Goal: Task Accomplishment & Management: Manage account settings

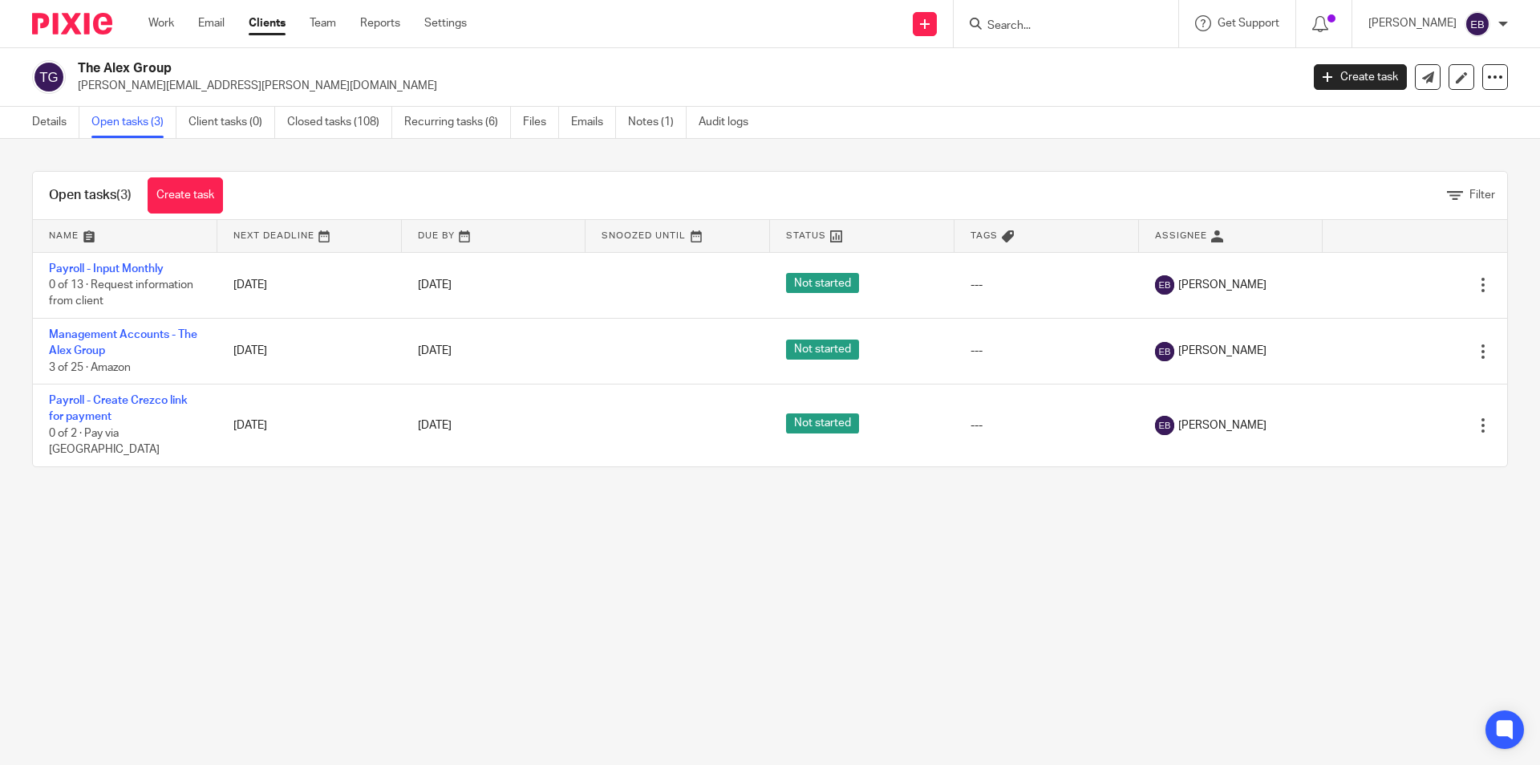
click at [1049, 22] on input "Search" at bounding box center [1058, 26] width 144 height 14
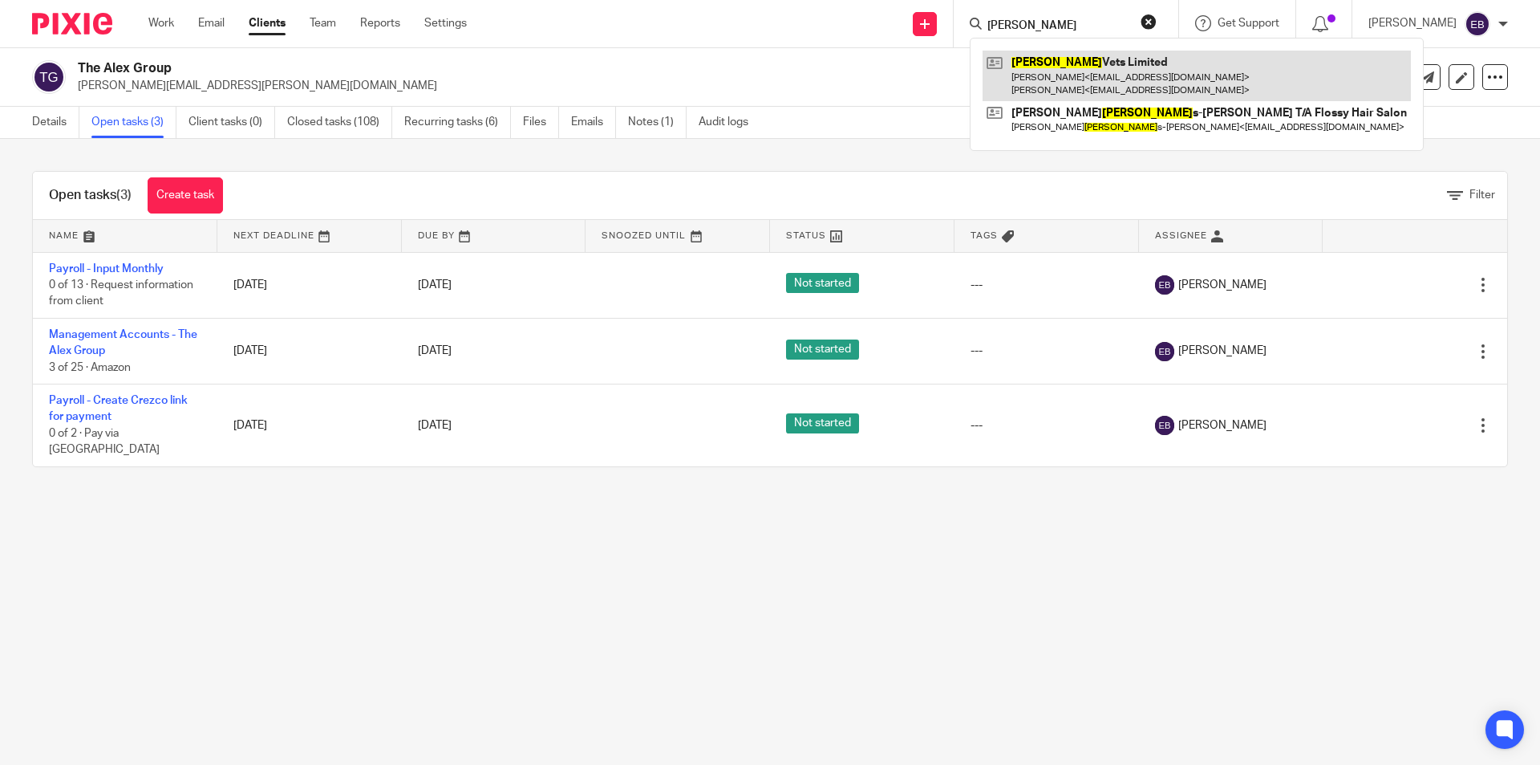
type input "bowland"
click at [1063, 69] on link at bounding box center [1197, 76] width 428 height 50
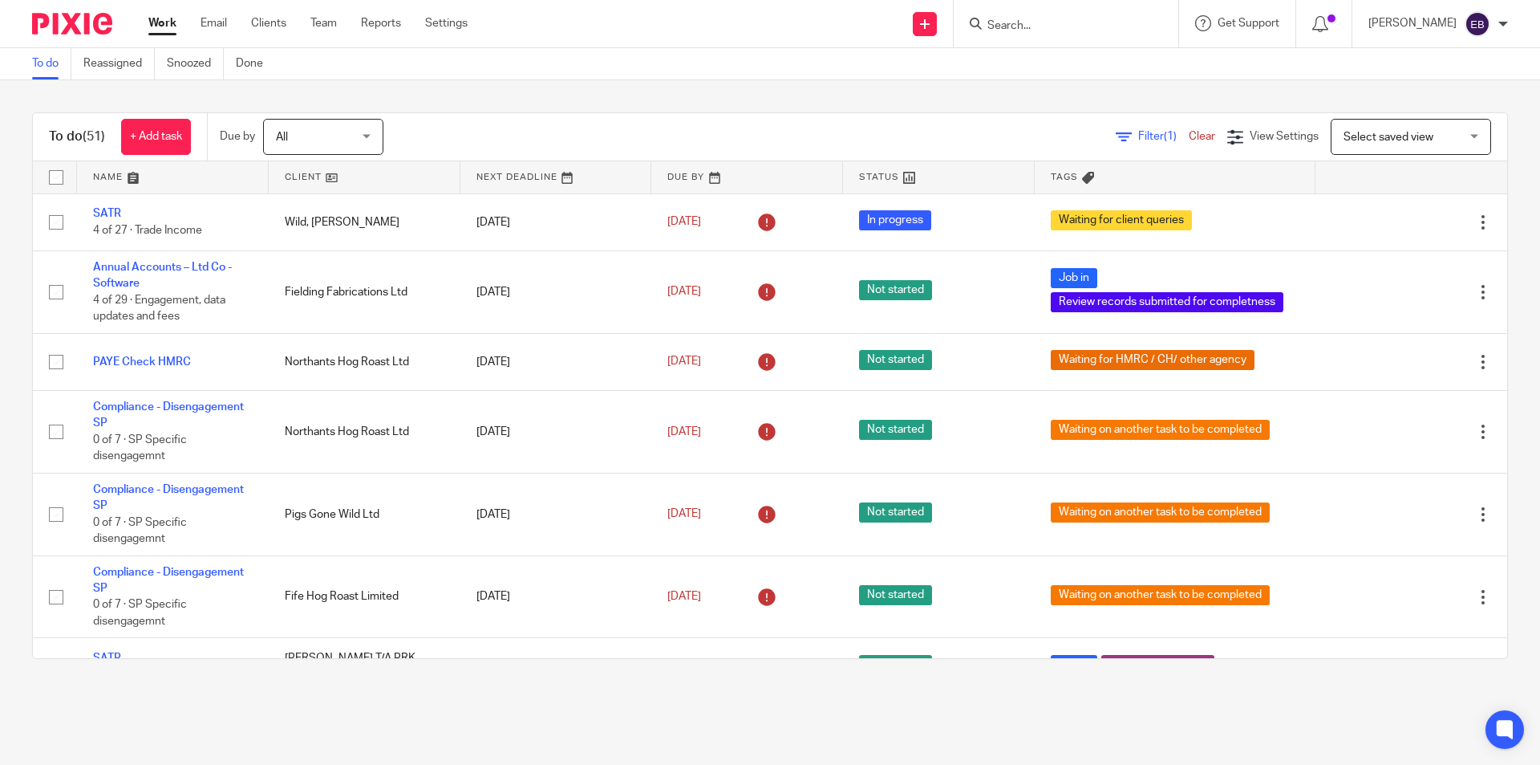
scroll to position [2728, 0]
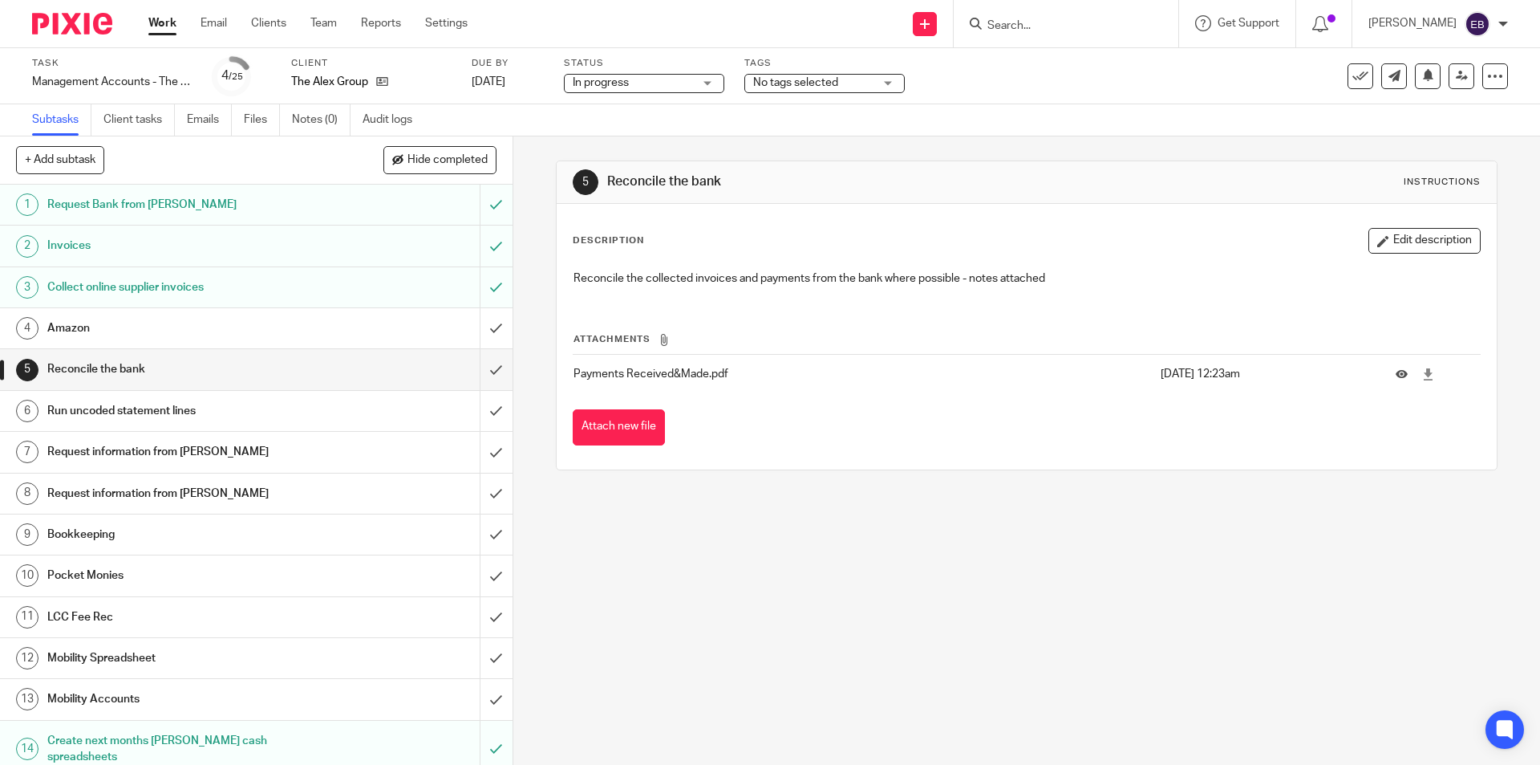
click at [1006, 26] on input "Search" at bounding box center [1058, 26] width 144 height 14
click at [883, 84] on div "No tags selected" at bounding box center [825, 83] width 160 height 19
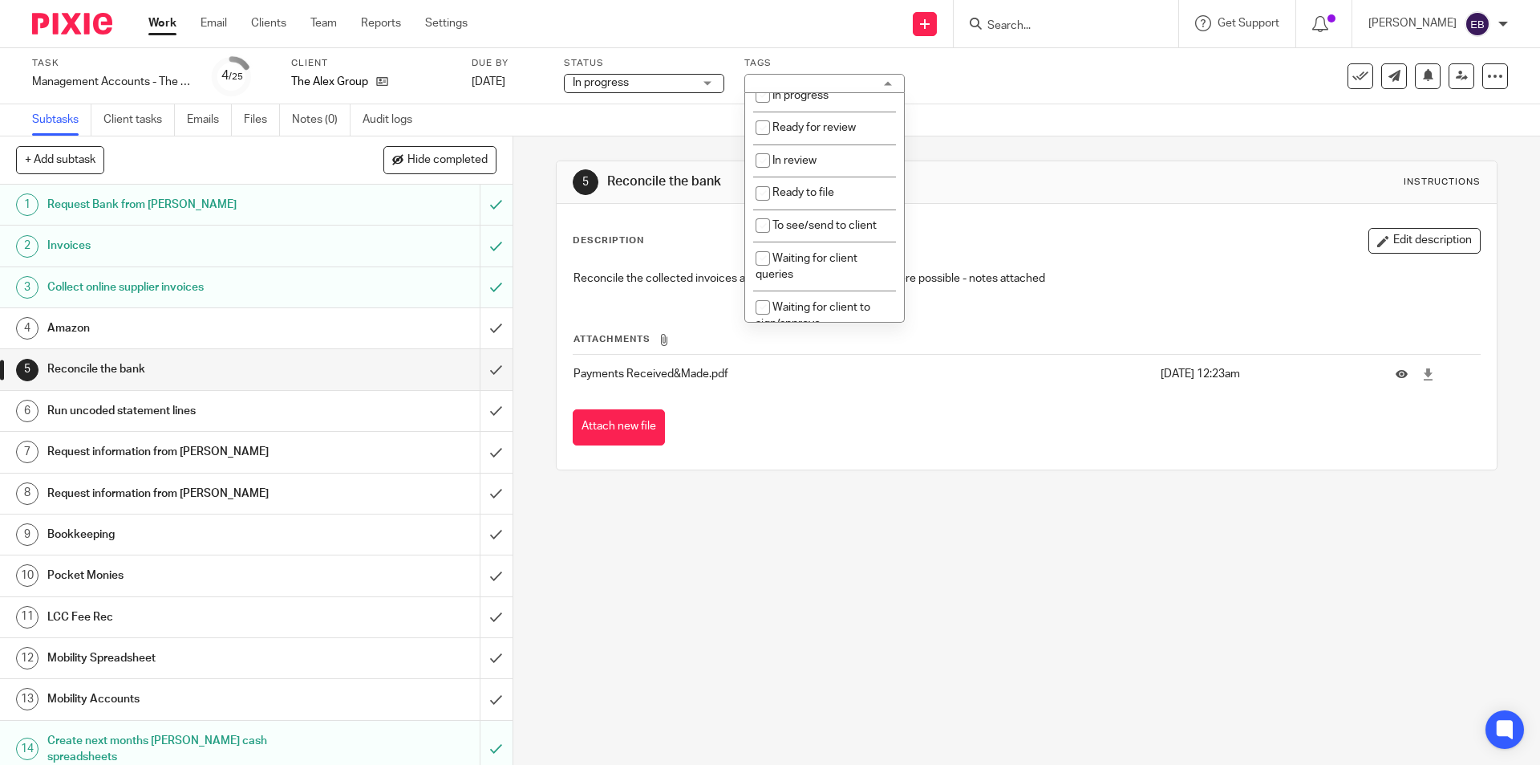
scroll to position [241, 0]
click at [858, 275] on li "Waiting on client" at bounding box center [824, 276] width 159 height 33
checkbox input "true"
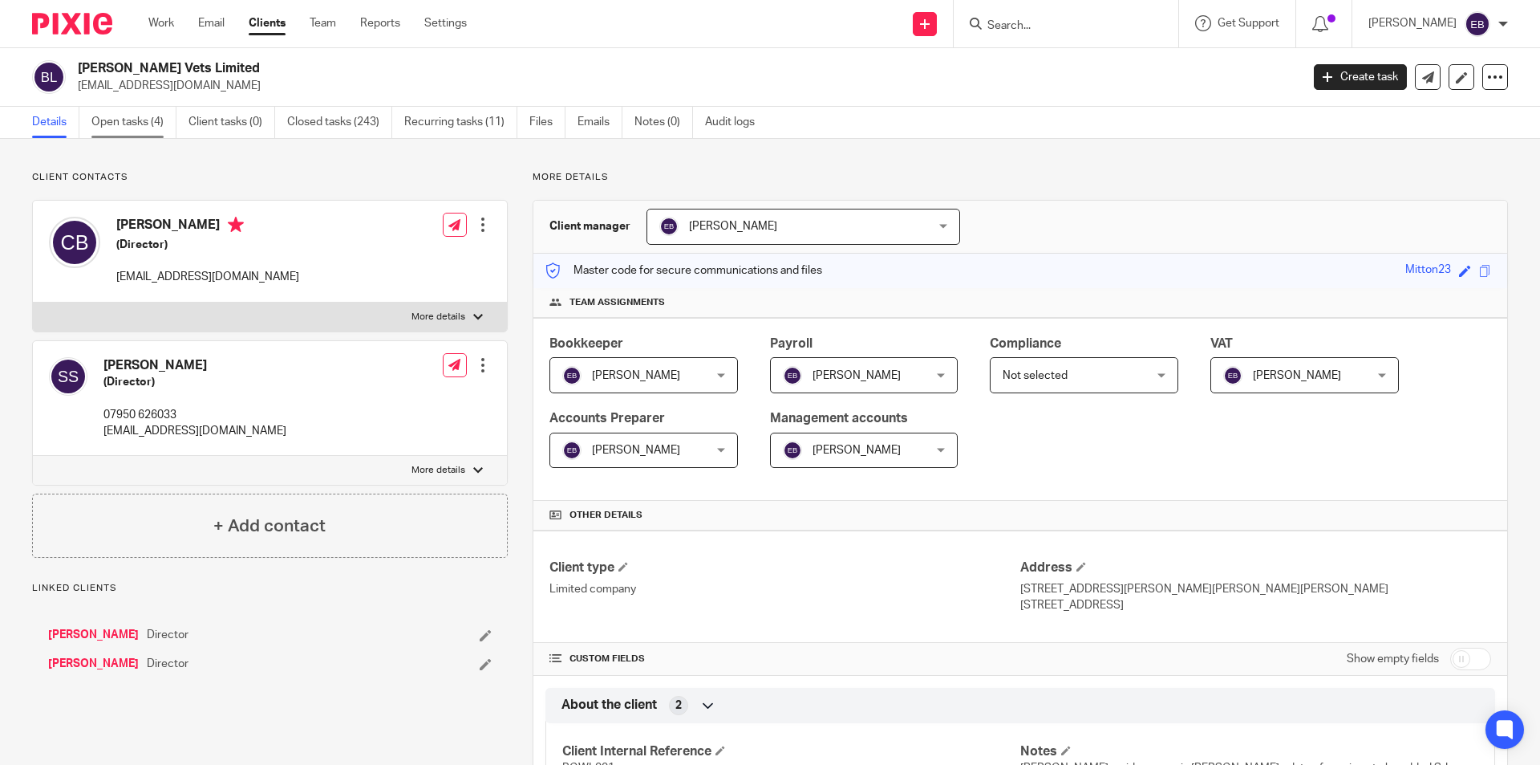
click at [144, 116] on link "Open tasks (4)" at bounding box center [133, 122] width 85 height 31
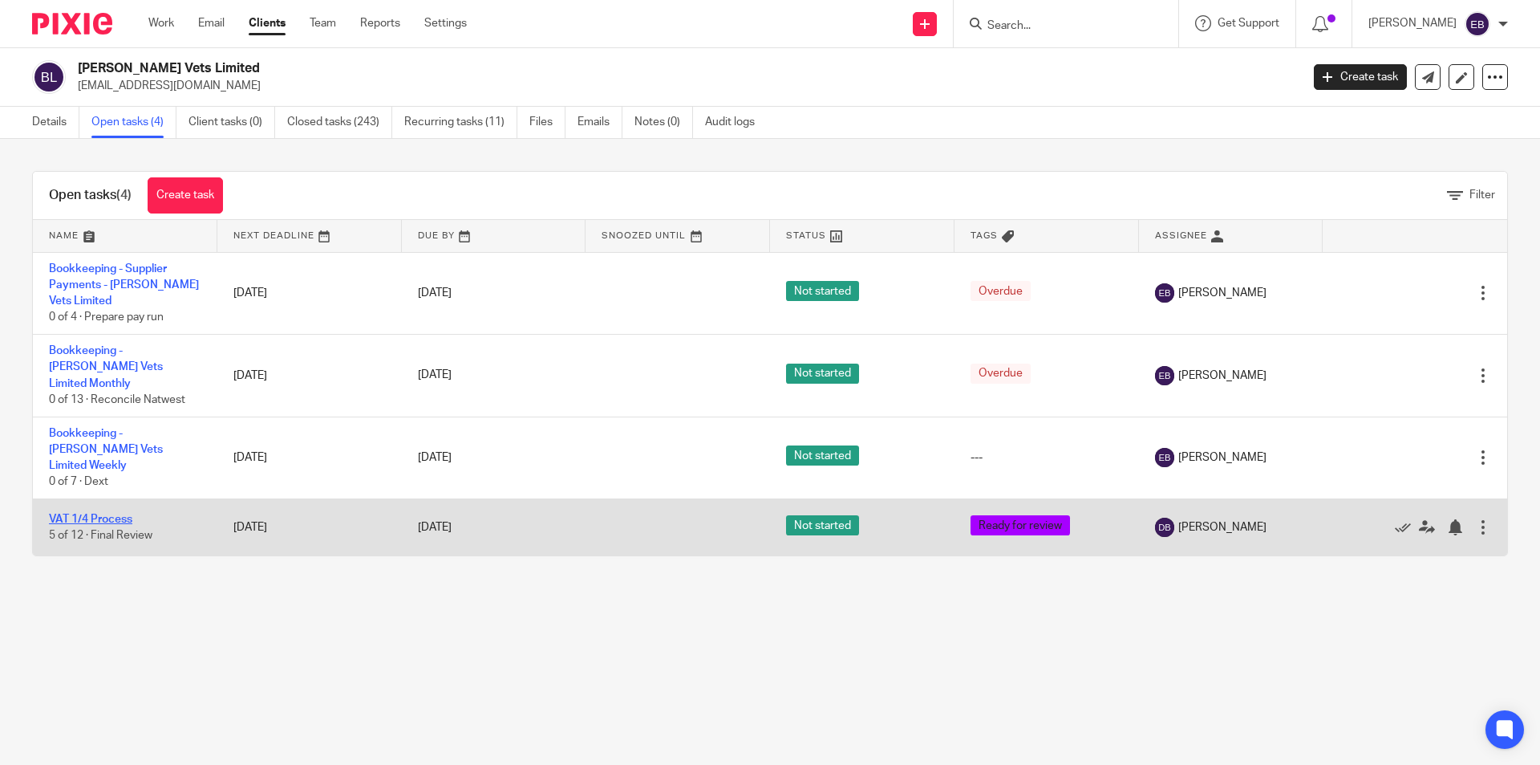
click at [107, 513] on link "VAT 1/4 Process" at bounding box center [90, 518] width 83 height 11
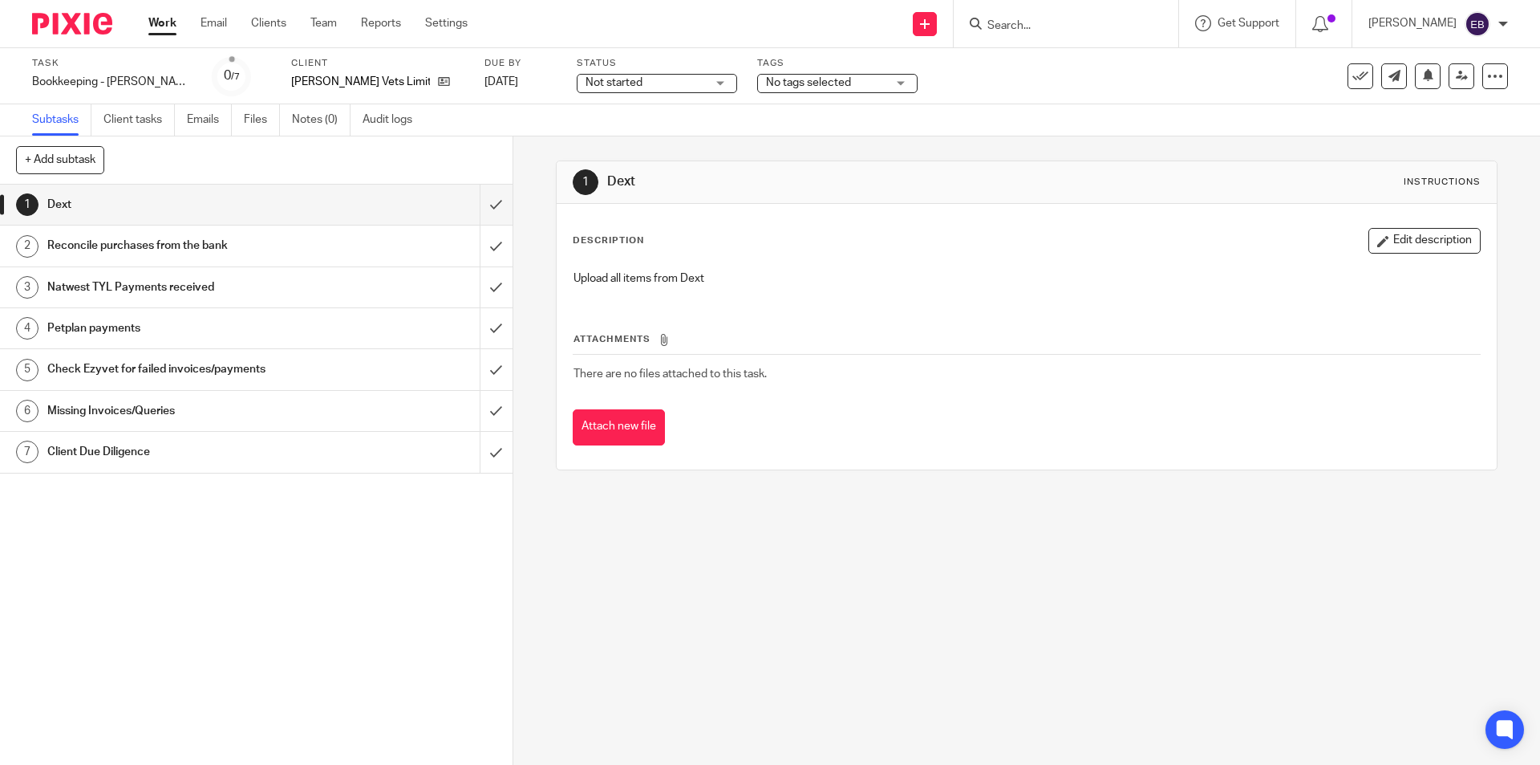
drag, startPoint x: 627, startPoint y: 79, endPoint x: 626, endPoint y: 96, distance: 17.7
click at [627, 78] on span "Not started" at bounding box center [614, 82] width 57 height 11
click at [620, 140] on span "In progress" at bounding box center [603, 141] width 56 height 11
click at [818, 83] on span "No tags selected" at bounding box center [808, 82] width 85 height 11
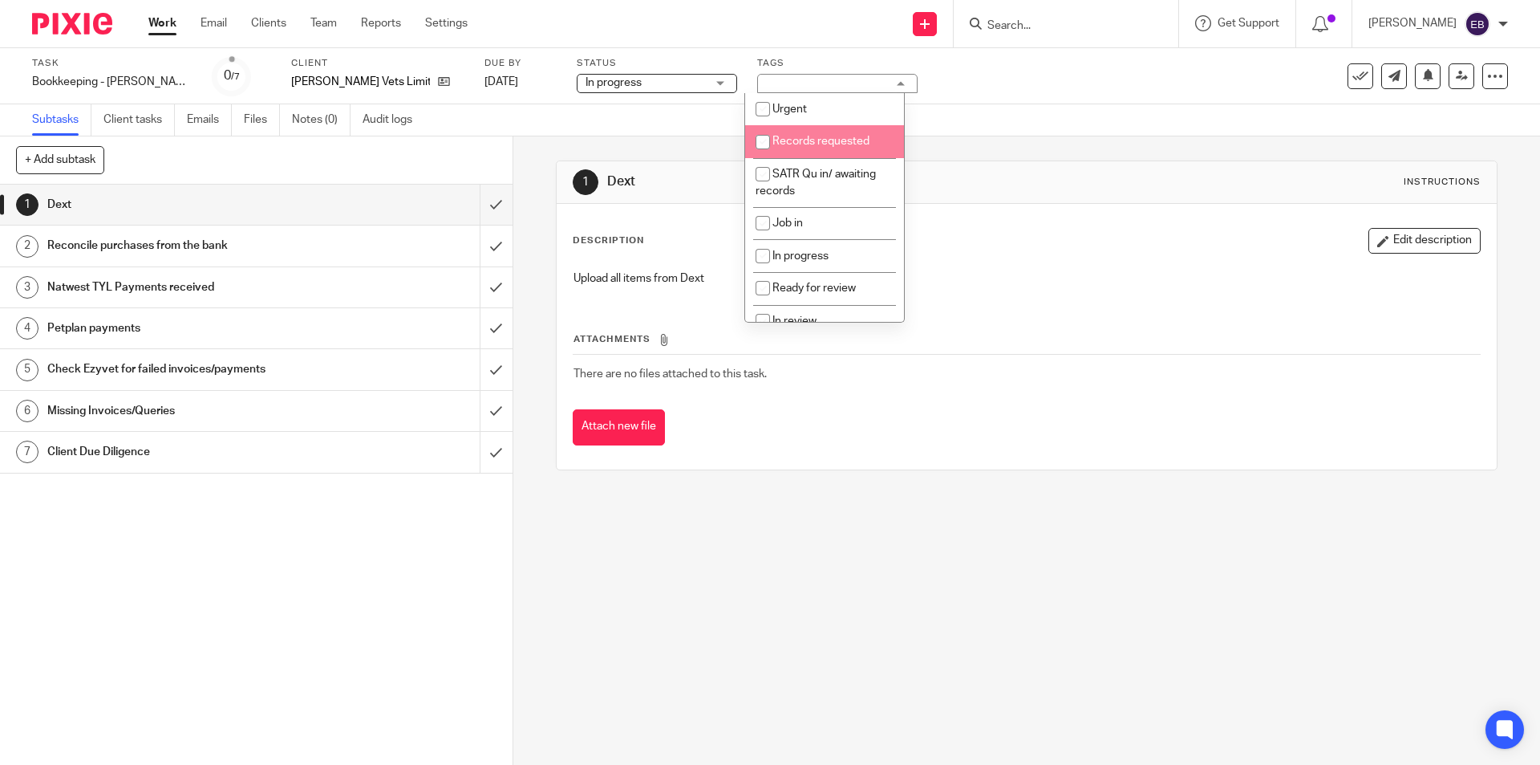
click at [1035, 83] on div "Task Bookkeeping - Bowland Vets Limited Weekly Save Bookkeeping - Bowland Vets …" at bounding box center [647, 76] width 1230 height 39
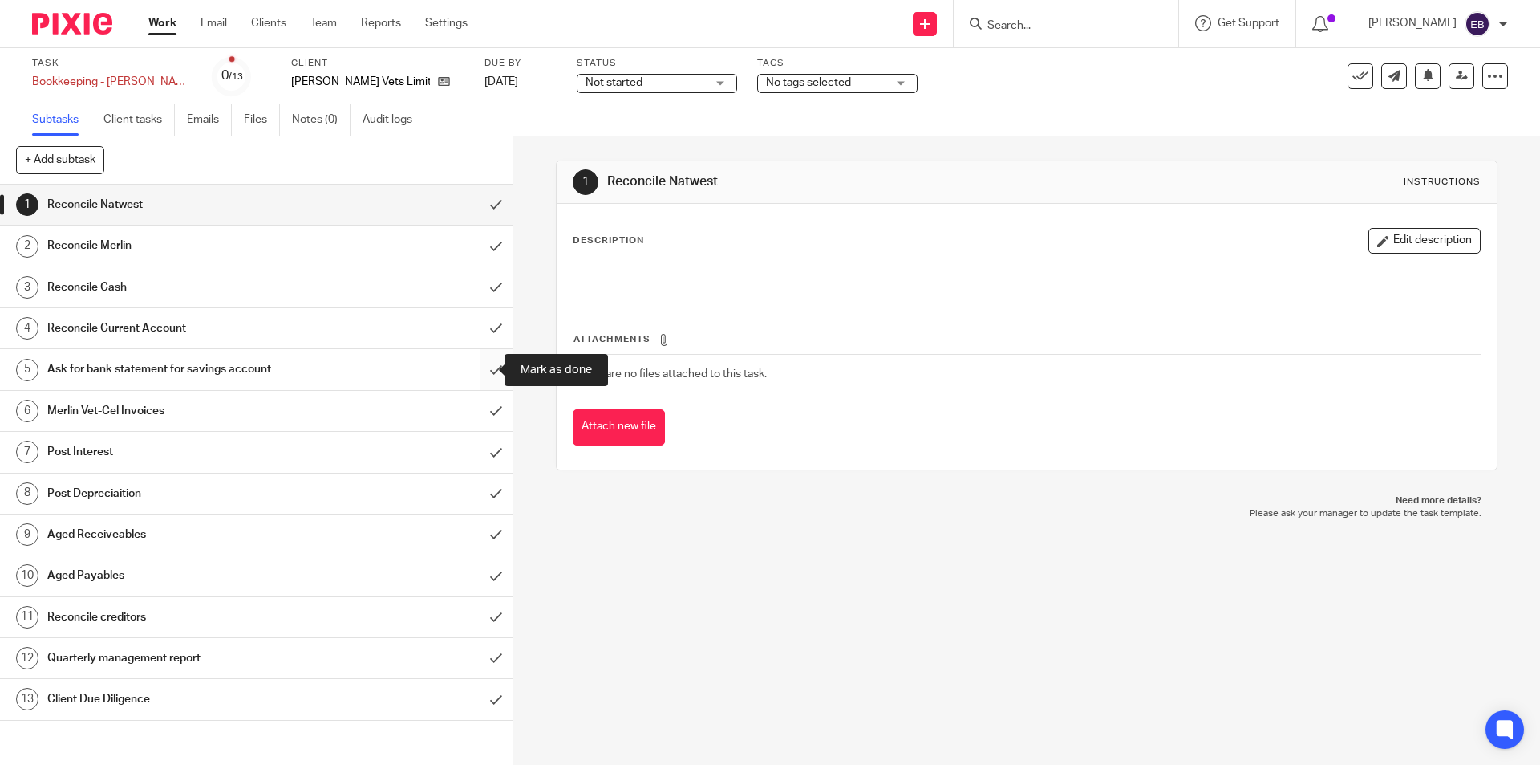
click at [484, 371] on input "submit" at bounding box center [256, 369] width 513 height 40
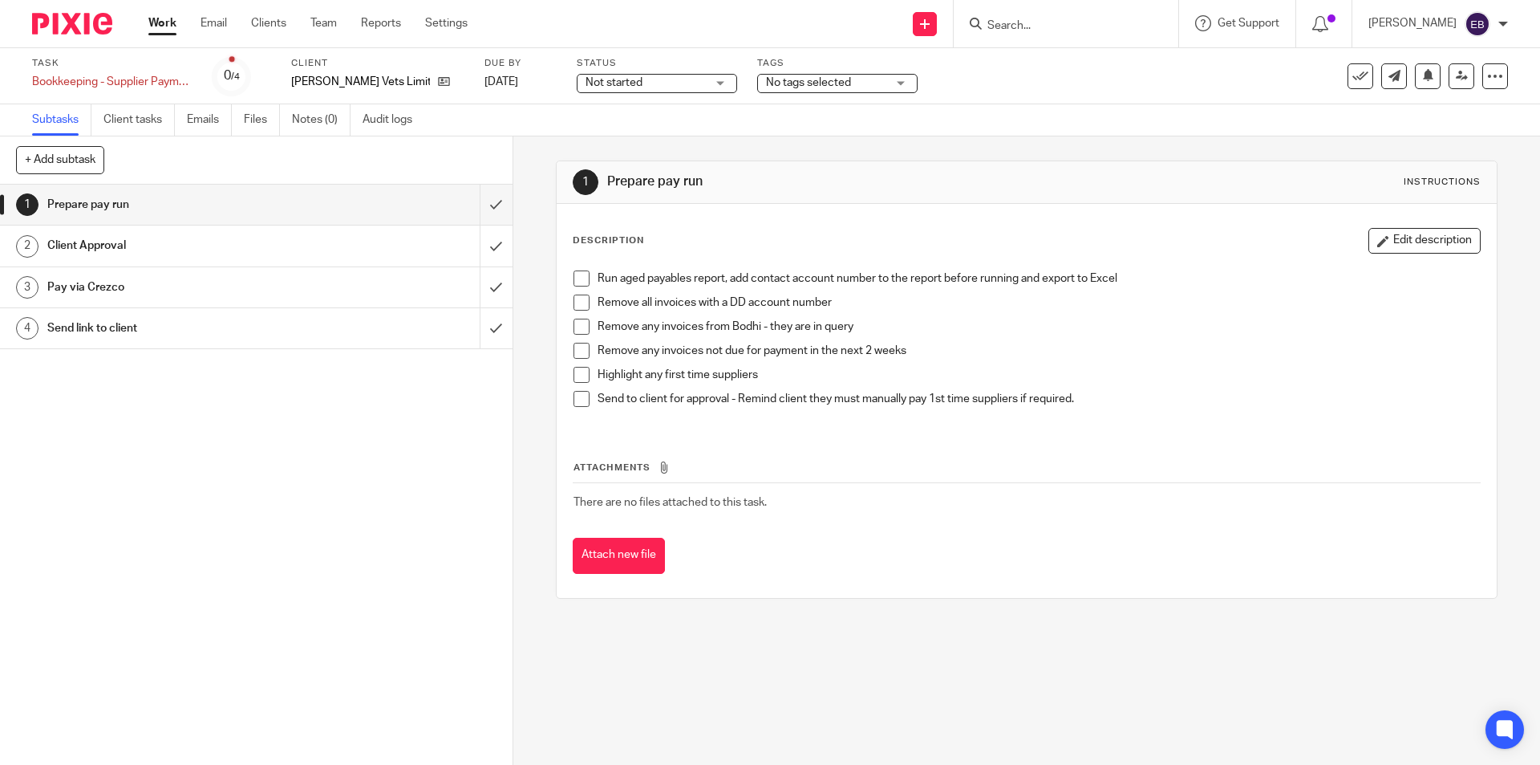
click at [586, 278] on li "Run aged payables report, add contact account number to the report before runni…" at bounding box center [1027, 282] width 906 height 24
click at [578, 295] on span at bounding box center [582, 302] width 16 height 16
click at [578, 277] on span at bounding box center [582, 278] width 16 height 16
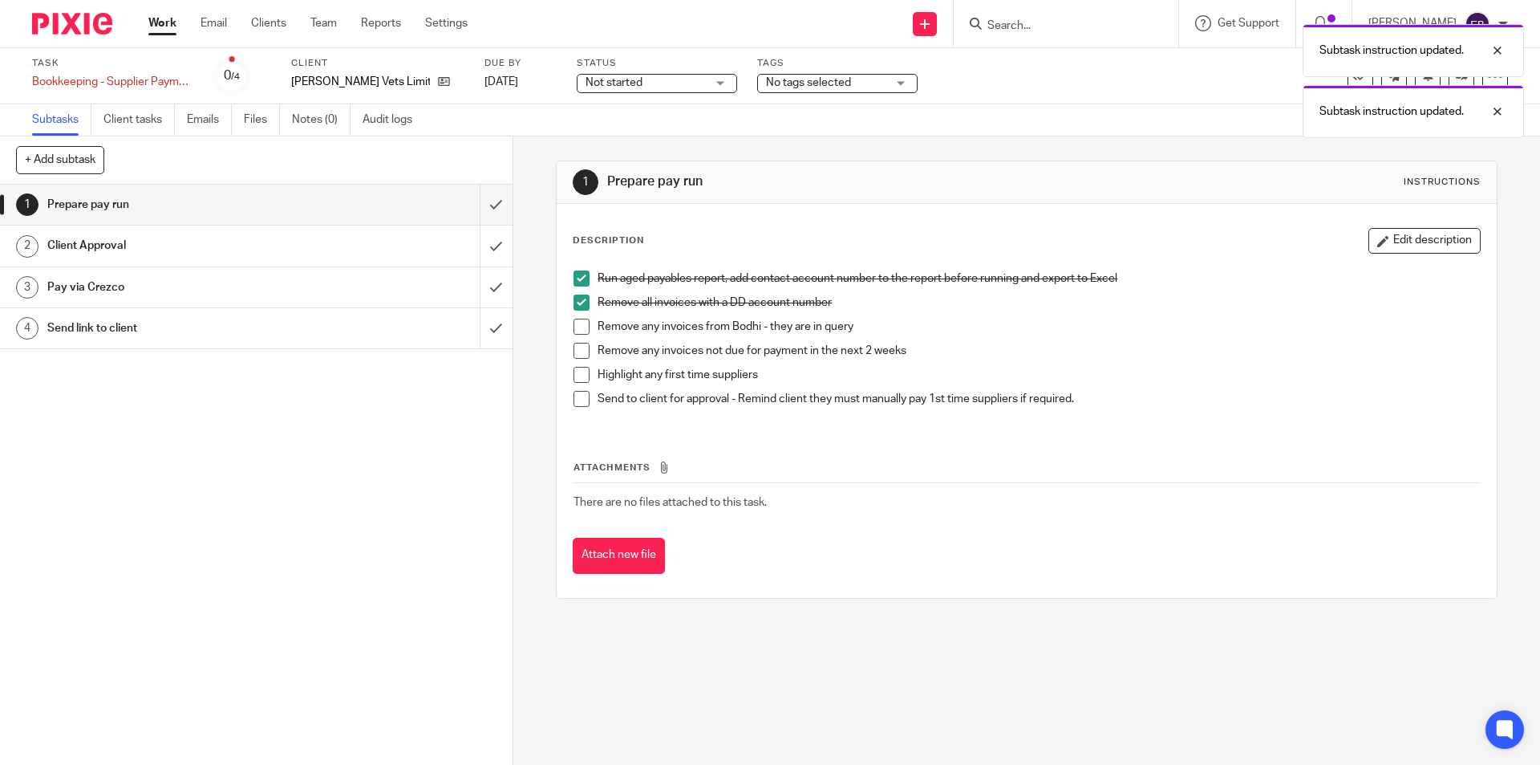
click at [574, 330] on span at bounding box center [582, 327] width 16 height 16
click at [574, 353] on span at bounding box center [582, 351] width 16 height 16
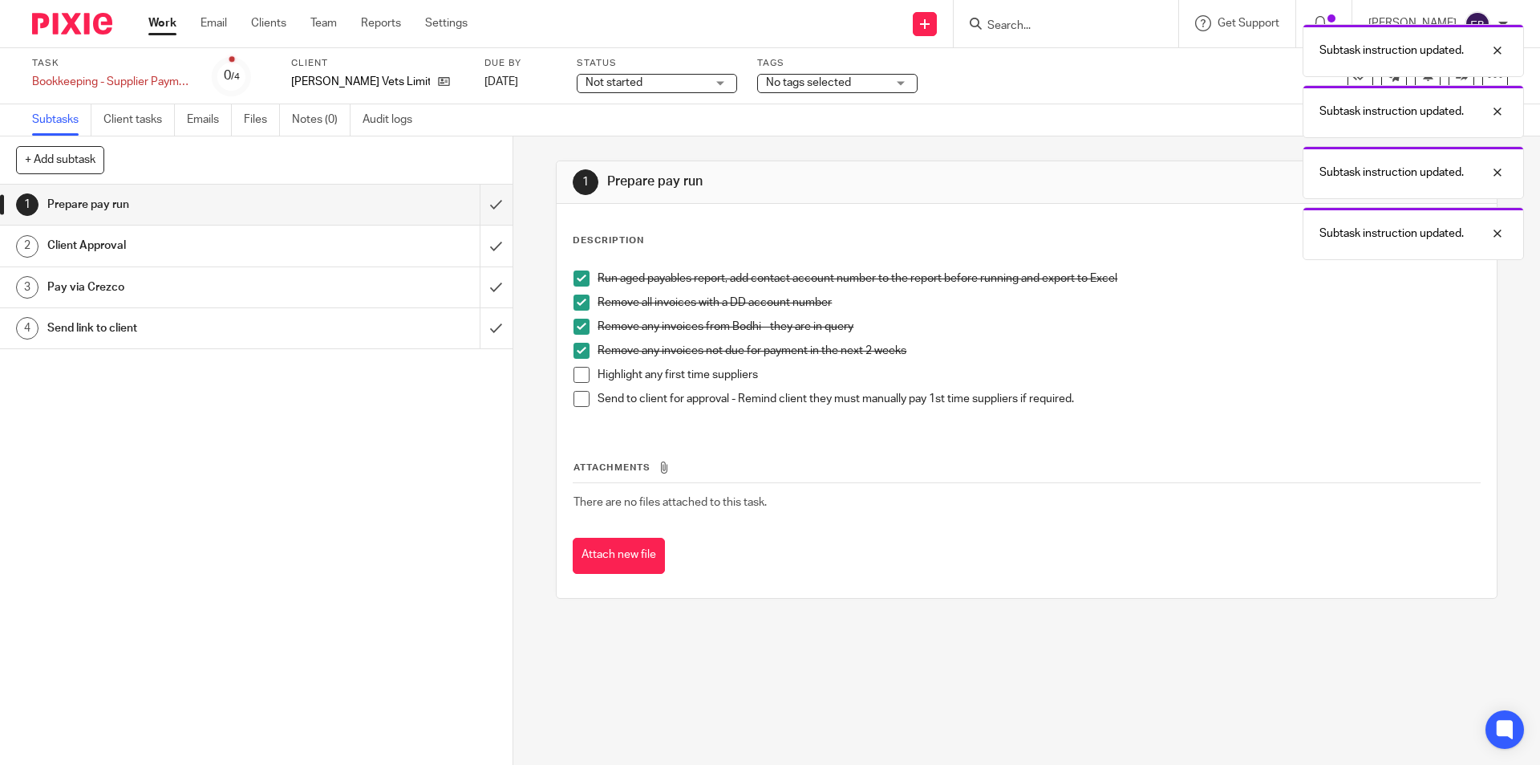
click at [577, 384] on li "Highlight any first time suppliers" at bounding box center [1027, 379] width 906 height 24
click at [577, 402] on span at bounding box center [582, 399] width 16 height 16
click at [577, 375] on span at bounding box center [582, 375] width 16 height 16
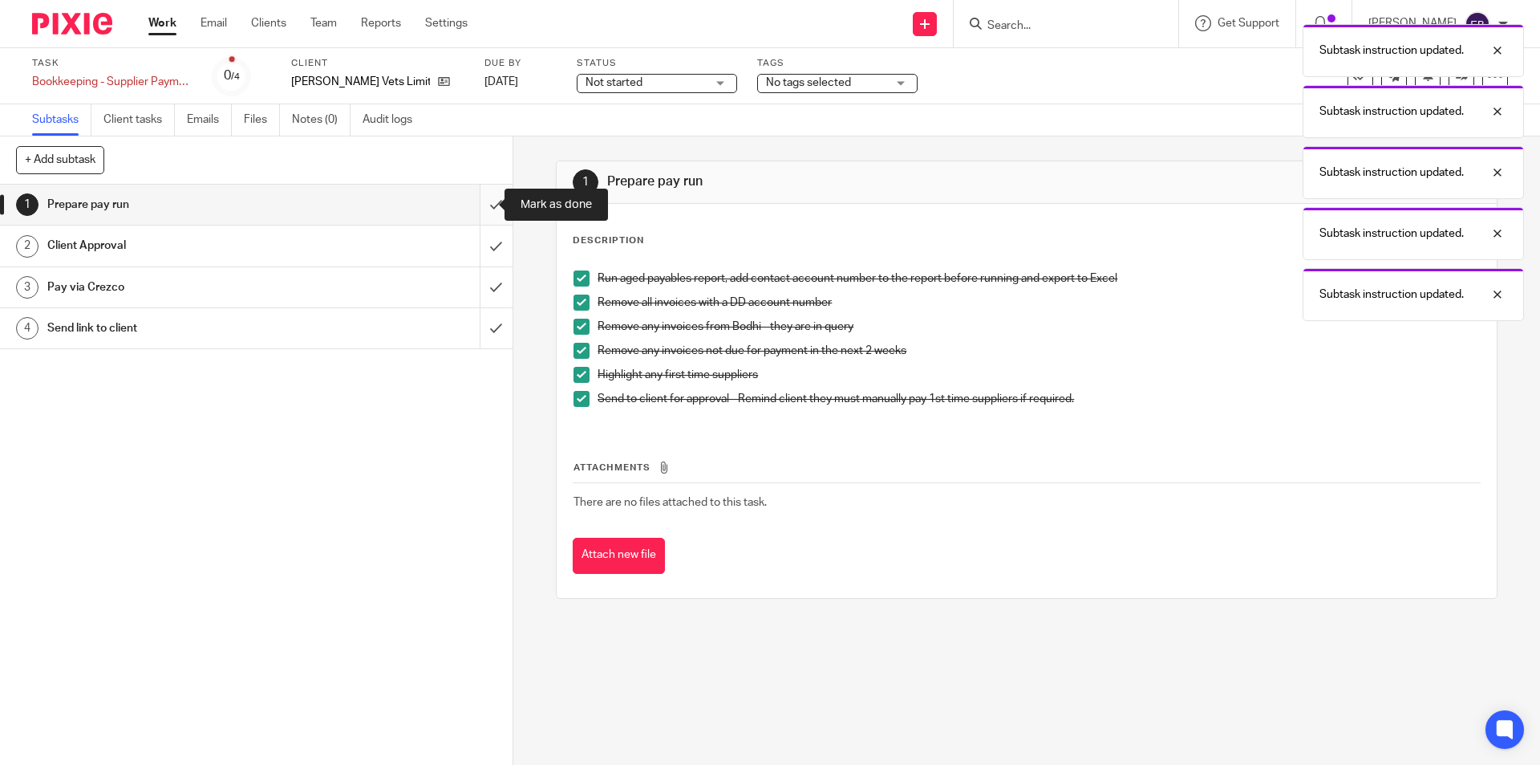
click at [472, 197] on input "submit" at bounding box center [256, 205] width 513 height 40
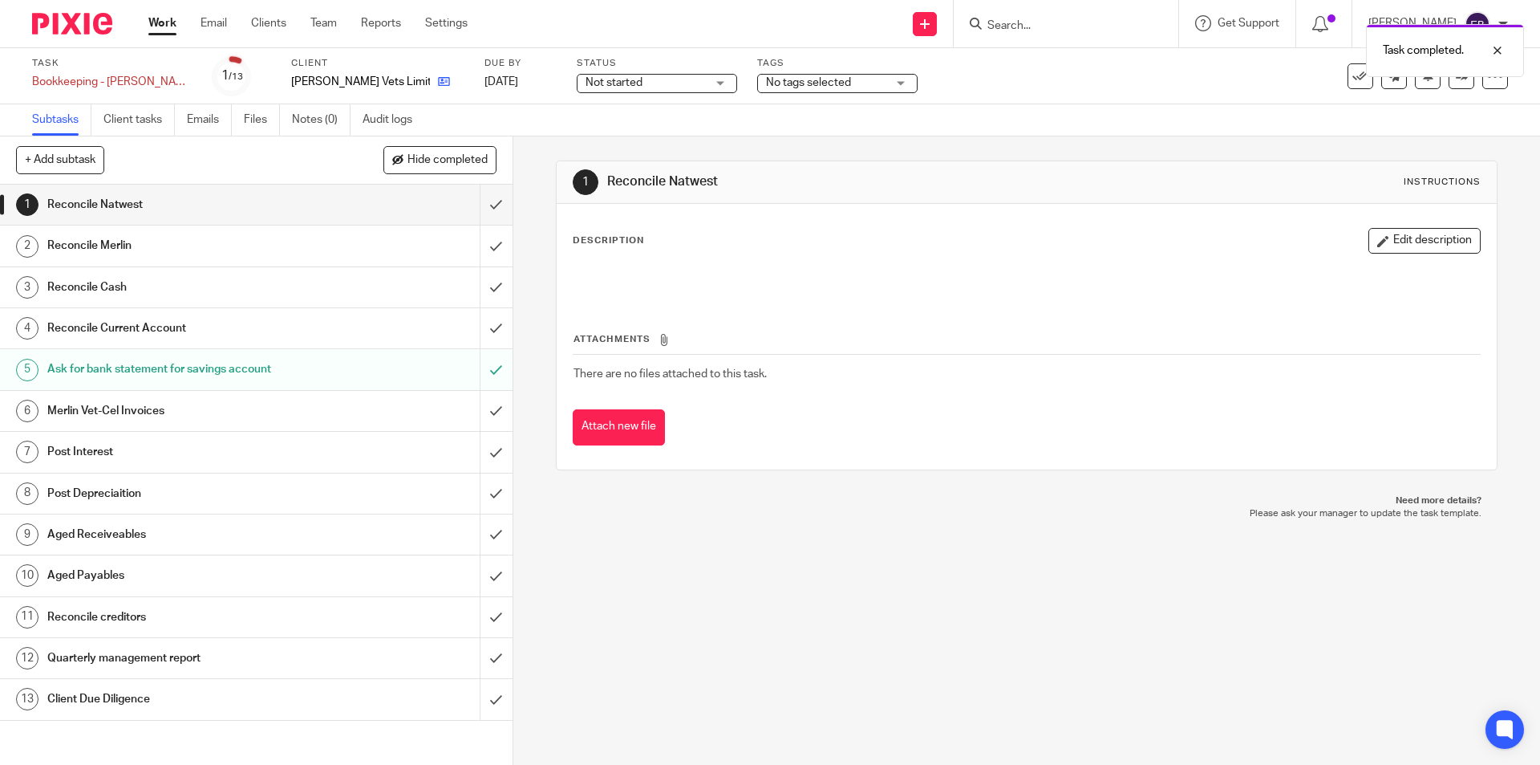
click at [438, 83] on icon at bounding box center [444, 81] width 12 height 12
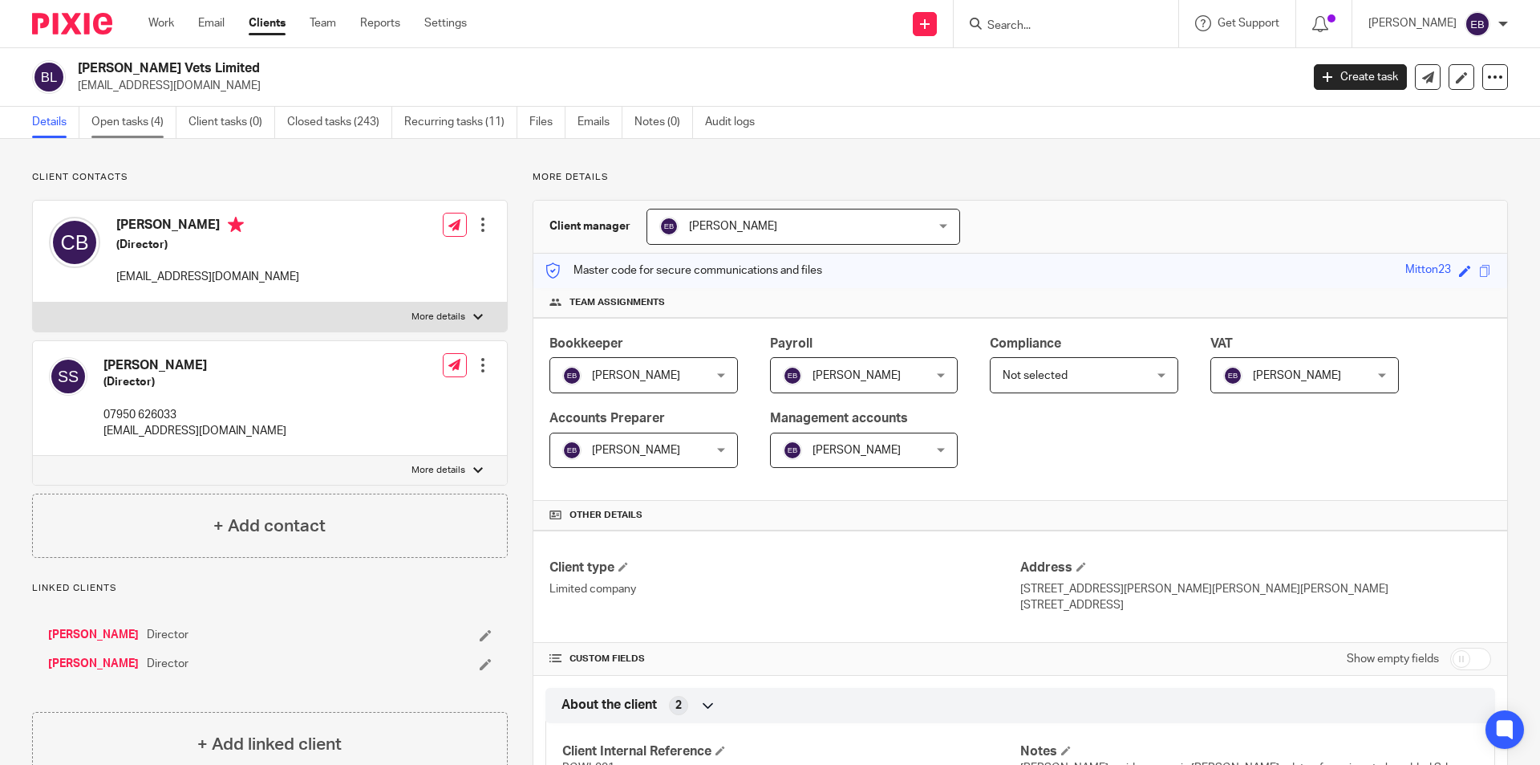
click at [124, 124] on link "Open tasks (4)" at bounding box center [133, 122] width 85 height 31
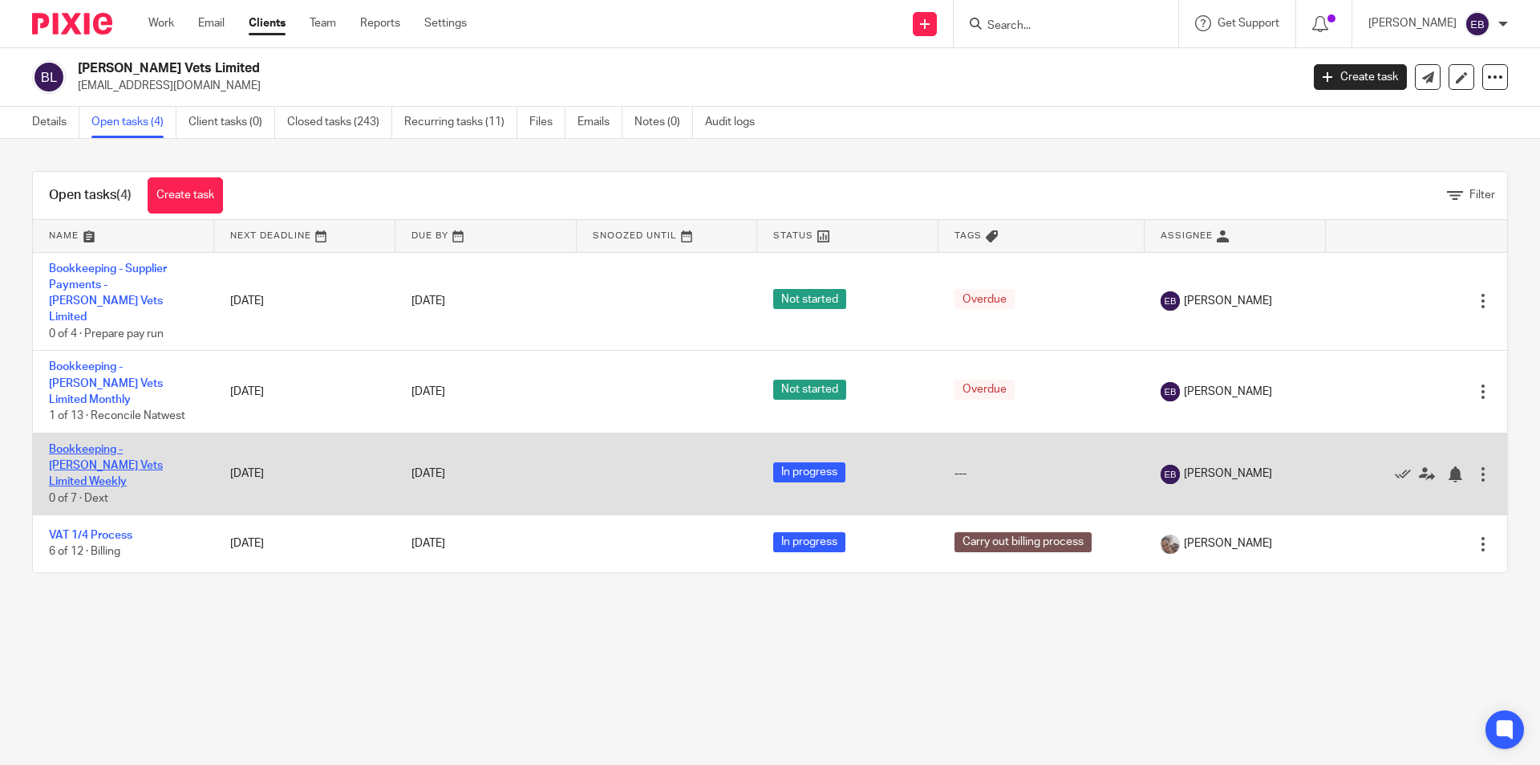
click at [143, 444] on link "Bookkeeping - [PERSON_NAME] Vets Limited Weekly" at bounding box center [106, 466] width 114 height 44
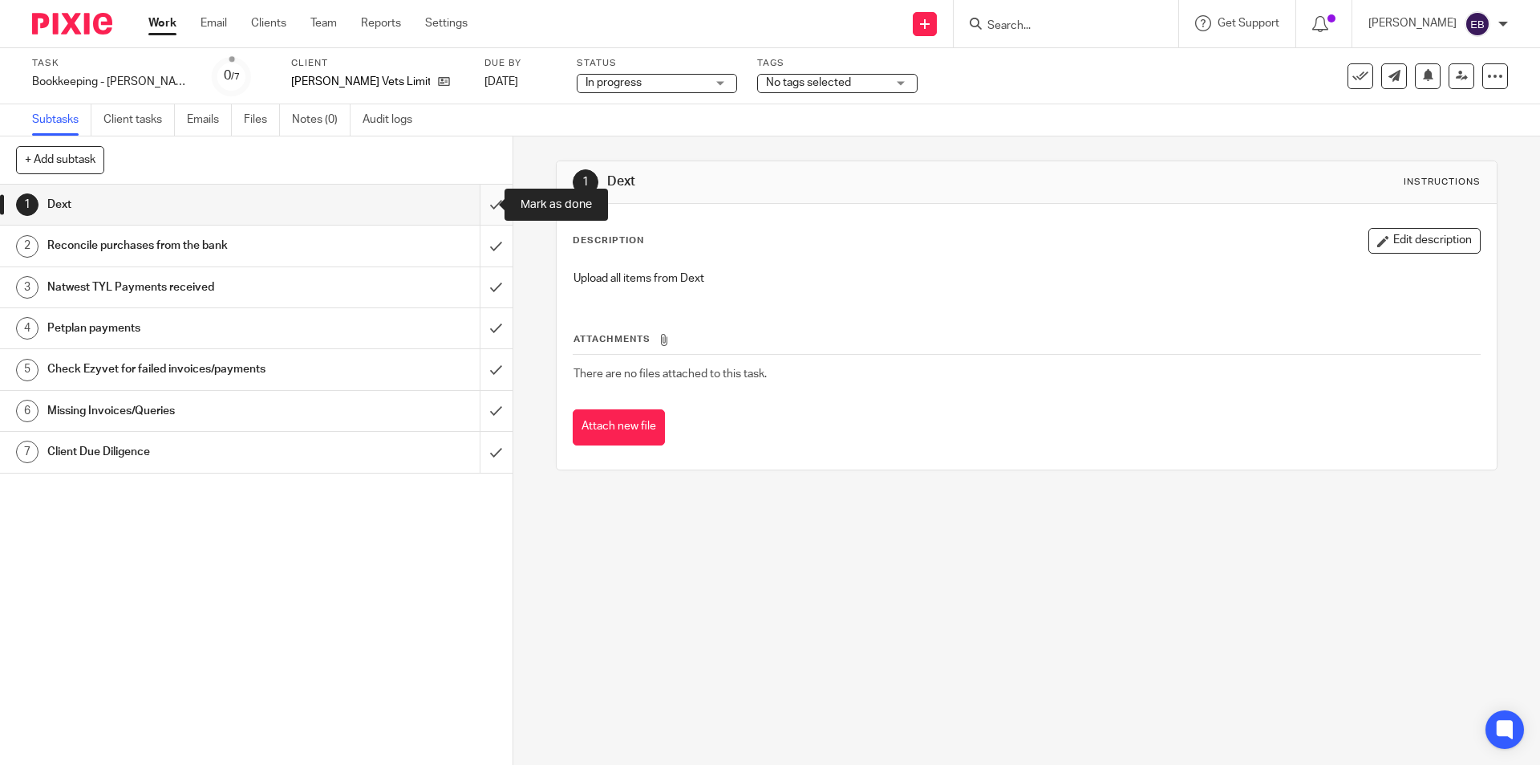
click at [483, 208] on input "submit" at bounding box center [256, 205] width 513 height 40
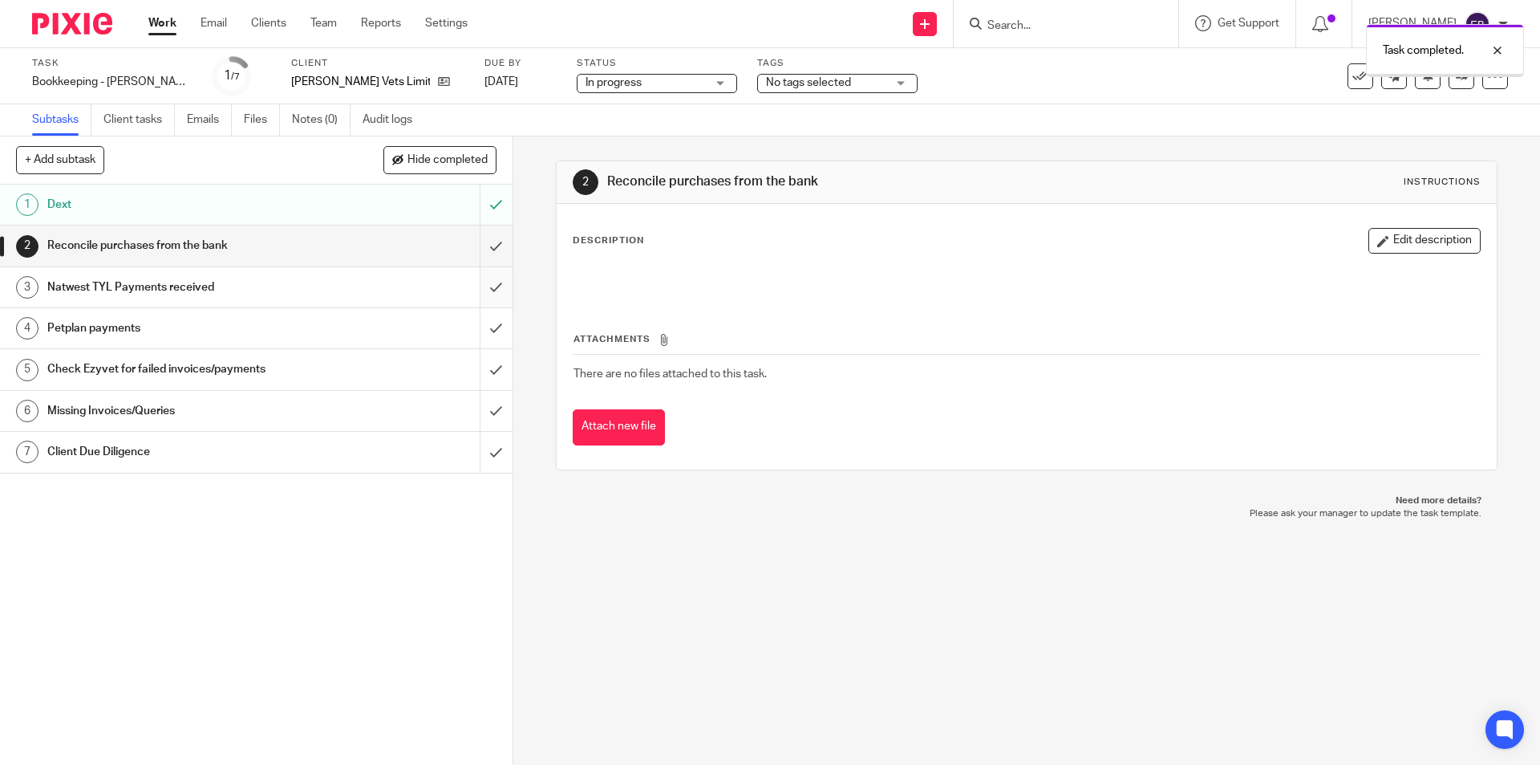
click at [478, 283] on input "submit" at bounding box center [256, 287] width 513 height 40
click at [478, 244] on input "submit" at bounding box center [256, 245] width 513 height 40
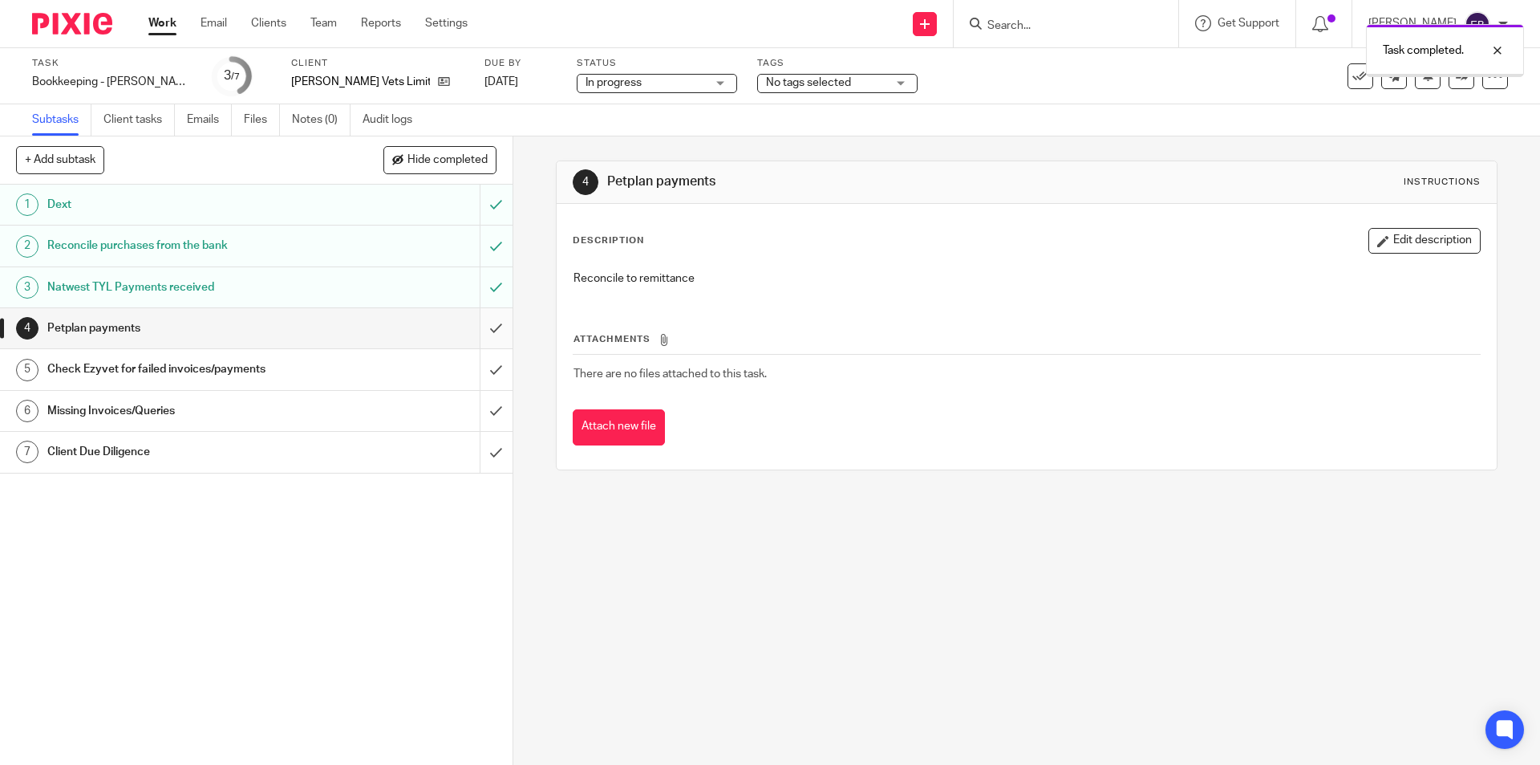
click at [486, 329] on input "submit" at bounding box center [256, 328] width 513 height 40
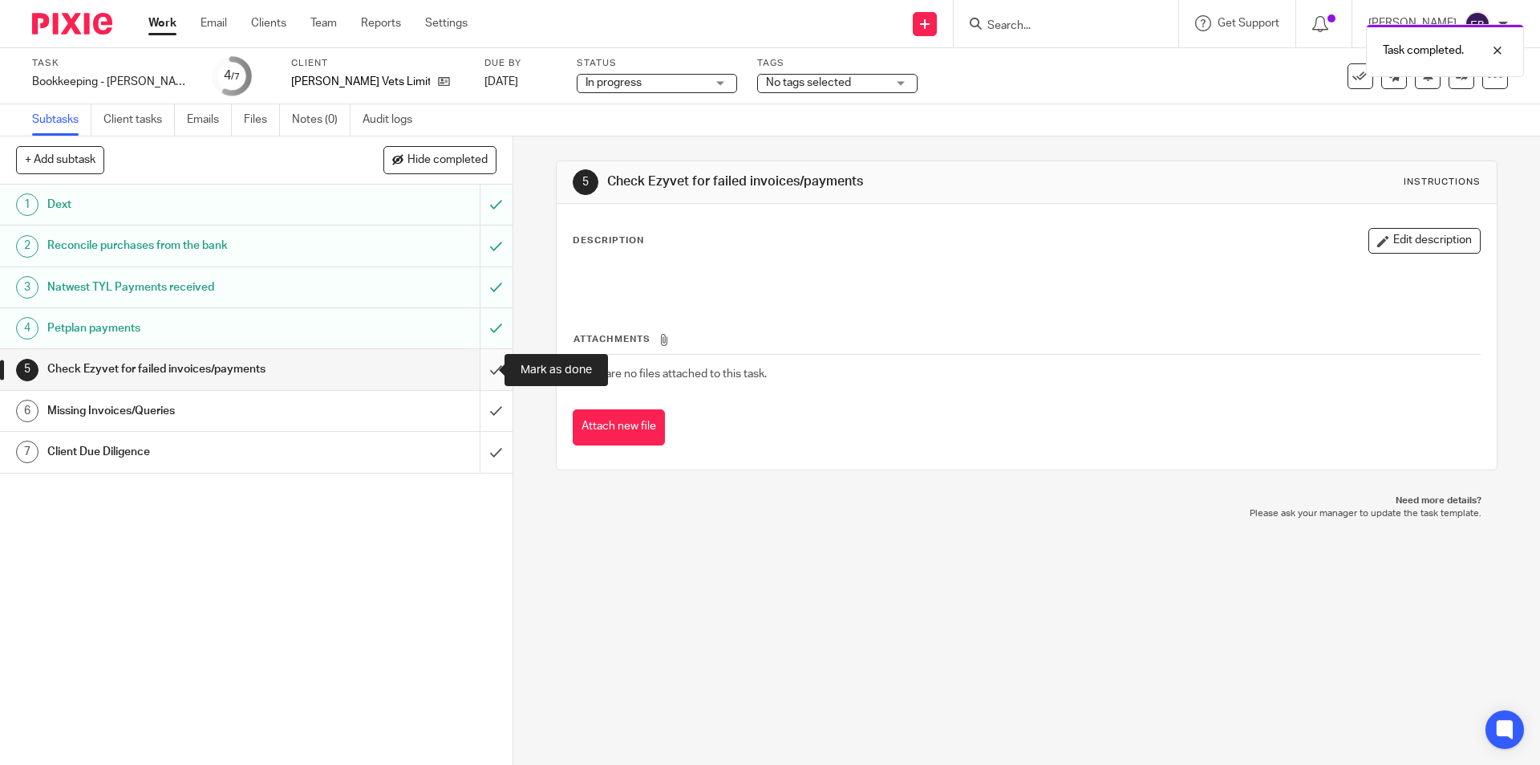
click at [477, 370] on input "submit" at bounding box center [256, 369] width 513 height 40
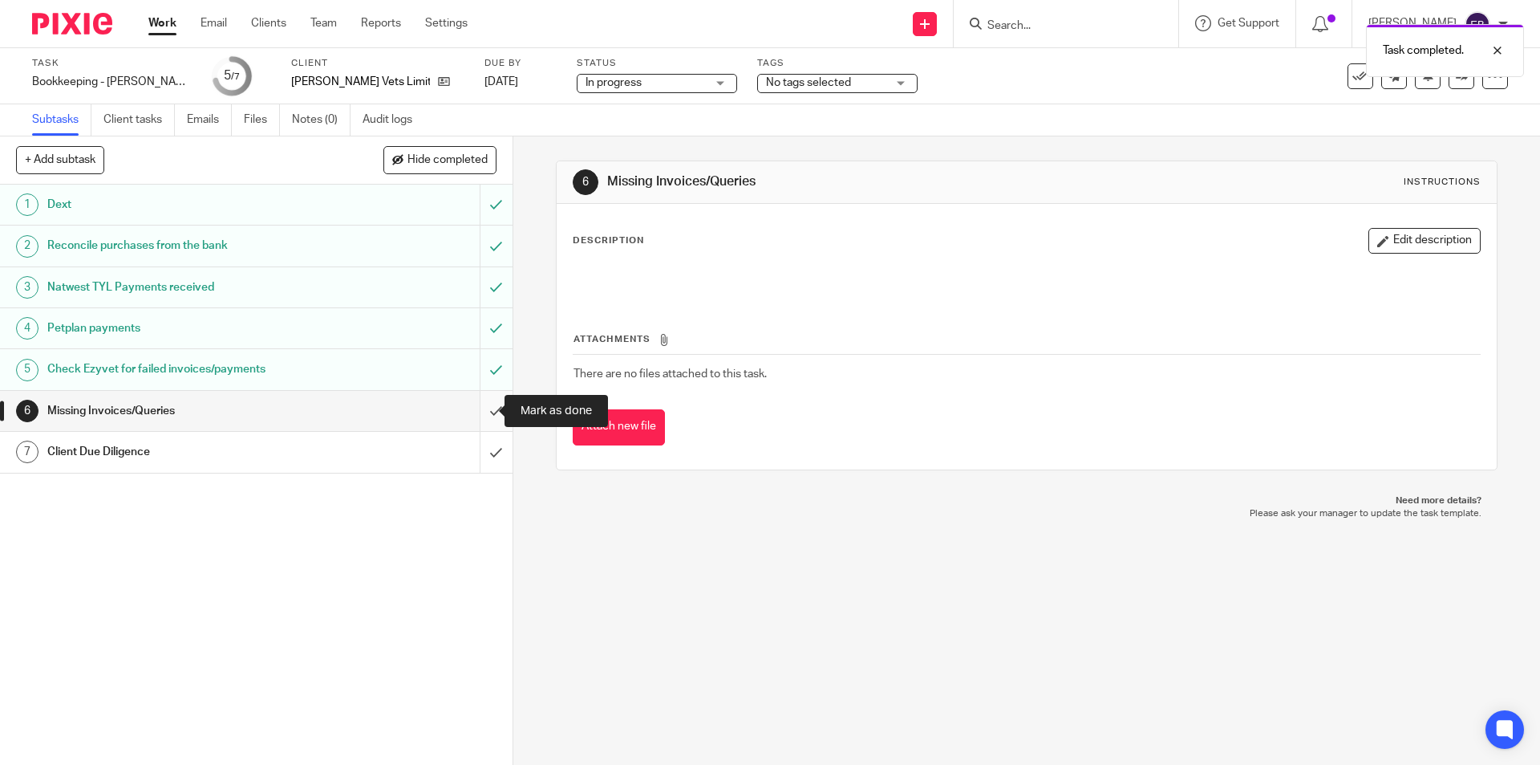
click at [475, 408] on input "submit" at bounding box center [256, 411] width 513 height 40
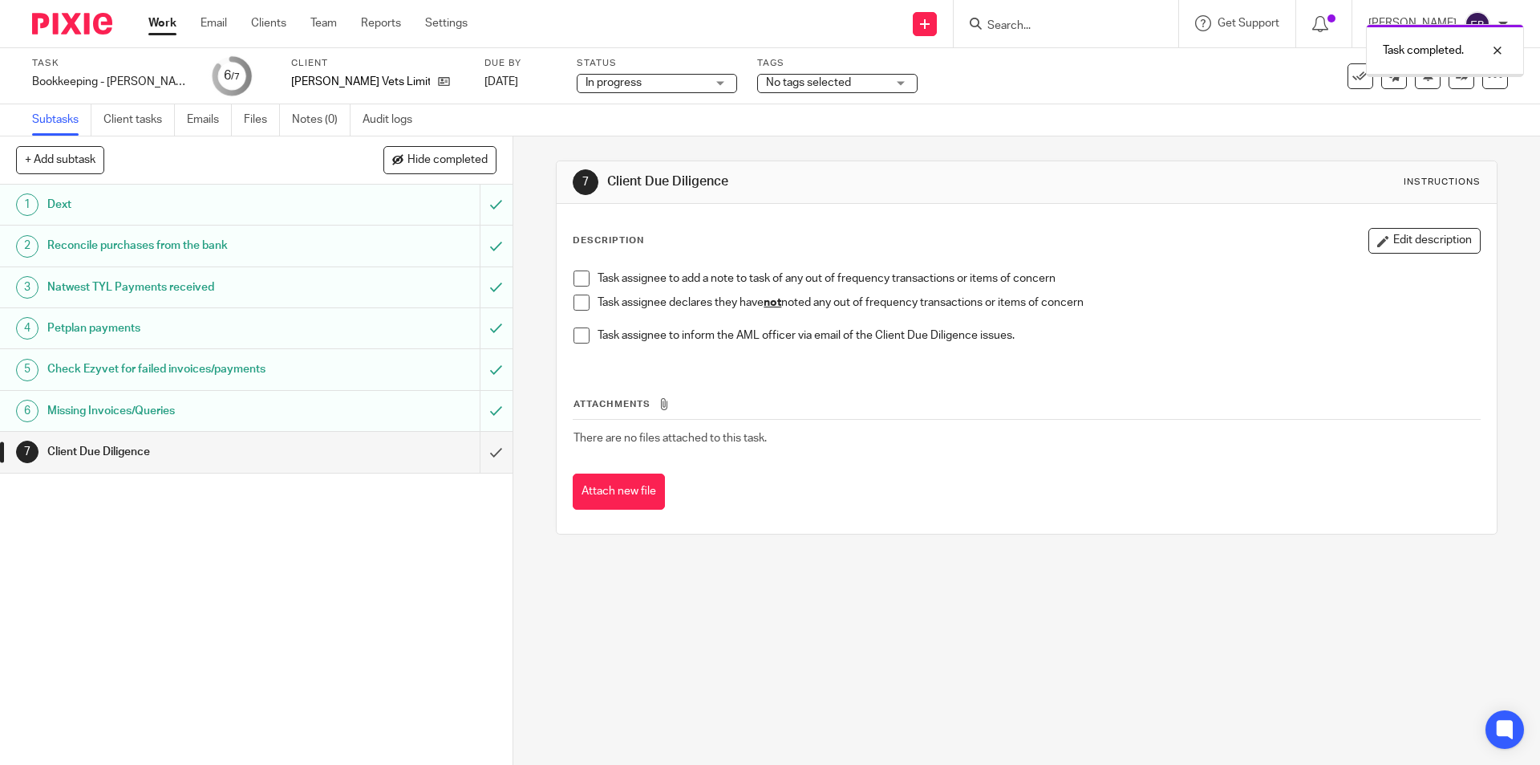
click at [584, 298] on span at bounding box center [582, 302] width 16 height 16
click at [492, 452] on input "submit" at bounding box center [256, 452] width 513 height 40
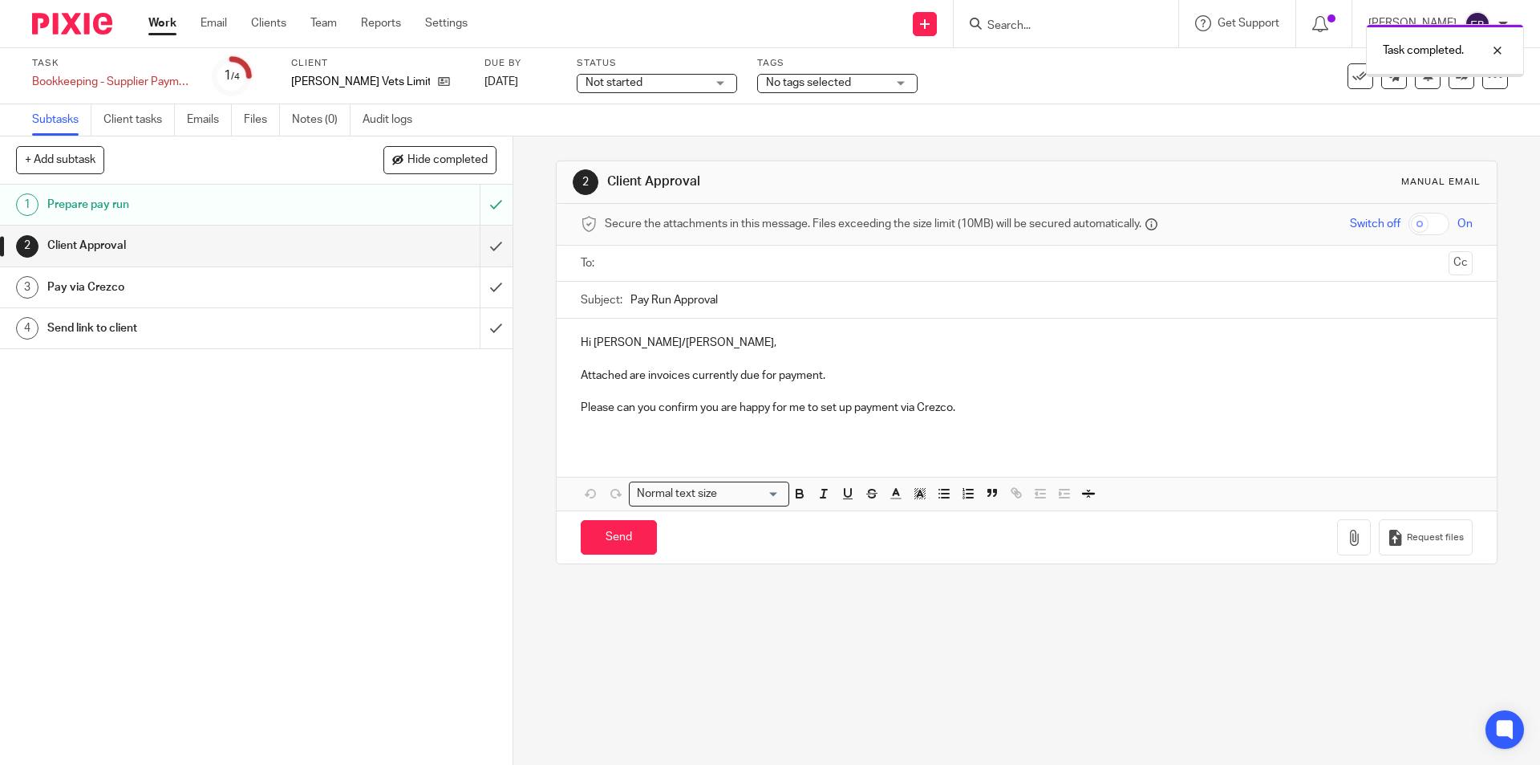
click at [648, 259] on input "text" at bounding box center [1026, 263] width 831 height 18
click at [846, 373] on p "Attached are invoices currently due for payment." at bounding box center [1026, 379] width 891 height 16
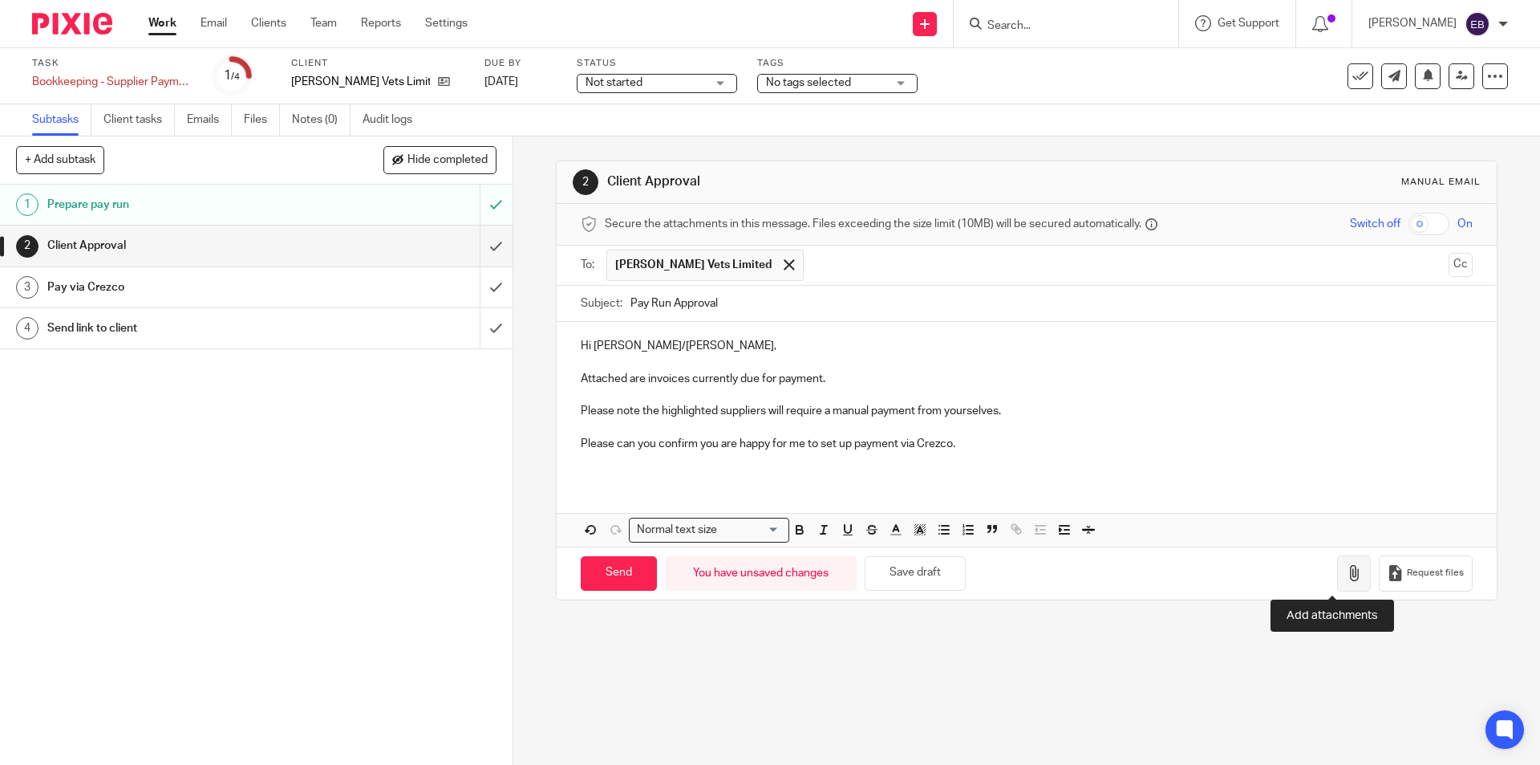
click at [1346, 569] on button "button" at bounding box center [1354, 573] width 34 height 36
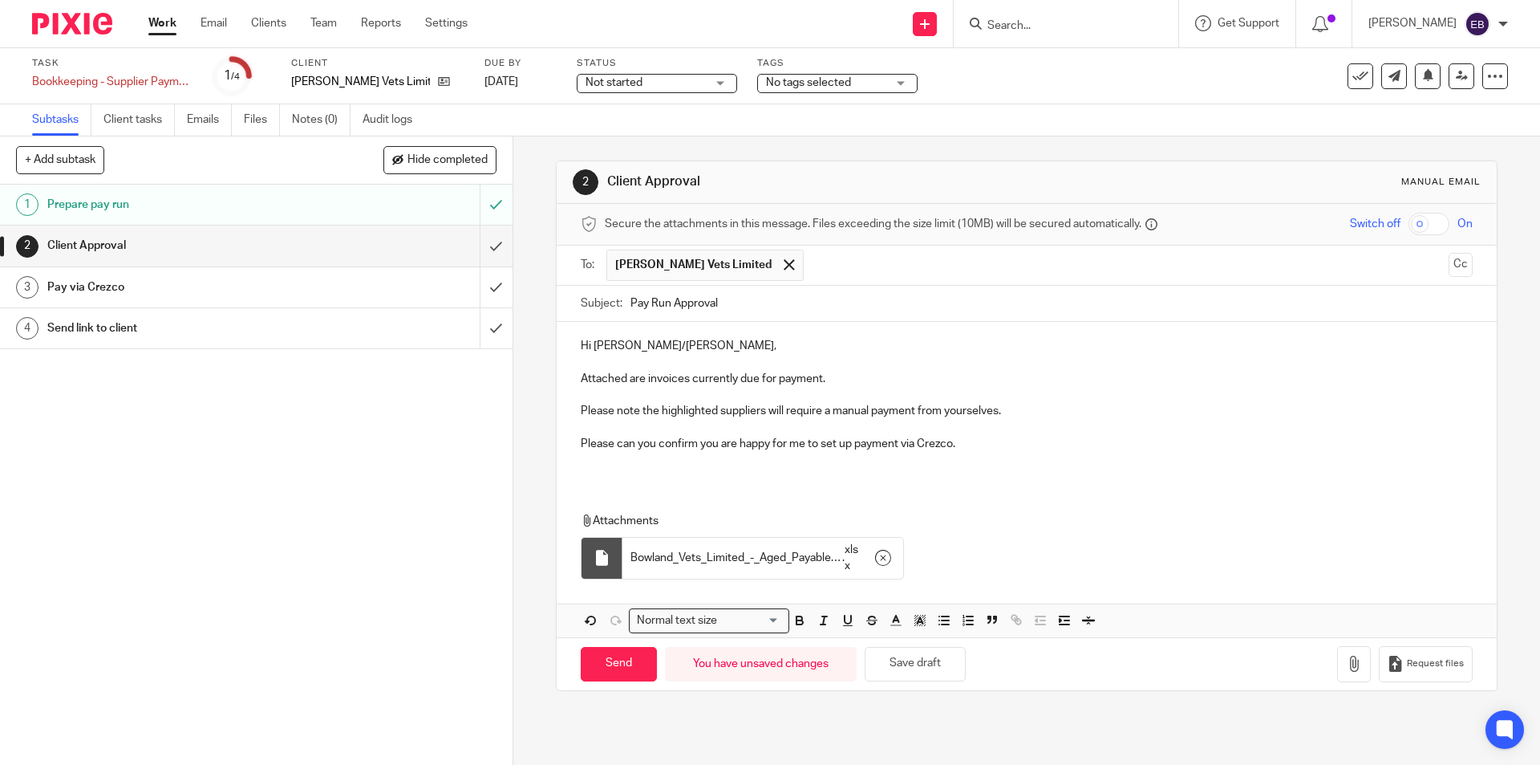
click at [629, 501] on div "Attachments Bowland_Vets_Limited_-_Aged_Payables_Detail . xlsx" at bounding box center [1026, 542] width 939 height 91
click at [611, 470] on div "Hi Claire/Sian, Attached are invoices currently due for payment. Please note th…" at bounding box center [1026, 401] width 939 height 158
click at [631, 670] on input "Send" at bounding box center [619, 664] width 76 height 34
type input "Sent"
click at [367, 283] on div "Pay via Crezco" at bounding box center [255, 287] width 416 height 24
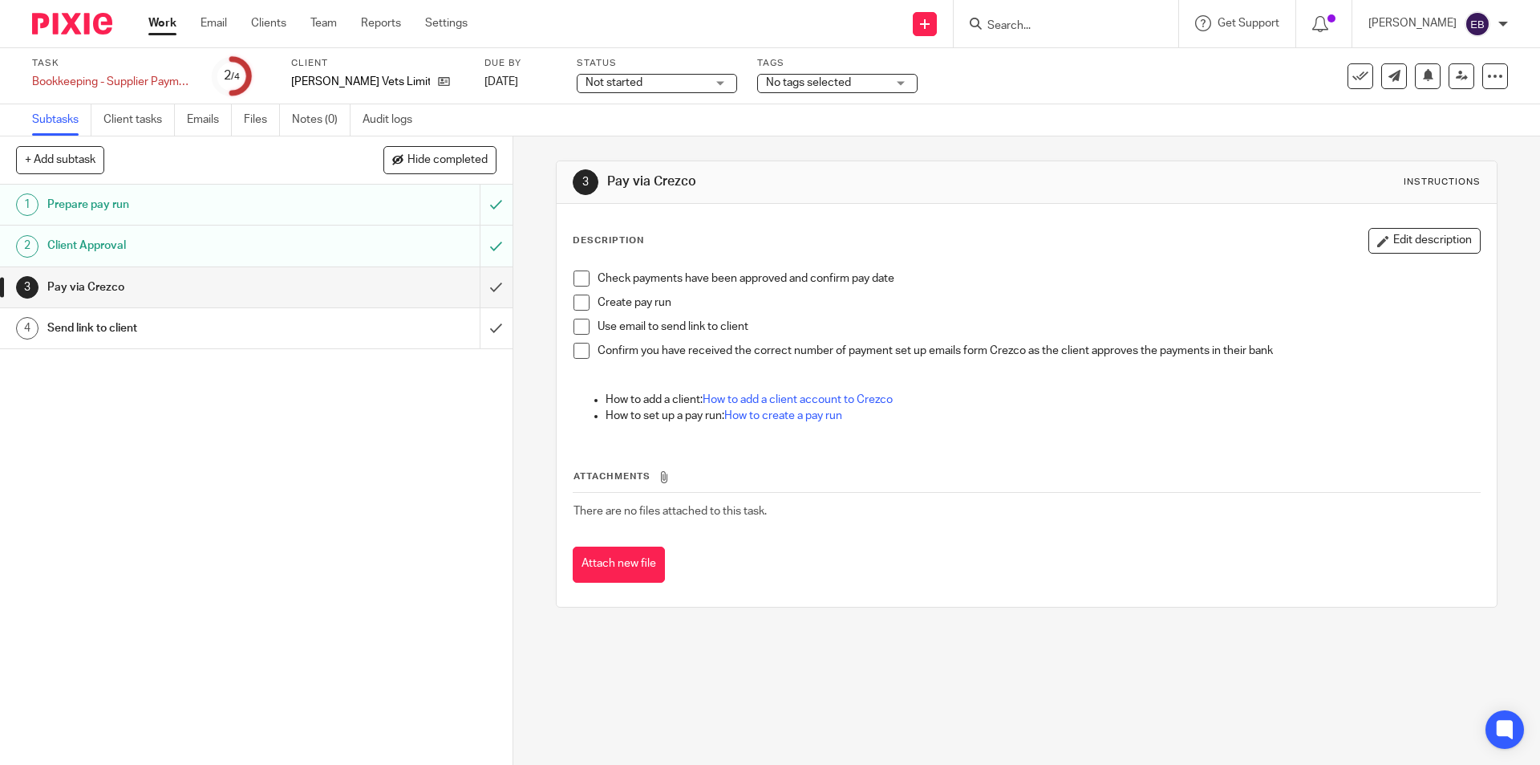
click at [575, 275] on span at bounding box center [582, 278] width 16 height 16
click at [574, 293] on li "Check payments have been approved and confirm pay date" at bounding box center [1027, 282] width 906 height 24
click at [579, 319] on span at bounding box center [582, 327] width 16 height 16
click at [577, 299] on span at bounding box center [582, 302] width 16 height 16
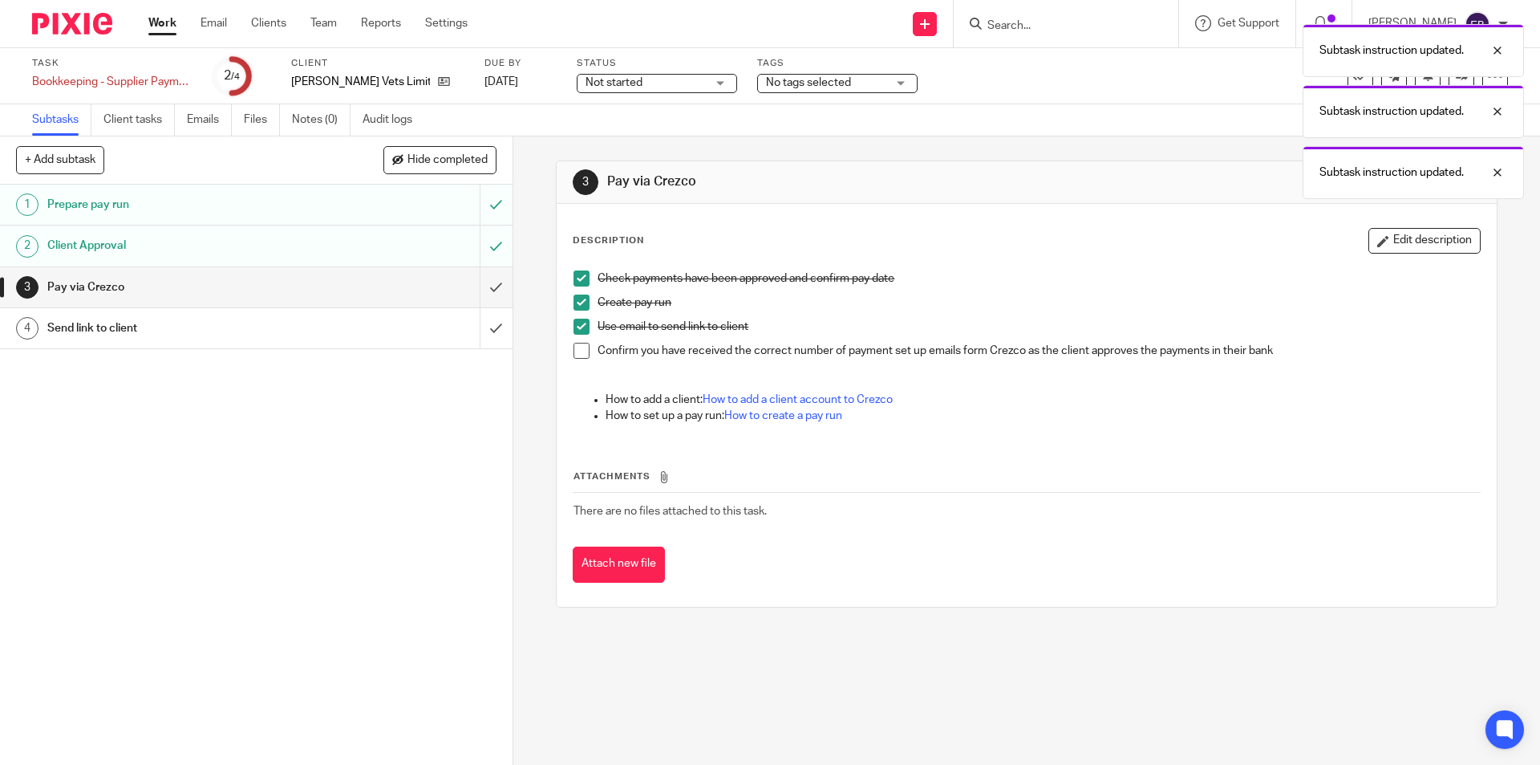
click at [429, 328] on div "Send link to client" at bounding box center [255, 328] width 416 height 24
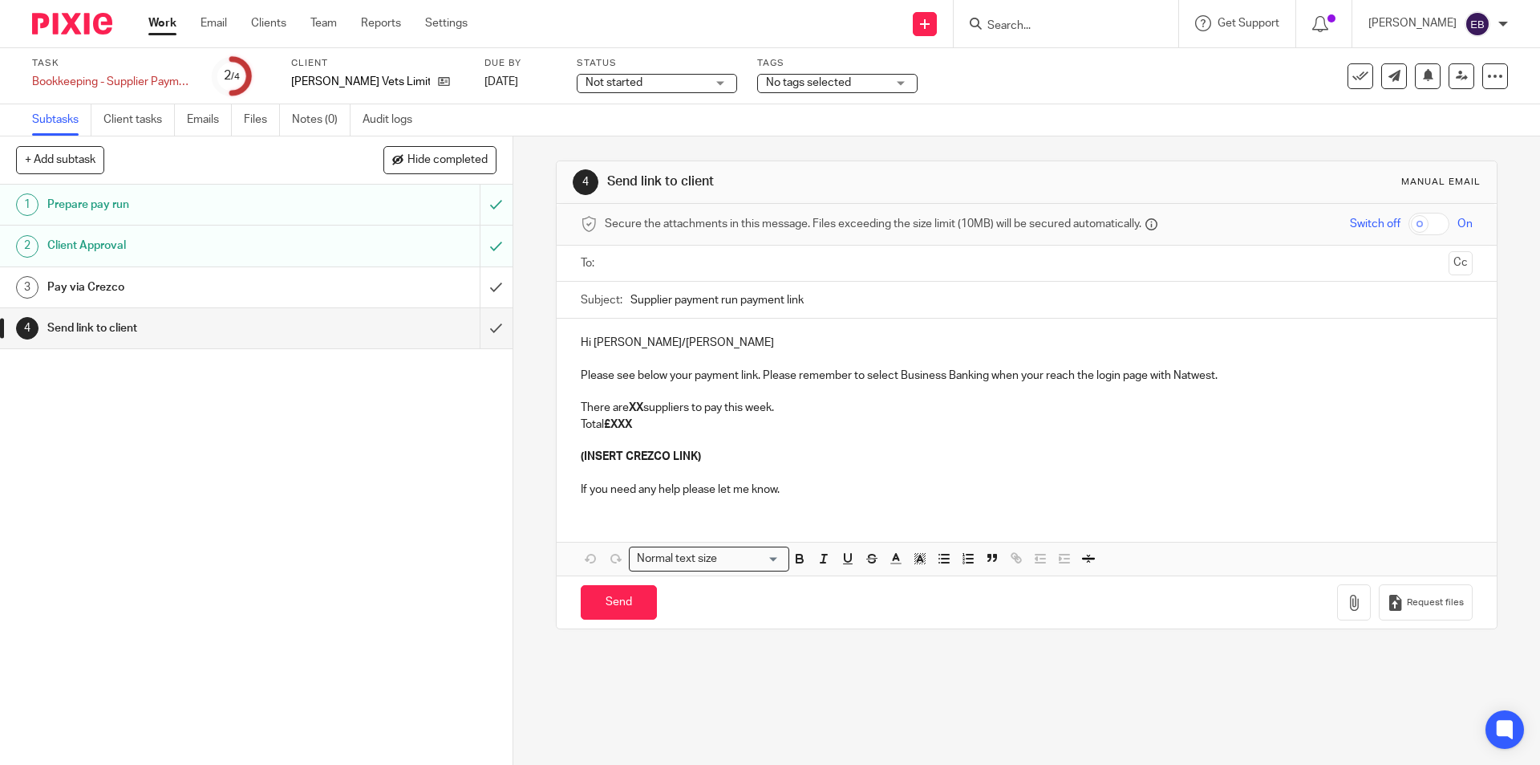
click at [663, 259] on input "text" at bounding box center [1026, 263] width 831 height 18
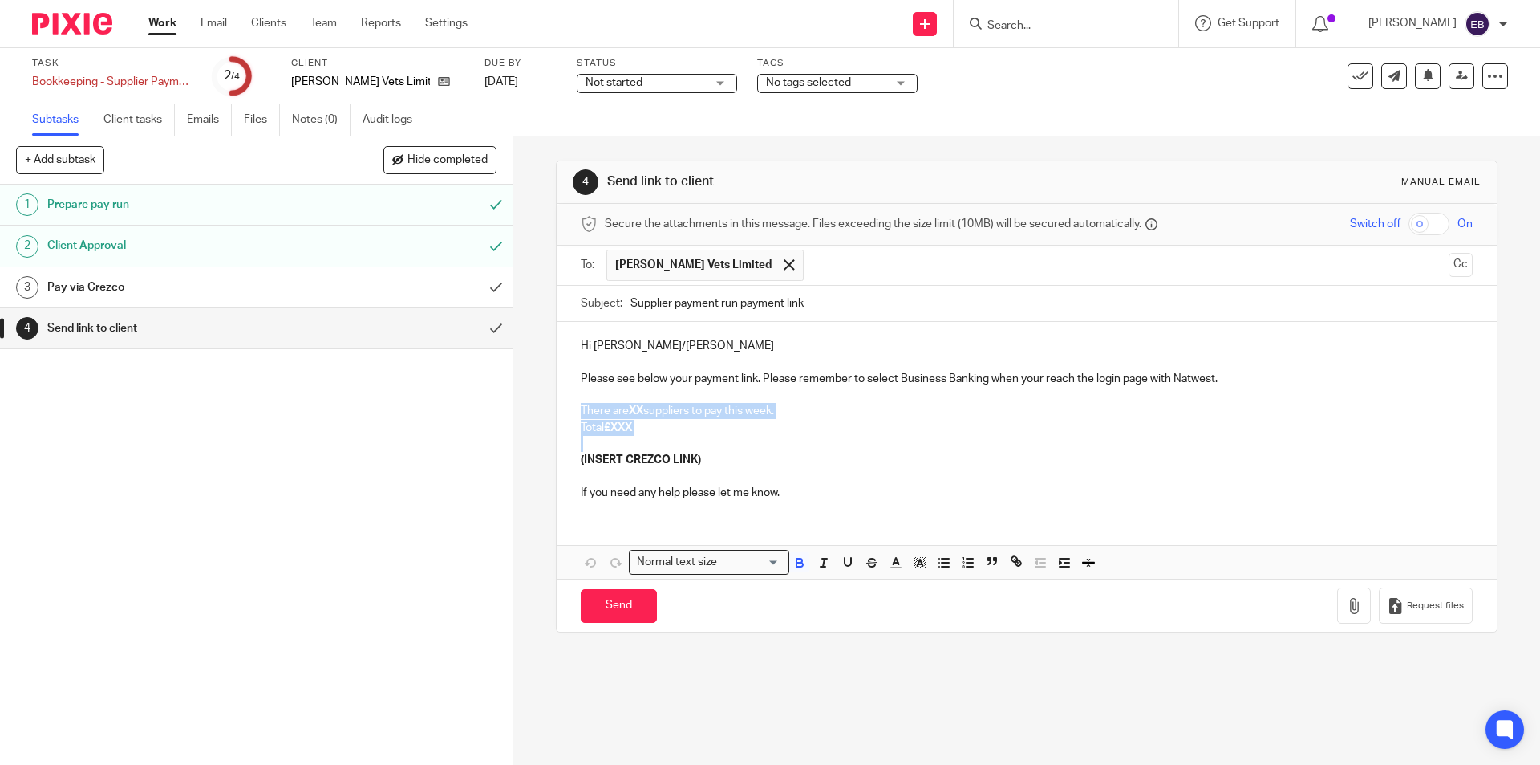
drag, startPoint x: 649, startPoint y: 435, endPoint x: 575, endPoint y: 404, distance: 79.9
click at [575, 404] on div "Hi Claire/Sian Please see below your payment link. Please remember to select Bu…" at bounding box center [1026, 417] width 939 height 191
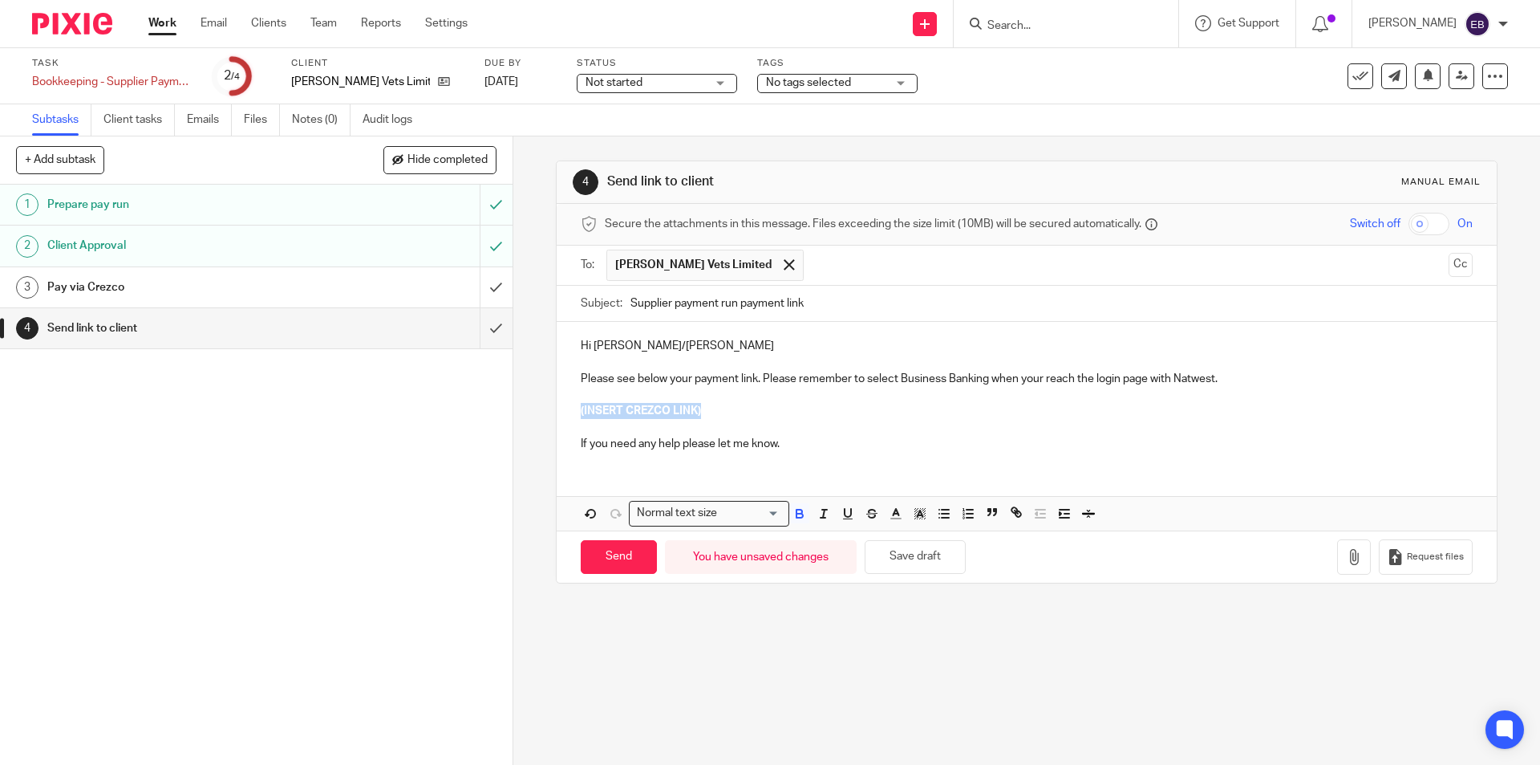
drag, startPoint x: 715, startPoint y: 407, endPoint x: 634, endPoint y: 453, distance: 93.4
click at [568, 407] on div "Hi Claire/Sian Please see below your payment link. Please remember to select Bu…" at bounding box center [1026, 393] width 939 height 142
click at [632, 548] on input "Send" at bounding box center [619, 557] width 76 height 34
type input "Sent"
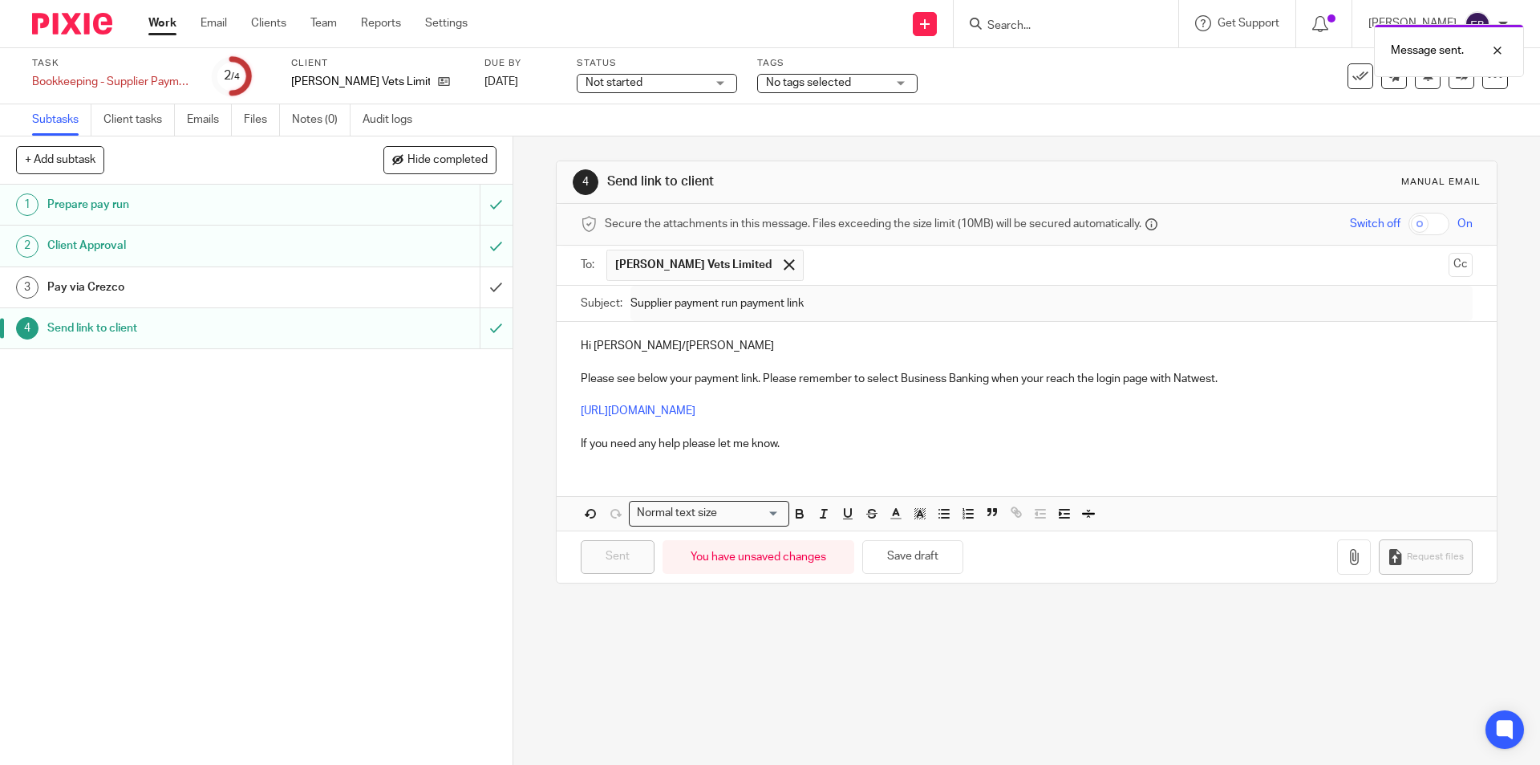
click at [642, 75] on span "Not started" at bounding box center [646, 83] width 120 height 17
click at [635, 144] on li "In progress" at bounding box center [644, 141] width 159 height 33
click at [830, 86] on span "No tags selected" at bounding box center [808, 82] width 85 height 11
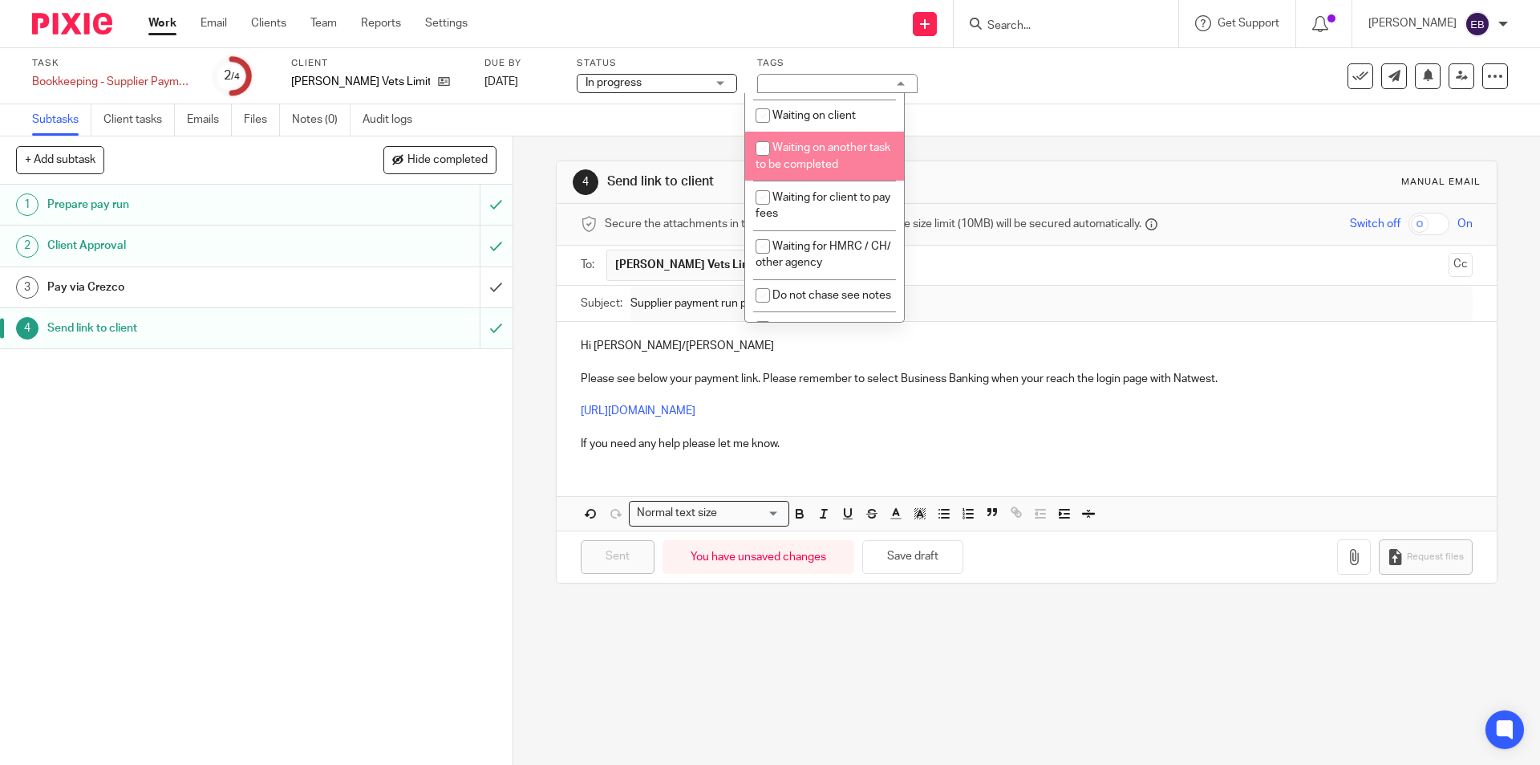
scroll to position [321, 0]
click at [828, 163] on li "Waiting for client to sign/approve" at bounding box center [824, 154] width 159 height 49
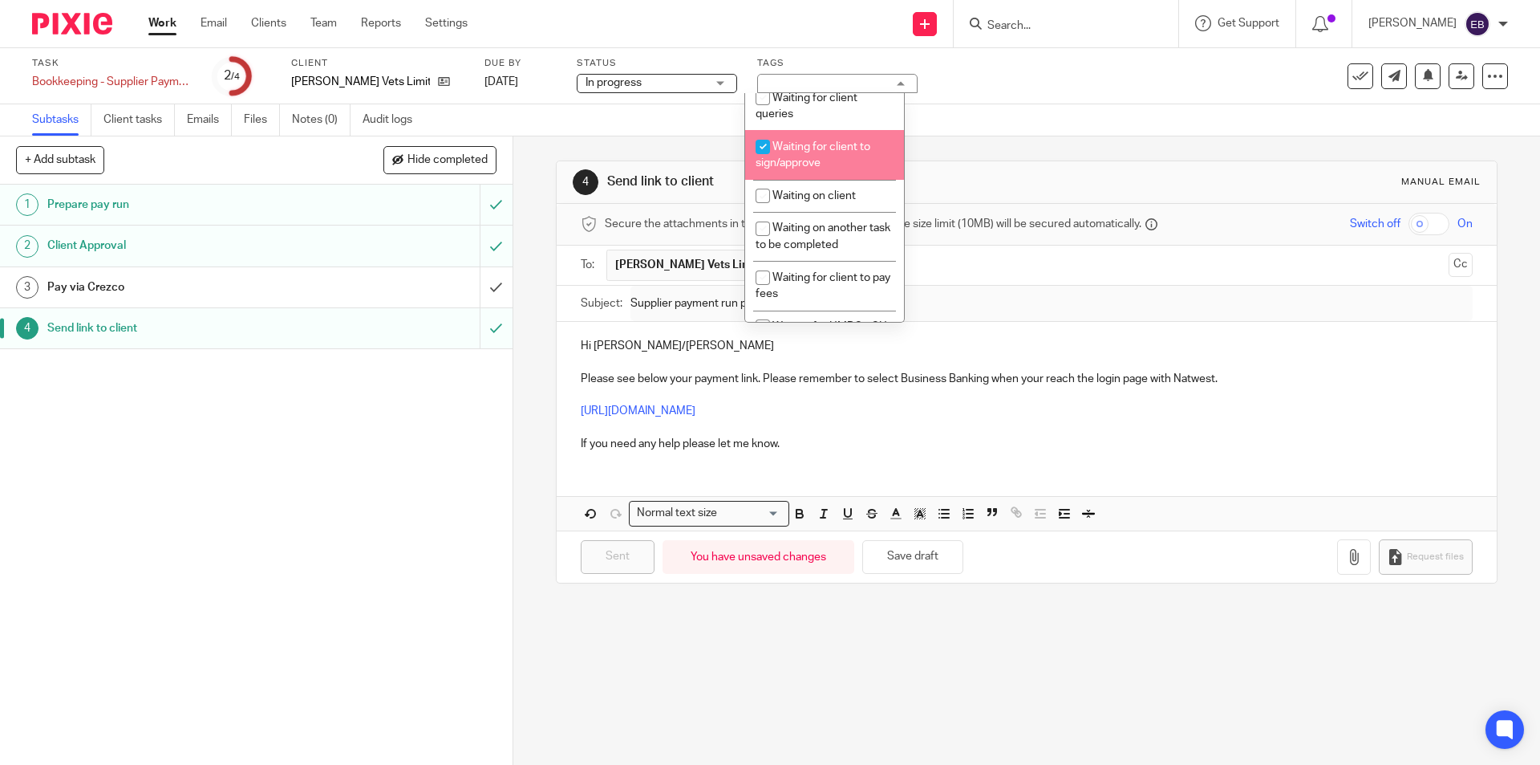
checkbox input "true"
click at [1016, 116] on div "Subtasks Client tasks Emails Files Notes (0) Audit logs" at bounding box center [770, 120] width 1540 height 32
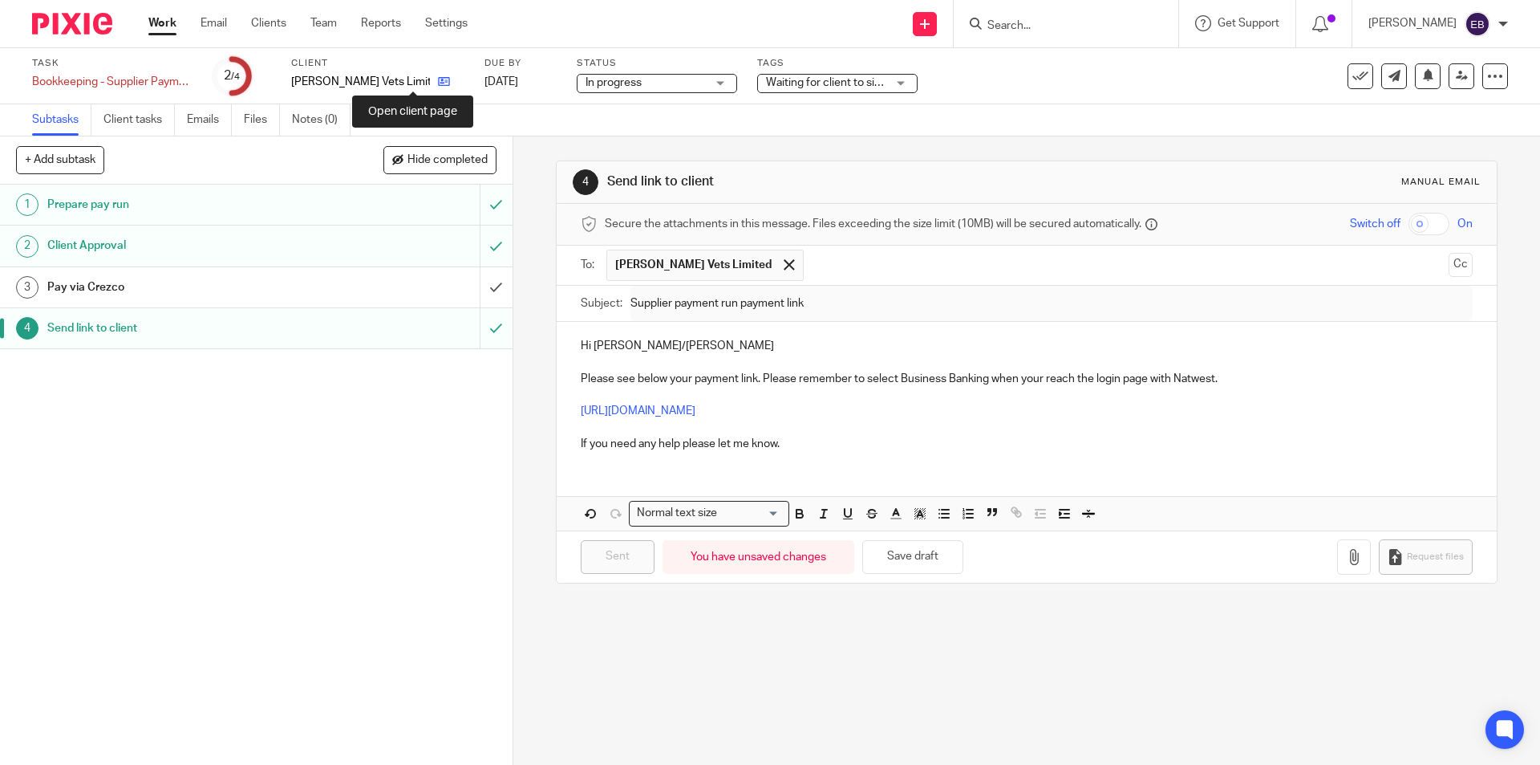
click at [438, 79] on icon at bounding box center [444, 81] width 12 height 12
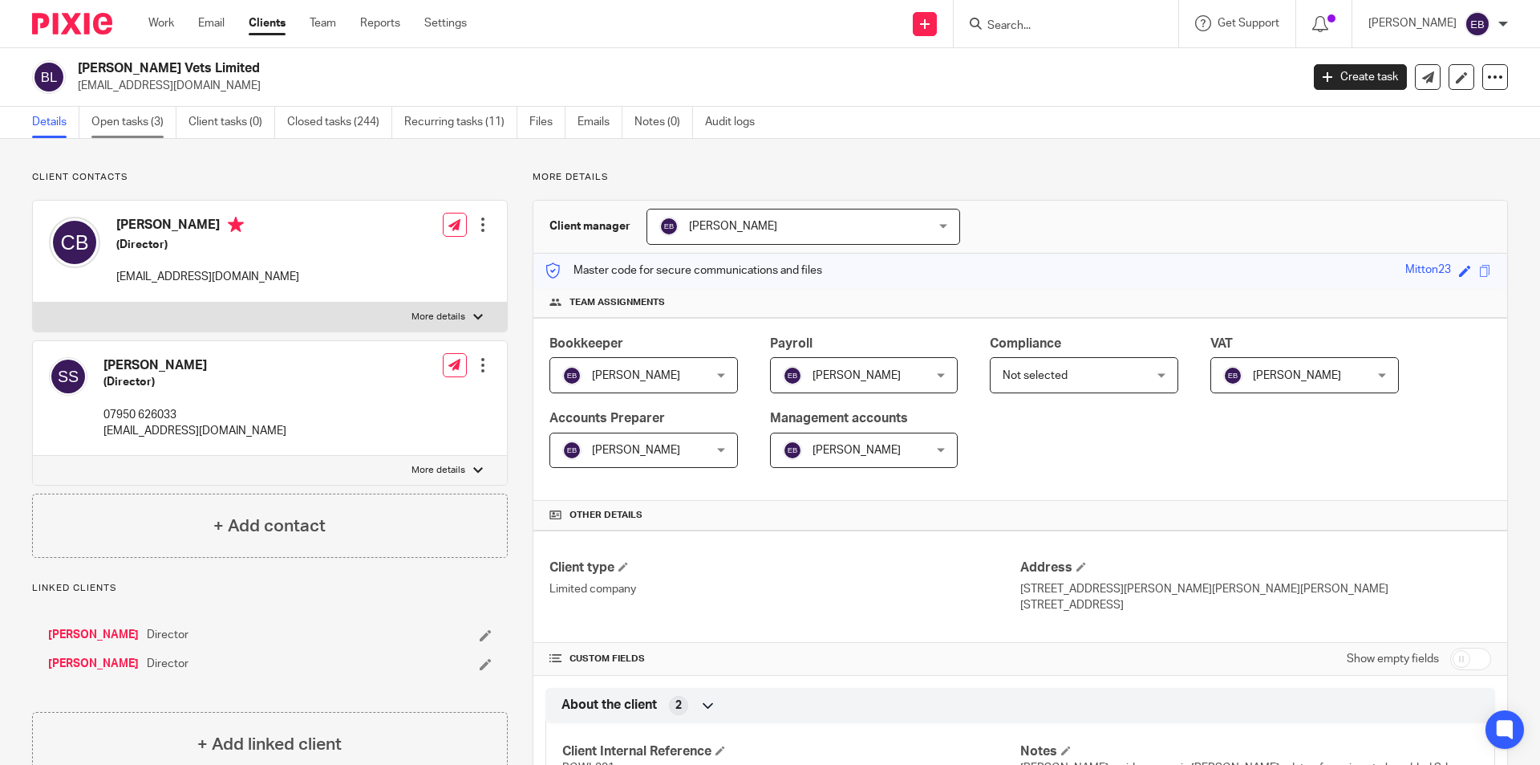
click at [126, 118] on link "Open tasks (3)" at bounding box center [133, 122] width 85 height 31
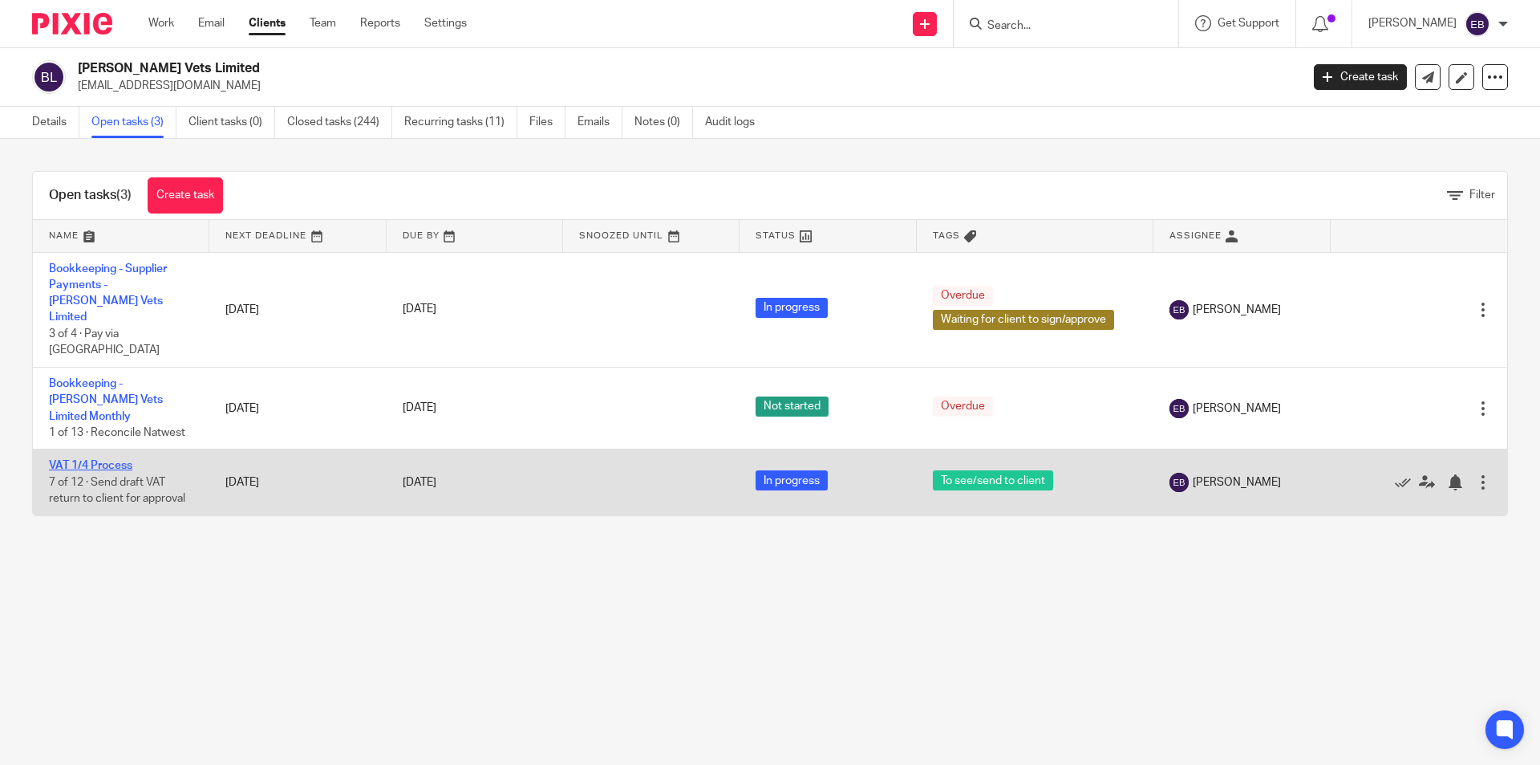
click at [83, 460] on link "VAT 1/4 Process" at bounding box center [90, 465] width 83 height 11
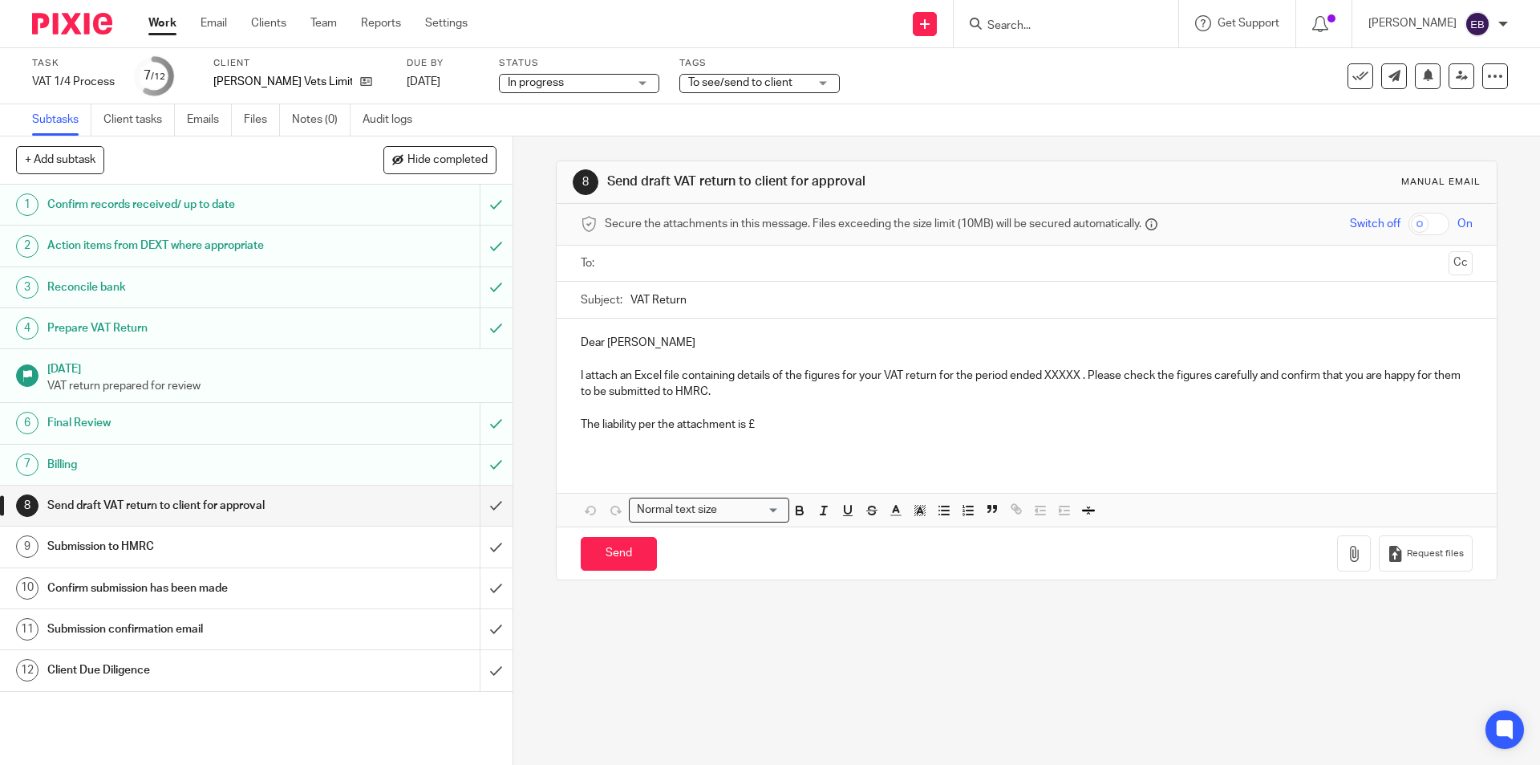
click at [639, 262] on input "text" at bounding box center [1026, 263] width 831 height 18
click at [593, 340] on p "Dear [PERSON_NAME]" at bounding box center [1026, 346] width 891 height 16
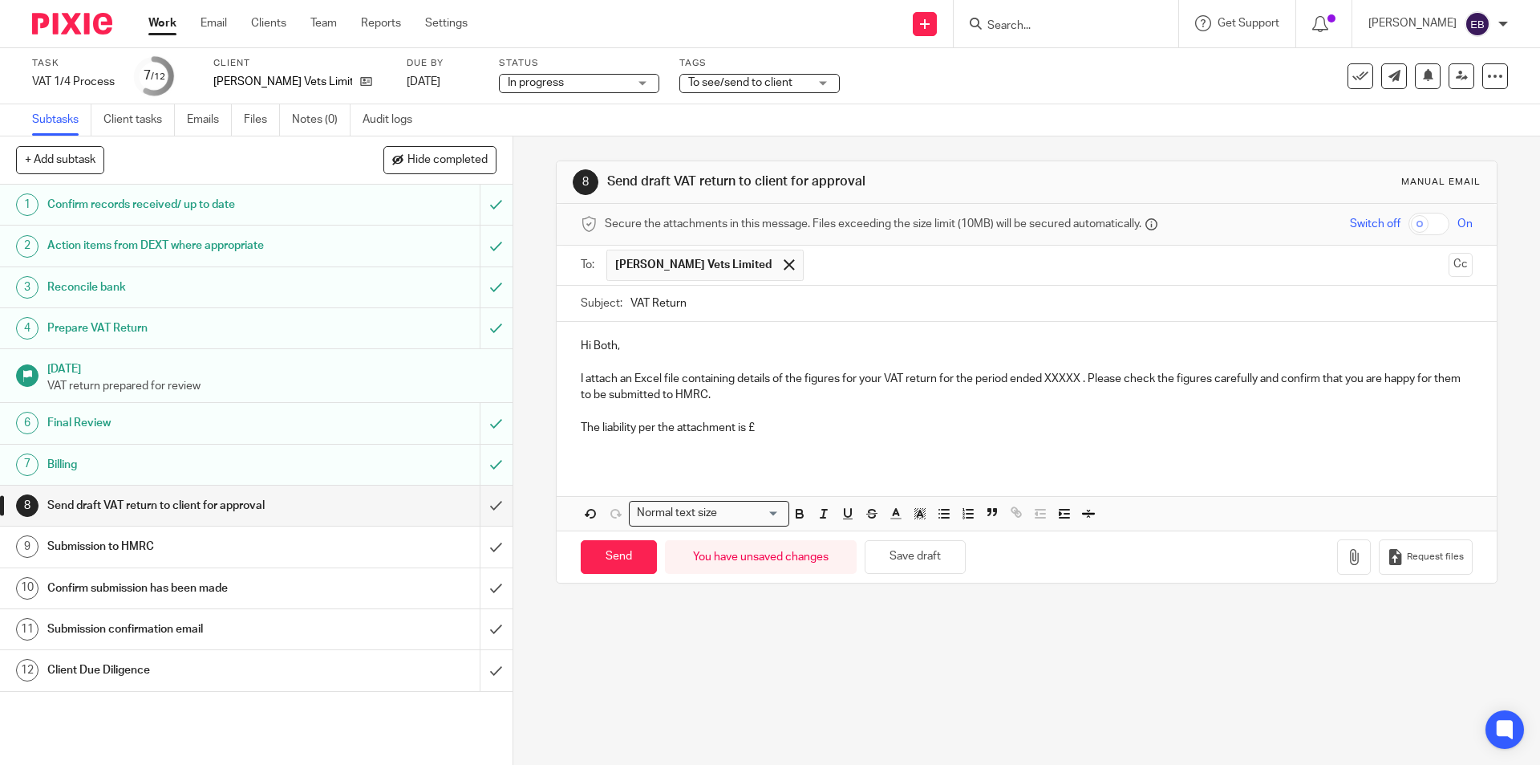
click at [1053, 376] on p "I attach an Excel file containing details of the figures for your VAT return fo…" at bounding box center [1026, 387] width 891 height 33
click at [792, 432] on p "The liability per the attachment is £" at bounding box center [1026, 428] width 891 height 16
click at [759, 424] on p "The liability per the attachment is £" at bounding box center [1026, 428] width 891 height 16
click at [621, 461] on div "Hi Both, I attach an Excel file containing details of the figures for your VAT …" at bounding box center [1026, 393] width 939 height 142
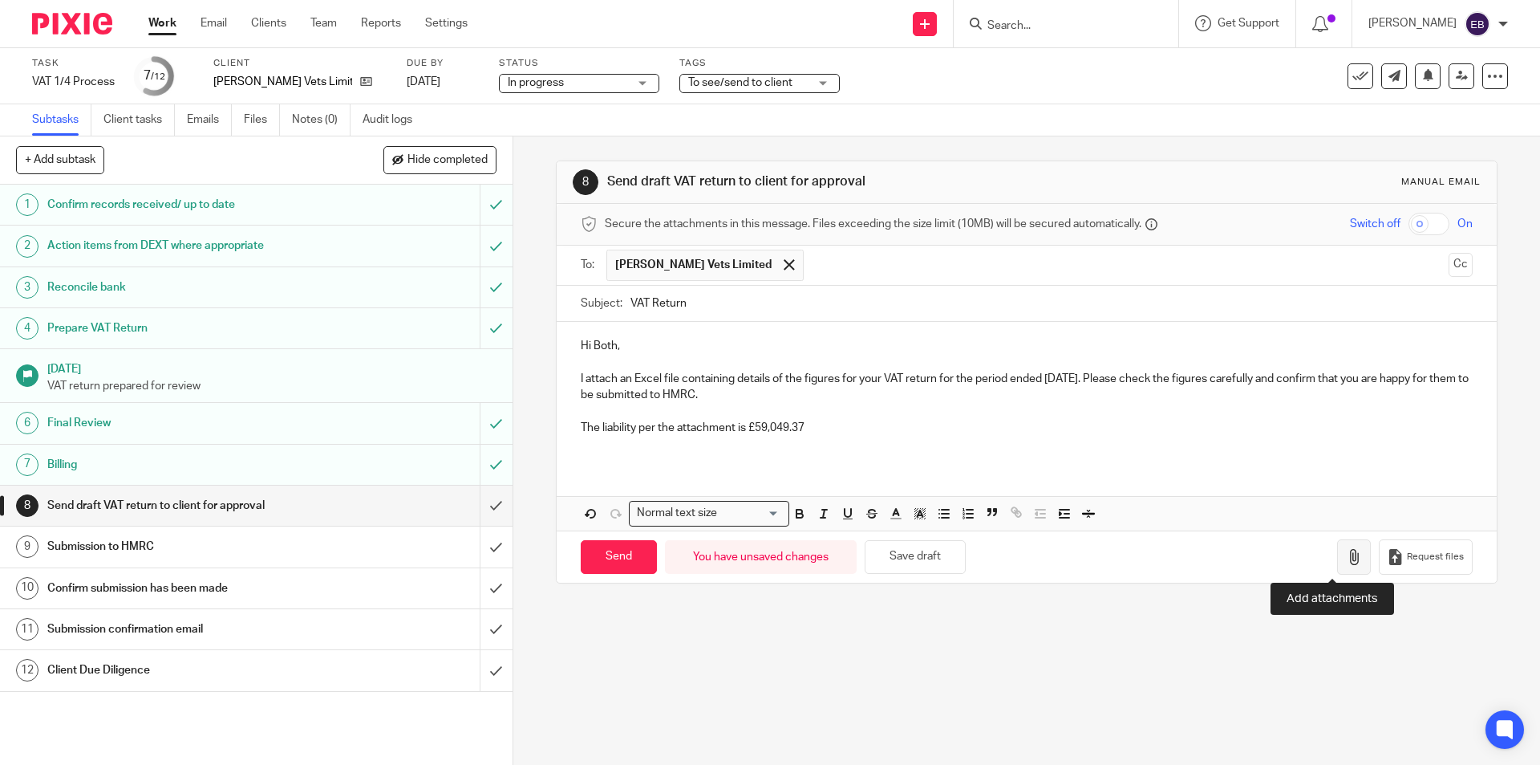
click at [1346, 558] on icon "button" at bounding box center [1354, 557] width 16 height 16
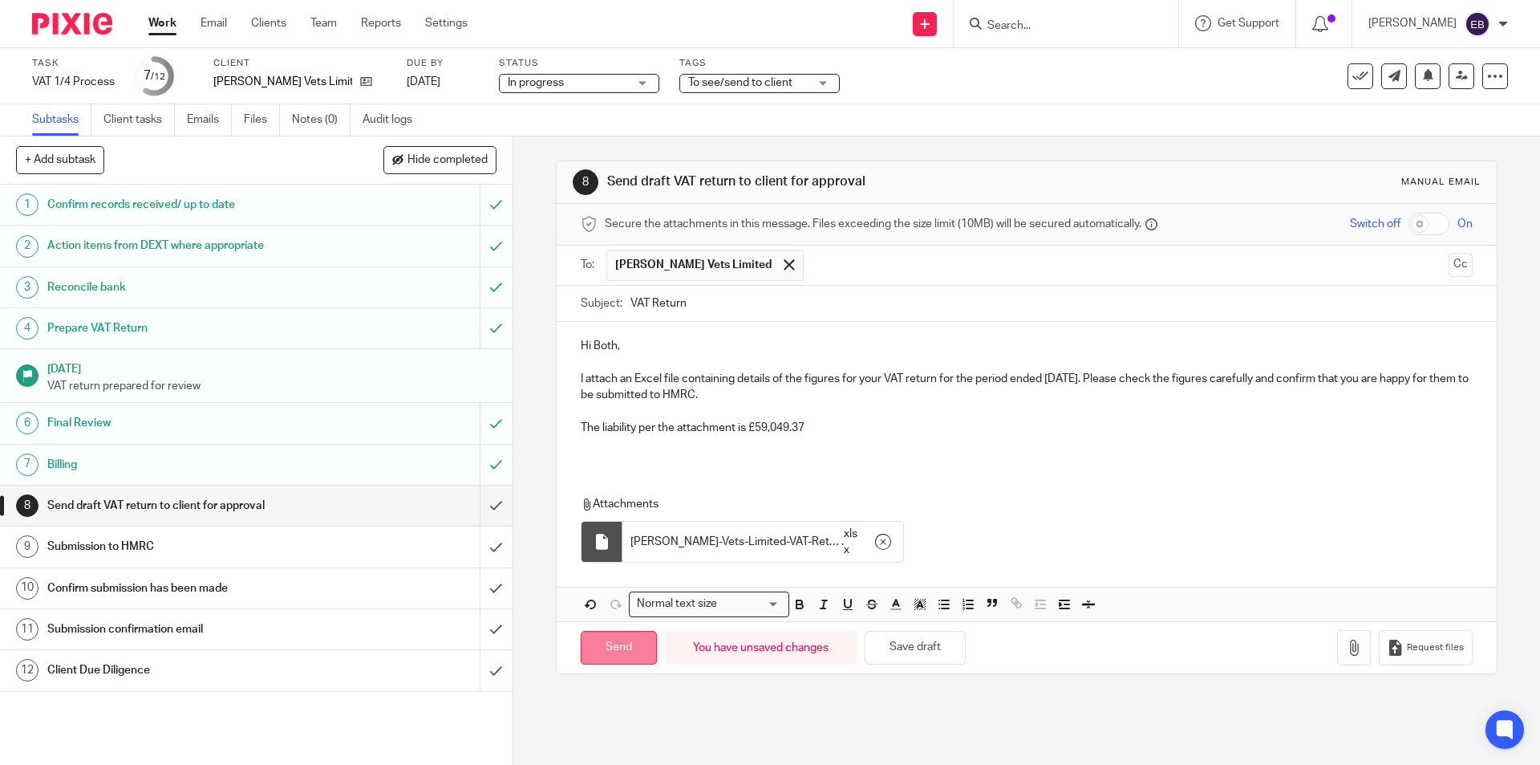
click at [616, 647] on input "Send" at bounding box center [619, 648] width 76 height 34
type input "Sent"
click at [696, 77] on span "To see/send to client" at bounding box center [740, 82] width 104 height 11
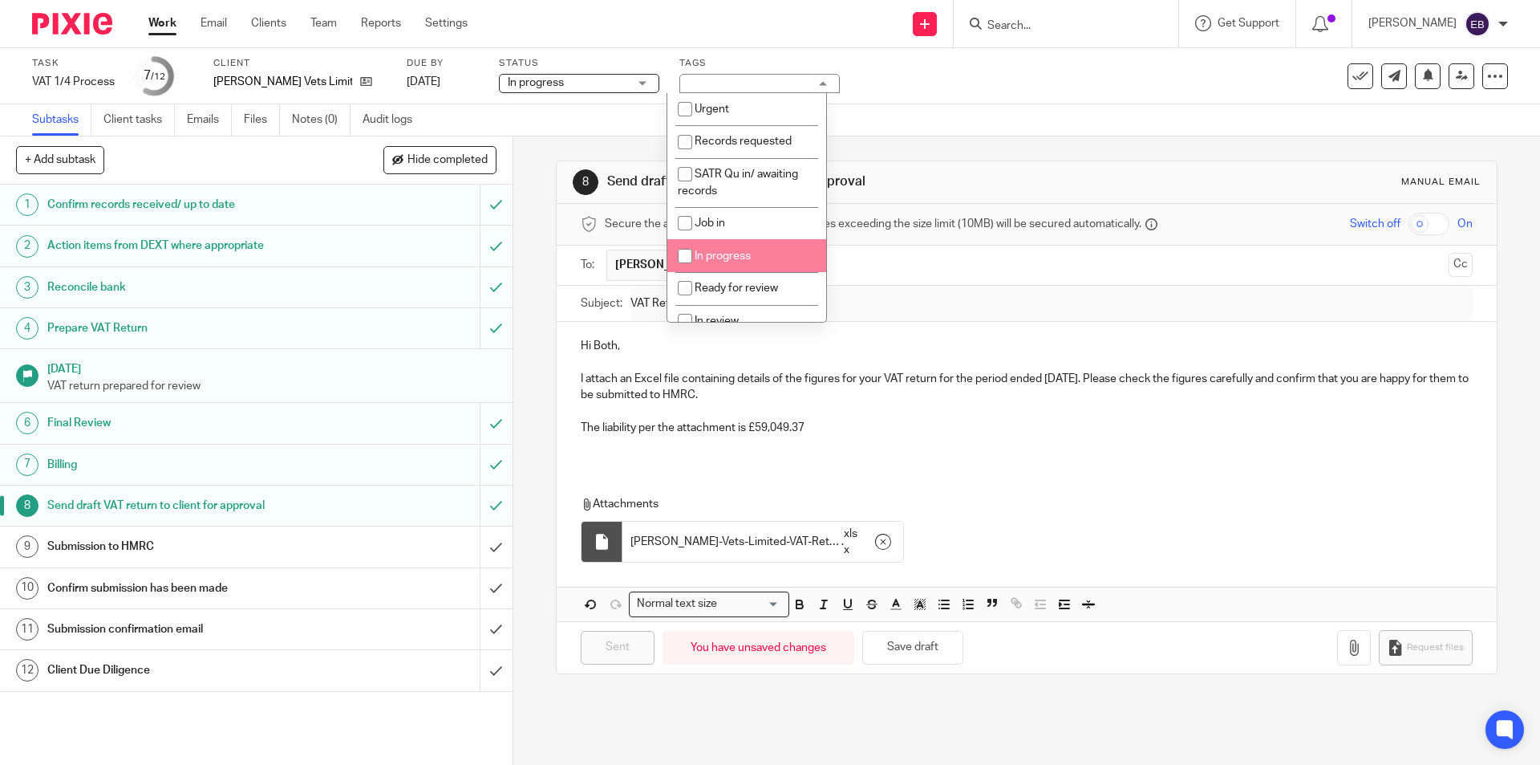
scroll to position [160, 0]
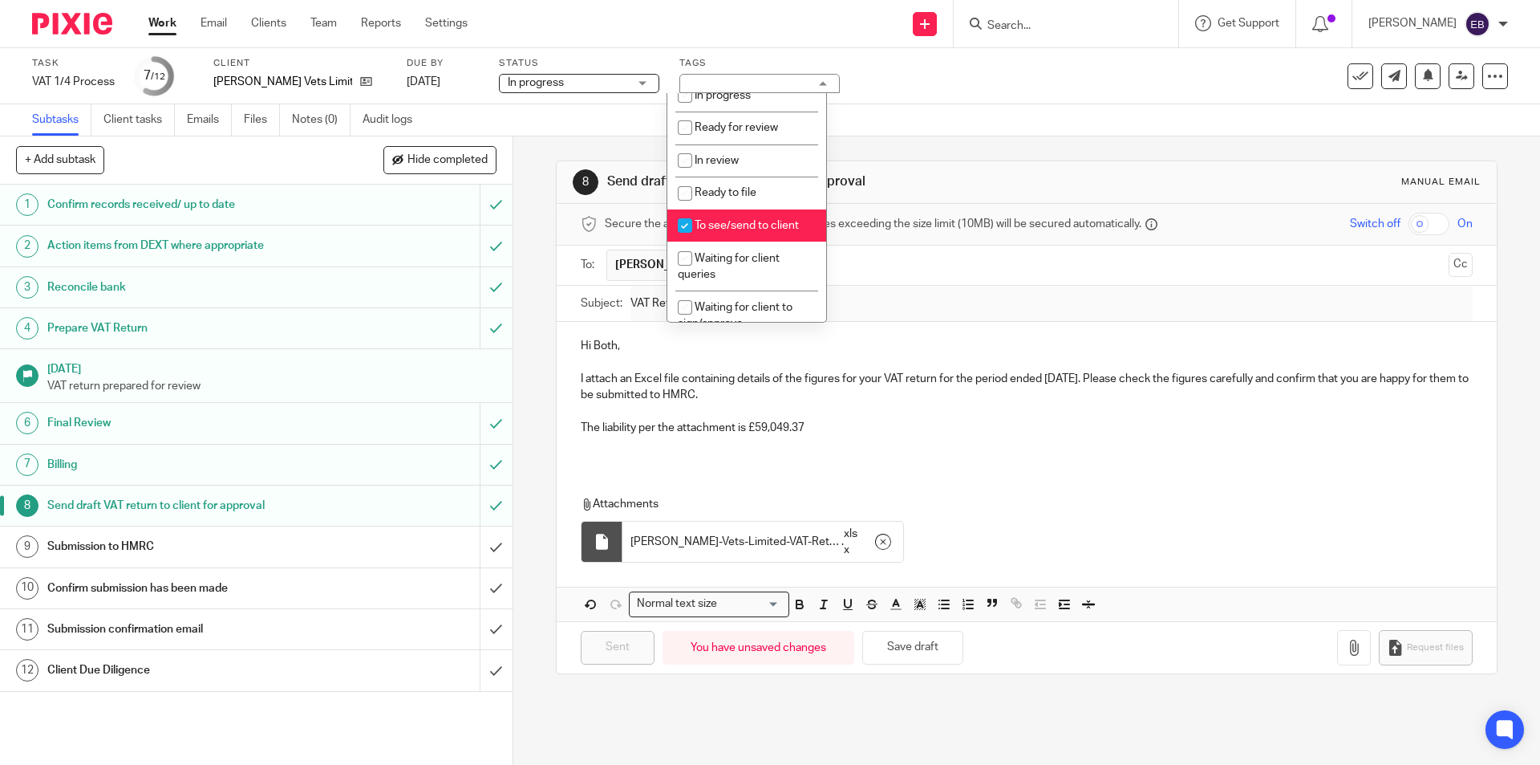
click at [739, 229] on span "To see/send to client" at bounding box center [747, 225] width 104 height 11
checkbox input "false"
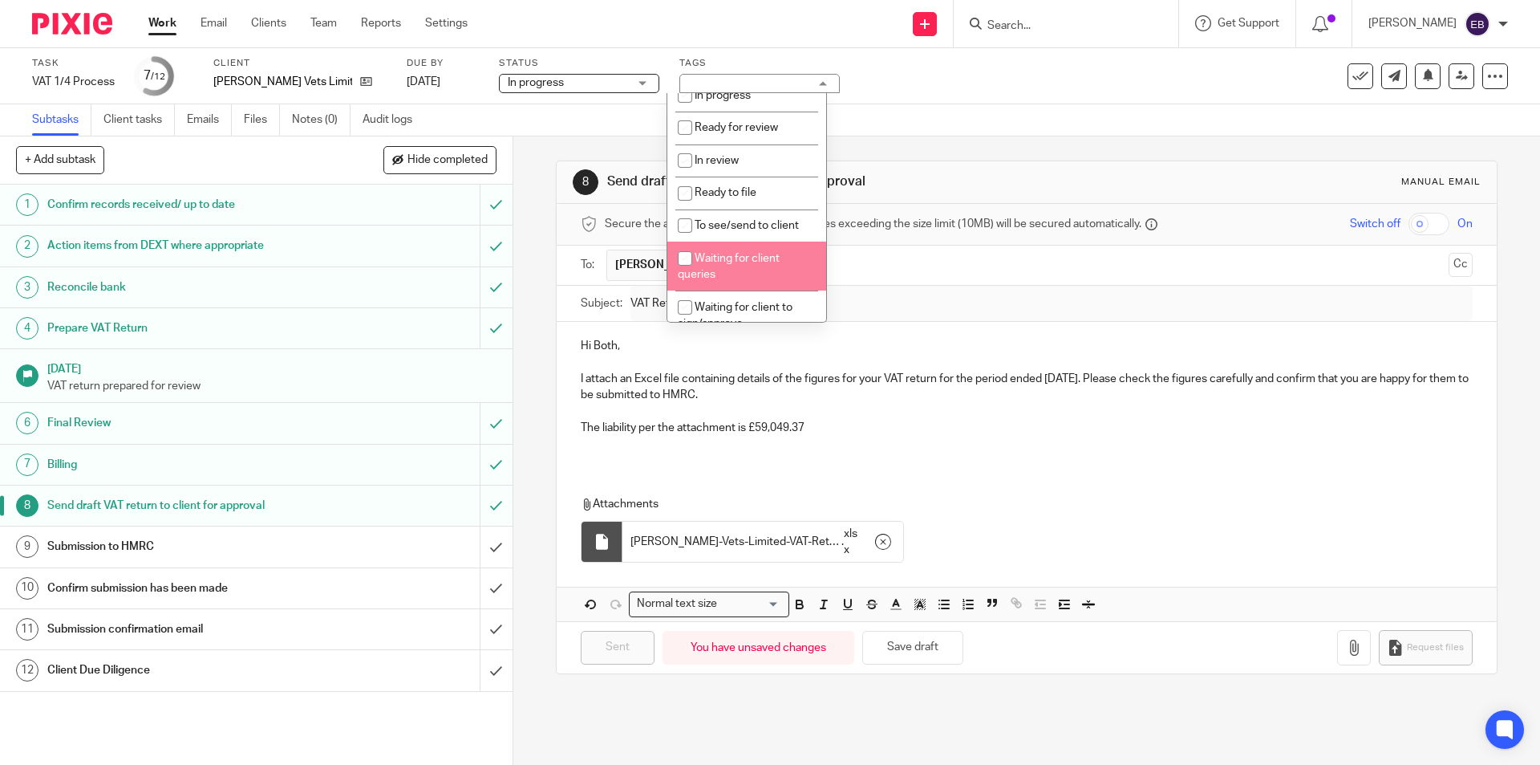
scroll to position [241, 0]
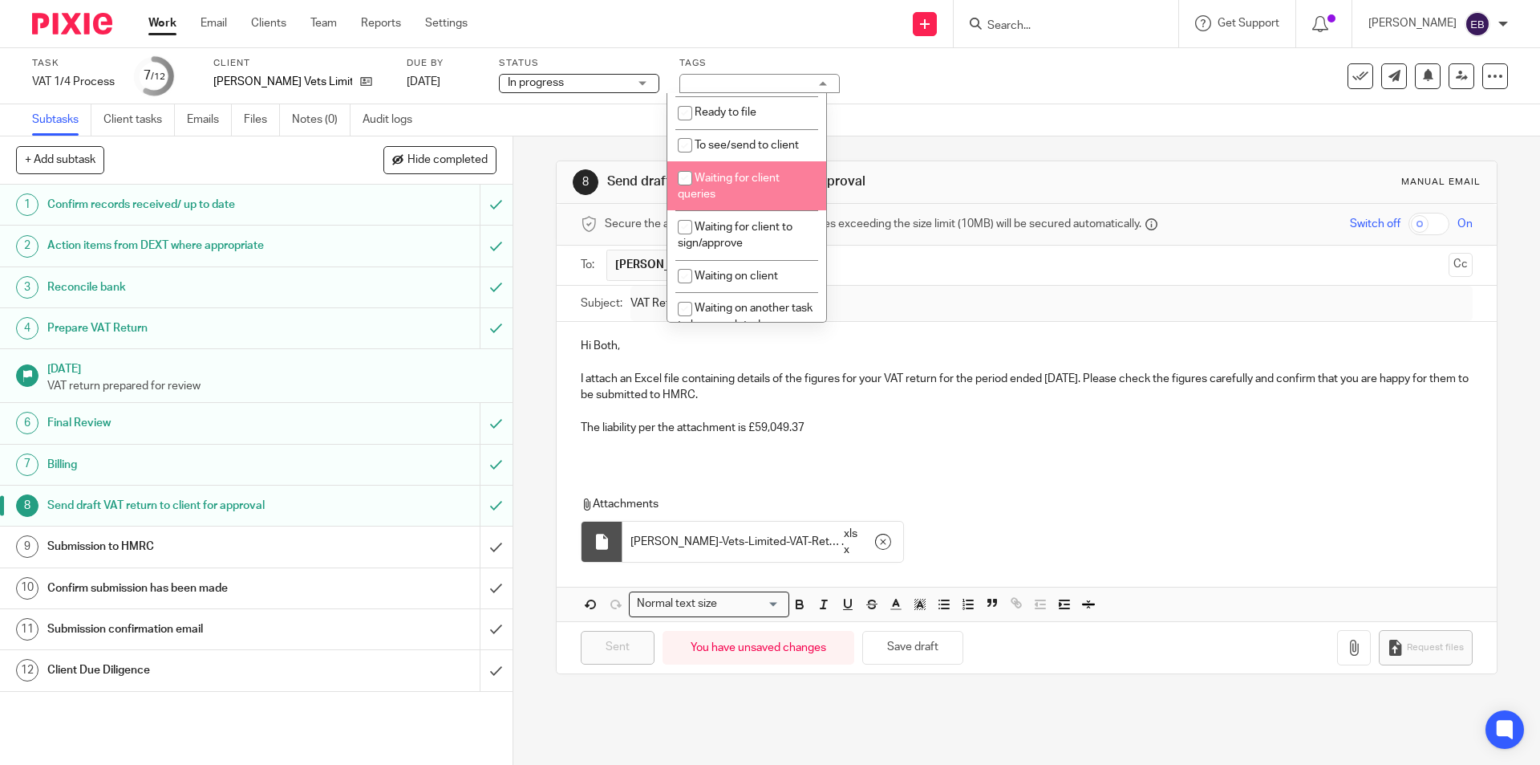
click at [736, 197] on li "Waiting for client queries" at bounding box center [746, 185] width 159 height 49
click at [699, 189] on span "Waiting for client queries" at bounding box center [729, 186] width 102 height 28
checkbox input "false"
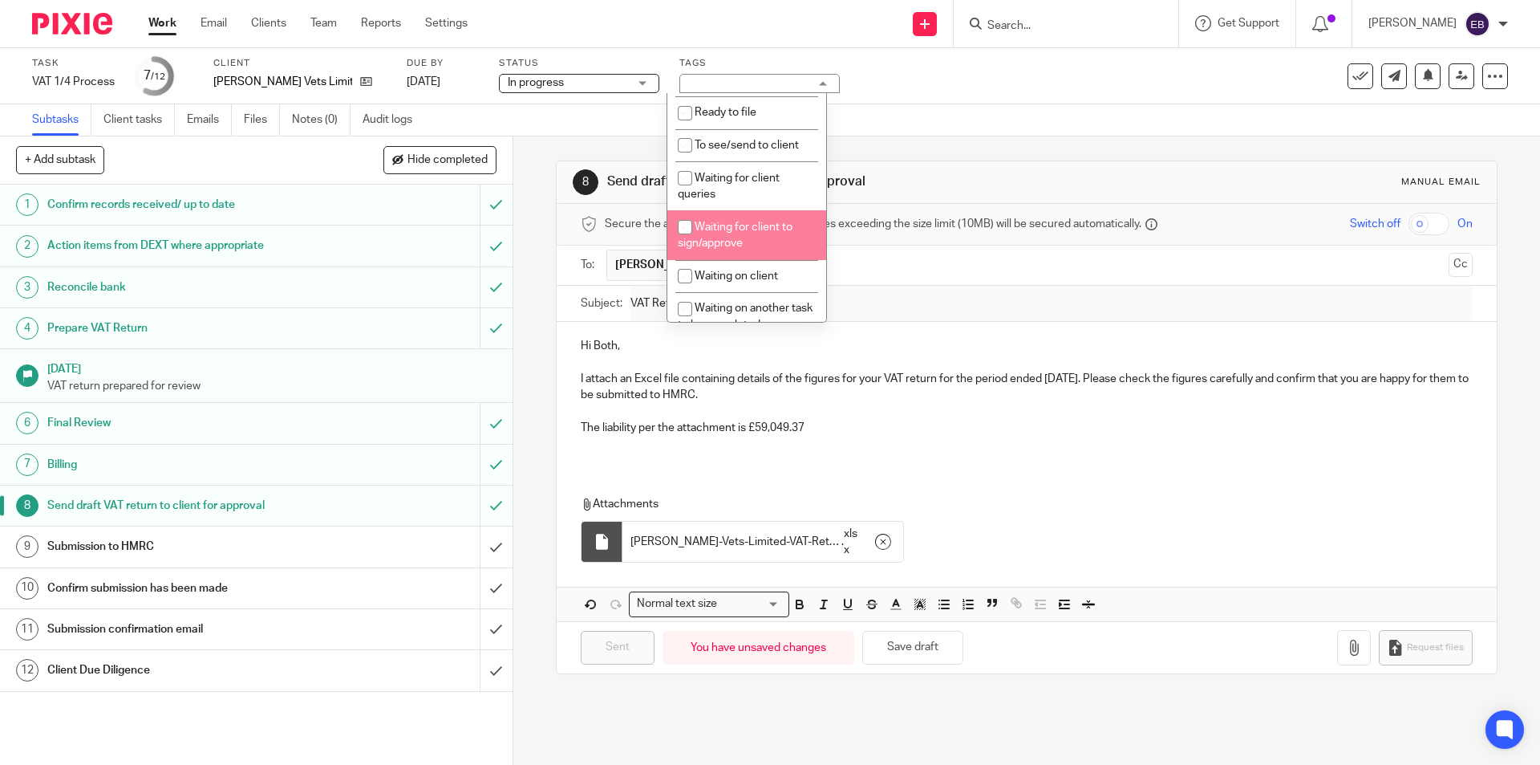
click at [718, 237] on span "Waiting for client to sign/approve" at bounding box center [735, 235] width 115 height 28
checkbox input "true"
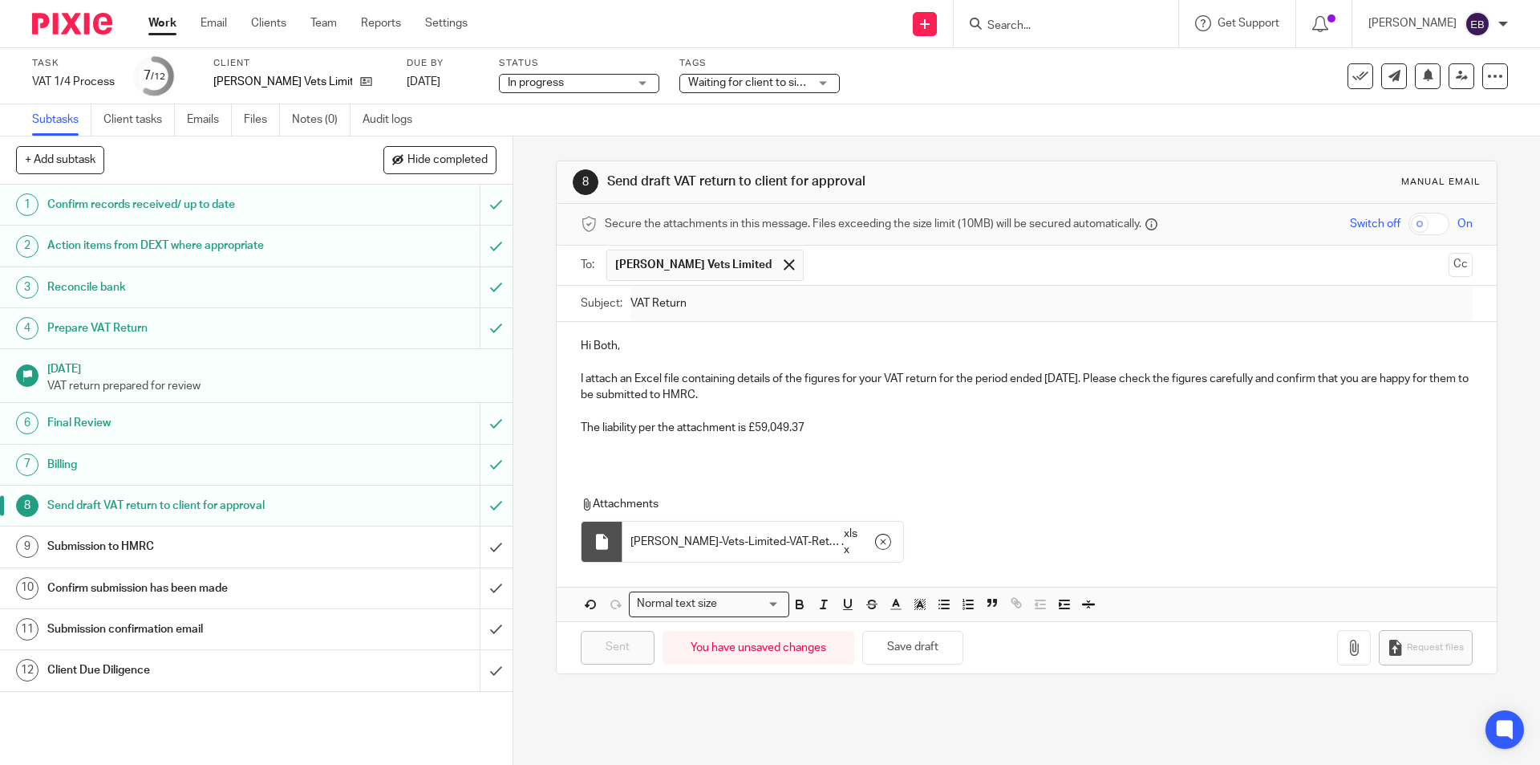
click at [928, 128] on div "Subtasks Client tasks Emails Files Notes (0) Audit logs" at bounding box center [770, 120] width 1540 height 32
click at [169, 25] on link "Work" at bounding box center [162, 23] width 28 height 16
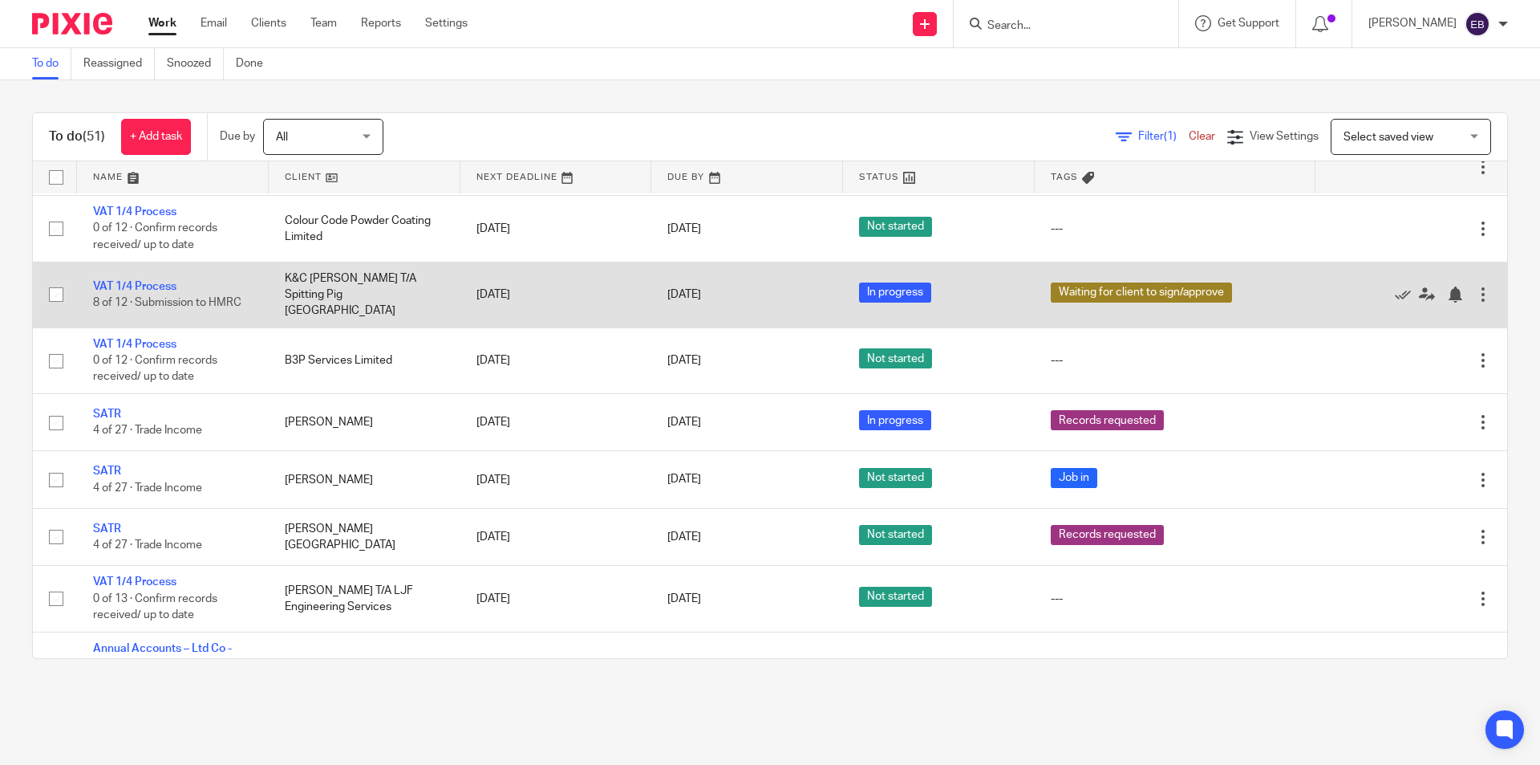
scroll to position [3147, 0]
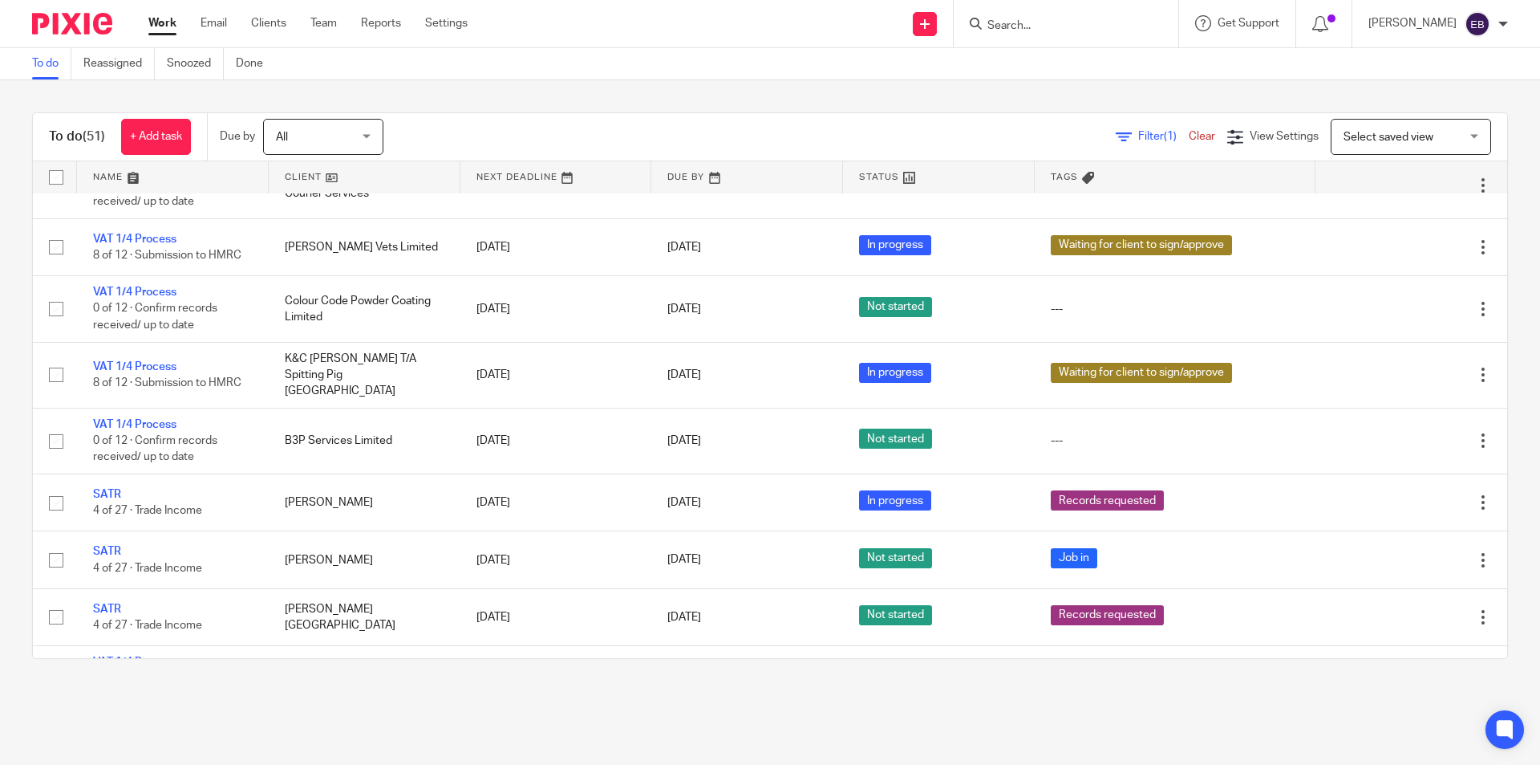
click at [1001, 18] on form at bounding box center [1071, 24] width 171 height 20
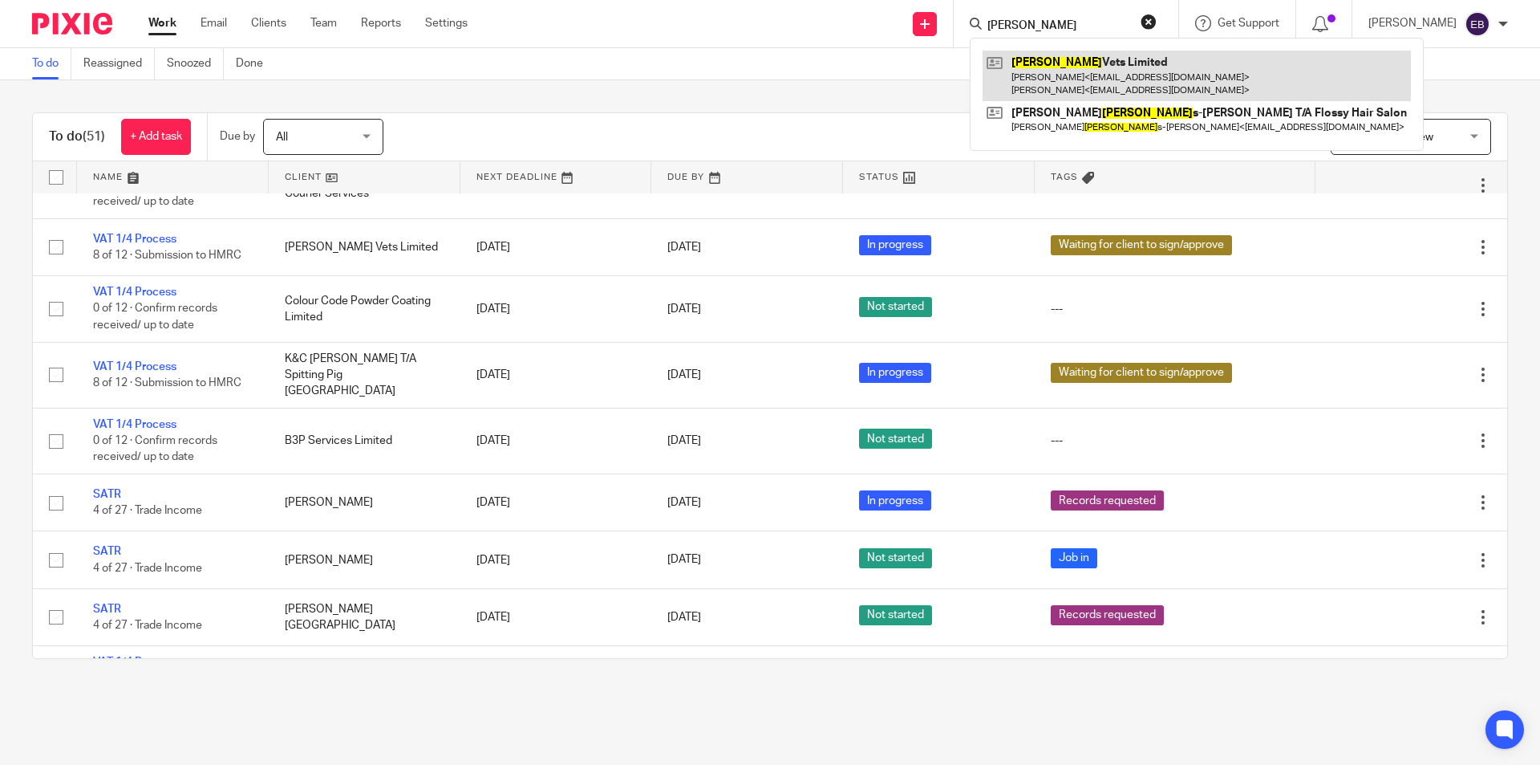
type input "bowland"
click at [1081, 76] on link at bounding box center [1197, 76] width 428 height 50
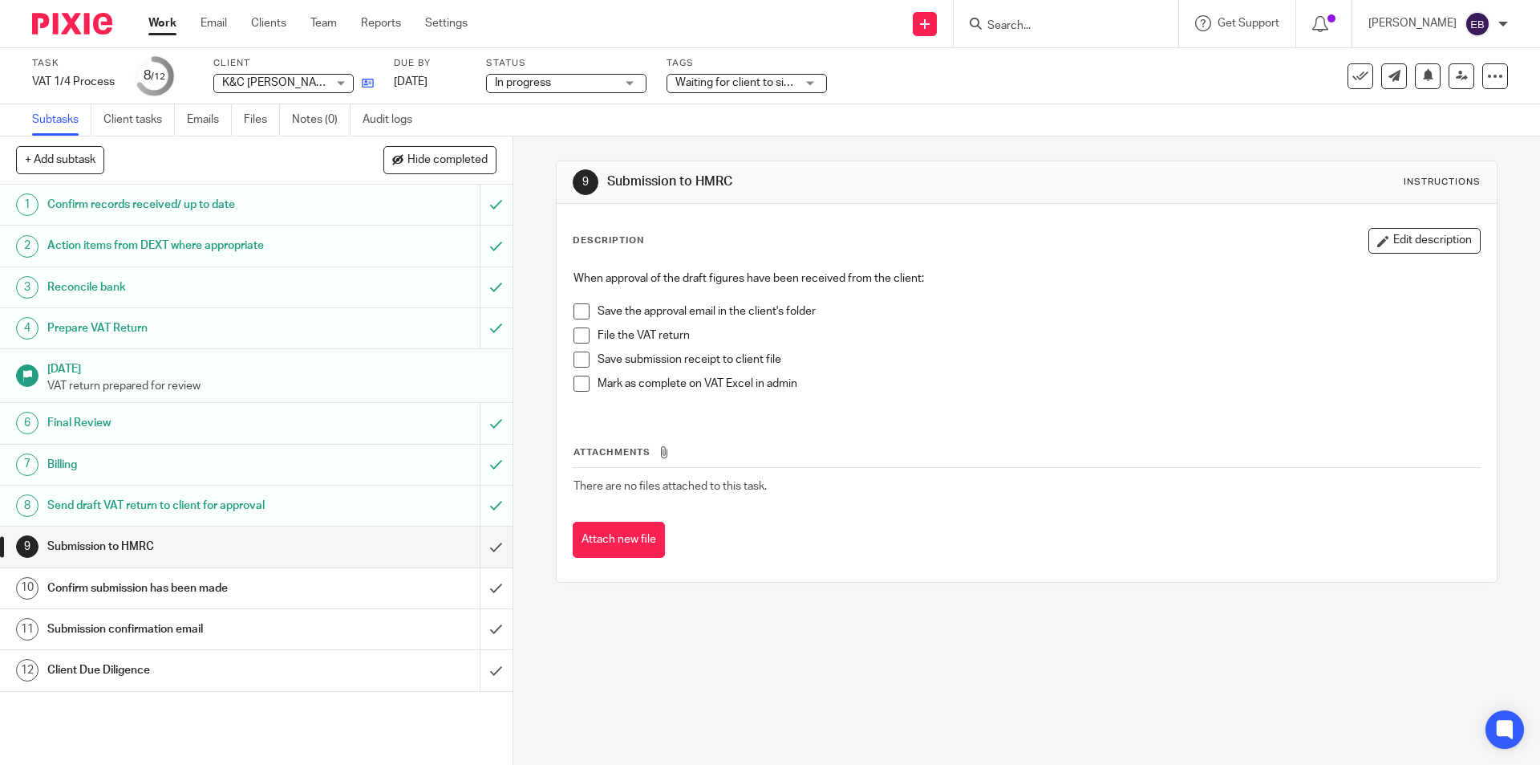
click at [359, 84] on link at bounding box center [364, 83] width 20 height 16
click at [162, 29] on link "Work" at bounding box center [162, 23] width 28 height 16
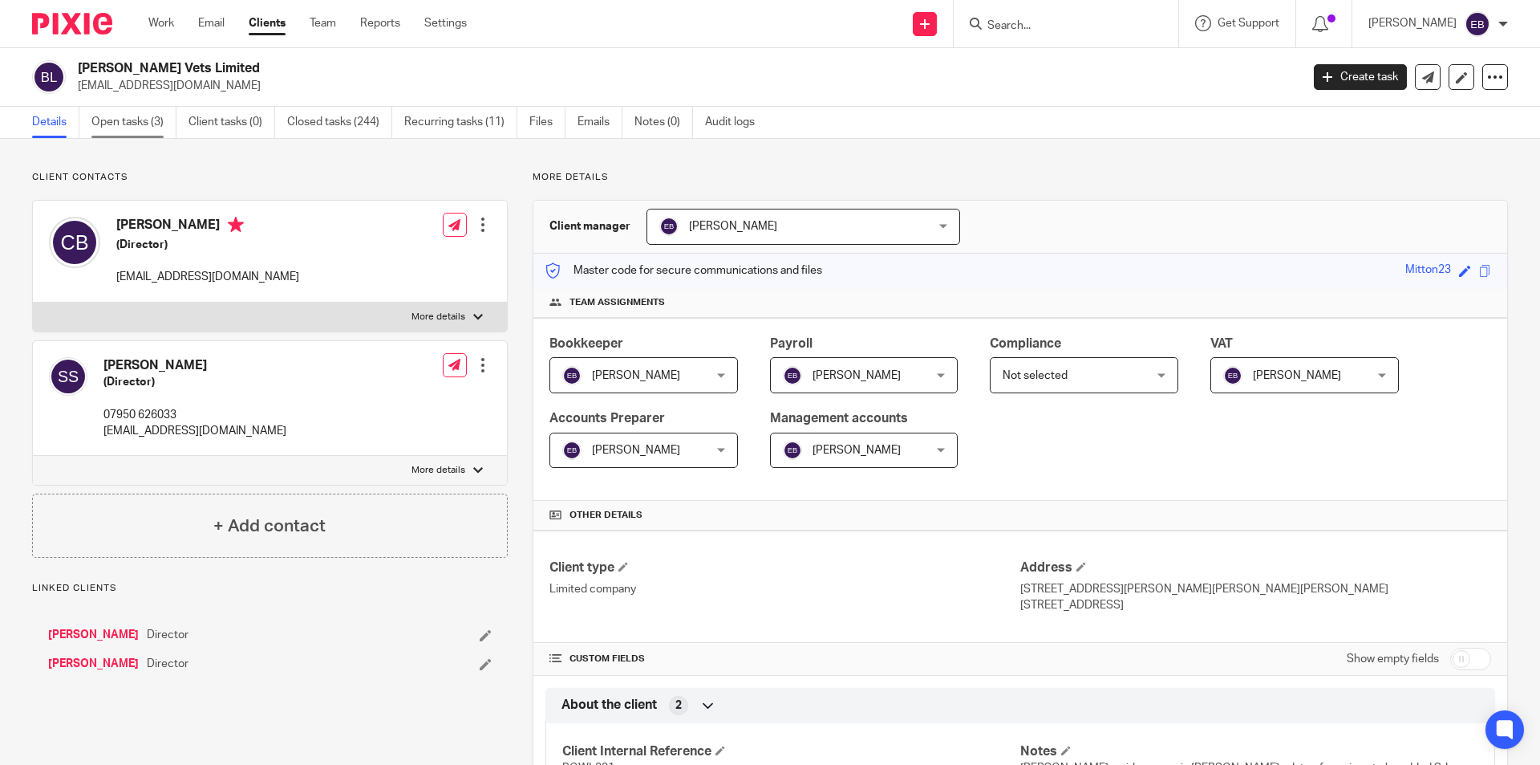
click at [127, 120] on link "Open tasks (3)" at bounding box center [133, 122] width 85 height 31
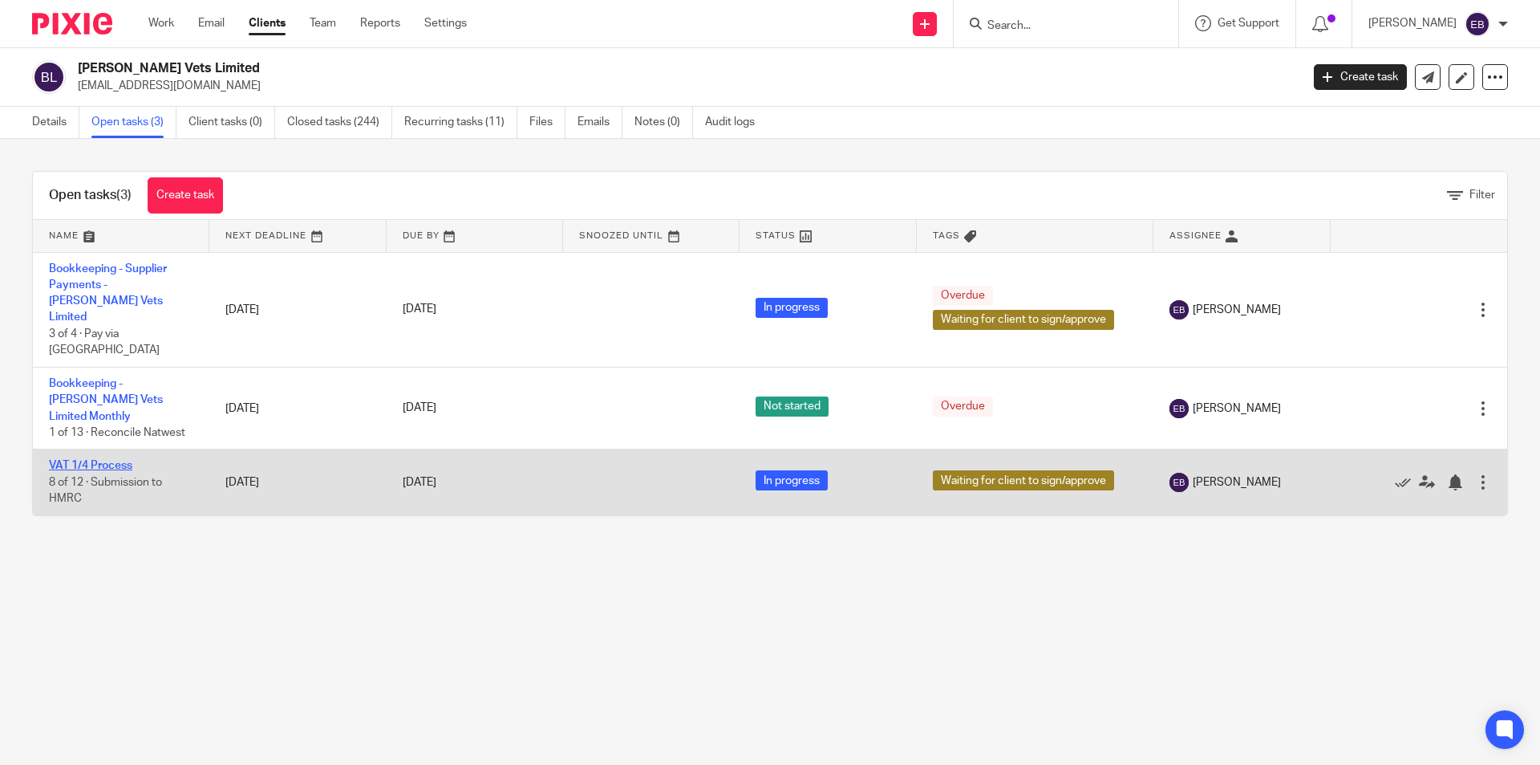
click at [112, 460] on link "VAT 1/4 Process" at bounding box center [90, 465] width 83 height 11
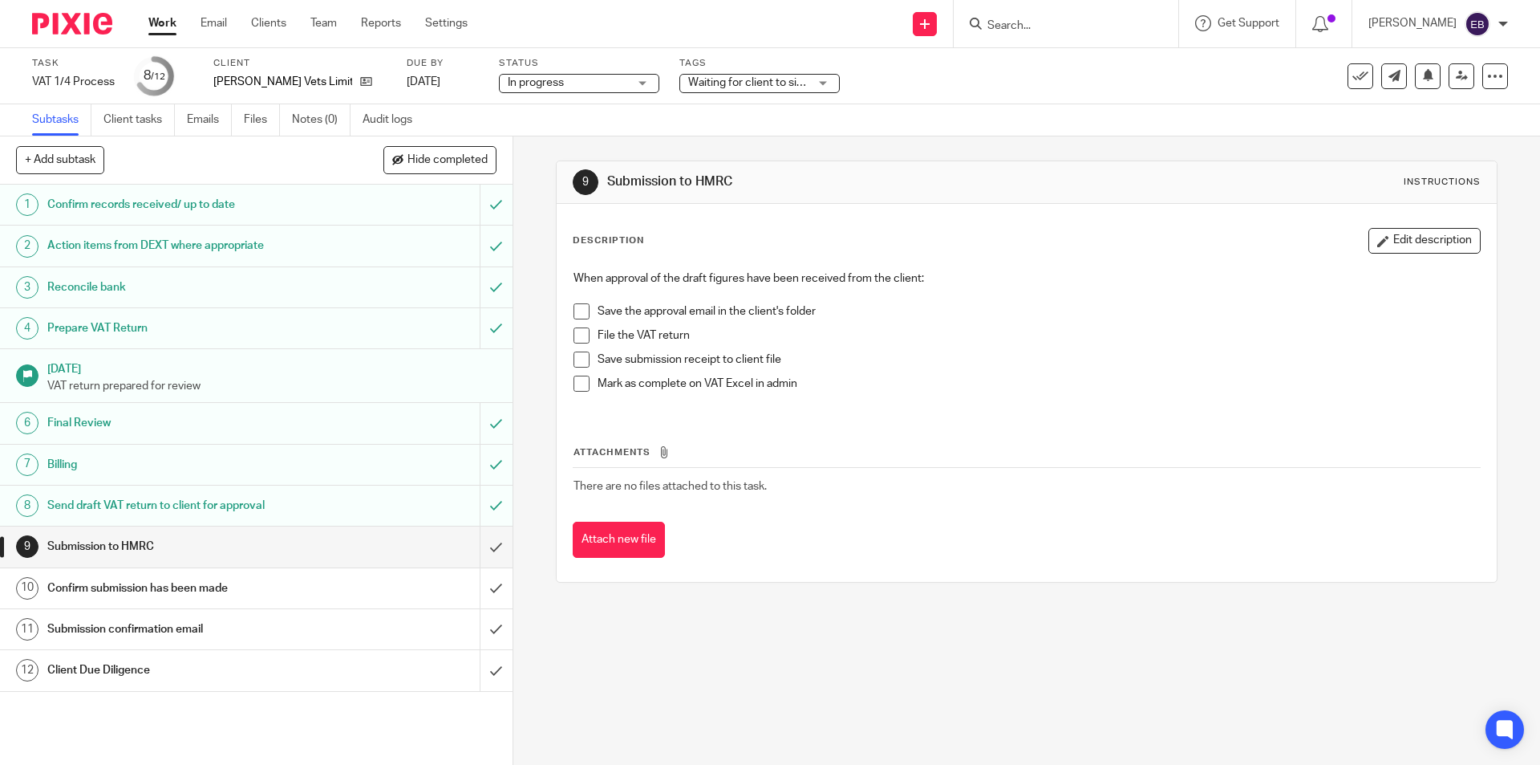
click at [577, 330] on span at bounding box center [582, 335] width 16 height 16
click at [574, 359] on span at bounding box center [582, 359] width 16 height 16
click at [574, 308] on span at bounding box center [582, 311] width 16 height 16
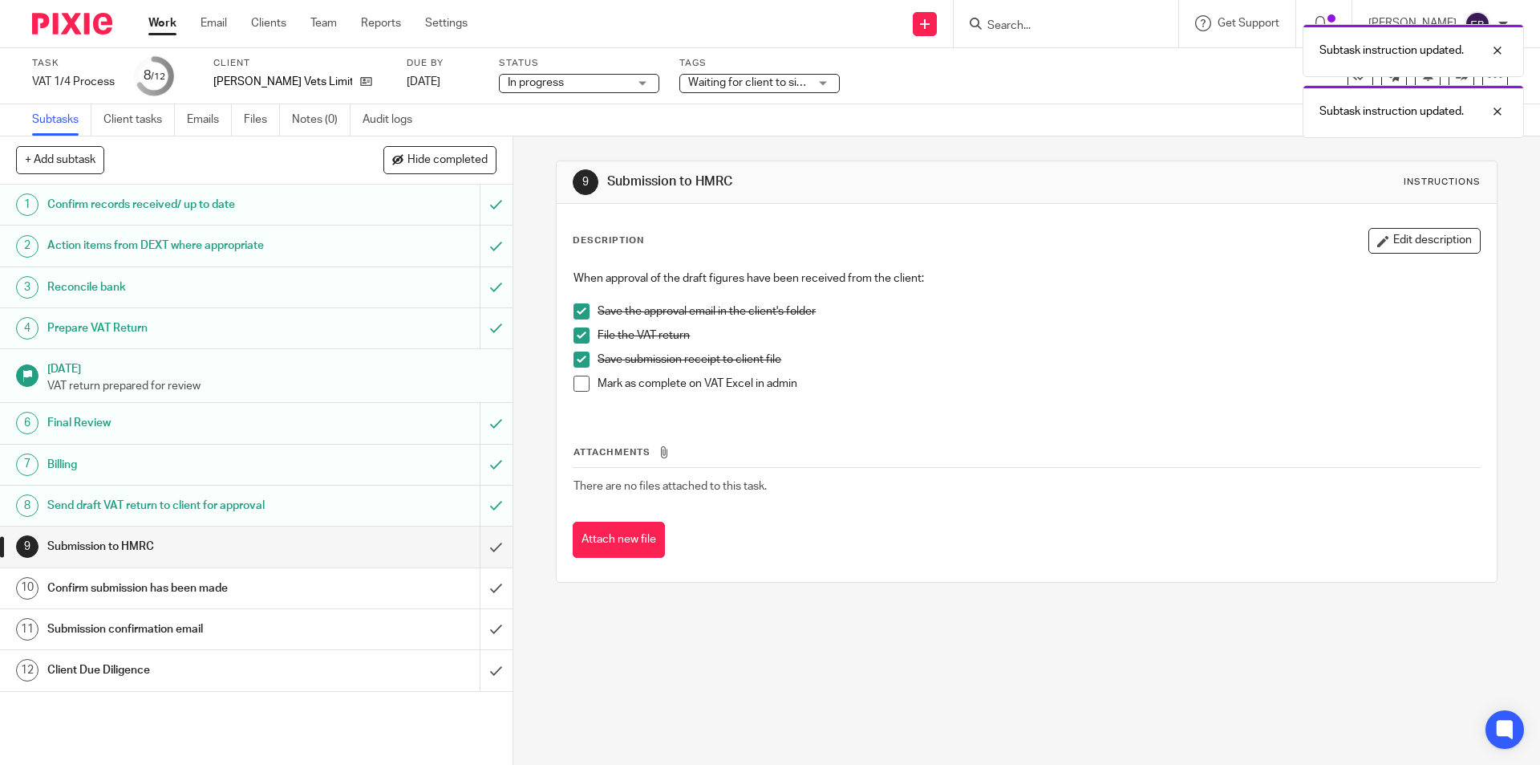
click at [576, 383] on span at bounding box center [582, 383] width 16 height 16
click at [488, 541] on input "submit" at bounding box center [256, 546] width 513 height 40
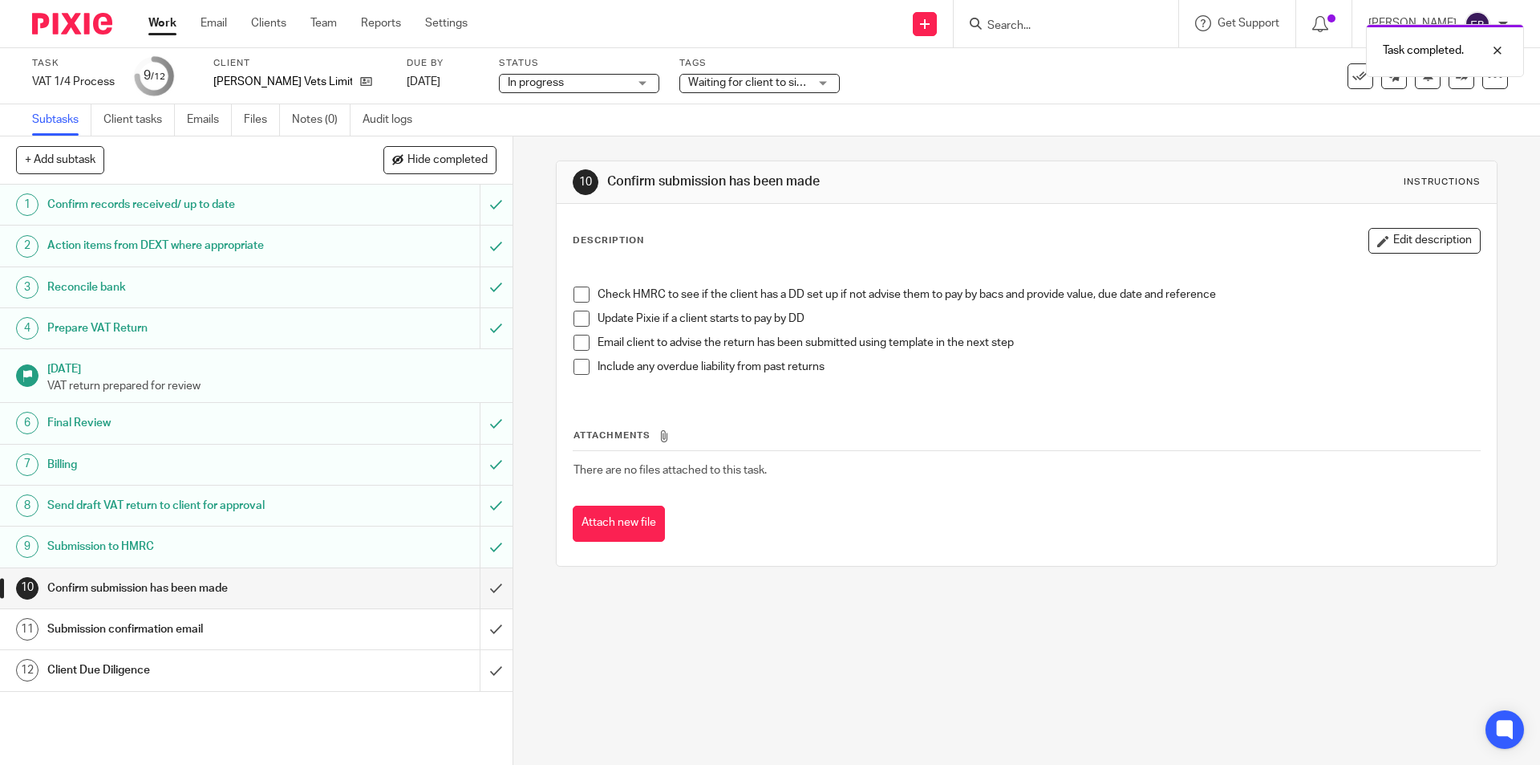
click at [580, 343] on span at bounding box center [582, 343] width 16 height 16
click at [474, 592] on input "submit" at bounding box center [256, 588] width 513 height 40
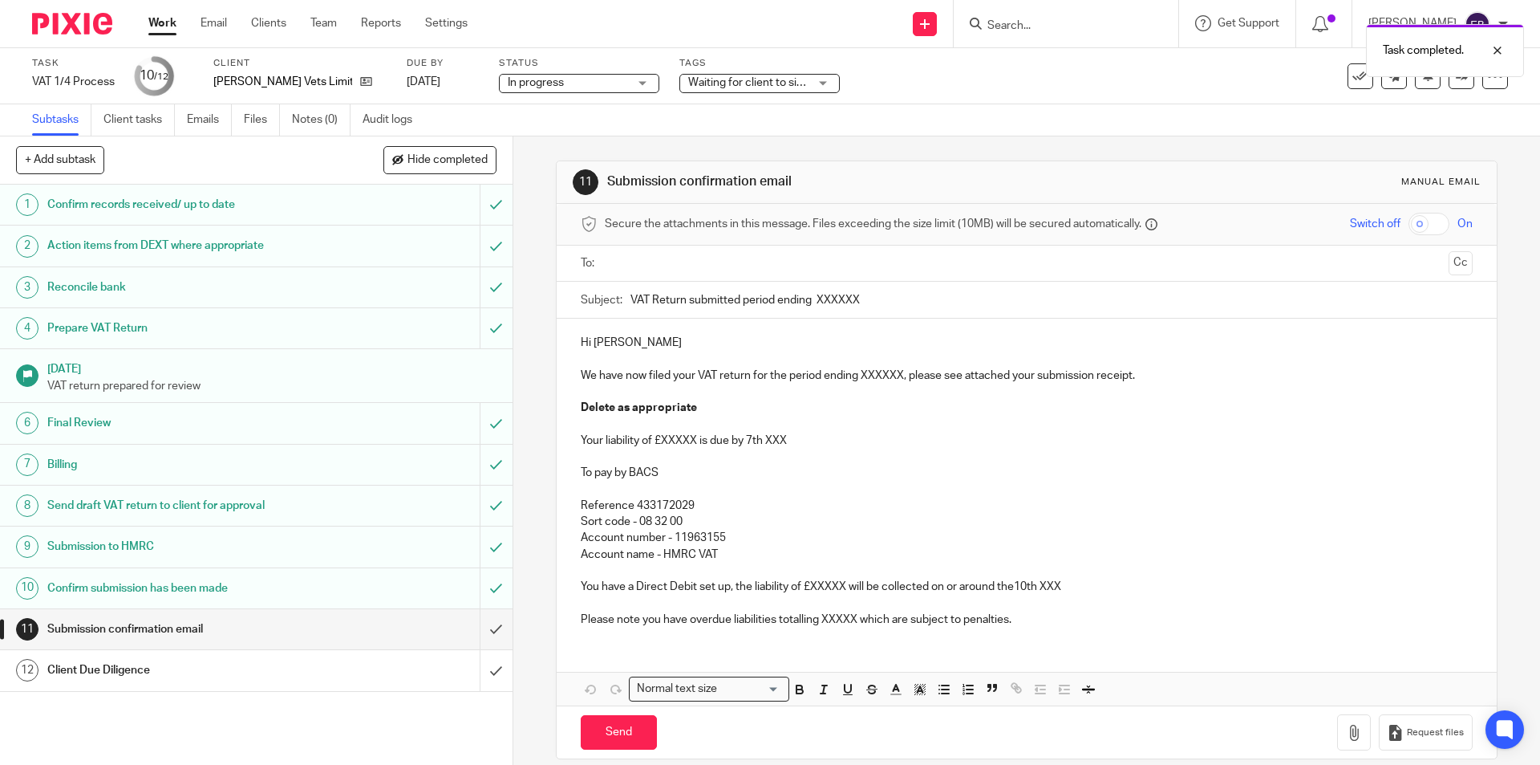
click at [667, 256] on input "text" at bounding box center [1026, 263] width 831 height 18
click at [842, 297] on input "VAT Return submitted period ending XXXXXX" at bounding box center [1052, 304] width 842 height 36
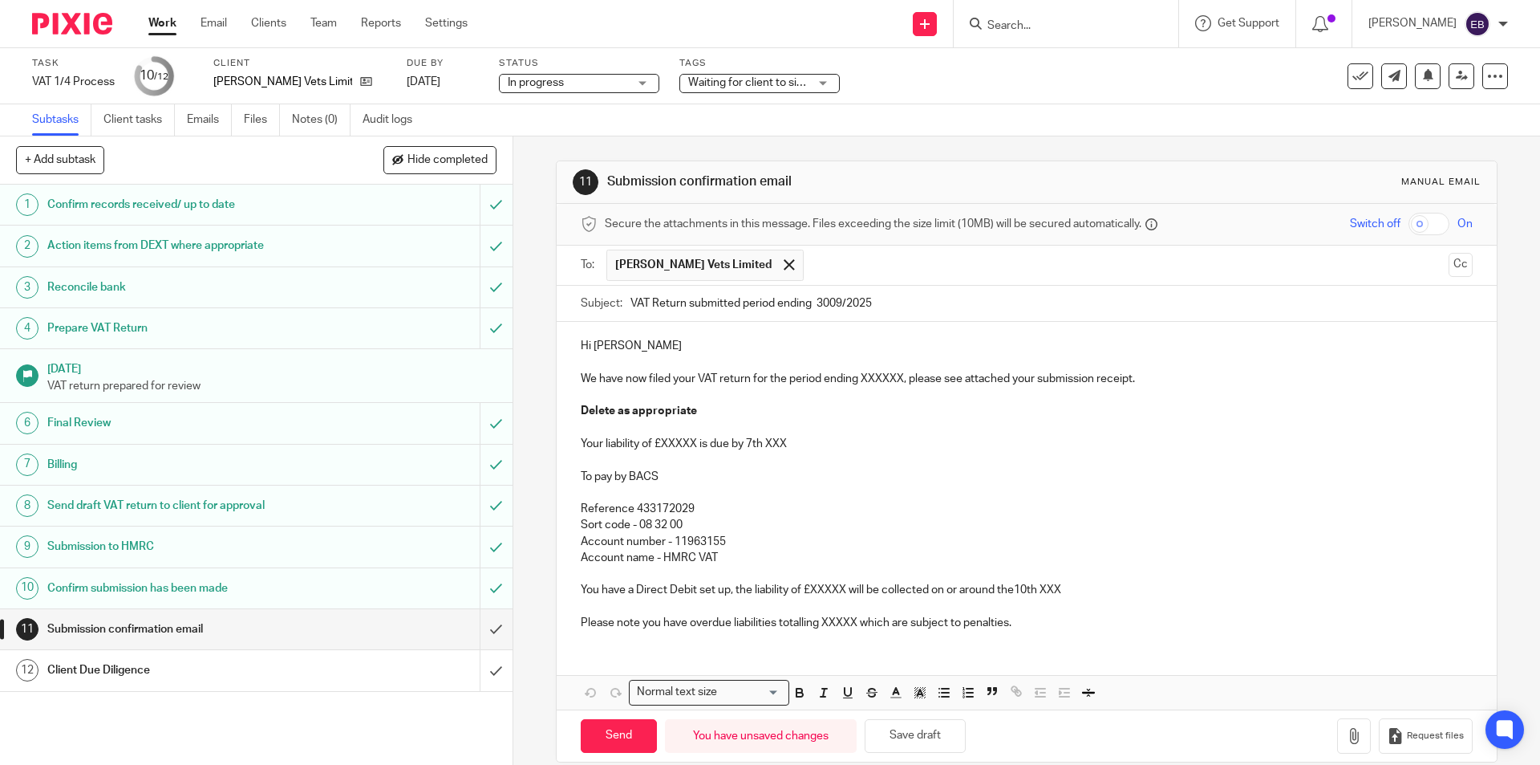
type input "VAT Return submitted period ending 3009/2025"
drag, startPoint x: 899, startPoint y: 367, endPoint x: 893, endPoint y: 375, distance: 9.8
click at [899, 368] on p at bounding box center [1026, 363] width 891 height 16
click at [880, 386] on p "We have now filed your VAT return for the period ending XXXXXX, please see atta…" at bounding box center [1026, 379] width 891 height 16
click at [879, 386] on p "We have now filed your VAT return for the period ending XXXXXX, please see atta…" at bounding box center [1026, 379] width 891 height 16
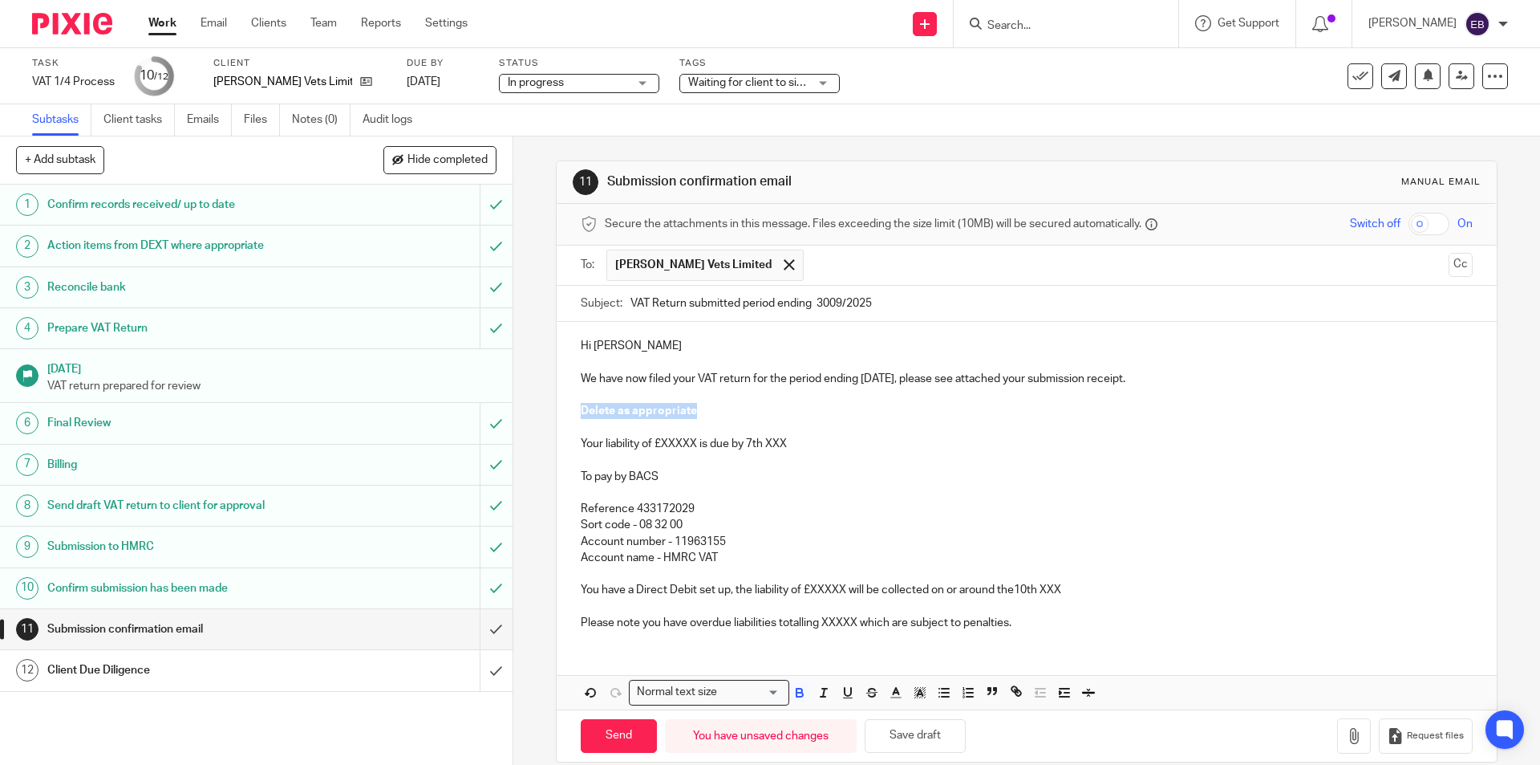
drag, startPoint x: 726, startPoint y: 412, endPoint x: 547, endPoint y: 411, distance: 178.9
click at [547, 411] on div "11 Submission confirmation email Manual email Secure the attachments in this me…" at bounding box center [1026, 450] width 1027 height 628
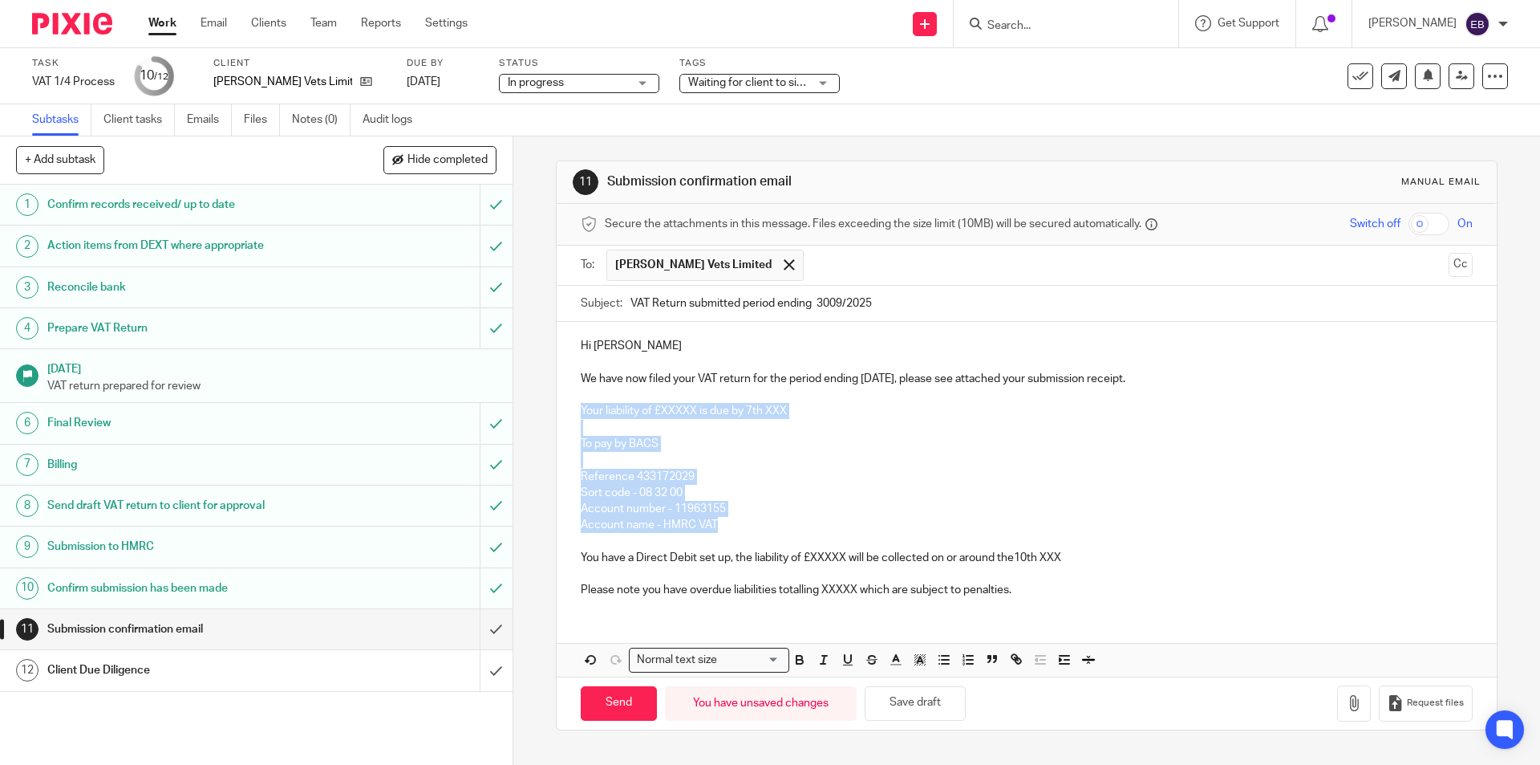
drag, startPoint x: 575, startPoint y: 405, endPoint x: 719, endPoint y: 523, distance: 185.8
click at [719, 523] on div "Hi Claire We have now filed your VAT return for the period ending 30/09/2025, p…" at bounding box center [1026, 466] width 939 height 288
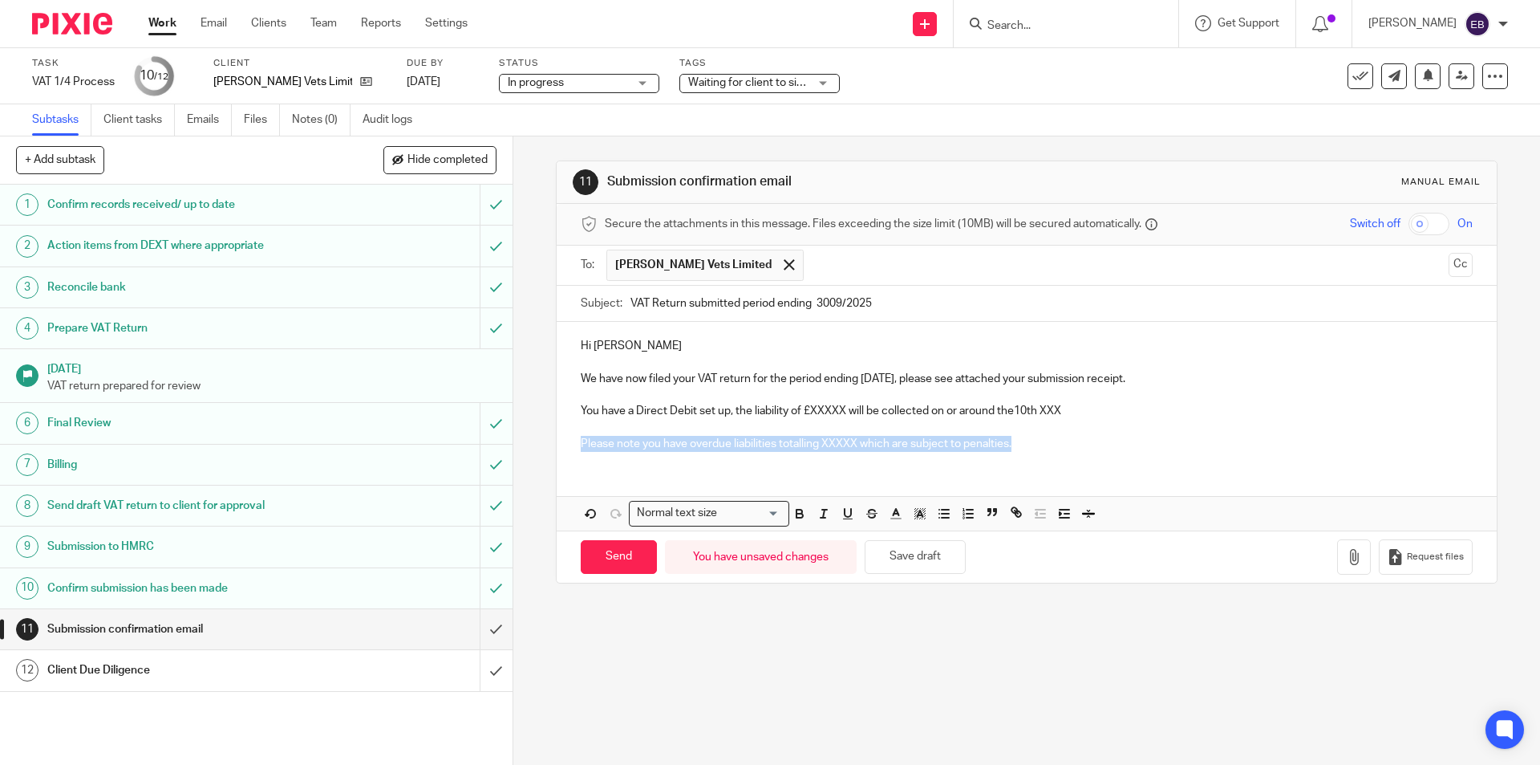
drag, startPoint x: 577, startPoint y: 446, endPoint x: 1171, endPoint y: 476, distance: 595.2
click at [1171, 476] on div "Hi Claire We have now filed your VAT return for the period ending 30/09/2025, p…" at bounding box center [1026, 426] width 939 height 208
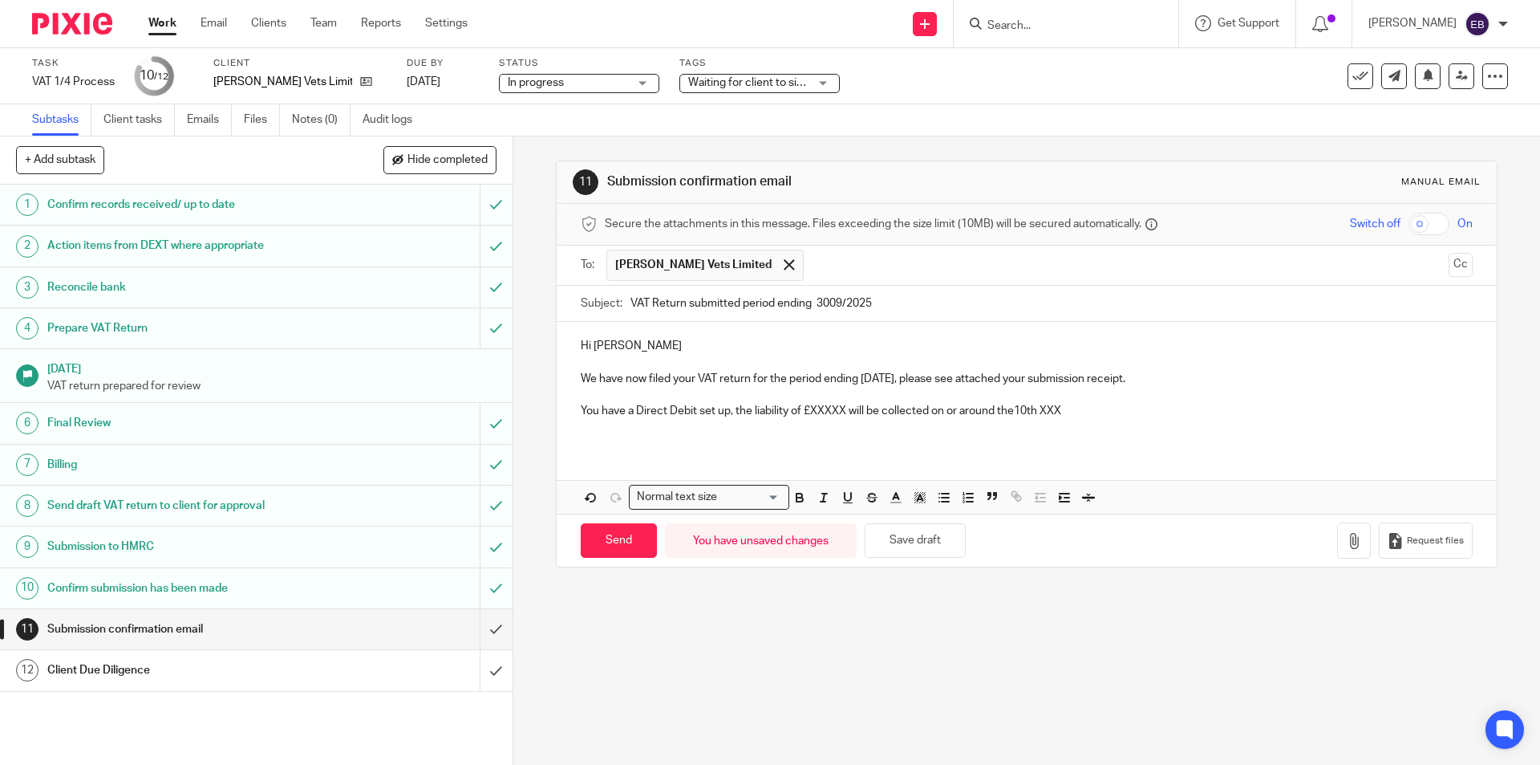
click at [834, 410] on p "You have a Direct Debit set up, the liability of £XXXXX will be collected on or…" at bounding box center [1026, 411] width 891 height 16
click at [1085, 410] on p "You have a Direct Debit set up, the liability of £59,049.37 will be collected o…" at bounding box center [1026, 411] width 891 height 16
click at [1337, 547] on button "button" at bounding box center [1354, 540] width 34 height 36
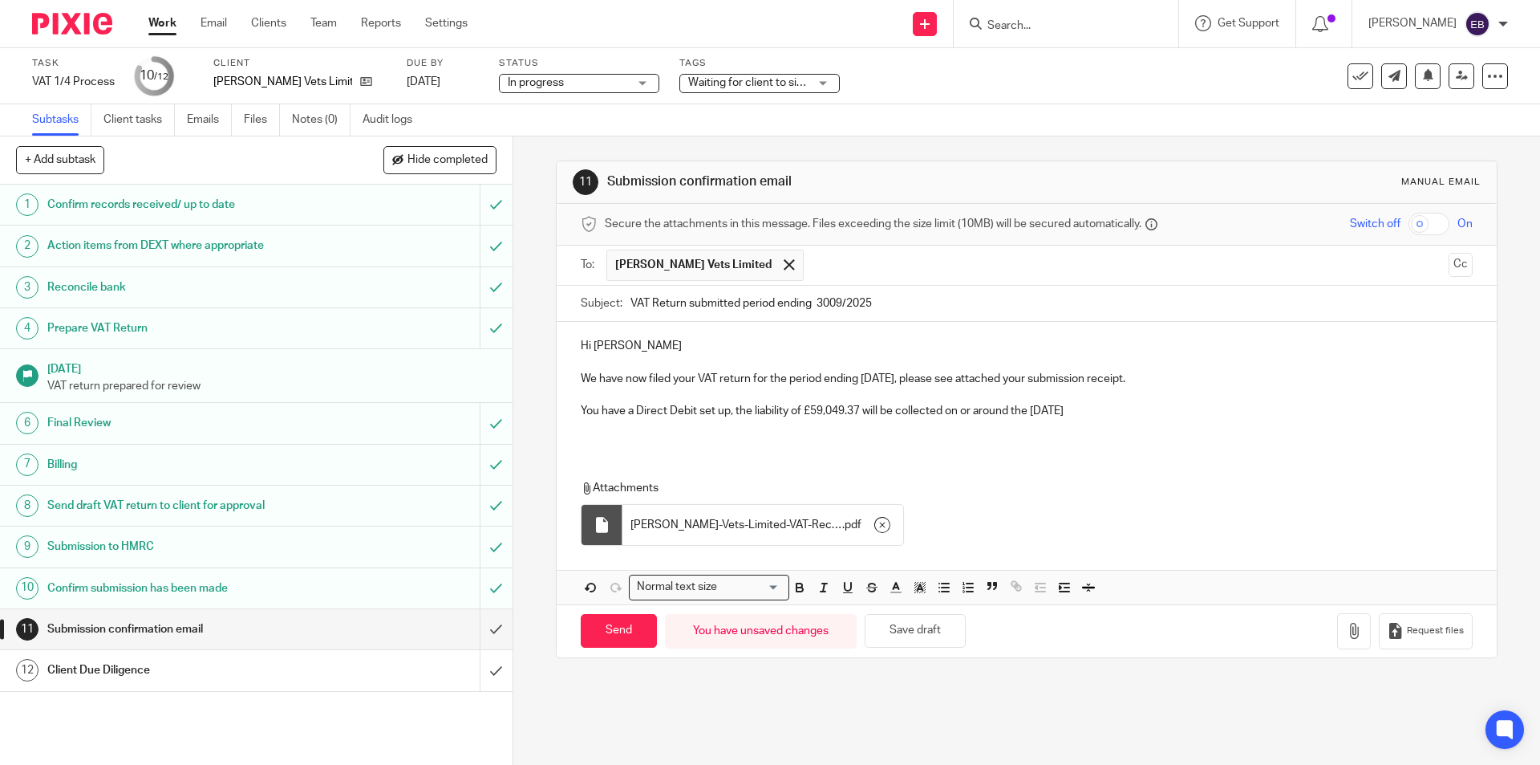
click at [621, 444] on div "Hi Claire We have now filed your VAT return for the period ending 30/09/2025, p…" at bounding box center [1026, 385] width 939 height 126
click at [581, 397] on p at bounding box center [1026, 395] width 891 height 16
click at [586, 359] on p at bounding box center [1026, 363] width 891 height 16
click at [584, 440] on div "Hi Claire We have now filed your VAT return for the period ending 30/09/2025, p…" at bounding box center [1026, 385] width 939 height 126
click at [593, 470] on div "Attachments Bowland-Vets-Limited-VAT-Receipt . pdf" at bounding box center [1026, 509] width 939 height 90
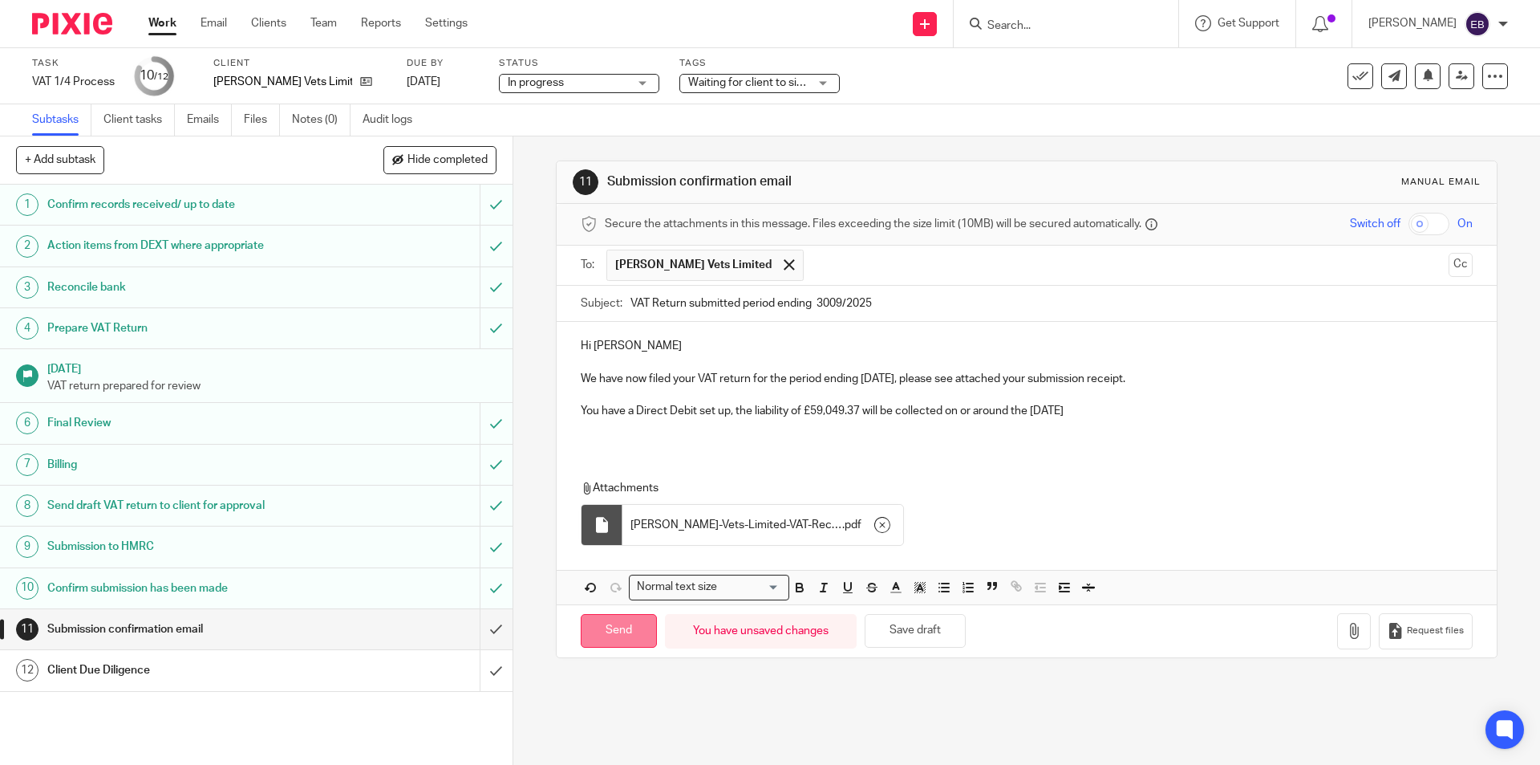
click at [631, 631] on input "Send" at bounding box center [619, 631] width 76 height 34
type input "Sent"
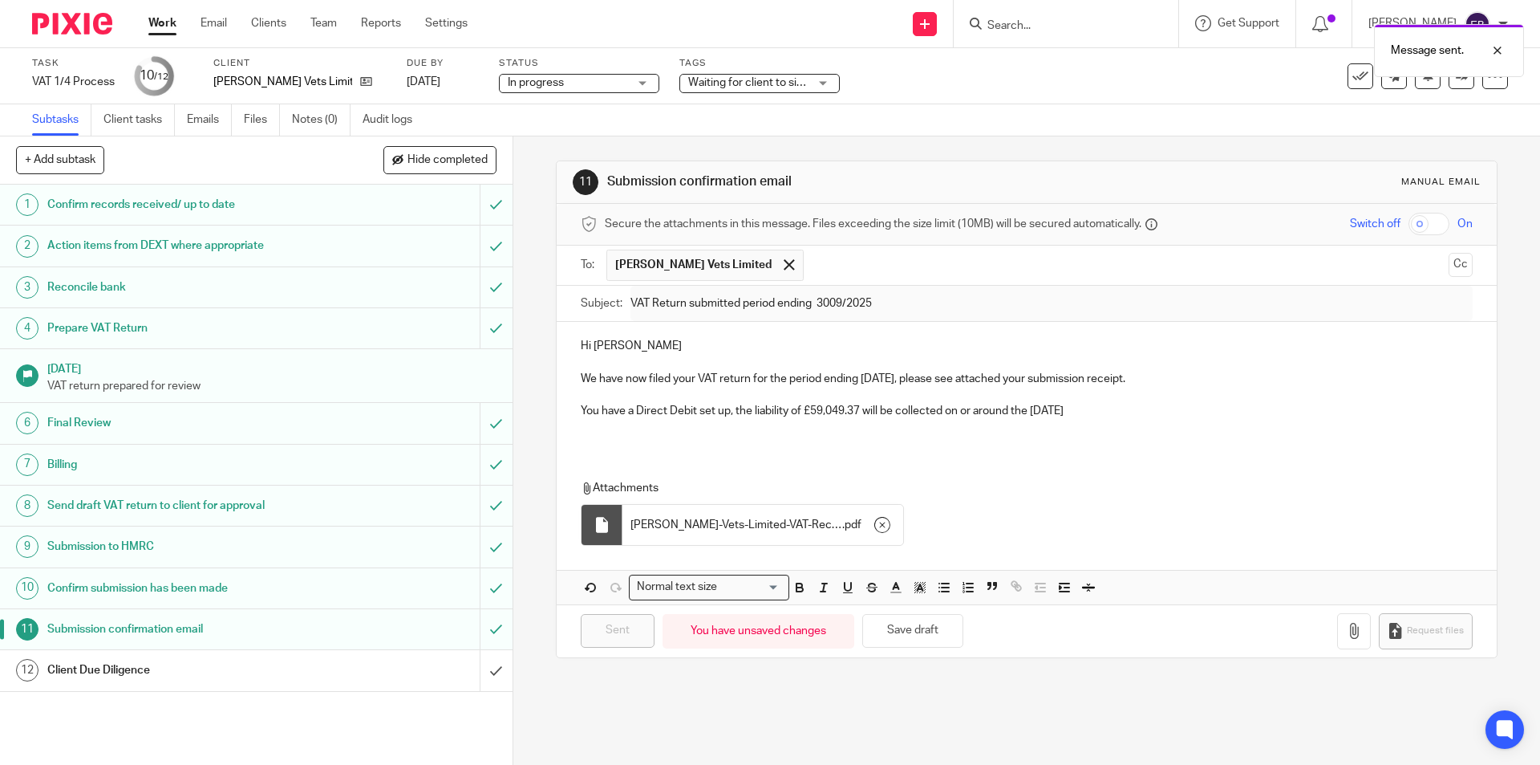
click at [372, 667] on div "Client Due Diligence" at bounding box center [255, 670] width 416 height 24
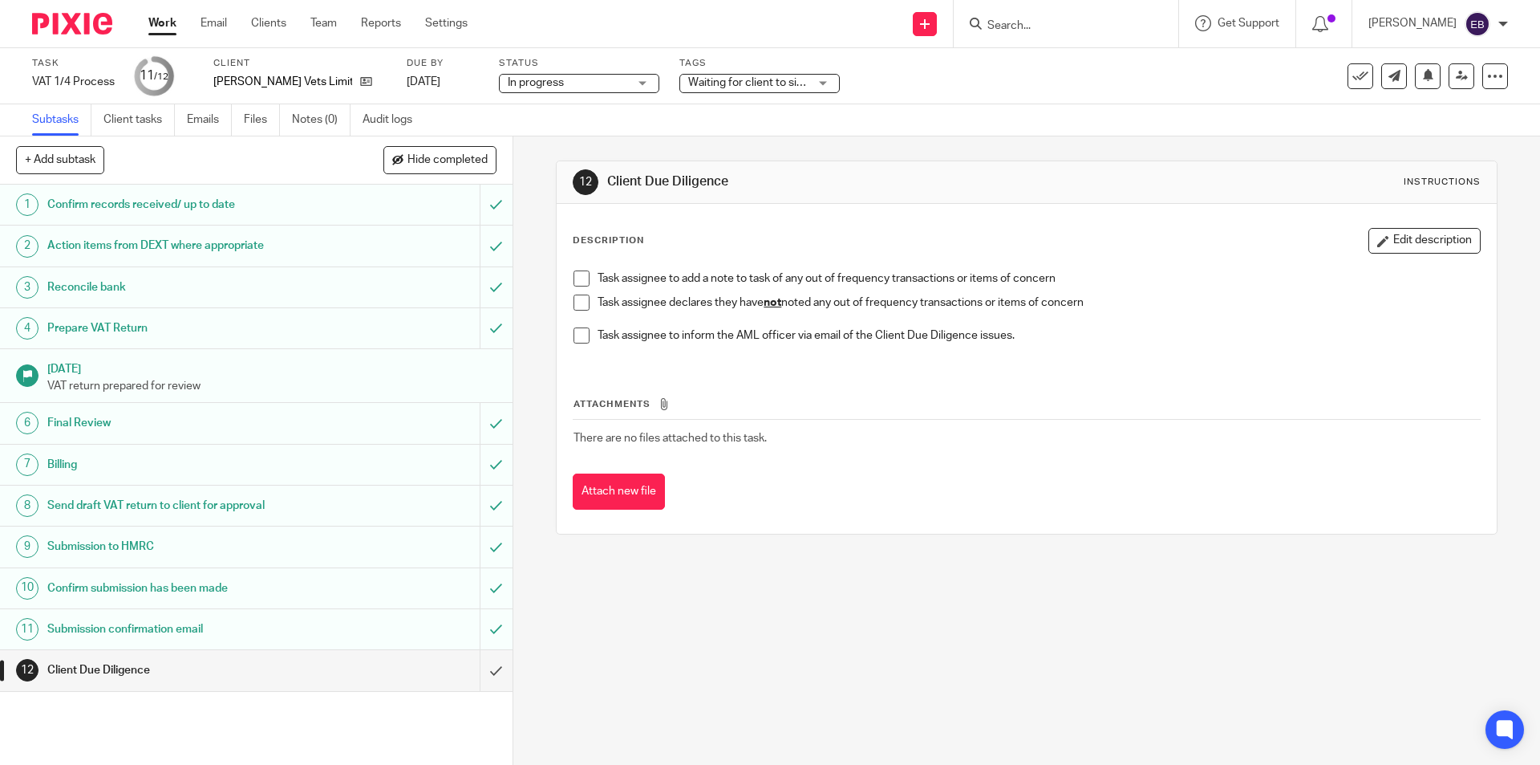
click at [580, 304] on span at bounding box center [582, 302] width 16 height 16
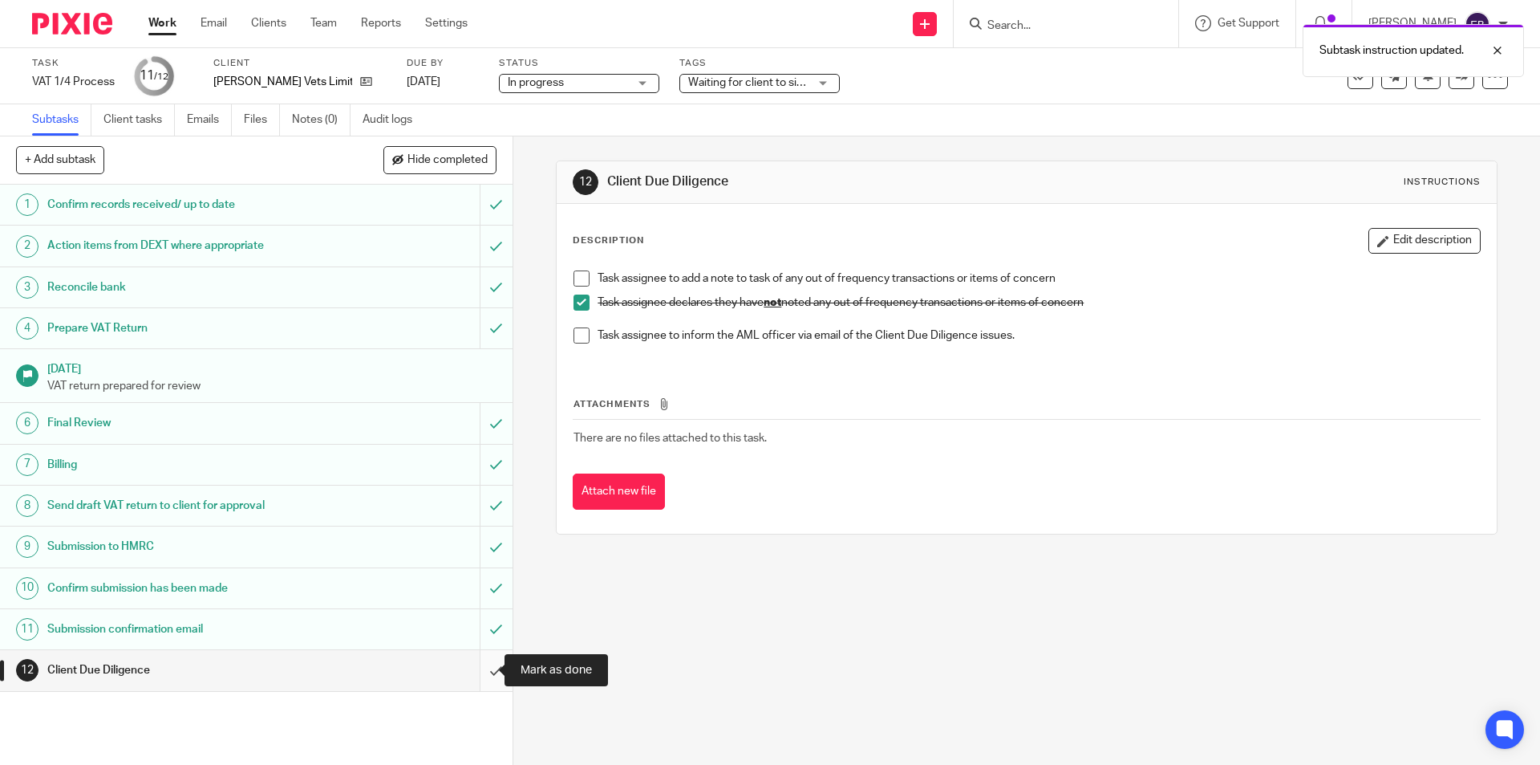
click at [478, 659] on input "submit" at bounding box center [256, 670] width 513 height 40
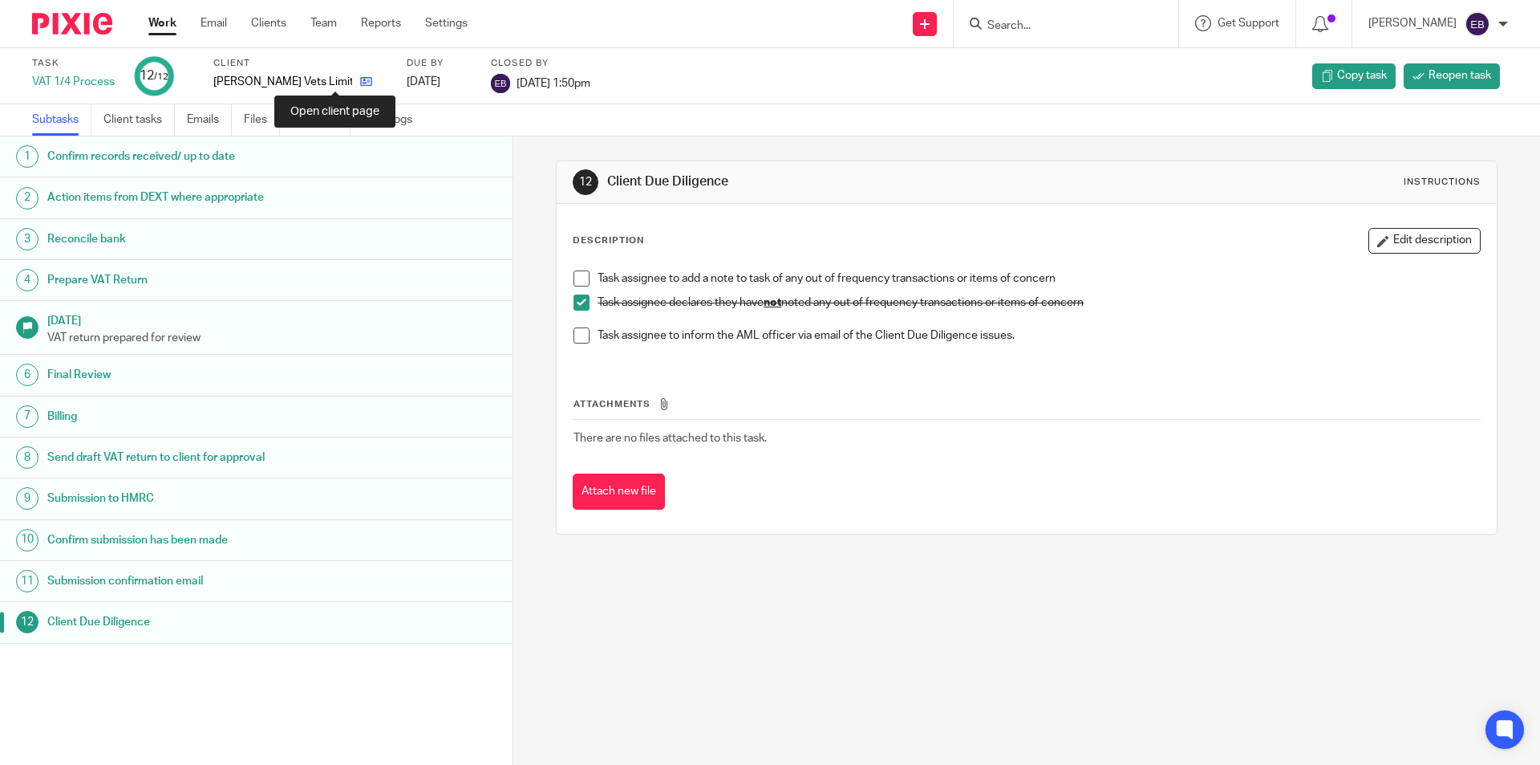
click at [360, 84] on icon at bounding box center [366, 81] width 12 height 12
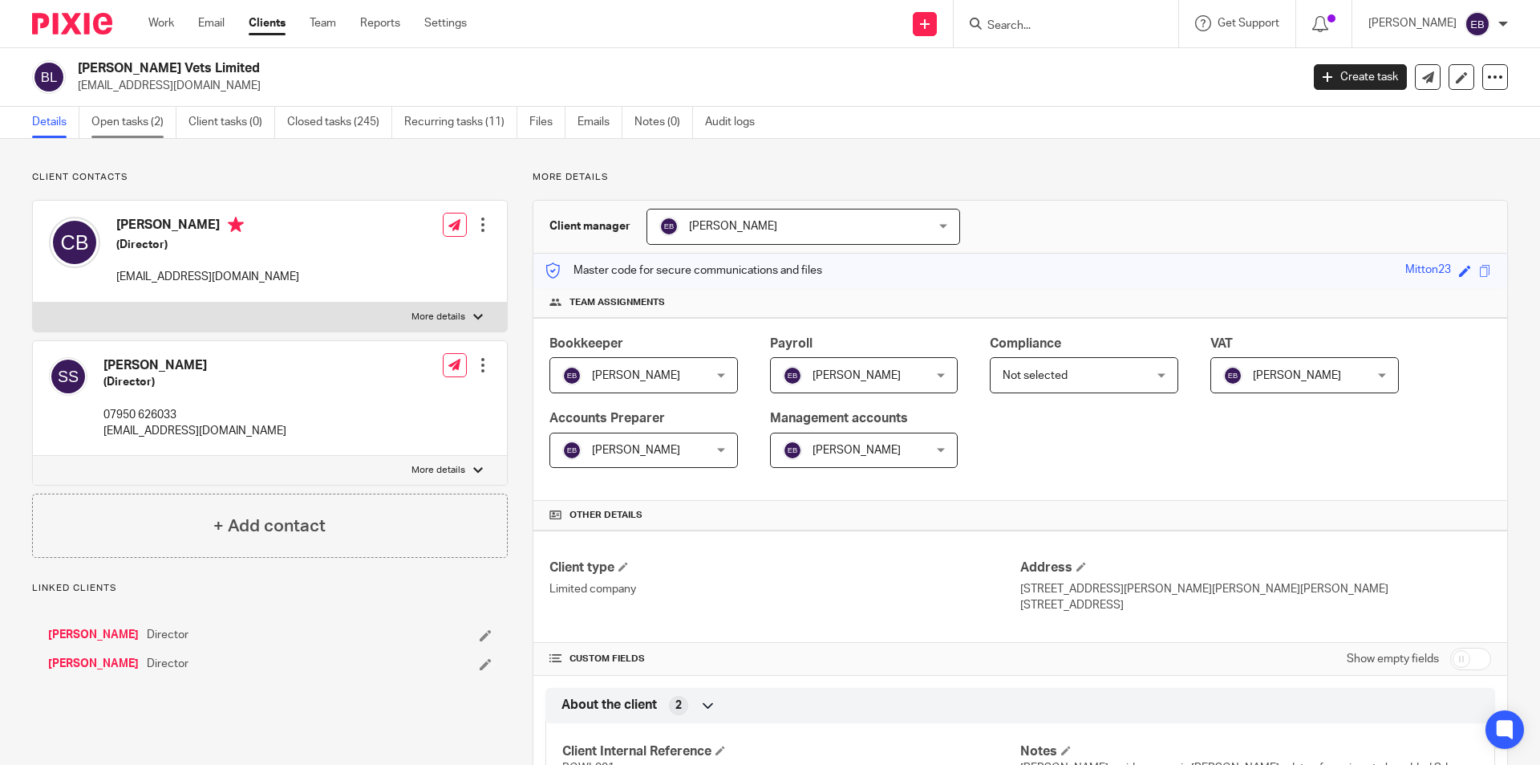
click at [150, 107] on link "Open tasks (2)" at bounding box center [133, 122] width 85 height 31
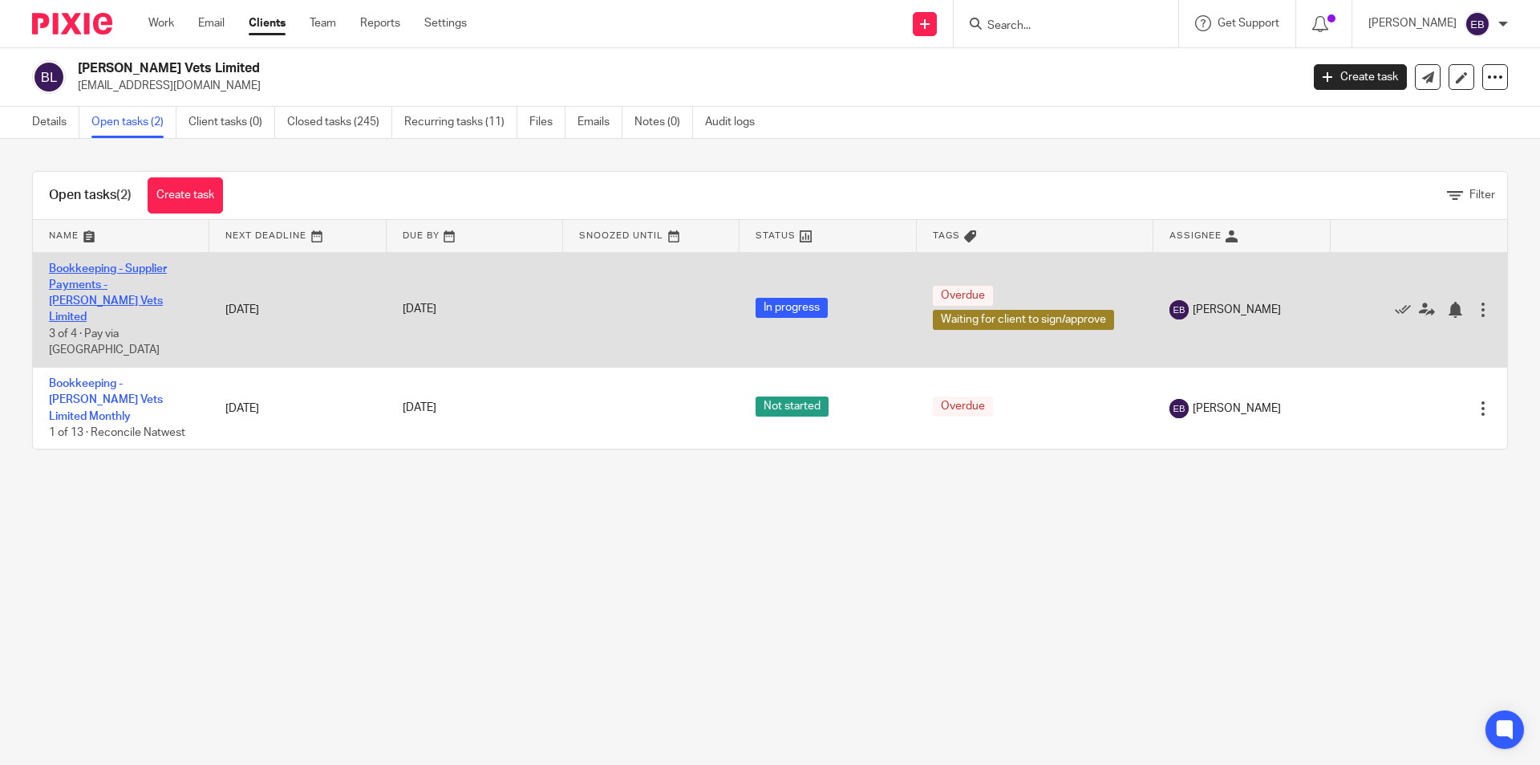
click at [106, 279] on link "Bookkeeping - Supplier Payments - [PERSON_NAME] Vets Limited" at bounding box center [108, 293] width 118 height 60
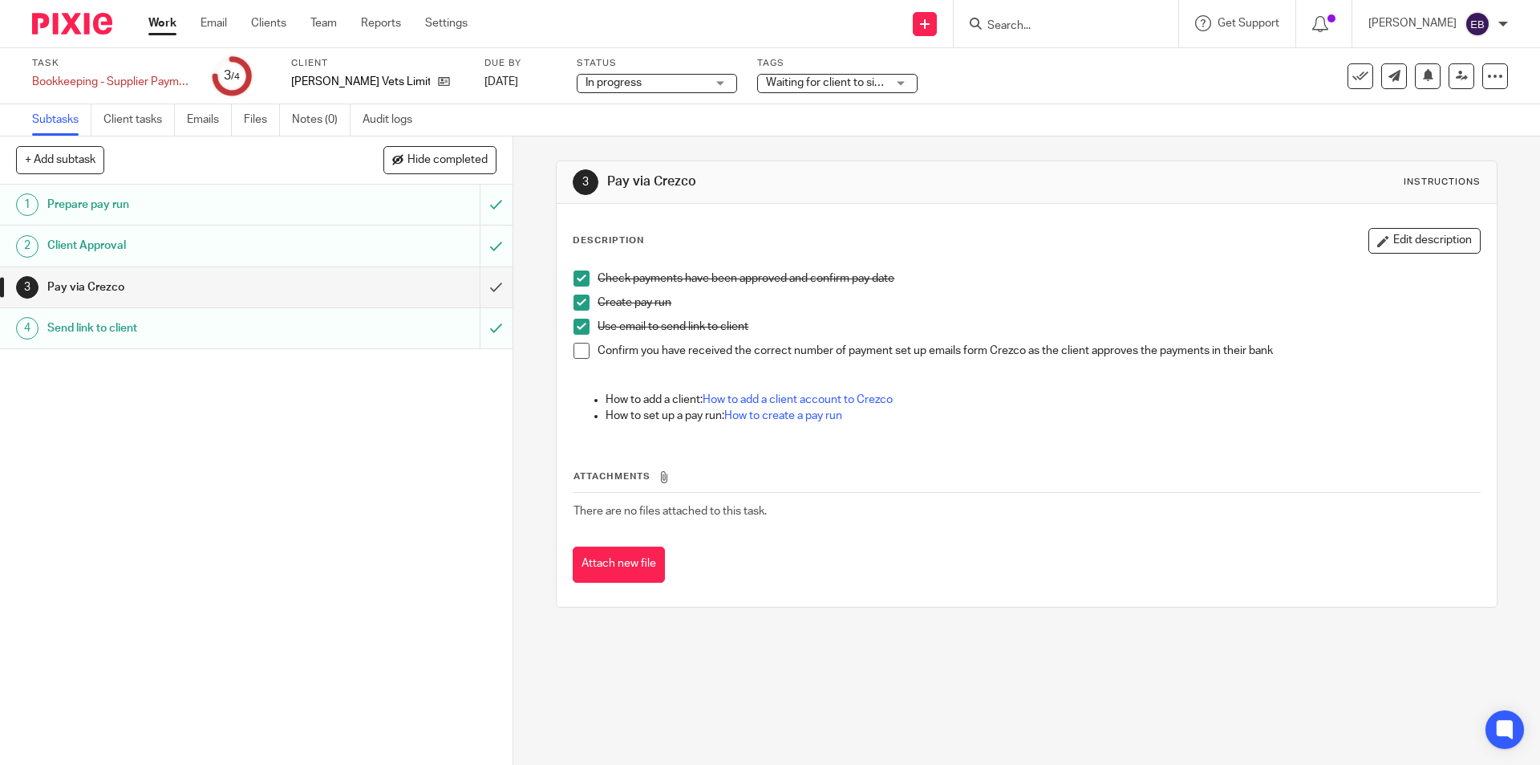
click at [581, 346] on span at bounding box center [582, 351] width 16 height 16
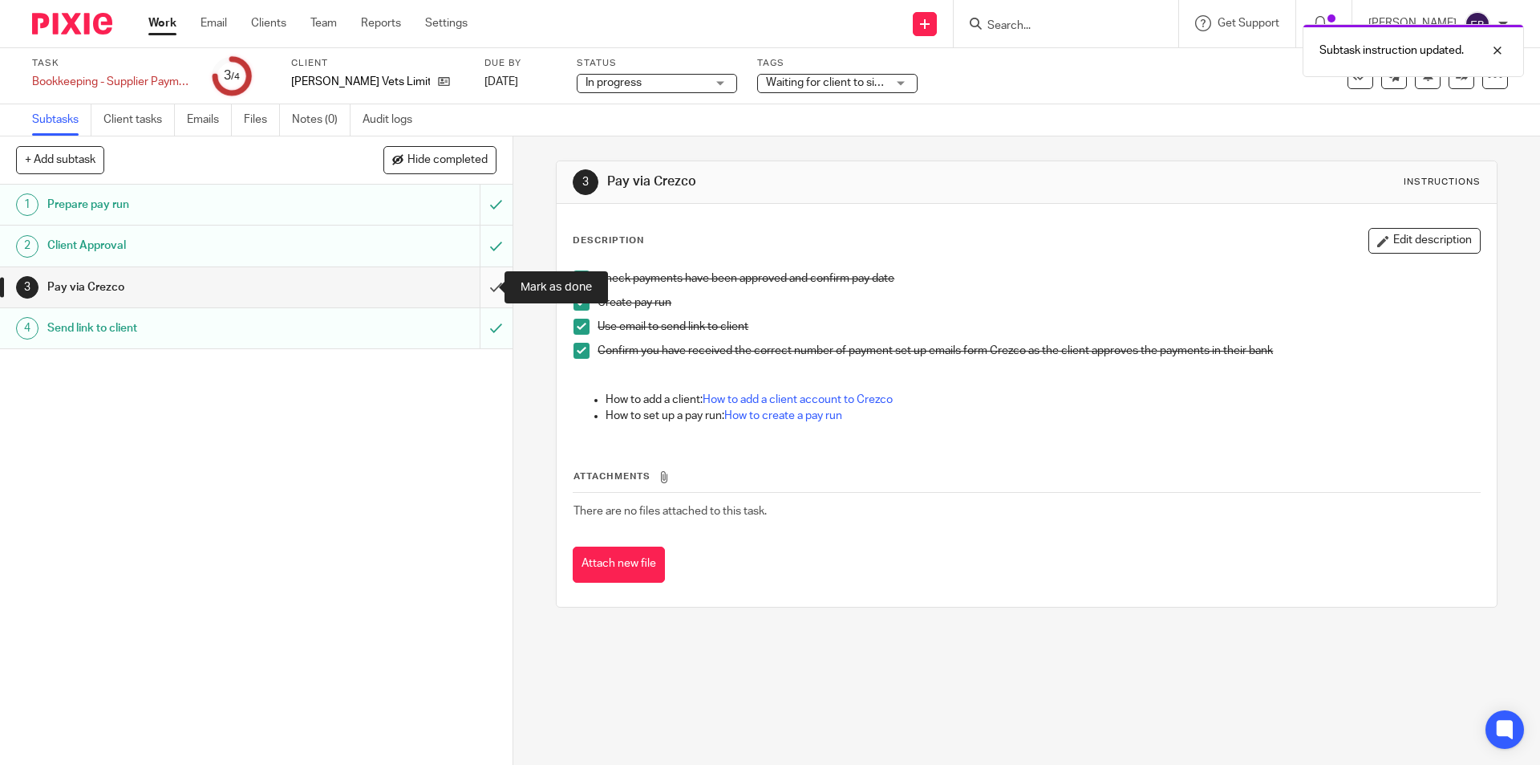
click at [475, 276] on input "submit" at bounding box center [256, 287] width 513 height 40
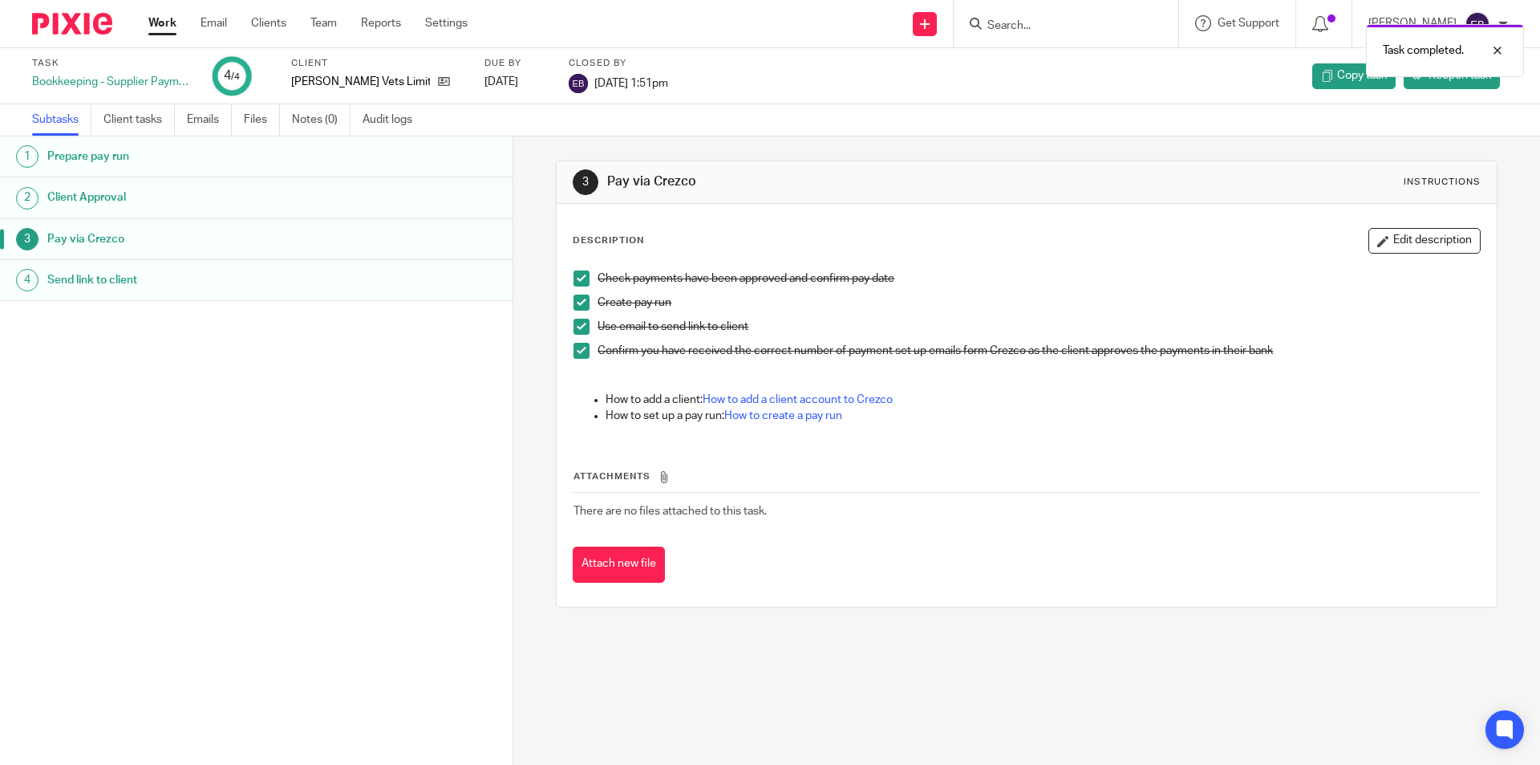
click at [171, 30] on link "Work" at bounding box center [162, 23] width 28 height 16
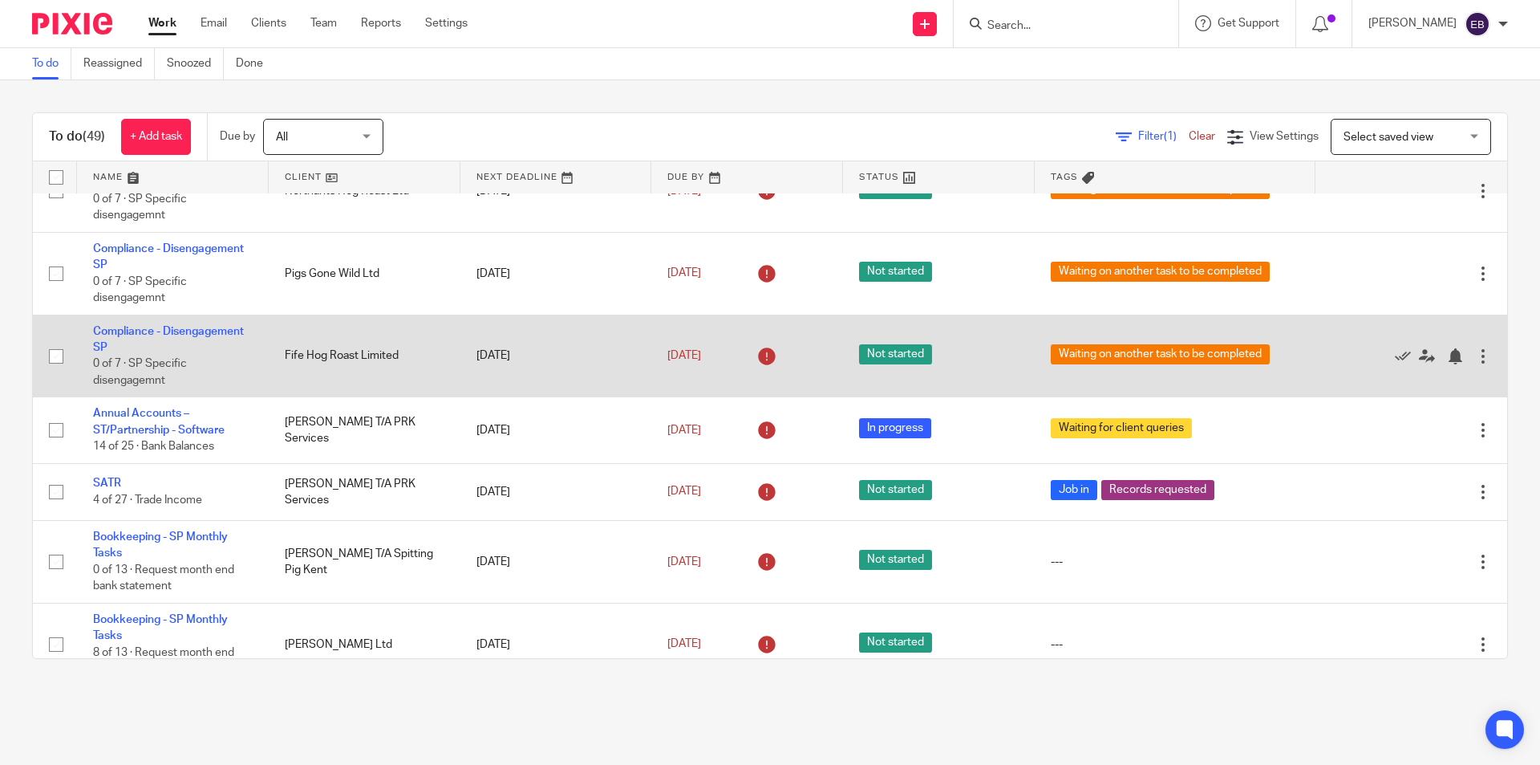
scroll to position [321, 0]
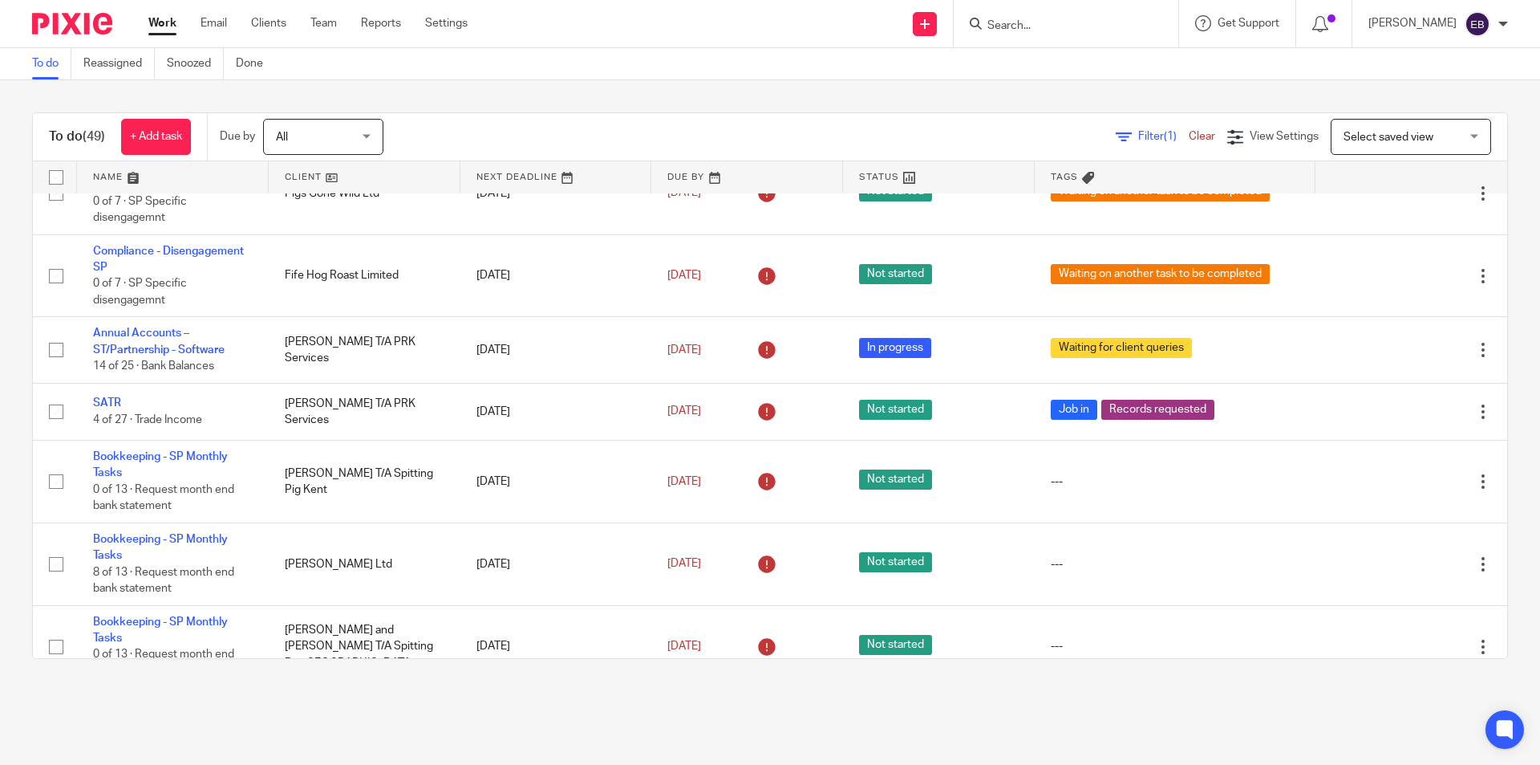
click at [1138, 133] on span "Filter (1)" at bounding box center [1163, 136] width 51 height 11
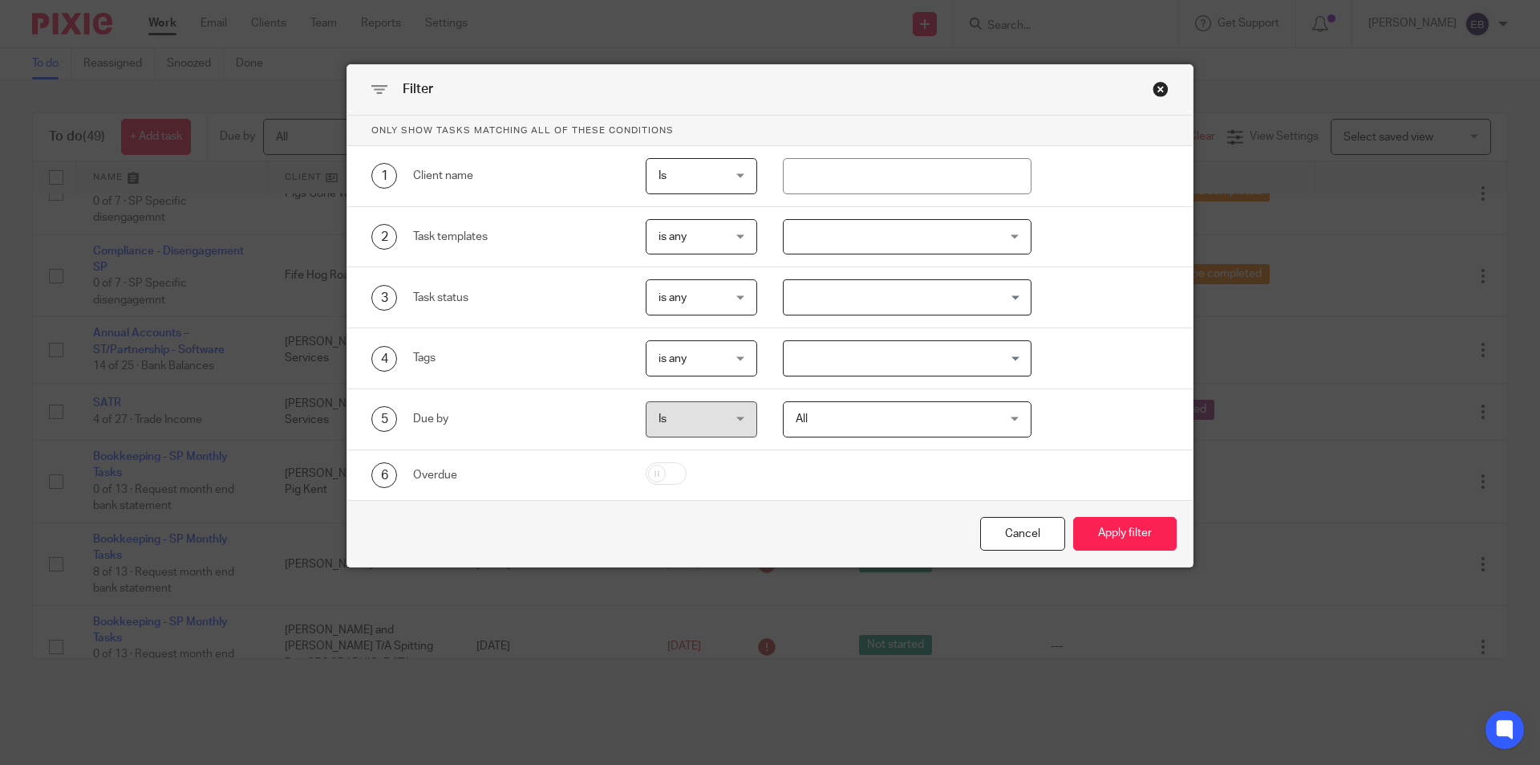
click at [830, 247] on div at bounding box center [908, 237] width 250 height 36
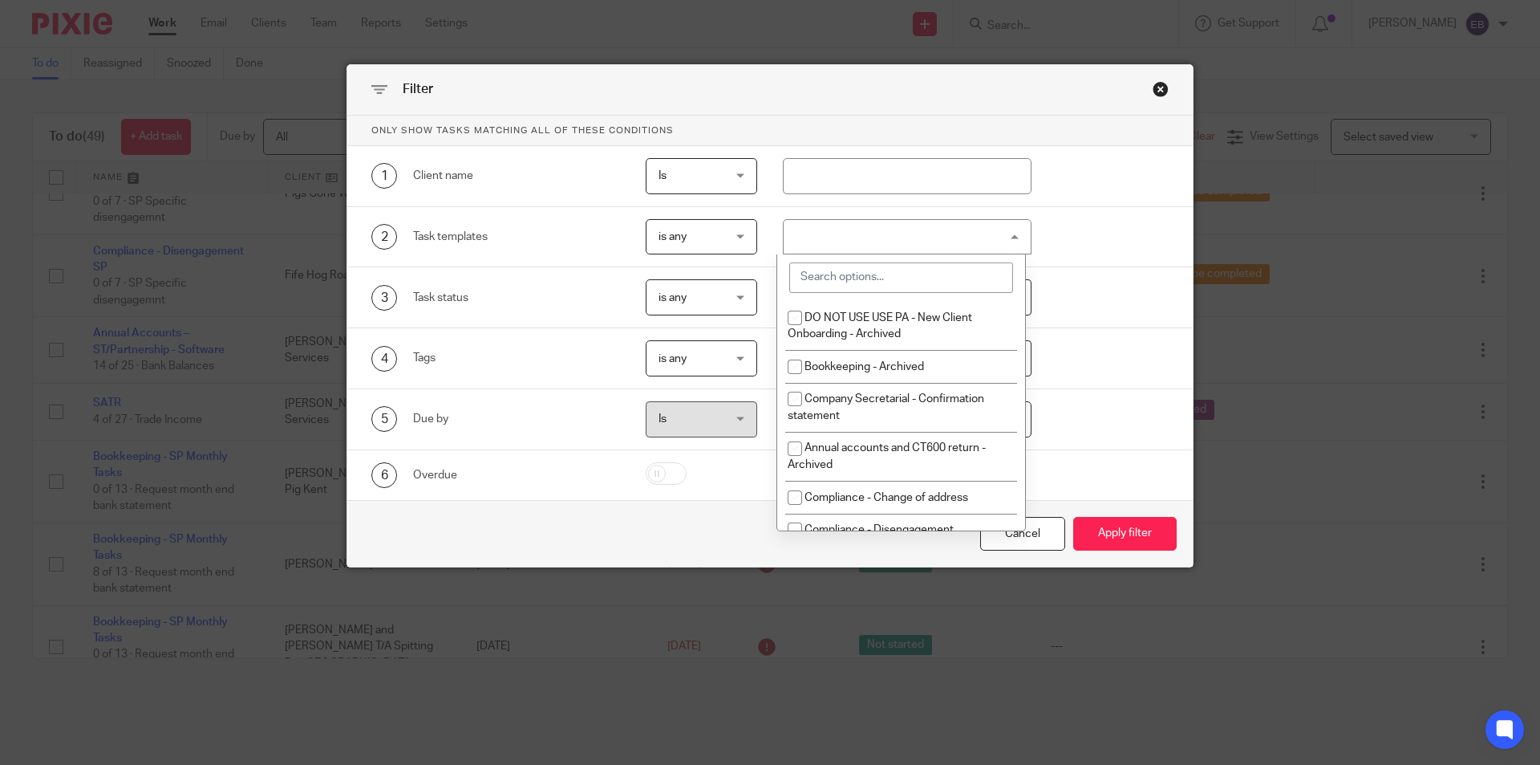
click at [831, 287] on input "search" at bounding box center [901, 277] width 224 height 30
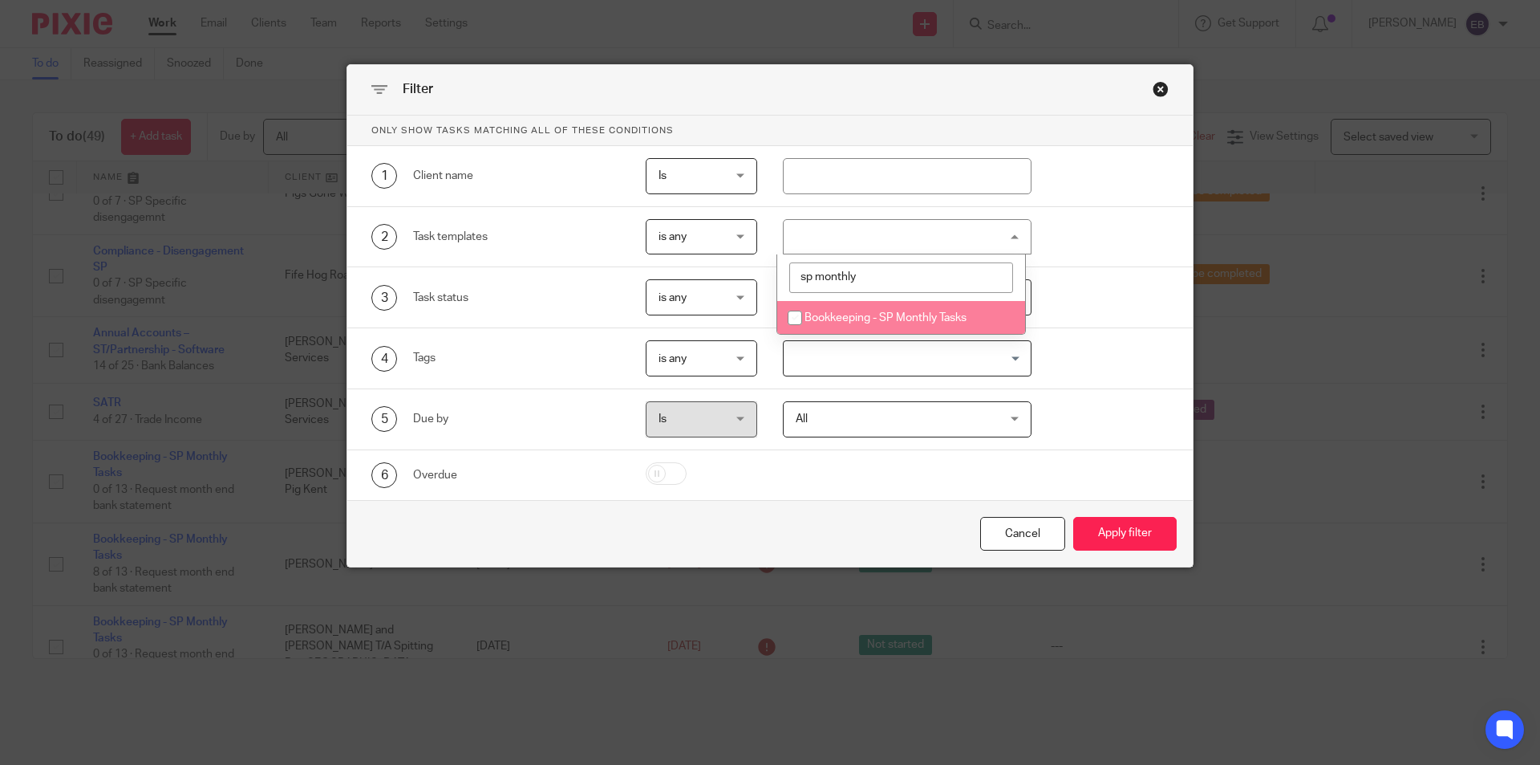
type input "sp monthly"
click at [797, 309] on input "checkbox" at bounding box center [795, 317] width 30 height 30
checkbox input "true"
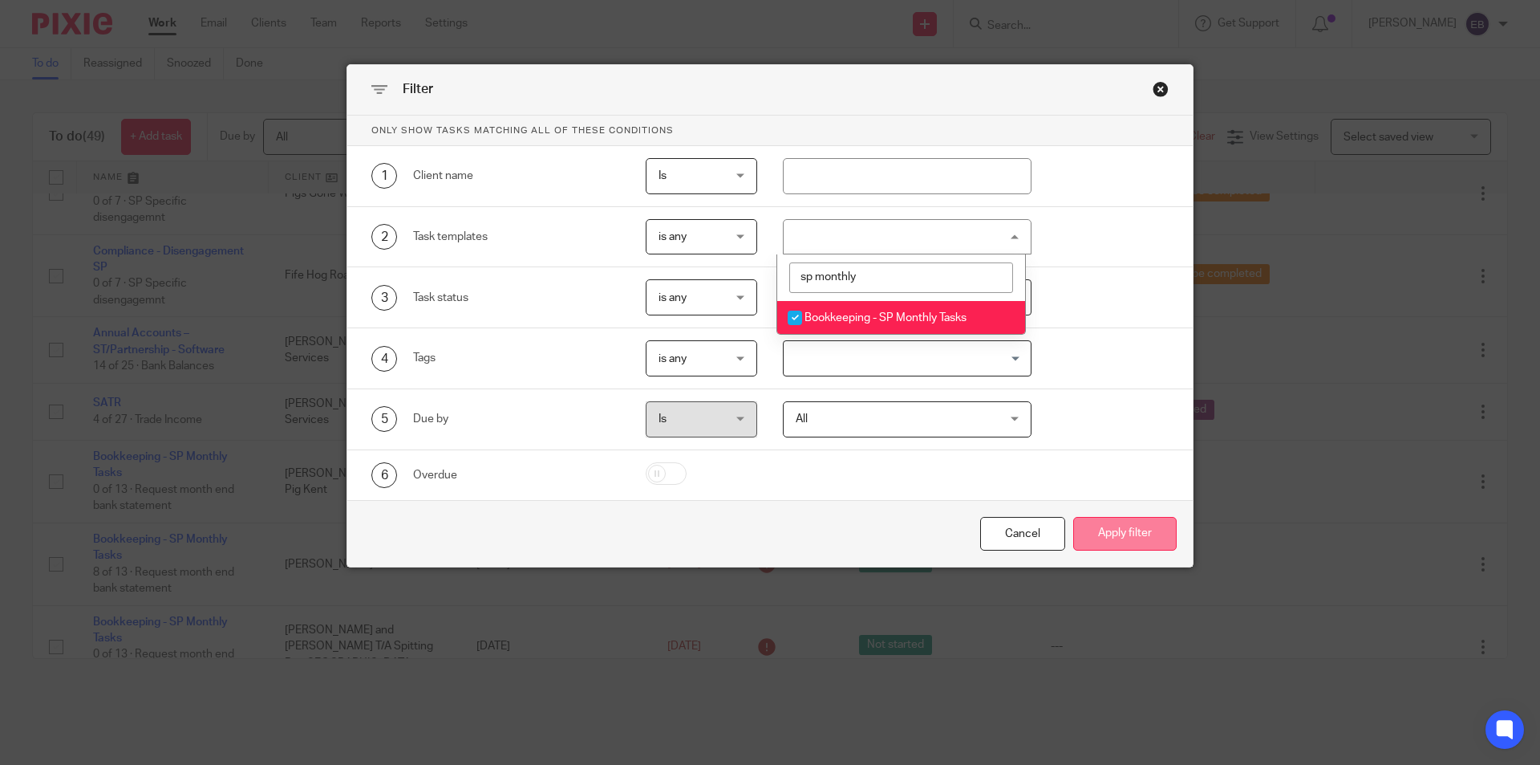
click at [1112, 538] on button "Apply filter" at bounding box center [1124, 534] width 103 height 34
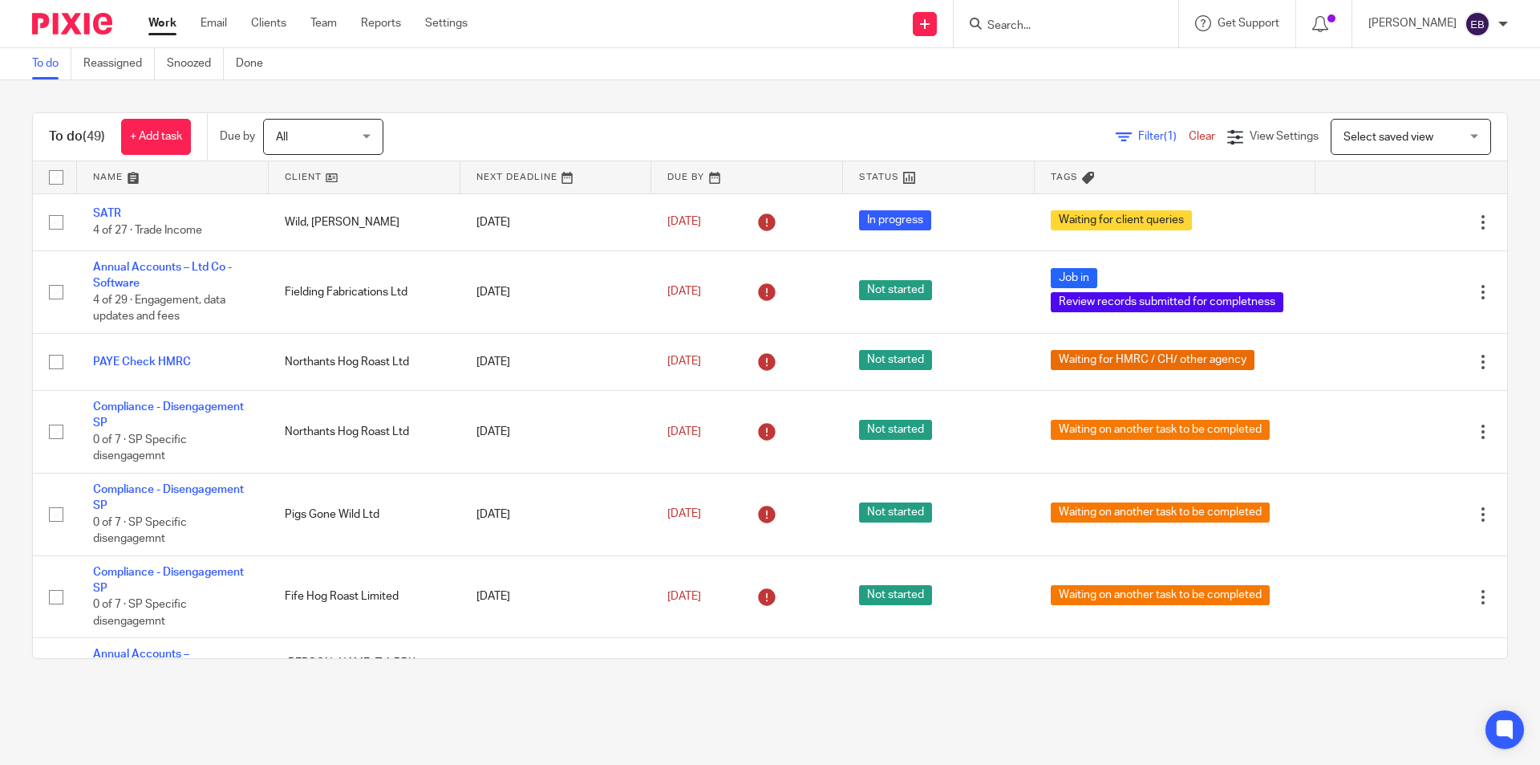
click at [1036, 33] on input "Search" at bounding box center [1058, 26] width 144 height 14
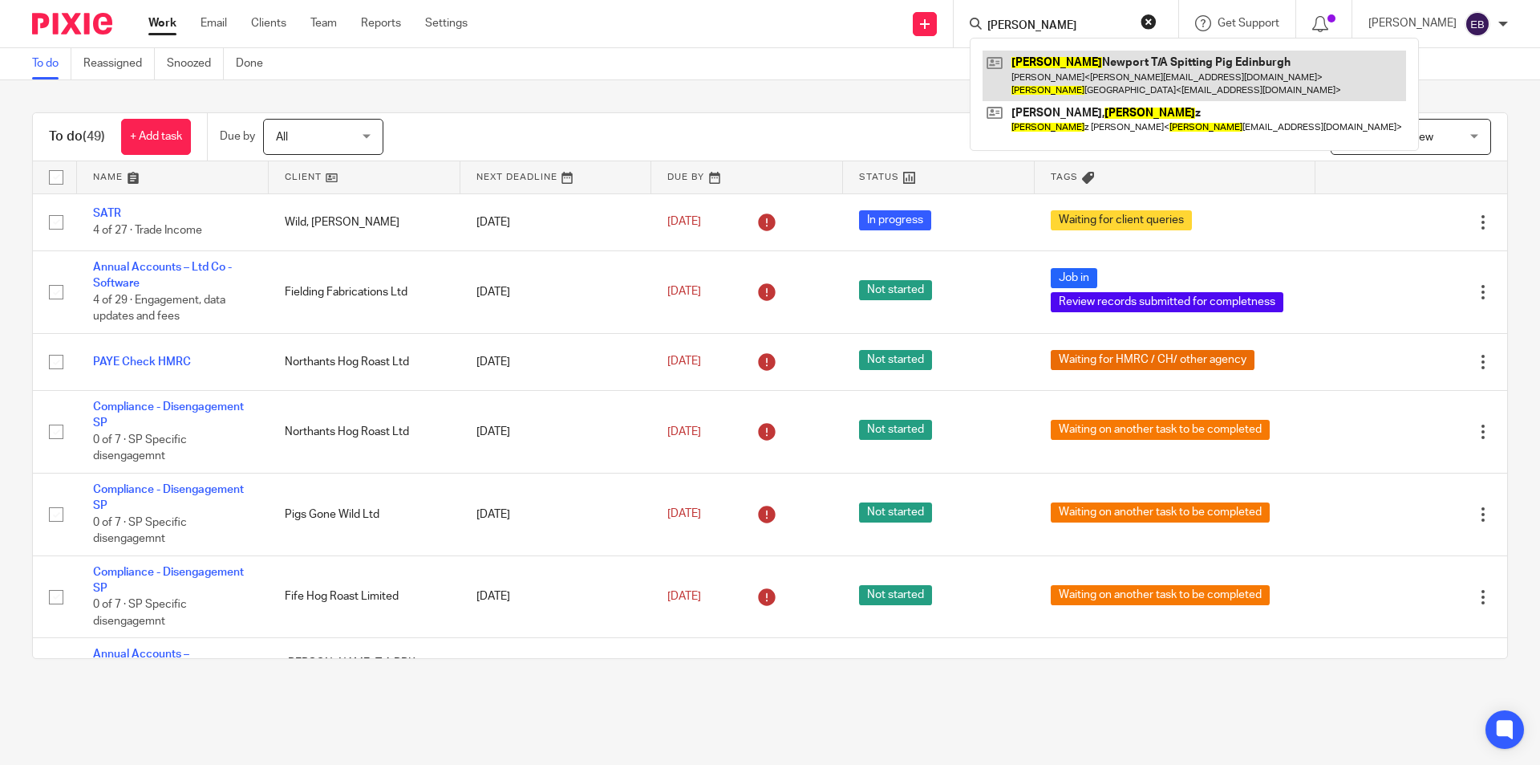
type input "sheena"
click at [1066, 79] on link at bounding box center [1195, 76] width 424 height 50
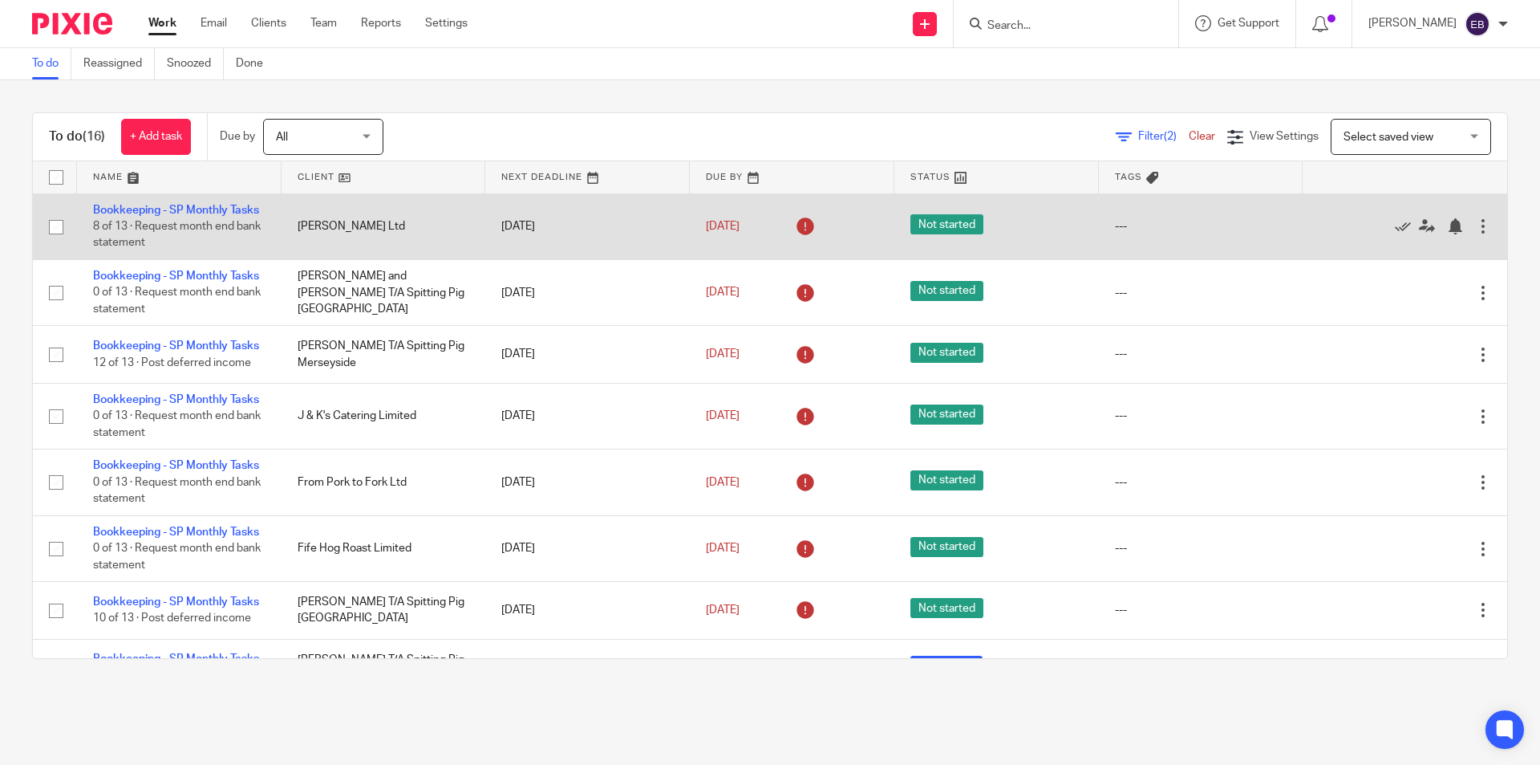
click at [56, 235] on input "checkbox" at bounding box center [56, 227] width 30 height 30
checkbox input "true"
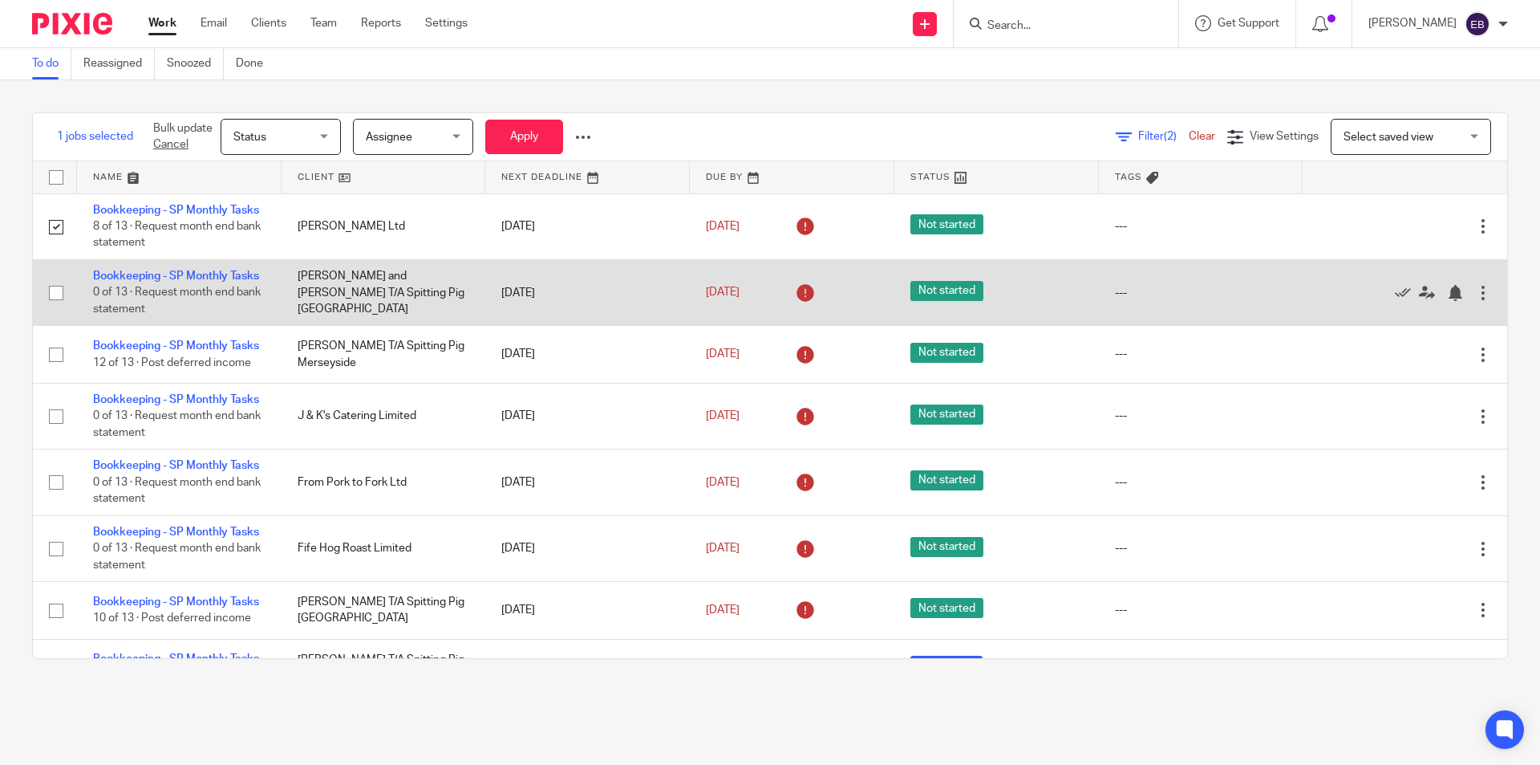
click at [51, 308] on input "checkbox" at bounding box center [56, 293] width 30 height 30
checkbox input "true"
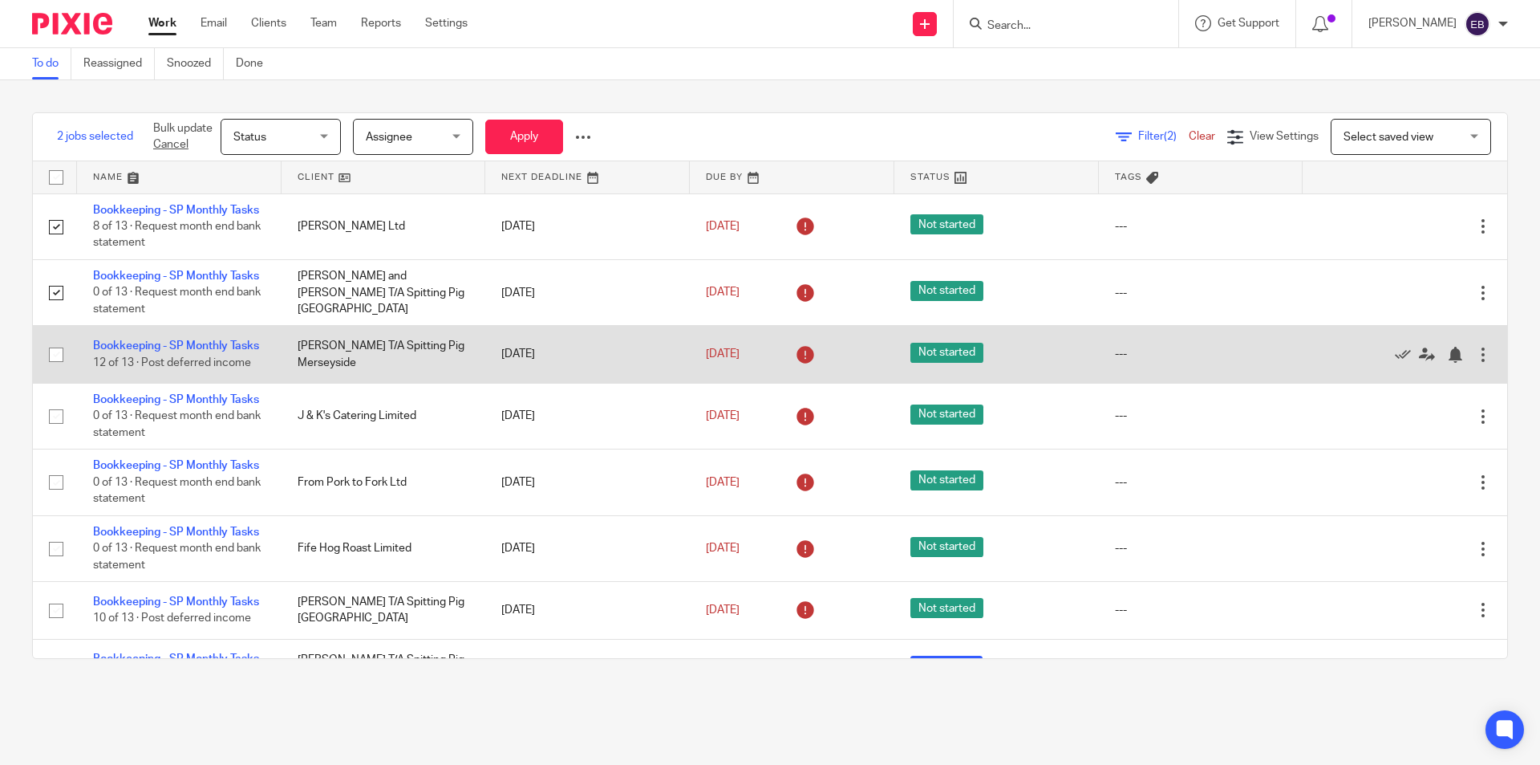
click at [53, 370] on input "checkbox" at bounding box center [56, 354] width 30 height 30
click at [57, 370] on input "checkbox" at bounding box center [56, 354] width 30 height 30
checkbox input "true"
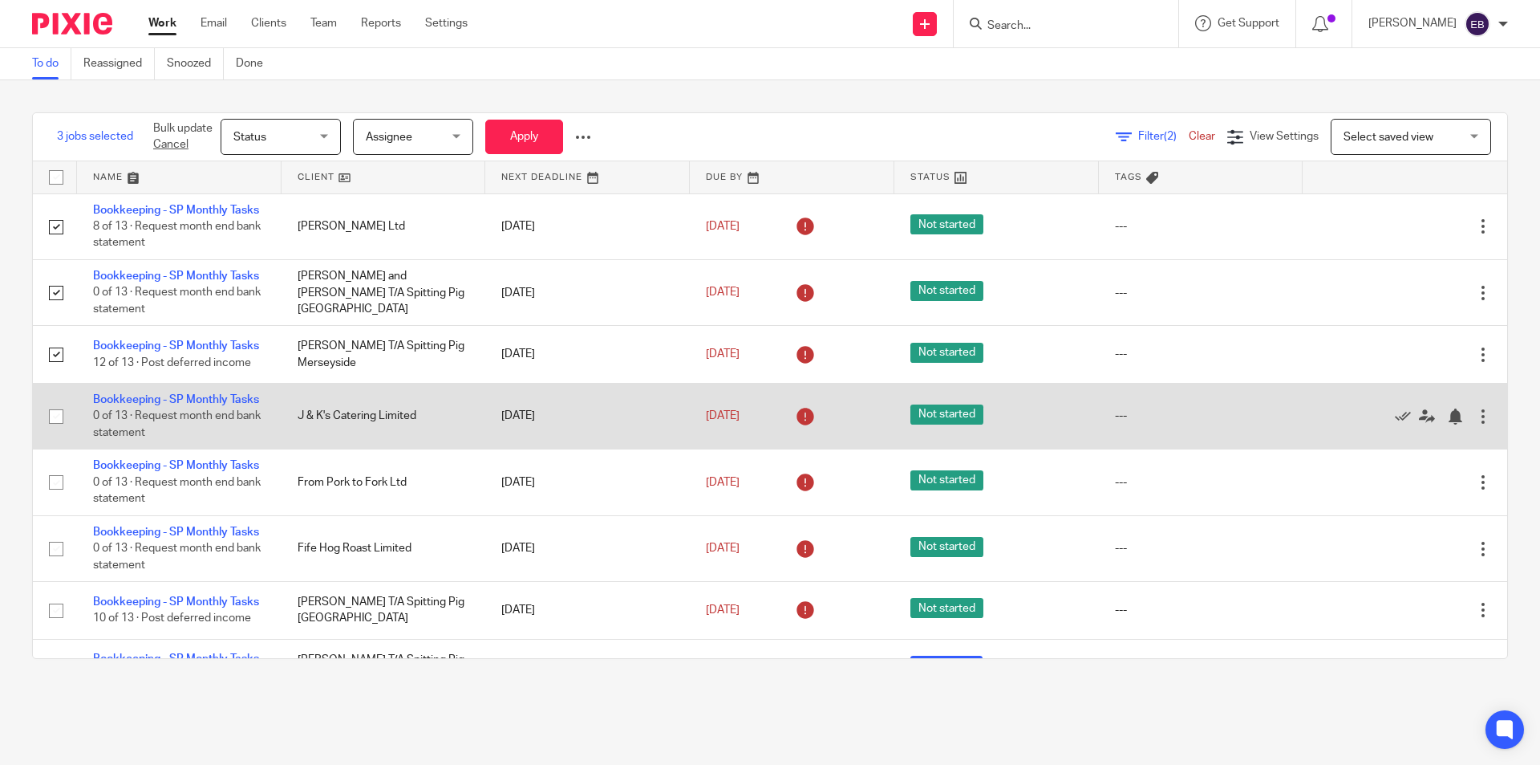
click at [57, 432] on input "checkbox" at bounding box center [56, 416] width 30 height 30
checkbox input "true"
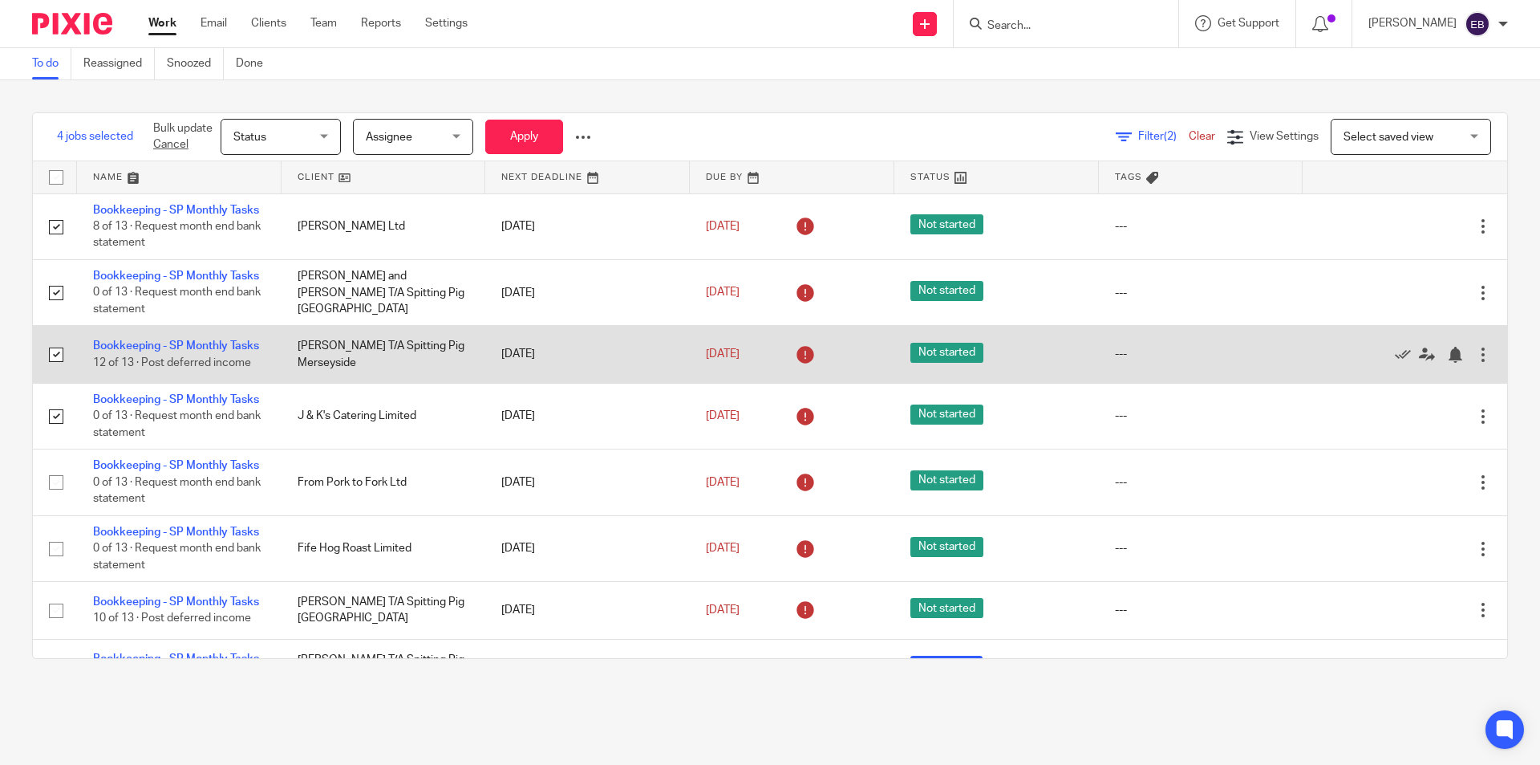
scroll to position [160, 0]
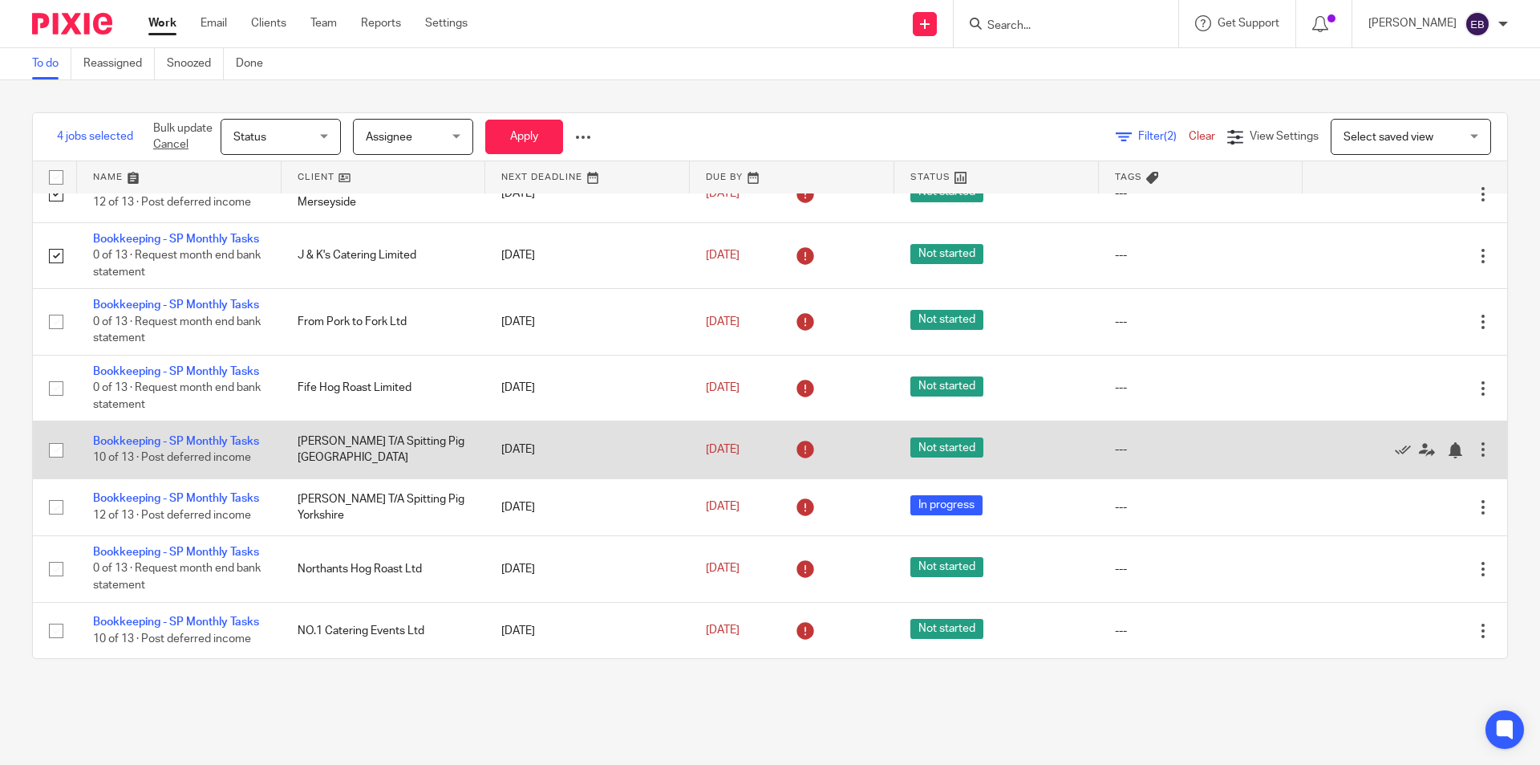
click at [55, 465] on input "checkbox" at bounding box center [56, 450] width 30 height 30
checkbox input "true"
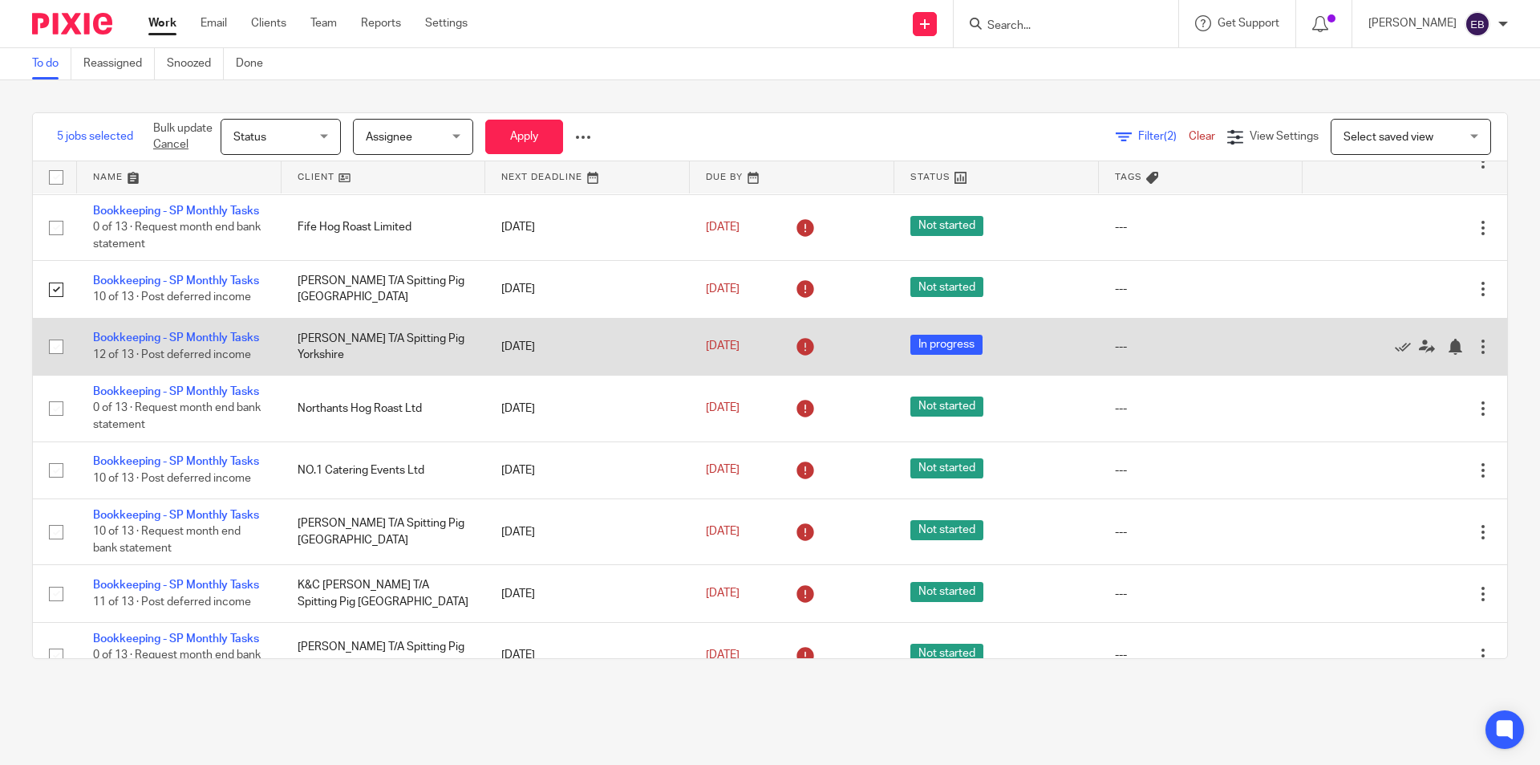
click at [59, 362] on input "checkbox" at bounding box center [56, 346] width 30 height 30
checkbox input "true"
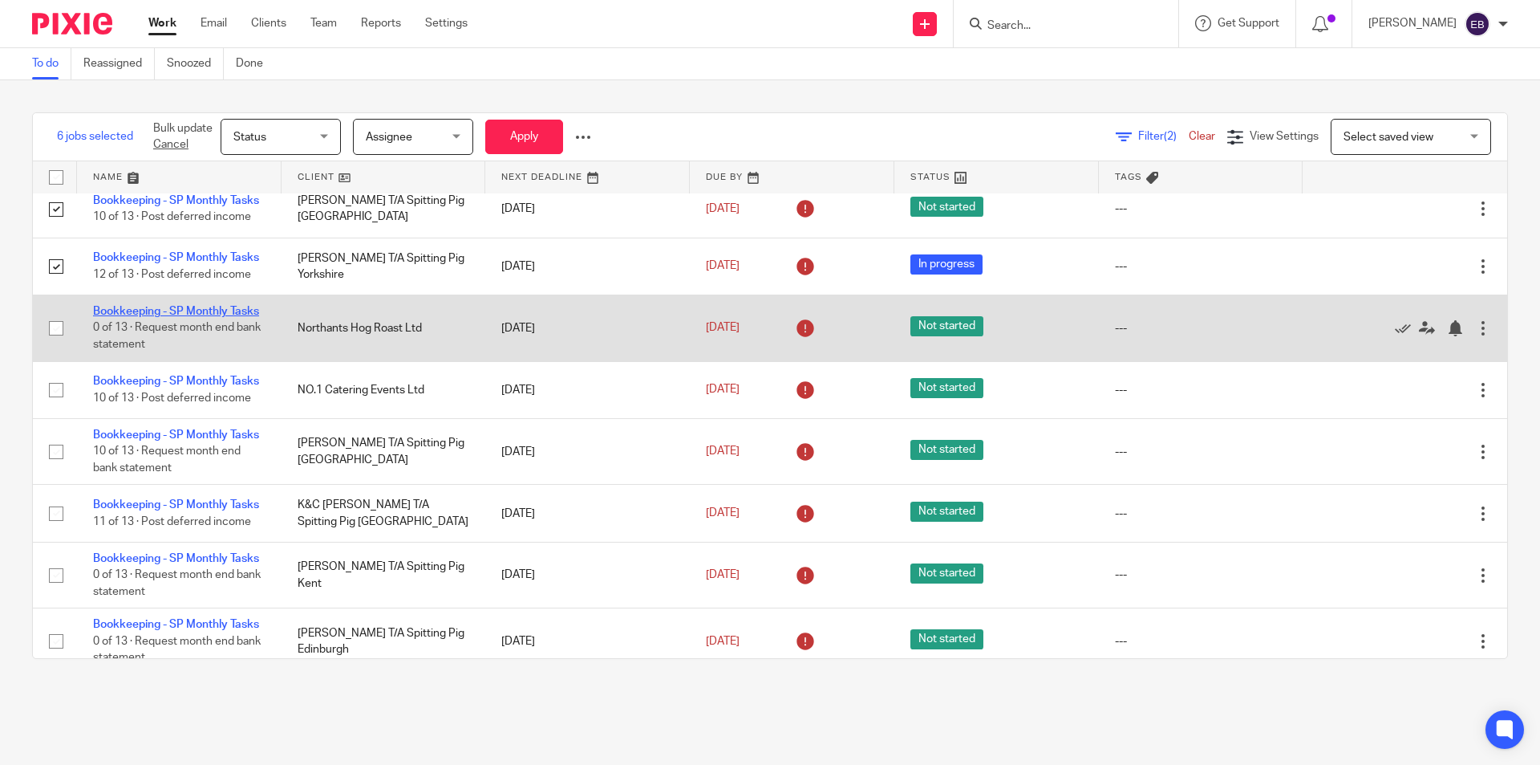
scroll to position [481, 0]
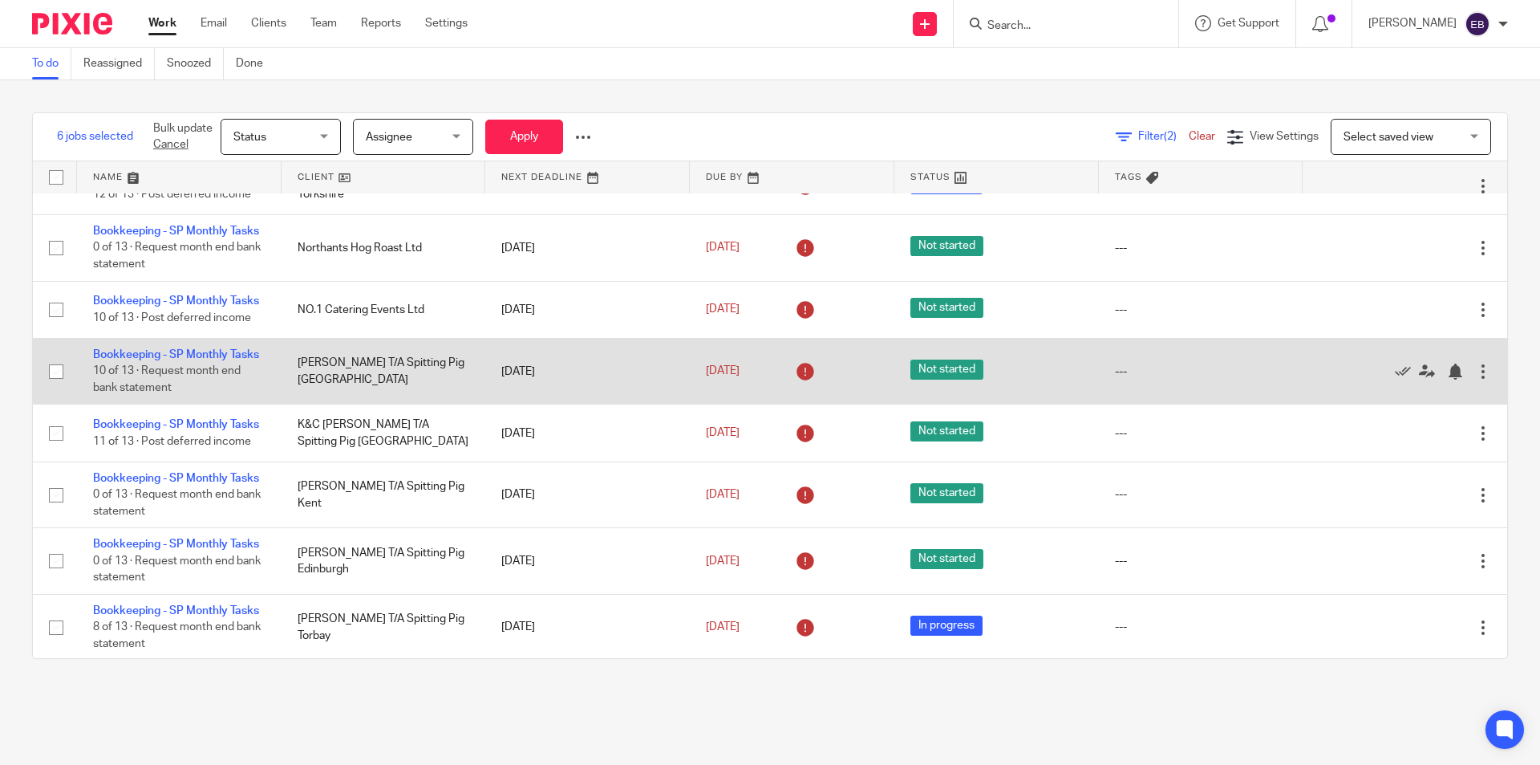
click at [55, 387] on input "checkbox" at bounding box center [56, 371] width 30 height 30
checkbox input "true"
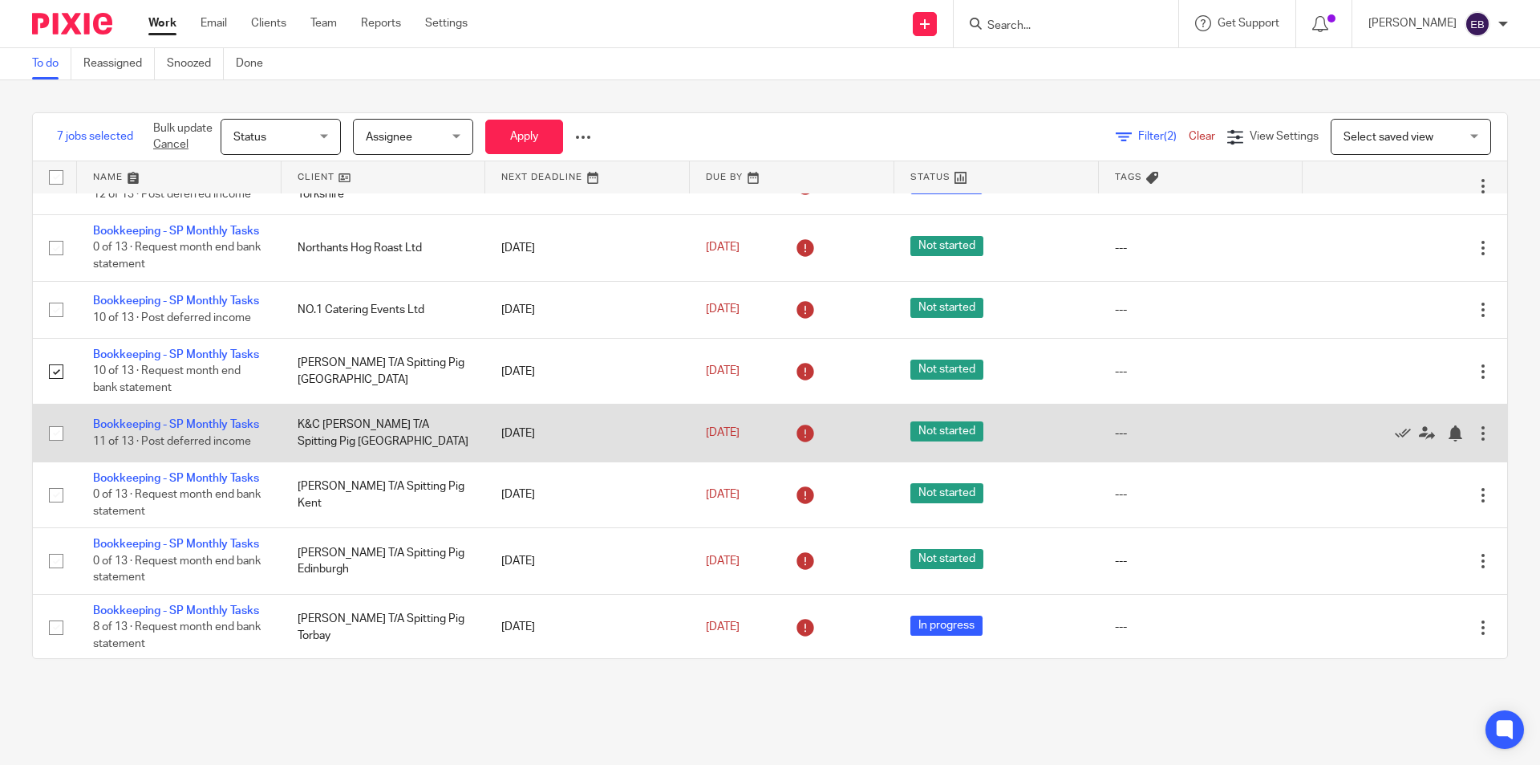
scroll to position [562, 0]
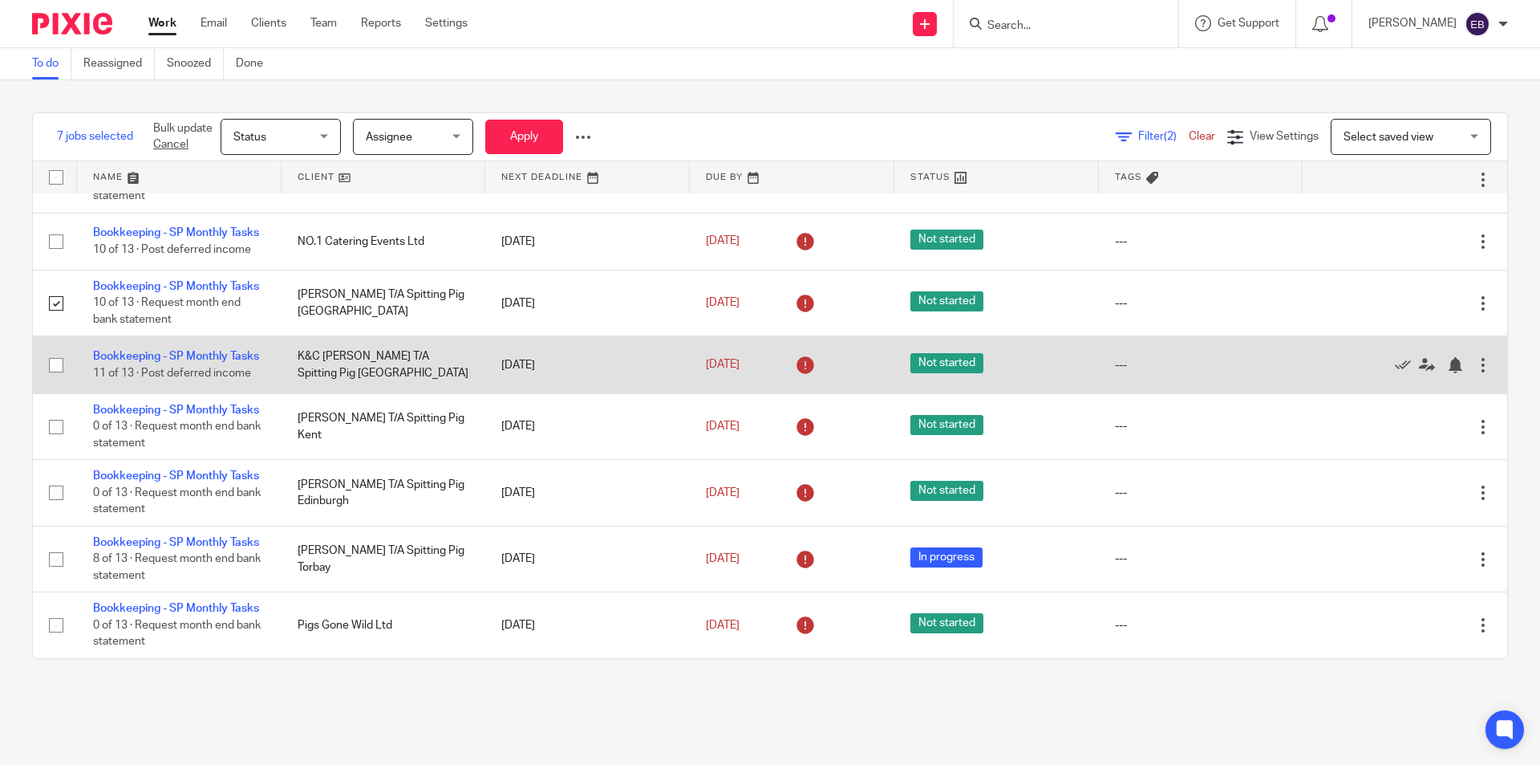
click at [56, 380] on input "checkbox" at bounding box center [56, 365] width 30 height 30
checkbox input "true"
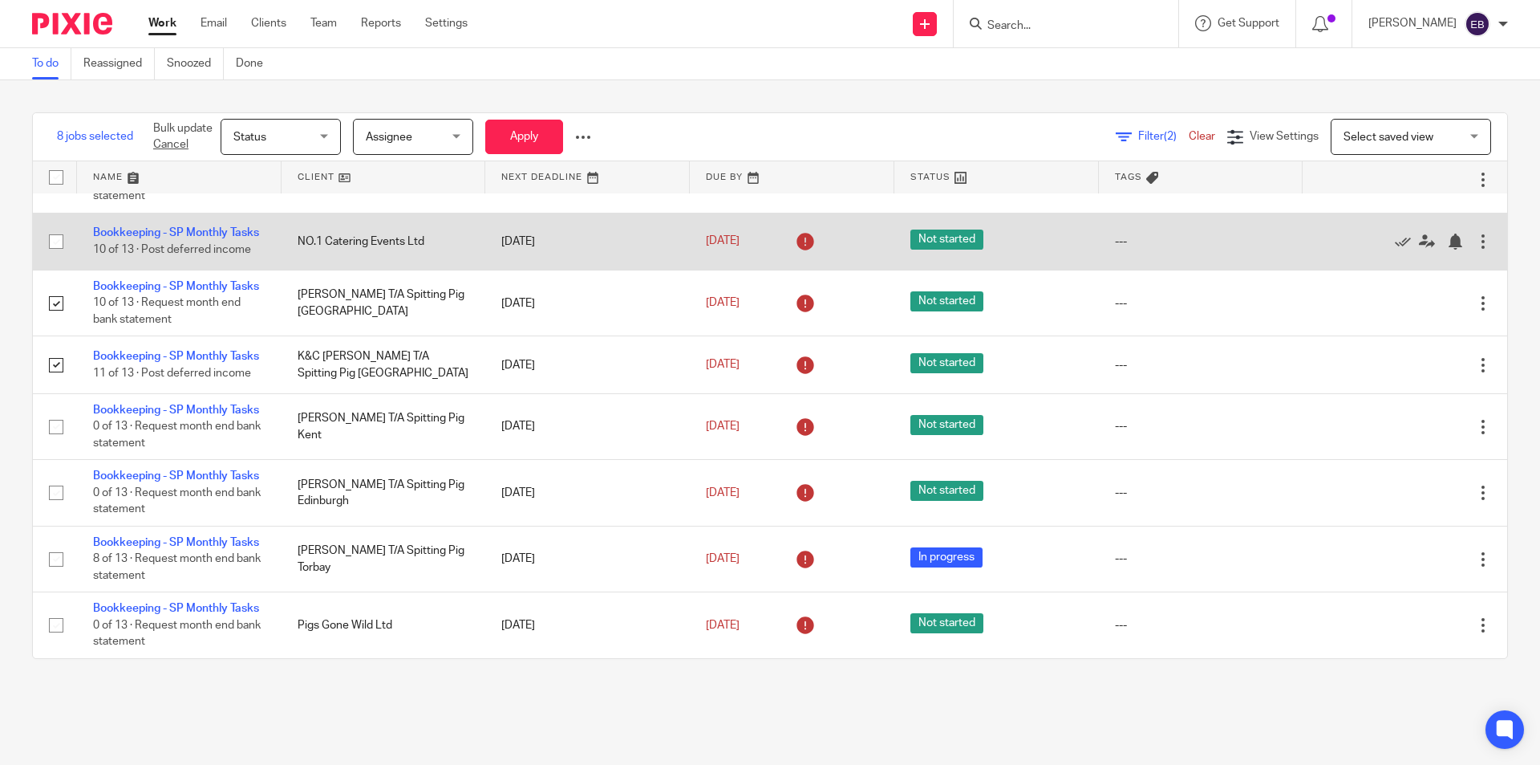
scroll to position [772, 0]
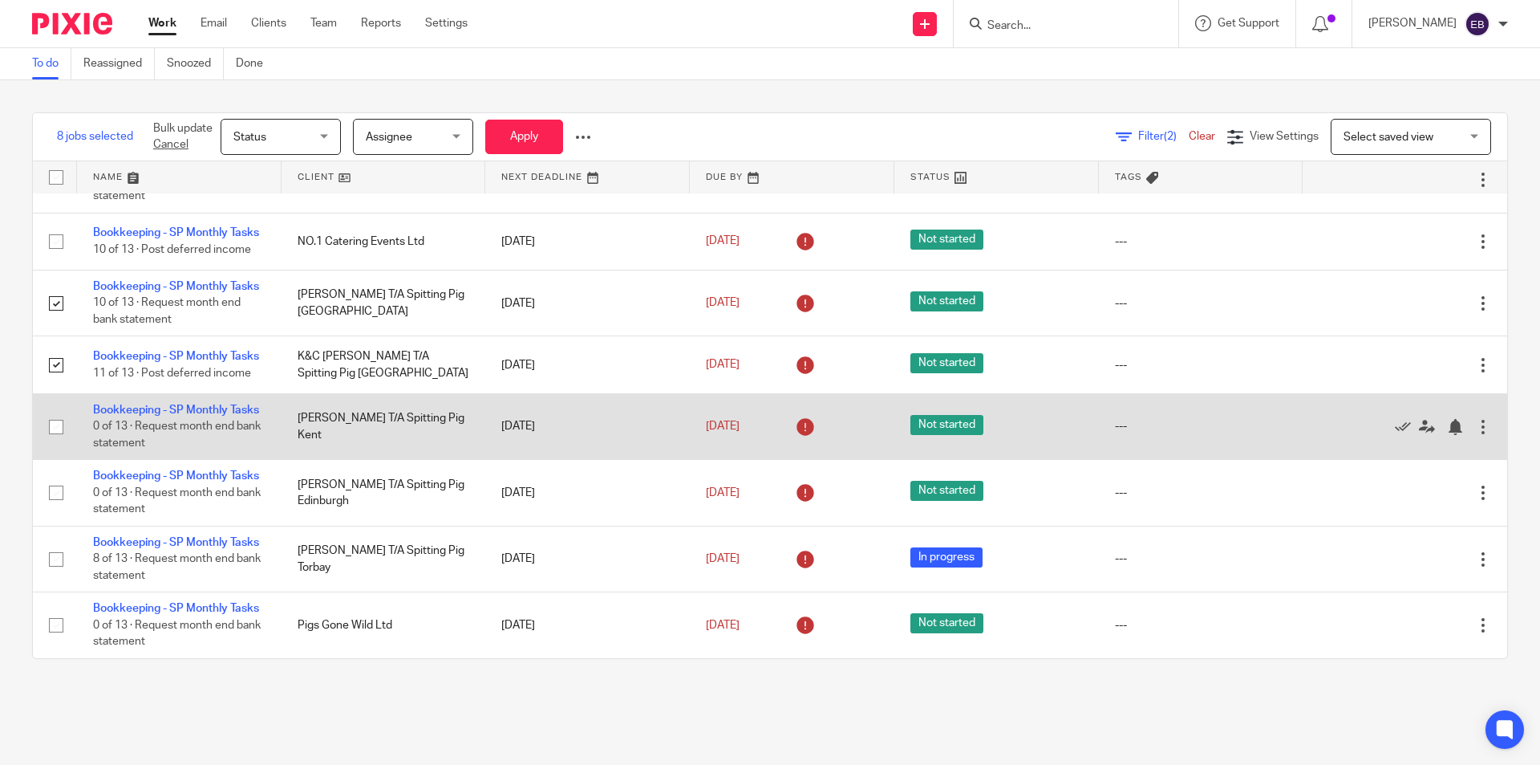
click at [61, 412] on input "checkbox" at bounding box center [56, 427] width 30 height 30
checkbox input "true"
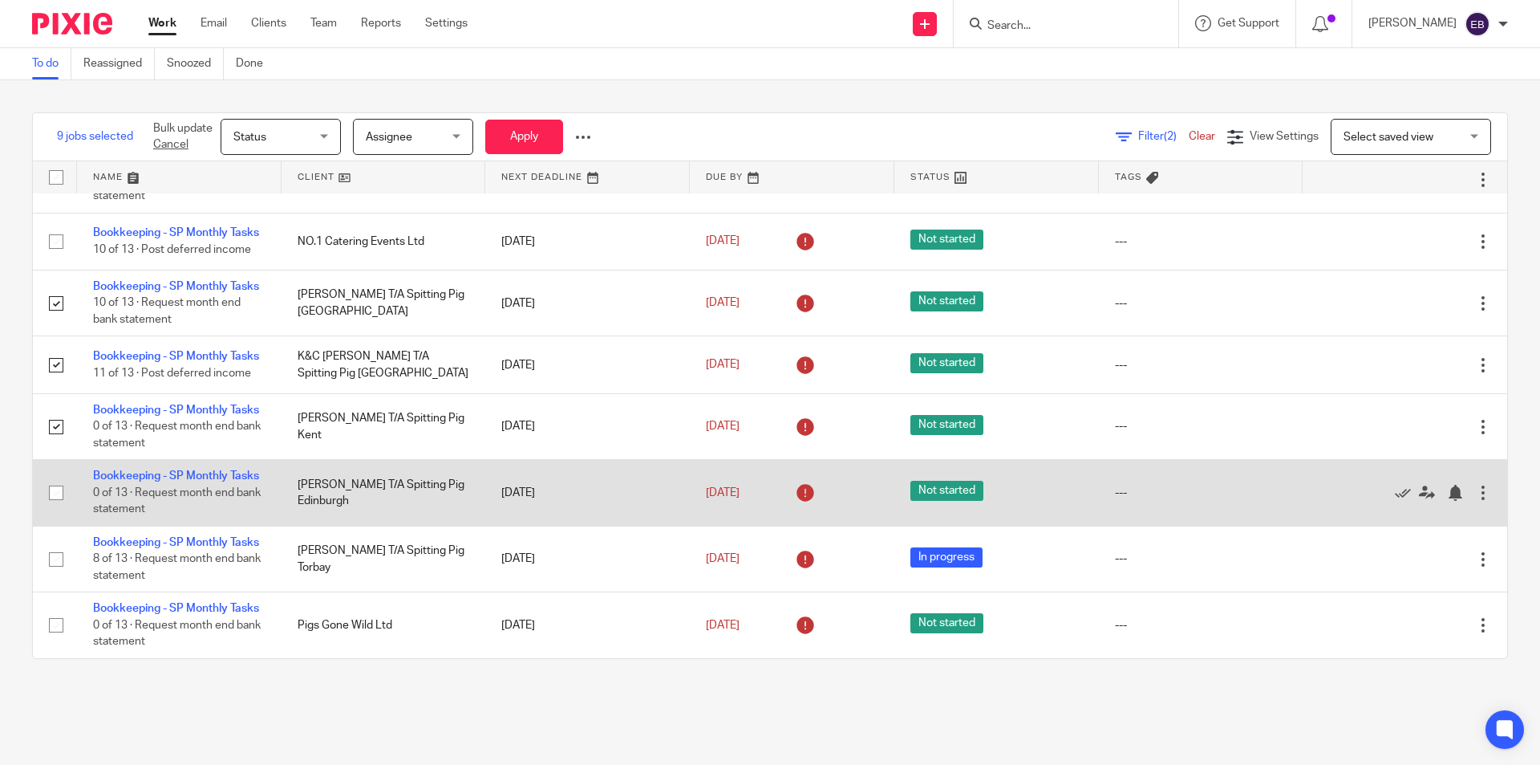
click at [59, 477] on input "checkbox" at bounding box center [56, 492] width 30 height 30
checkbox input "true"
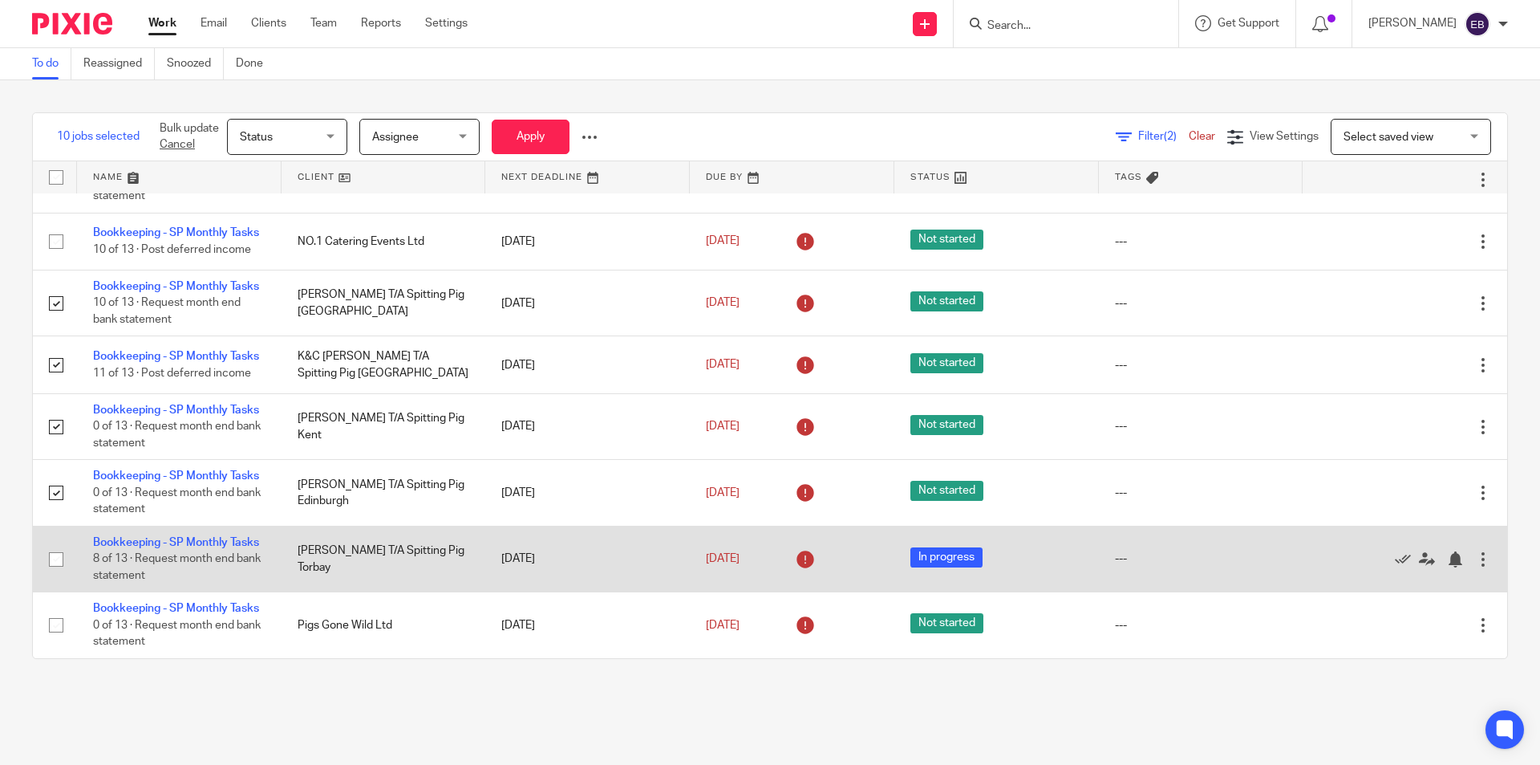
click at [50, 544] on input "checkbox" at bounding box center [56, 559] width 30 height 30
checkbox input "true"
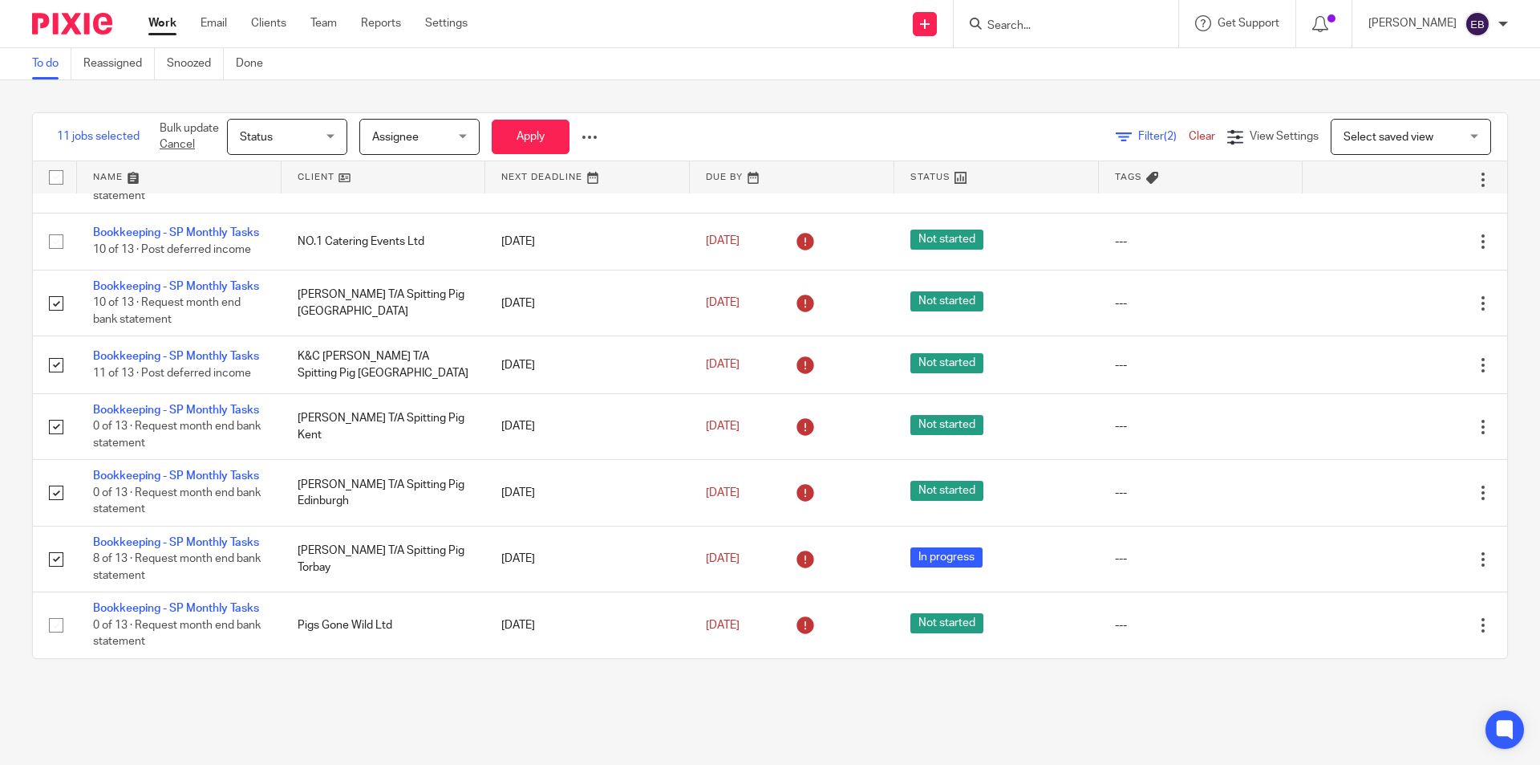
click at [282, 143] on span "Status" at bounding box center [282, 137] width 85 height 34
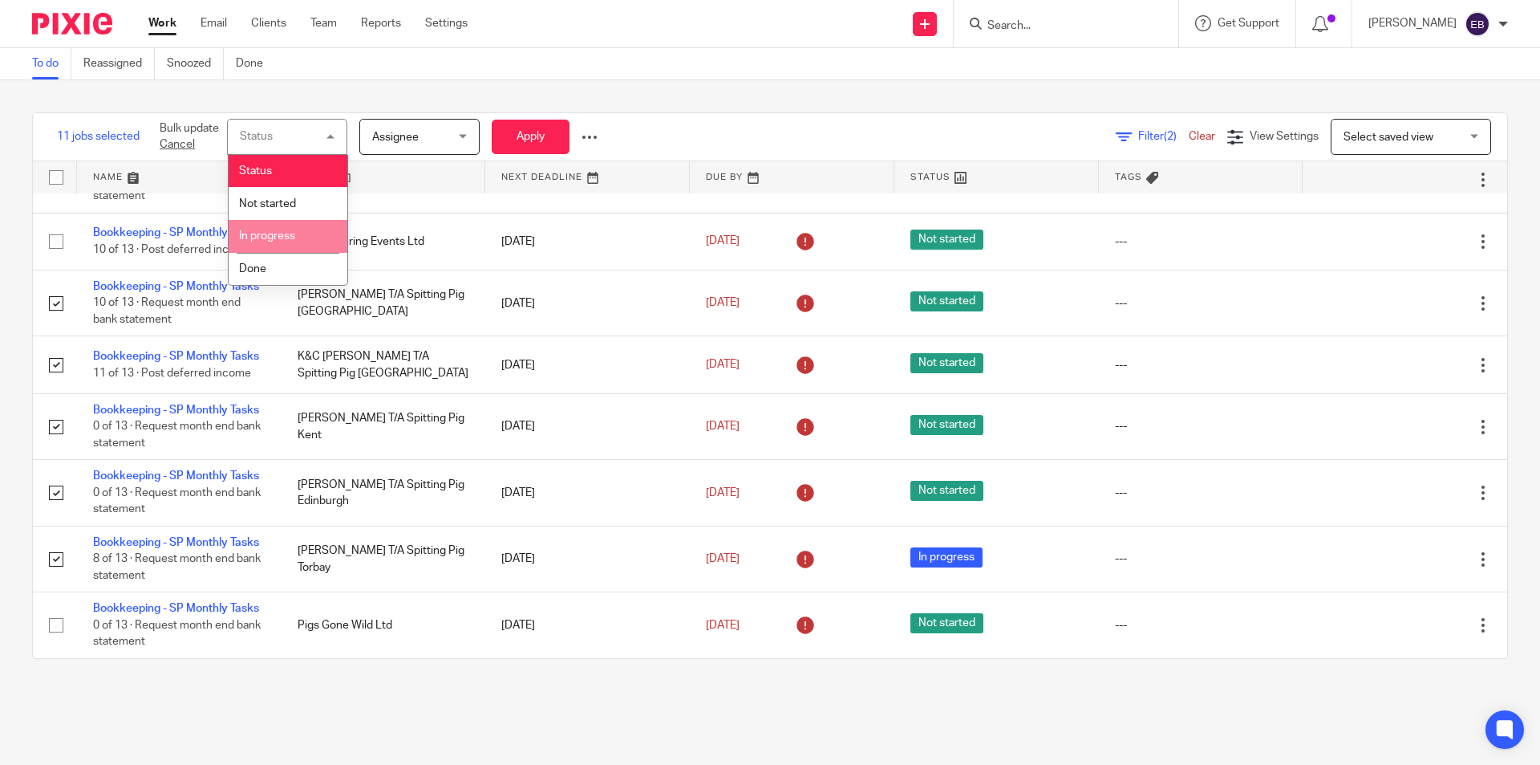
click at [273, 232] on span "In progress" at bounding box center [267, 235] width 56 height 11
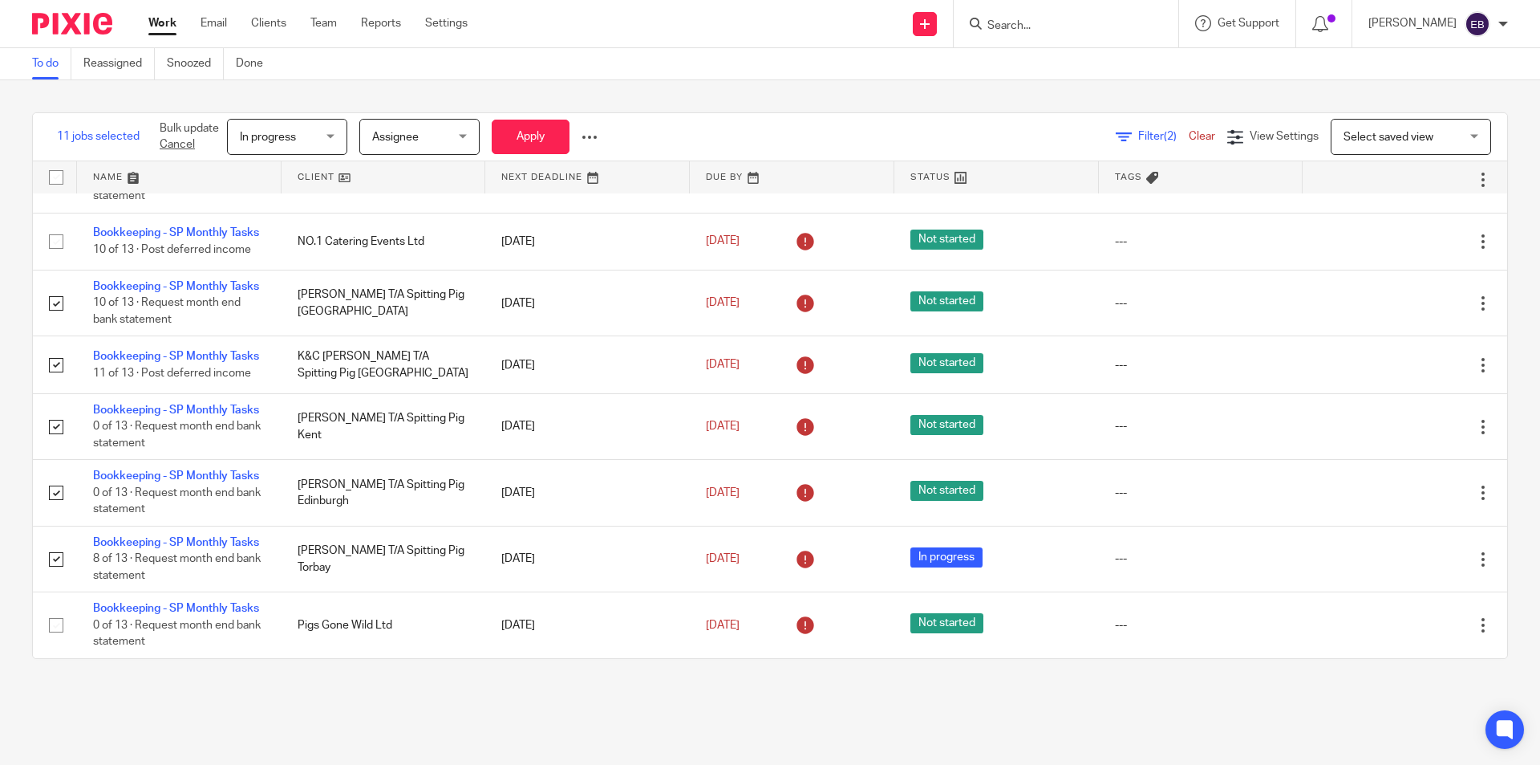
click at [426, 122] on span "Assignee" at bounding box center [414, 137] width 85 height 34
click at [658, 51] on div "To do Reassigned Snoozed Done" at bounding box center [770, 64] width 1540 height 32
click at [534, 140] on button "Apply" at bounding box center [531, 137] width 78 height 34
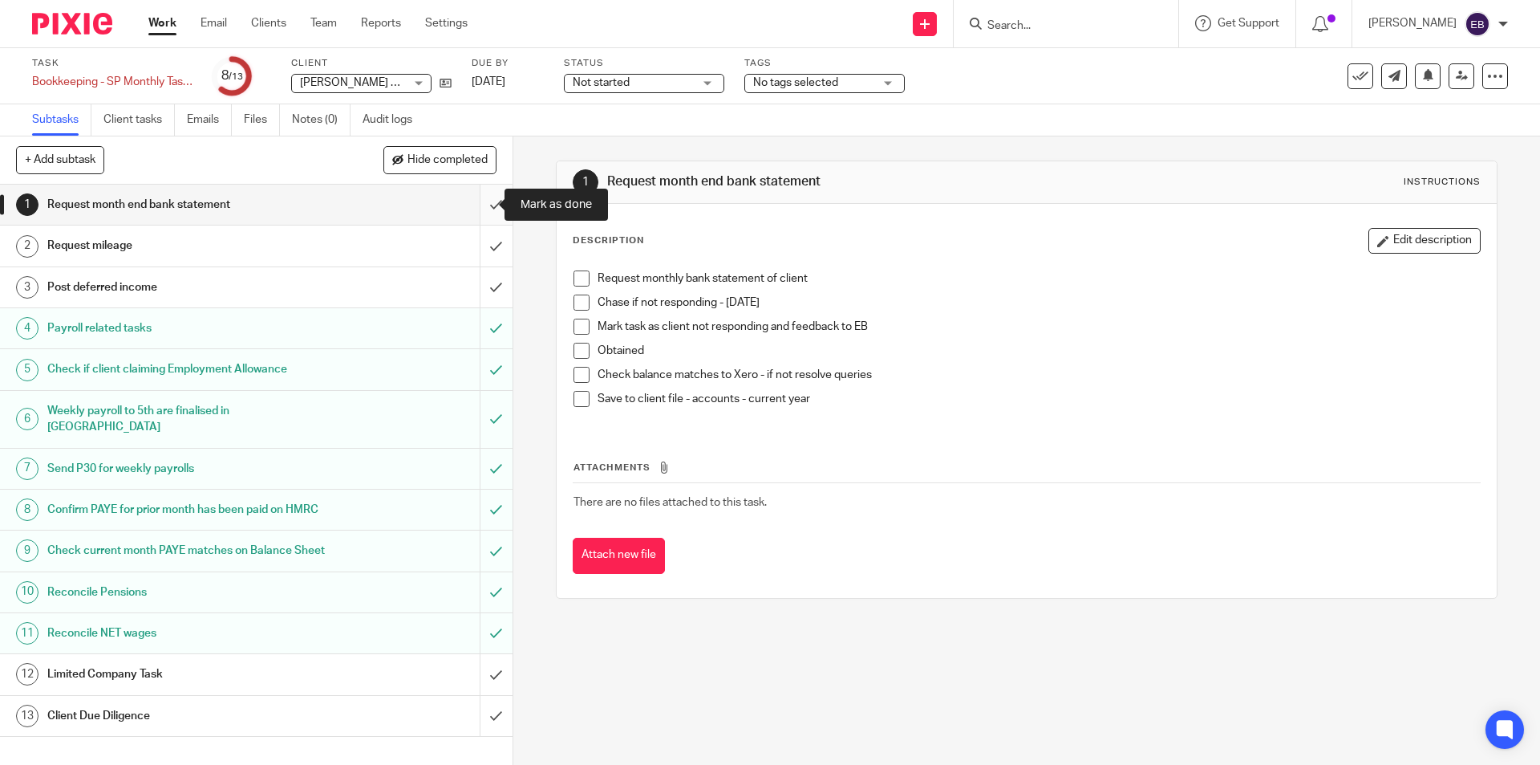
click at [485, 209] on input "submit" at bounding box center [256, 205] width 513 height 40
click at [480, 241] on input "submit" at bounding box center [256, 245] width 513 height 40
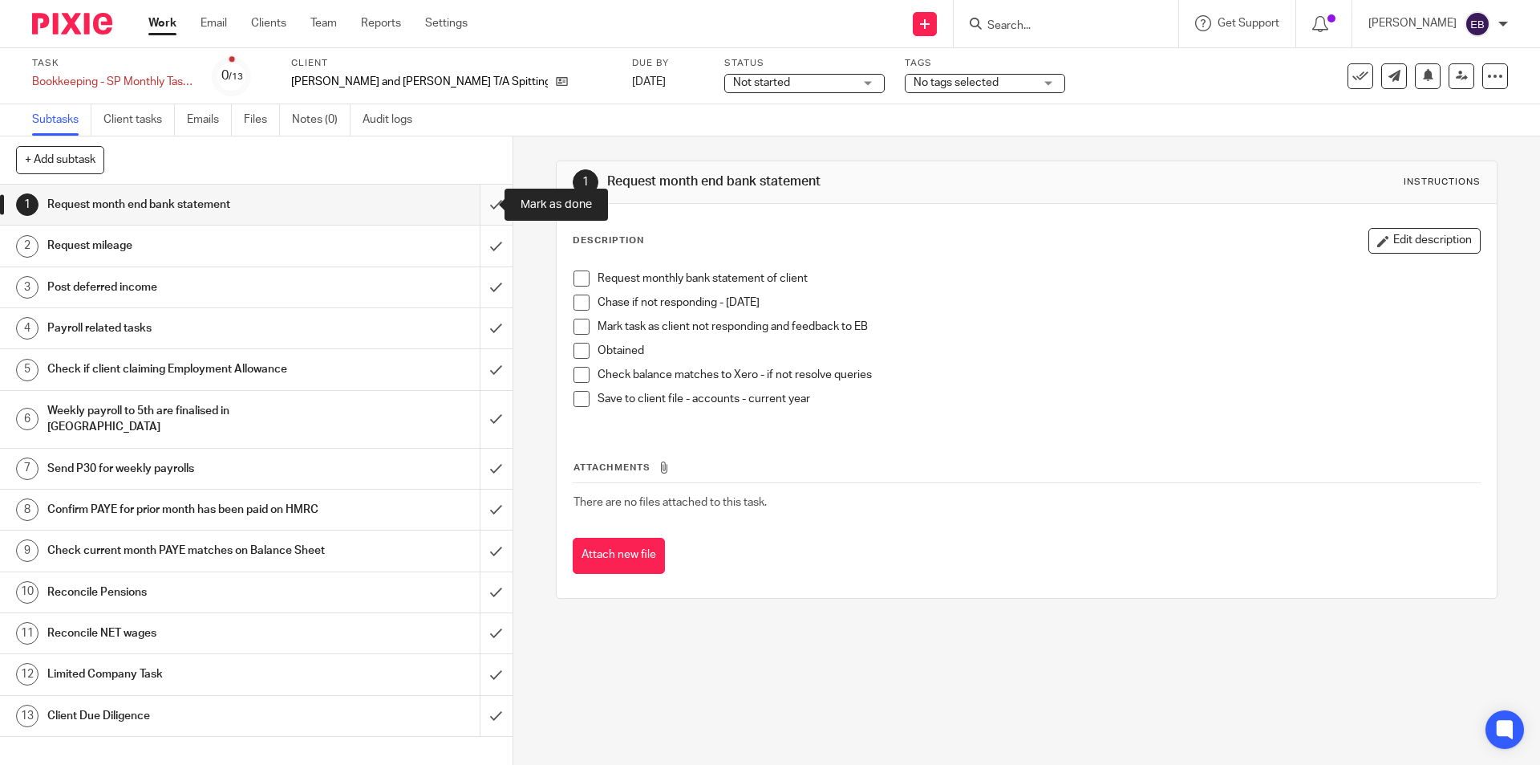
click at [472, 204] on input "submit" at bounding box center [256, 205] width 513 height 40
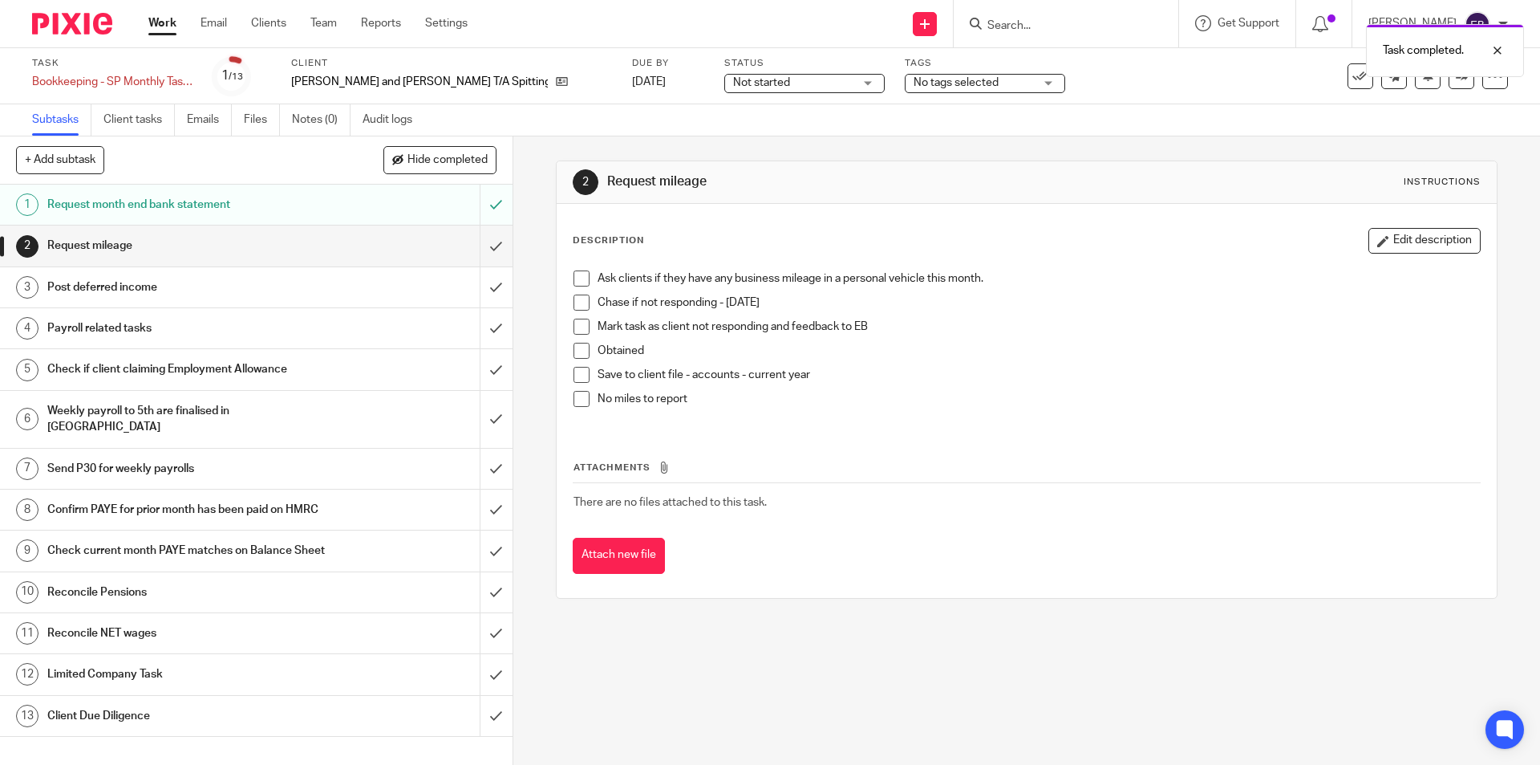
drag, startPoint x: 578, startPoint y: 396, endPoint x: 574, endPoint y: 388, distance: 10.1
click at [578, 396] on span at bounding box center [582, 399] width 16 height 16
click at [475, 247] on input "submit" at bounding box center [256, 245] width 513 height 40
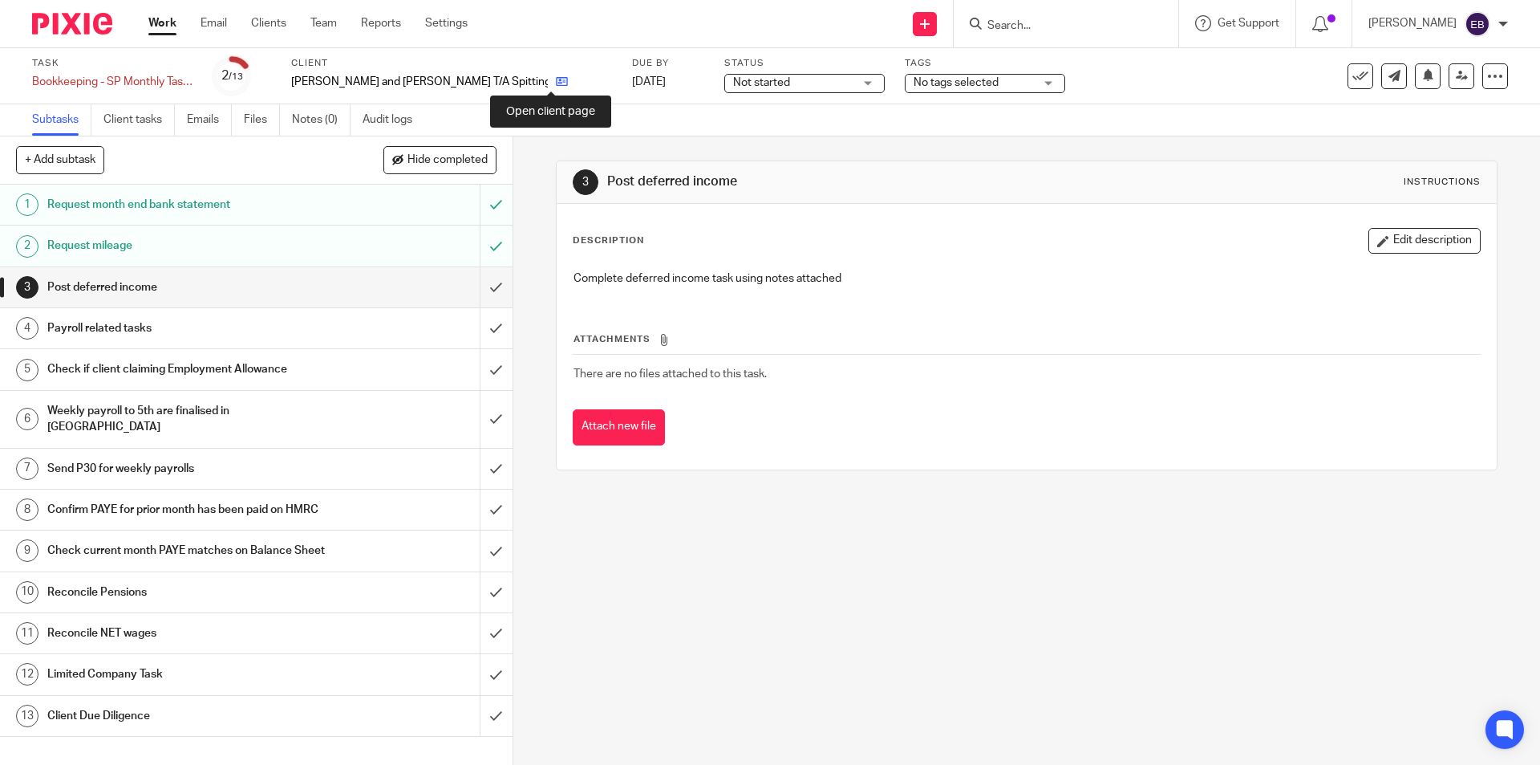
click at [556, 79] on icon at bounding box center [562, 81] width 12 height 12
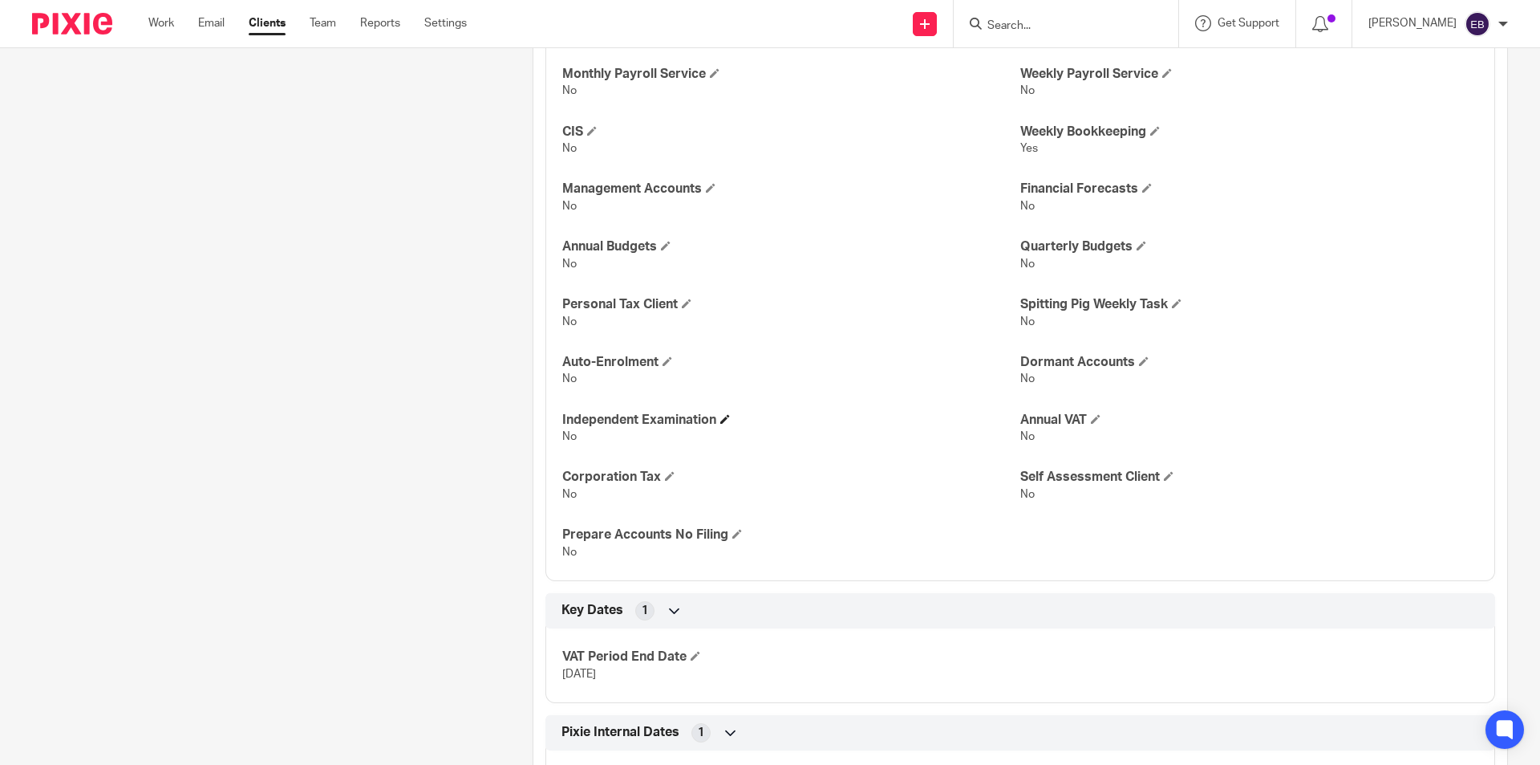
scroll to position [2462, 0]
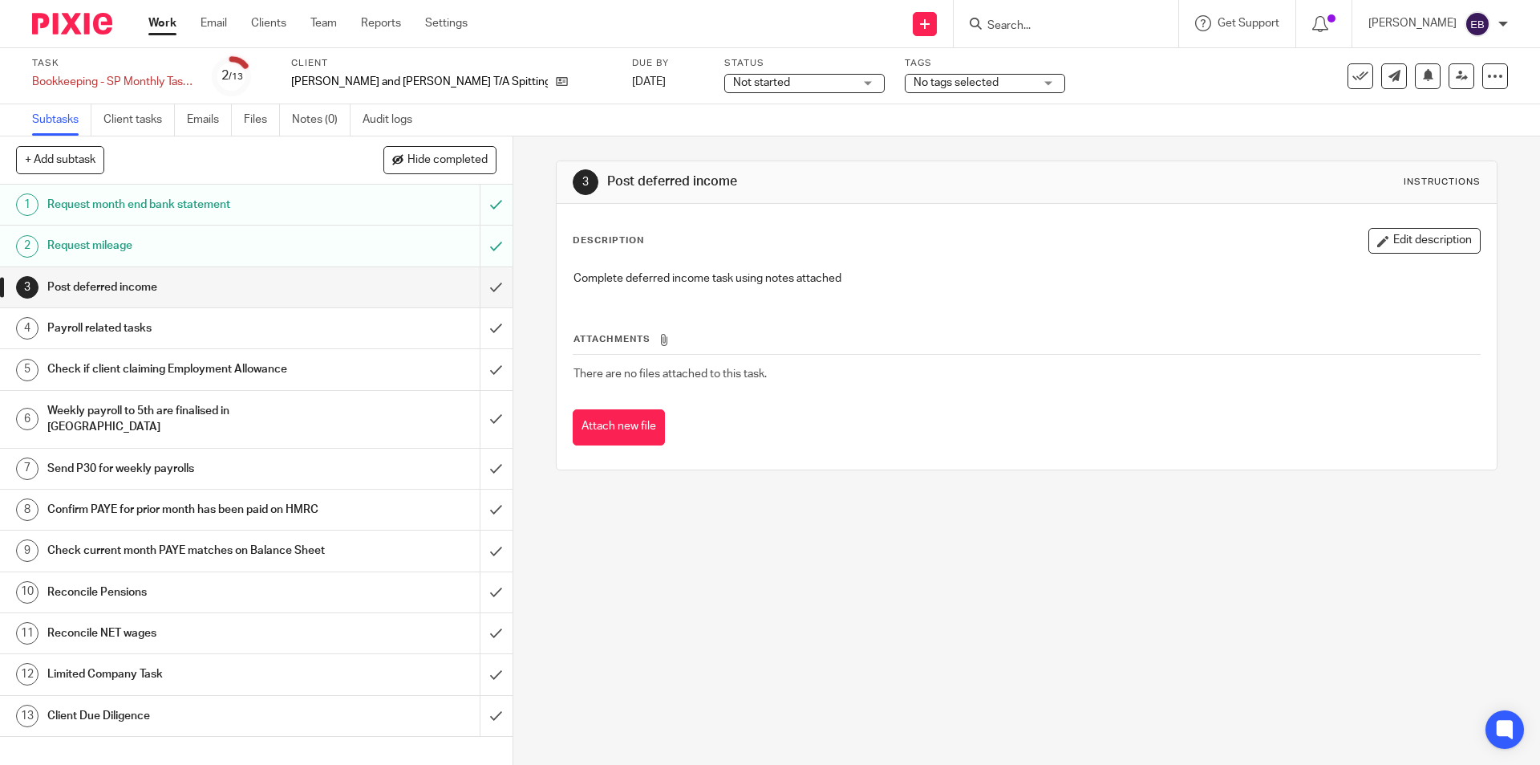
click at [198, 325] on h1 "Payroll related tasks" at bounding box center [186, 328] width 278 height 24
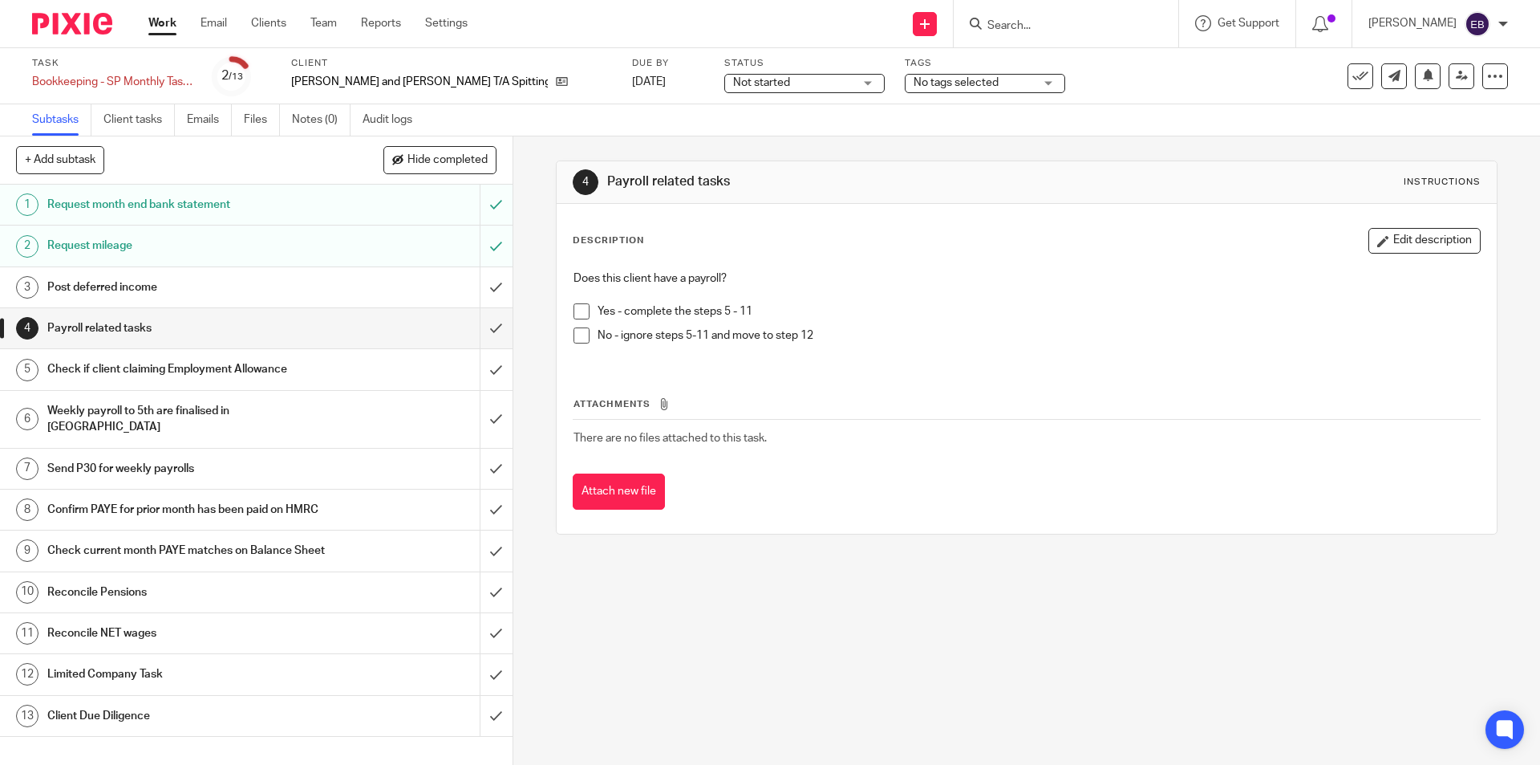
click at [578, 339] on span at bounding box center [582, 335] width 16 height 16
click at [475, 327] on input "submit" at bounding box center [256, 328] width 513 height 40
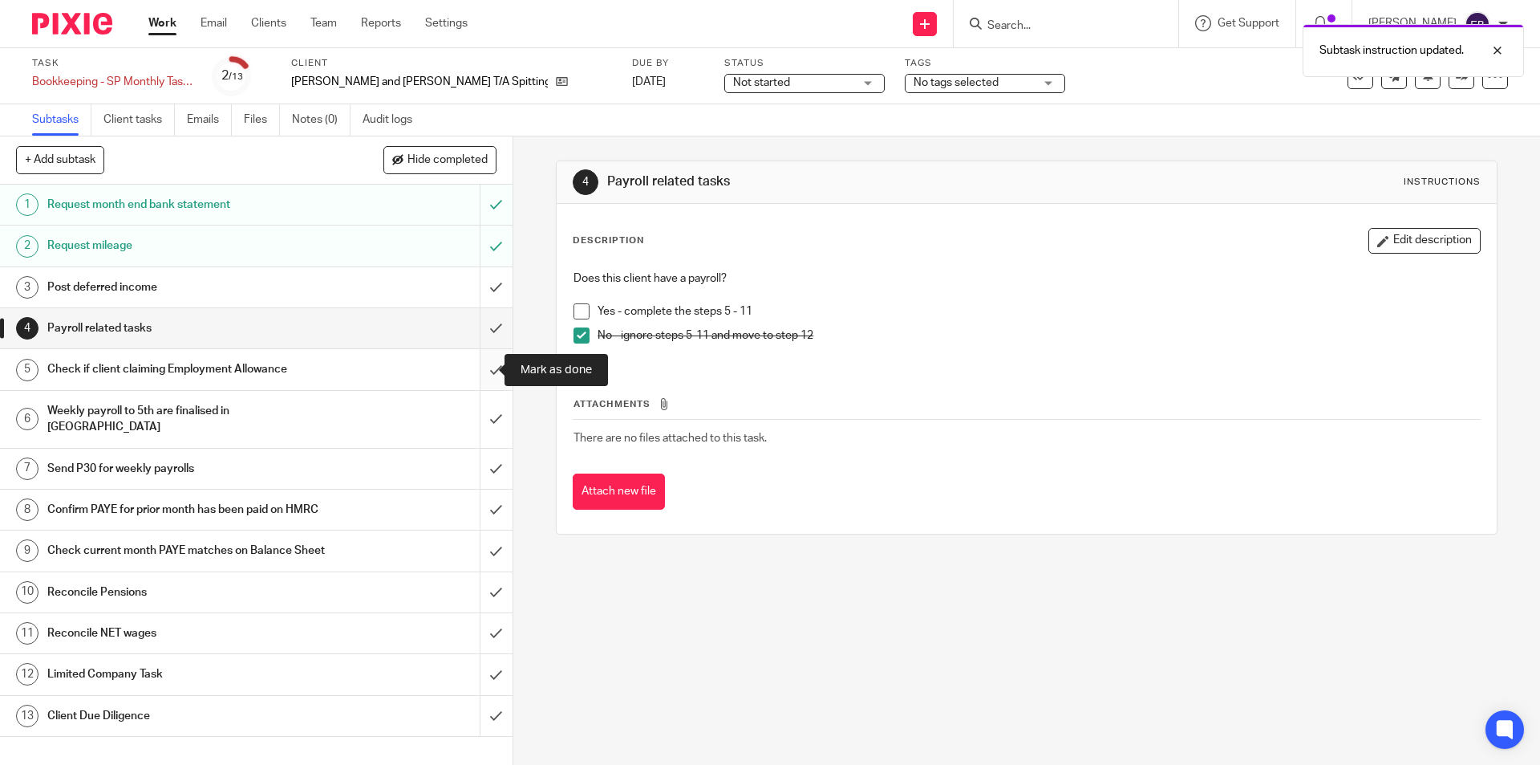
click at [474, 359] on input "submit" at bounding box center [256, 369] width 513 height 40
click at [479, 399] on input "submit" at bounding box center [256, 419] width 513 height 57
click at [476, 448] on input "submit" at bounding box center [256, 468] width 513 height 40
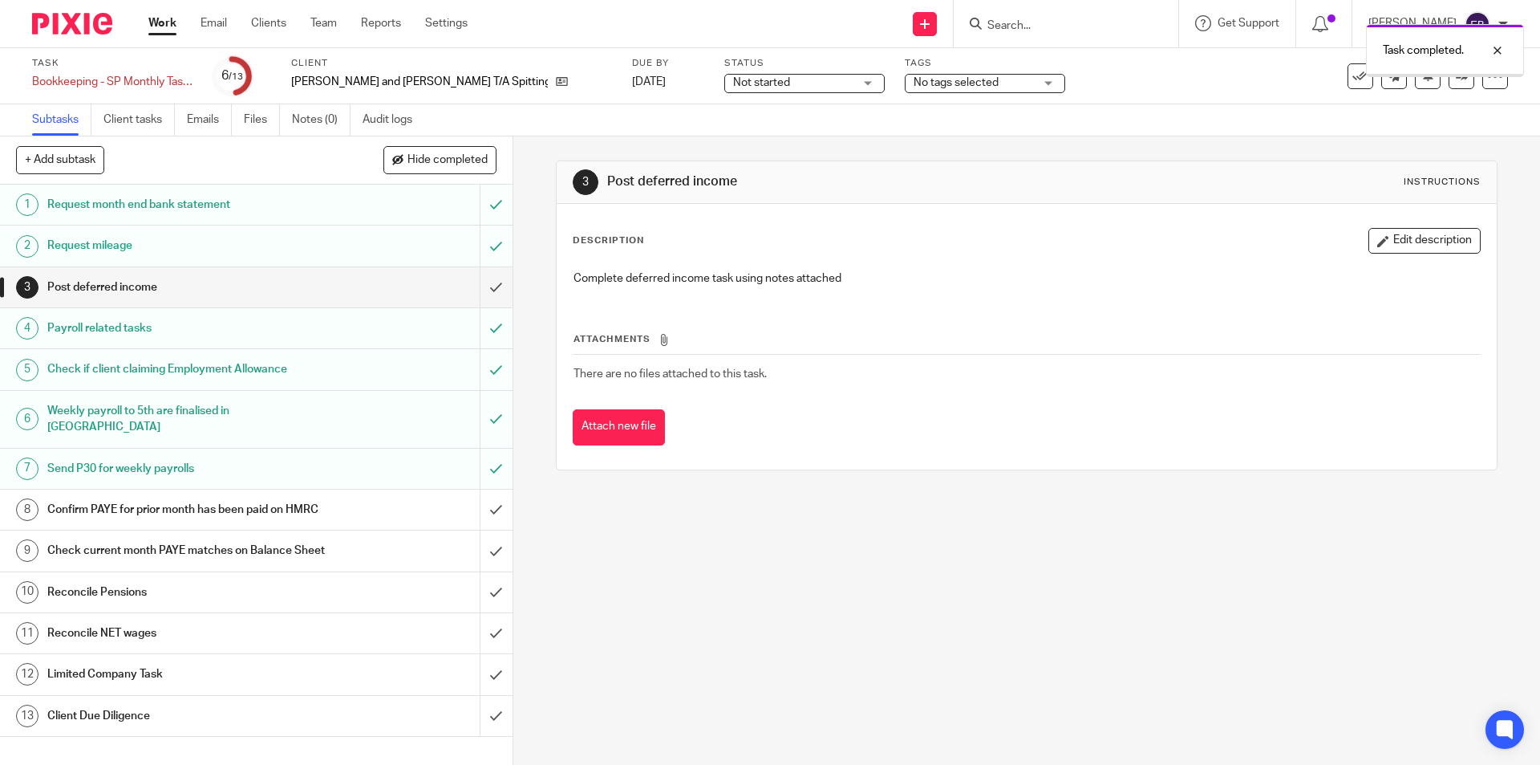
click at [480, 555] on input "submit" at bounding box center [256, 550] width 513 height 40
drag, startPoint x: 479, startPoint y: 513, endPoint x: 469, endPoint y: 581, distance: 69.0
click at [479, 512] on input "submit" at bounding box center [256, 509] width 513 height 40
click at [473, 602] on input "submit" at bounding box center [256, 592] width 513 height 40
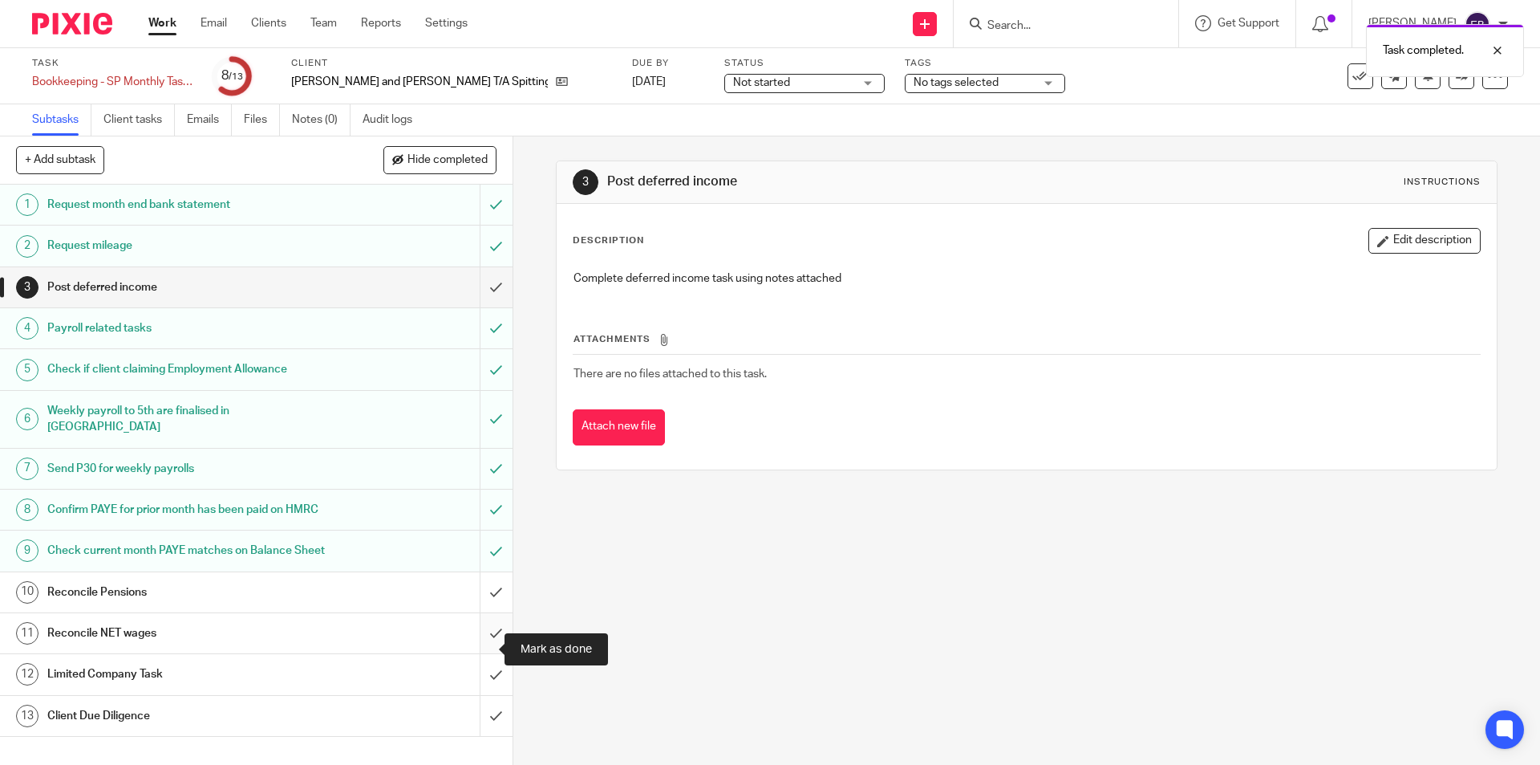
click at [478, 639] on input "submit" at bounding box center [256, 633] width 513 height 40
click at [401, 686] on div "Limited Company Task" at bounding box center [255, 674] width 416 height 24
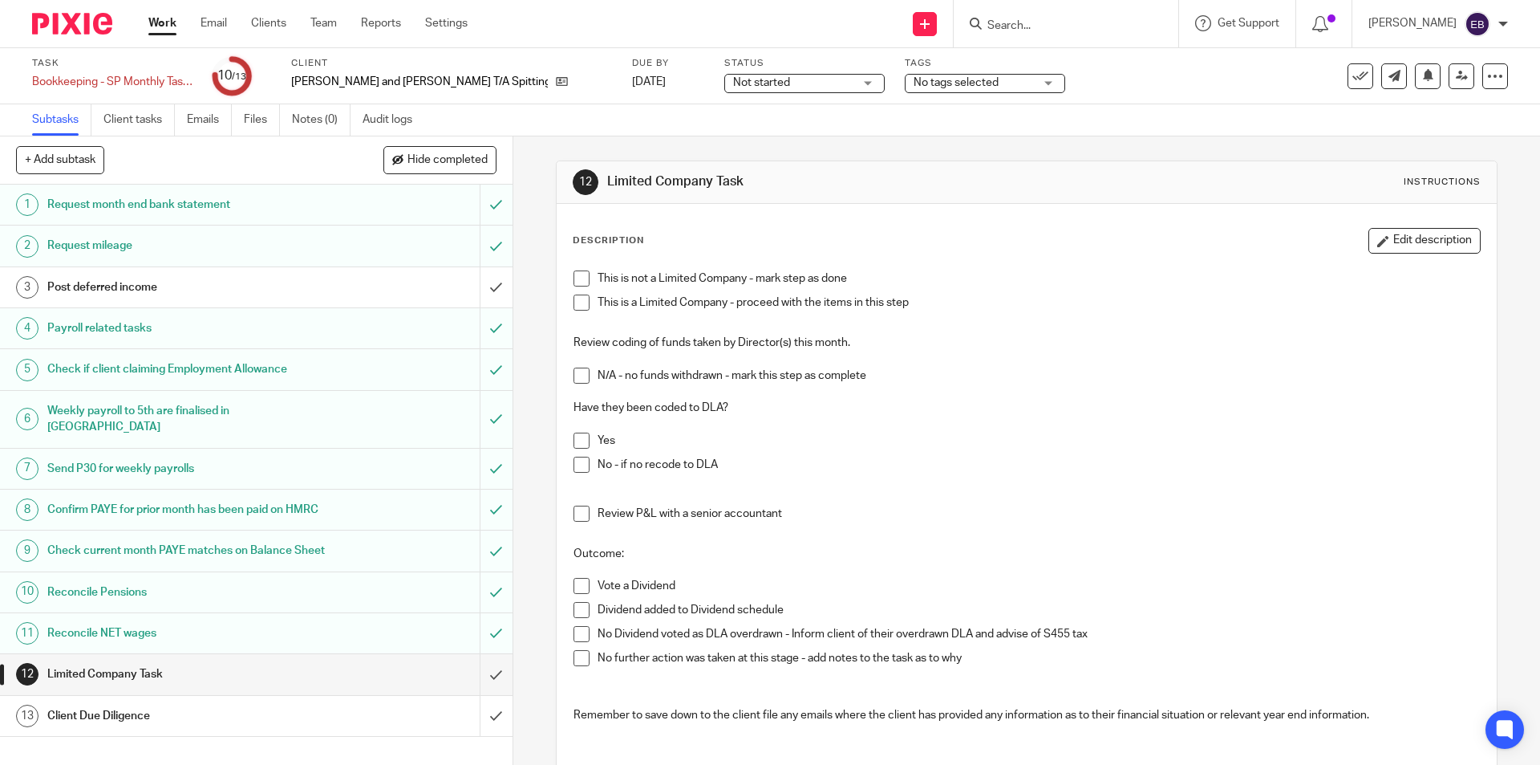
click at [579, 279] on span at bounding box center [582, 278] width 16 height 16
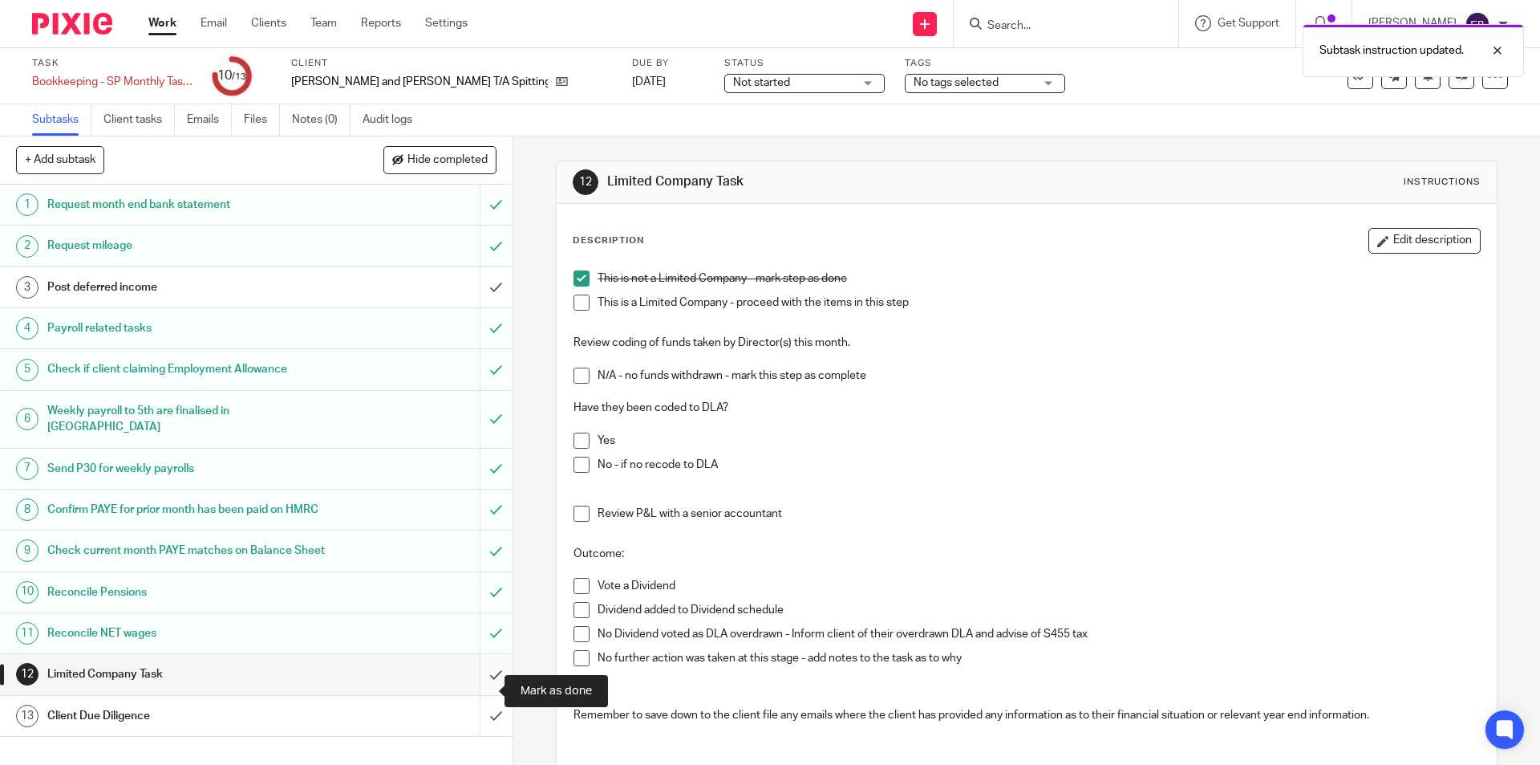
click at [485, 694] on input "submit" at bounding box center [256, 674] width 513 height 40
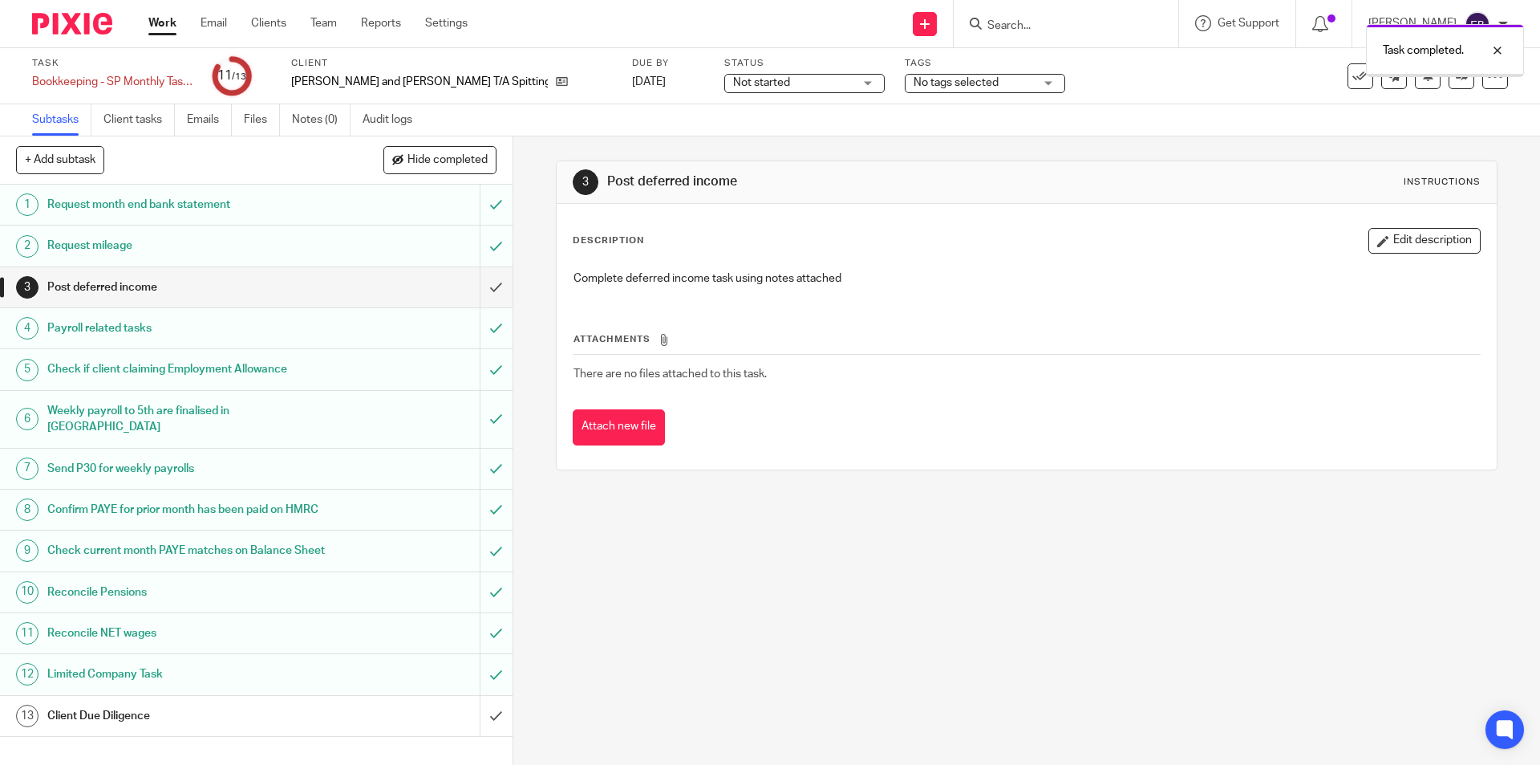
click at [404, 728] on div "Client Due Diligence" at bounding box center [255, 716] width 416 height 24
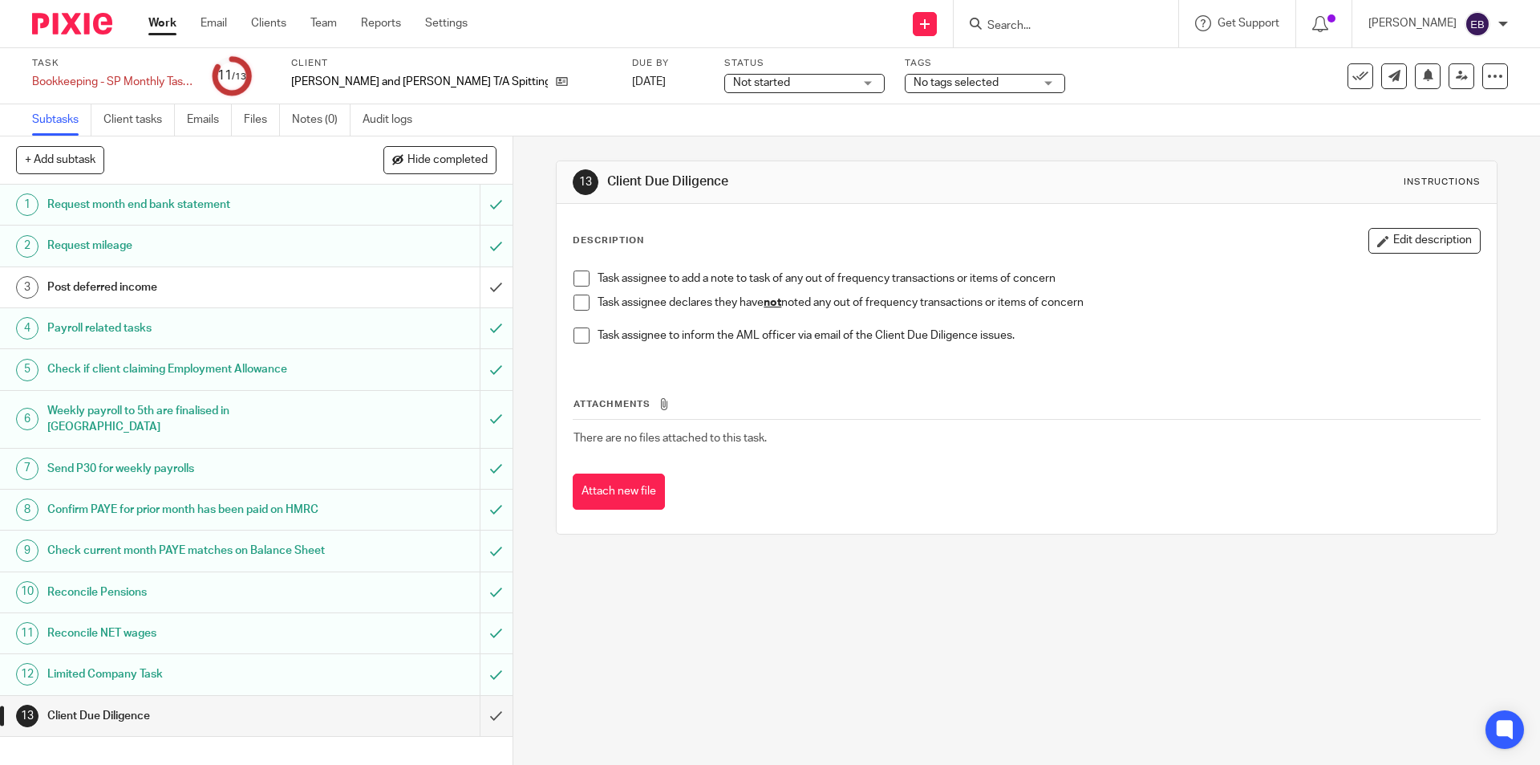
drag, startPoint x: 575, startPoint y: 305, endPoint x: 574, endPoint y: 318, distance: 12.9
click at [575, 304] on span at bounding box center [582, 302] width 16 height 16
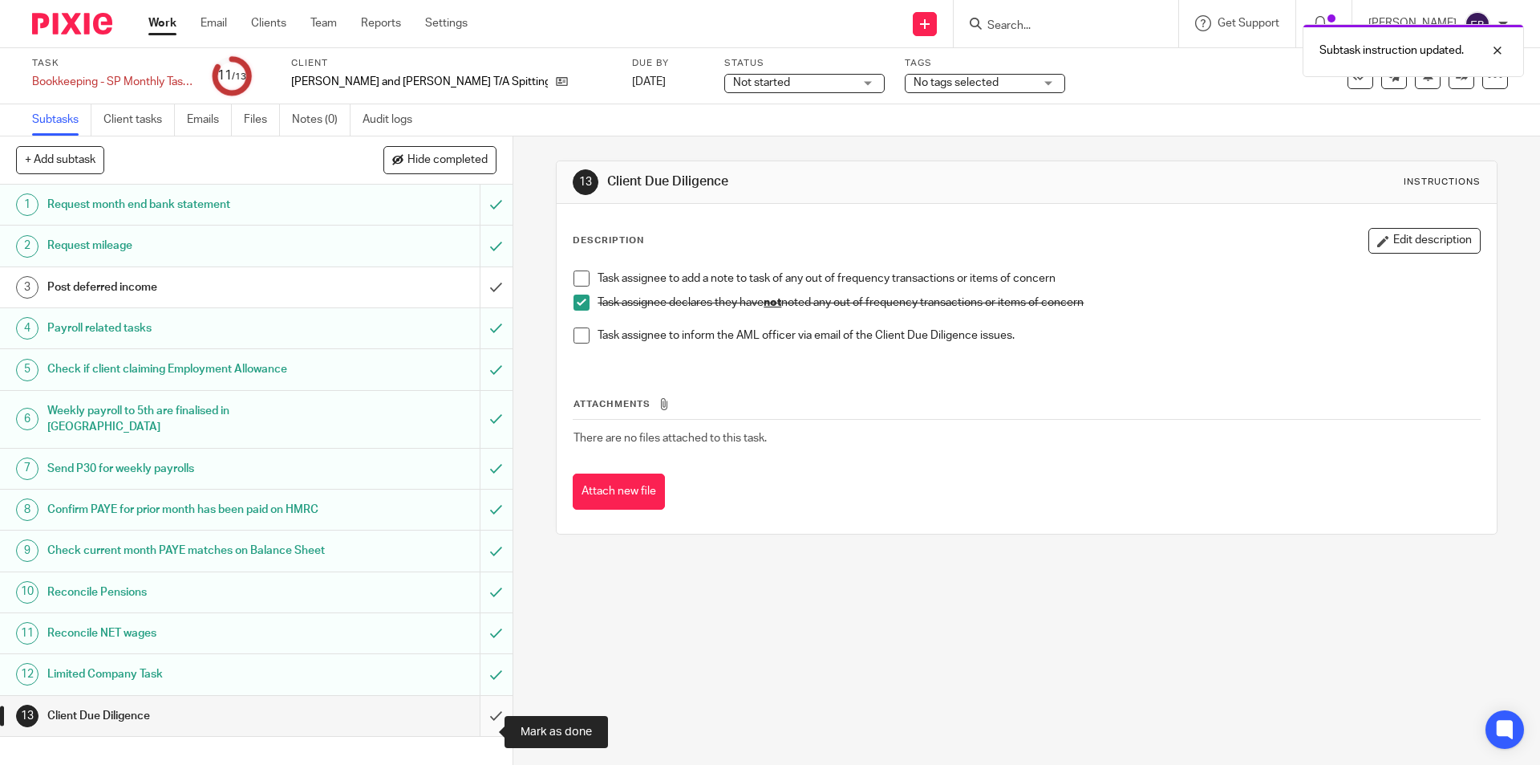
click at [477, 729] on input "submit" at bounding box center [256, 716] width 513 height 40
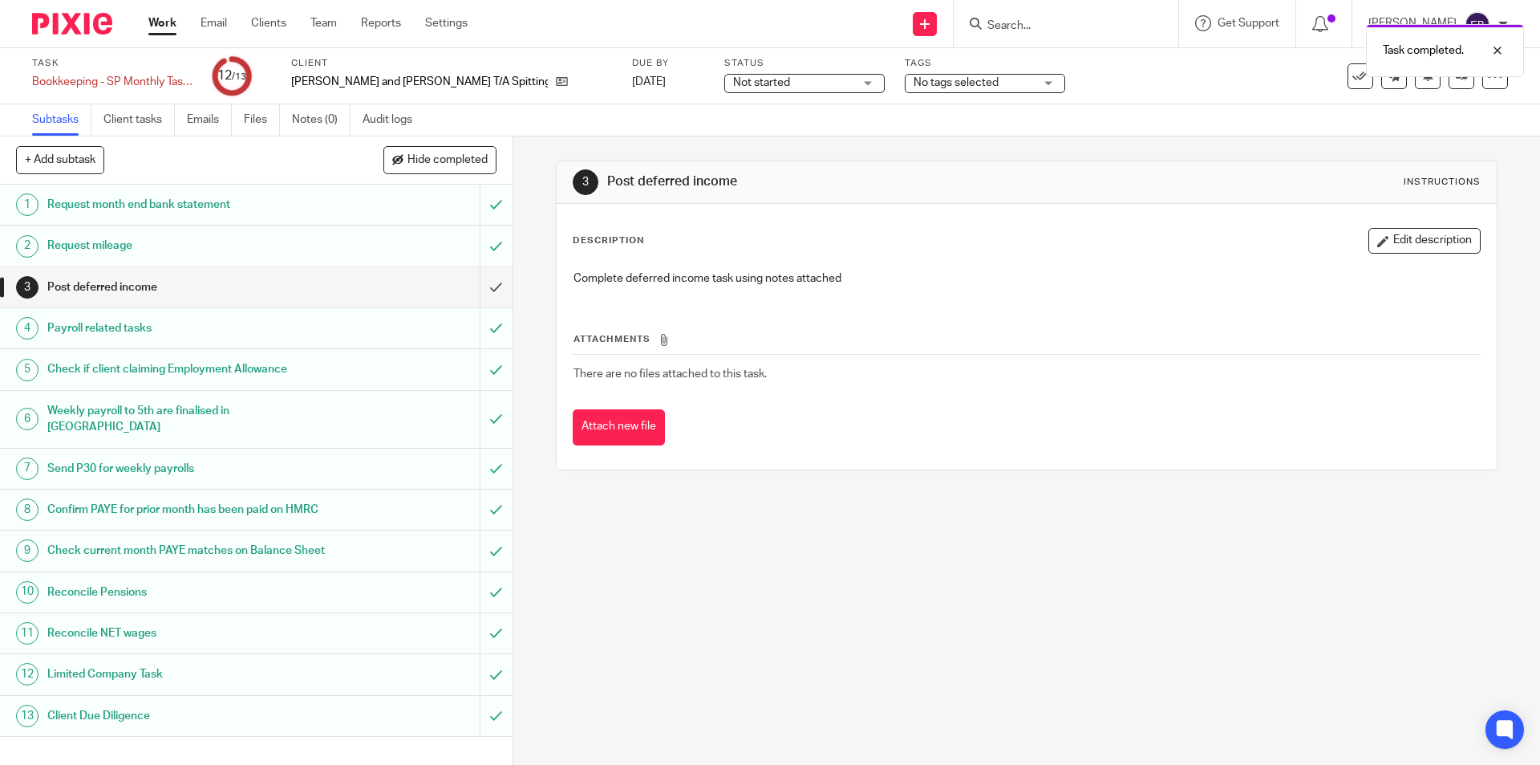
click at [931, 623] on div "3 Post deferred income Instructions Description Edit description Complete defer…" at bounding box center [1026, 450] width 1027 height 628
click at [765, 86] on span "Not started" at bounding box center [761, 82] width 57 height 11
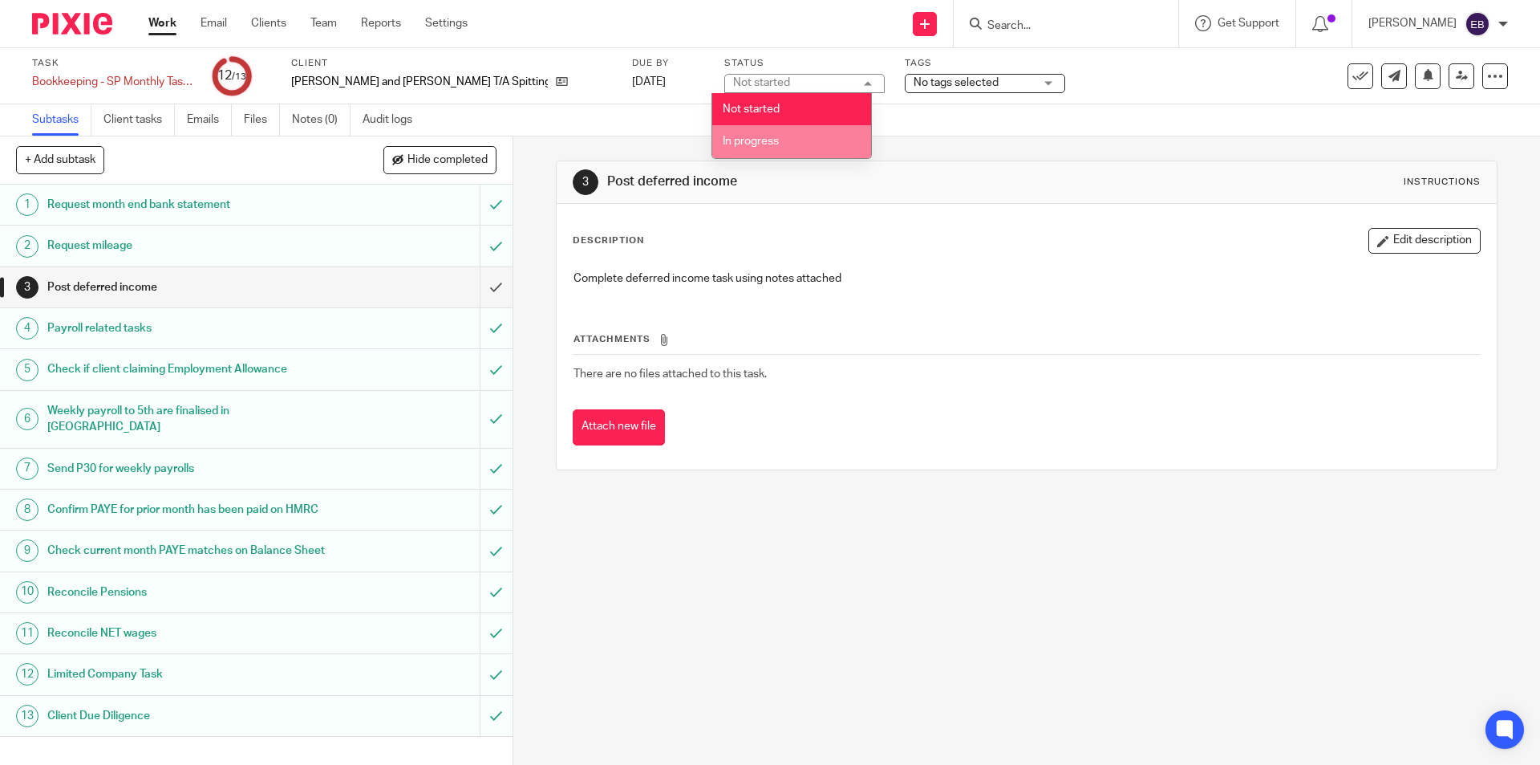
click at [1004, 136] on div "3 Post deferred income Instructions Description Edit description Complete defer…" at bounding box center [1026, 315] width 941 height 358
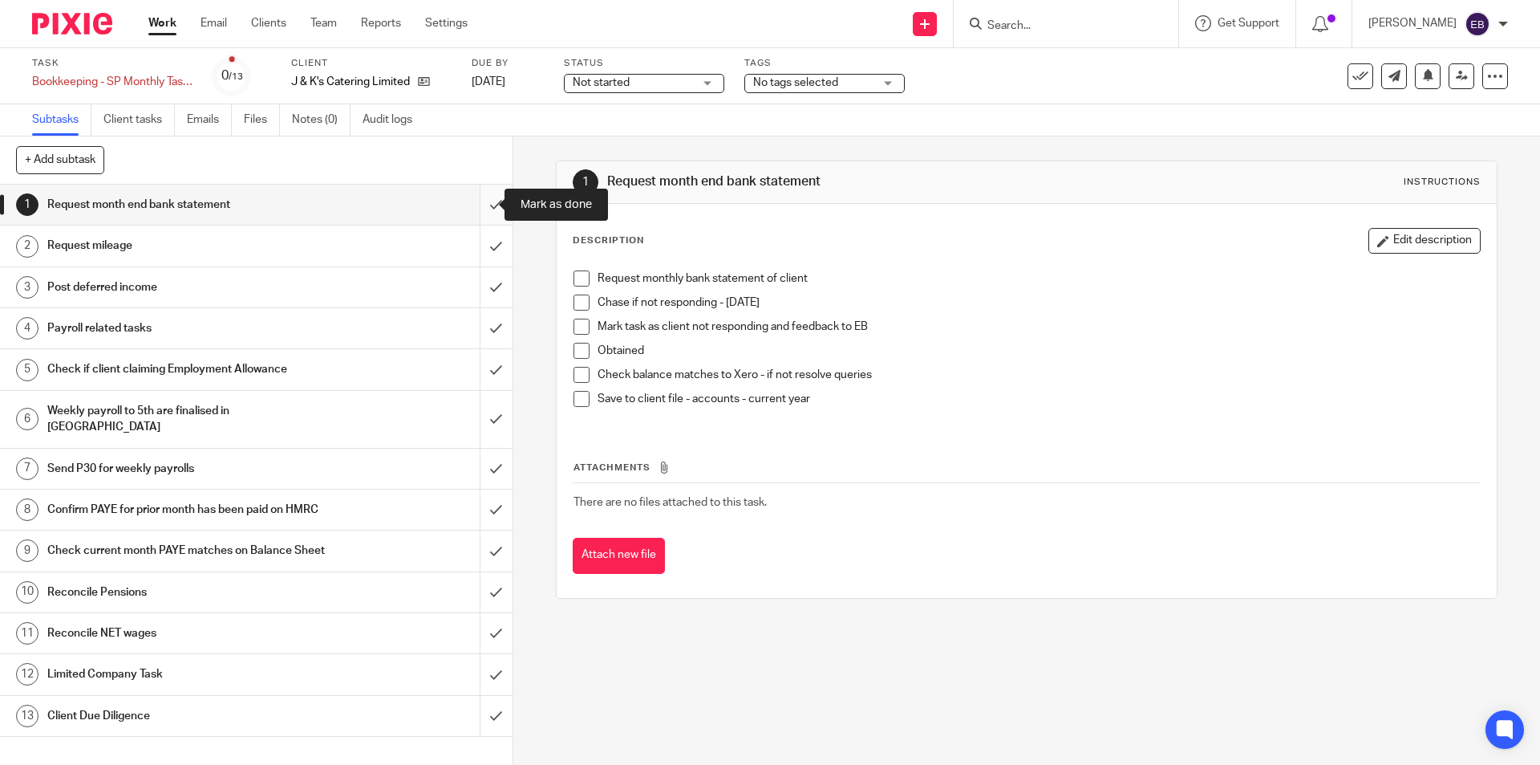
click at [477, 203] on input "submit" at bounding box center [256, 205] width 513 height 40
click at [475, 241] on input "submit" at bounding box center [256, 245] width 513 height 40
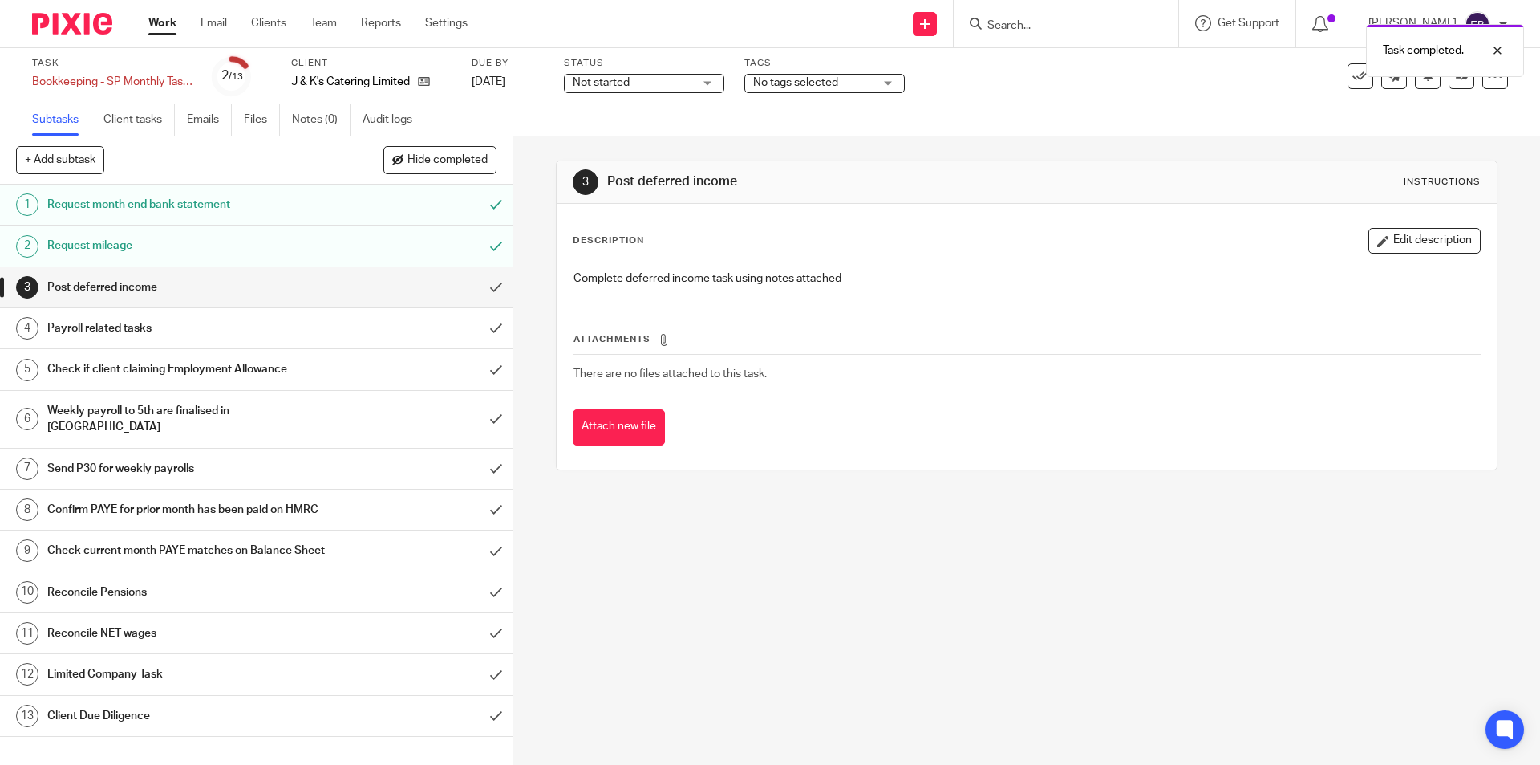
click at [324, 326] on div "Payroll related tasks" at bounding box center [255, 328] width 416 height 24
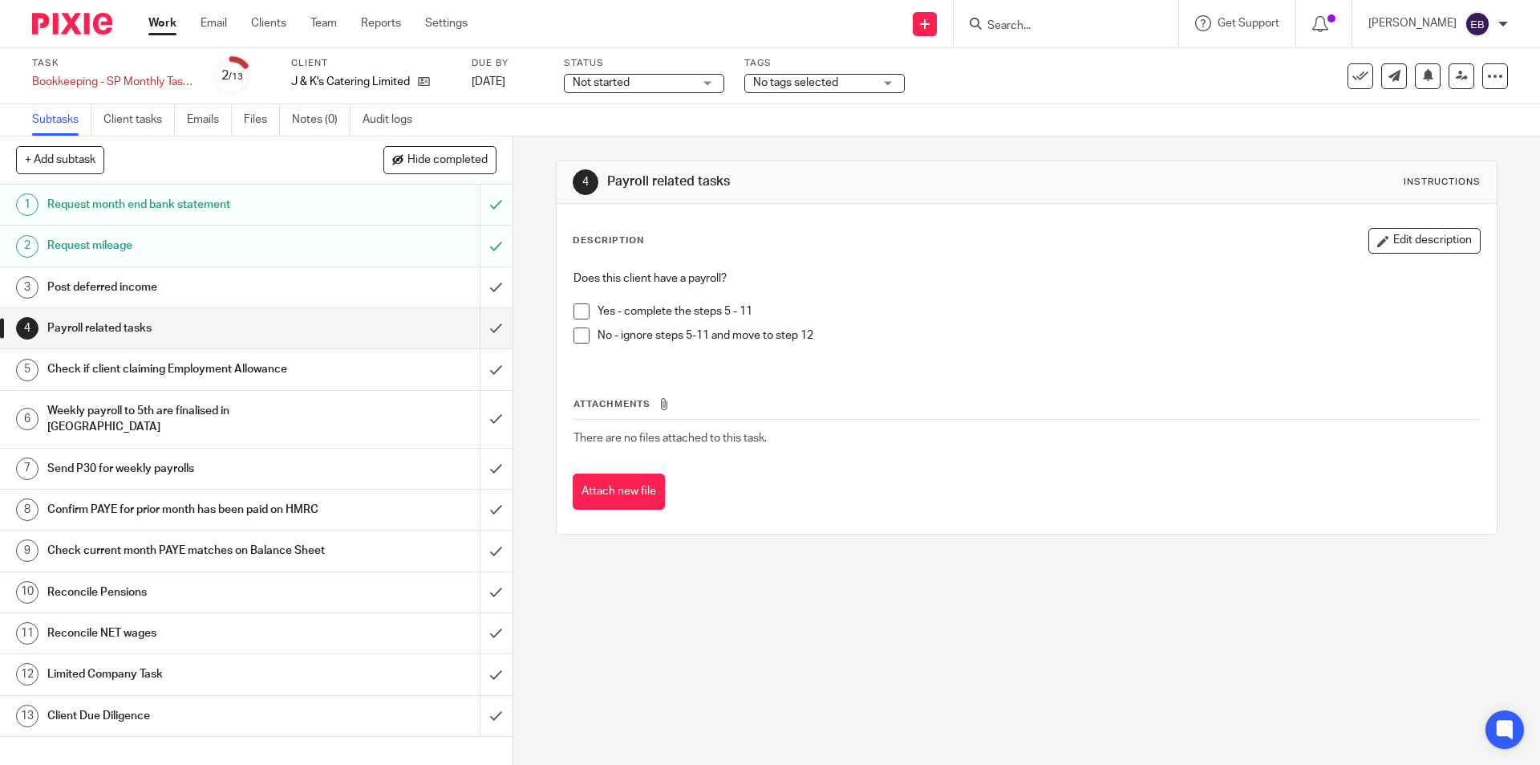
click at [574, 313] on span at bounding box center [582, 311] width 16 height 16
click at [479, 329] on input "submit" at bounding box center [256, 328] width 513 height 40
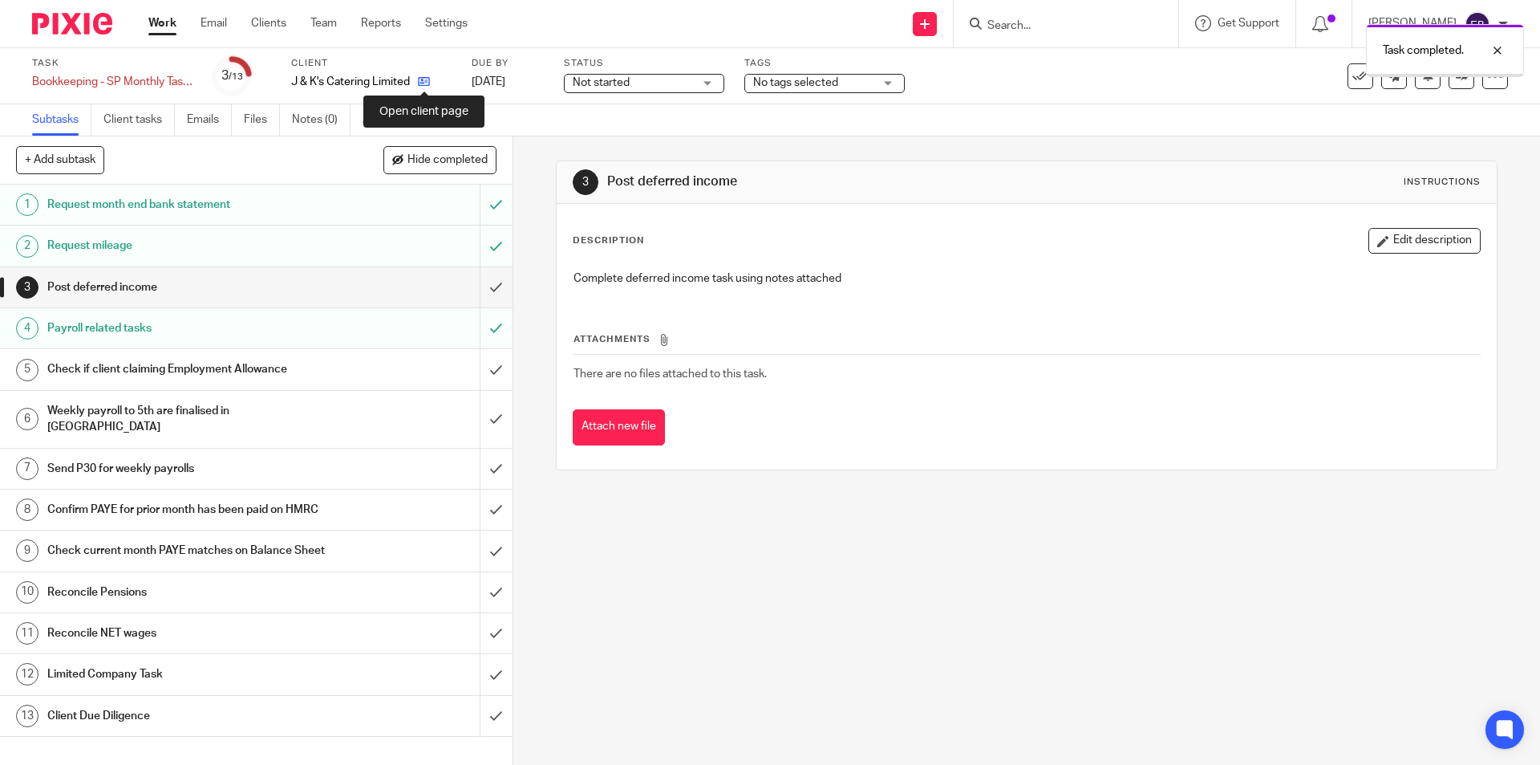
click at [426, 81] on icon at bounding box center [424, 81] width 12 height 12
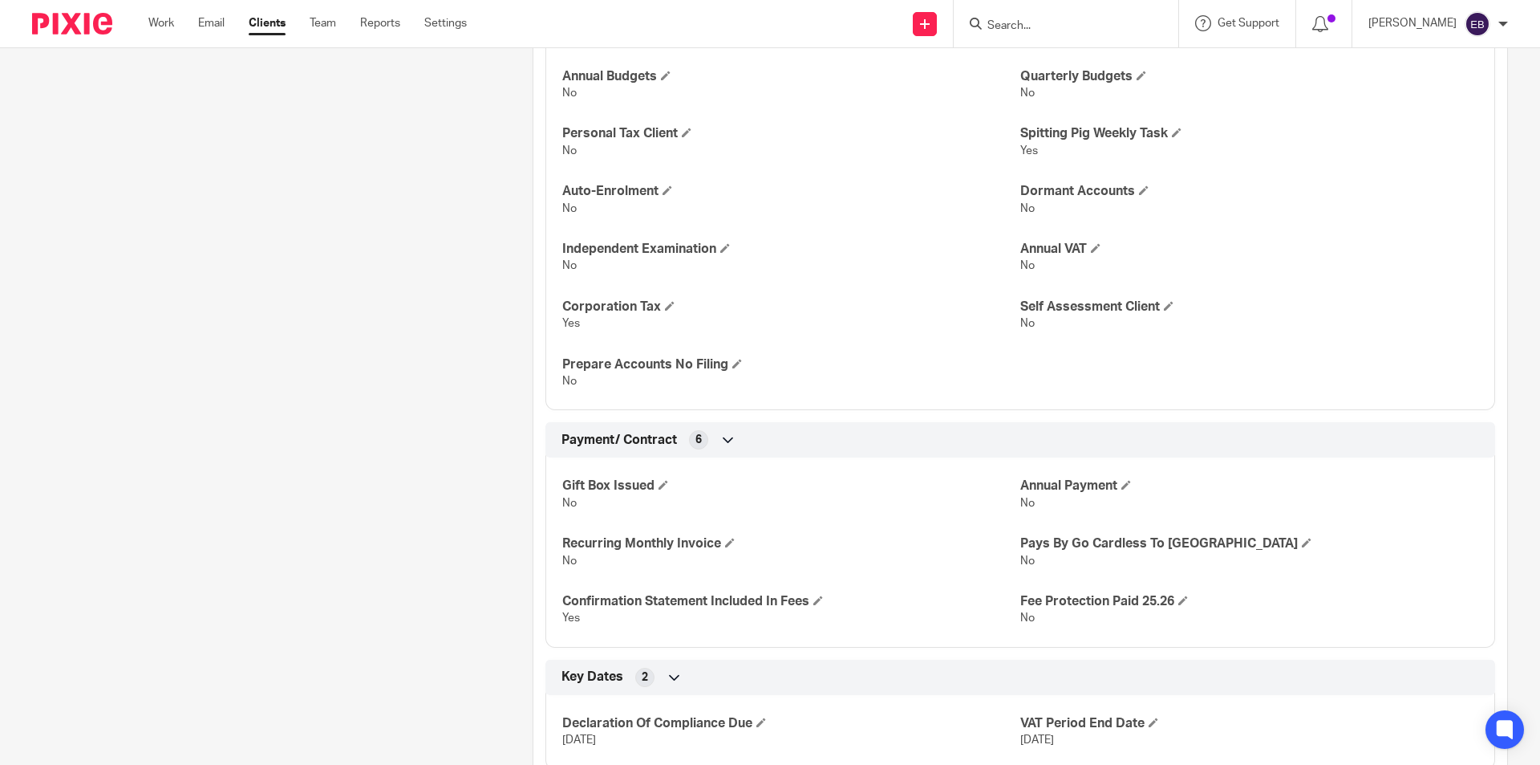
scroll to position [2806, 0]
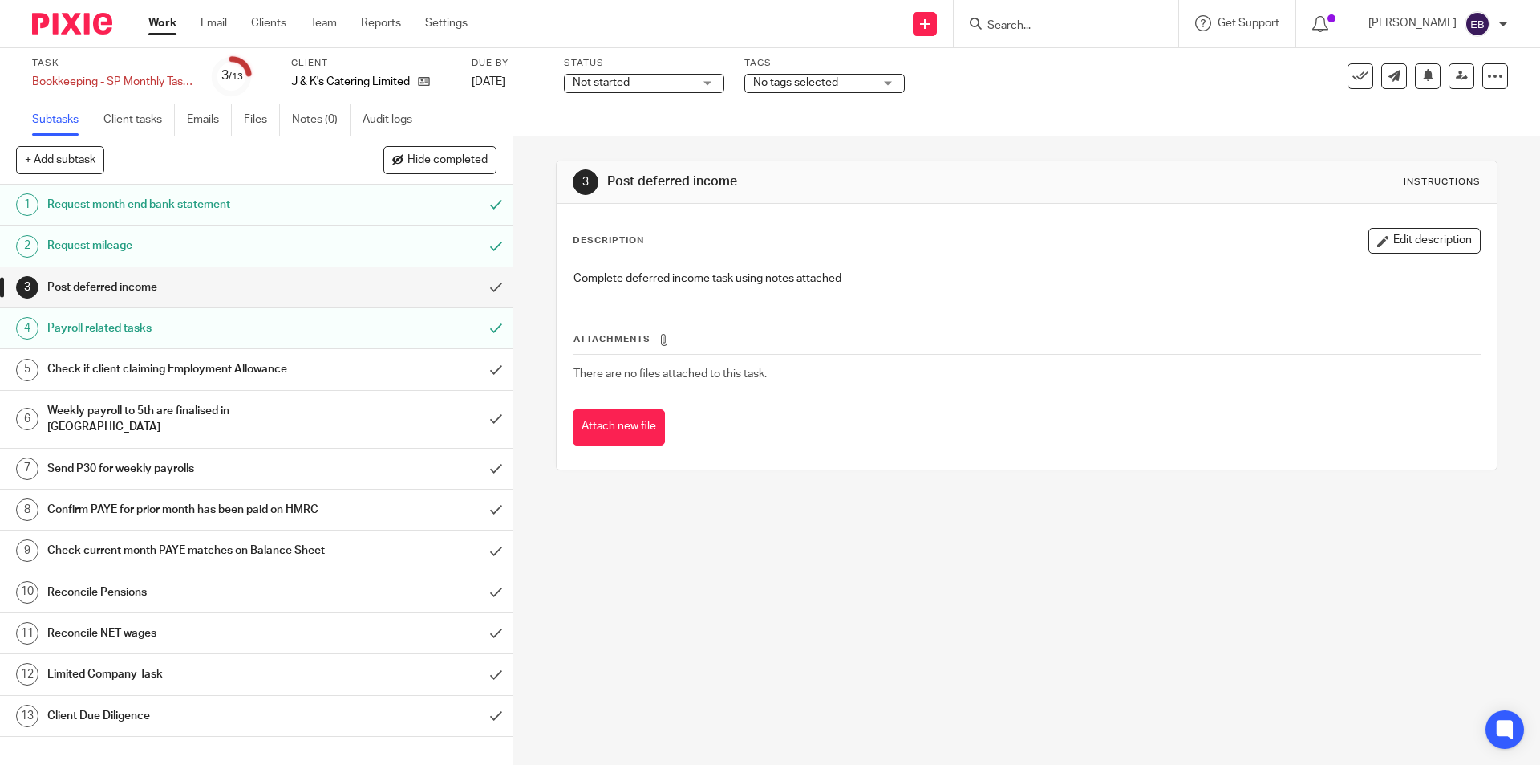
click at [158, 365] on h1 "Check if client claiming Employment Allowance" at bounding box center [186, 369] width 278 height 24
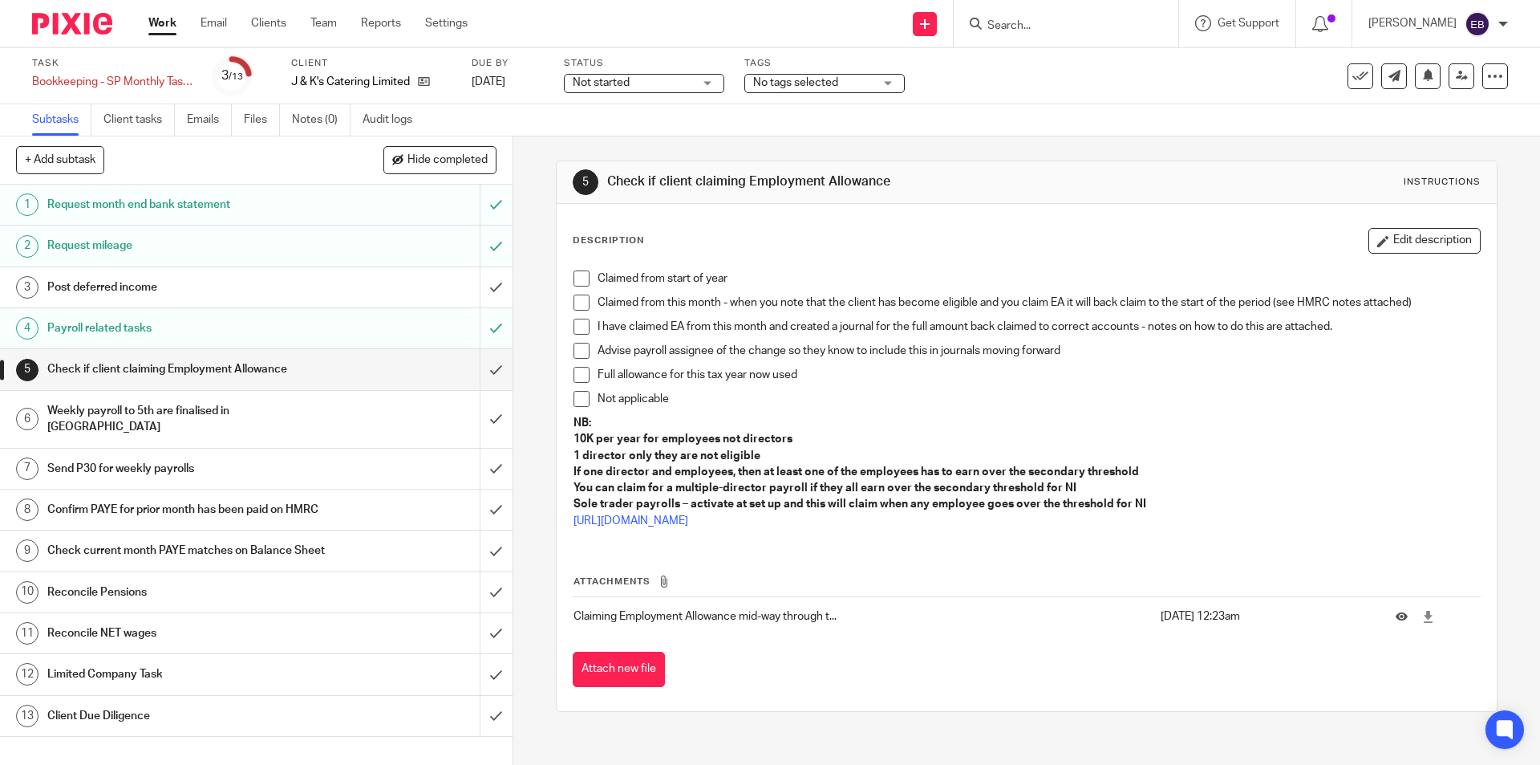
click at [575, 275] on span at bounding box center [582, 278] width 16 height 16
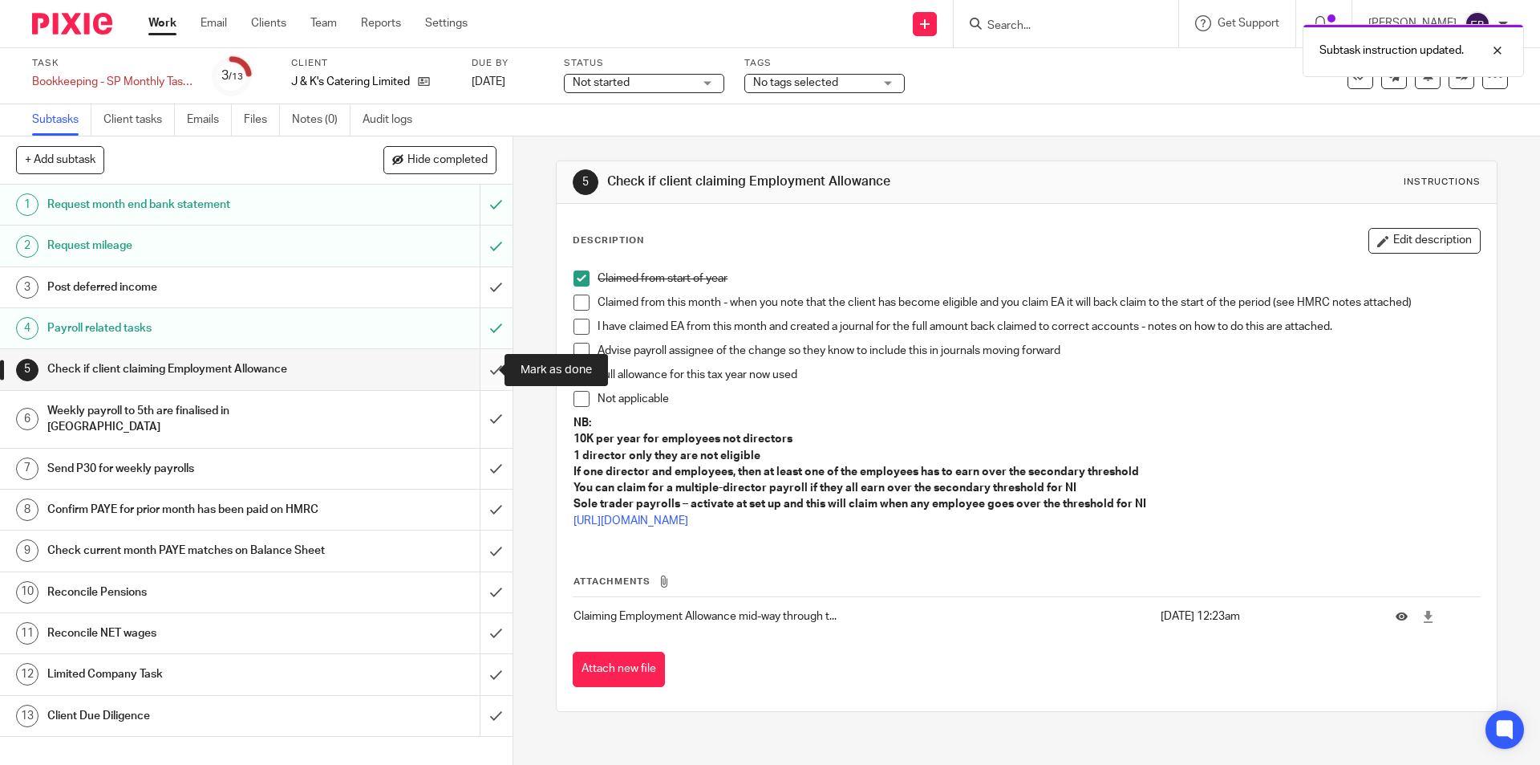
click at [473, 361] on input "submit" at bounding box center [256, 369] width 513 height 40
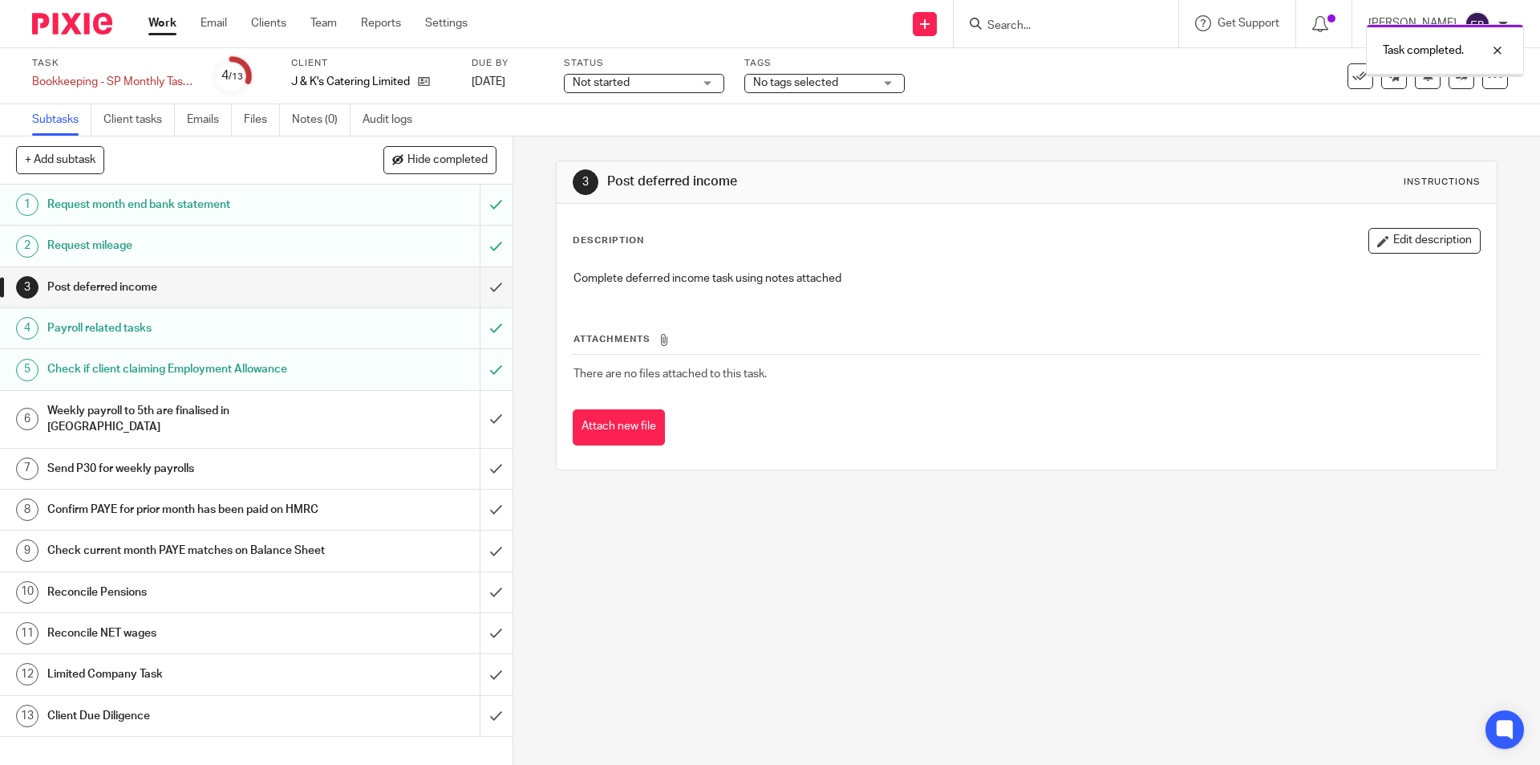
click at [147, 401] on h1 "Weekly payroll to 5th are finalised in [GEOGRAPHIC_DATA]" at bounding box center [186, 419] width 278 height 41
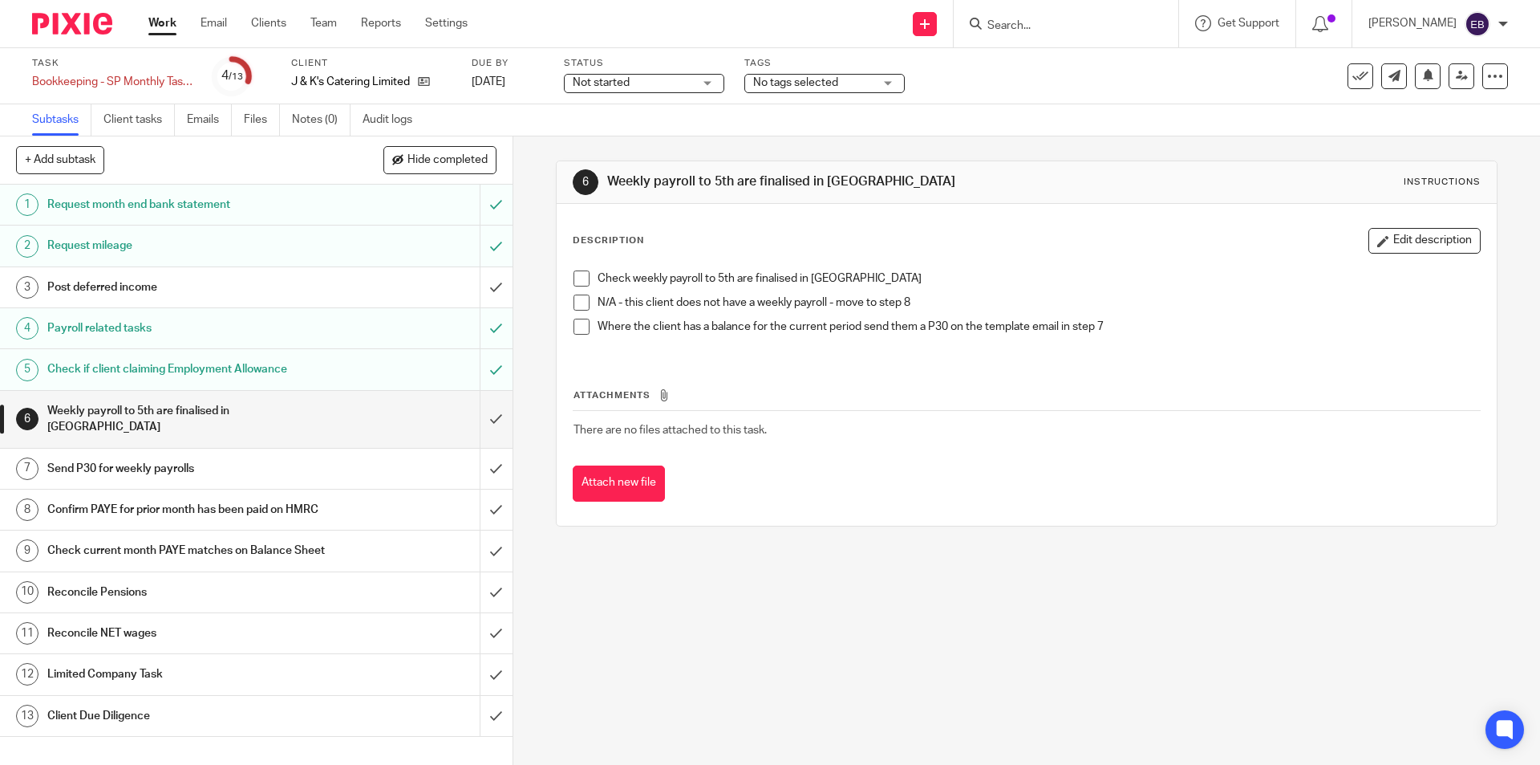
click at [581, 300] on span at bounding box center [582, 302] width 16 height 16
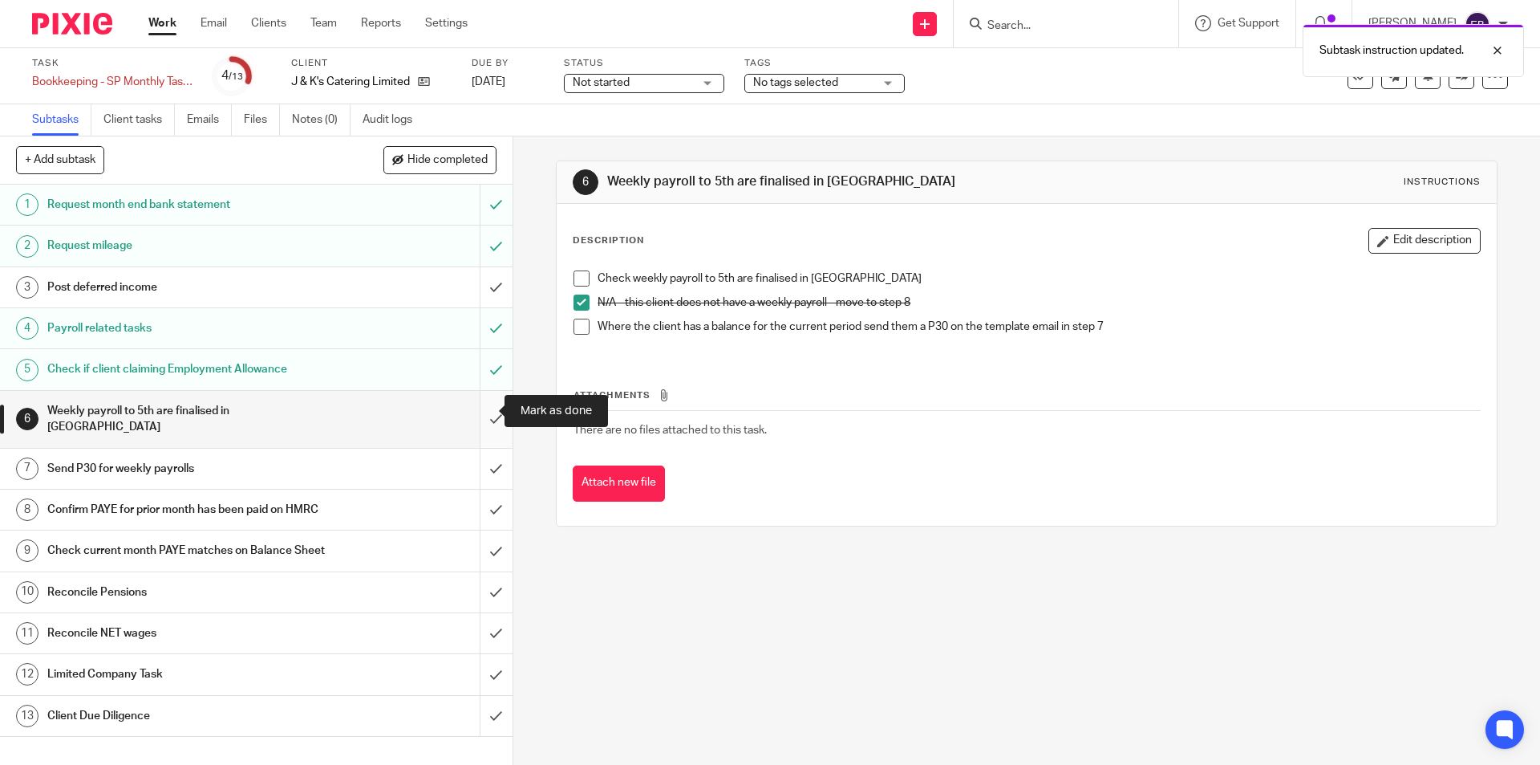
click at [476, 408] on input "submit" at bounding box center [256, 419] width 513 height 57
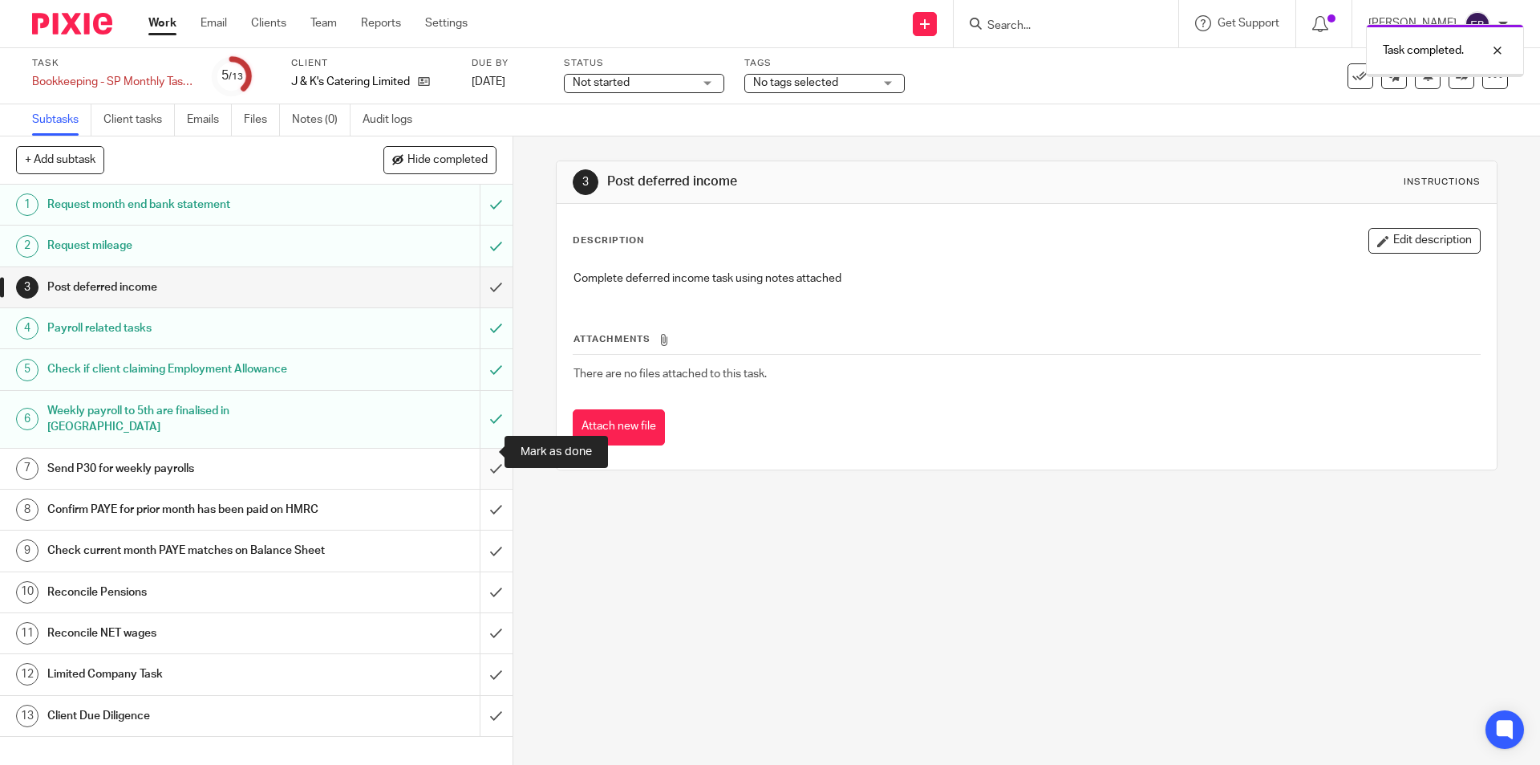
click at [482, 460] on input "submit" at bounding box center [256, 468] width 513 height 40
click at [278, 501] on h1 "Confirm PAYE for prior month has been paid on HMRC" at bounding box center [186, 509] width 278 height 24
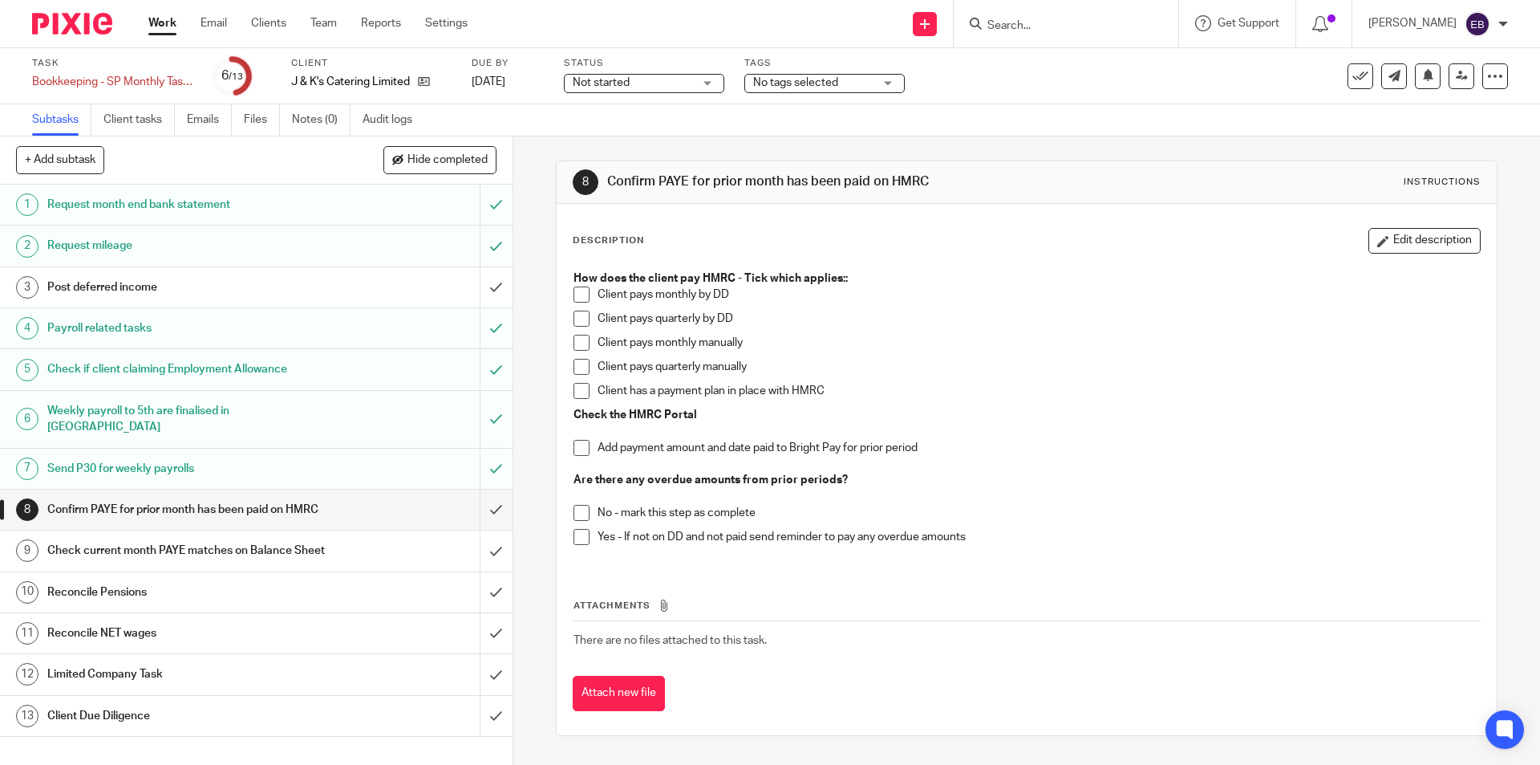
click at [574, 315] on span at bounding box center [582, 318] width 16 height 16
click at [576, 508] on span at bounding box center [582, 513] width 16 height 16
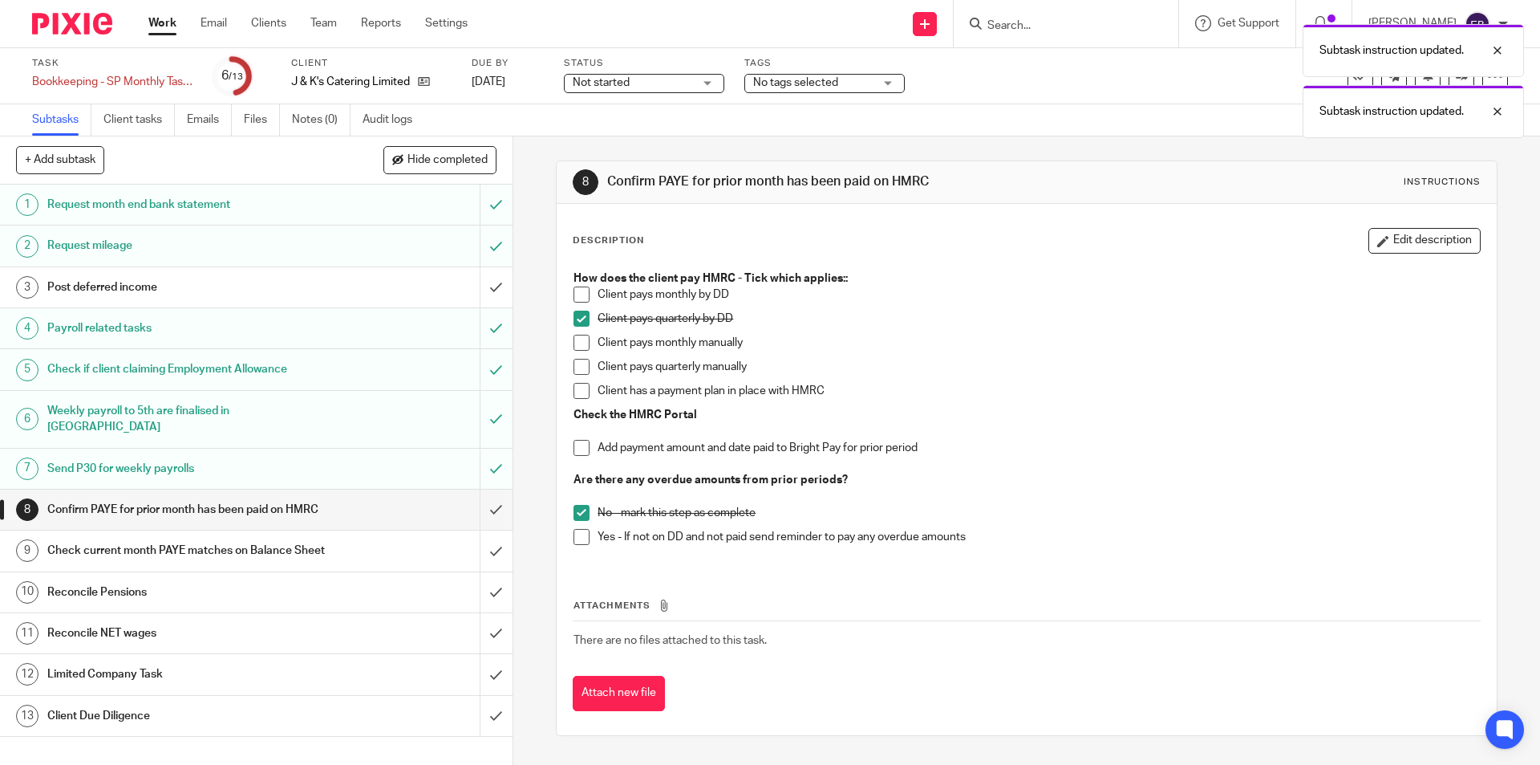
click at [458, 499] on link "8 Confirm PAYE for prior month has been paid on HMRC" at bounding box center [240, 509] width 480 height 40
click at [469, 498] on input "submit" at bounding box center [256, 509] width 513 height 40
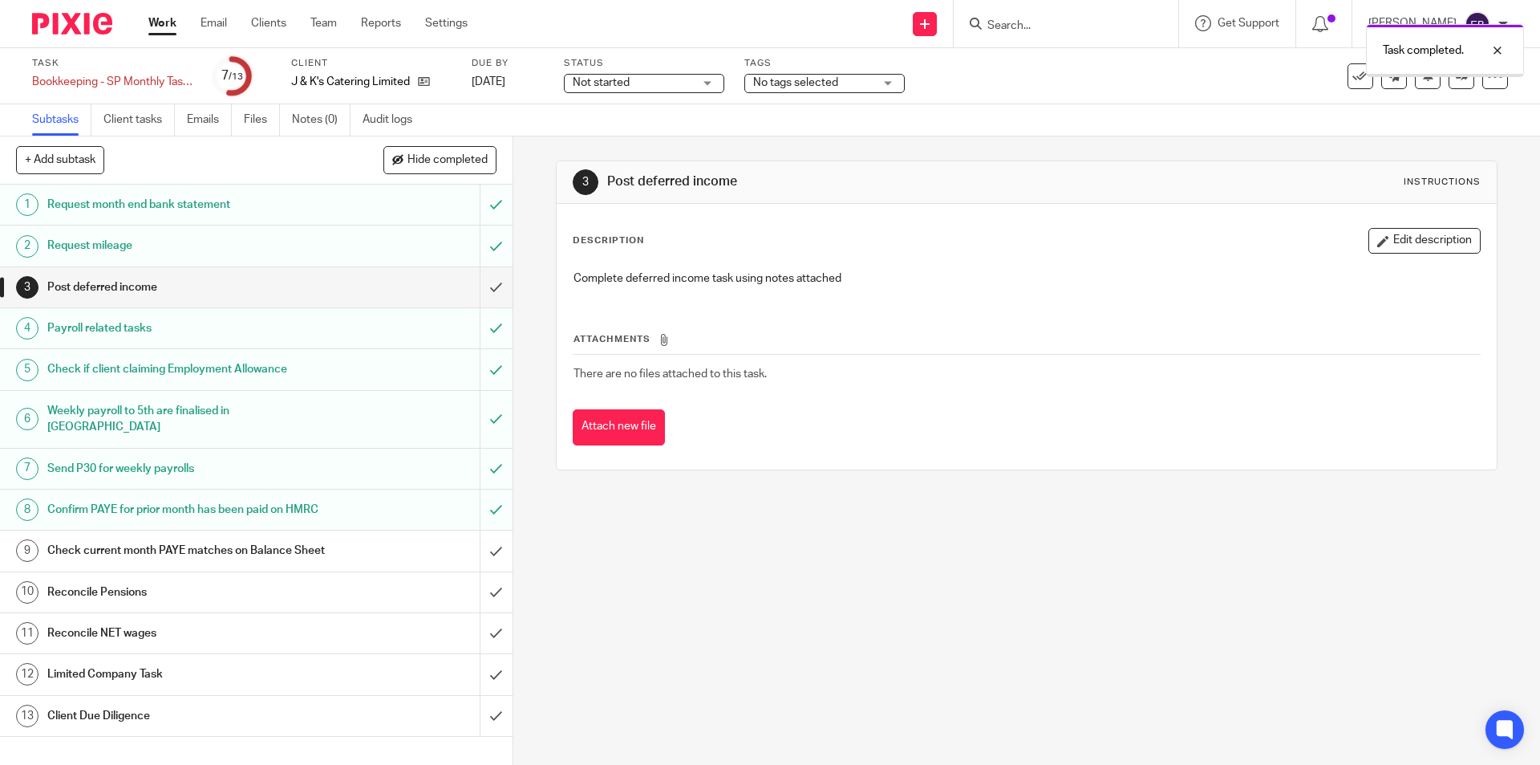
click at [348, 557] on div "Check current month PAYE matches on Balance Sheet" at bounding box center [255, 550] width 416 height 24
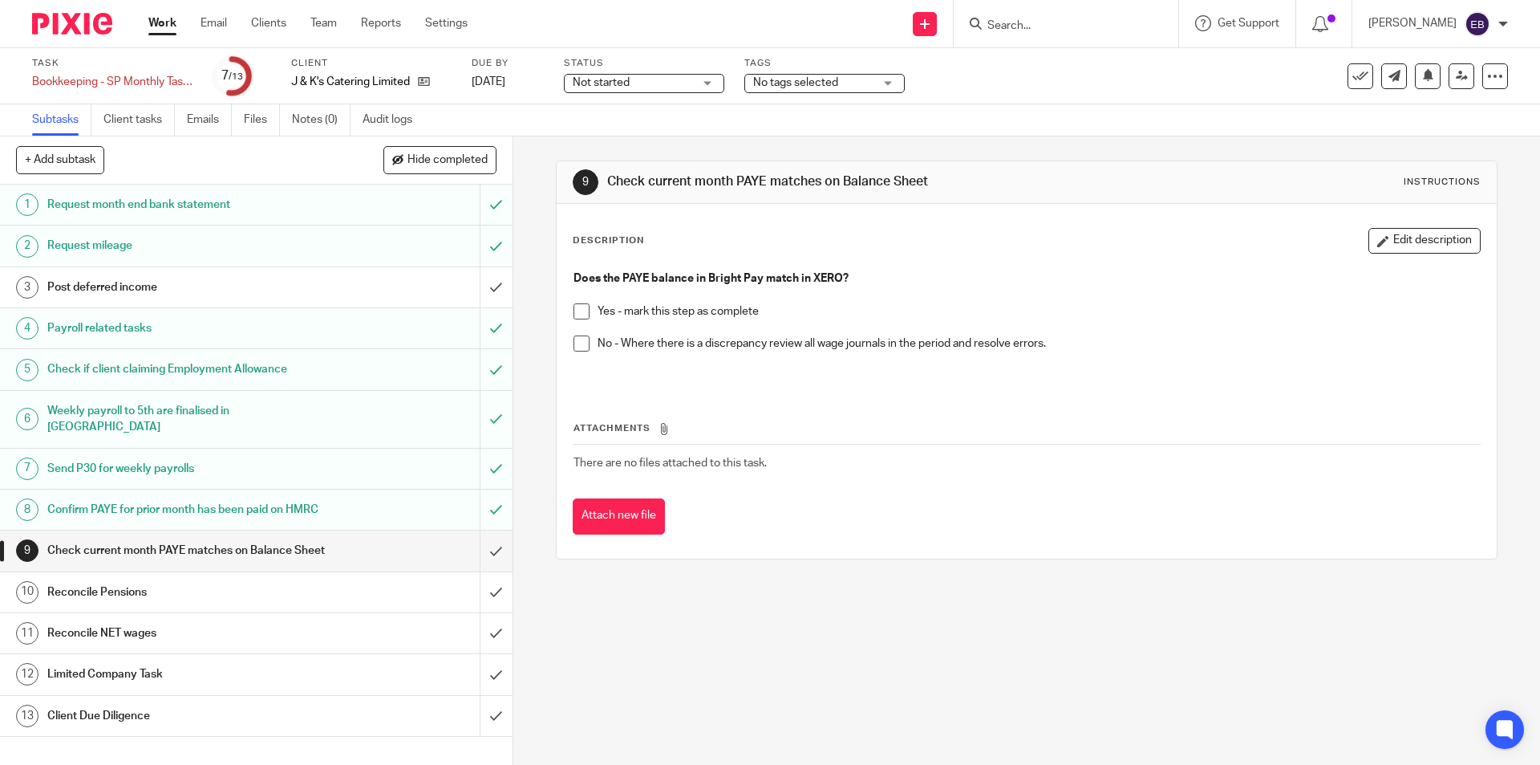
click at [578, 315] on span at bounding box center [582, 311] width 16 height 16
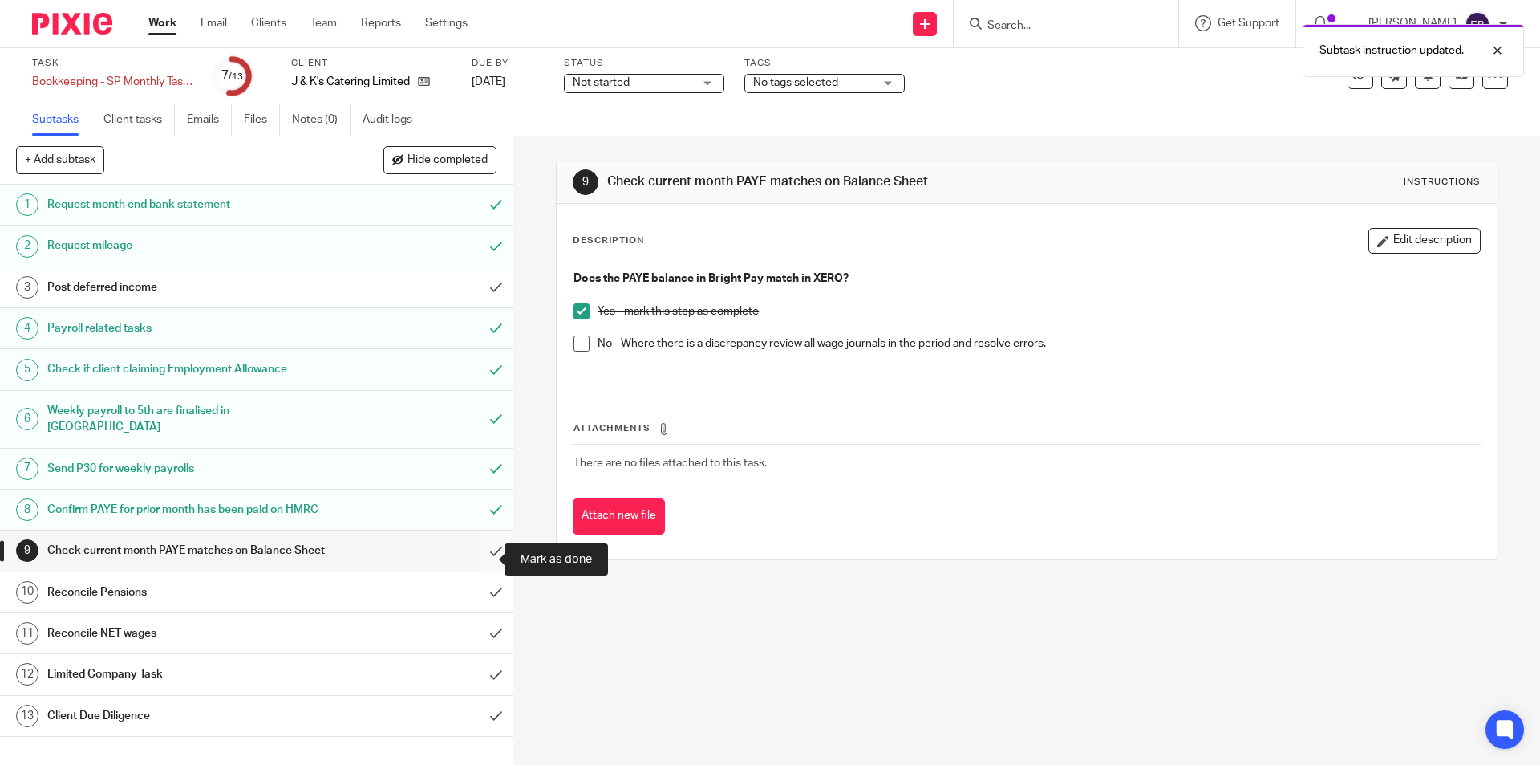
click at [476, 558] on input "submit" at bounding box center [256, 550] width 513 height 40
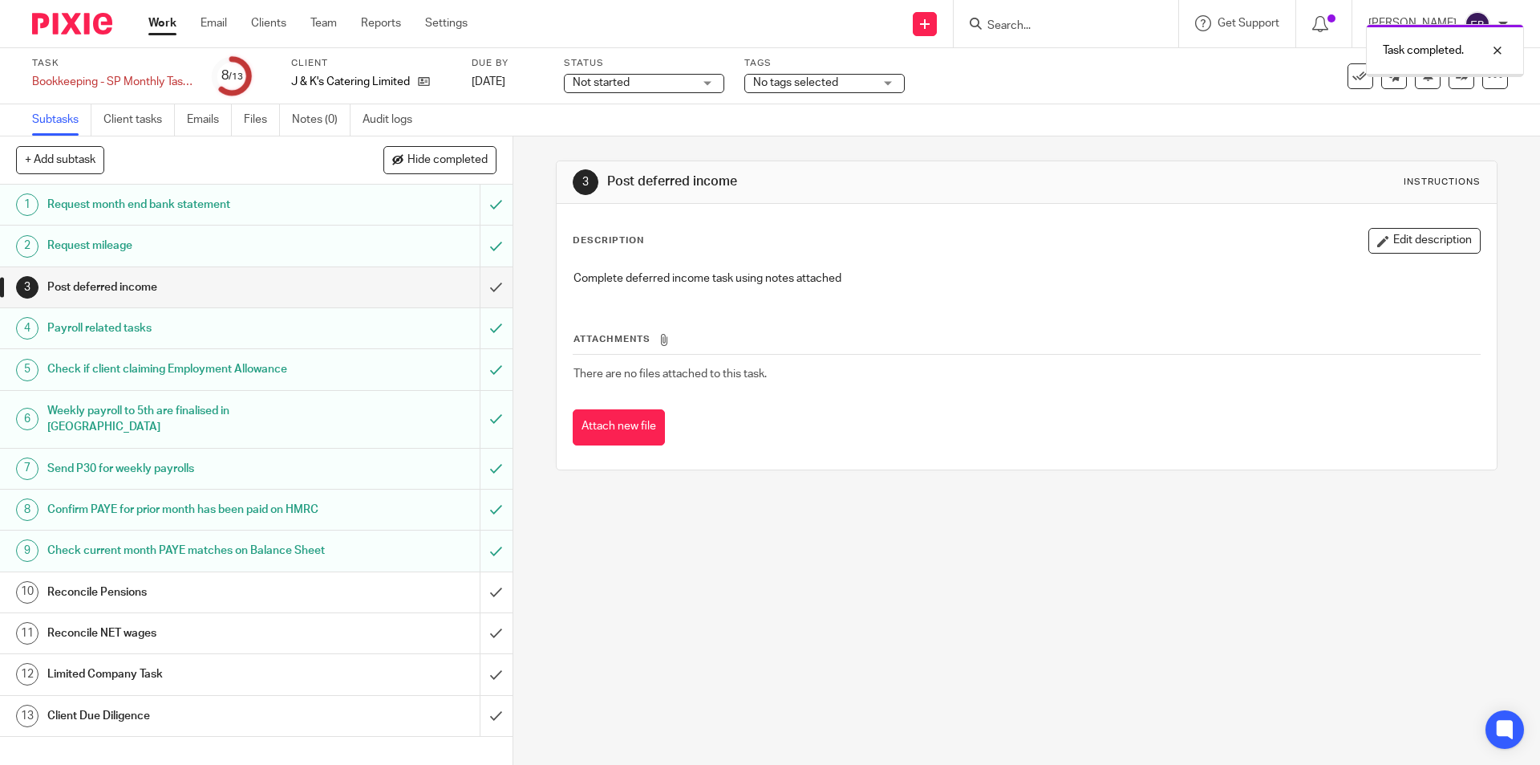
click at [160, 604] on h1 "Reconcile Pensions" at bounding box center [186, 592] width 278 height 24
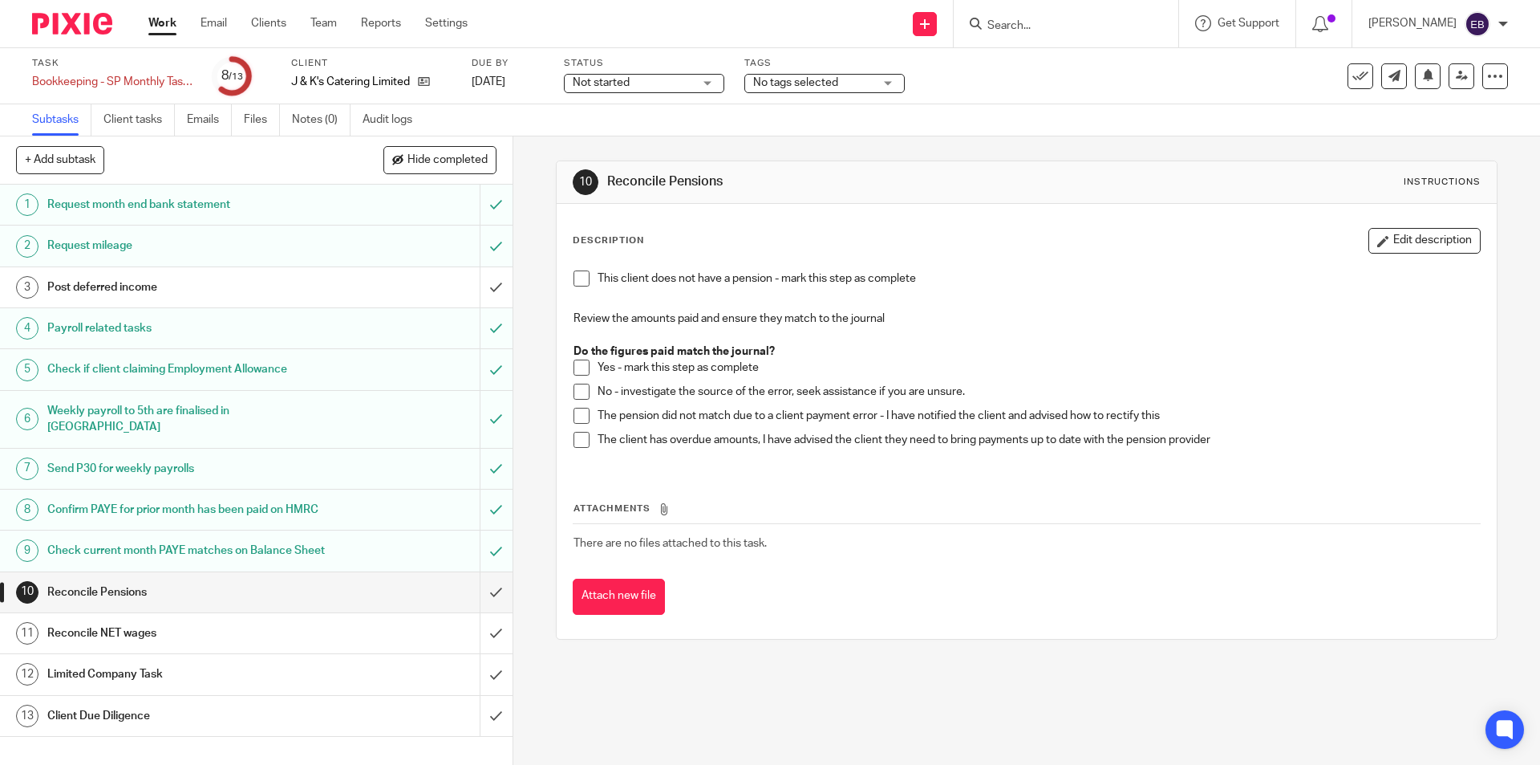
click at [574, 371] on span at bounding box center [582, 367] width 16 height 16
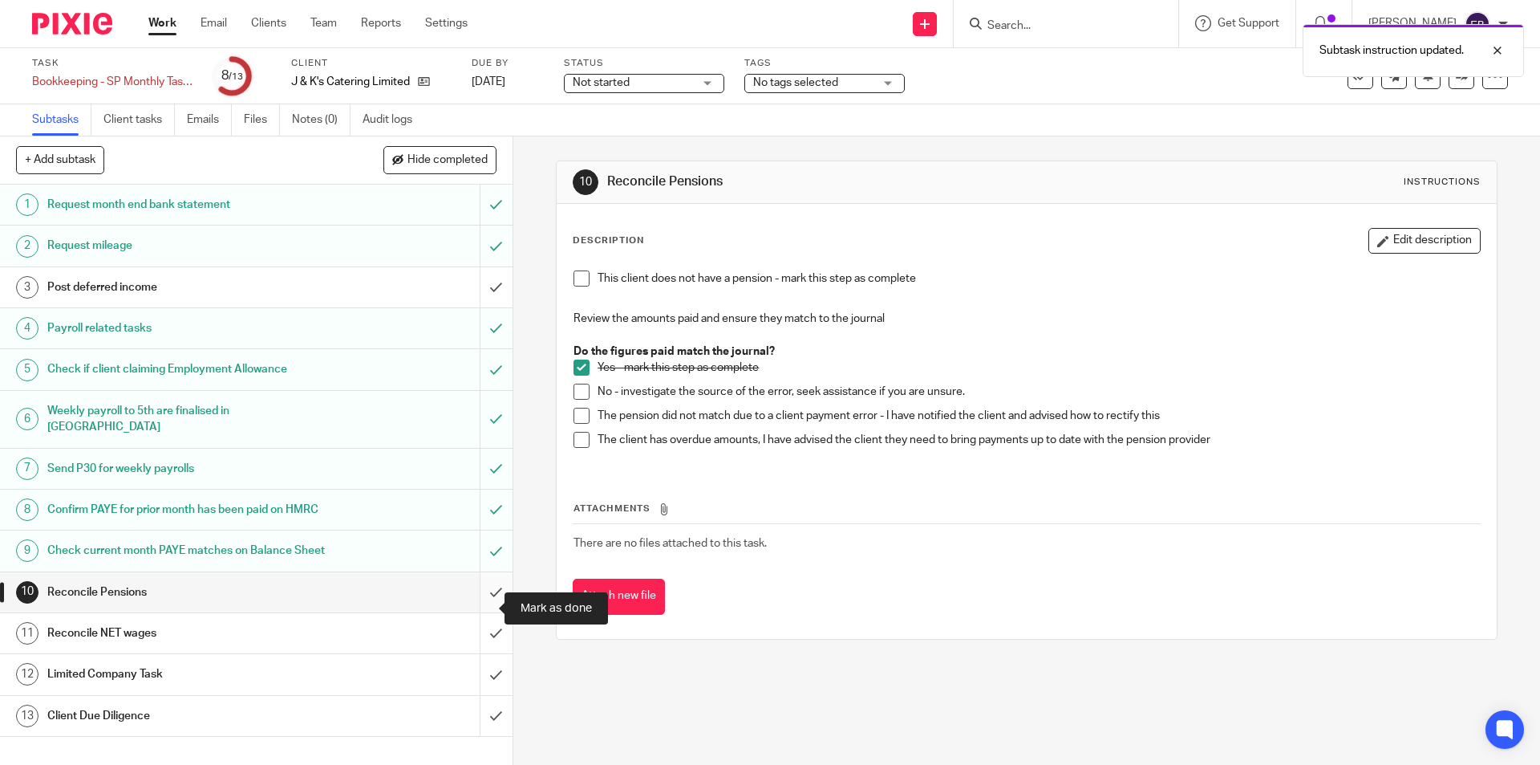
click at [474, 605] on input "submit" at bounding box center [256, 592] width 513 height 40
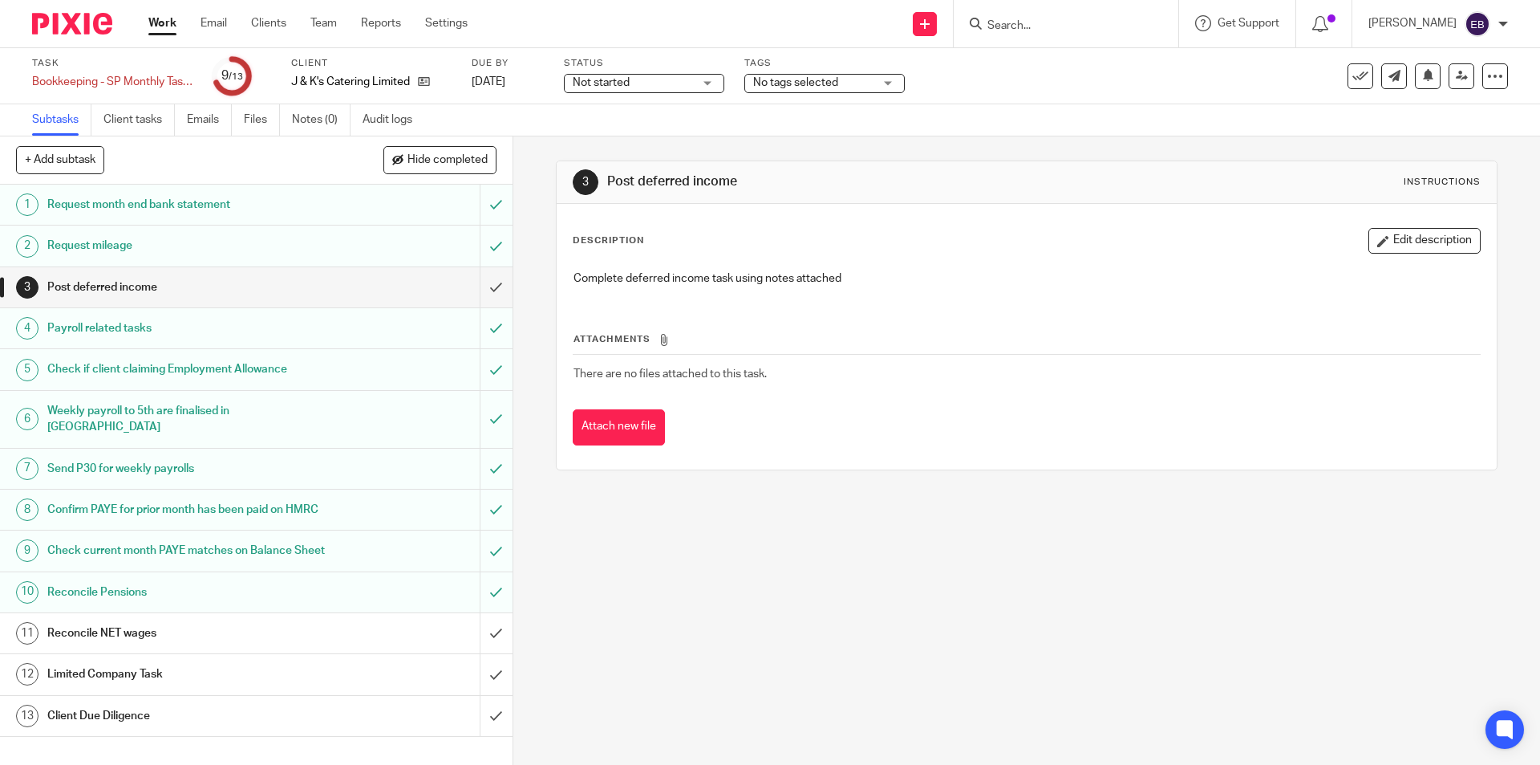
click at [172, 645] on h1 "Reconcile NET wages" at bounding box center [186, 633] width 278 height 24
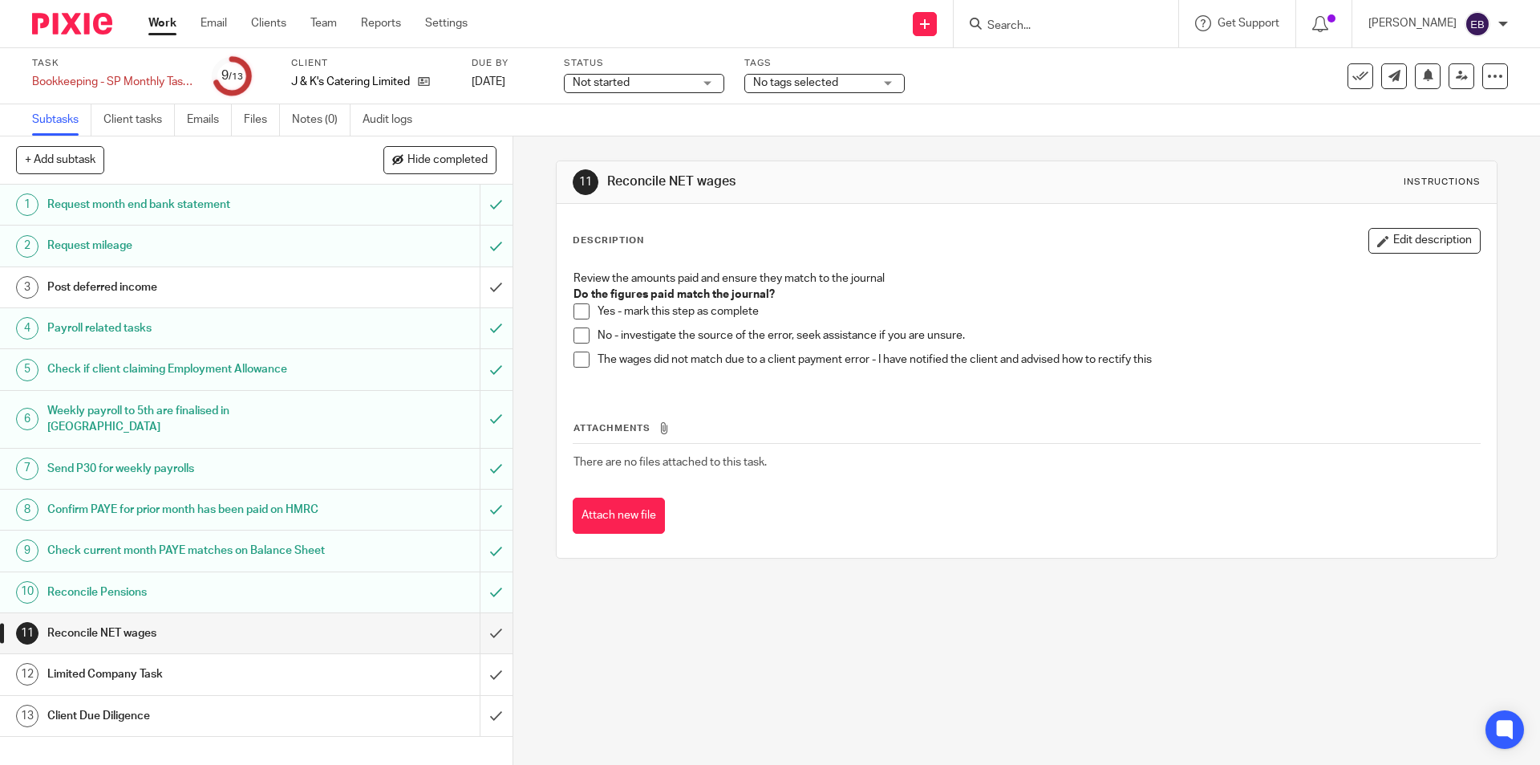
click at [581, 309] on span at bounding box center [582, 311] width 16 height 16
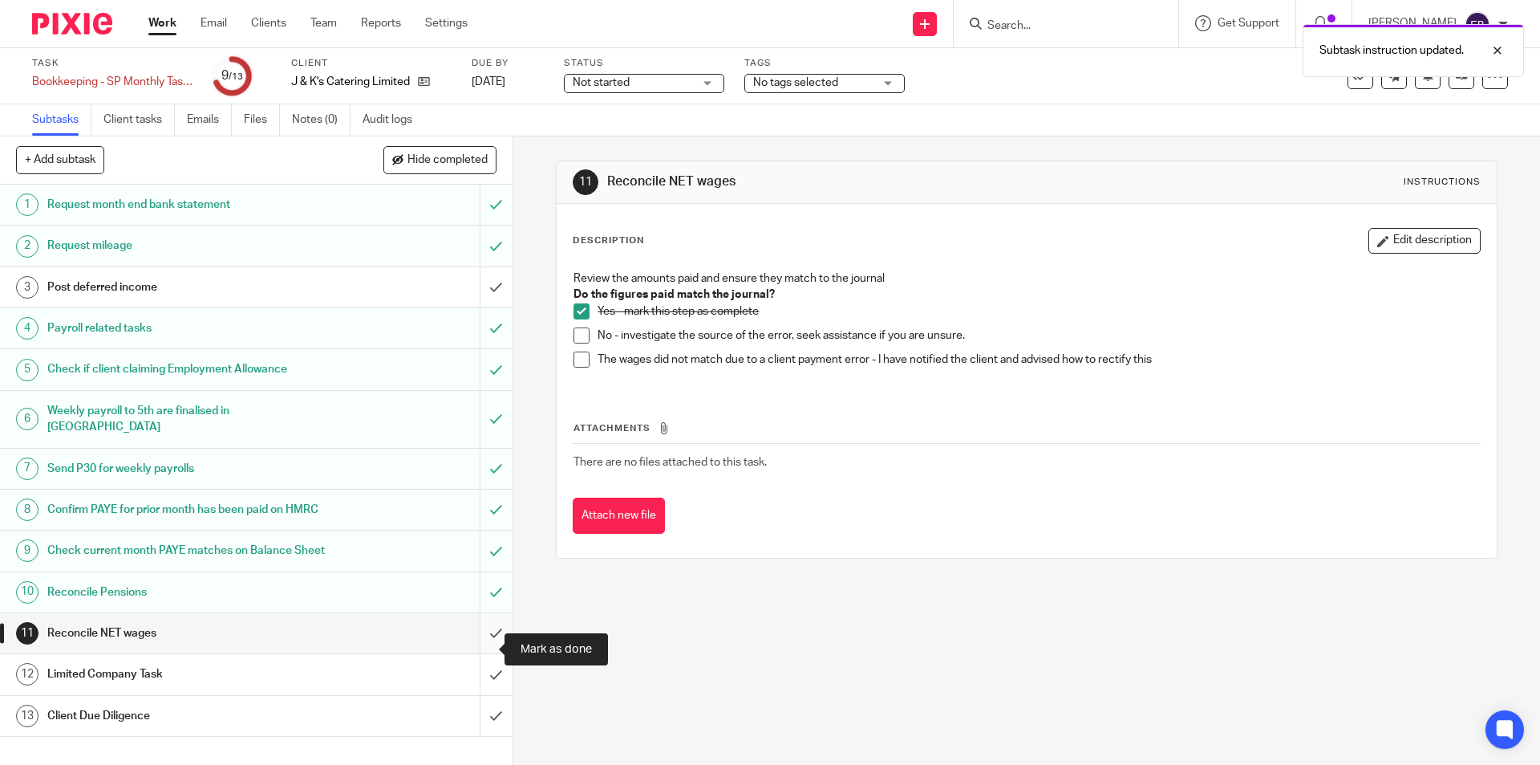
click at [486, 645] on input "submit" at bounding box center [256, 633] width 513 height 40
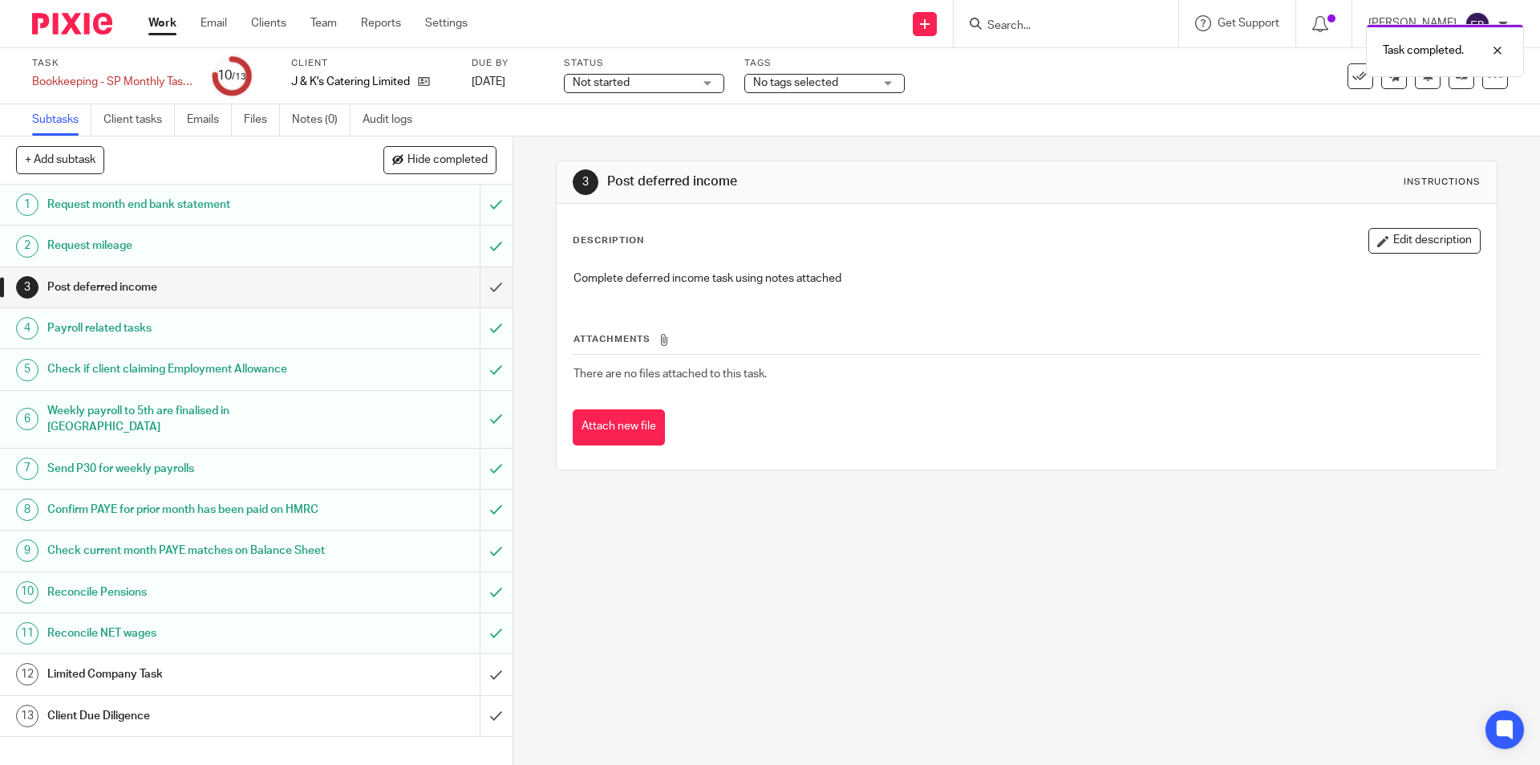
click at [341, 686] on div "Limited Company Task" at bounding box center [255, 674] width 416 height 24
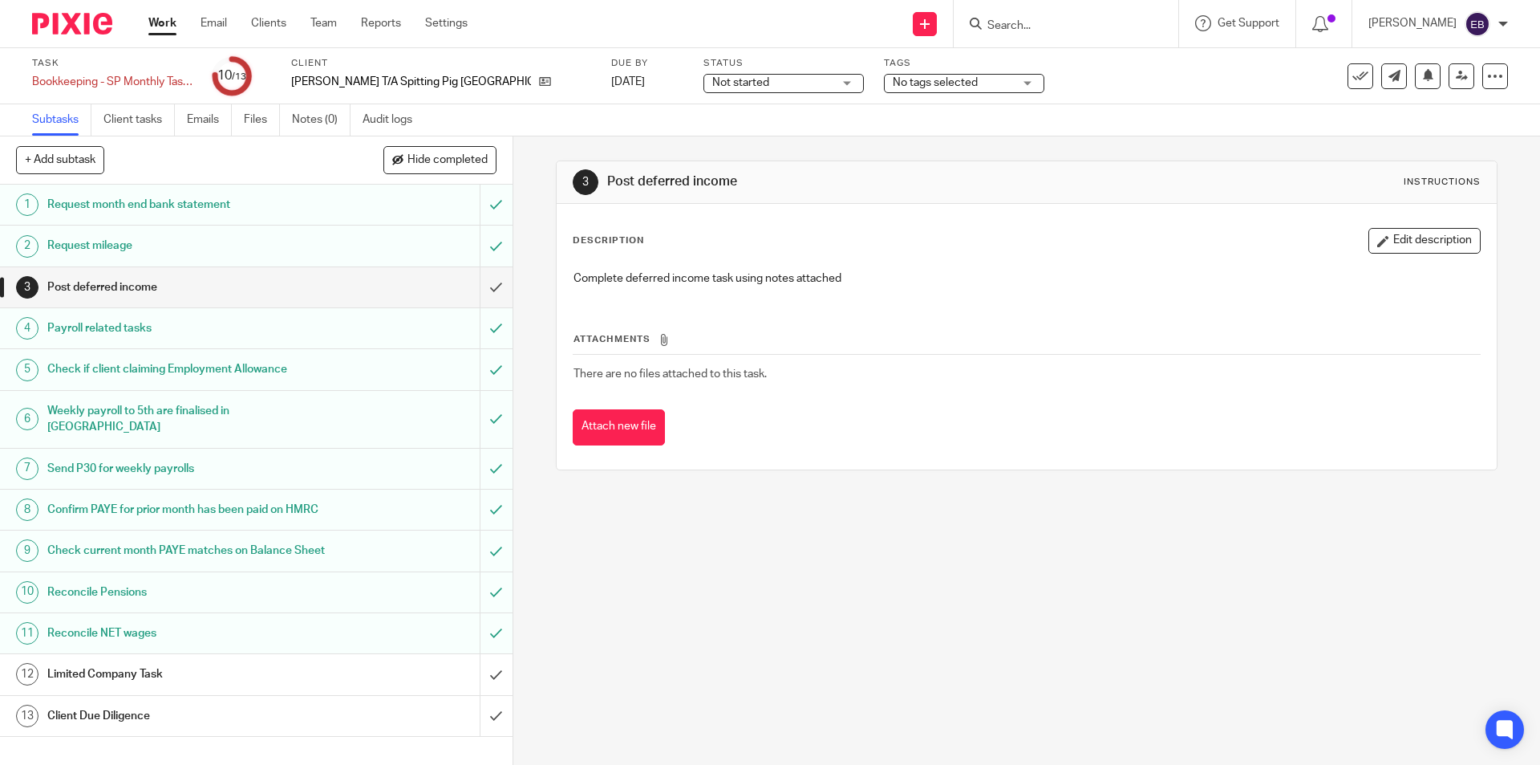
click at [142, 686] on h1 "Limited Company Task" at bounding box center [186, 674] width 278 height 24
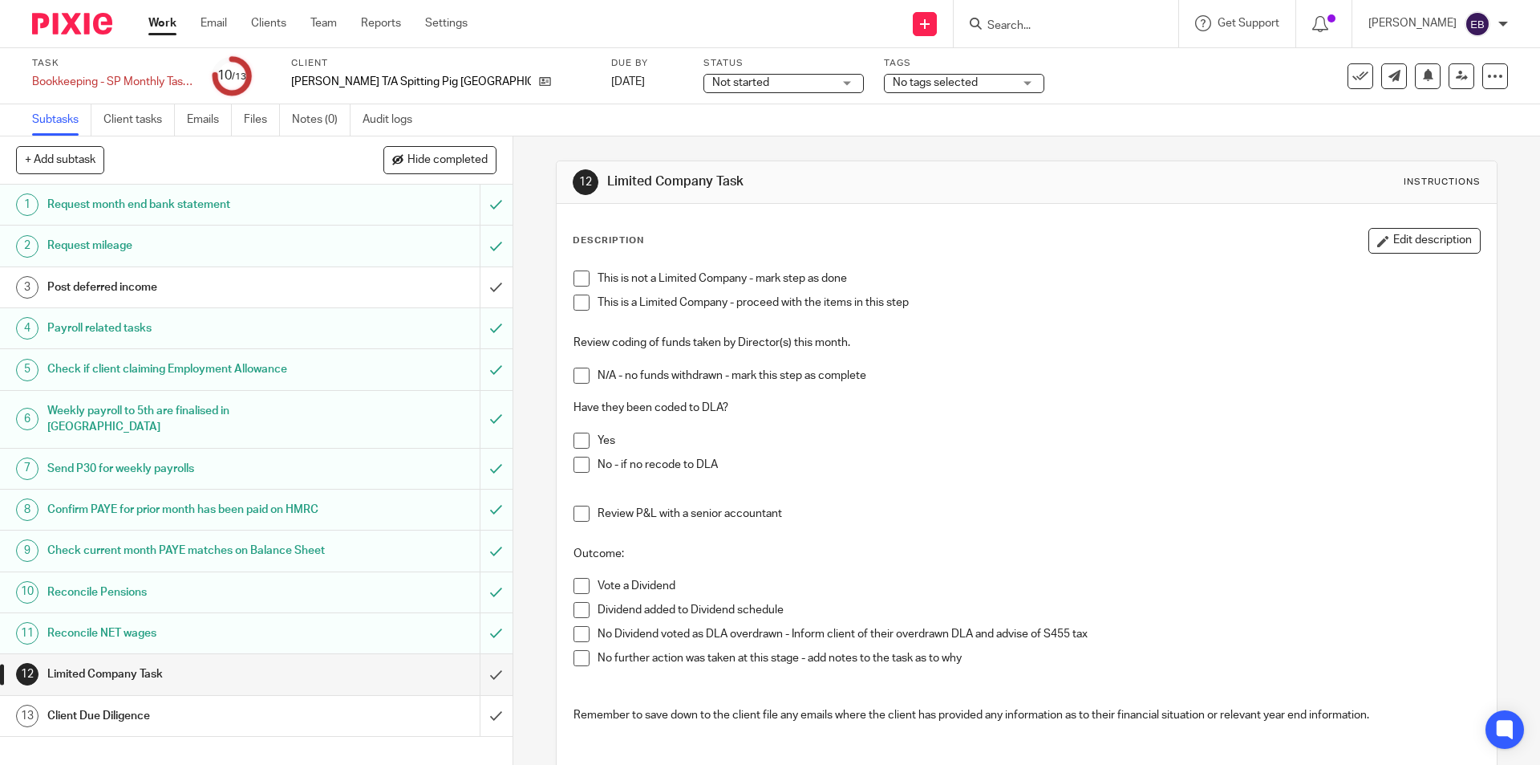
click at [581, 273] on span at bounding box center [582, 278] width 16 height 16
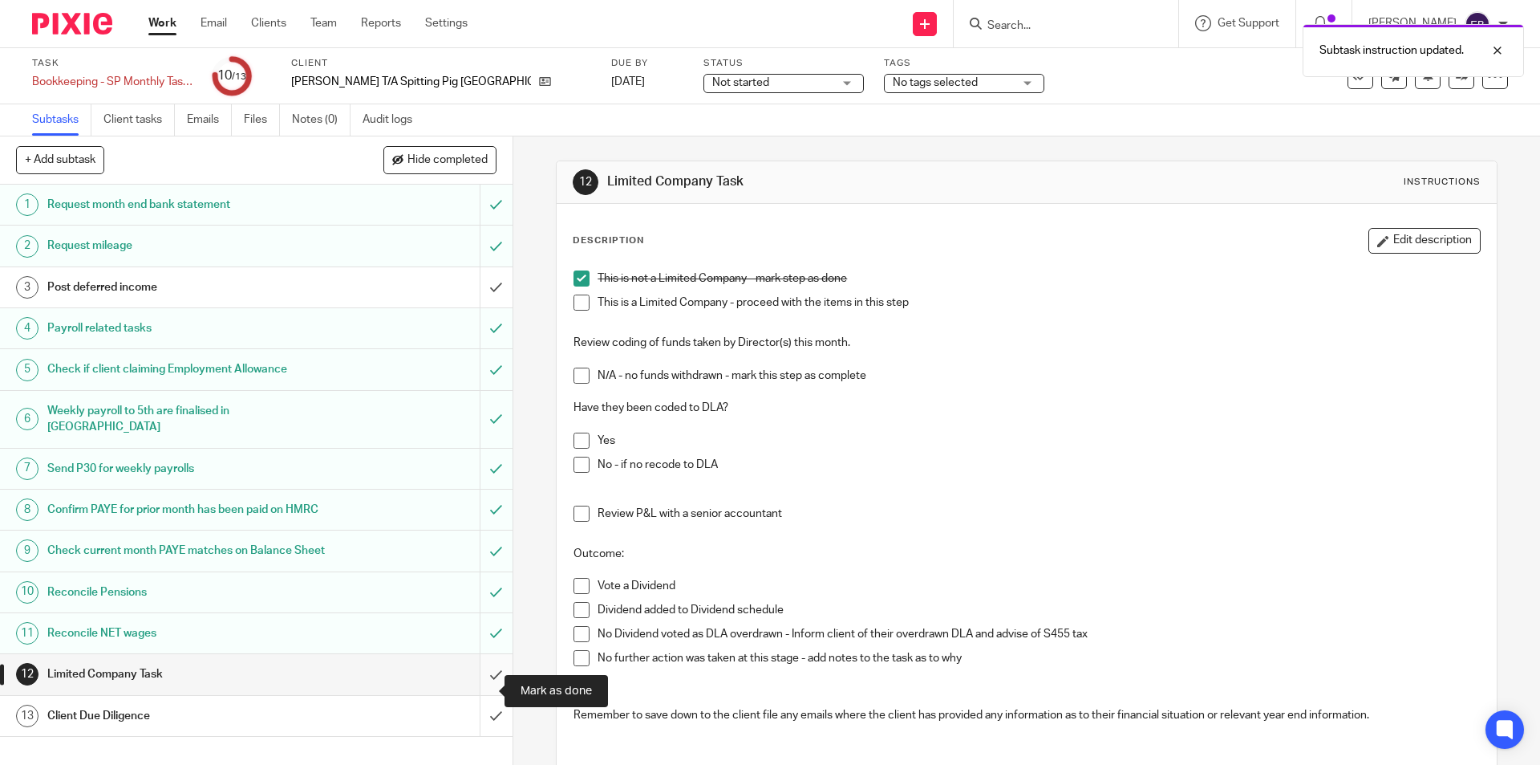
click at [483, 688] on input "submit" at bounding box center [256, 674] width 513 height 40
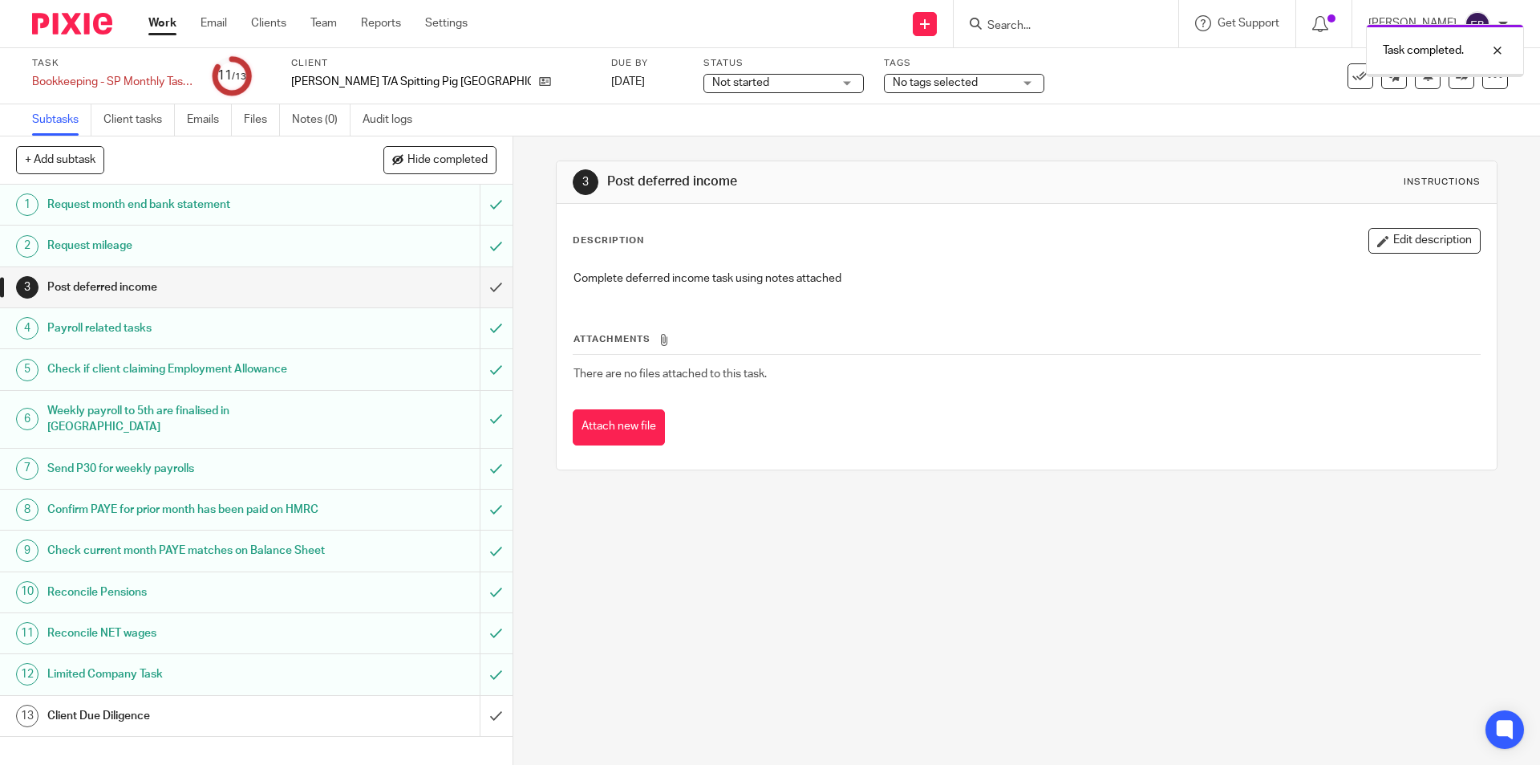
click at [343, 724] on div "Client Due Diligence" at bounding box center [255, 716] width 416 height 24
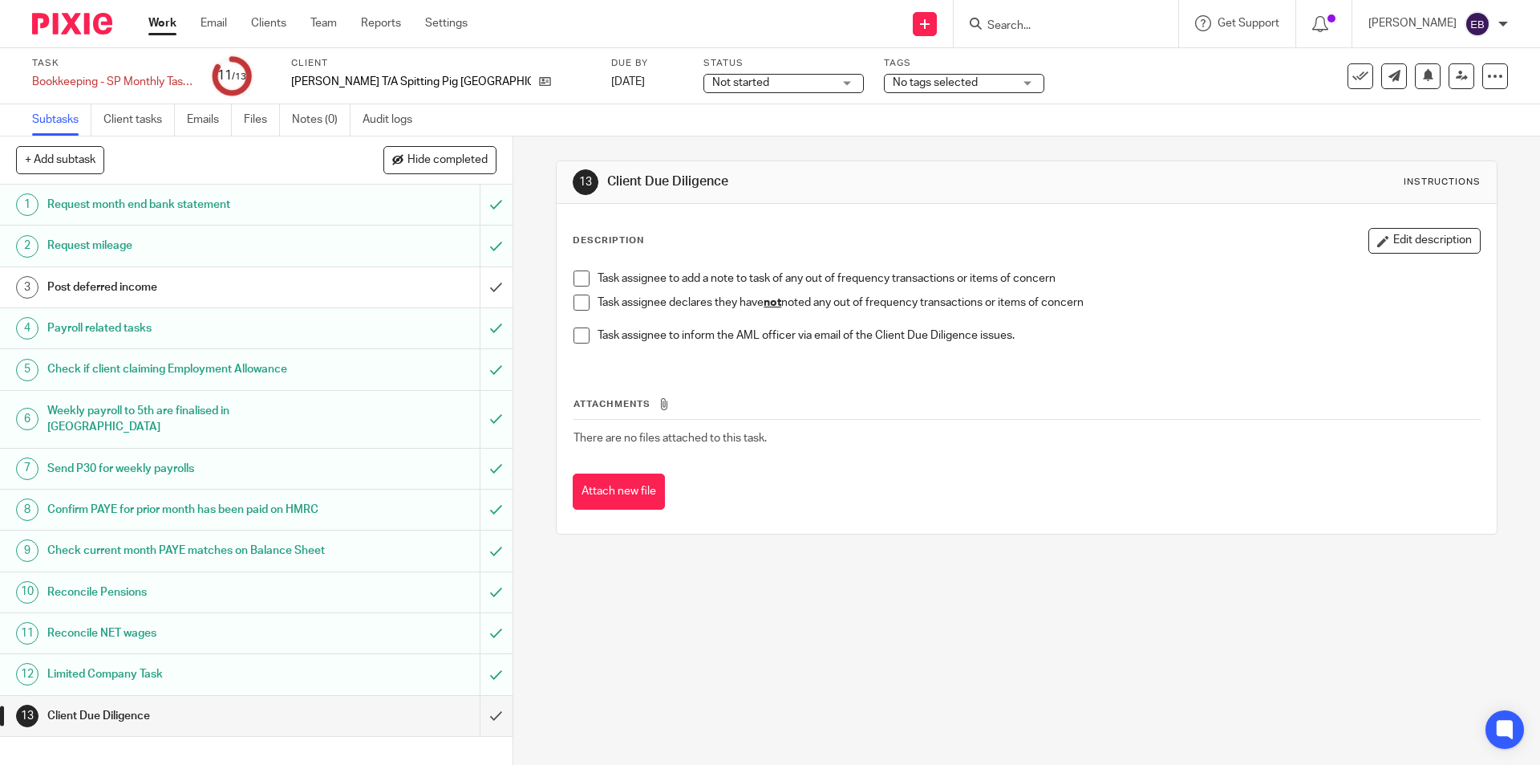
click at [583, 296] on span at bounding box center [582, 302] width 16 height 16
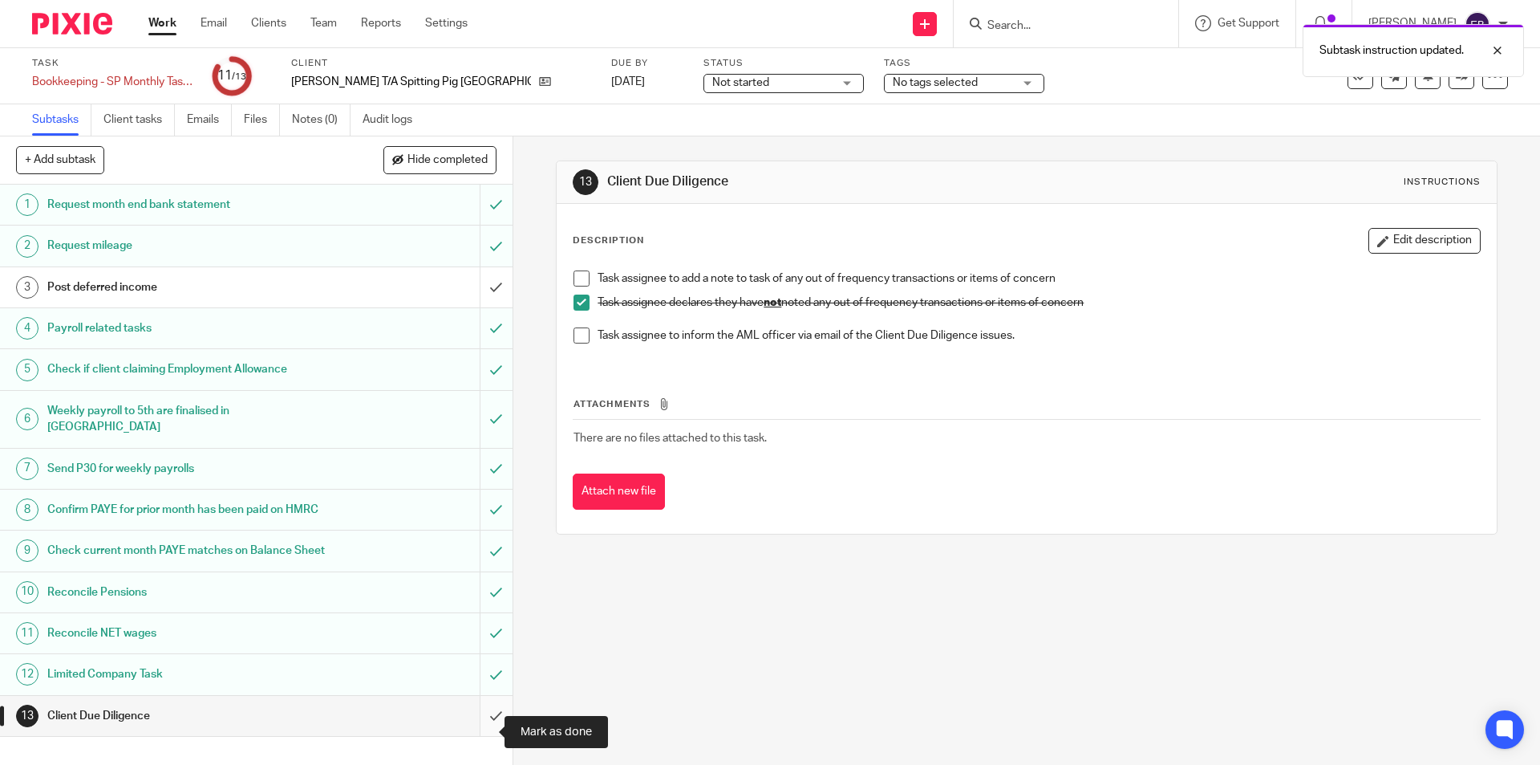
click at [481, 736] on input "submit" at bounding box center [256, 716] width 513 height 40
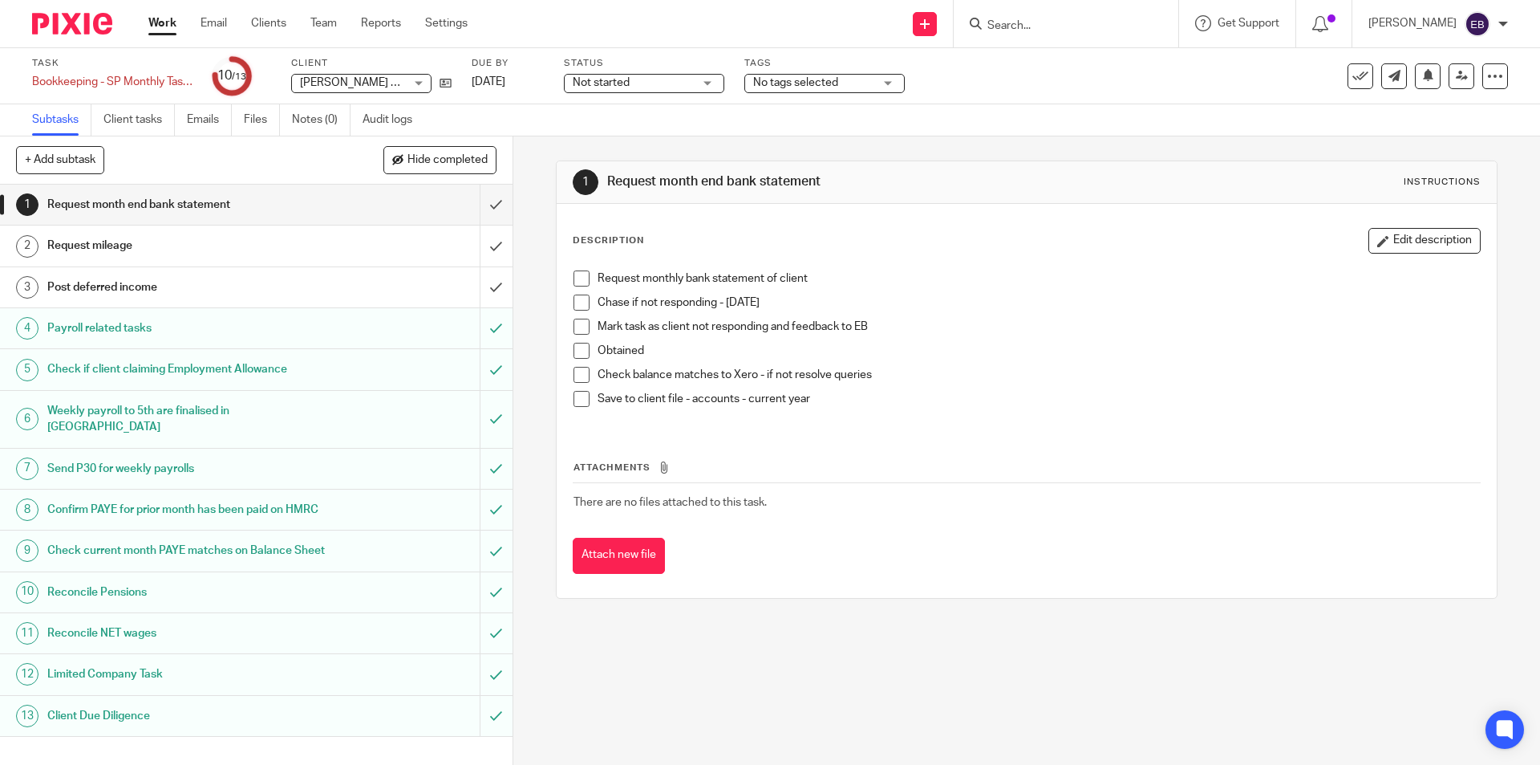
click at [611, 76] on span "Not started" at bounding box center [633, 83] width 120 height 17
click at [626, 123] on li "Not started" at bounding box center [644, 109] width 159 height 33
click at [636, 85] on span "Not started" at bounding box center [633, 83] width 120 height 17
click at [637, 138] on li "In progress" at bounding box center [644, 141] width 159 height 33
click at [481, 210] on input "submit" at bounding box center [256, 205] width 513 height 40
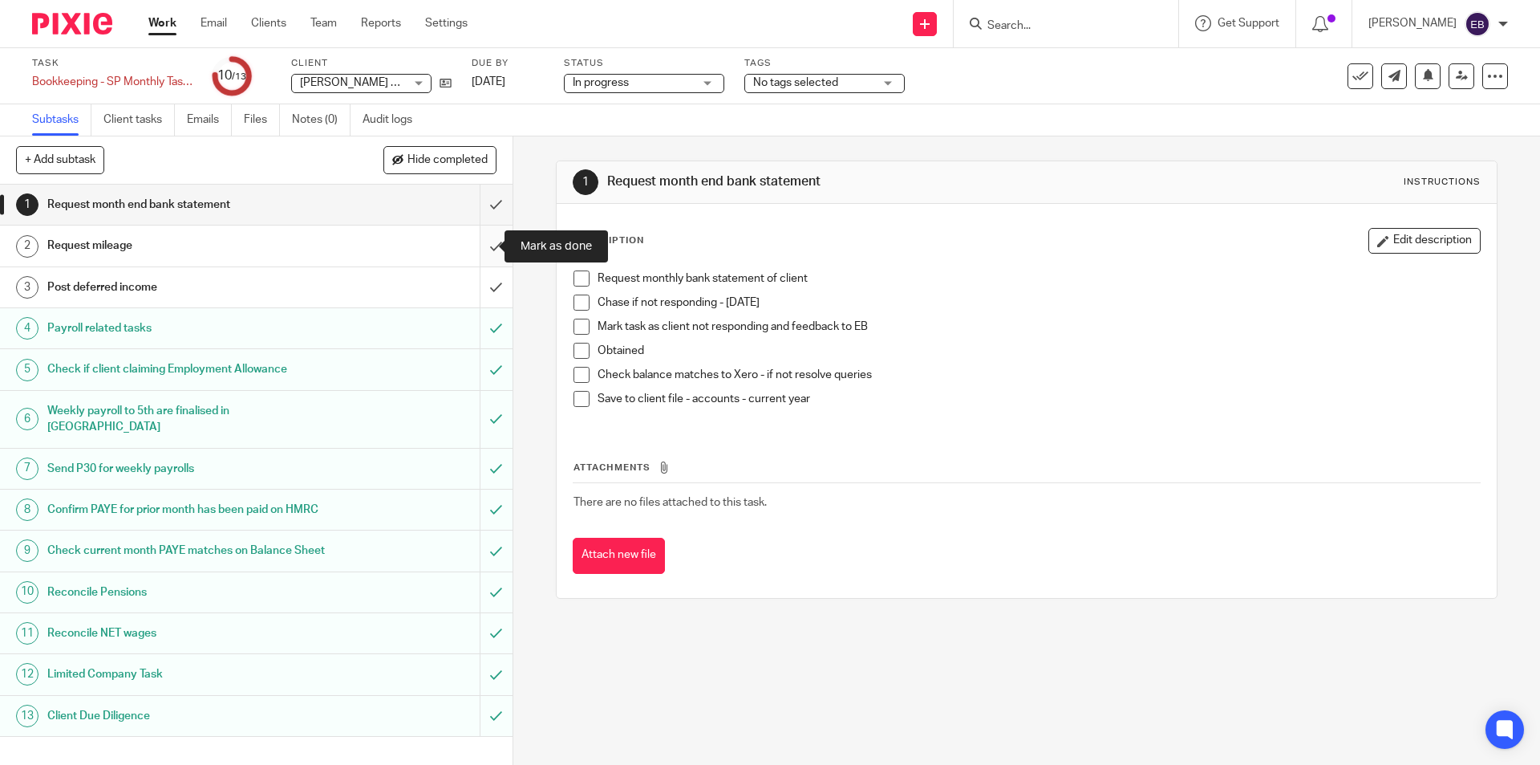
click at [476, 245] on input "submit" at bounding box center [256, 245] width 513 height 40
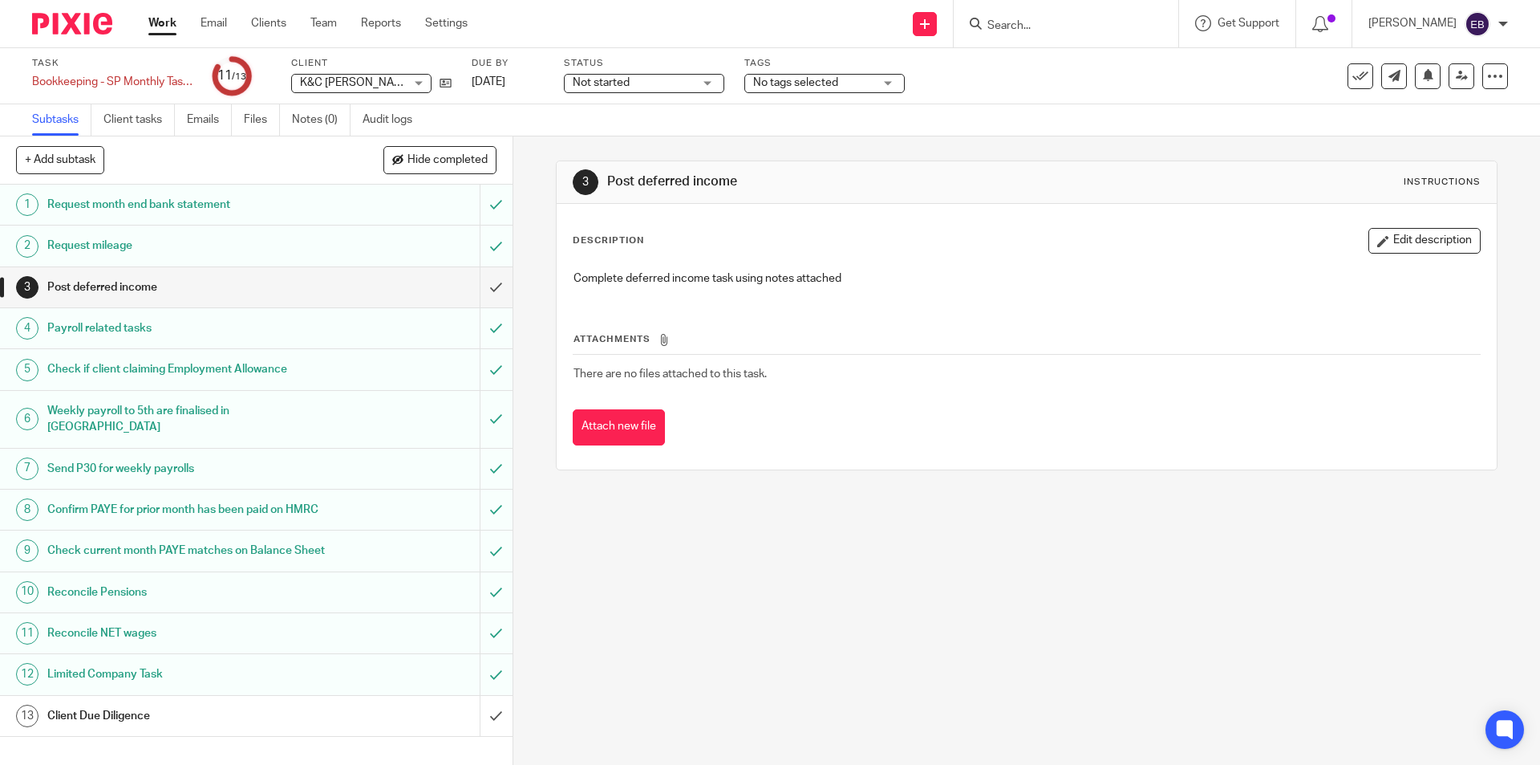
click at [221, 728] on h1 "Client Due Diligence" at bounding box center [186, 716] width 278 height 24
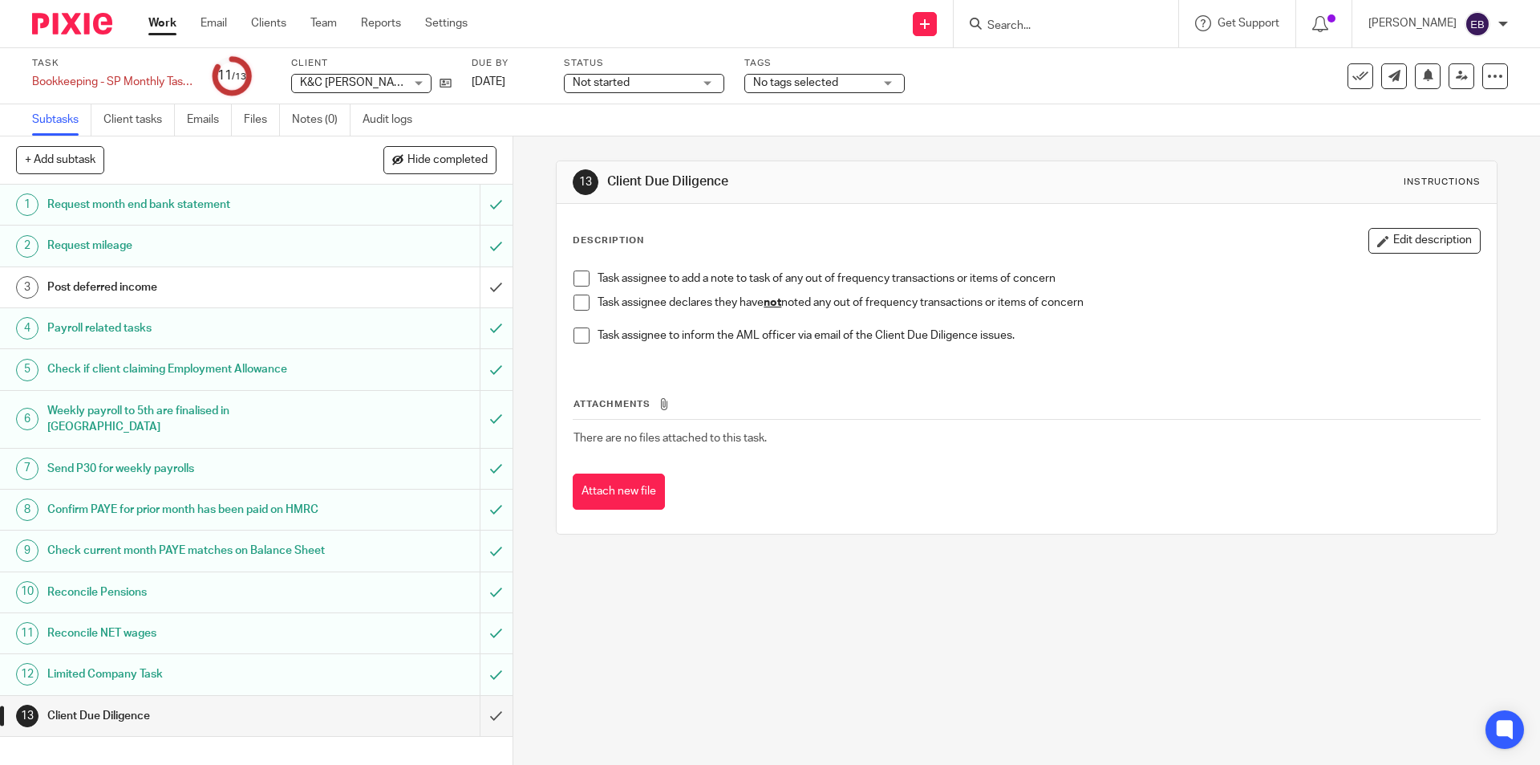
click at [575, 294] on span at bounding box center [582, 302] width 16 height 16
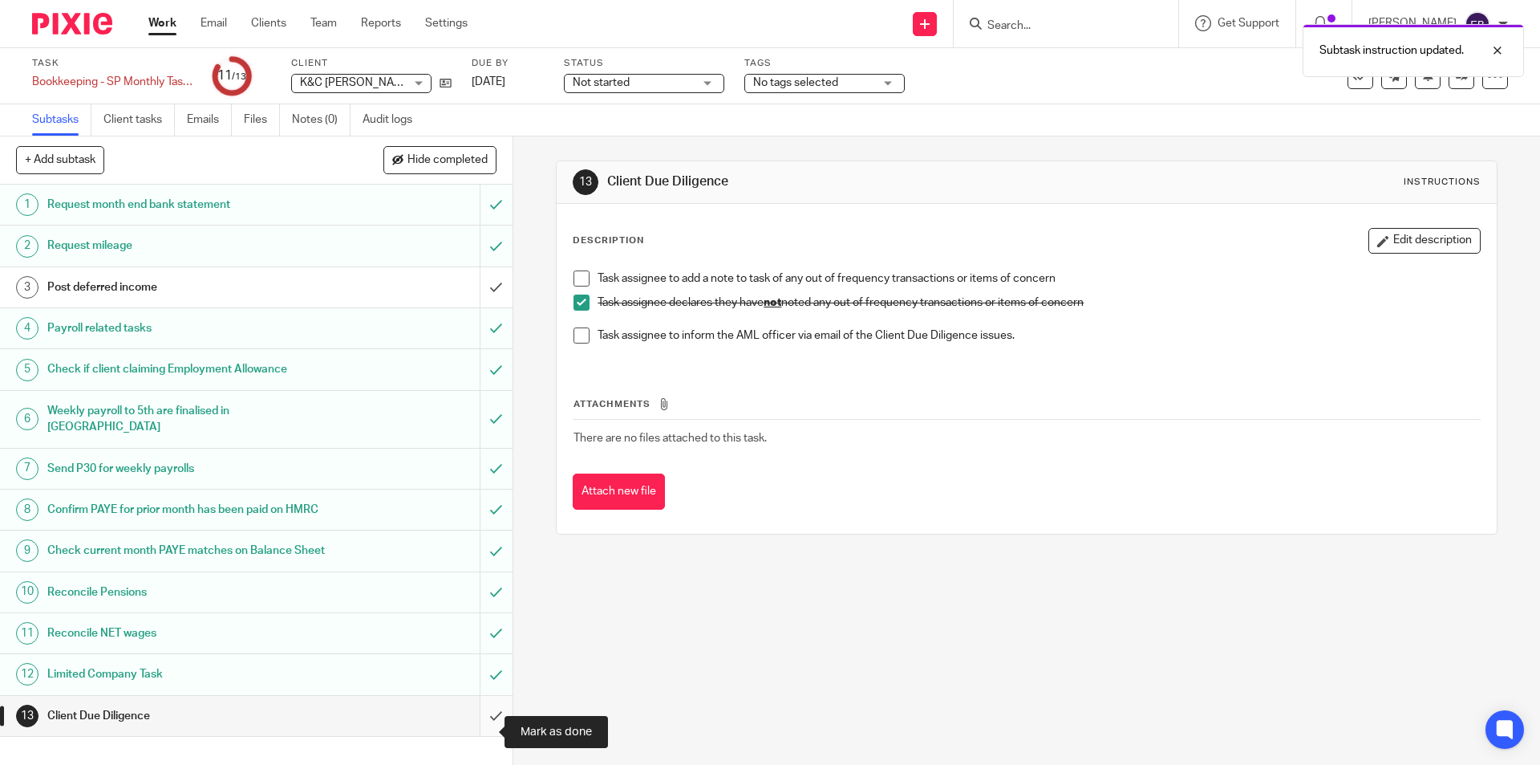
click at [477, 732] on input "submit" at bounding box center [256, 716] width 513 height 40
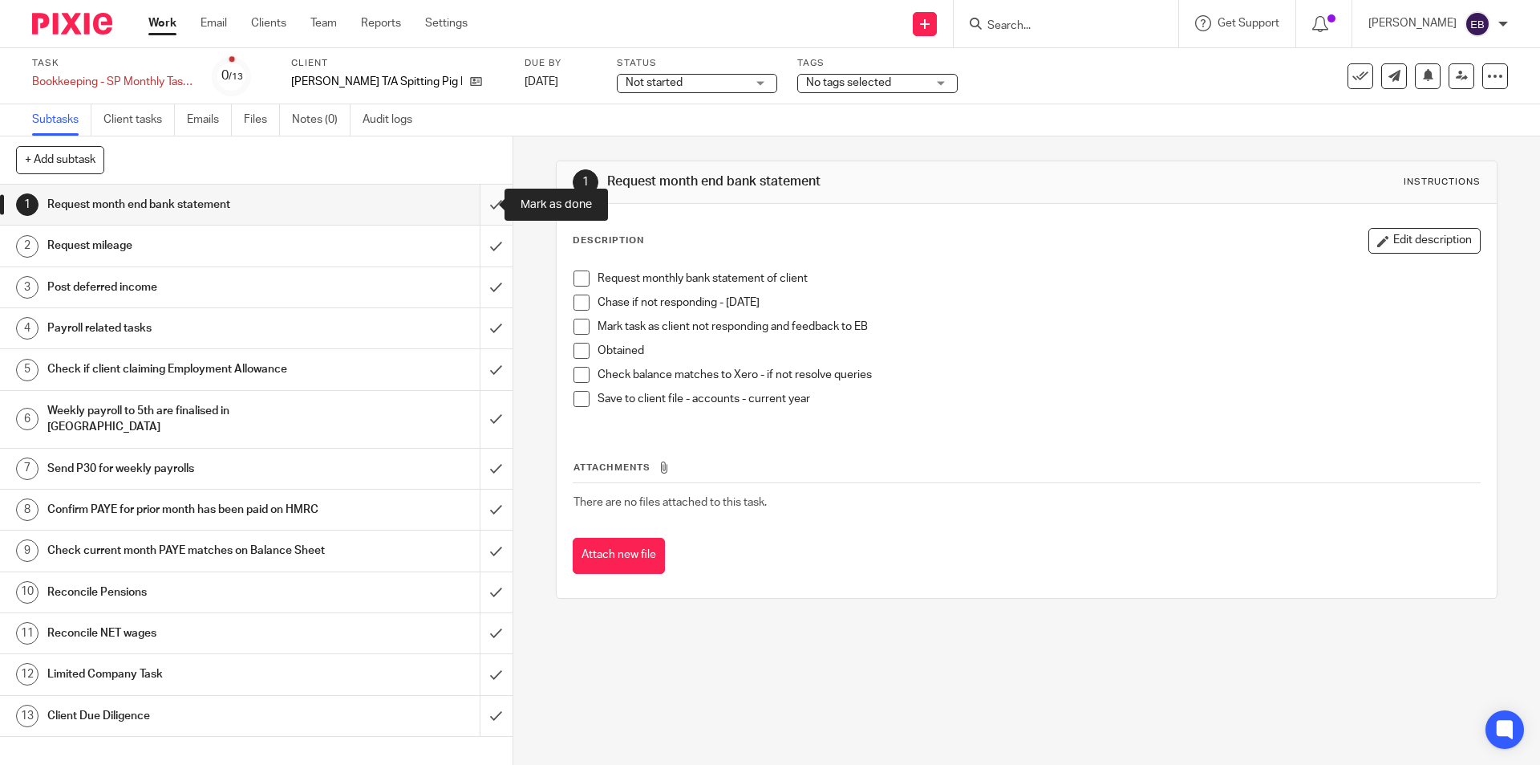
click at [480, 203] on input "submit" at bounding box center [256, 205] width 513 height 40
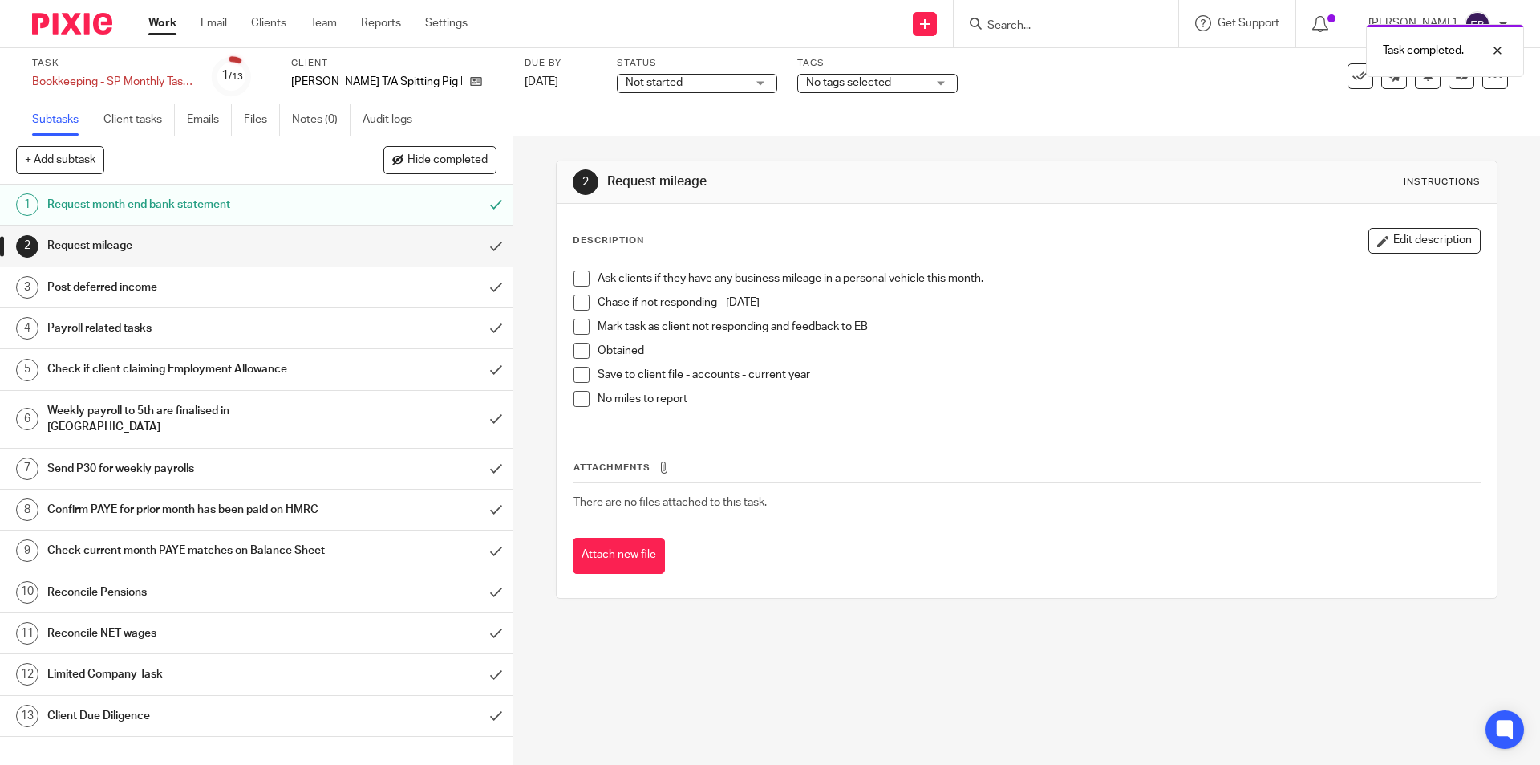
click at [574, 403] on span at bounding box center [582, 399] width 16 height 16
click at [481, 248] on input "submit" at bounding box center [256, 245] width 513 height 40
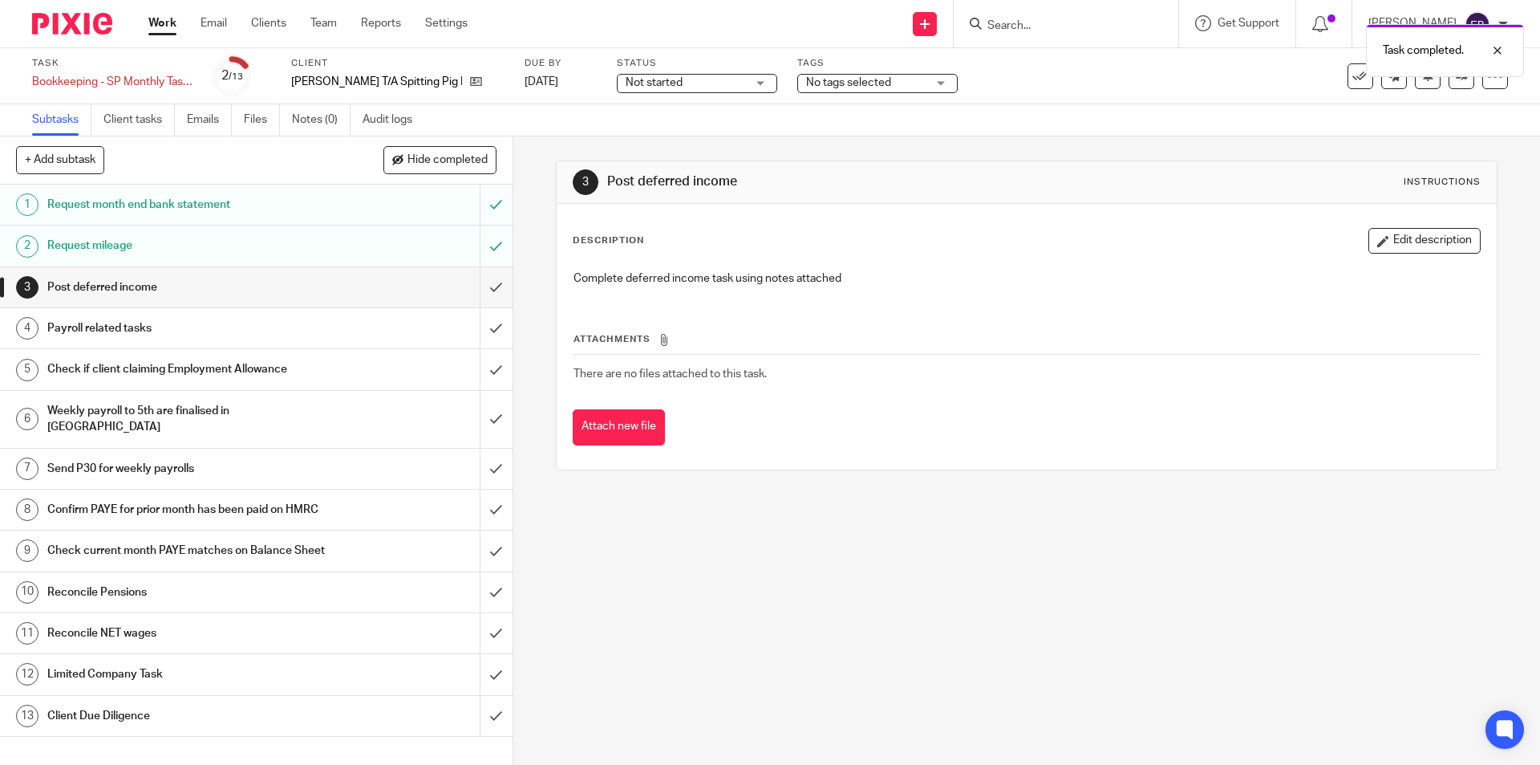
click at [243, 330] on h1 "Payroll related tasks" at bounding box center [186, 328] width 278 height 24
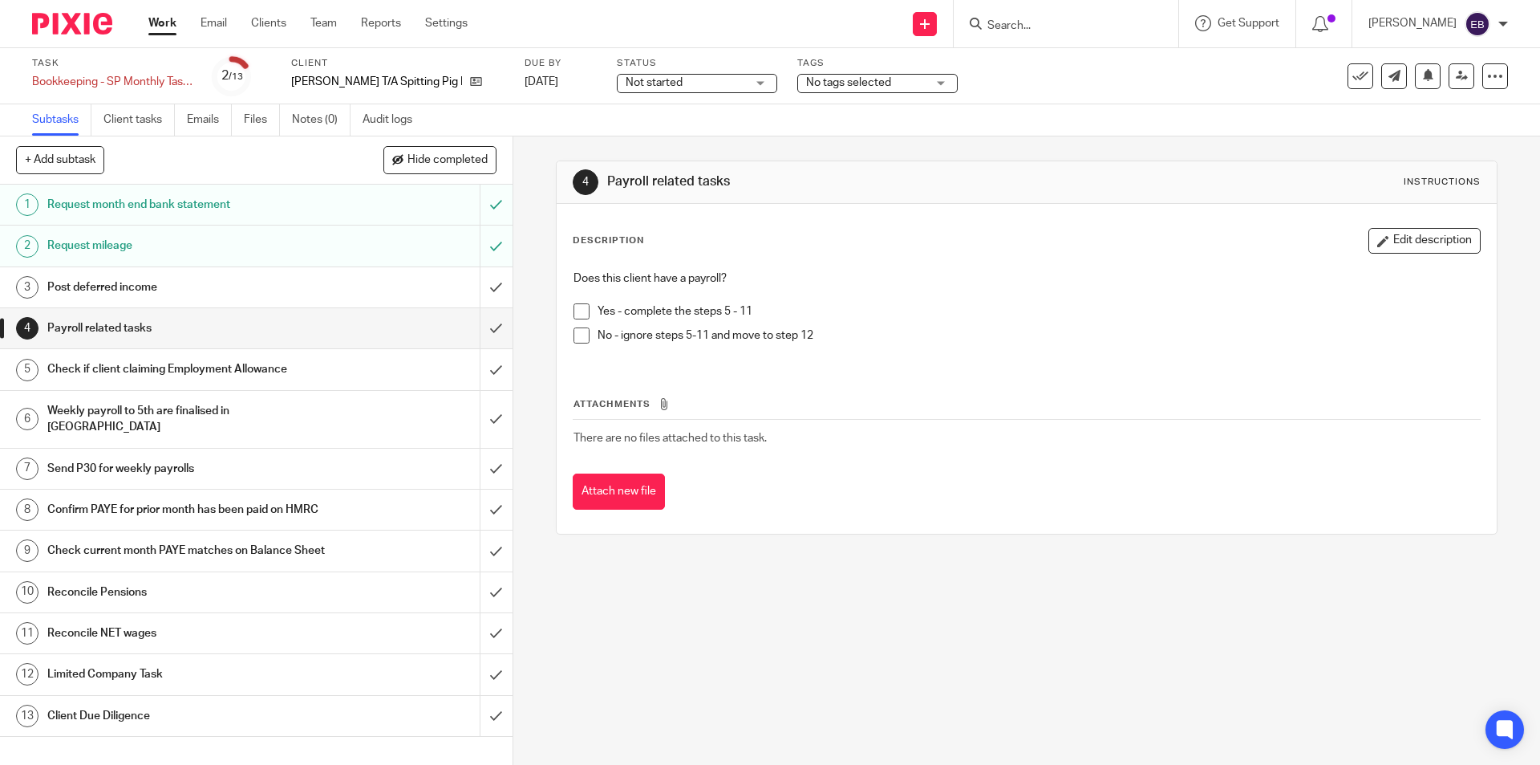
click at [578, 335] on span at bounding box center [582, 335] width 16 height 16
click at [482, 325] on input "submit" at bounding box center [256, 328] width 513 height 40
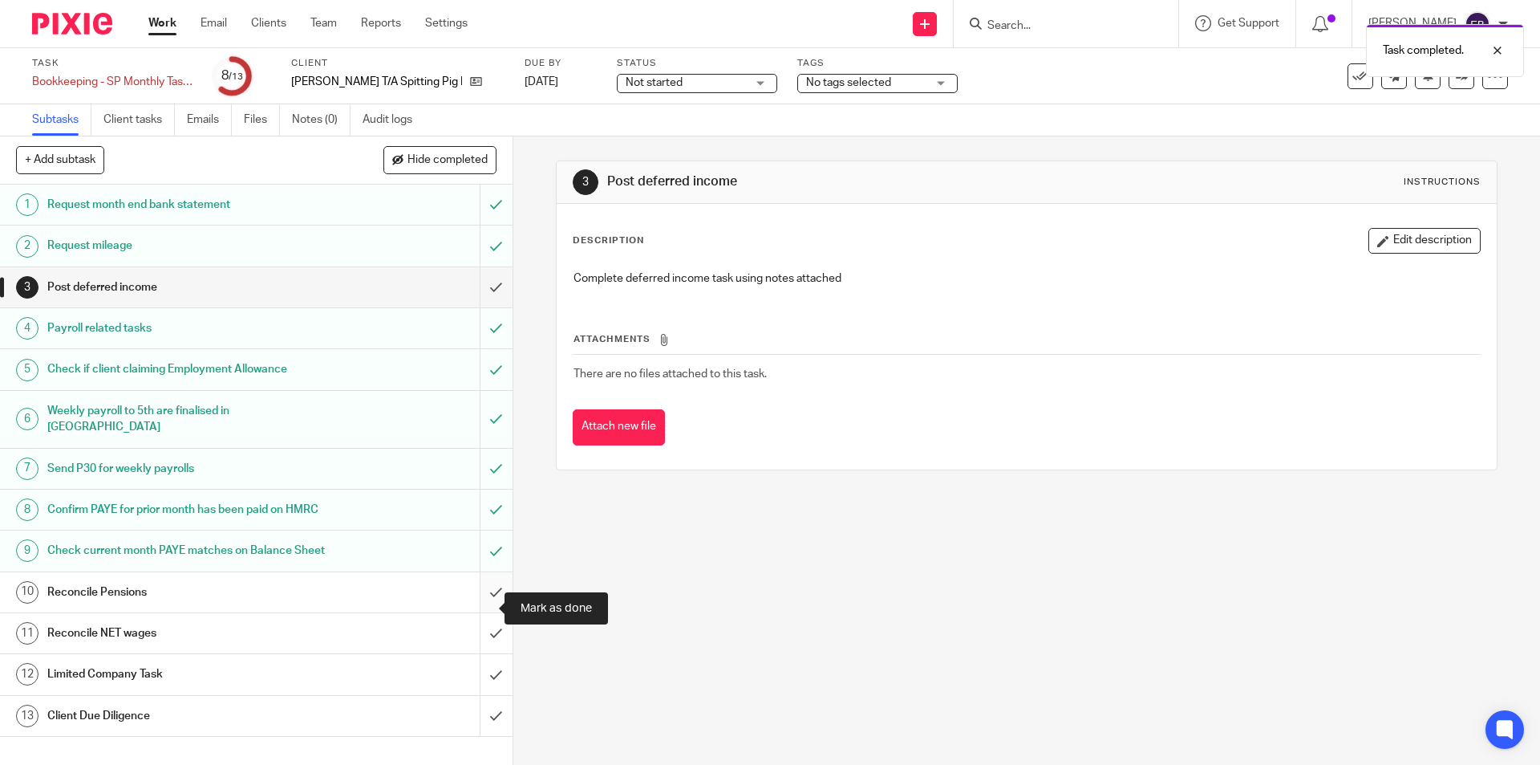
click at [480, 610] on input "submit" at bounding box center [256, 592] width 513 height 40
click at [476, 649] on input "submit" at bounding box center [256, 633] width 513 height 40
click at [477, 690] on input "submit" at bounding box center [256, 674] width 513 height 40
click at [138, 686] on h1 "Limited Company Task" at bounding box center [186, 674] width 278 height 24
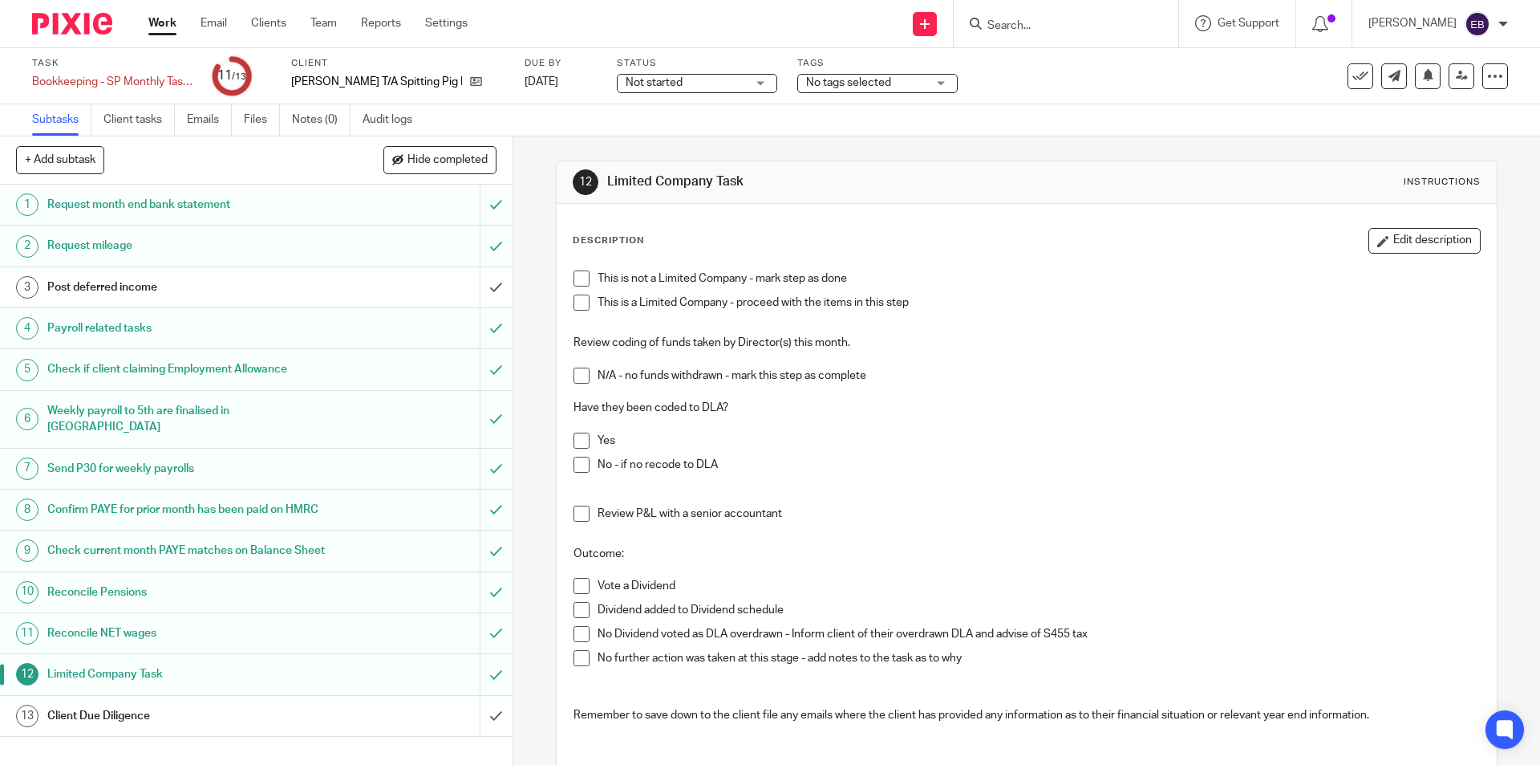
click at [577, 278] on span at bounding box center [582, 278] width 16 height 16
click at [412, 727] on div "Client Due Diligence" at bounding box center [255, 716] width 416 height 24
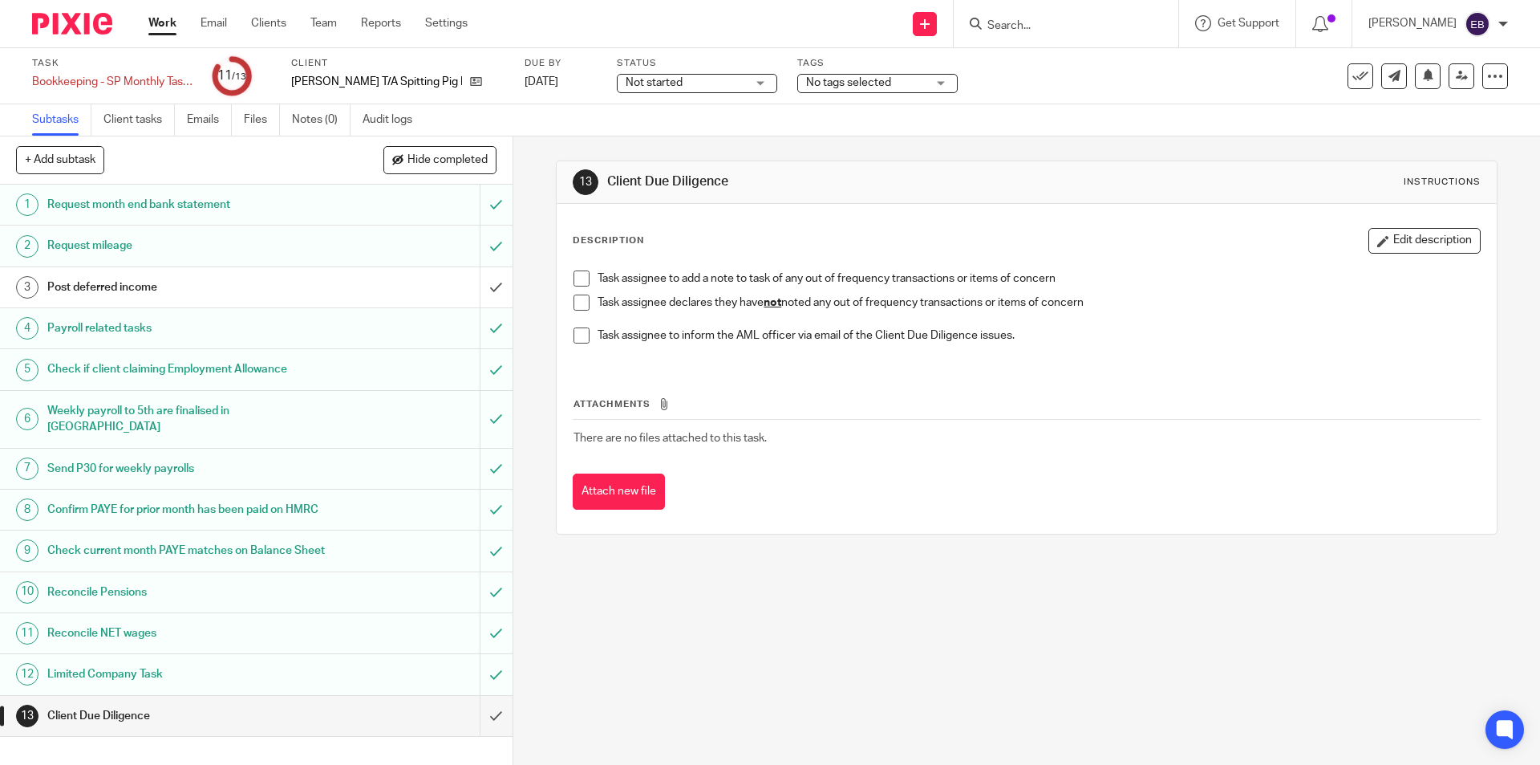
click at [576, 301] on span at bounding box center [582, 302] width 16 height 16
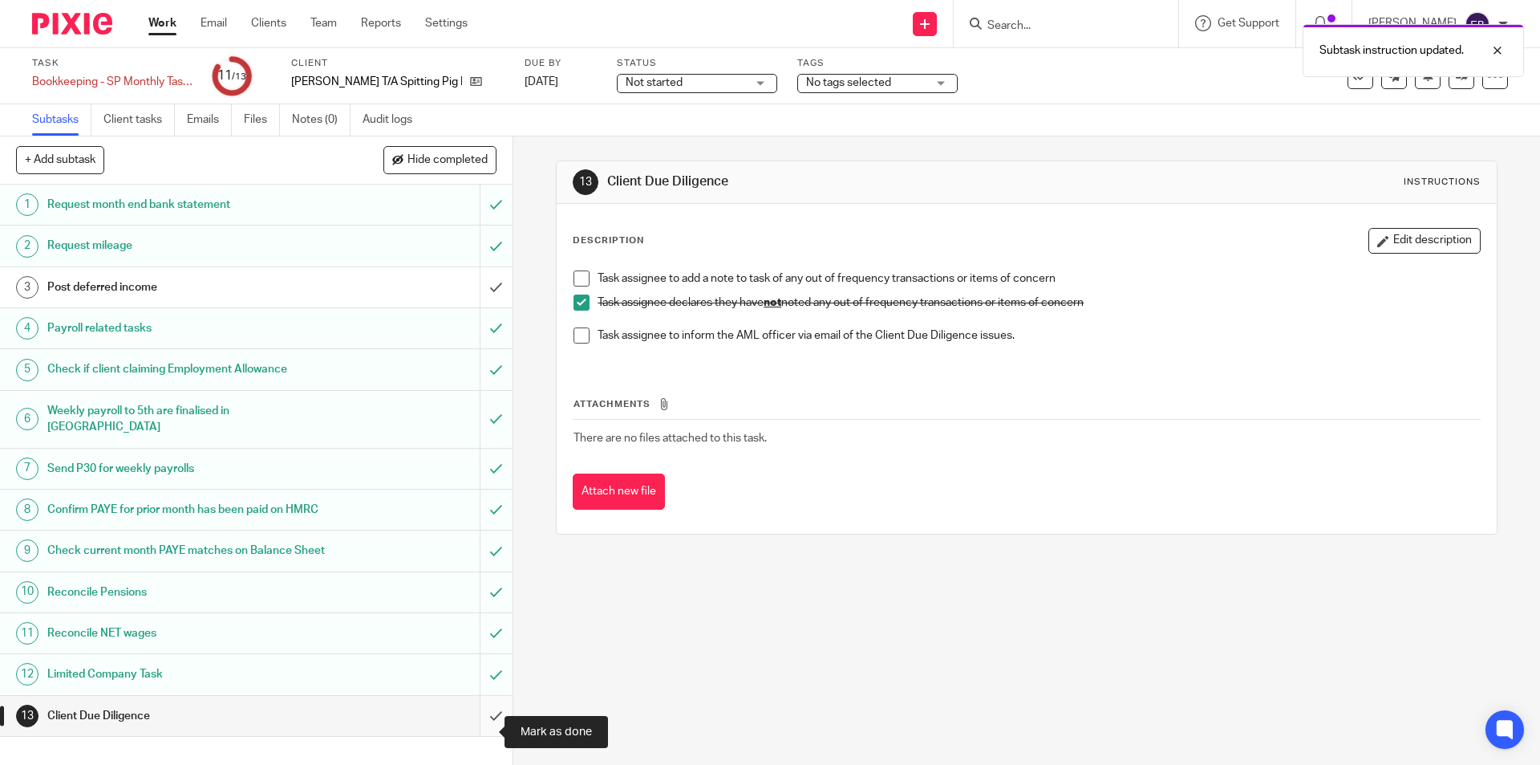
click at [475, 730] on input "submit" at bounding box center [256, 716] width 513 height 40
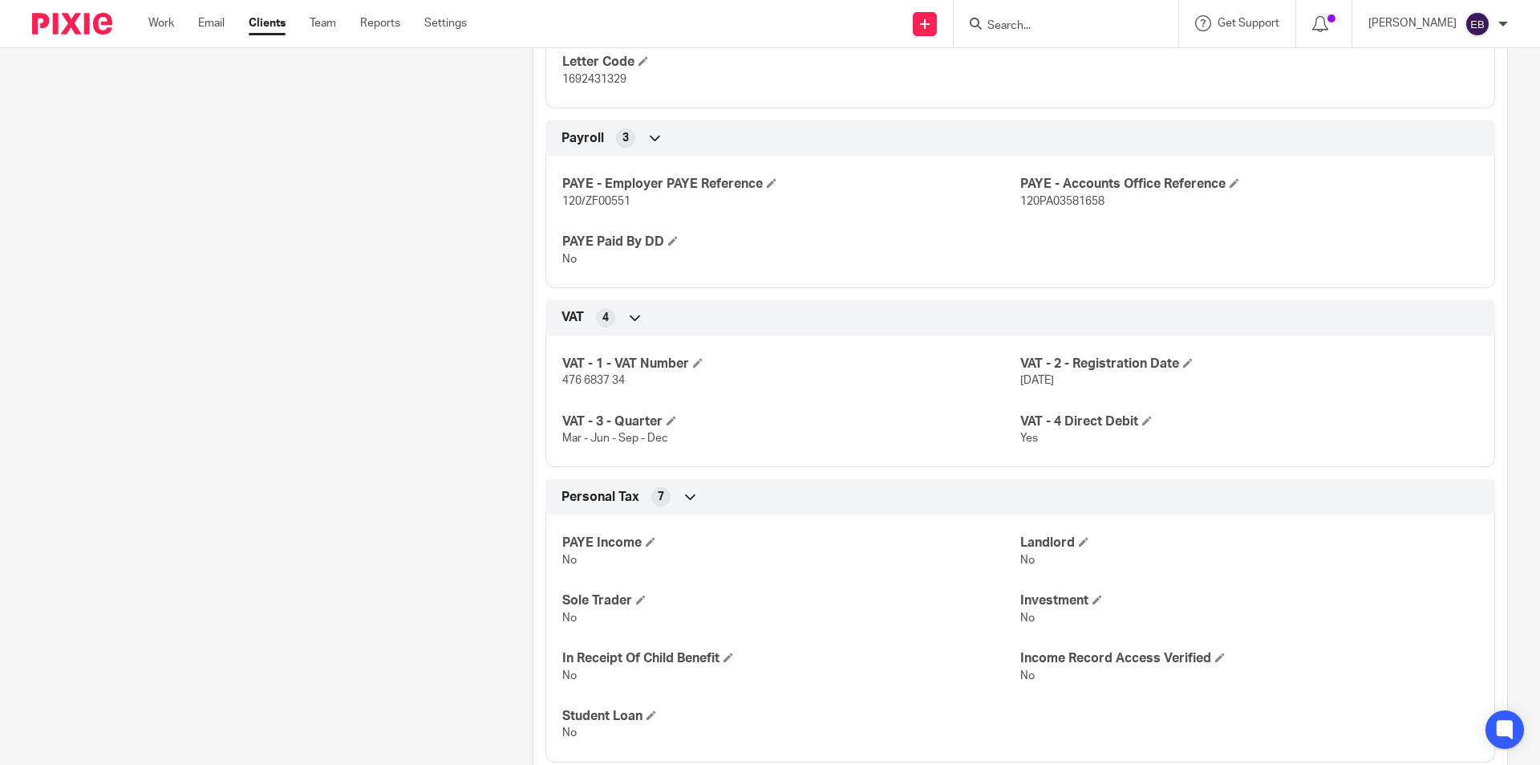
scroll to position [1424, 0]
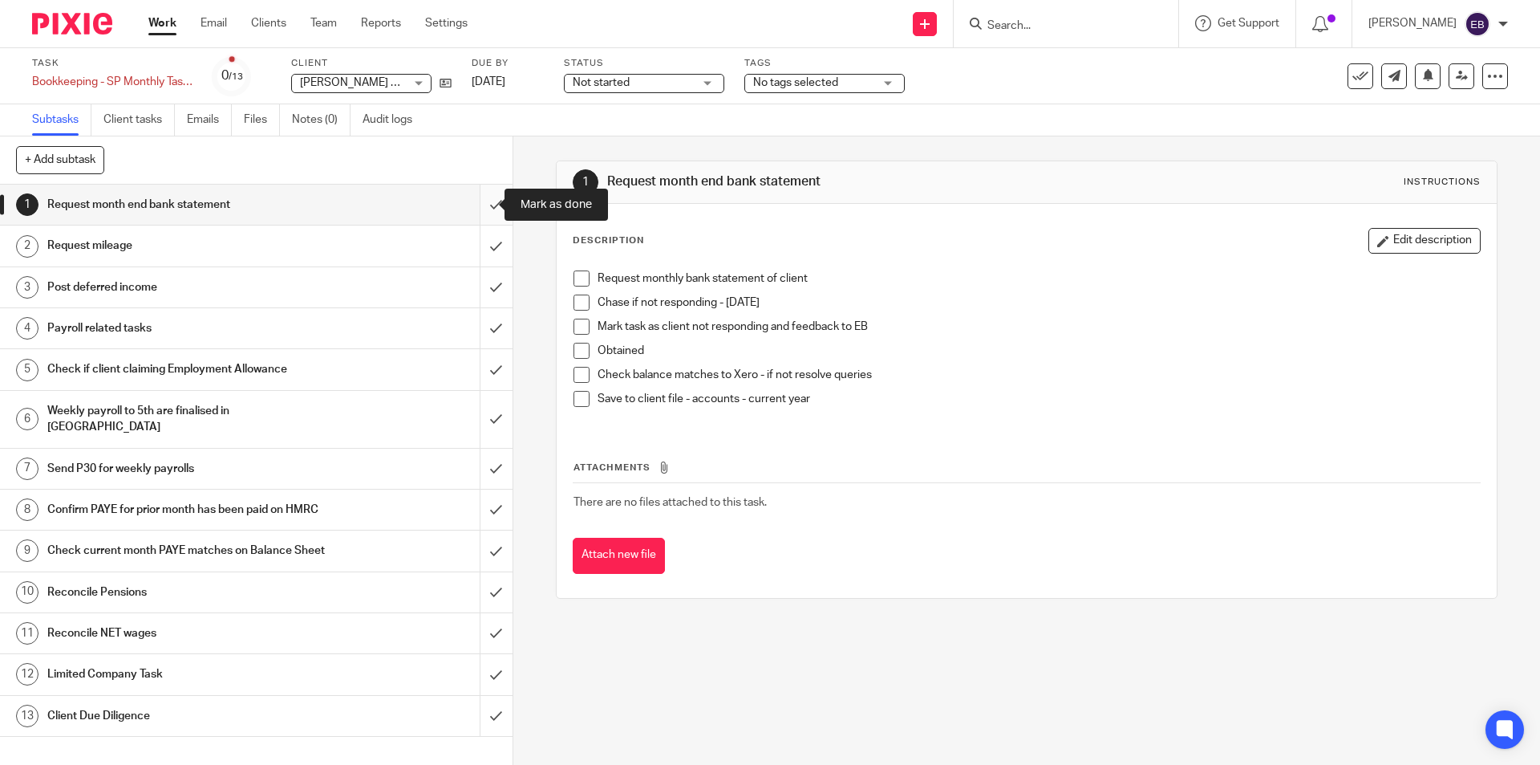
click at [483, 210] on input "submit" at bounding box center [256, 205] width 513 height 40
click at [483, 238] on input "submit" at bounding box center [256, 245] width 513 height 40
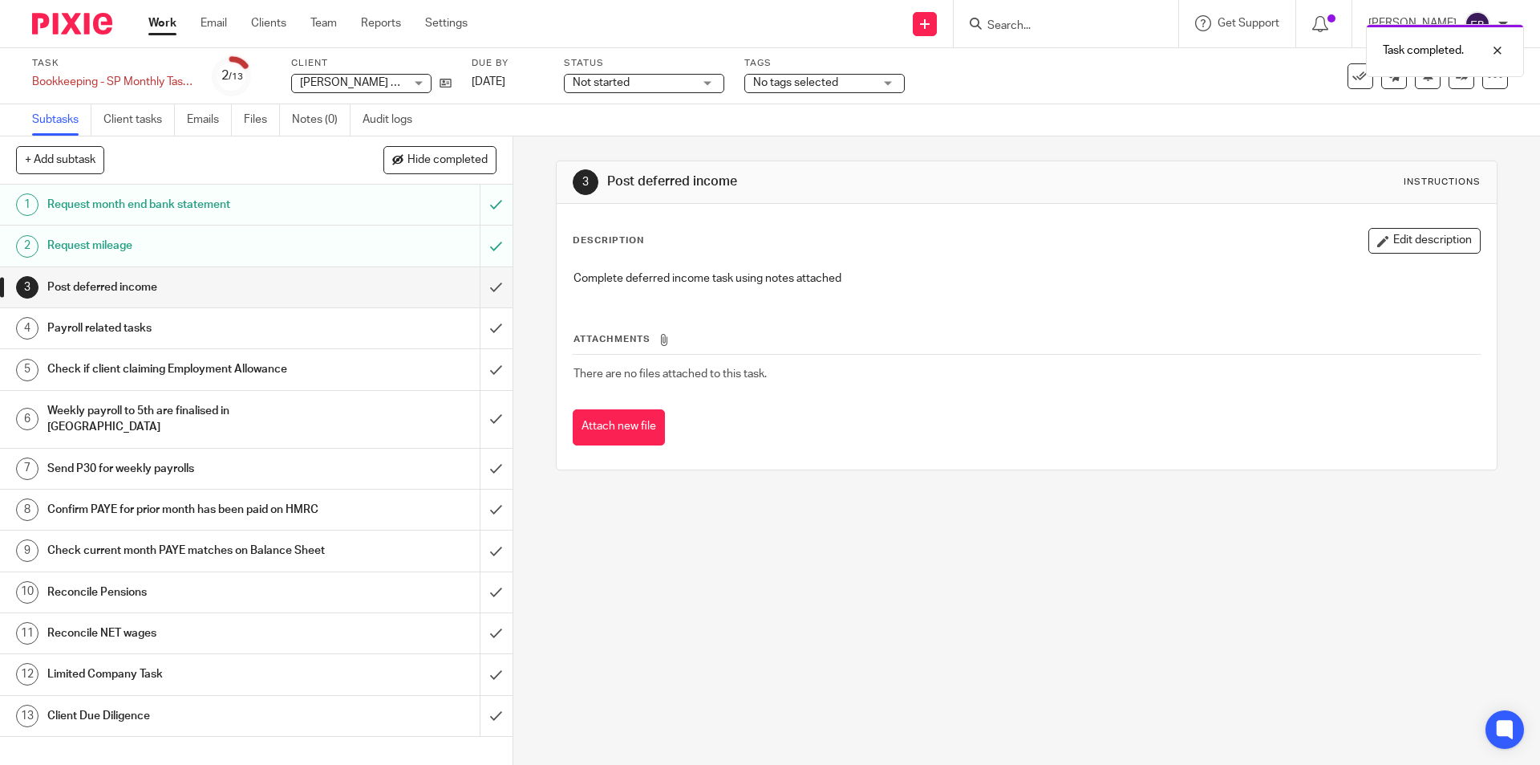
click at [371, 331] on div "Payroll related tasks" at bounding box center [255, 328] width 416 height 24
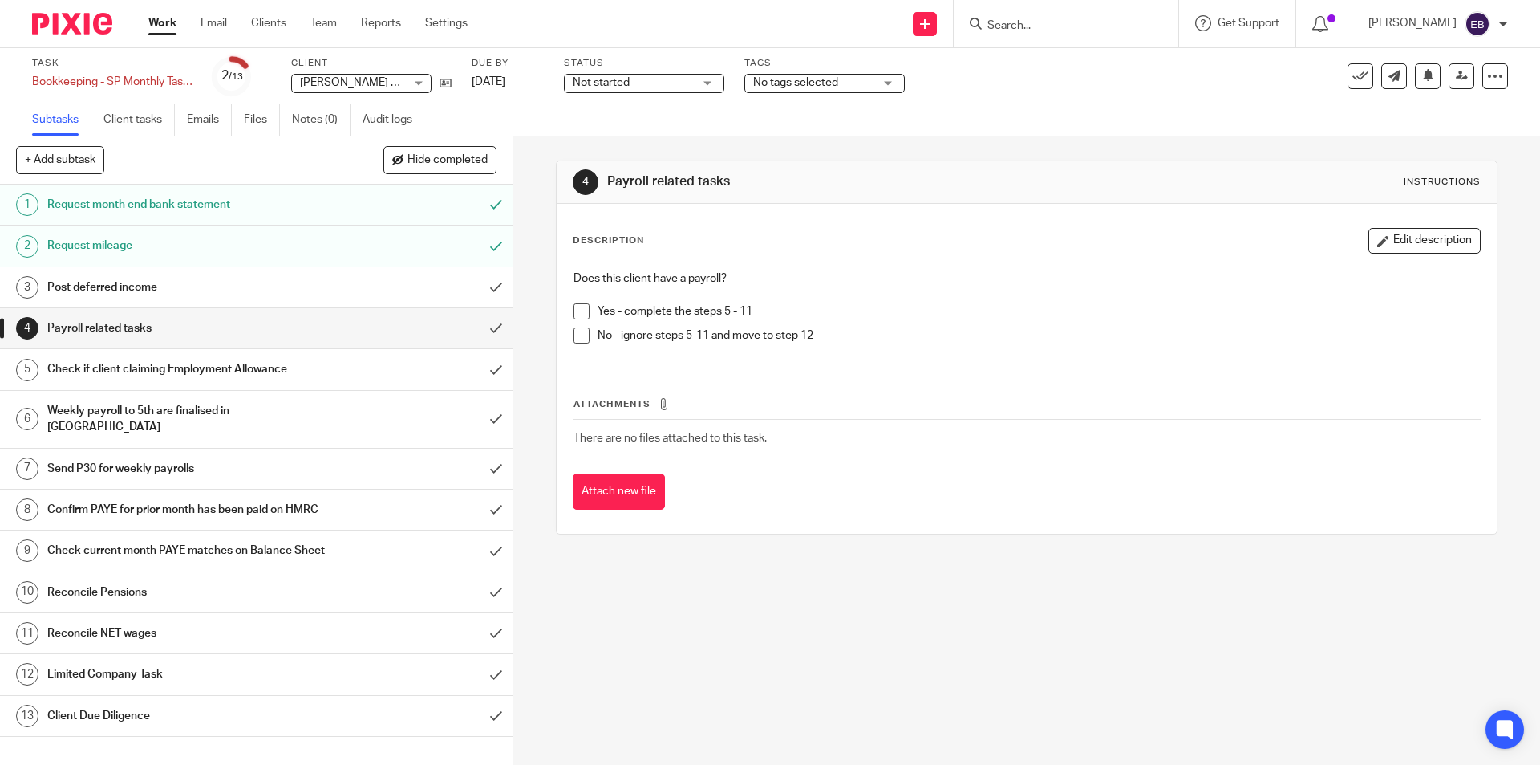
click at [576, 306] on span at bounding box center [582, 311] width 16 height 16
click at [489, 326] on input "submit" at bounding box center [256, 328] width 513 height 40
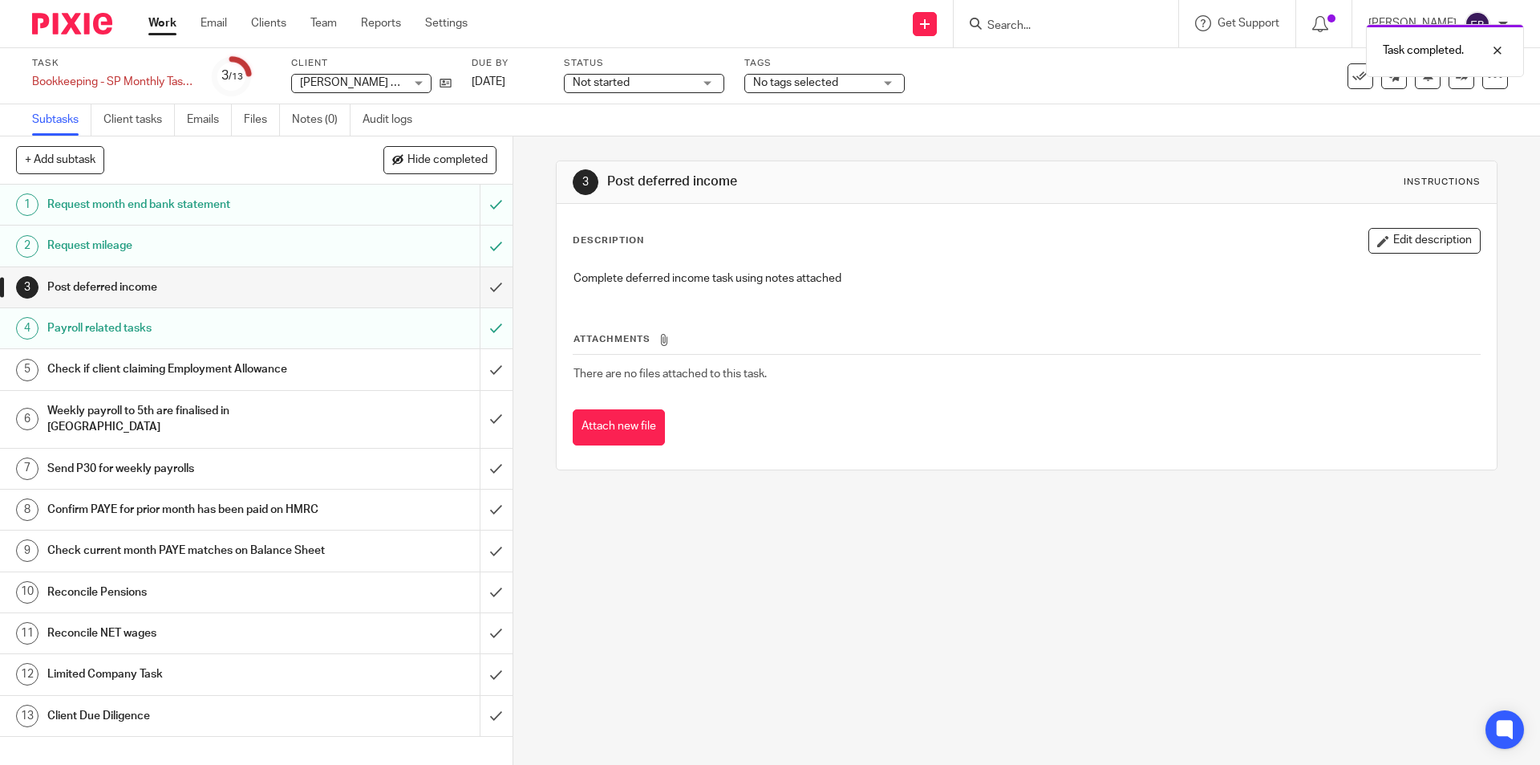
click at [392, 363] on div "Check if client claiming Employment Allowance" at bounding box center [255, 369] width 416 height 24
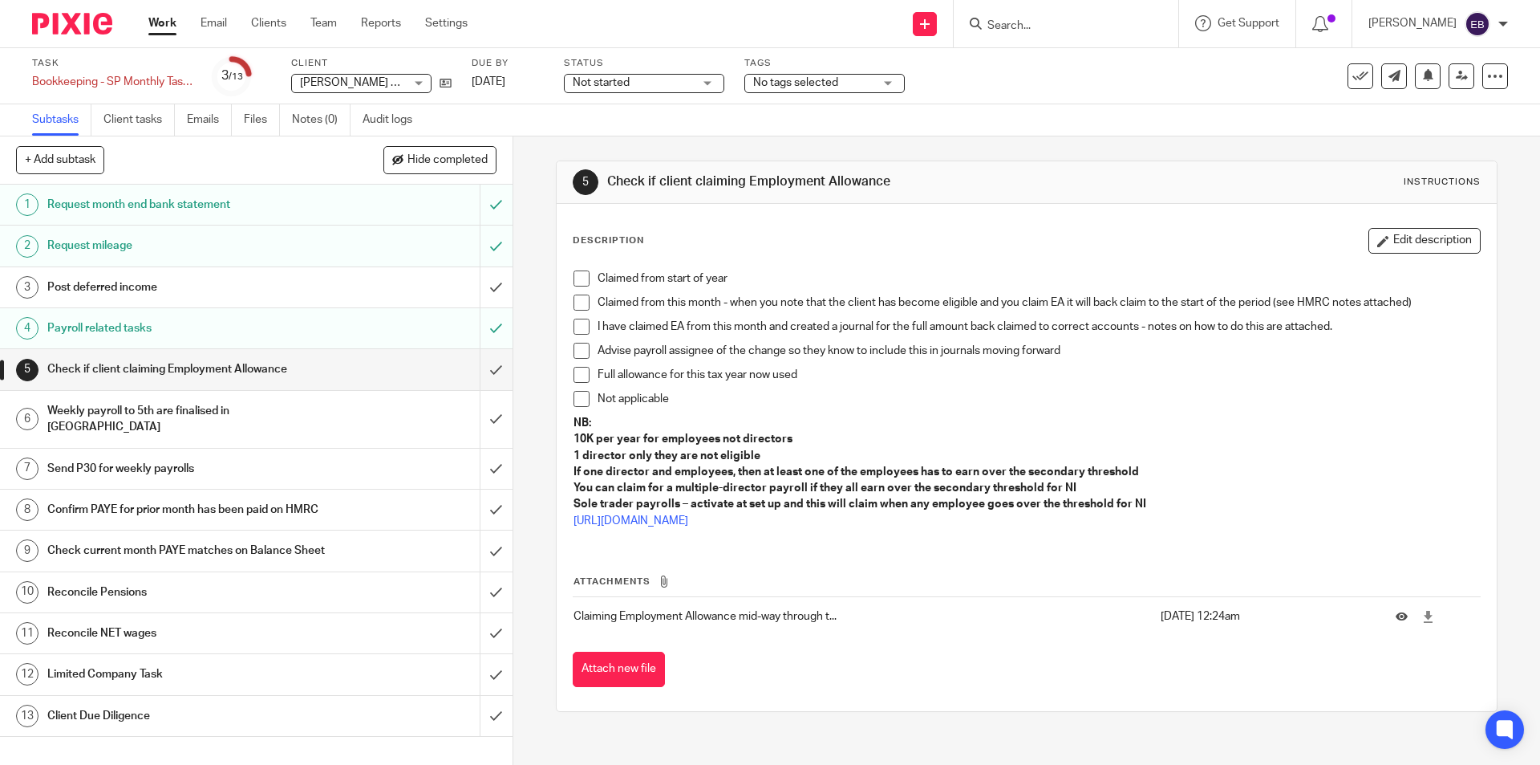
click at [577, 277] on span at bounding box center [582, 278] width 16 height 16
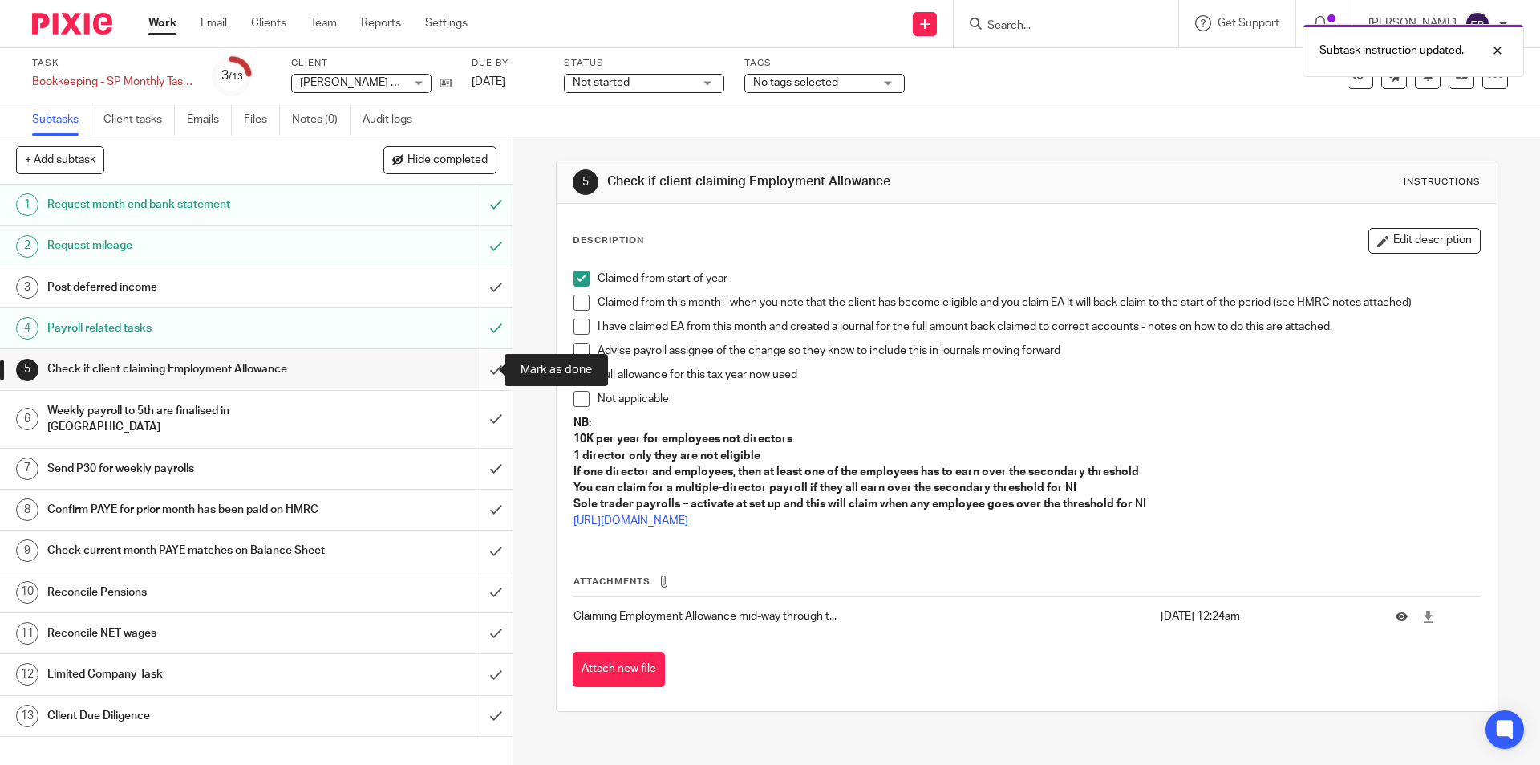
click at [484, 371] on input "submit" at bounding box center [256, 369] width 513 height 40
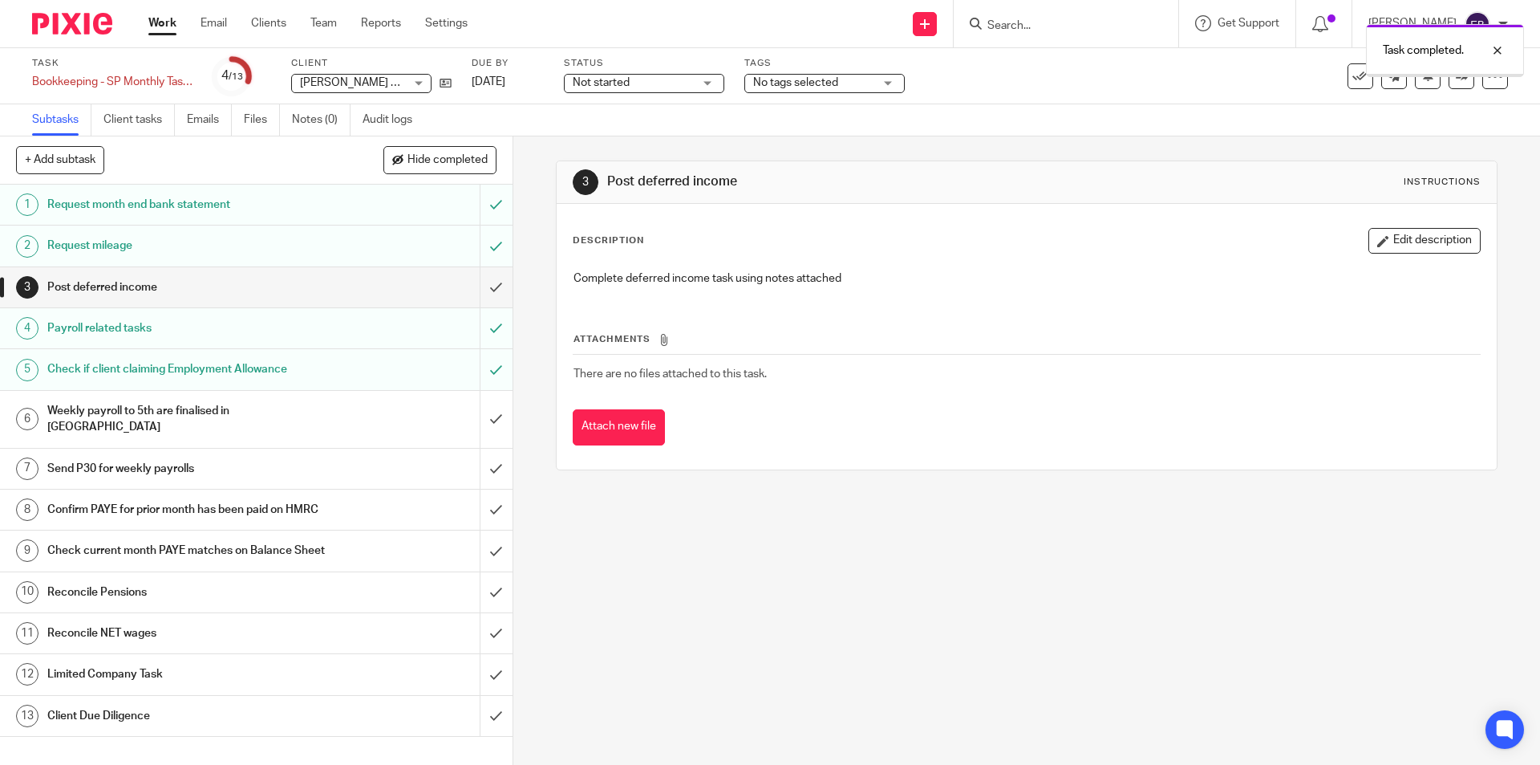
click at [177, 407] on h1 "Weekly payroll to 5th are finalised in [GEOGRAPHIC_DATA]" at bounding box center [186, 419] width 278 height 41
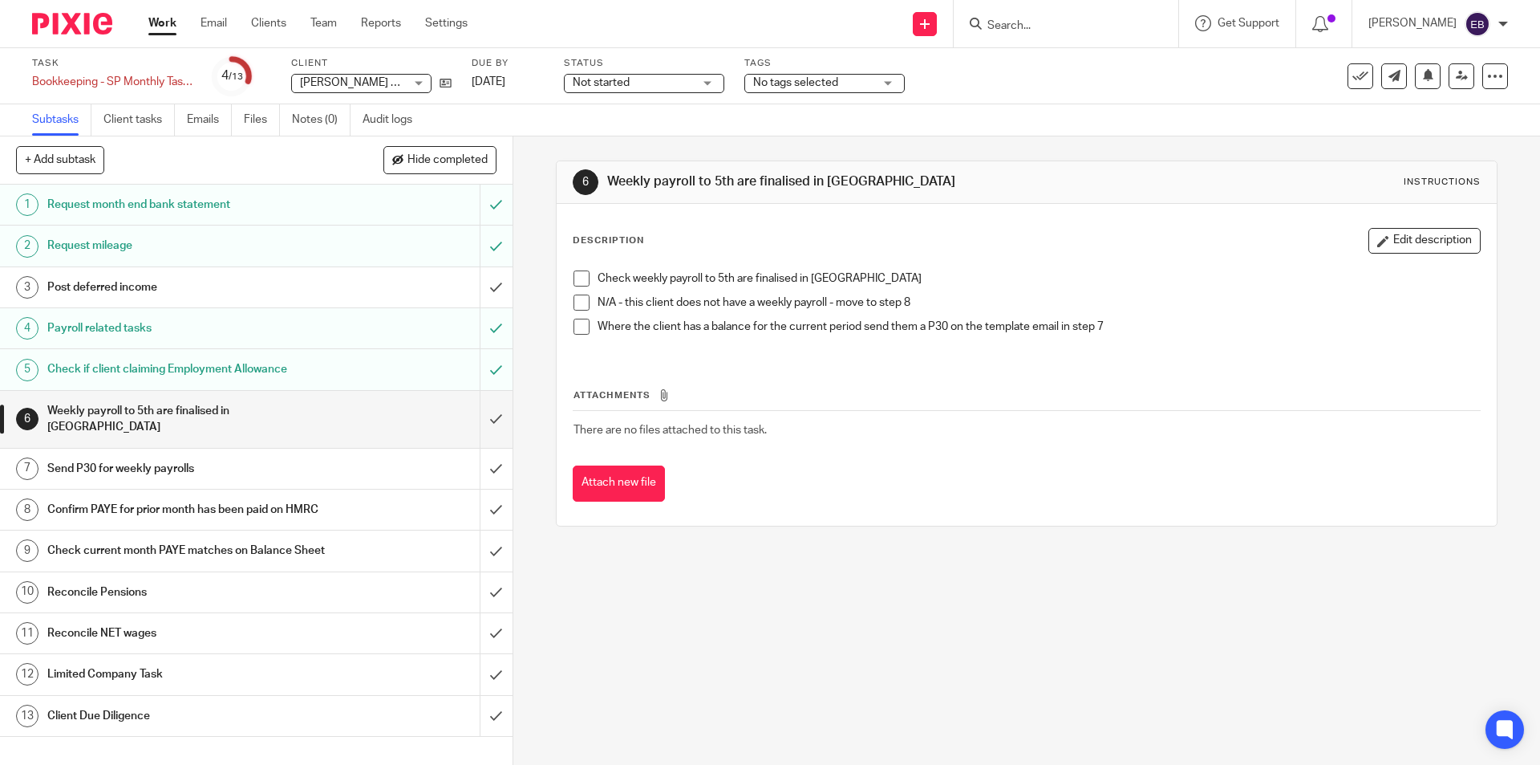
click at [574, 304] on span at bounding box center [582, 302] width 16 height 16
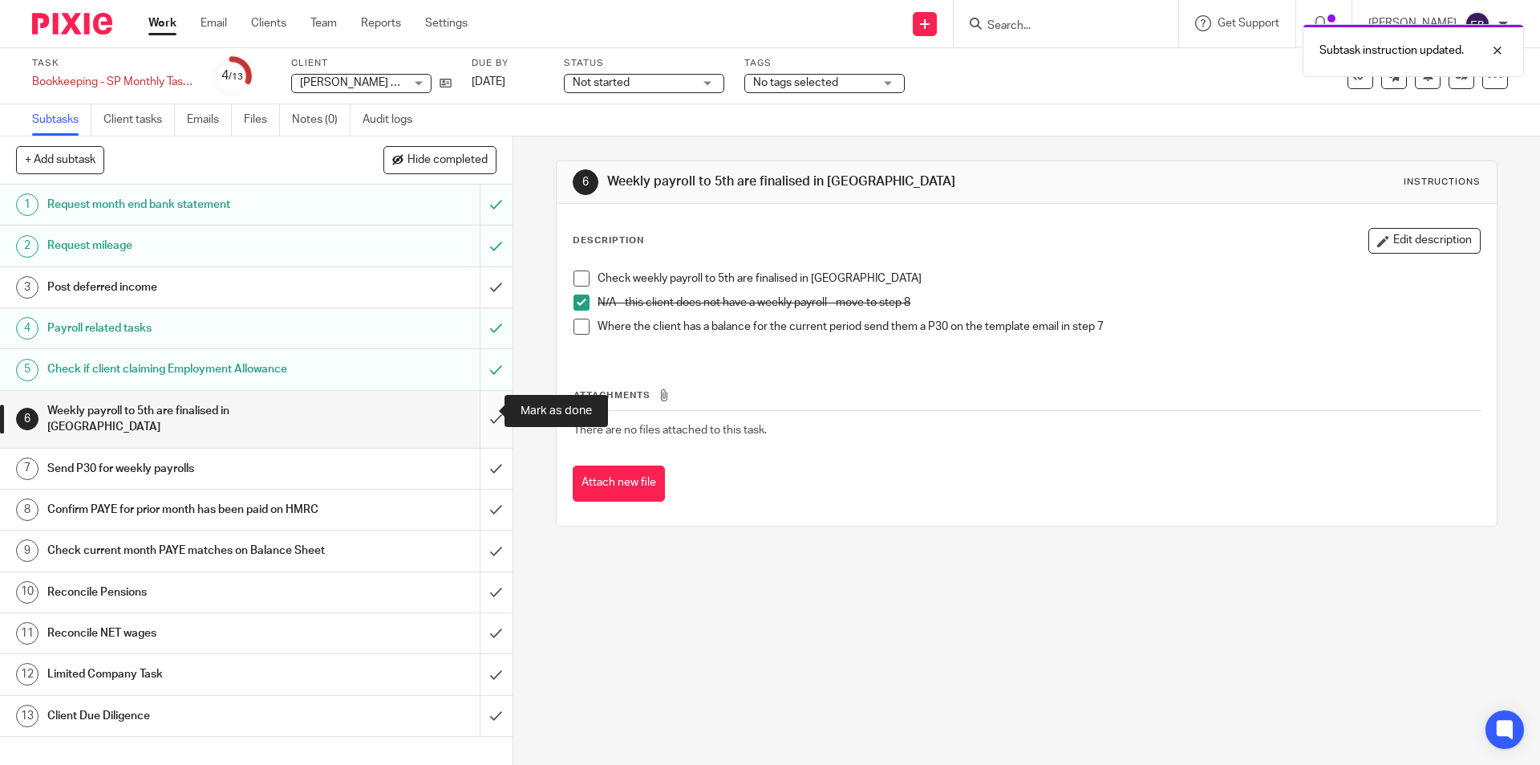
click at [485, 413] on input "submit" at bounding box center [256, 419] width 513 height 57
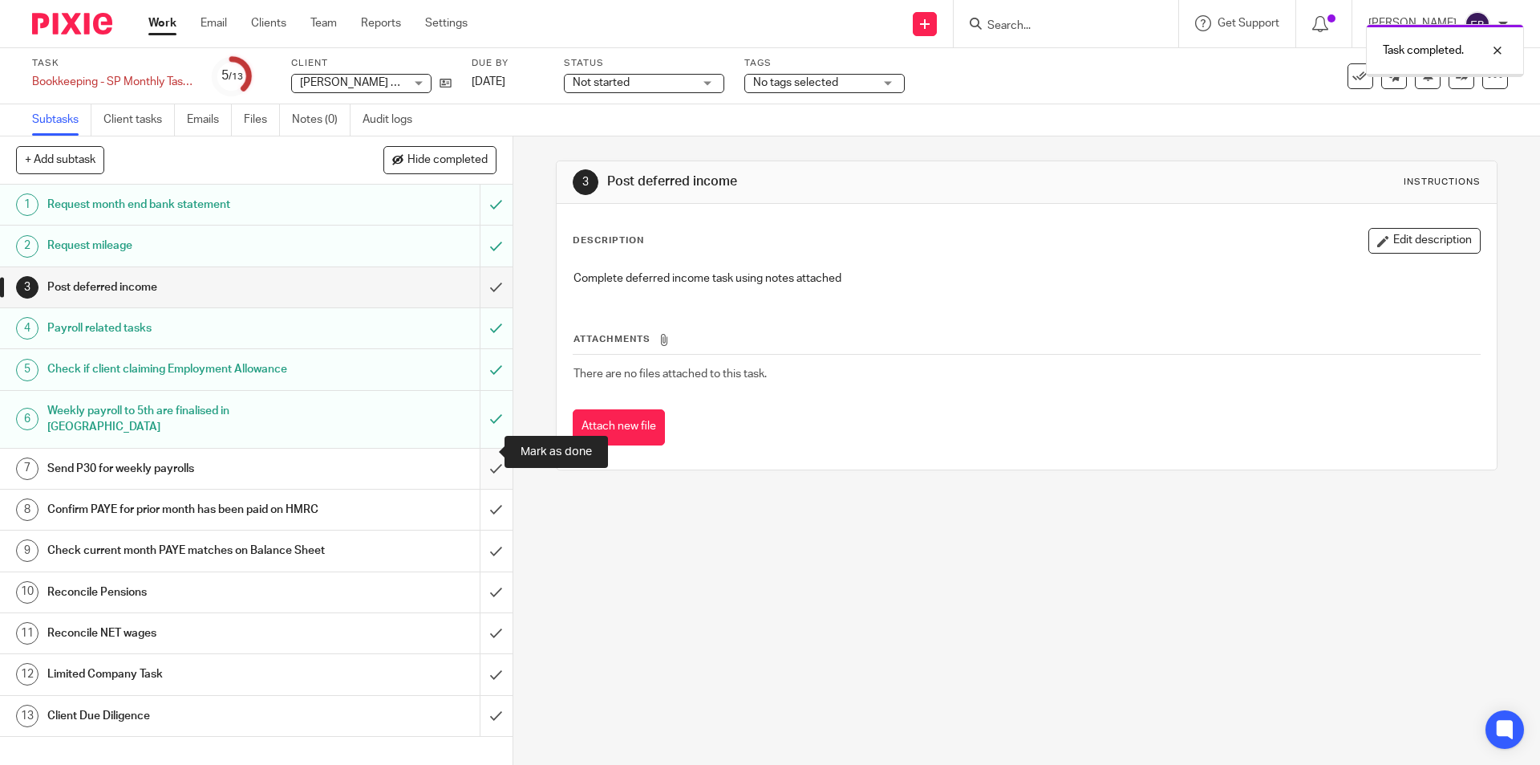
click at [478, 456] on input "submit" at bounding box center [256, 468] width 513 height 40
click at [166, 497] on h1 "Confirm PAYE for prior month has been paid on HMRC" at bounding box center [186, 509] width 278 height 24
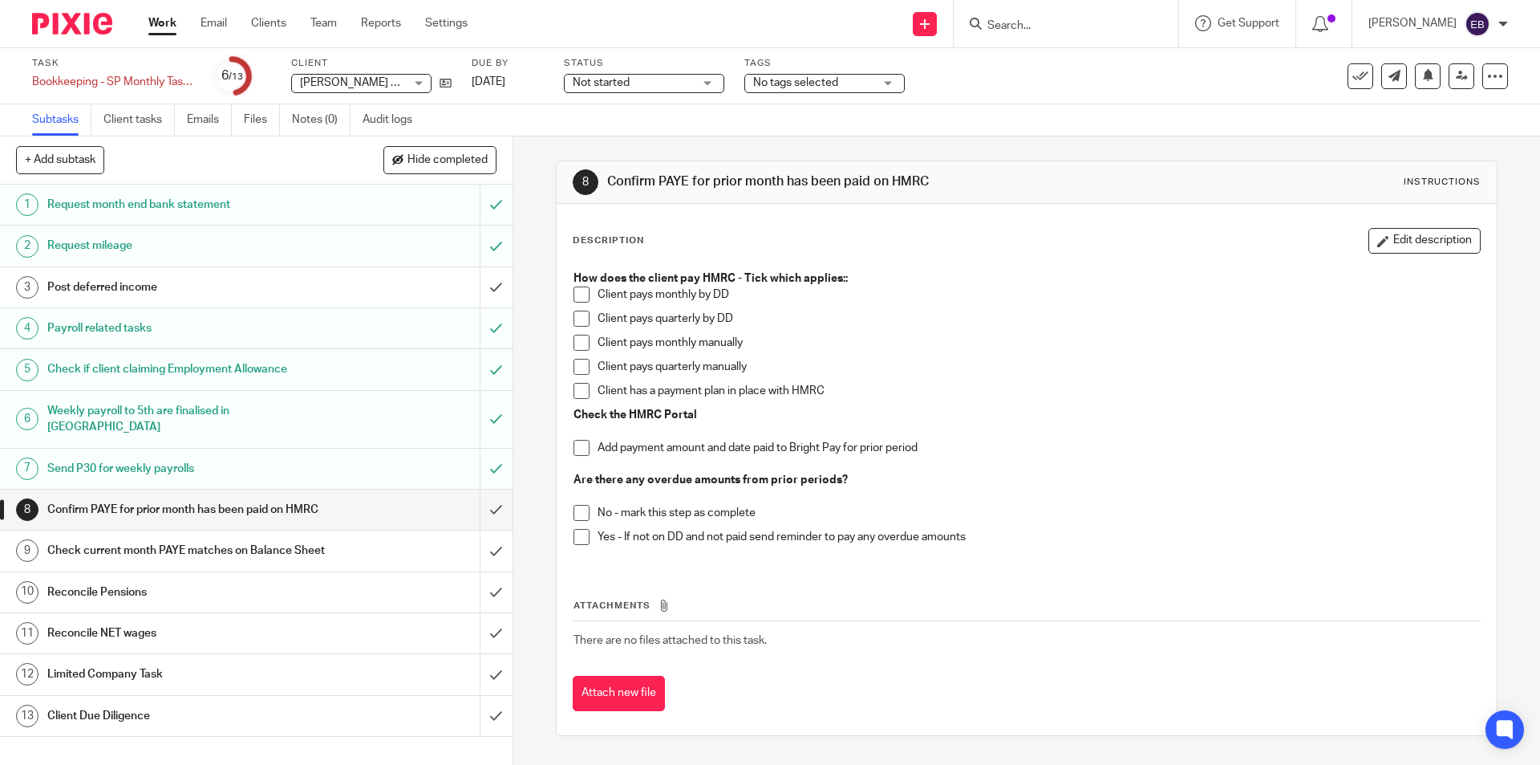
click at [579, 451] on span at bounding box center [582, 448] width 16 height 16
click at [574, 342] on span at bounding box center [582, 343] width 16 height 16
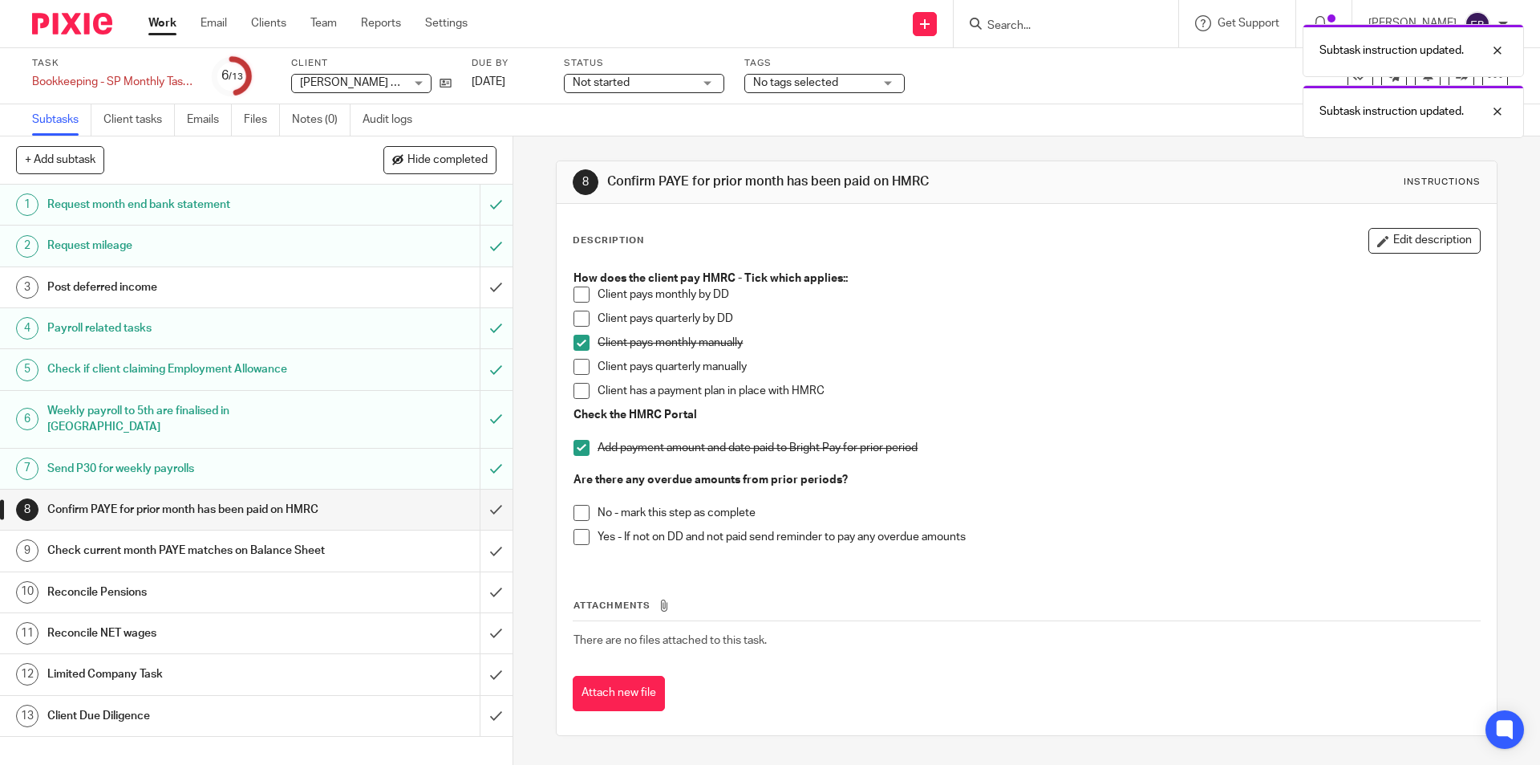
click at [582, 362] on span at bounding box center [582, 367] width 16 height 16
click at [577, 339] on span at bounding box center [582, 343] width 16 height 16
click at [580, 512] on span at bounding box center [582, 513] width 16 height 16
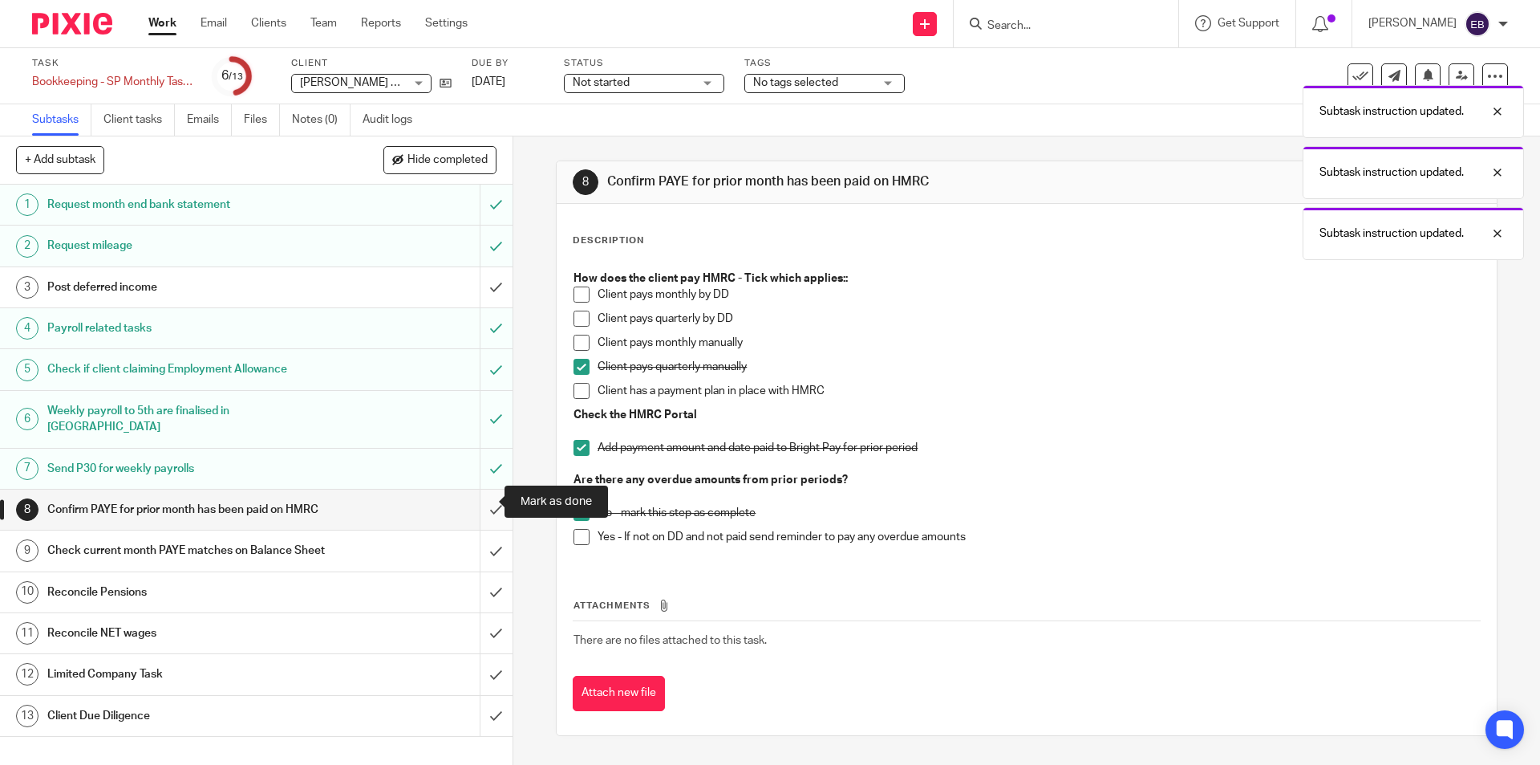
click at [481, 503] on input "submit" at bounding box center [256, 509] width 513 height 40
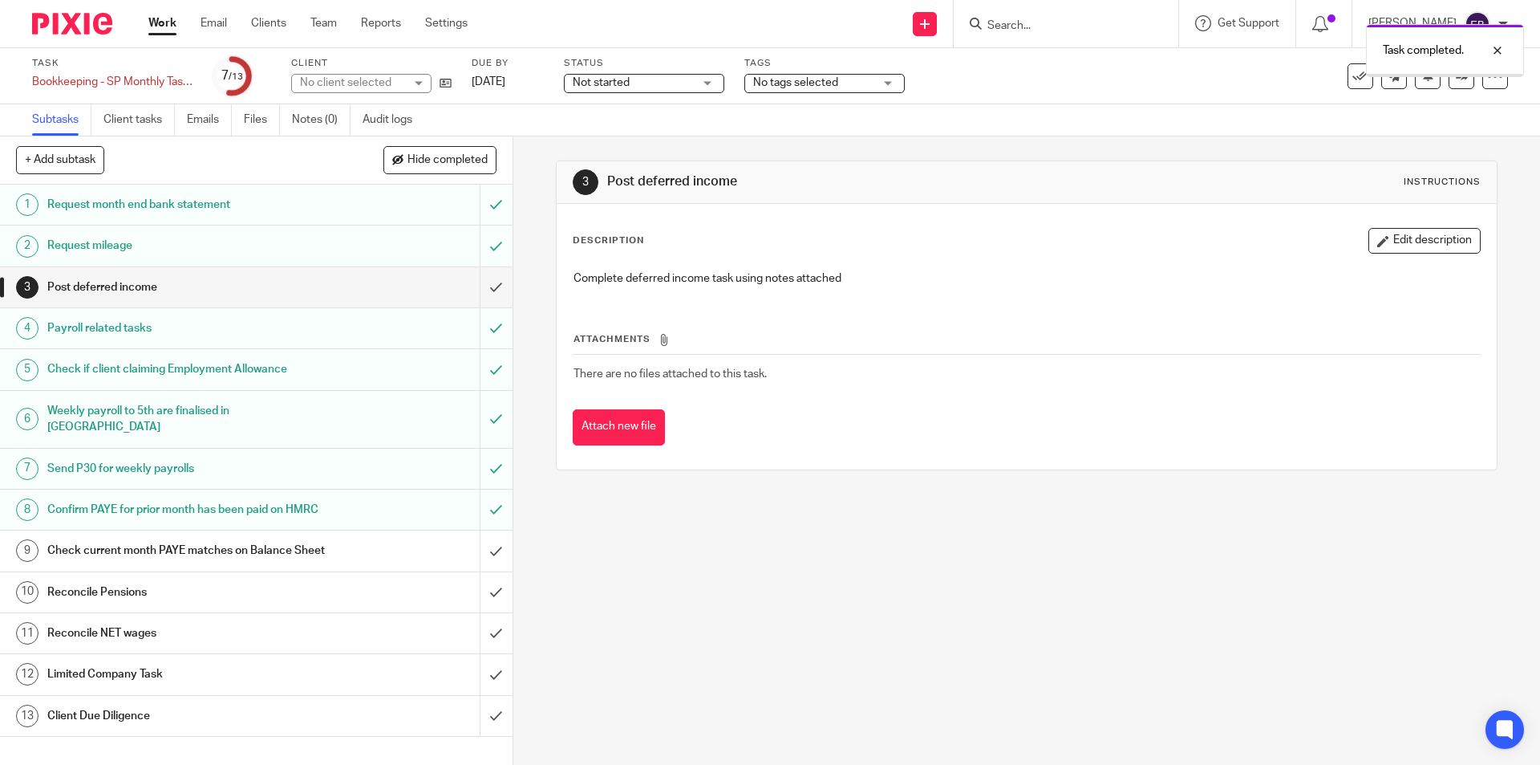
click at [346, 560] on div "Check current month PAYE matches on Balance Sheet" at bounding box center [255, 550] width 416 height 24
click at [373, 604] on div "Reconcile Pensions" at bounding box center [255, 592] width 416 height 24
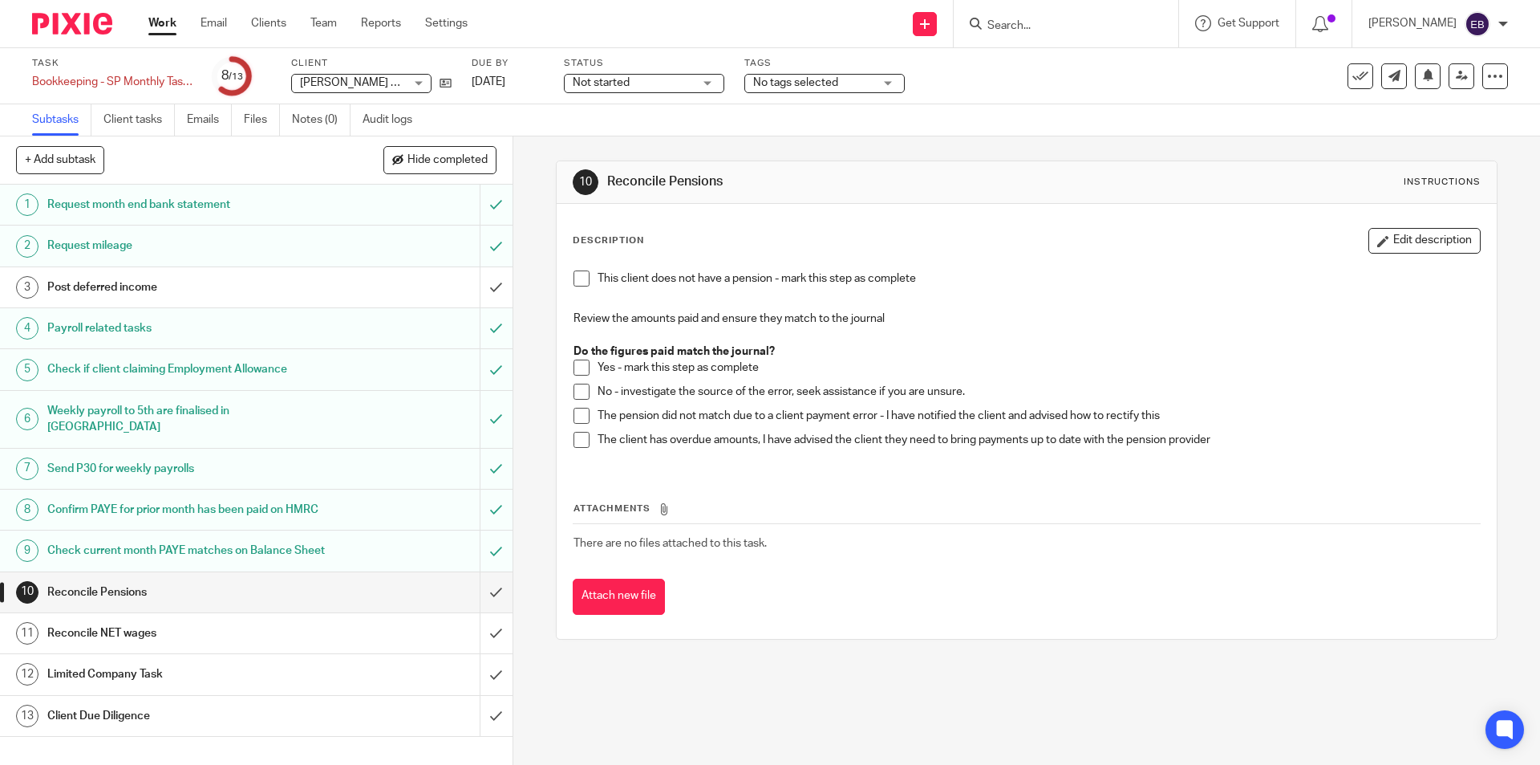
click at [574, 364] on span at bounding box center [582, 367] width 16 height 16
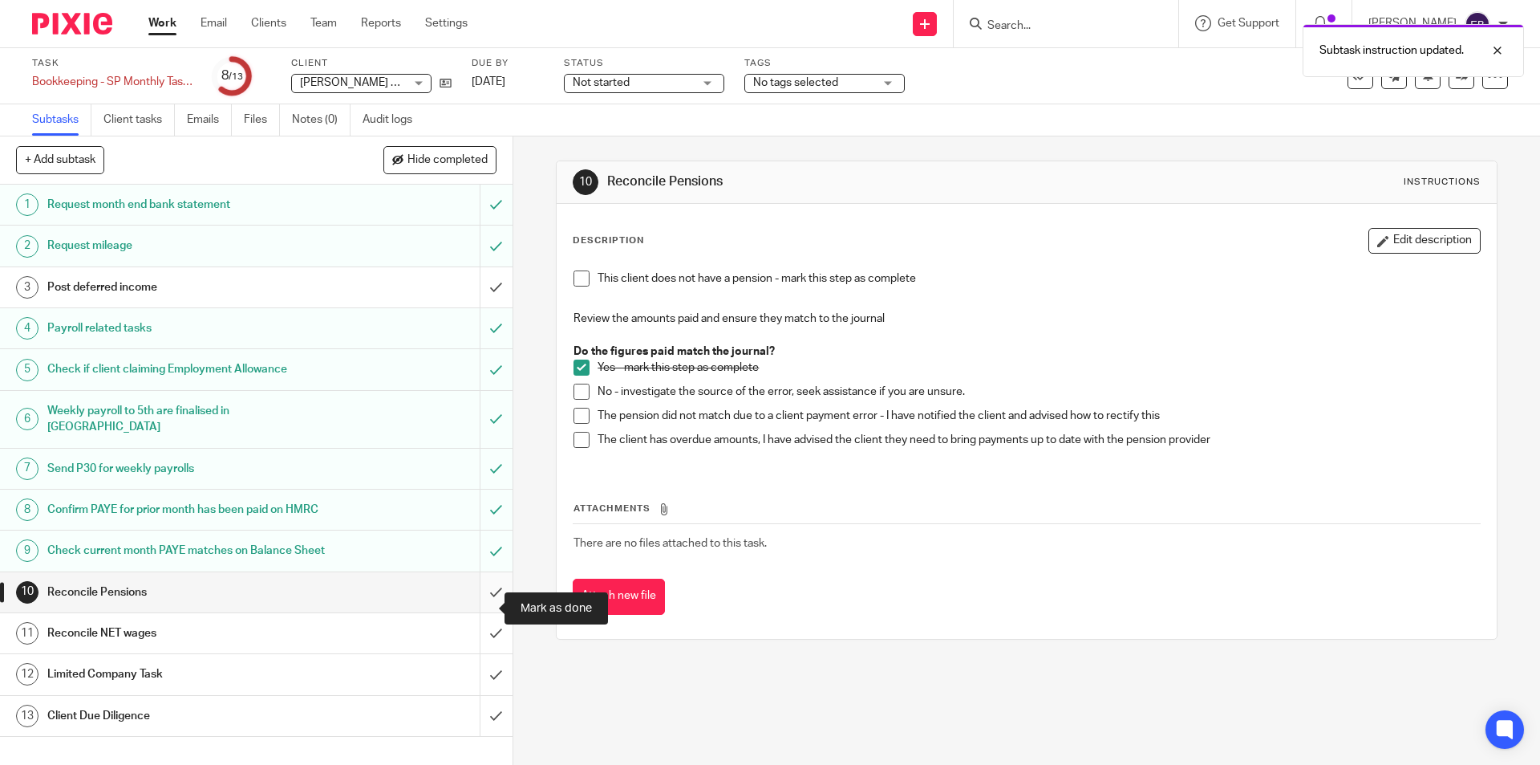
click at [477, 598] on input "submit" at bounding box center [256, 592] width 513 height 40
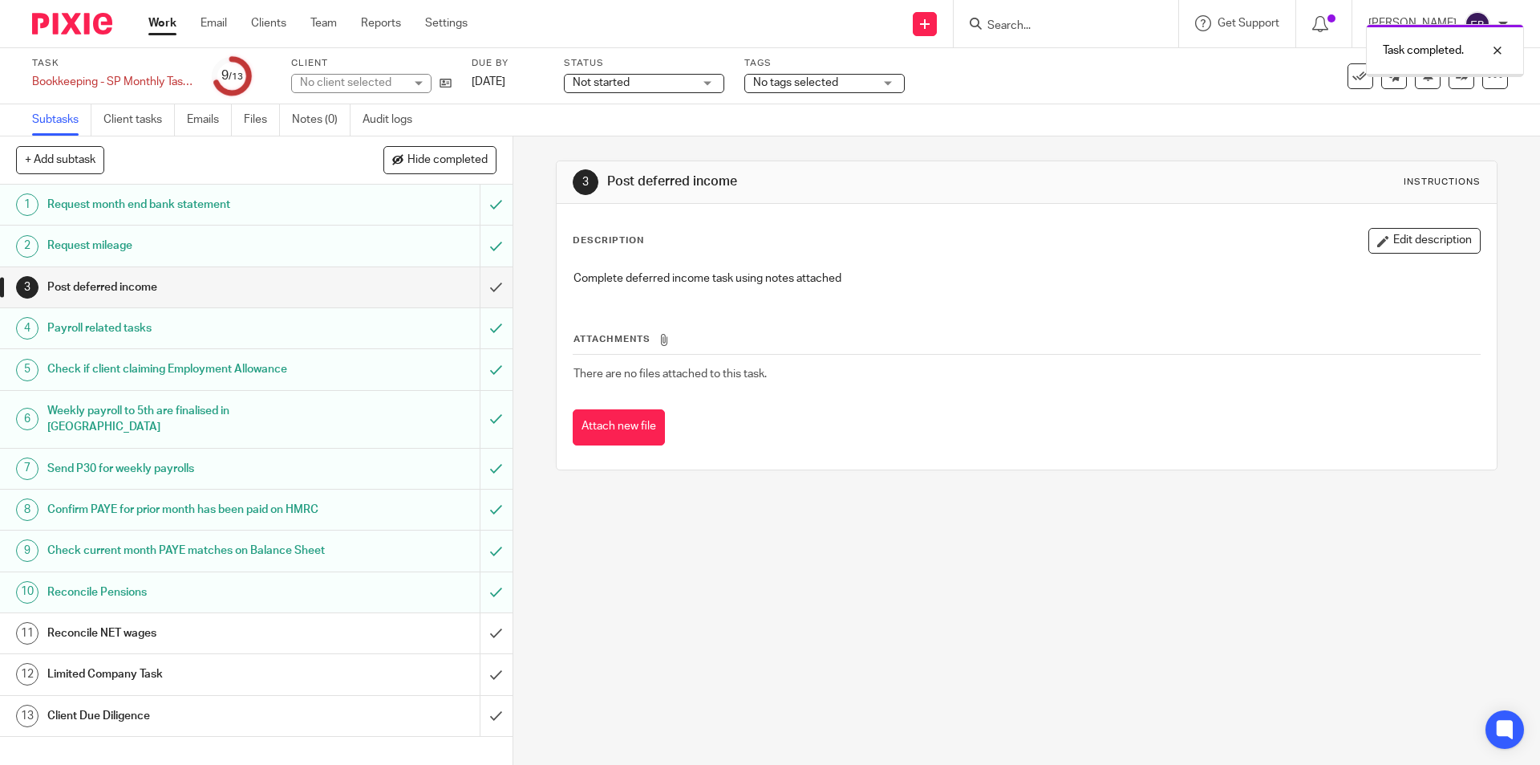
click at [402, 645] on div "Reconcile NET wages" at bounding box center [255, 633] width 416 height 24
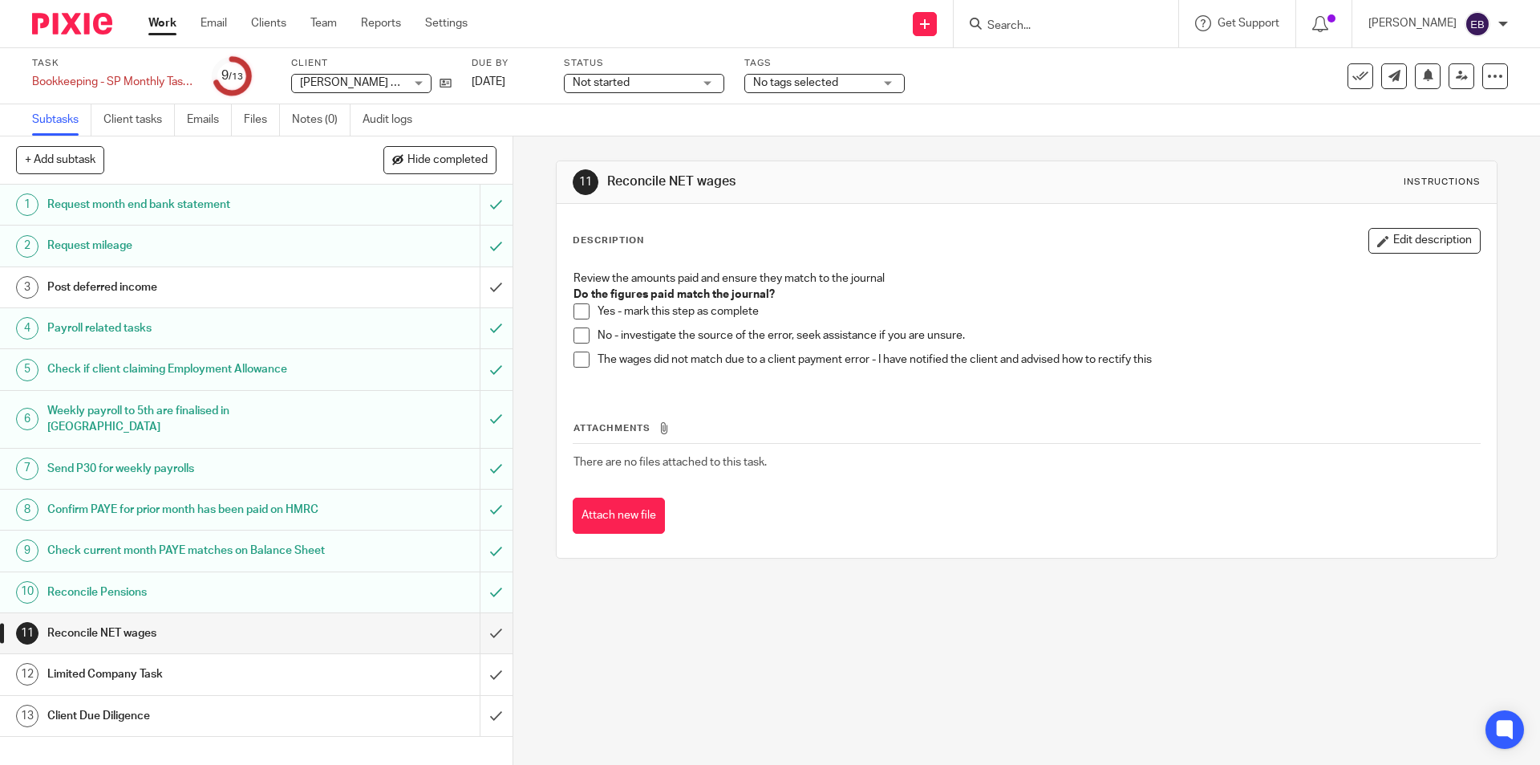
click at [578, 304] on span at bounding box center [582, 311] width 16 height 16
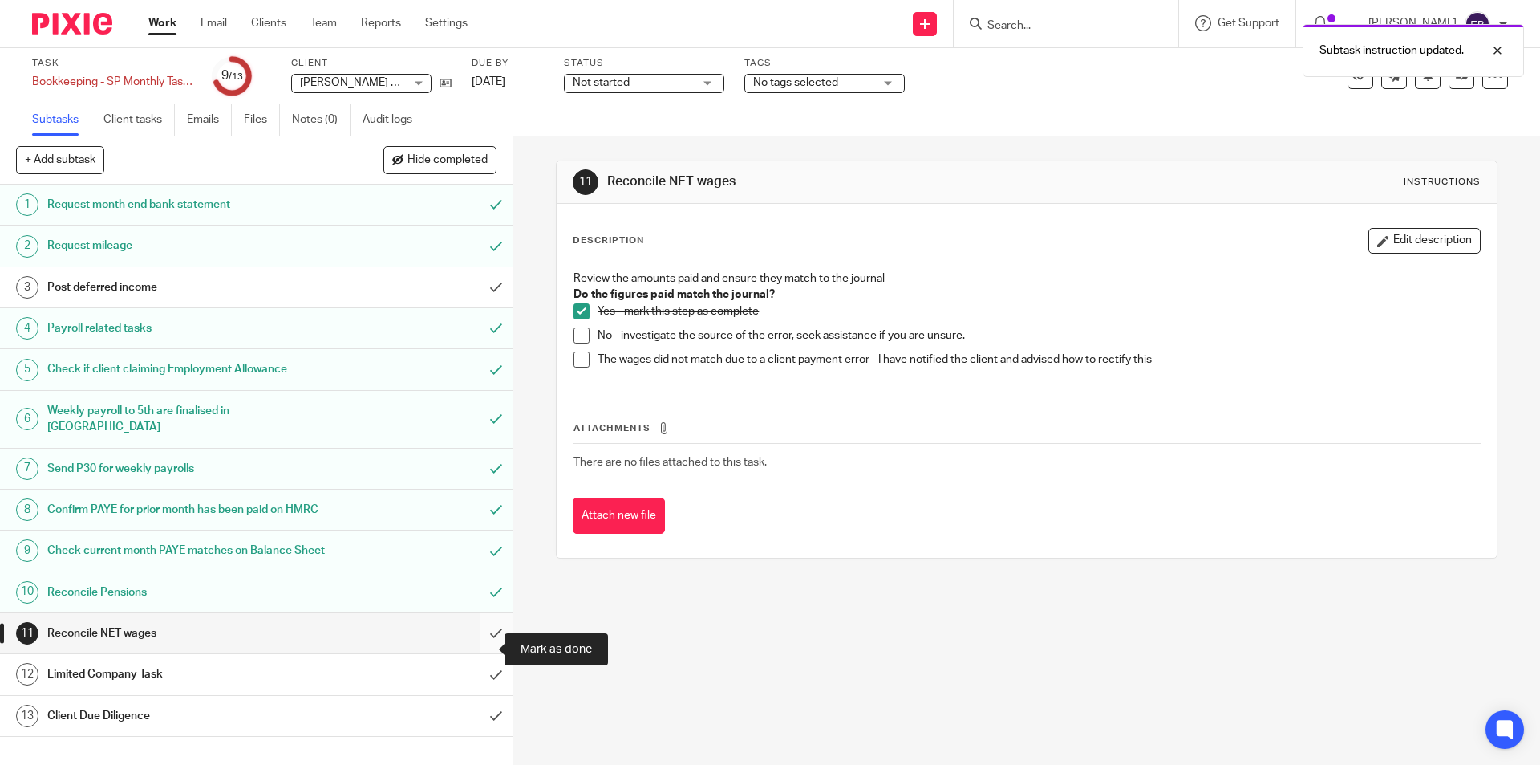
click at [469, 639] on input "submit" at bounding box center [256, 633] width 513 height 40
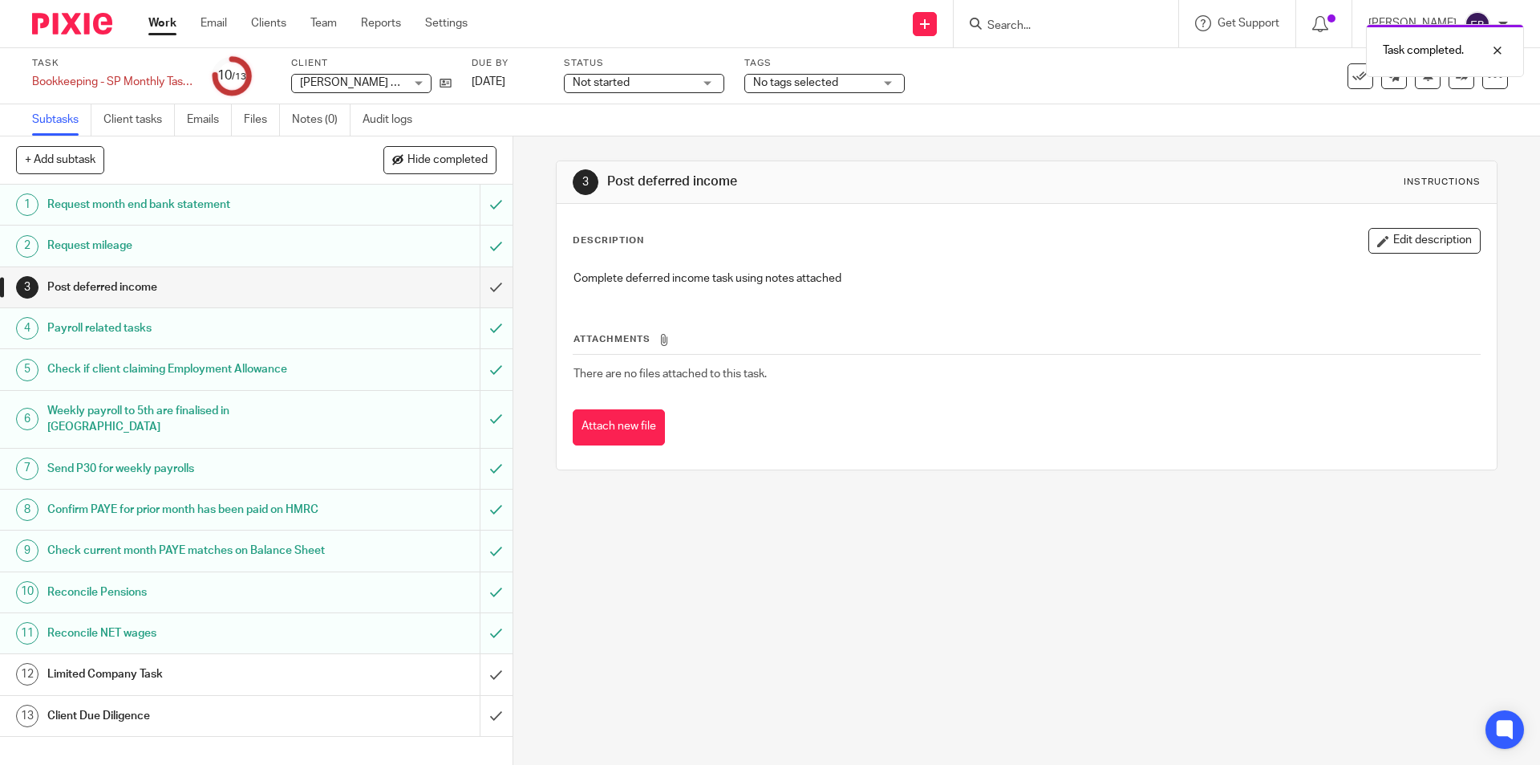
click at [318, 686] on div "Limited Company Task" at bounding box center [255, 674] width 416 height 24
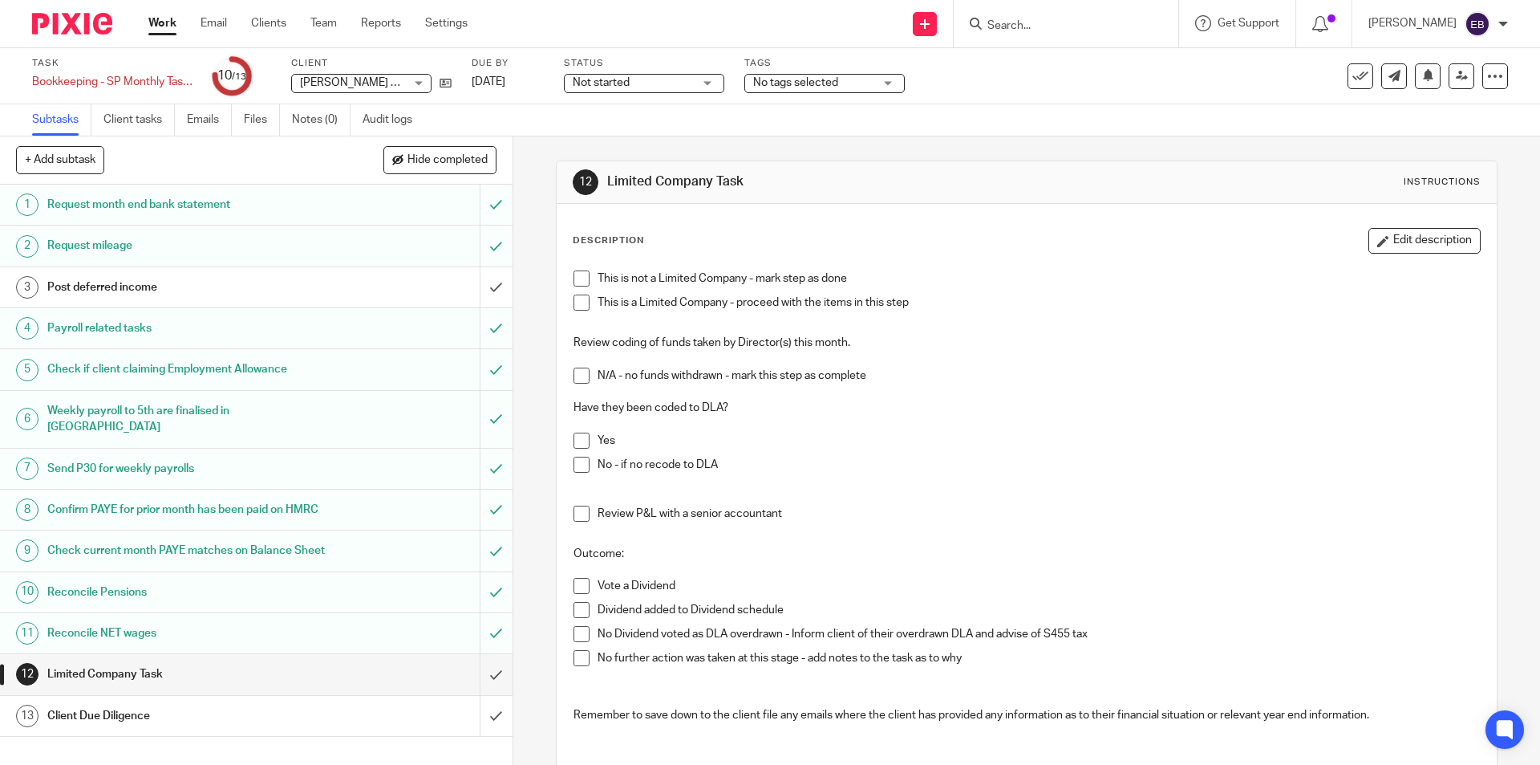
click at [577, 282] on span at bounding box center [582, 278] width 16 height 16
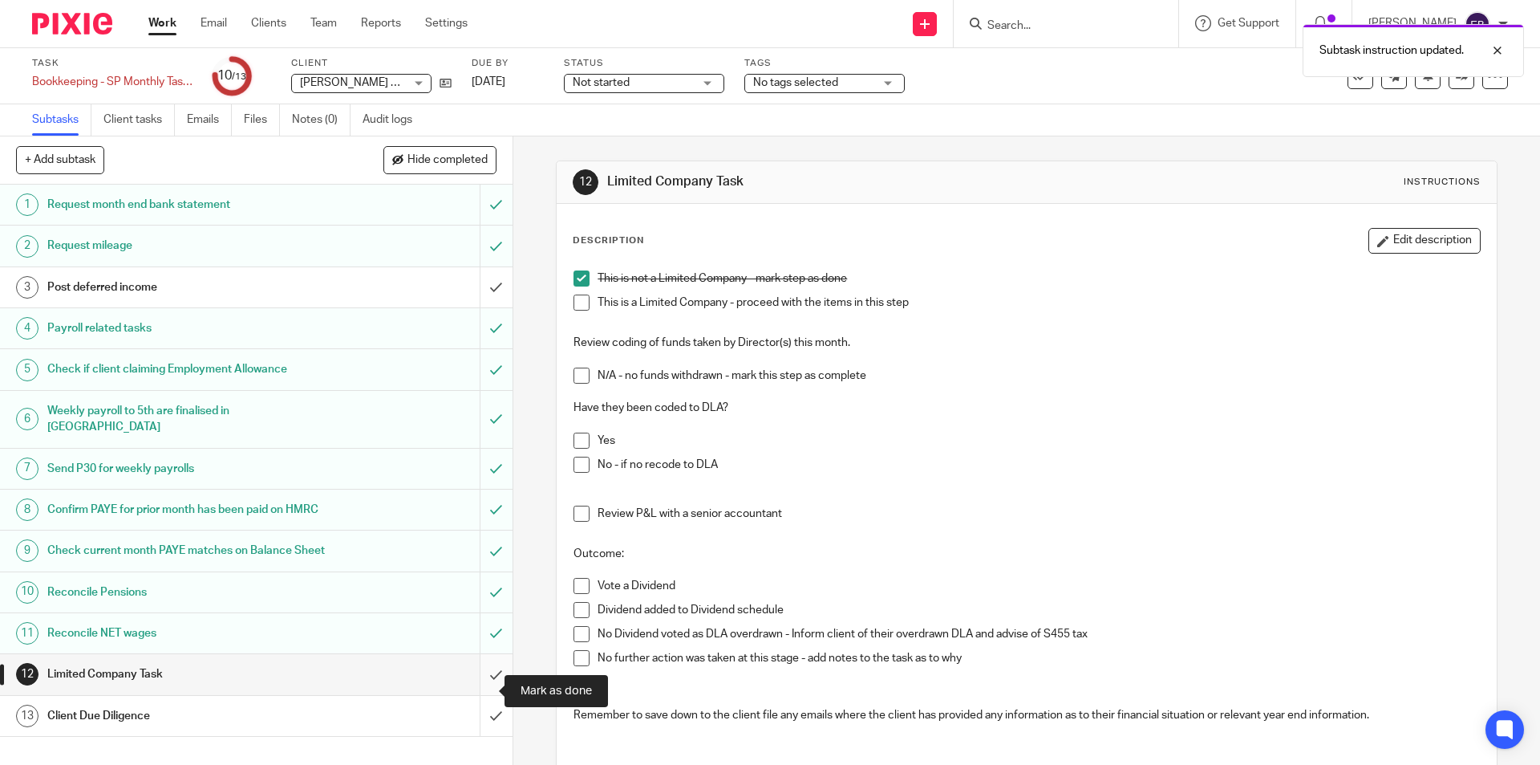
click at [473, 692] on input "submit" at bounding box center [256, 674] width 513 height 40
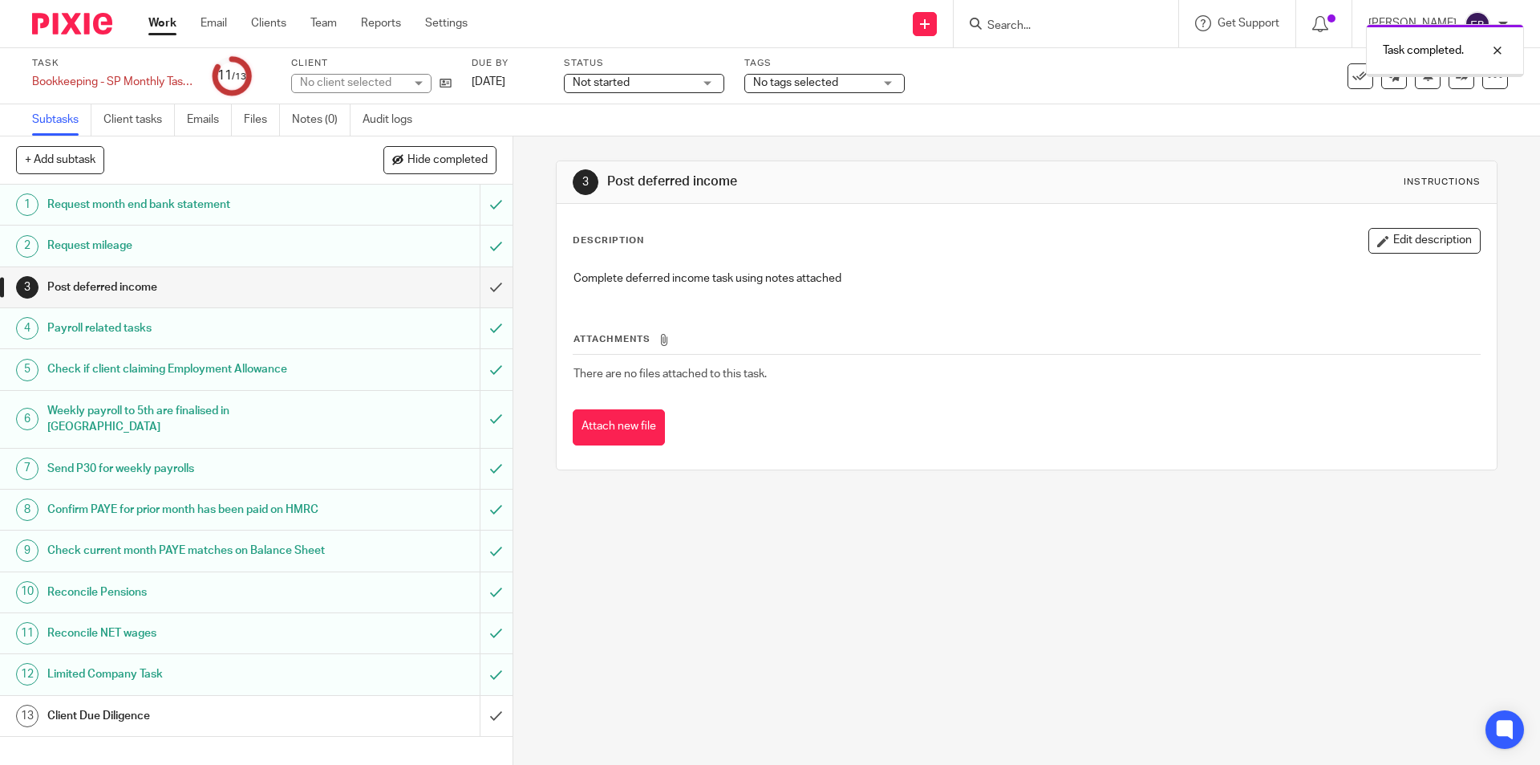
click at [119, 728] on h1 "Client Due Diligence" at bounding box center [186, 716] width 278 height 24
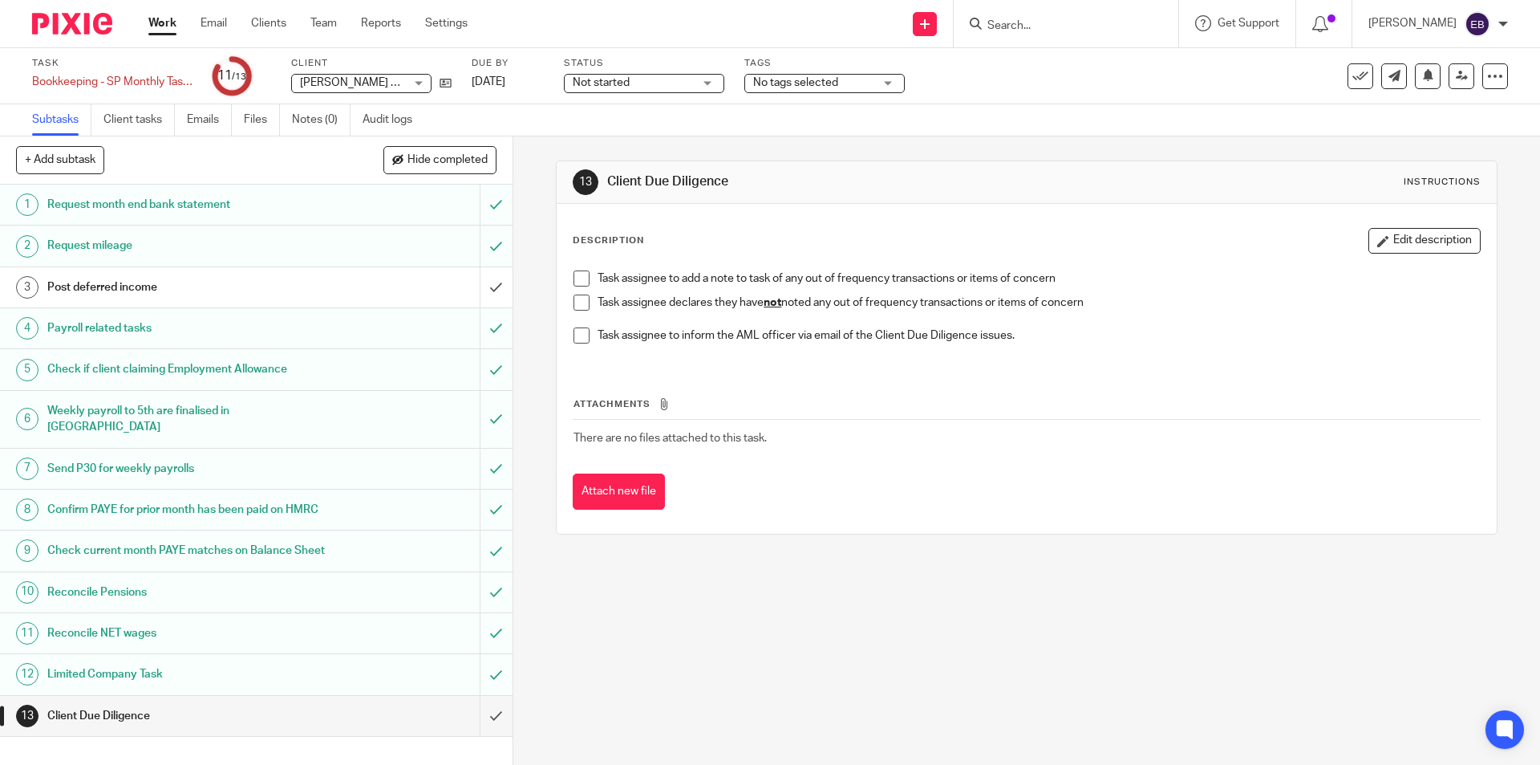
click at [578, 298] on span at bounding box center [582, 302] width 16 height 16
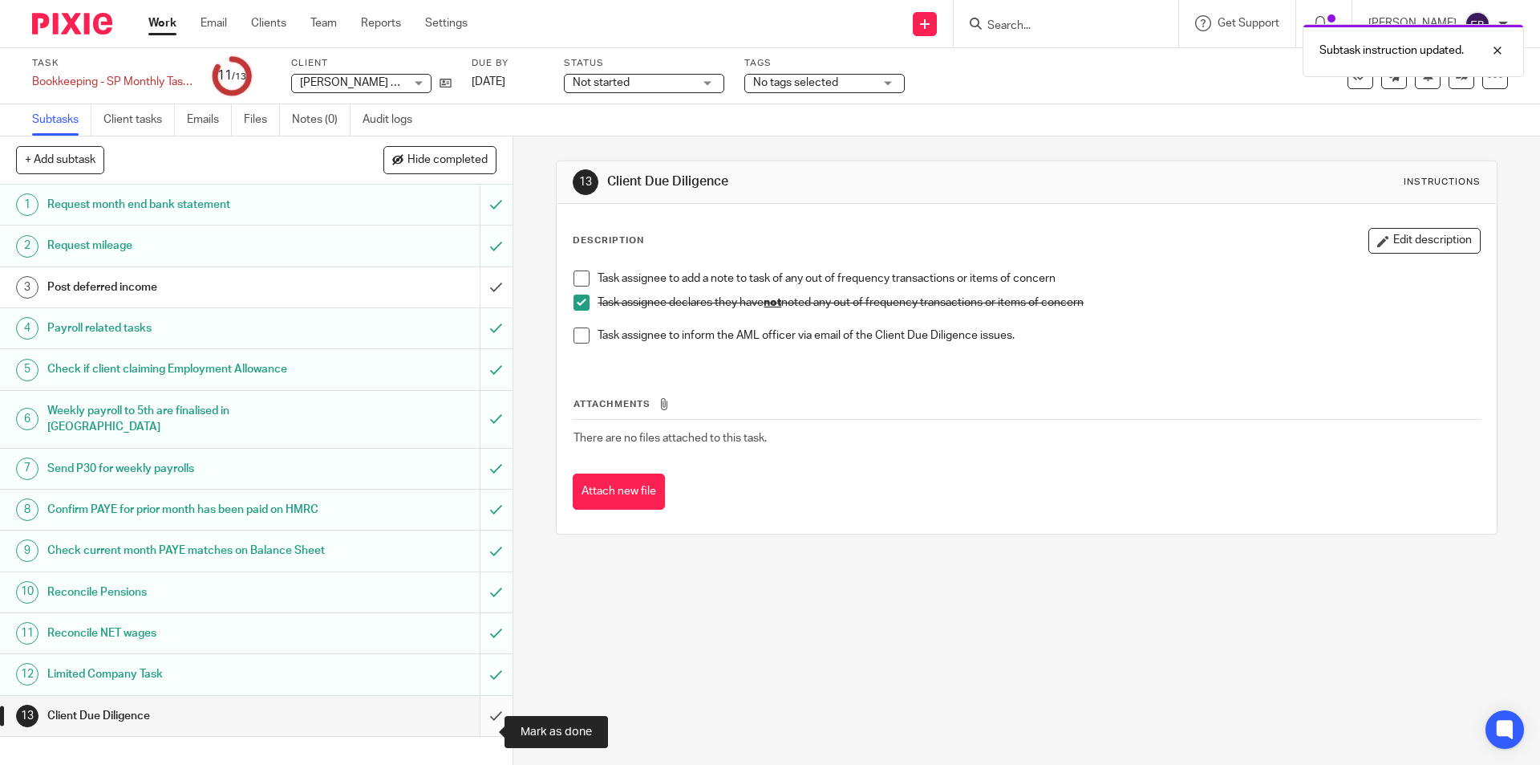
click at [474, 736] on input "submit" at bounding box center [256, 716] width 513 height 40
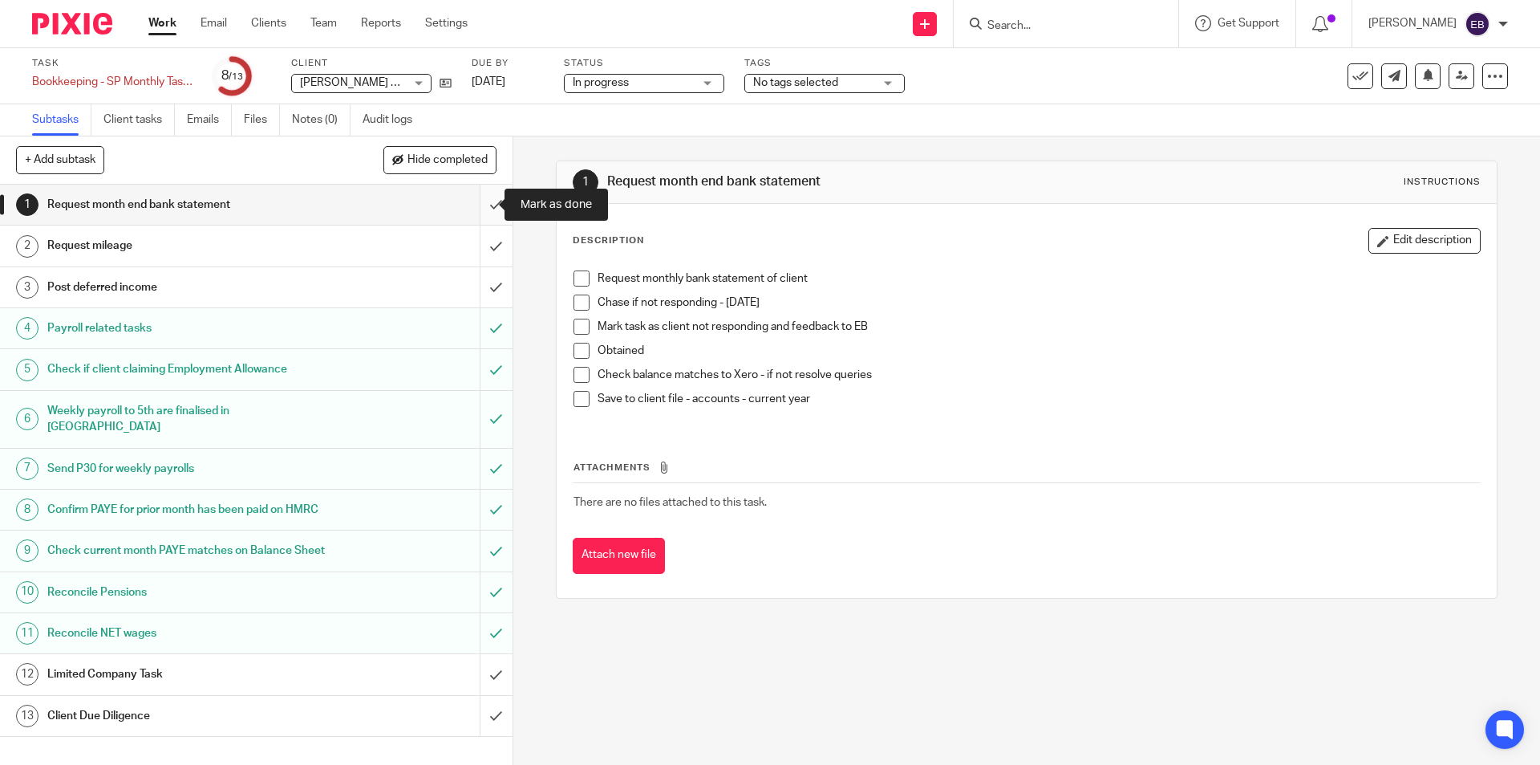
click at [483, 208] on input "submit" at bounding box center [256, 205] width 513 height 40
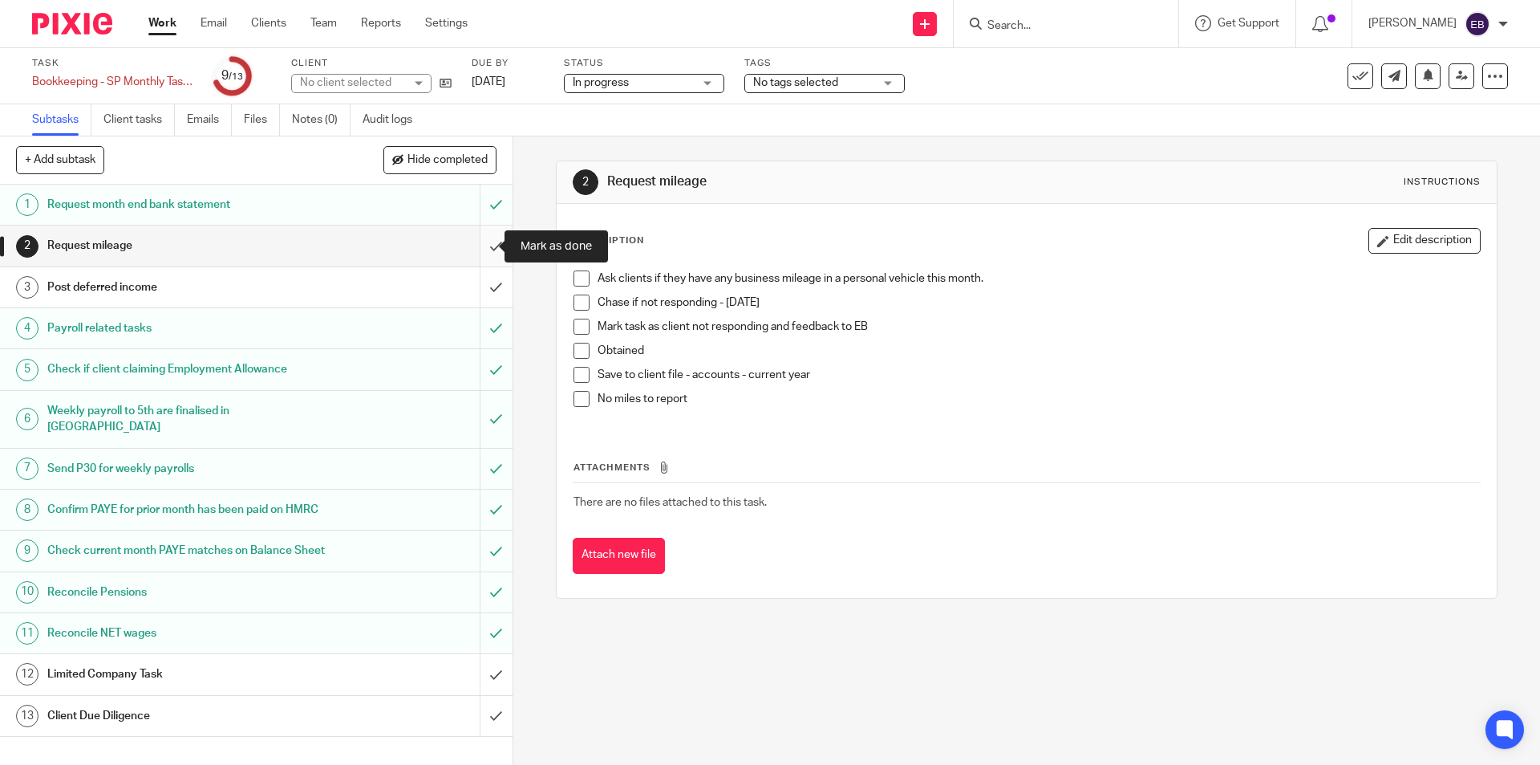
click at [473, 247] on input "submit" at bounding box center [256, 245] width 513 height 40
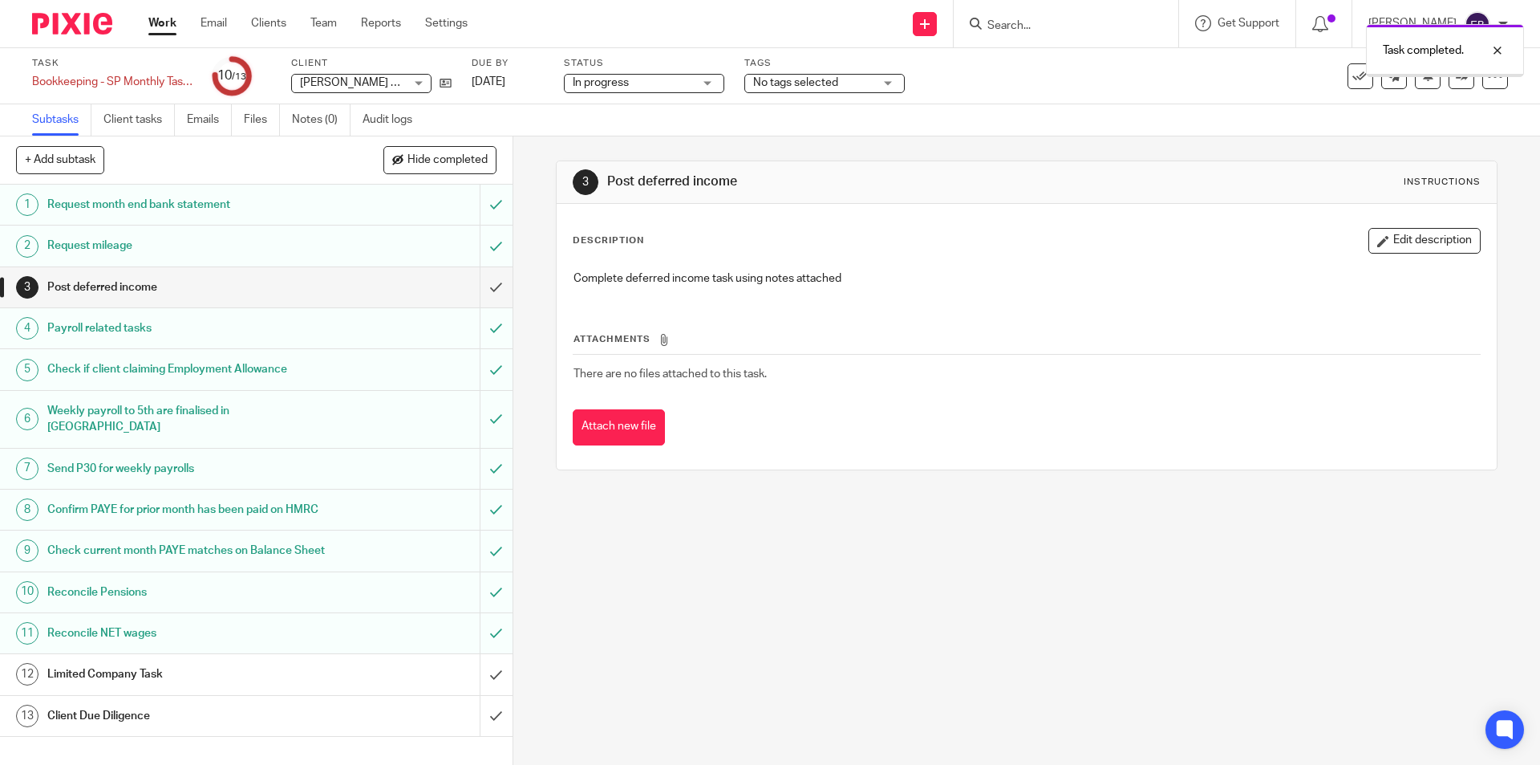
click at [142, 684] on h1 "Limited Company Task" at bounding box center [186, 674] width 278 height 24
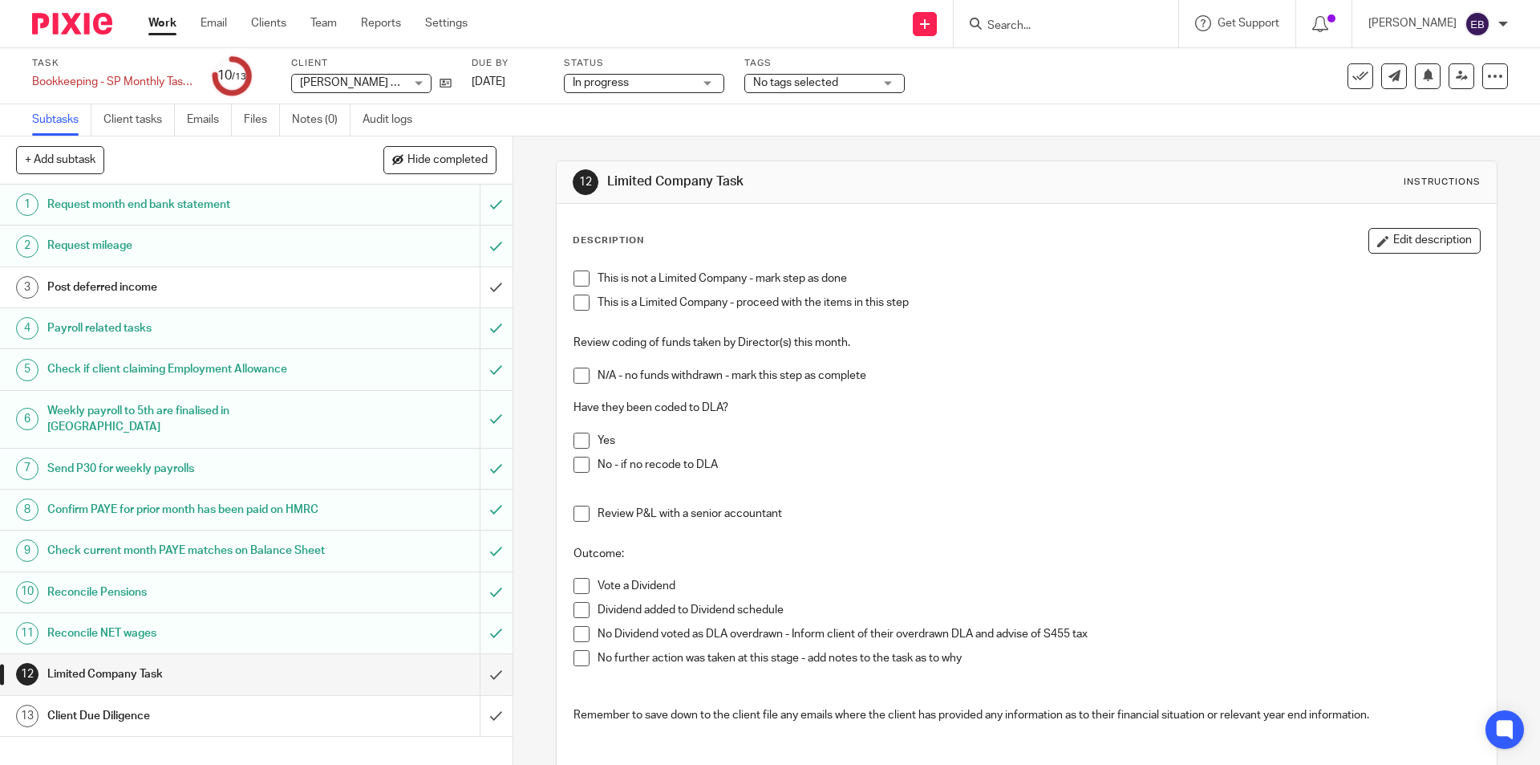
click at [574, 281] on span at bounding box center [582, 278] width 16 height 16
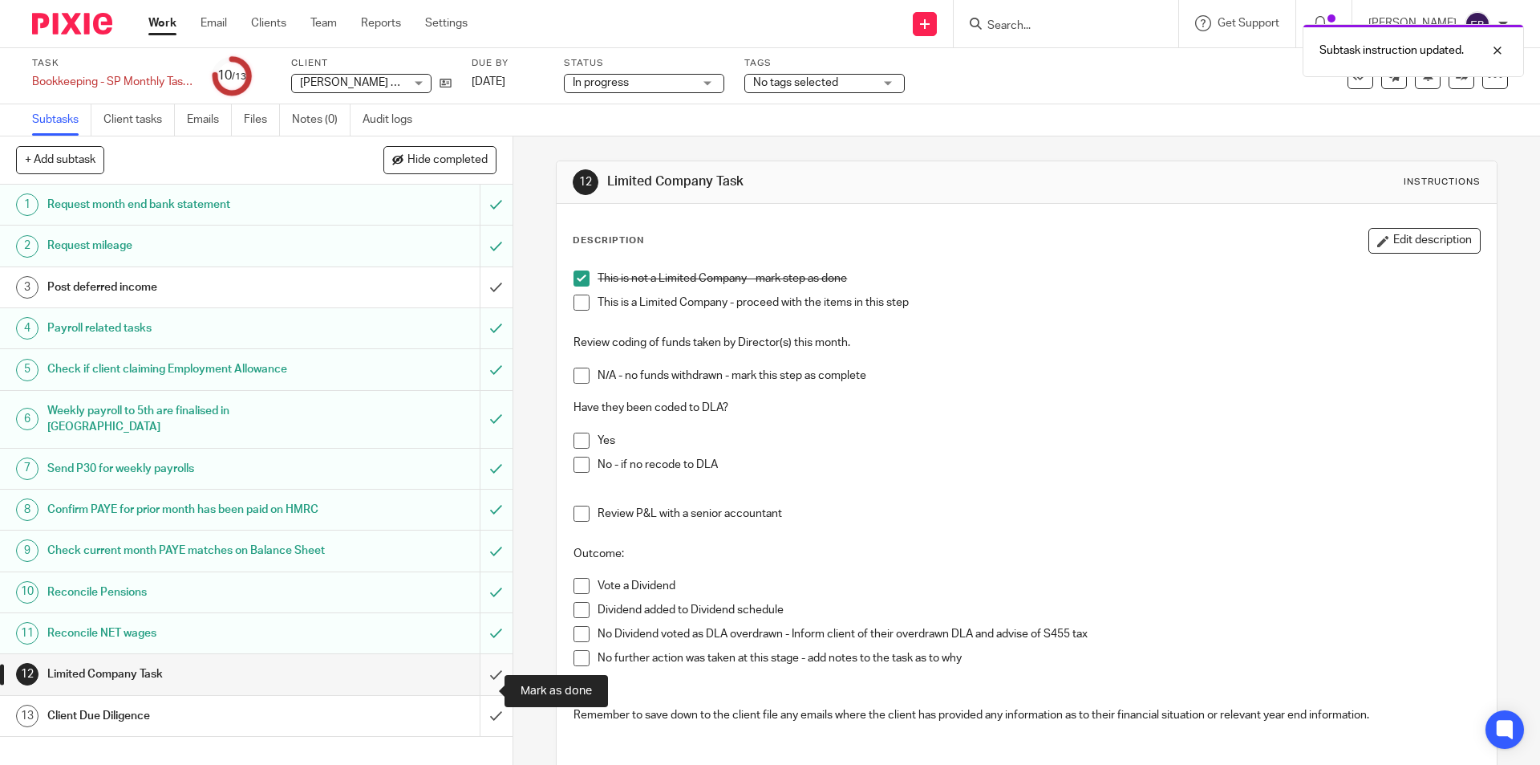
click at [476, 688] on input "submit" at bounding box center [256, 674] width 513 height 40
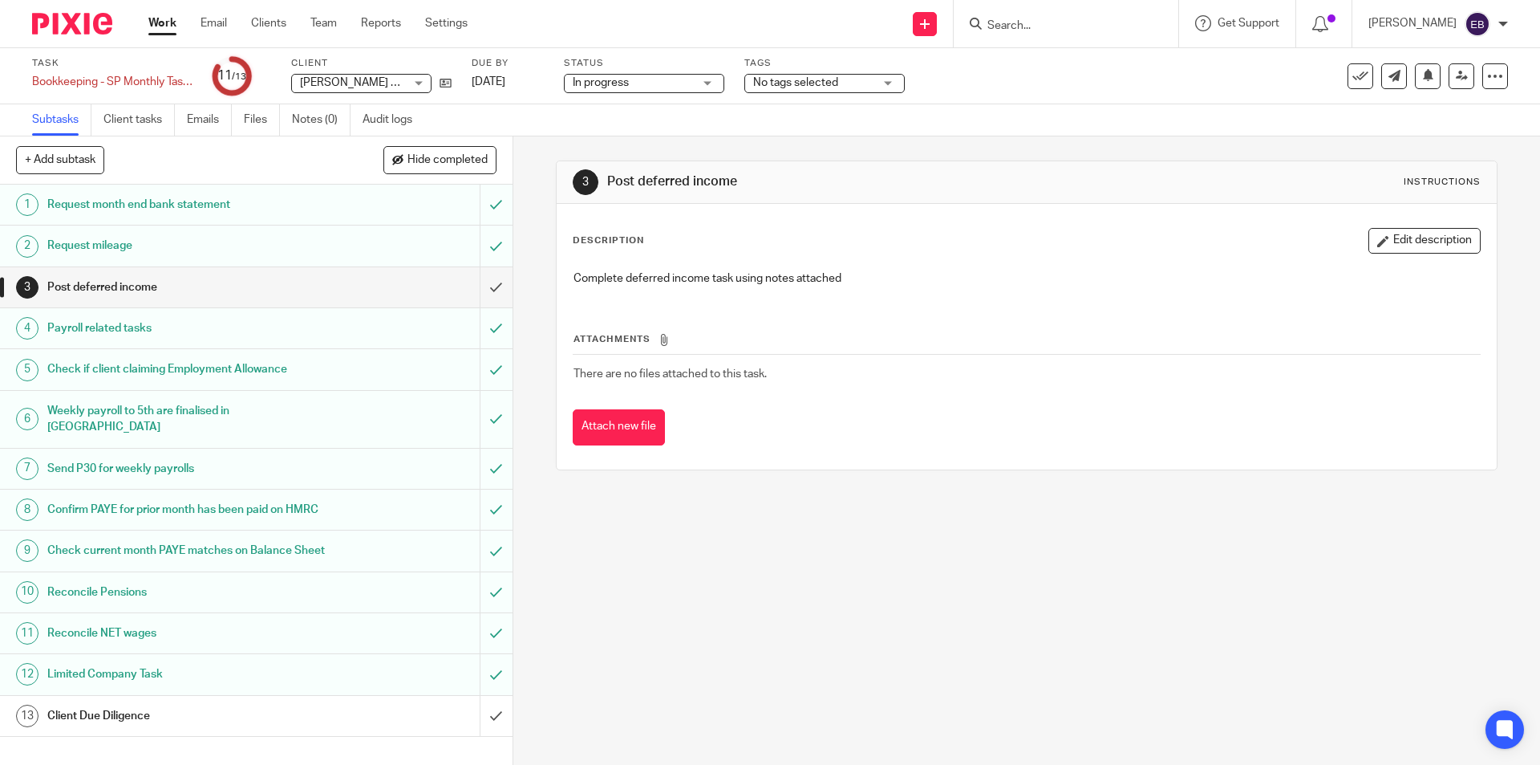
click at [160, 728] on h1 "Client Due Diligence" at bounding box center [186, 716] width 278 height 24
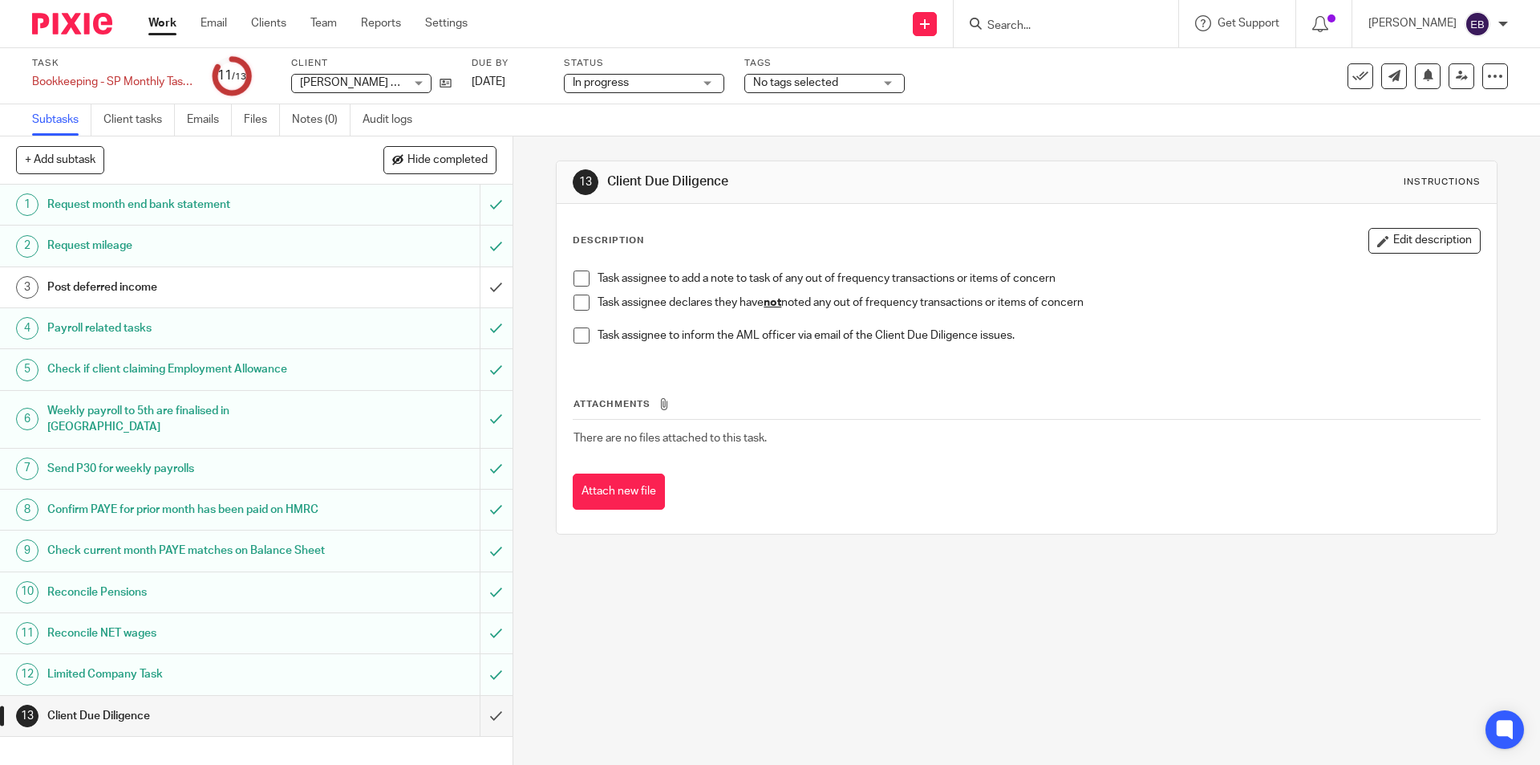
click at [574, 306] on span at bounding box center [582, 302] width 16 height 16
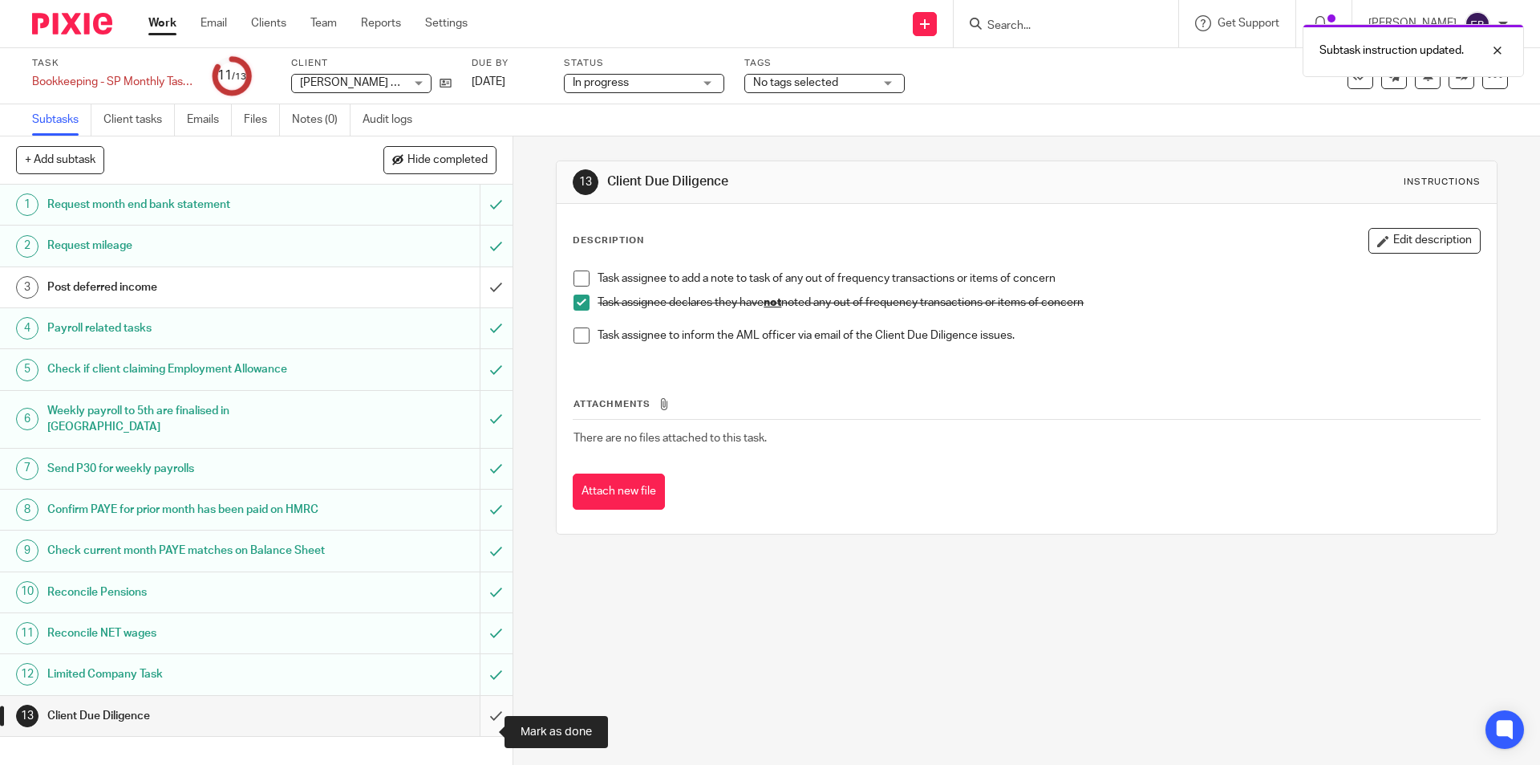
click at [478, 727] on input "submit" at bounding box center [256, 716] width 513 height 40
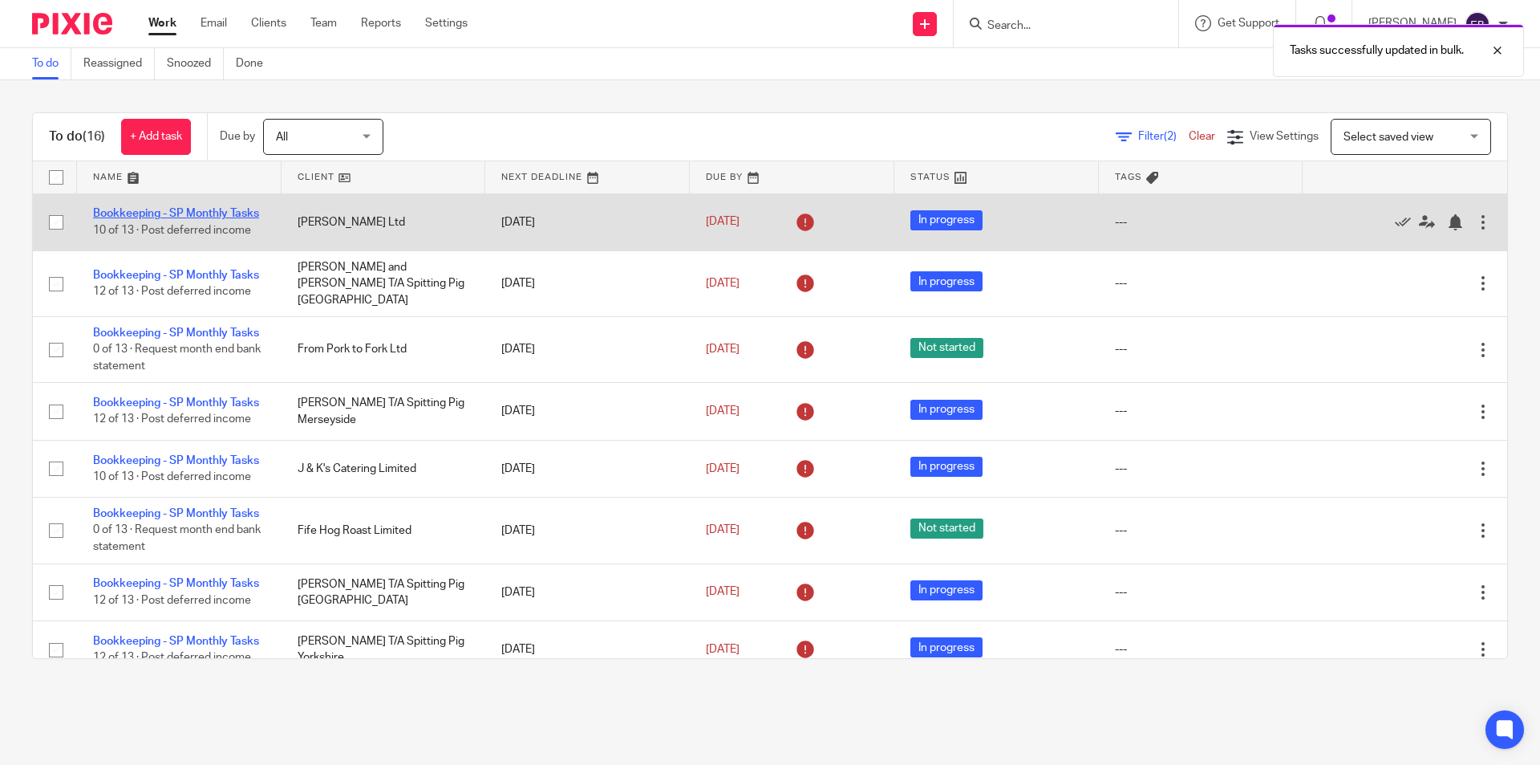
click at [156, 209] on link "Bookkeeping - SP Monthly Tasks" at bounding box center [176, 213] width 166 height 11
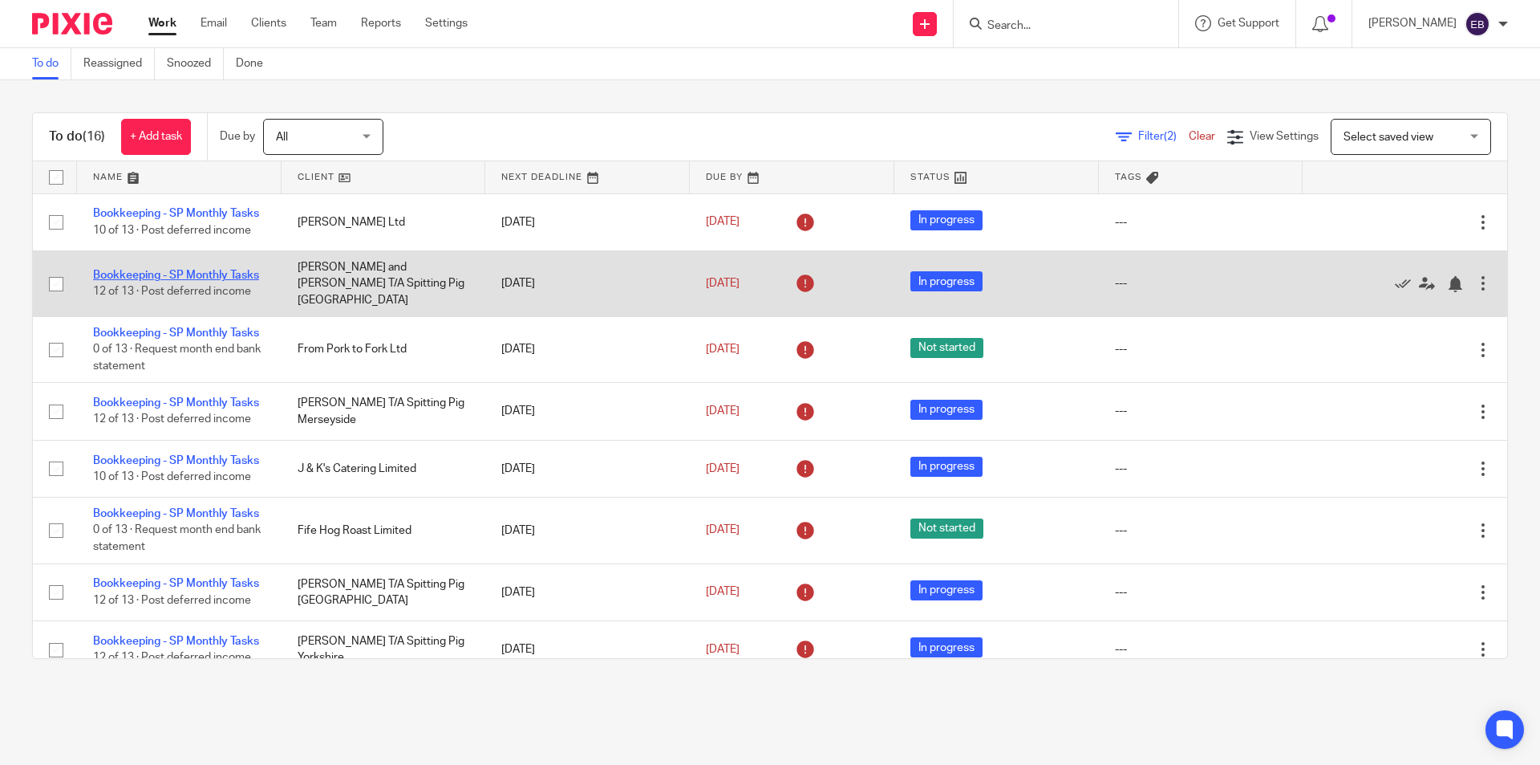
click at [117, 278] on link "Bookkeeping - SP Monthly Tasks" at bounding box center [176, 275] width 166 height 11
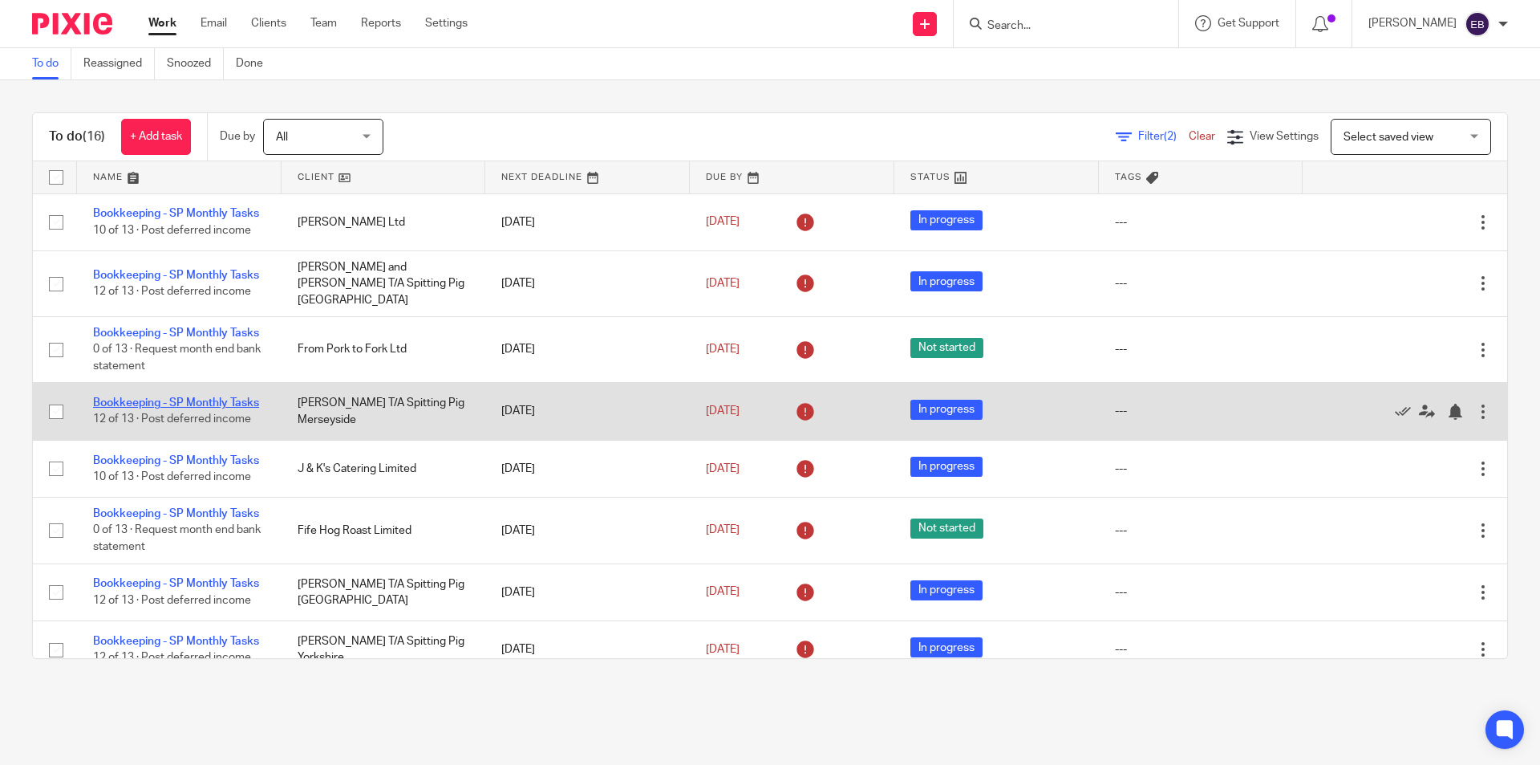
click at [144, 408] on link "Bookkeeping - SP Monthly Tasks" at bounding box center [176, 402] width 166 height 11
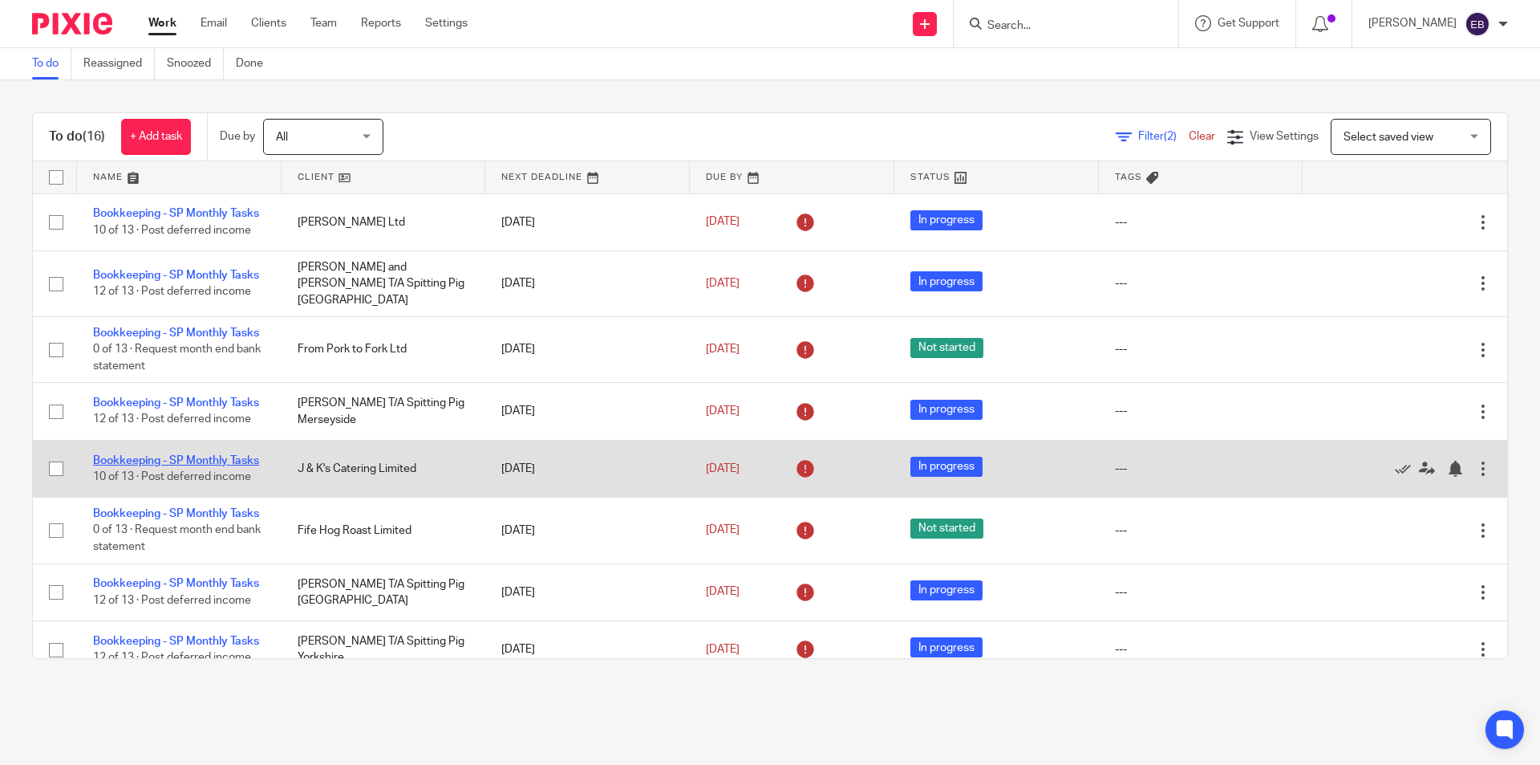
click at [136, 466] on link "Bookkeeping - SP Monthly Tasks" at bounding box center [176, 460] width 166 height 11
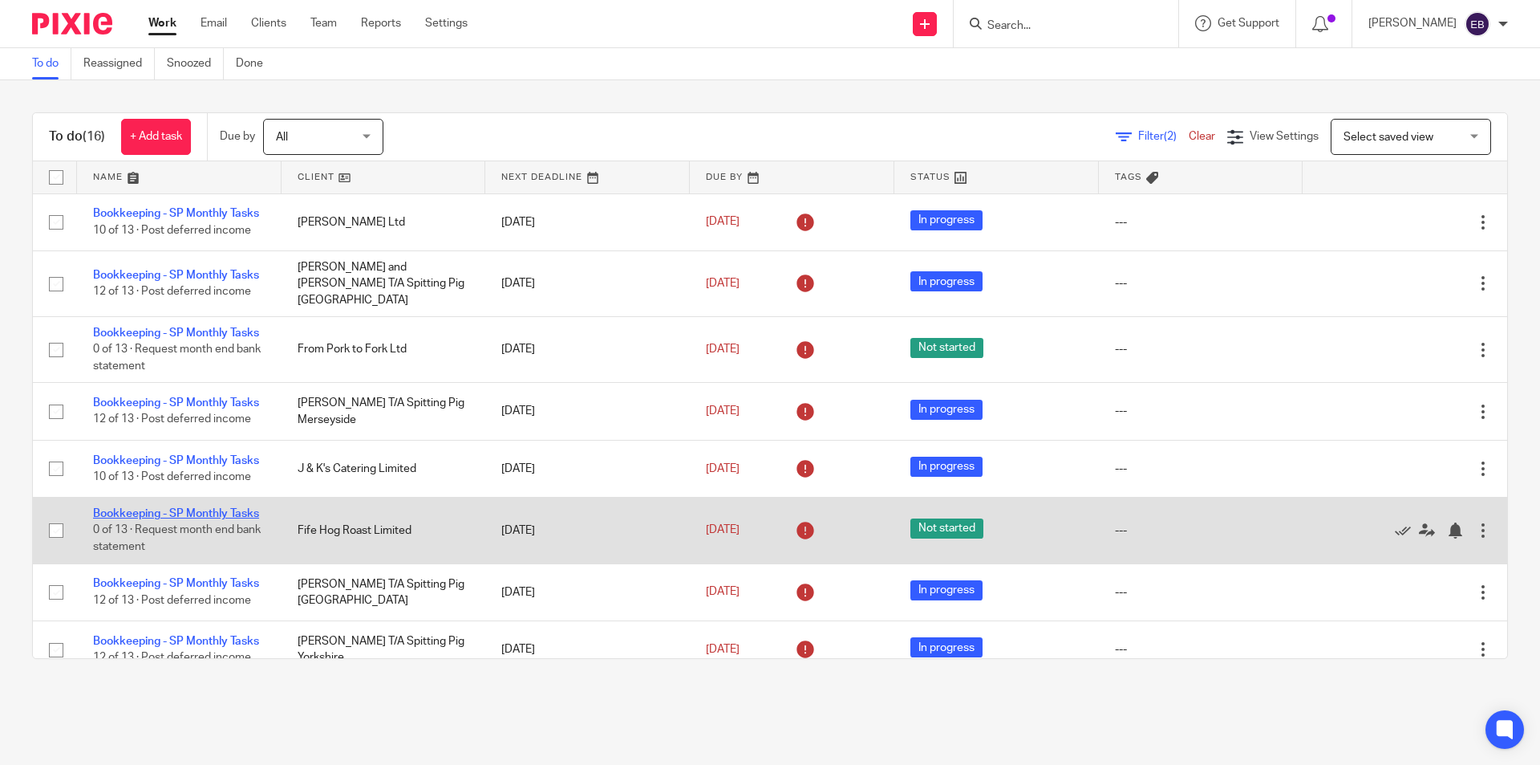
scroll to position [80, 0]
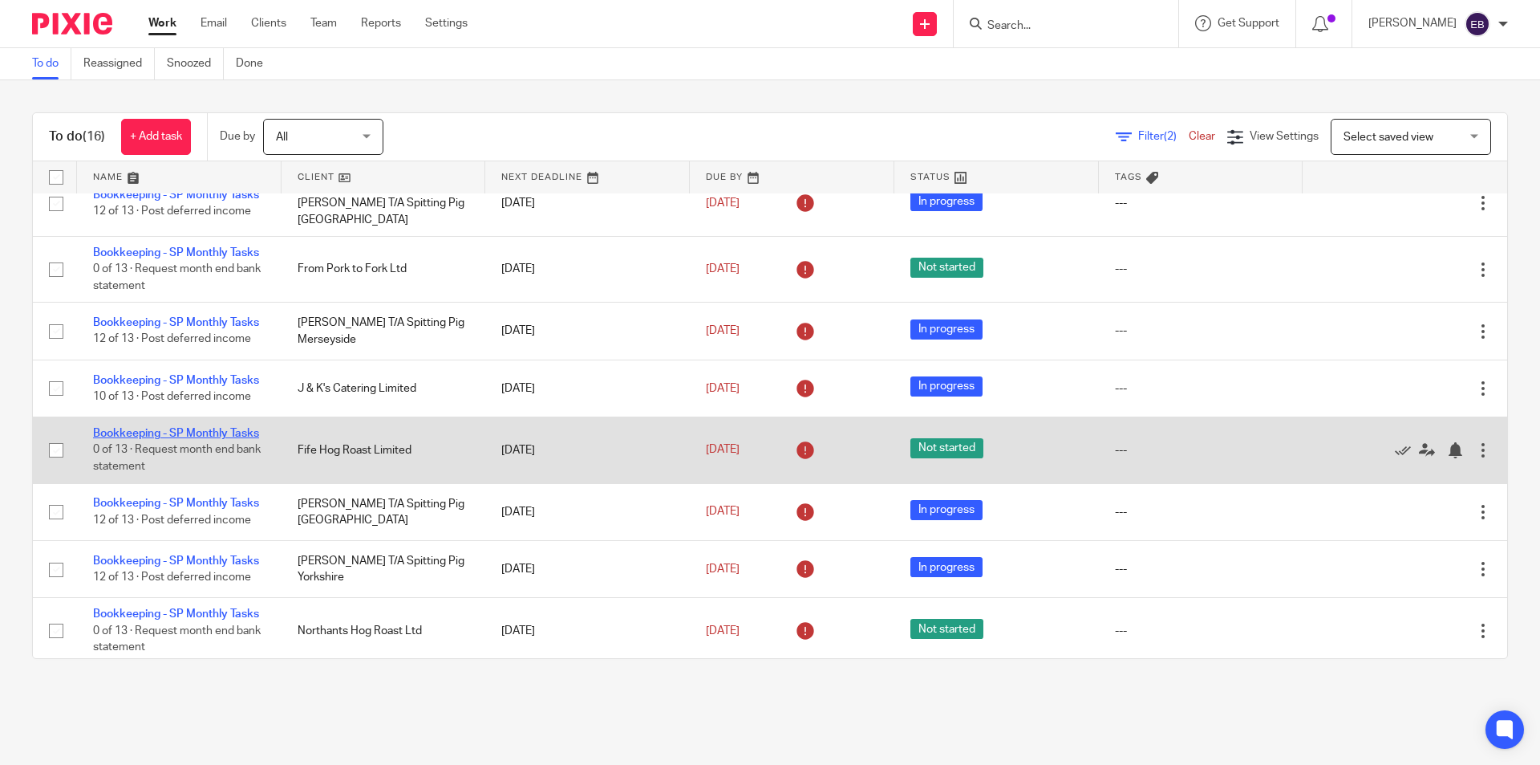
click at [146, 509] on link "Bookkeeping - SP Monthly Tasks" at bounding box center [176, 502] width 166 height 11
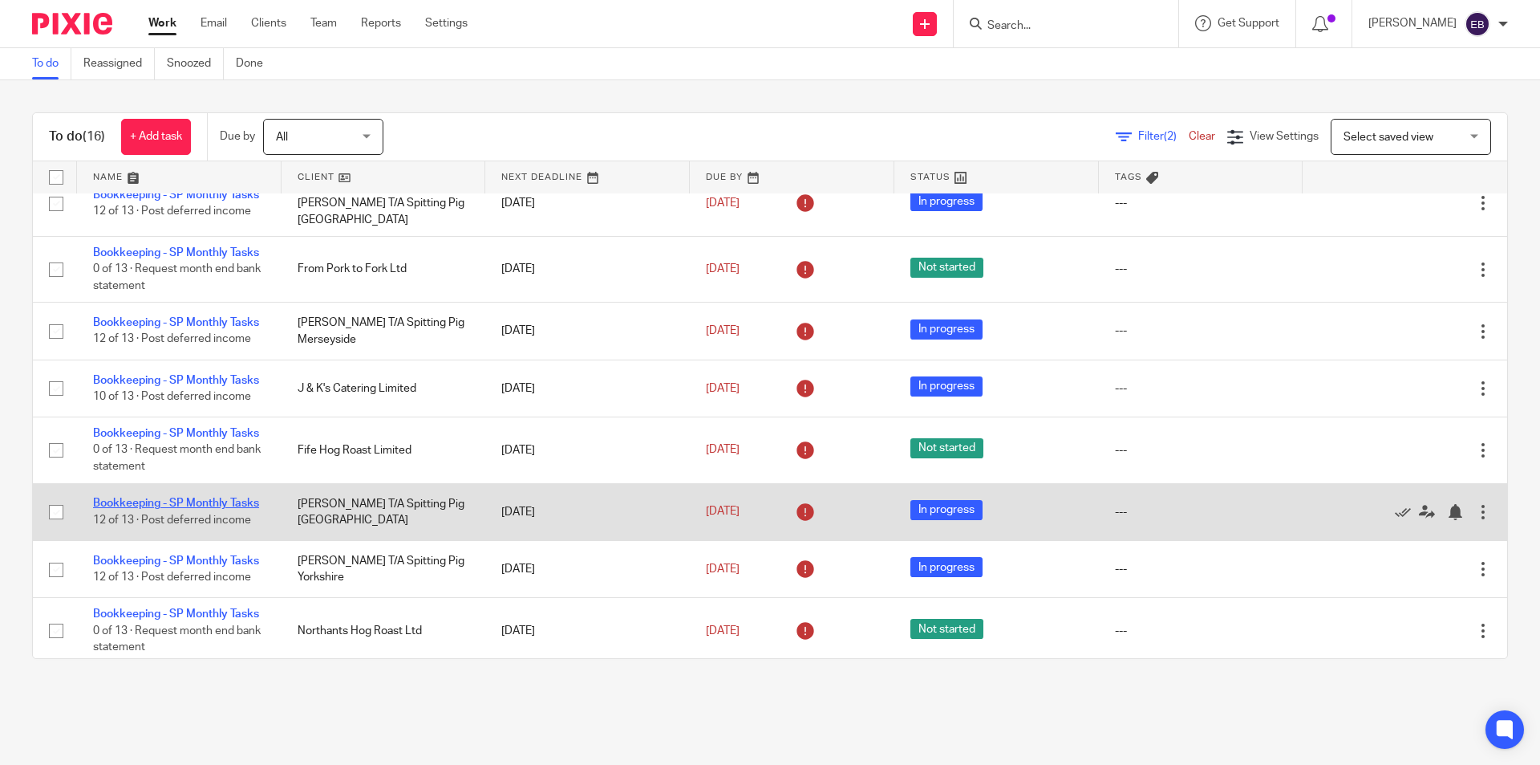
scroll to position [160, 0]
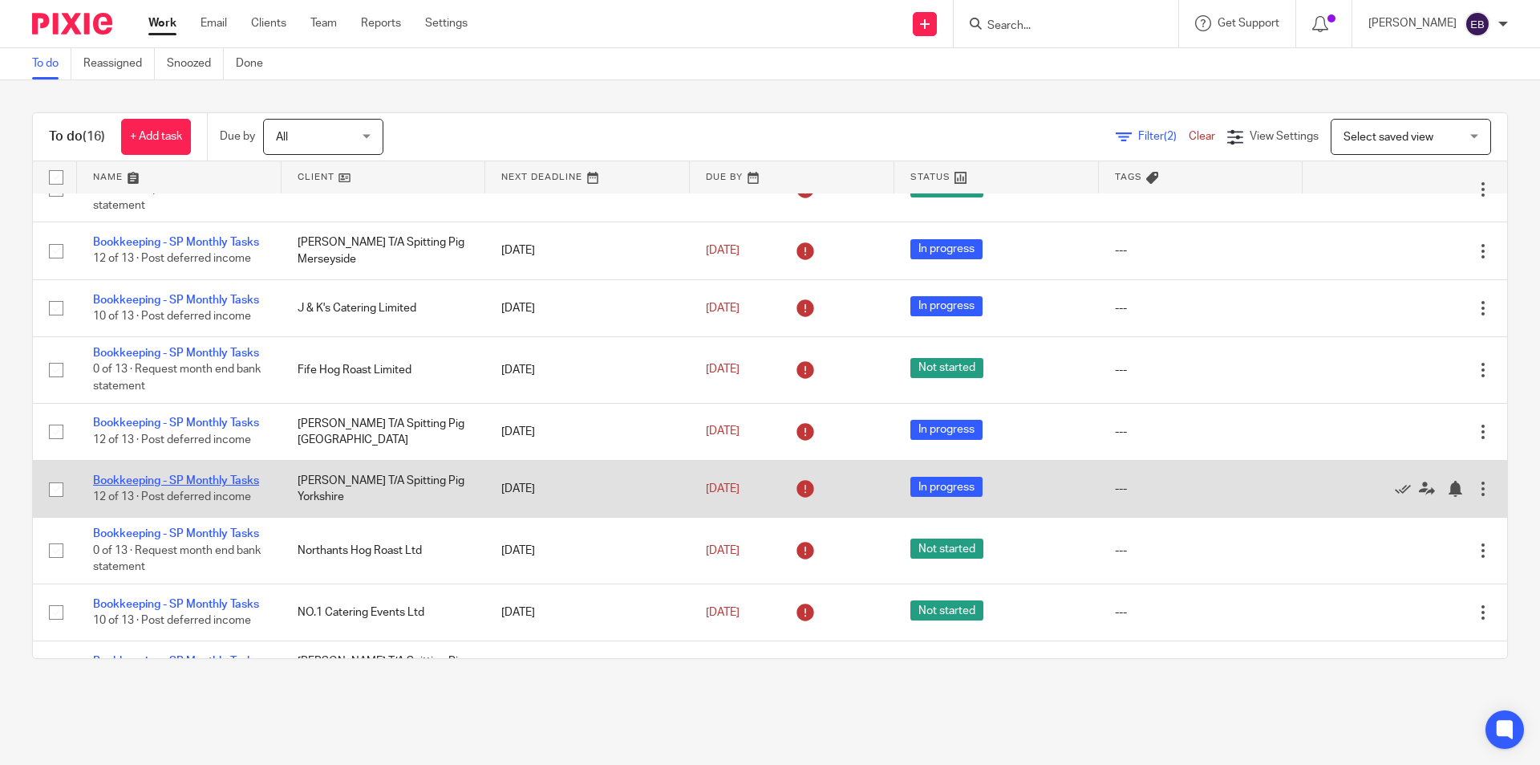
click at [123, 486] on link "Bookkeeping - SP Monthly Tasks" at bounding box center [176, 480] width 166 height 11
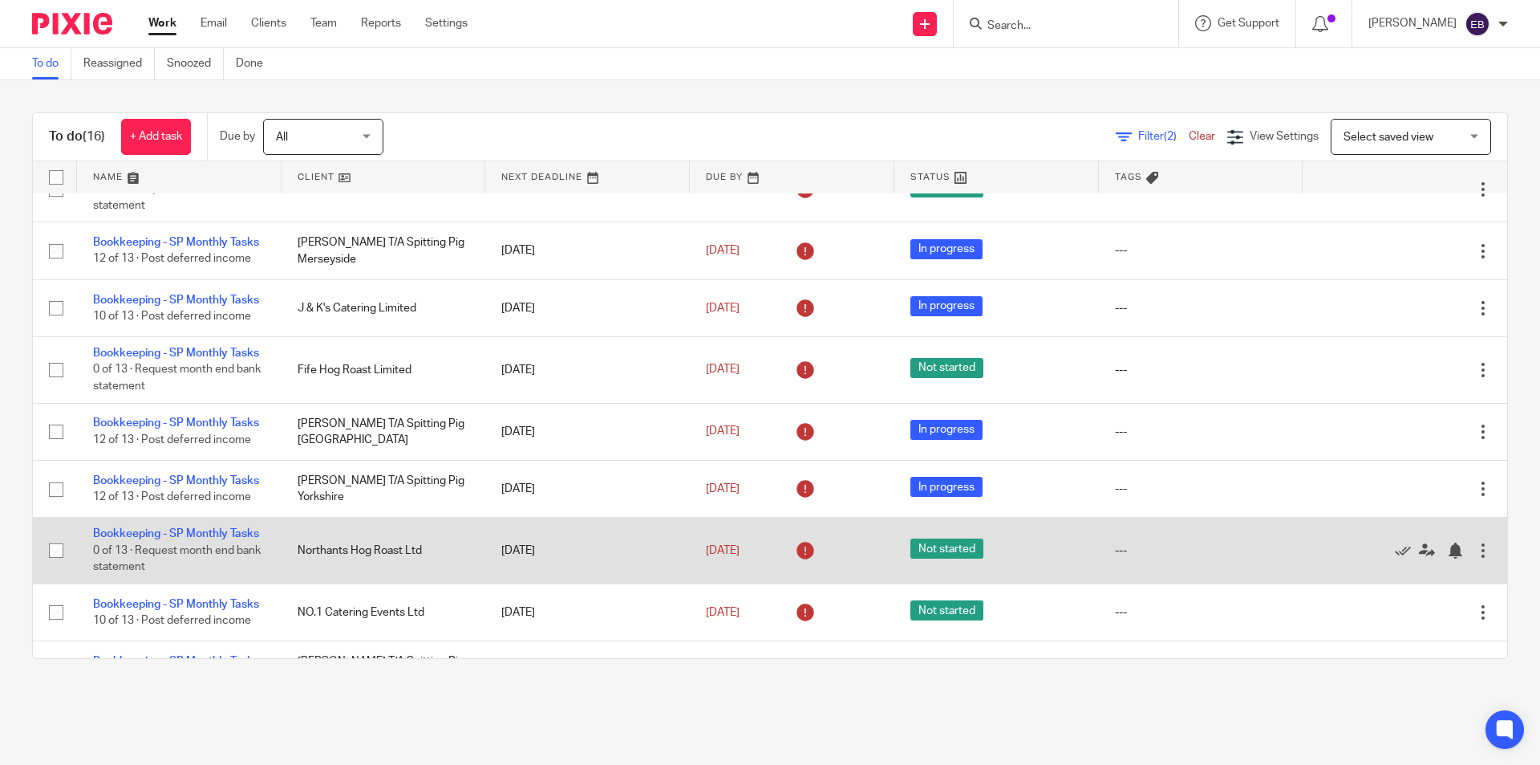
scroll to position [241, 0]
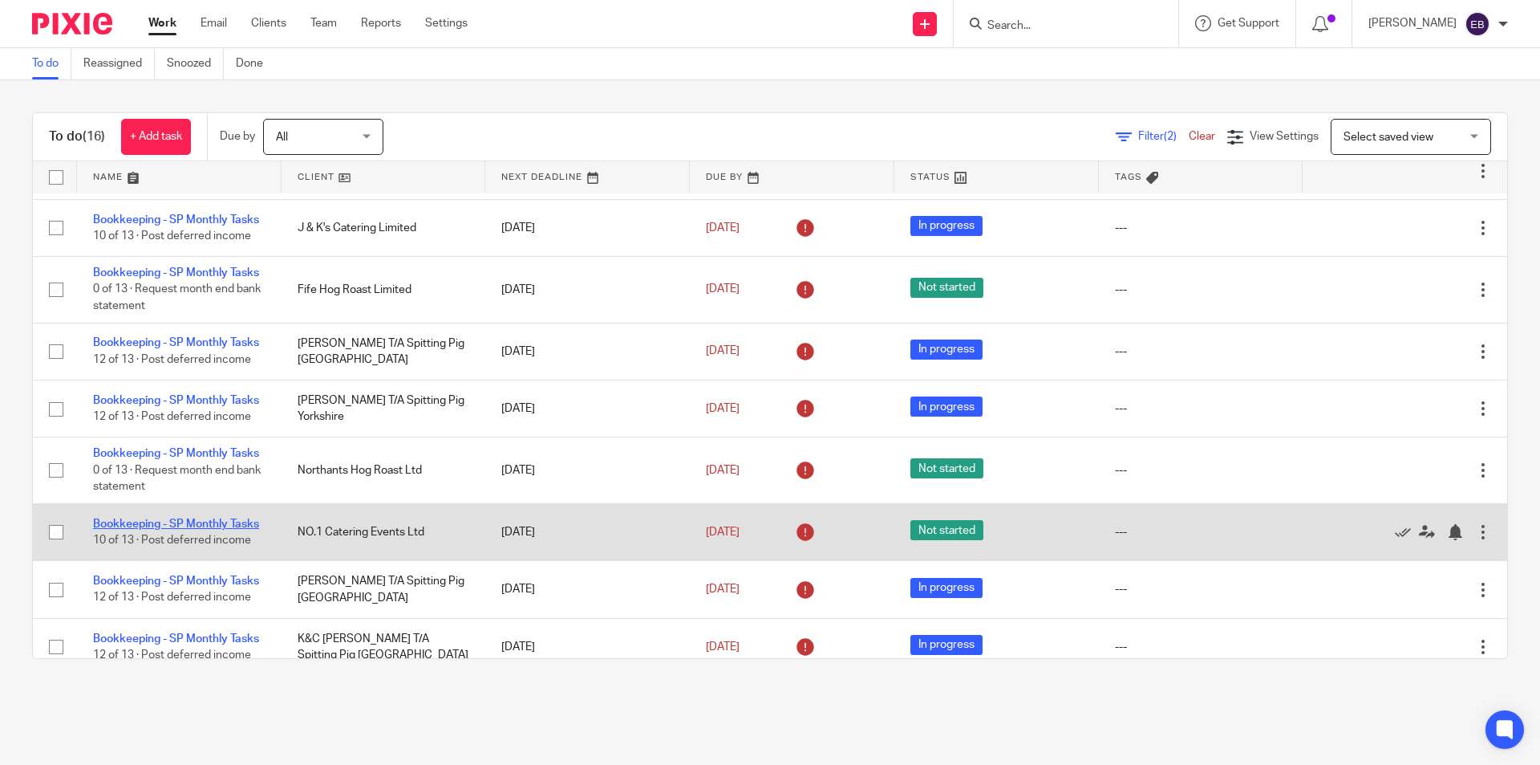
click at [128, 530] on link "Bookkeeping - SP Monthly Tasks" at bounding box center [176, 523] width 166 height 11
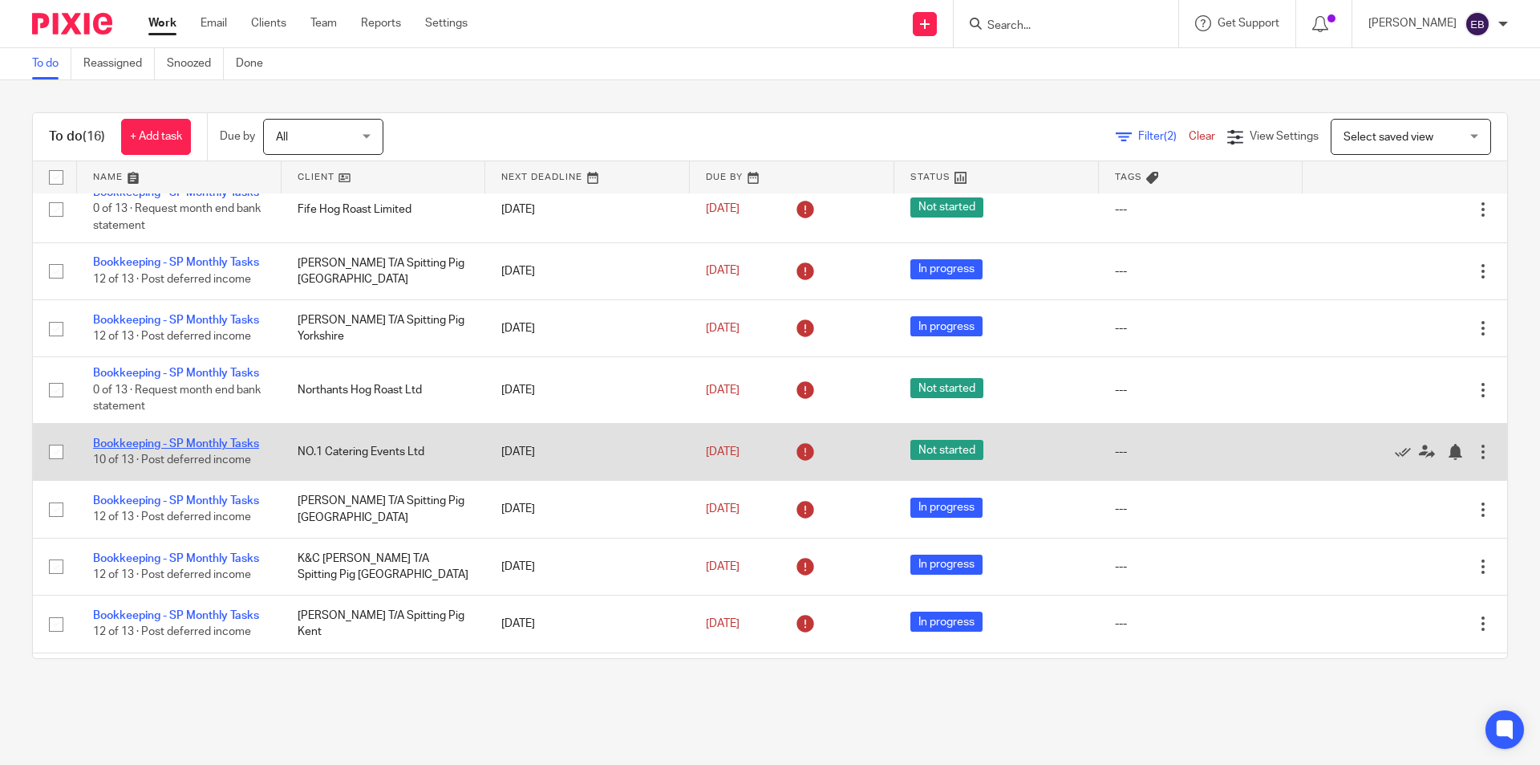
scroll to position [401, 0]
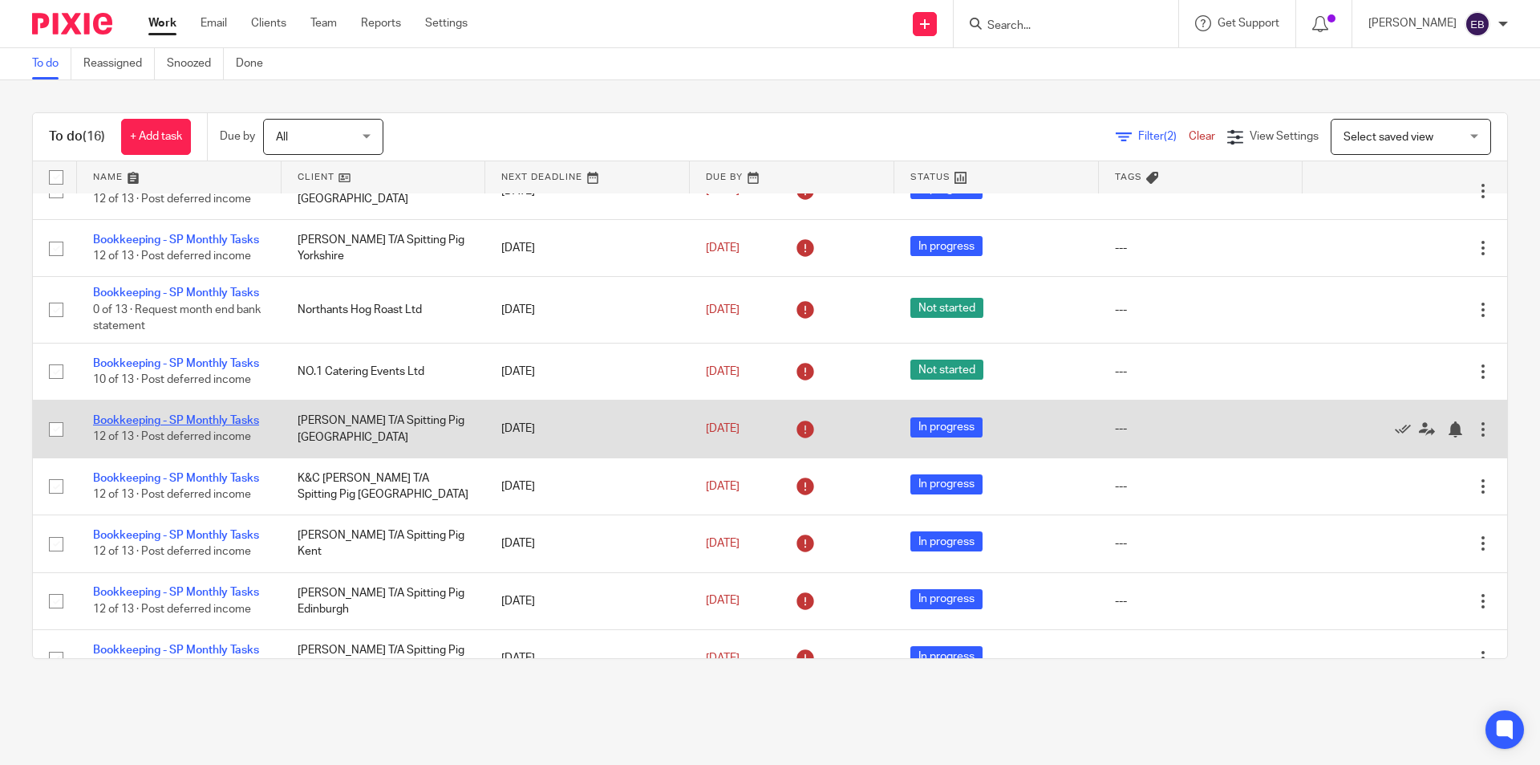
click at [126, 426] on link "Bookkeeping - SP Monthly Tasks" at bounding box center [176, 420] width 166 height 11
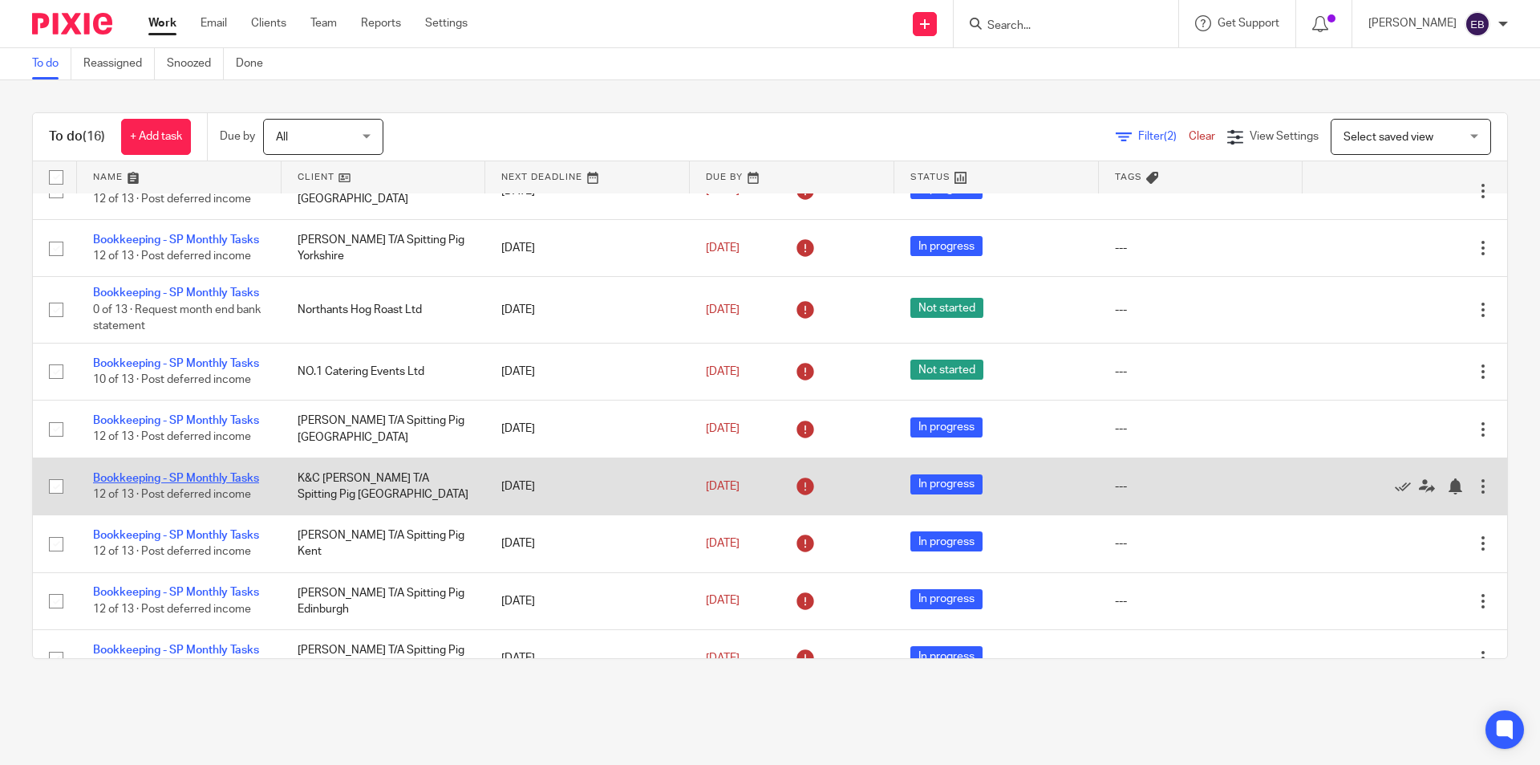
click at [128, 484] on link "Bookkeeping - SP Monthly Tasks" at bounding box center [176, 478] width 166 height 11
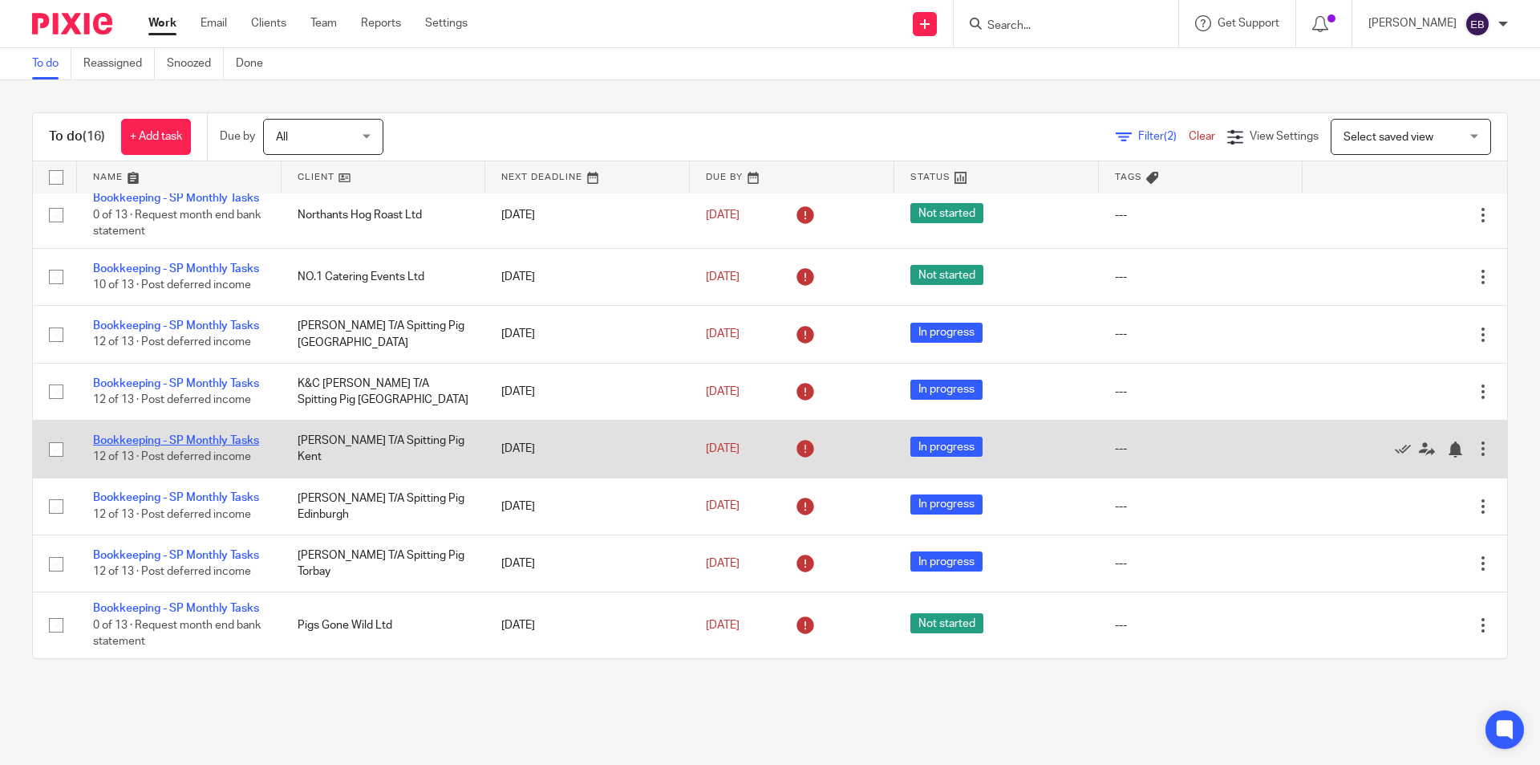
click at [111, 446] on link "Bookkeeping - SP Monthly Tasks" at bounding box center [176, 440] width 166 height 11
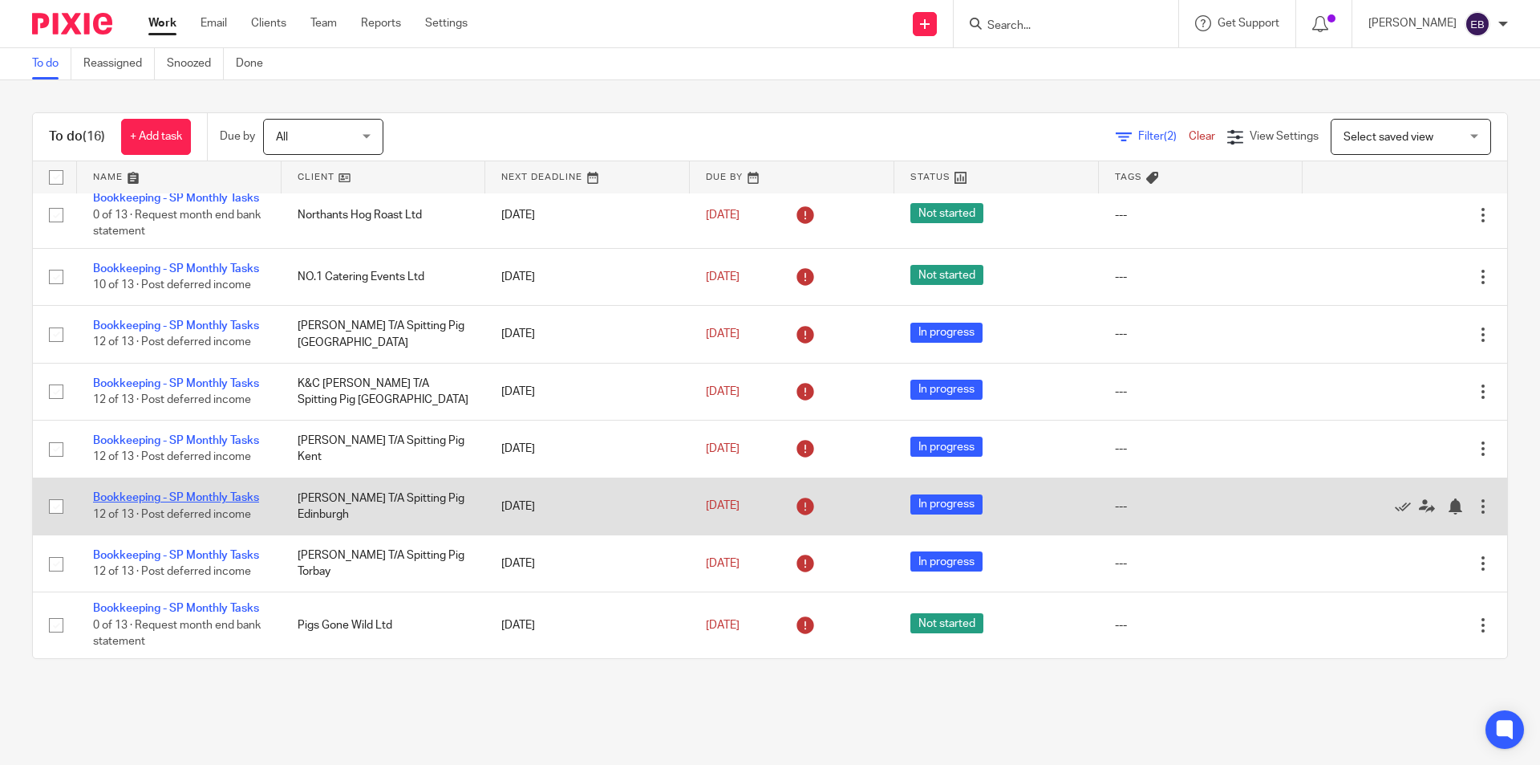
click at [107, 503] on link "Bookkeeping - SP Monthly Tasks" at bounding box center [176, 497] width 166 height 11
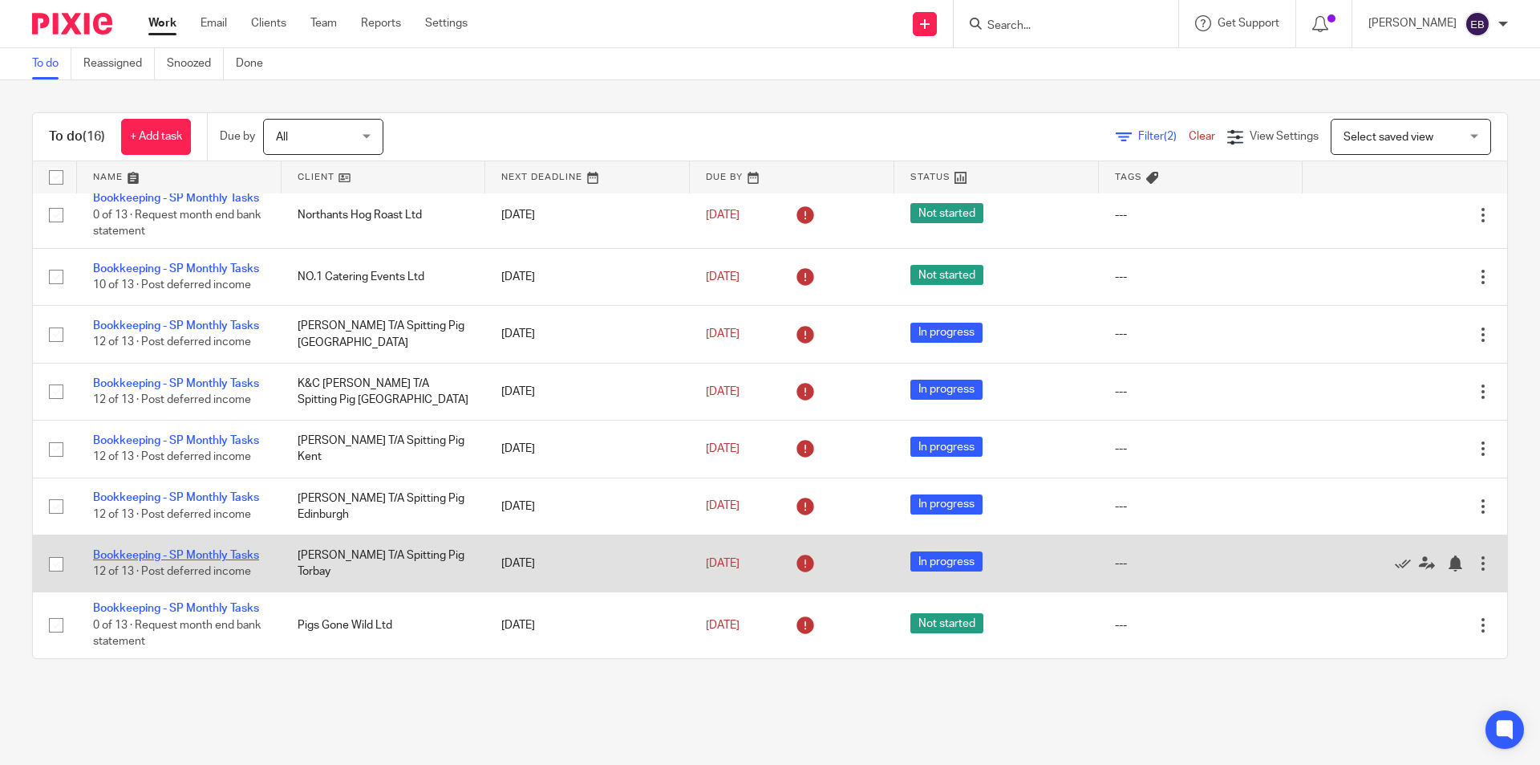
click at [109, 561] on link "Bookkeeping - SP Monthly Tasks" at bounding box center [176, 555] width 166 height 11
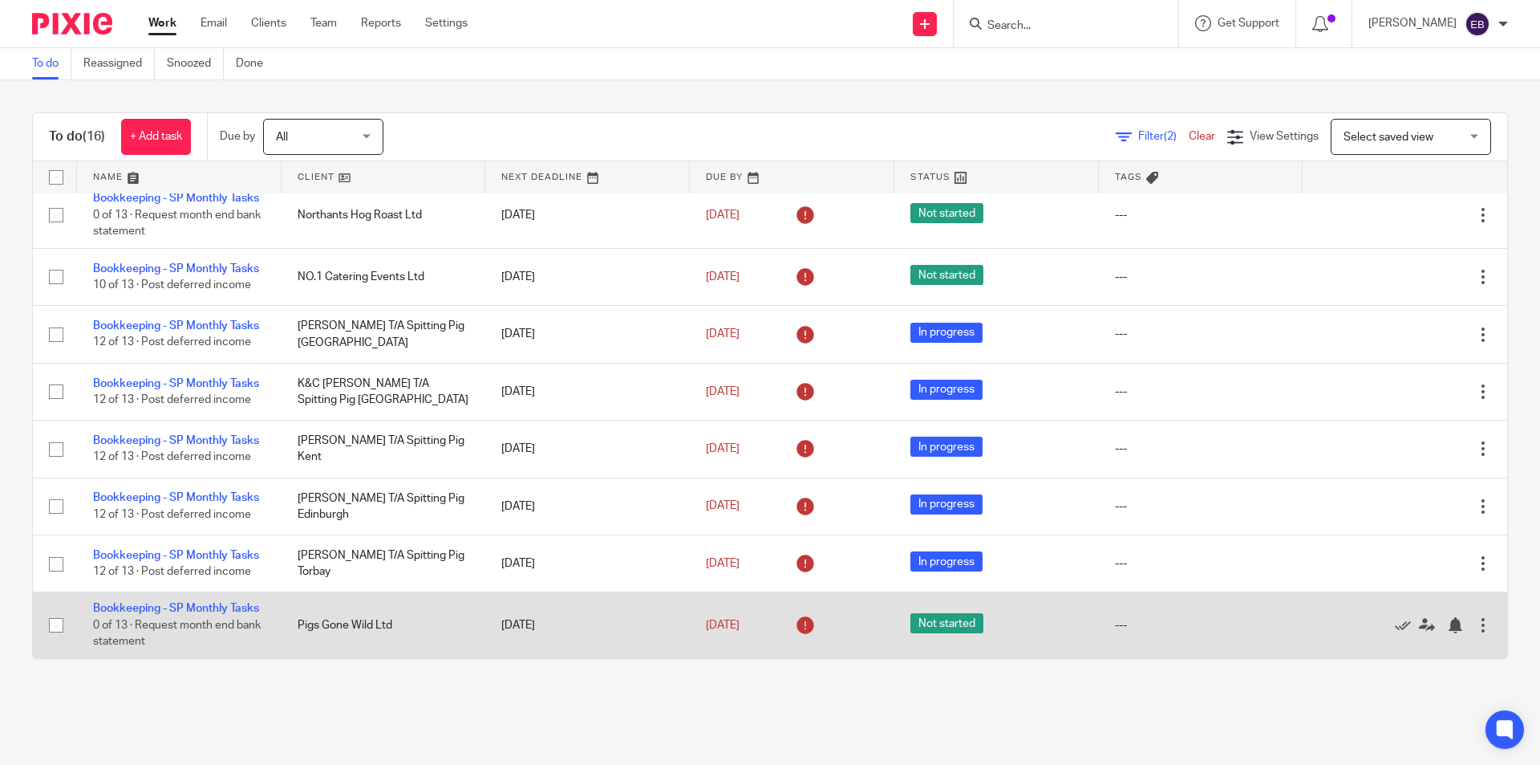
scroll to position [656, 0]
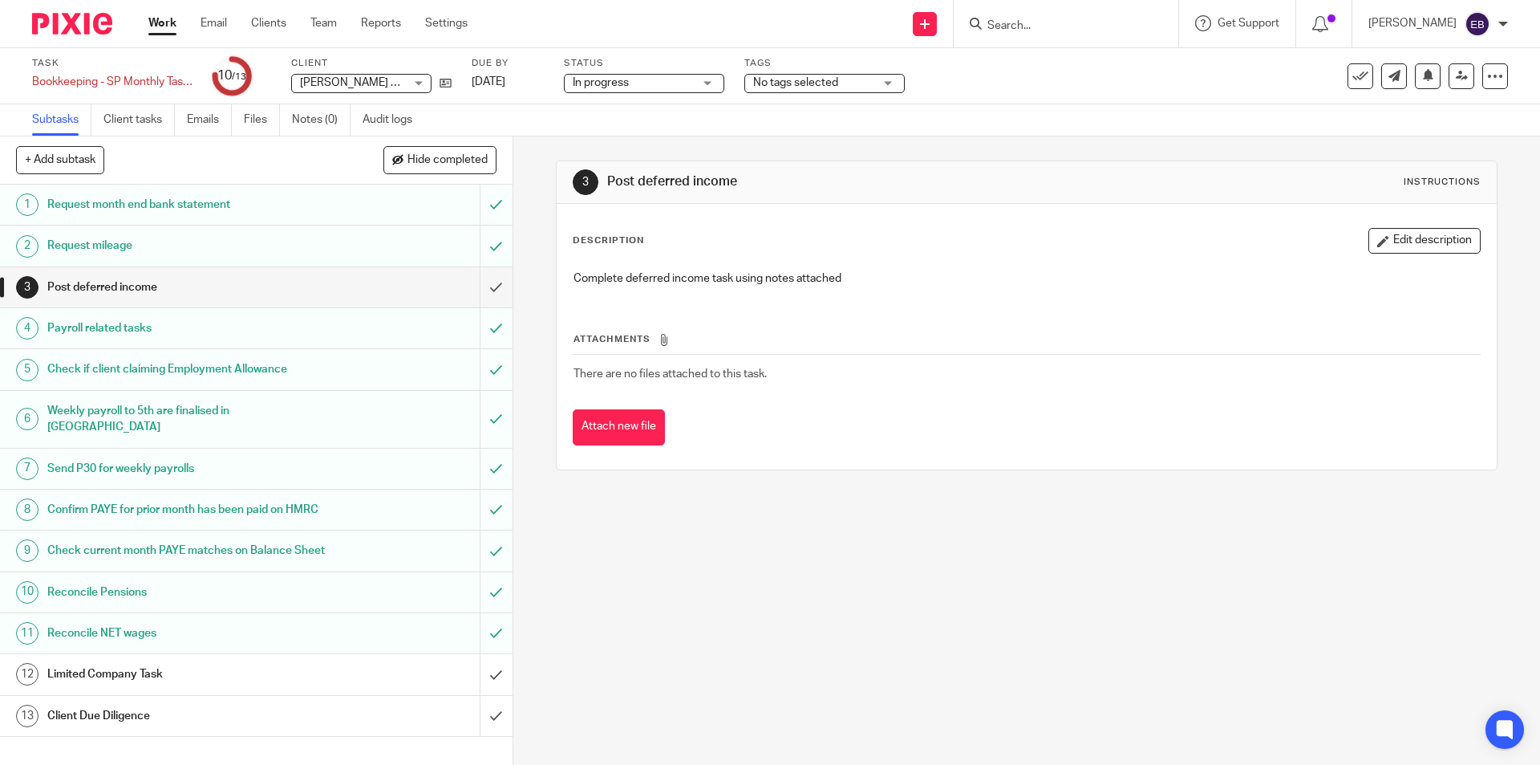
click at [797, 90] on span "No tags selected" at bounding box center [813, 83] width 120 height 17
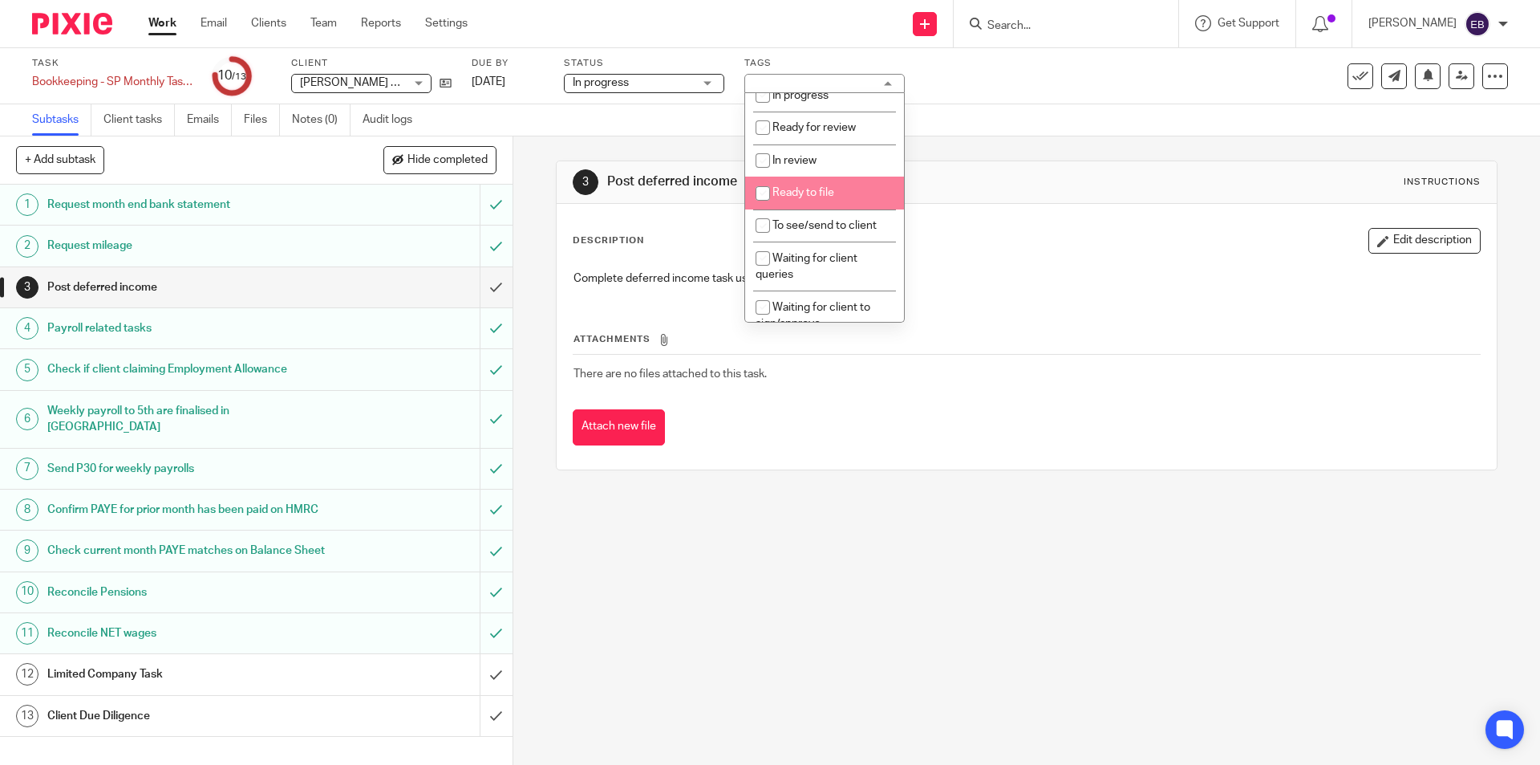
scroll to position [241, 0]
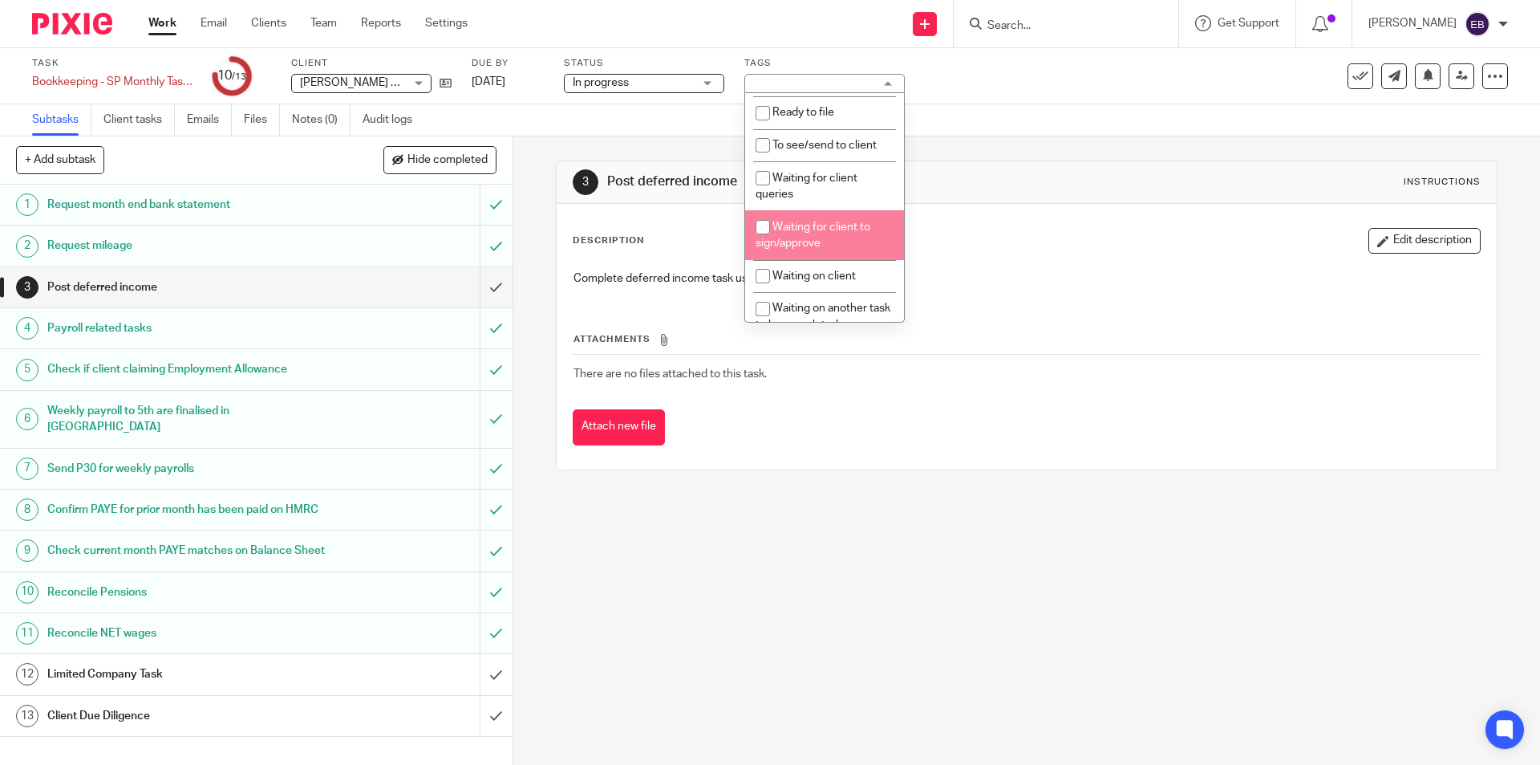
click at [841, 235] on li "Waiting for client to sign/approve" at bounding box center [824, 234] width 159 height 49
click at [840, 235] on li "Waiting for client to sign/approve" at bounding box center [824, 234] width 159 height 49
checkbox input "false"
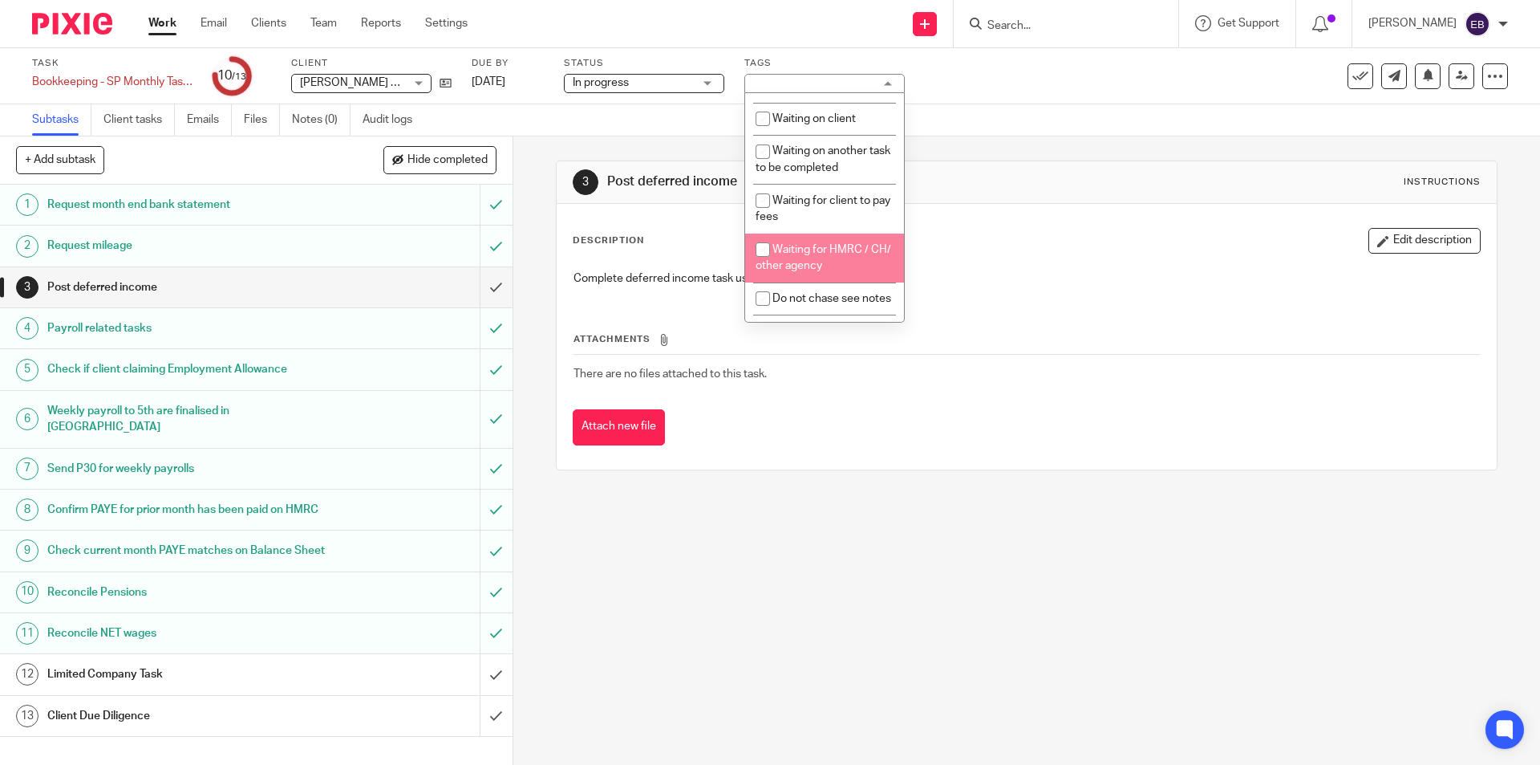
scroll to position [318, 0]
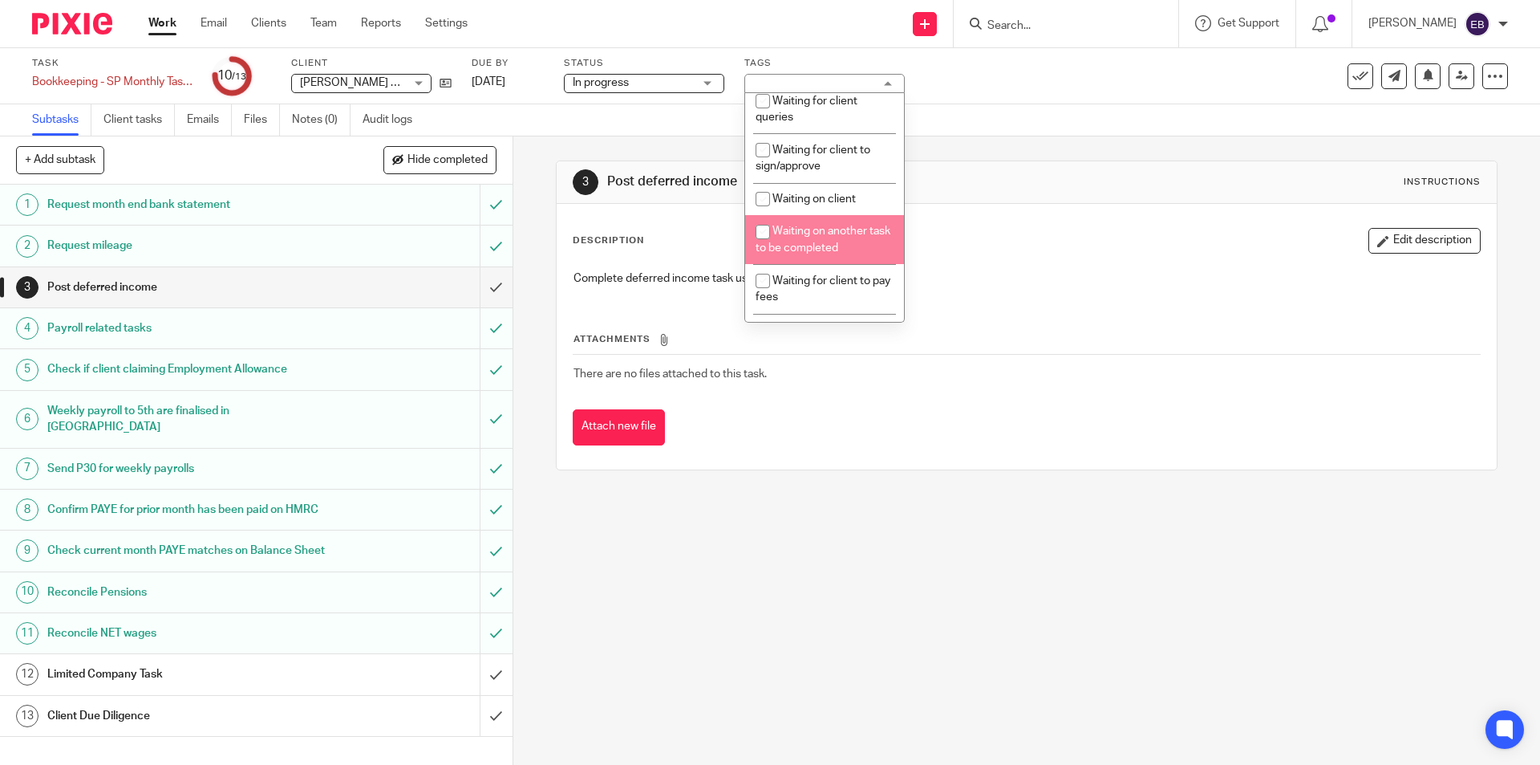
click at [828, 236] on span "Waiting on another task to be completed" at bounding box center [823, 239] width 135 height 28
checkbox input "true"
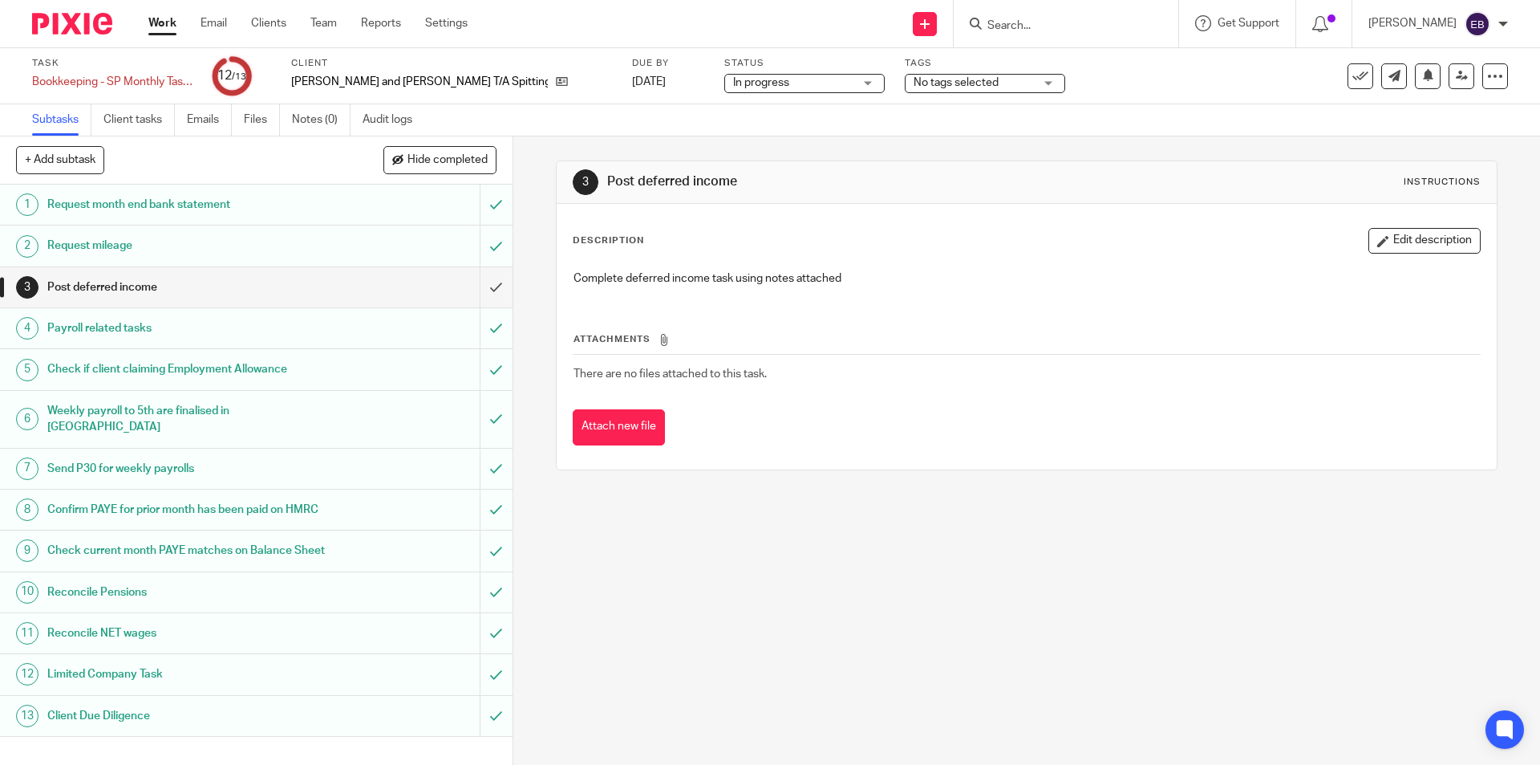
click at [919, 86] on span "No tags selected" at bounding box center [956, 82] width 85 height 11
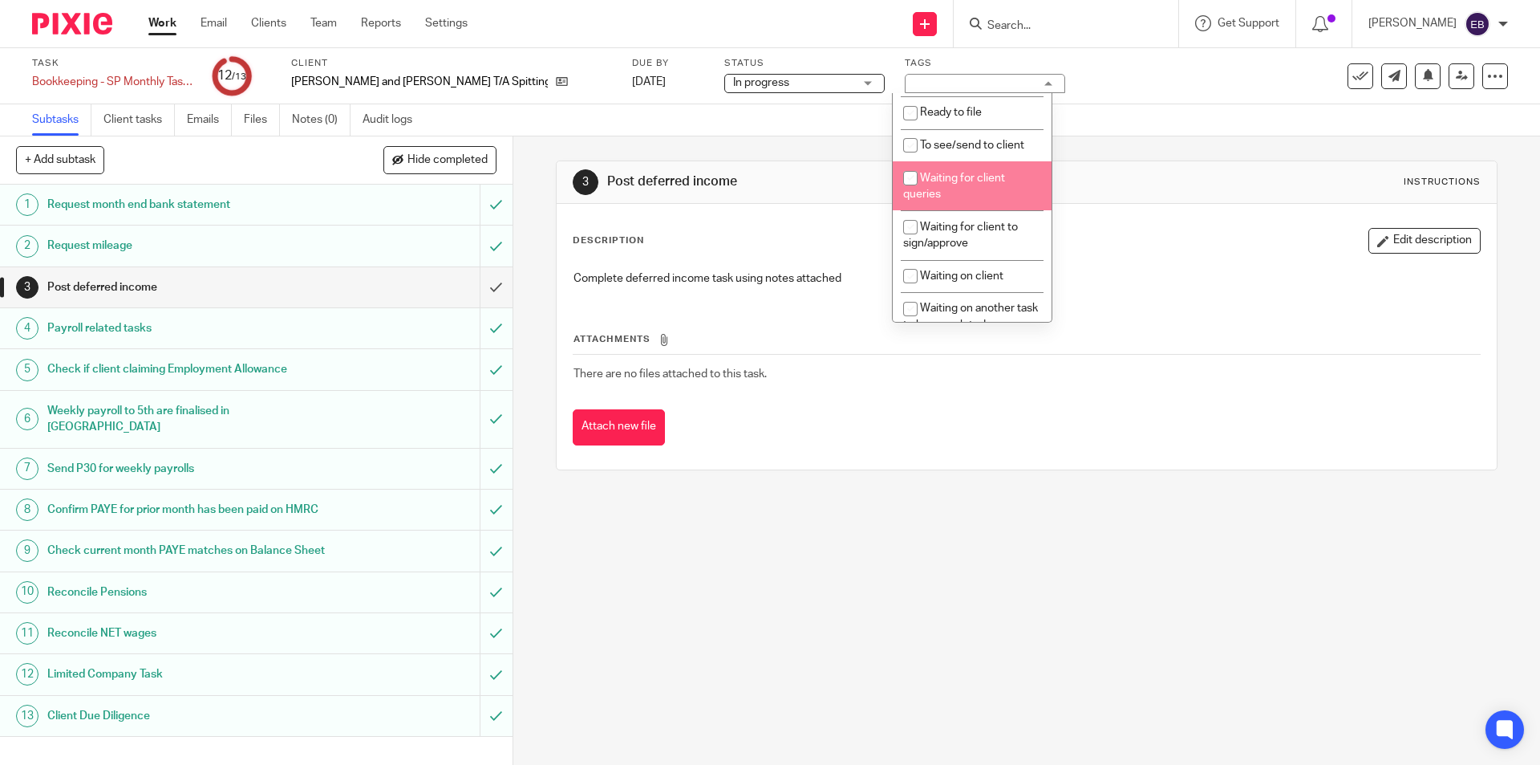
scroll to position [321, 0]
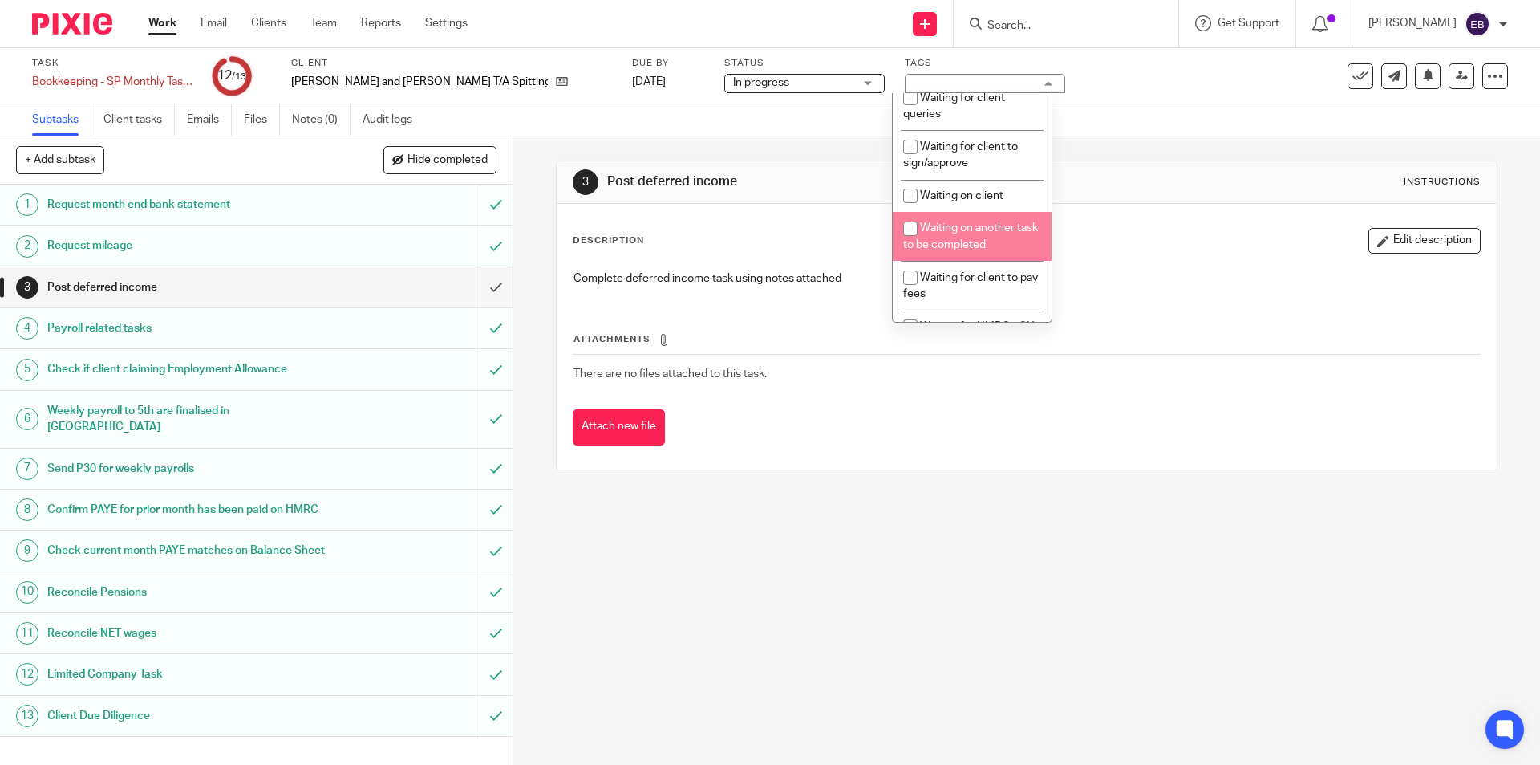
click at [959, 233] on span "Waiting on another task to be completed" at bounding box center [970, 236] width 135 height 28
checkbox input "true"
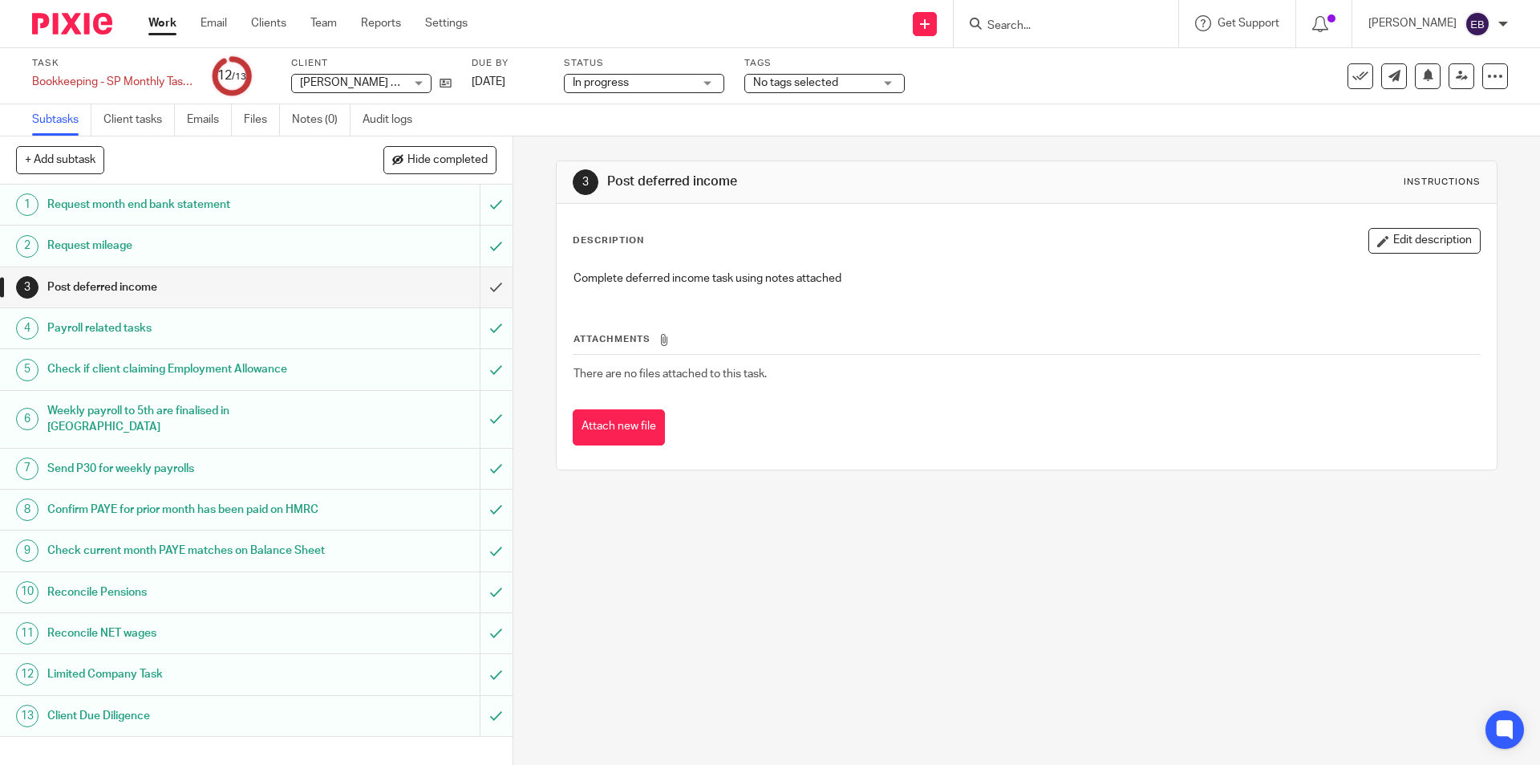
click at [767, 87] on span "No tags selected" at bounding box center [795, 82] width 85 height 11
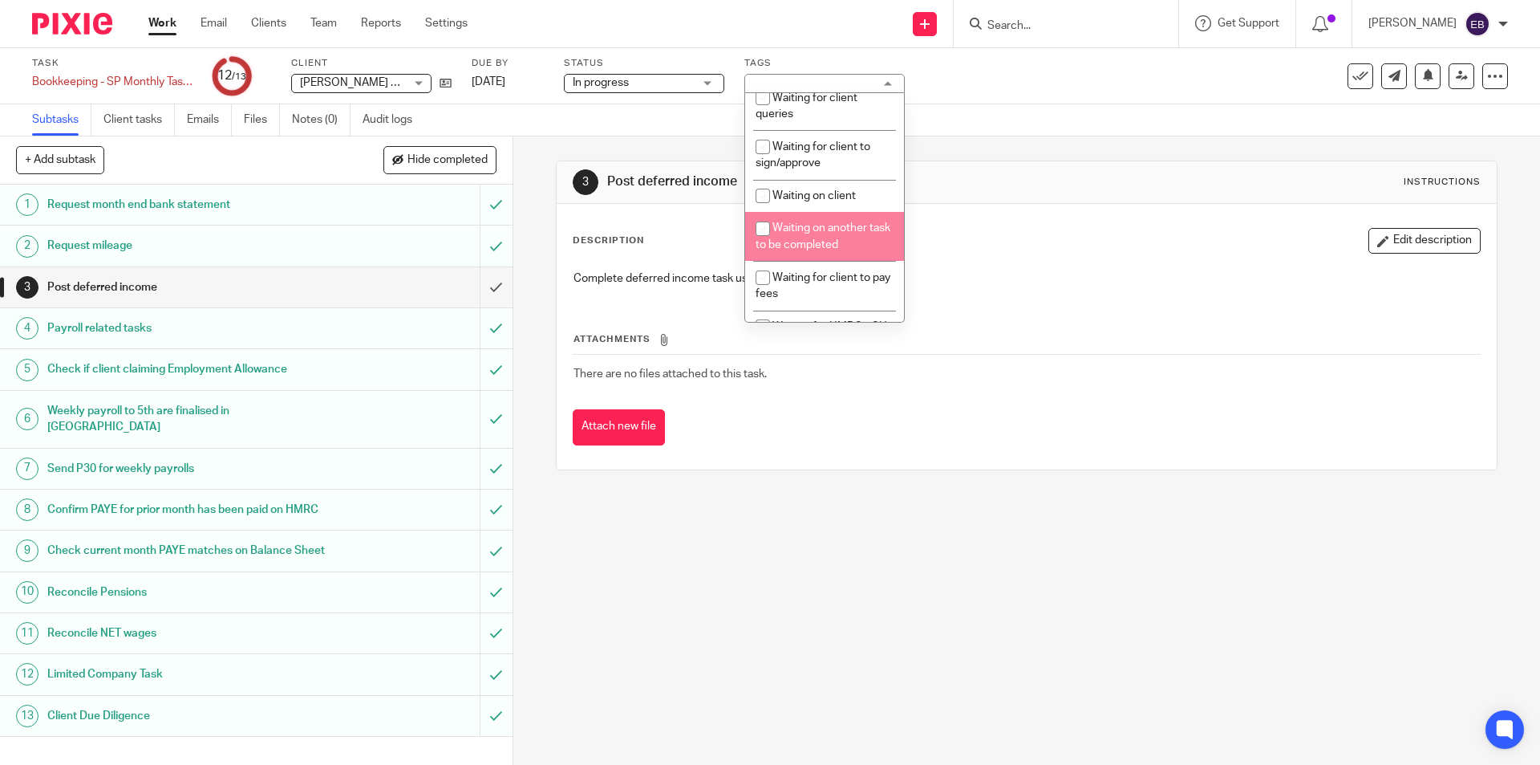
scroll to position [401, 0]
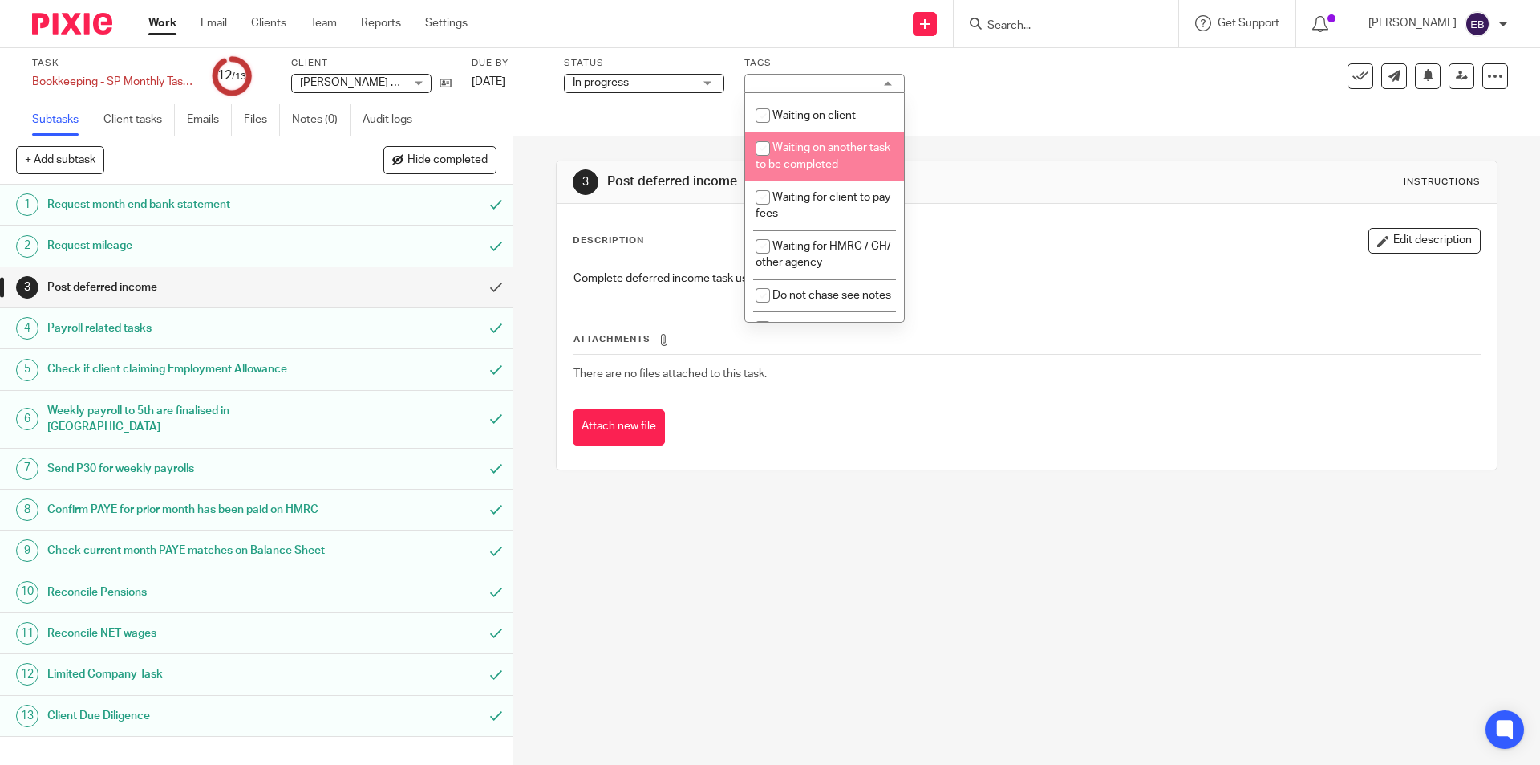
click at [825, 156] on li "Waiting on another task to be completed" at bounding box center [824, 156] width 159 height 49
checkbox input "true"
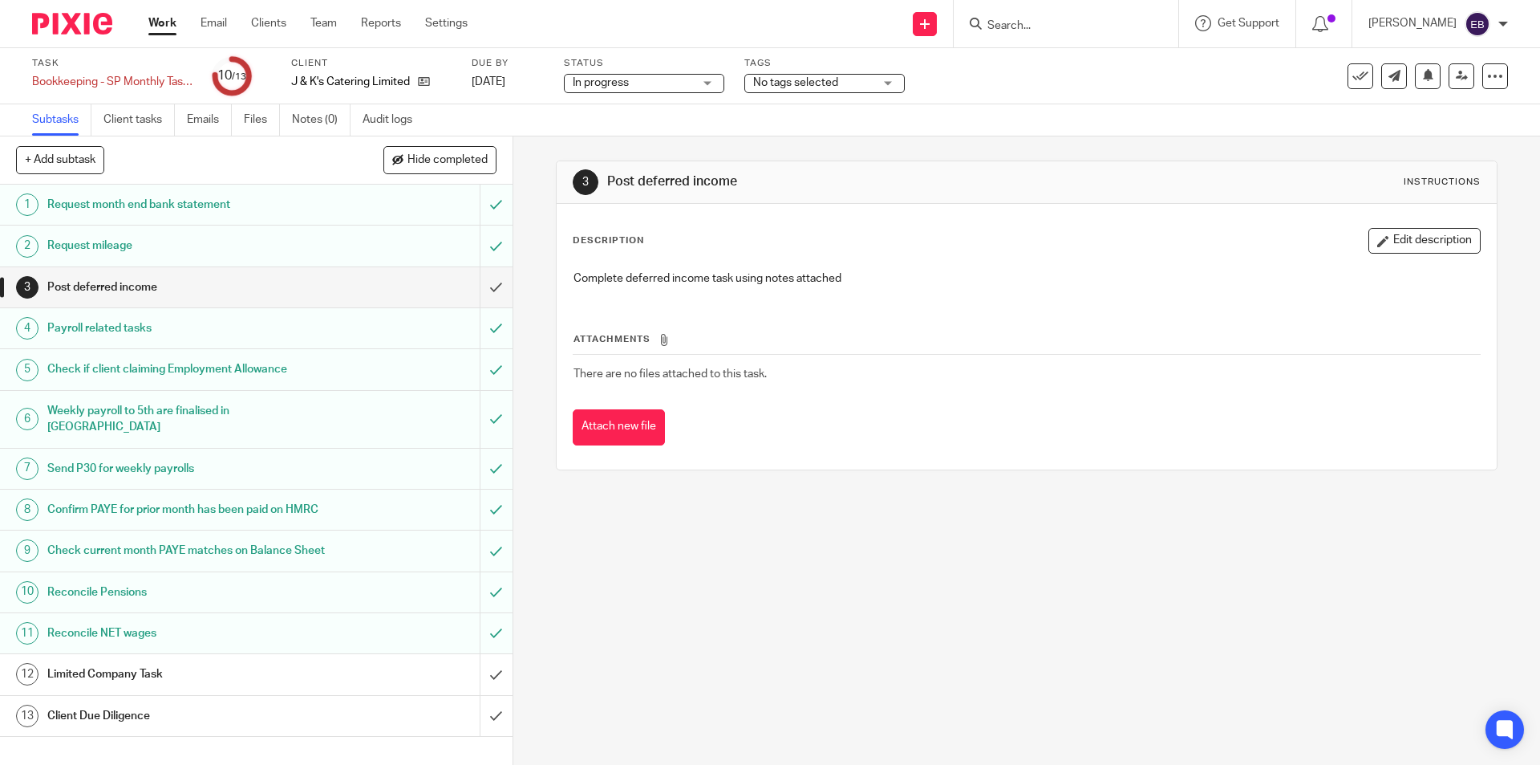
click at [804, 83] on span "No tags selected" at bounding box center [795, 82] width 85 height 11
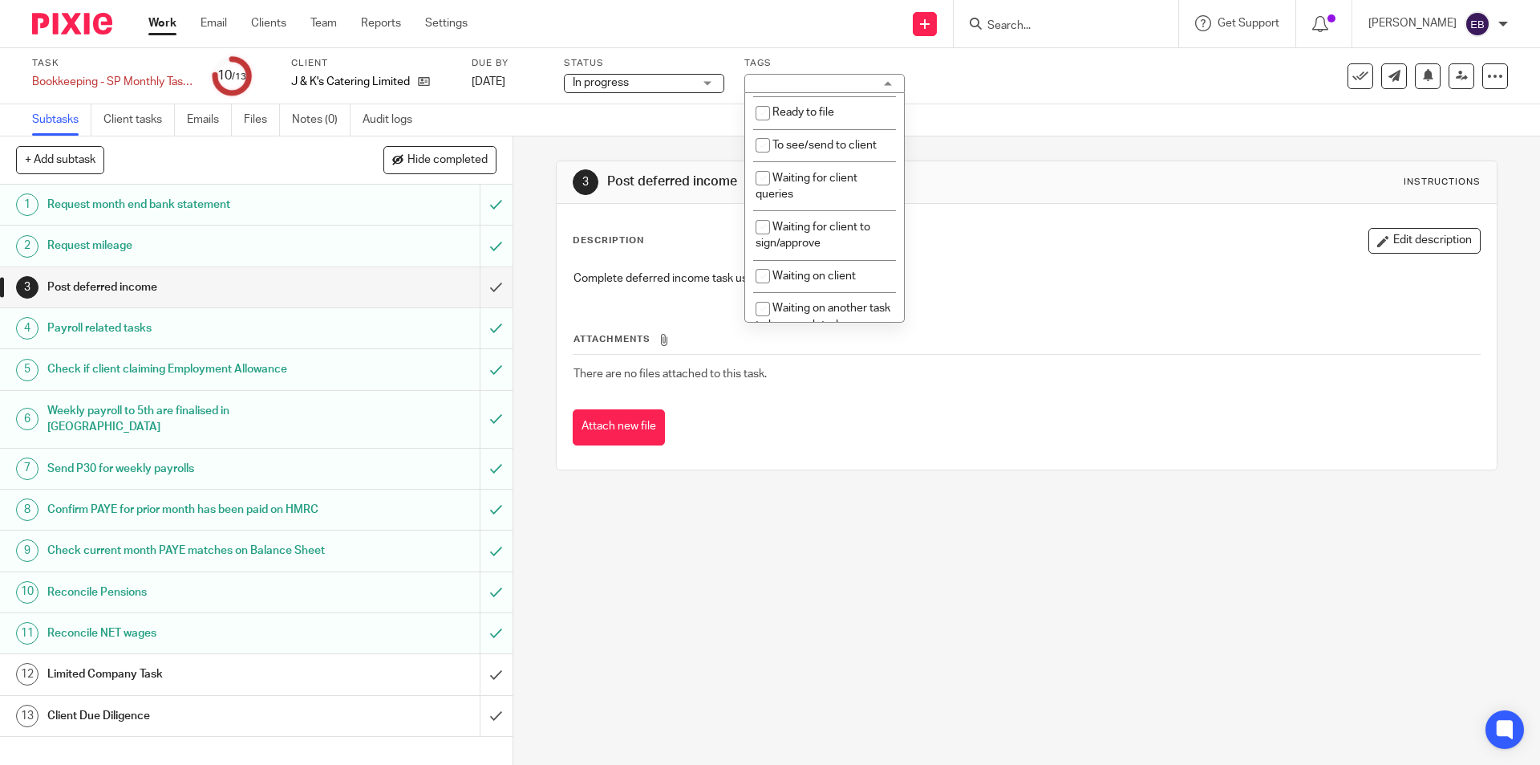
scroll to position [321, 0]
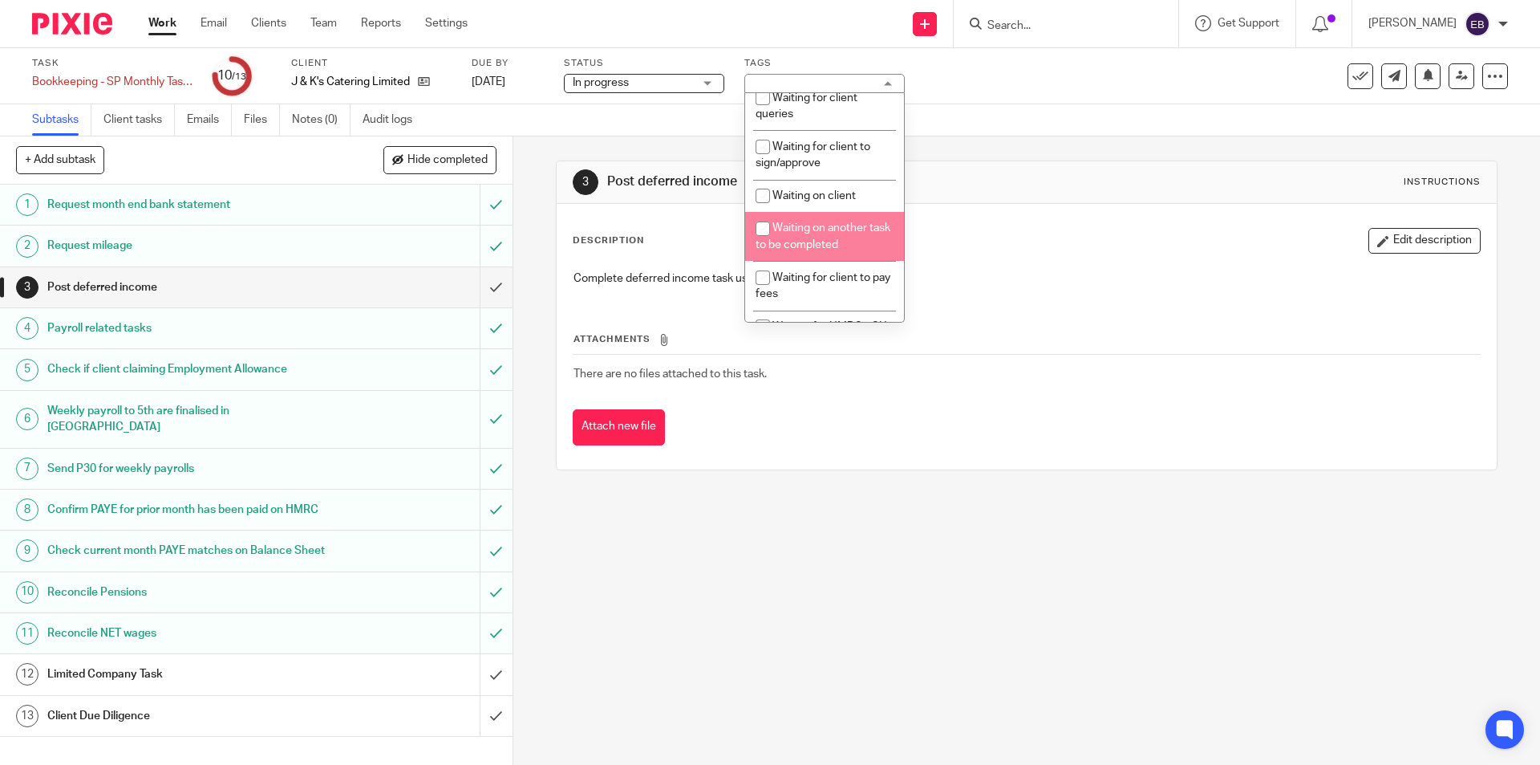
click at [845, 234] on li "Waiting on another task to be completed" at bounding box center [824, 236] width 159 height 49
checkbox input "true"
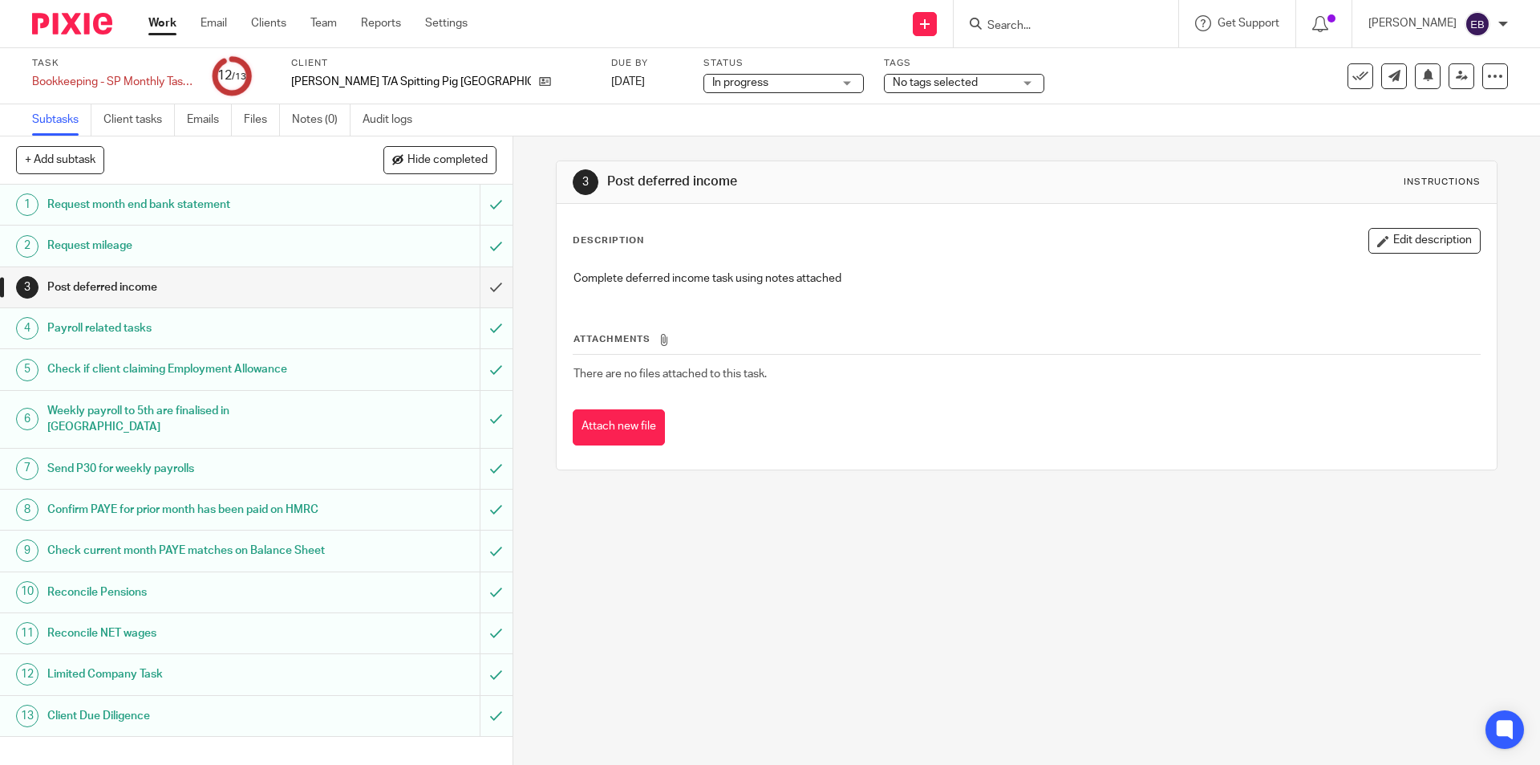
click at [929, 80] on span "No tags selected" at bounding box center [935, 82] width 85 height 11
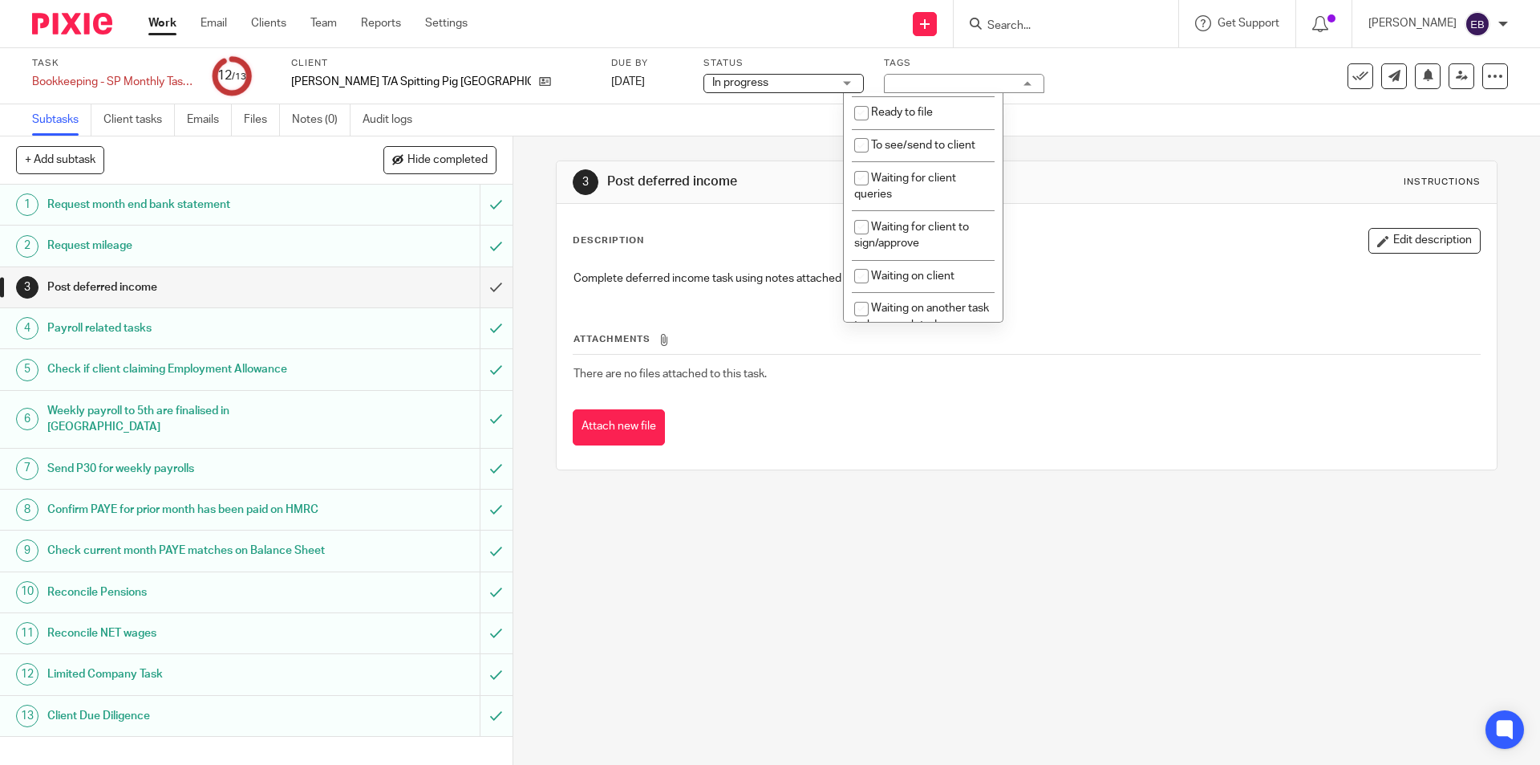
scroll to position [321, 0]
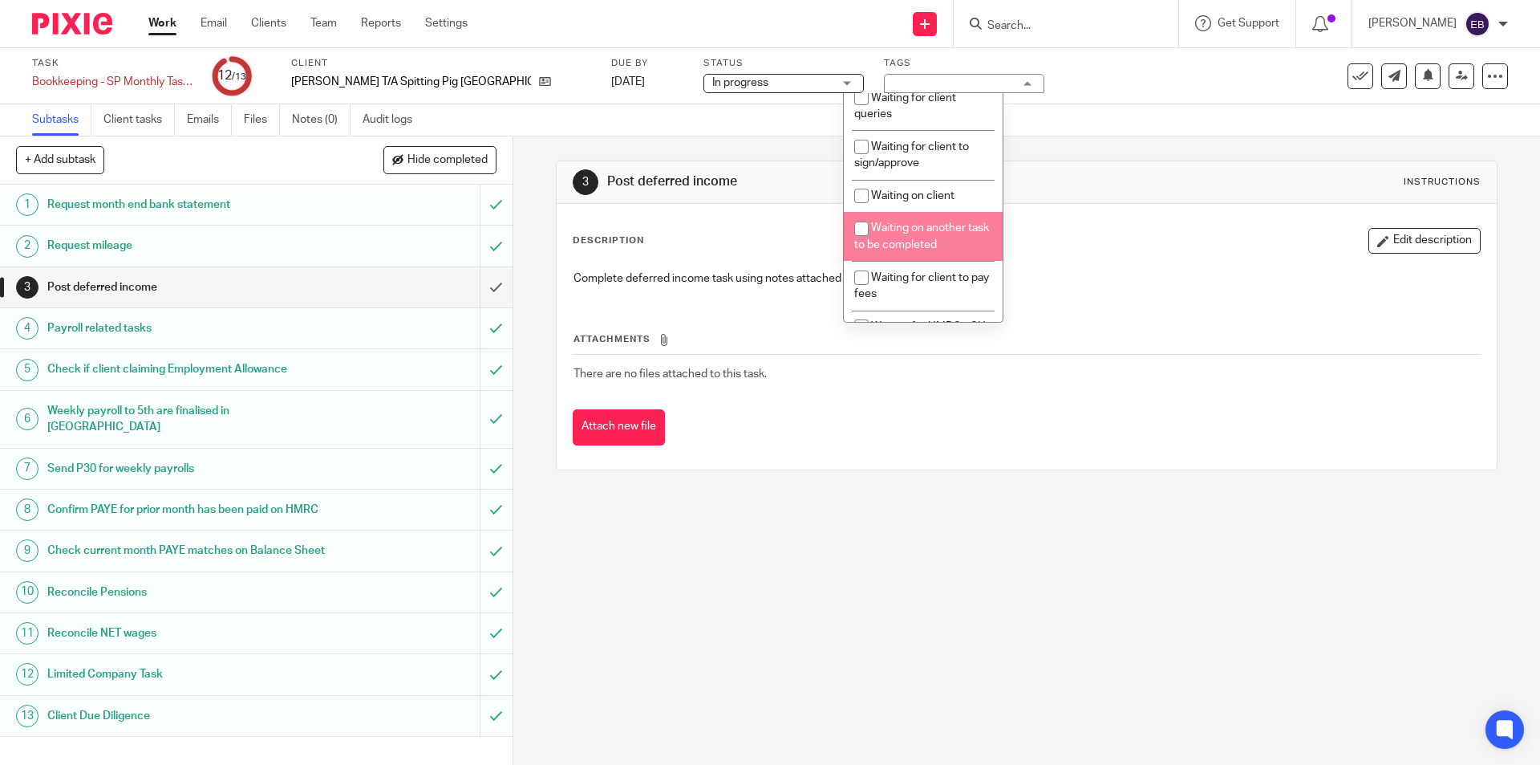
click at [938, 229] on span "Waiting on another task to be completed" at bounding box center [921, 236] width 135 height 28
checkbox input "true"
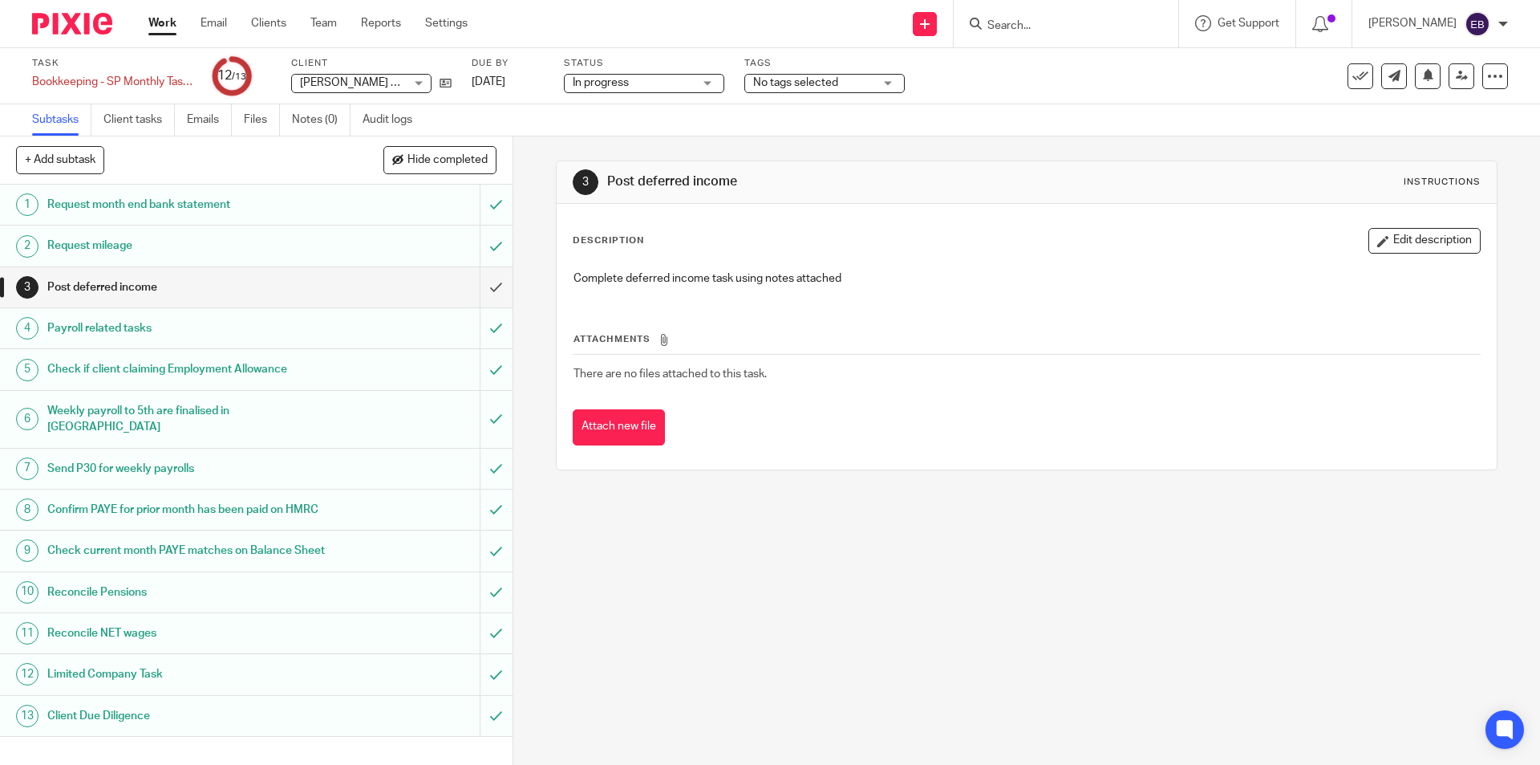
click at [852, 75] on span "No tags selected" at bounding box center [813, 83] width 120 height 17
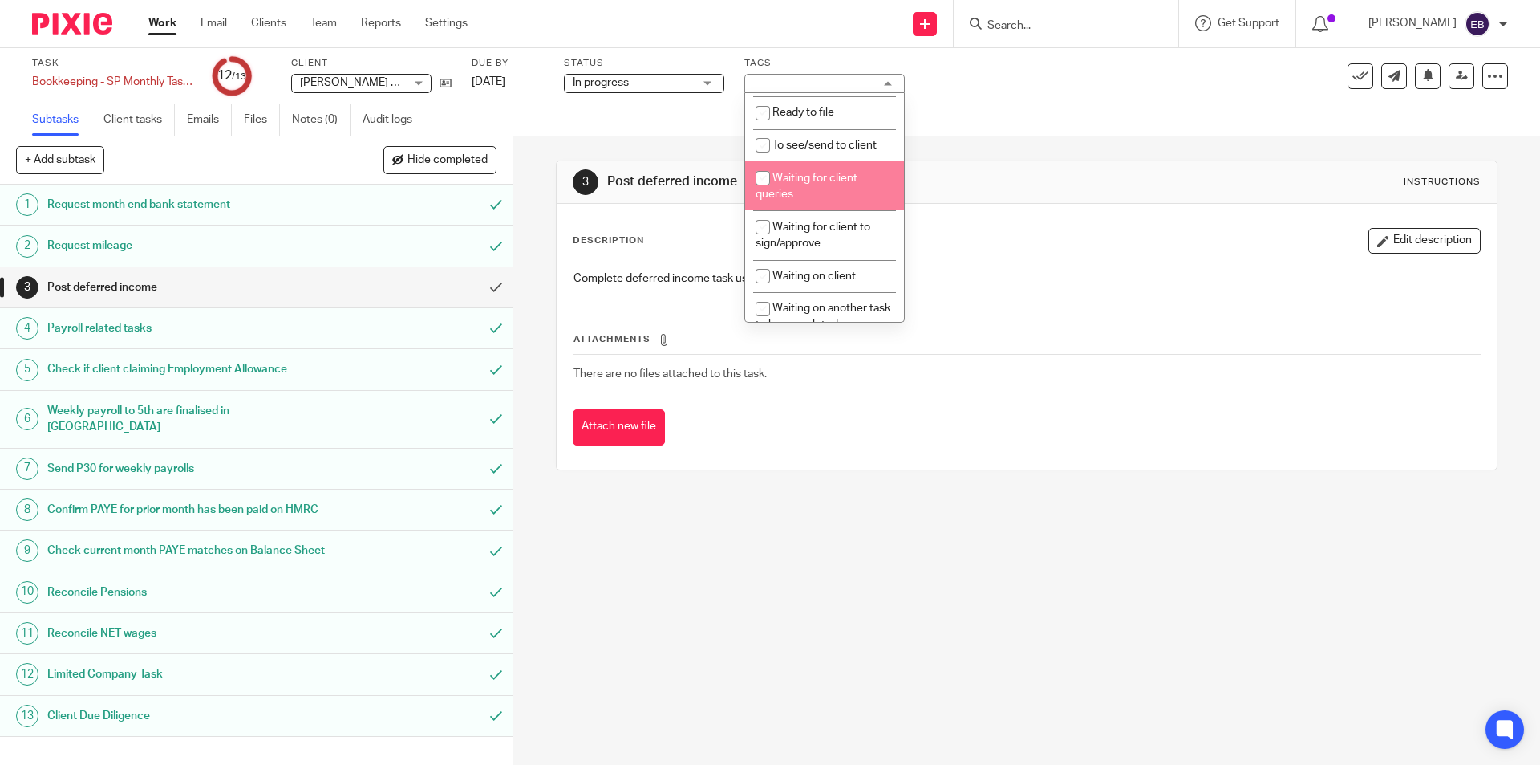
scroll to position [321, 0]
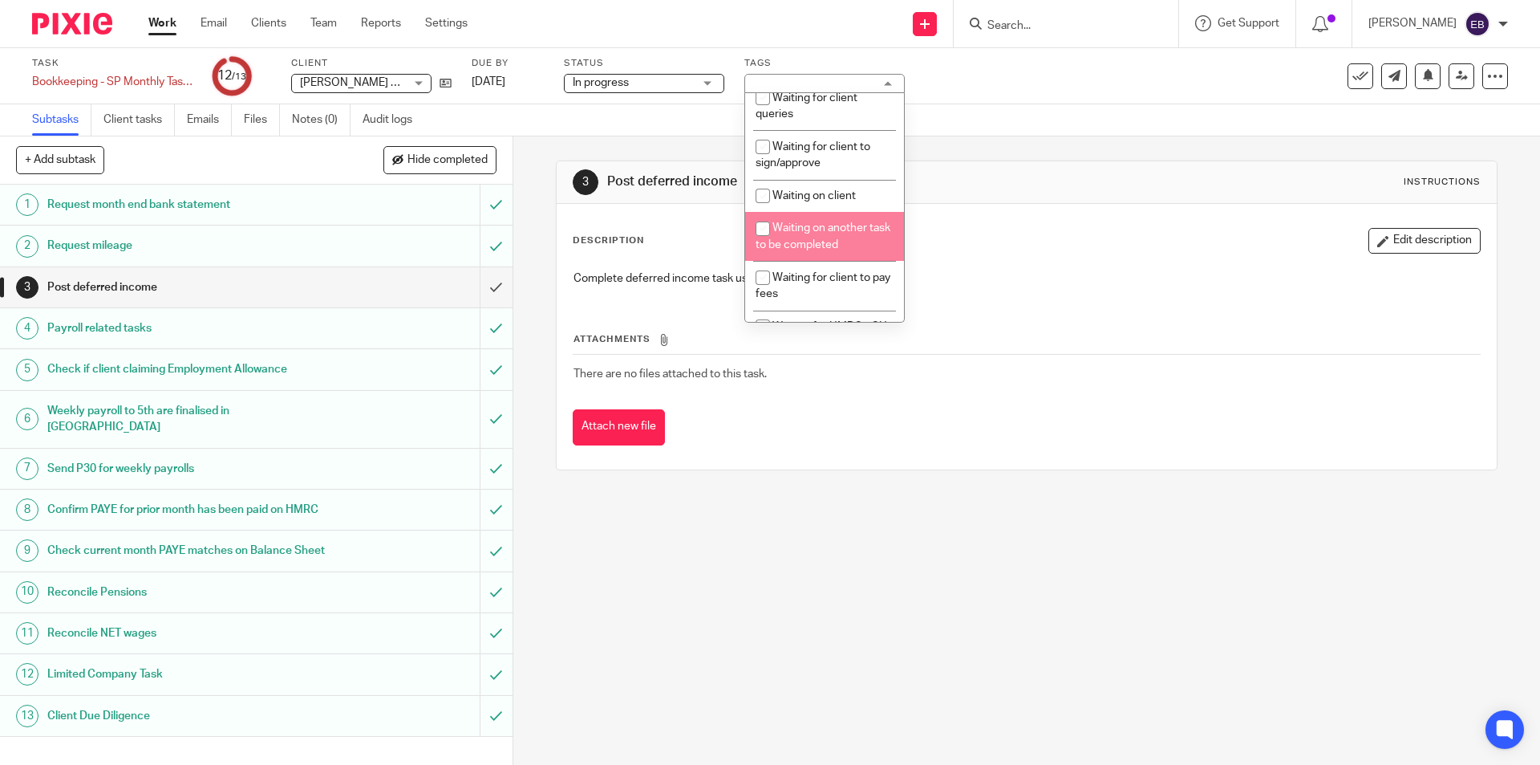
click at [838, 238] on li "Waiting on another task to be completed" at bounding box center [824, 236] width 159 height 49
checkbox input "true"
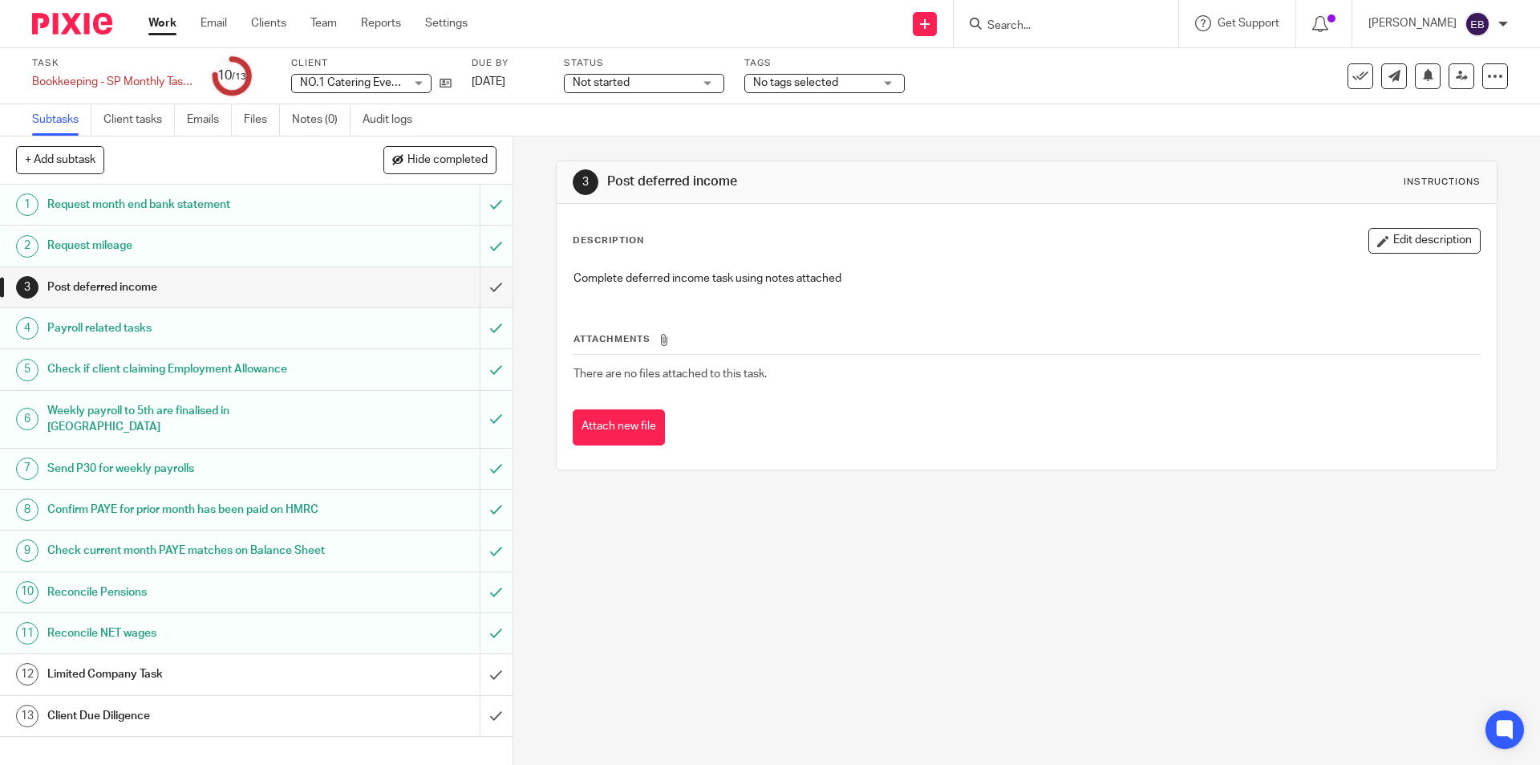
click at [806, 91] on div "No tags selected" at bounding box center [825, 83] width 160 height 19
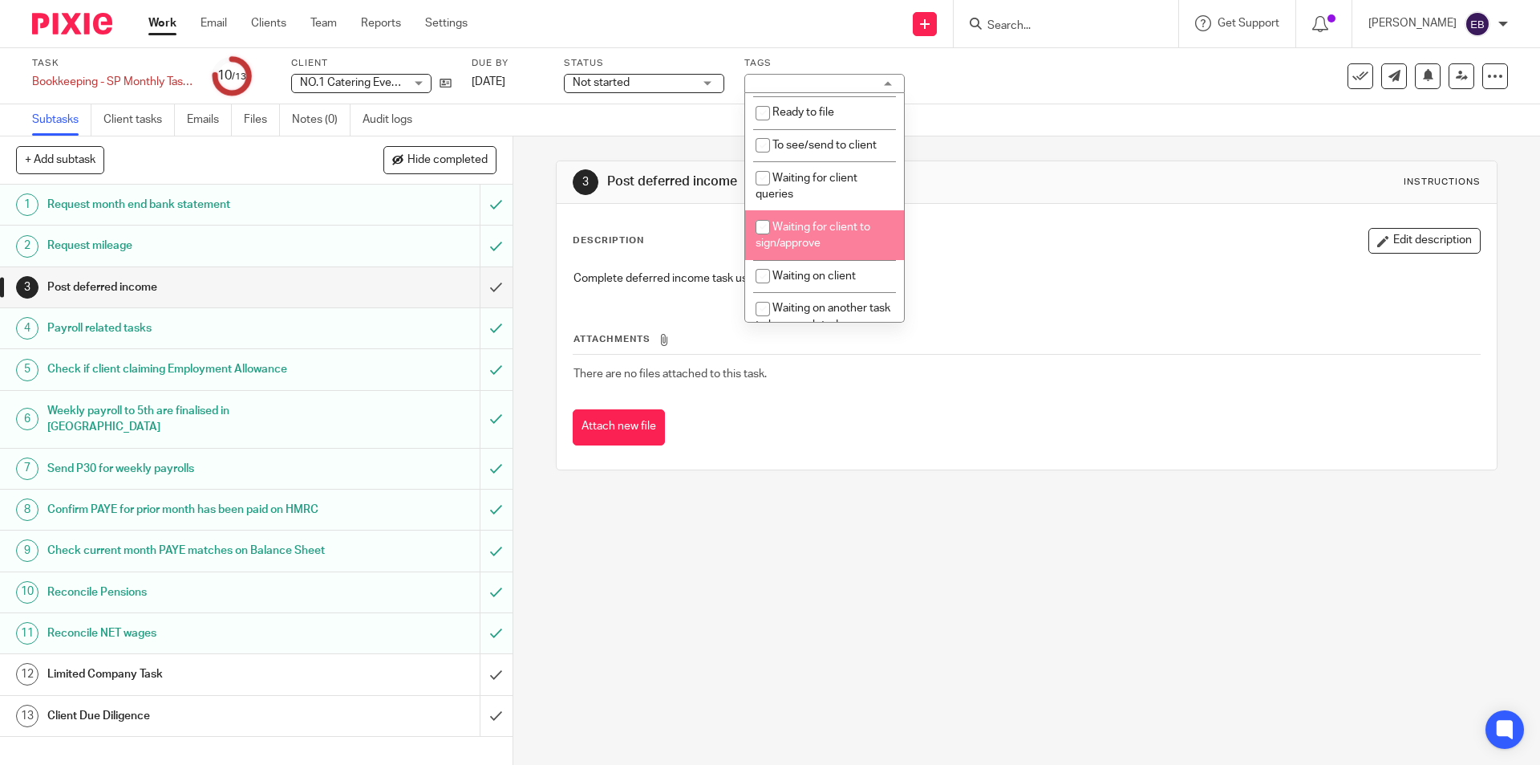
scroll to position [321, 0]
click at [845, 233] on span "Waiting on another task to be completed" at bounding box center [823, 236] width 135 height 28
checkbox input "true"
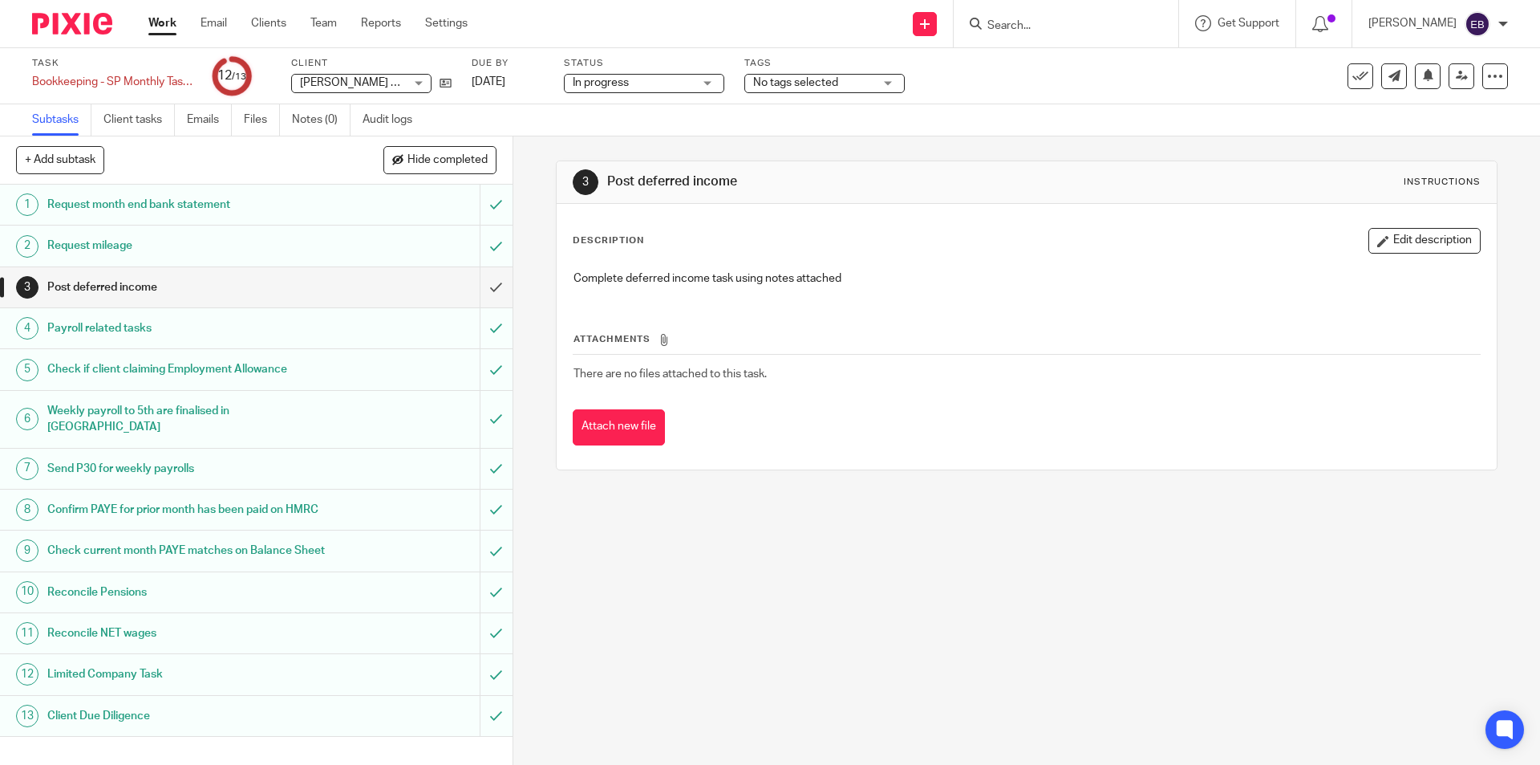
click at [834, 79] on span "No tags selected" at bounding box center [795, 82] width 85 height 11
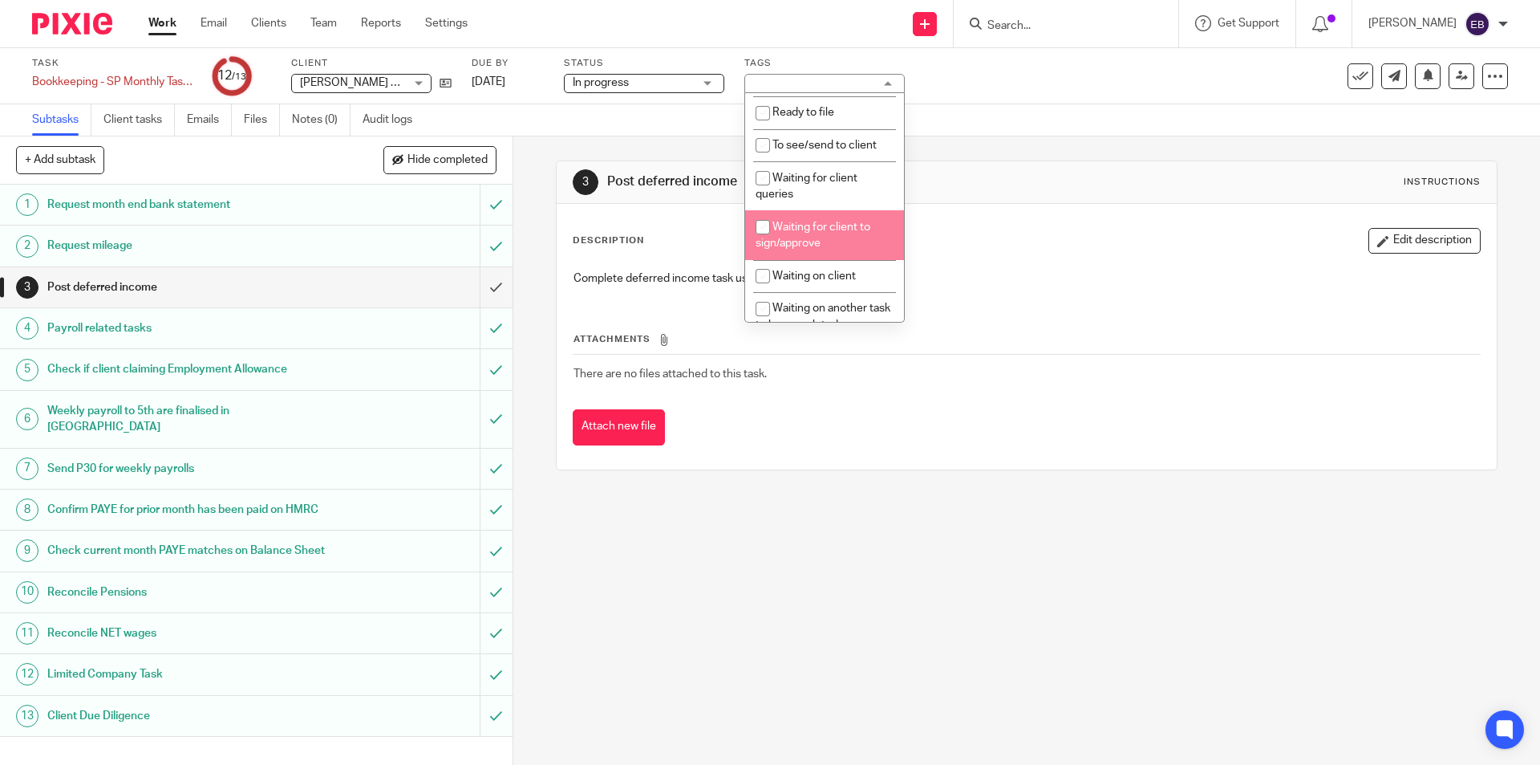
scroll to position [321, 0]
click at [838, 242] on span "Waiting on another task to be completed" at bounding box center [823, 236] width 135 height 28
checkbox input "true"
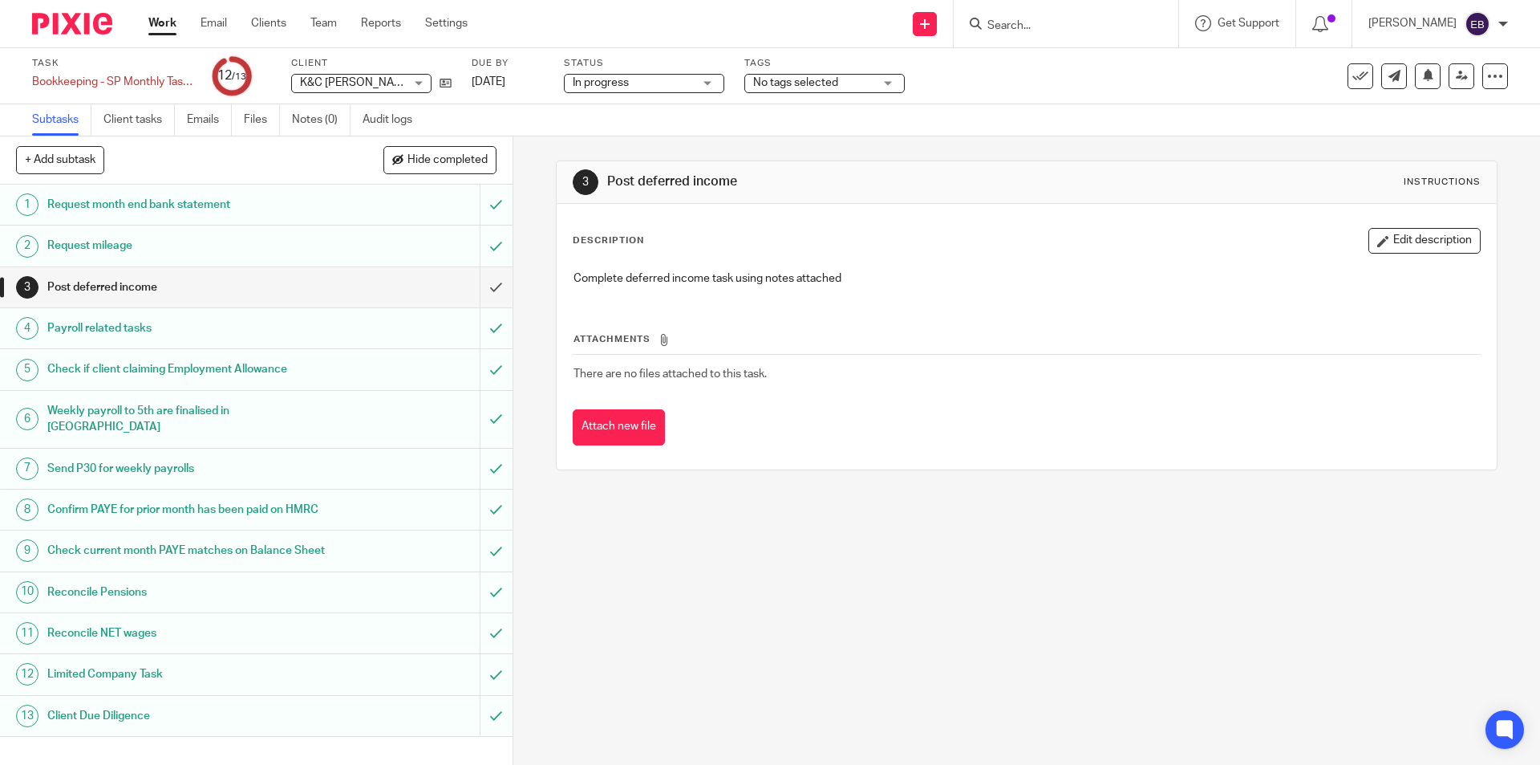
click at [850, 84] on span "No tags selected" at bounding box center [813, 83] width 120 height 17
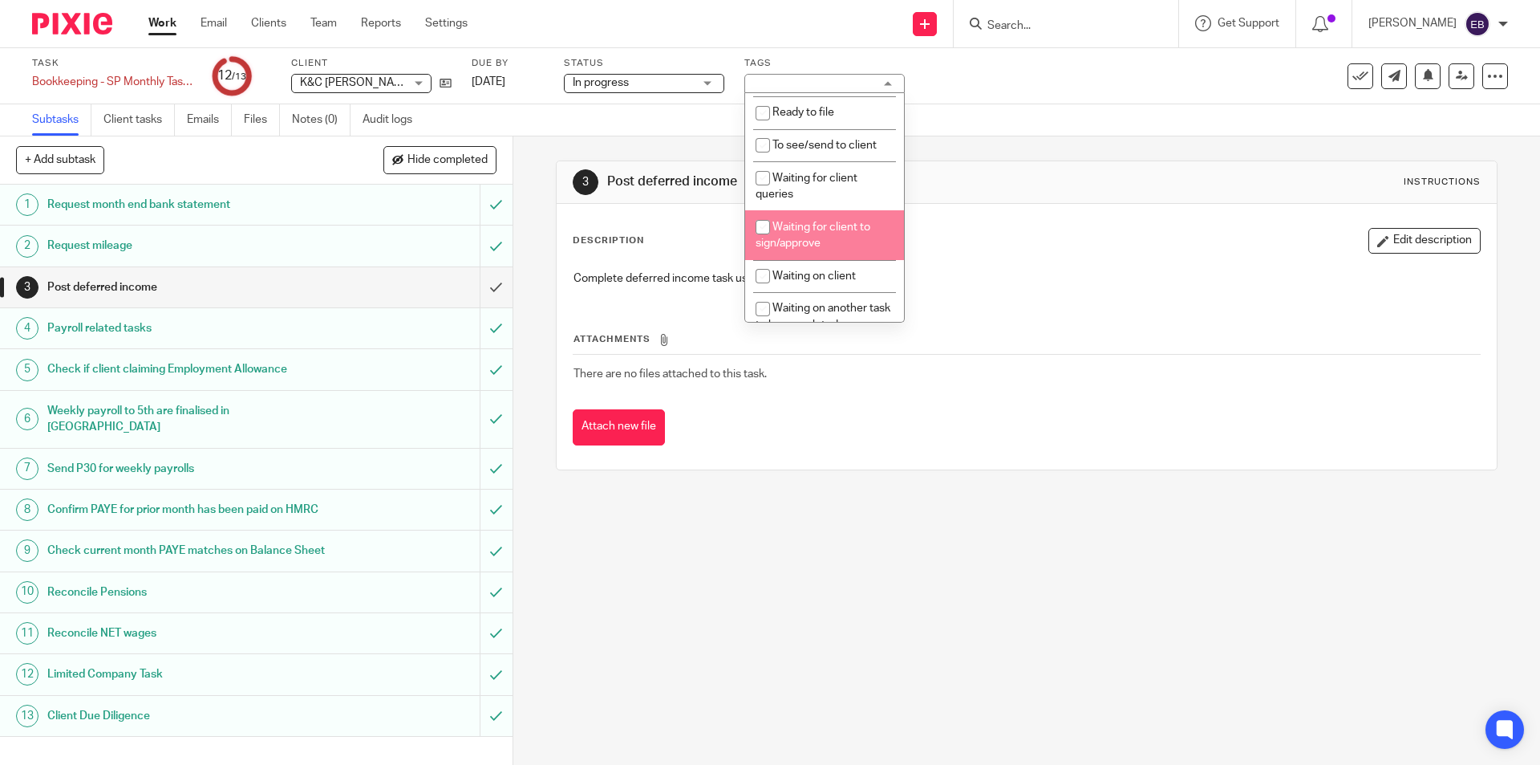
scroll to position [321, 0]
click at [855, 237] on li "Waiting on another task to be completed" at bounding box center [824, 236] width 159 height 49
checkbox input "true"
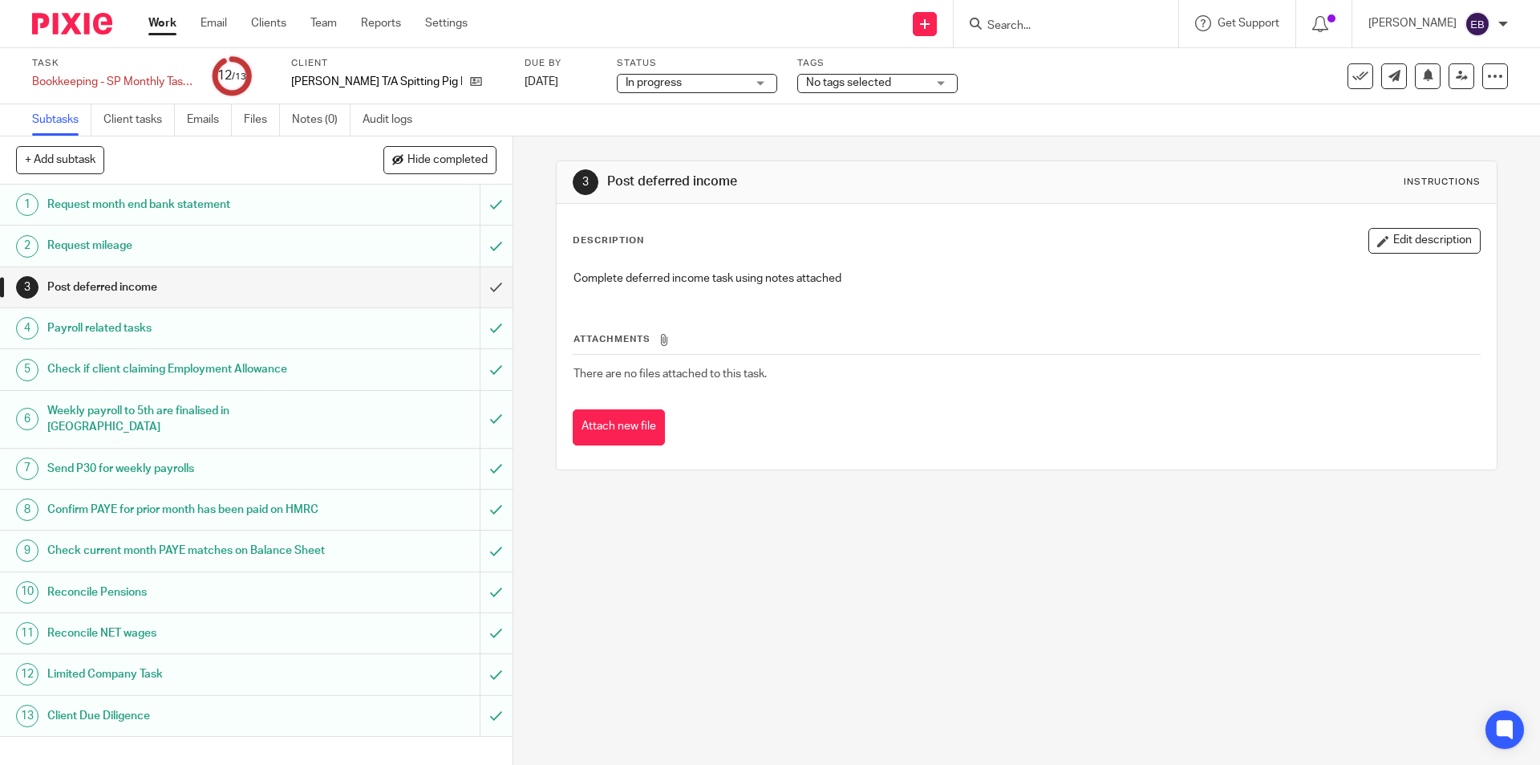
click at [826, 75] on span "No tags selected" at bounding box center [866, 83] width 120 height 17
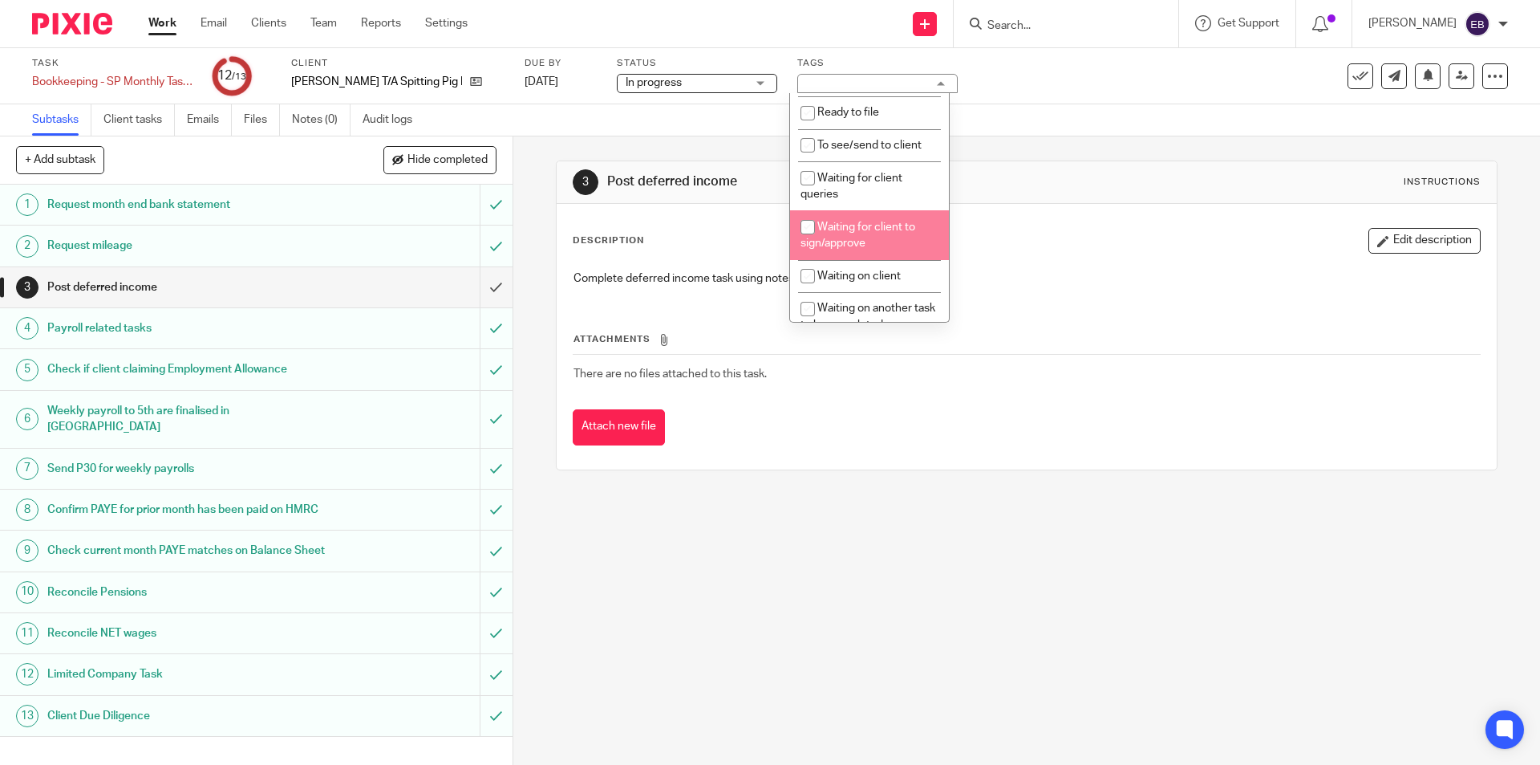
scroll to position [321, 0]
click at [900, 239] on span "Waiting on another task to be completed" at bounding box center [868, 236] width 135 height 28
checkbox input "true"
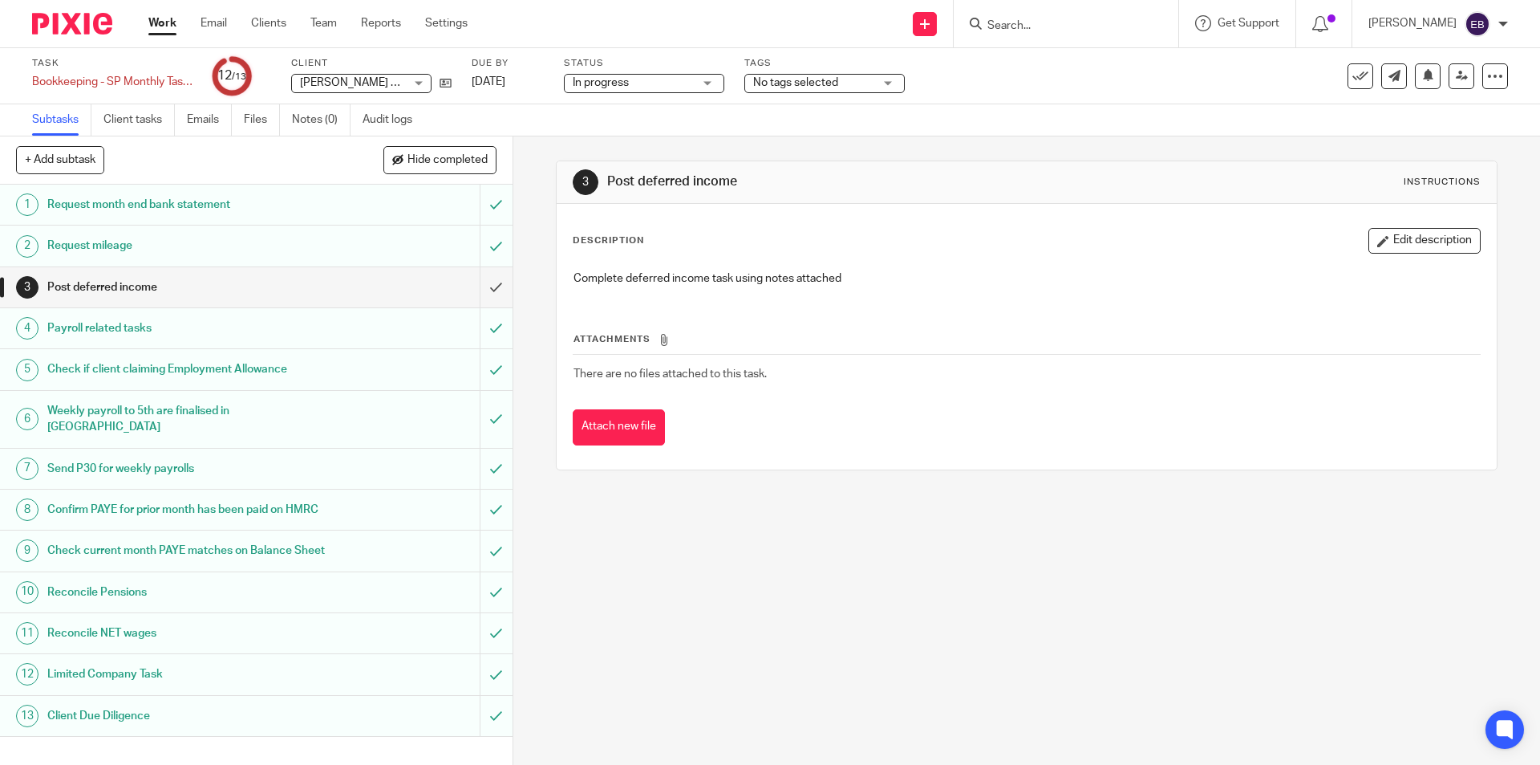
click at [773, 74] on div "No tags selected" at bounding box center [825, 83] width 160 height 19
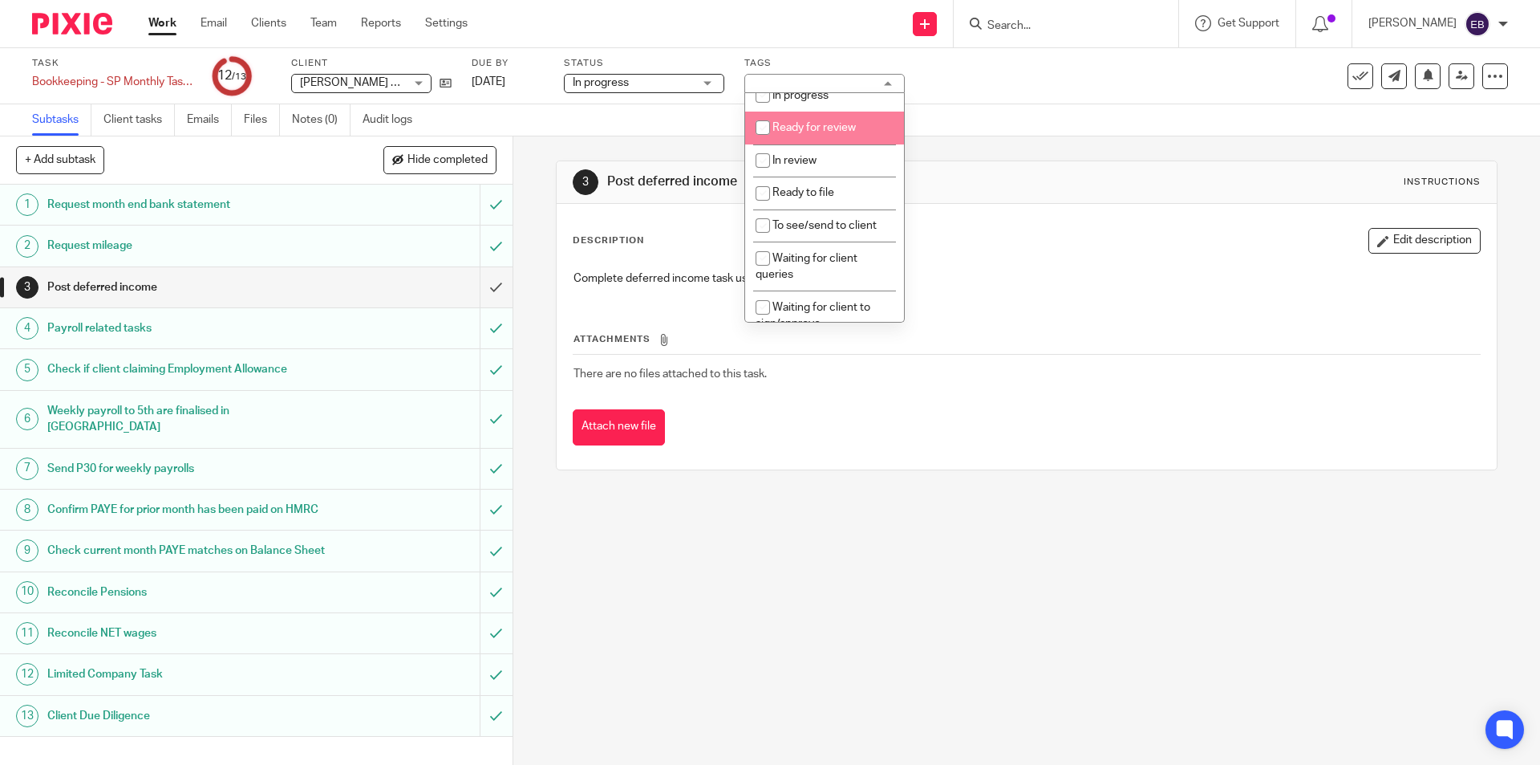
scroll to position [321, 0]
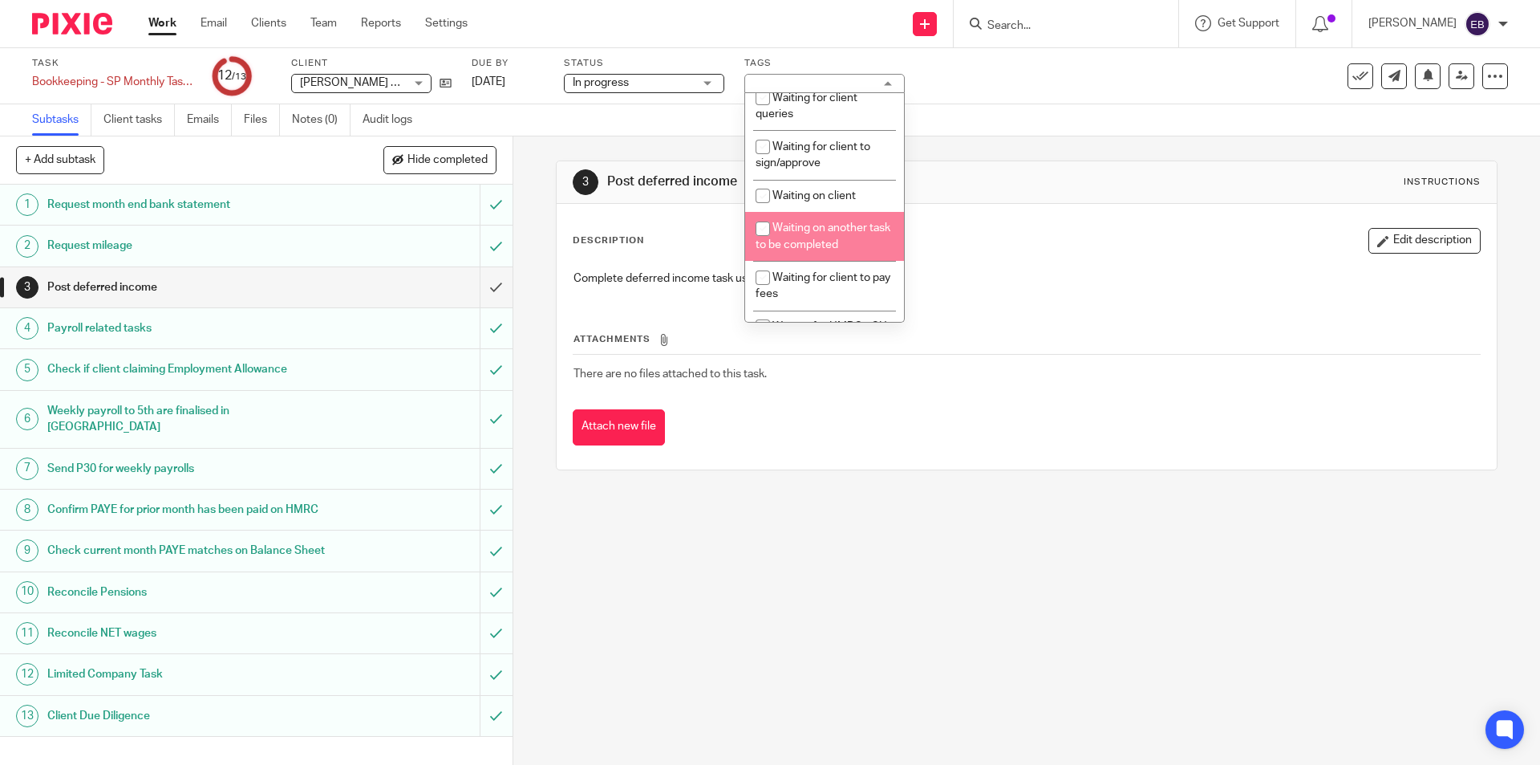
click at [843, 233] on span "Waiting on another task to be completed" at bounding box center [823, 236] width 135 height 28
checkbox input "true"
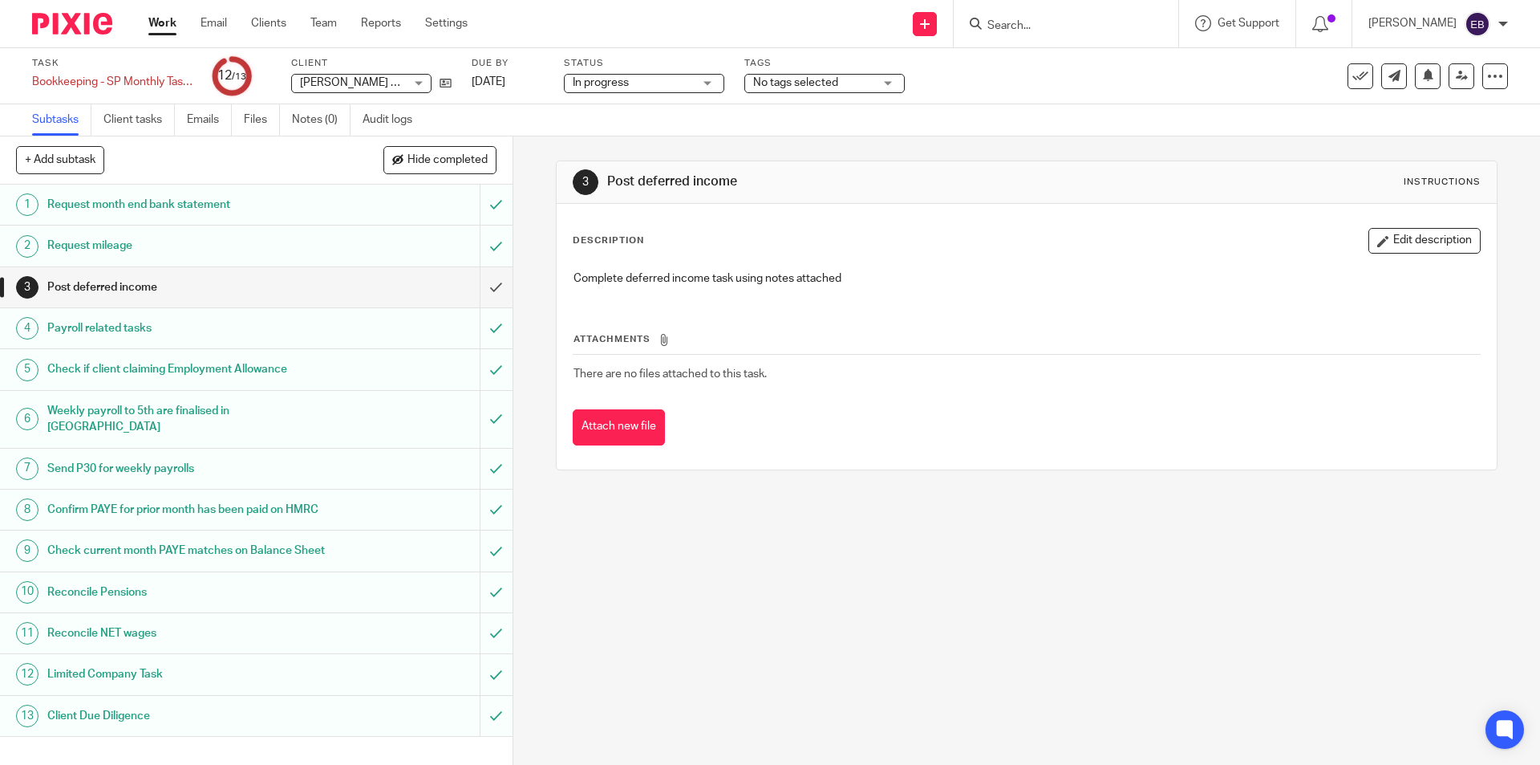
click at [797, 84] on span "No tags selected" at bounding box center [795, 82] width 85 height 11
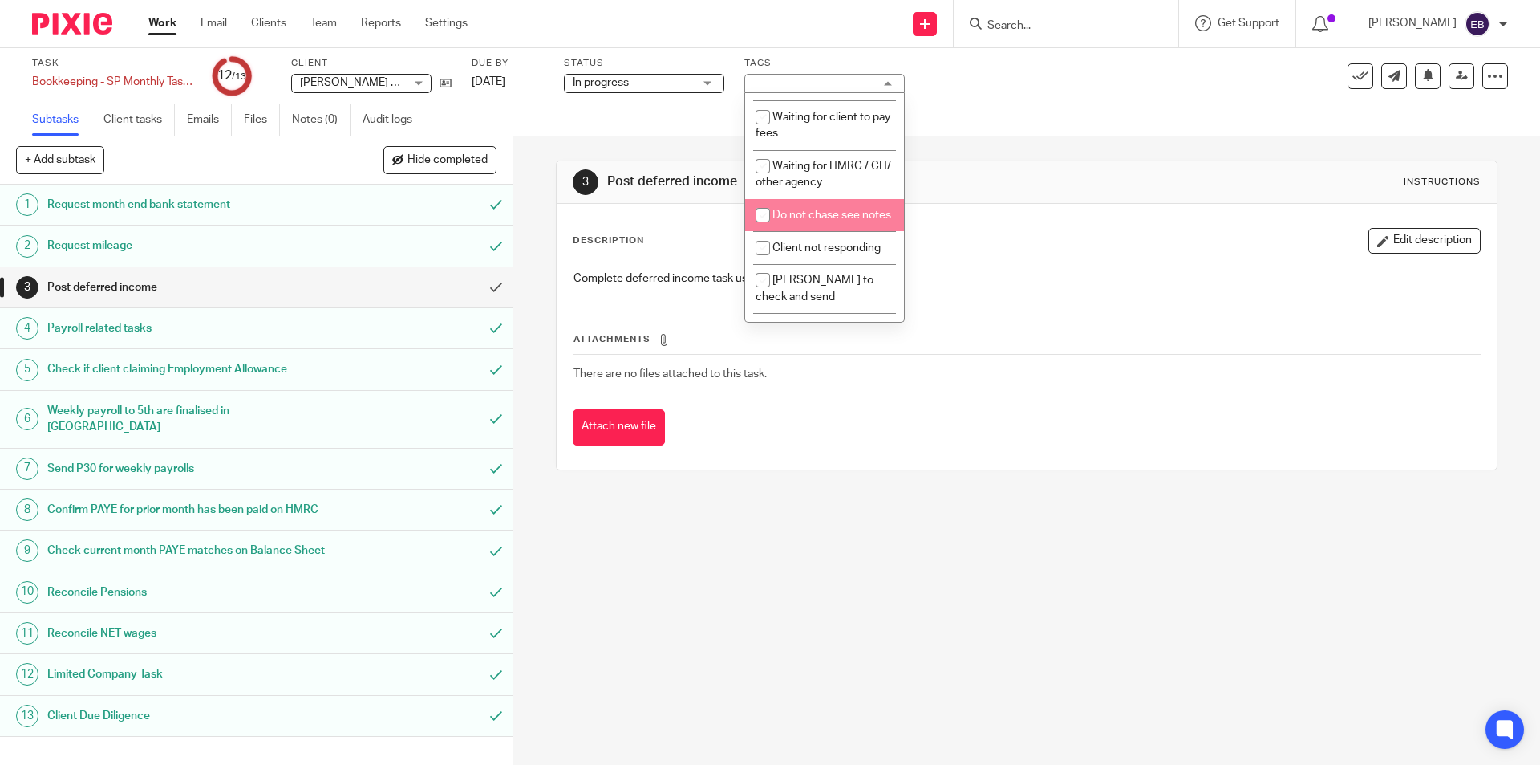
scroll to position [401, 0]
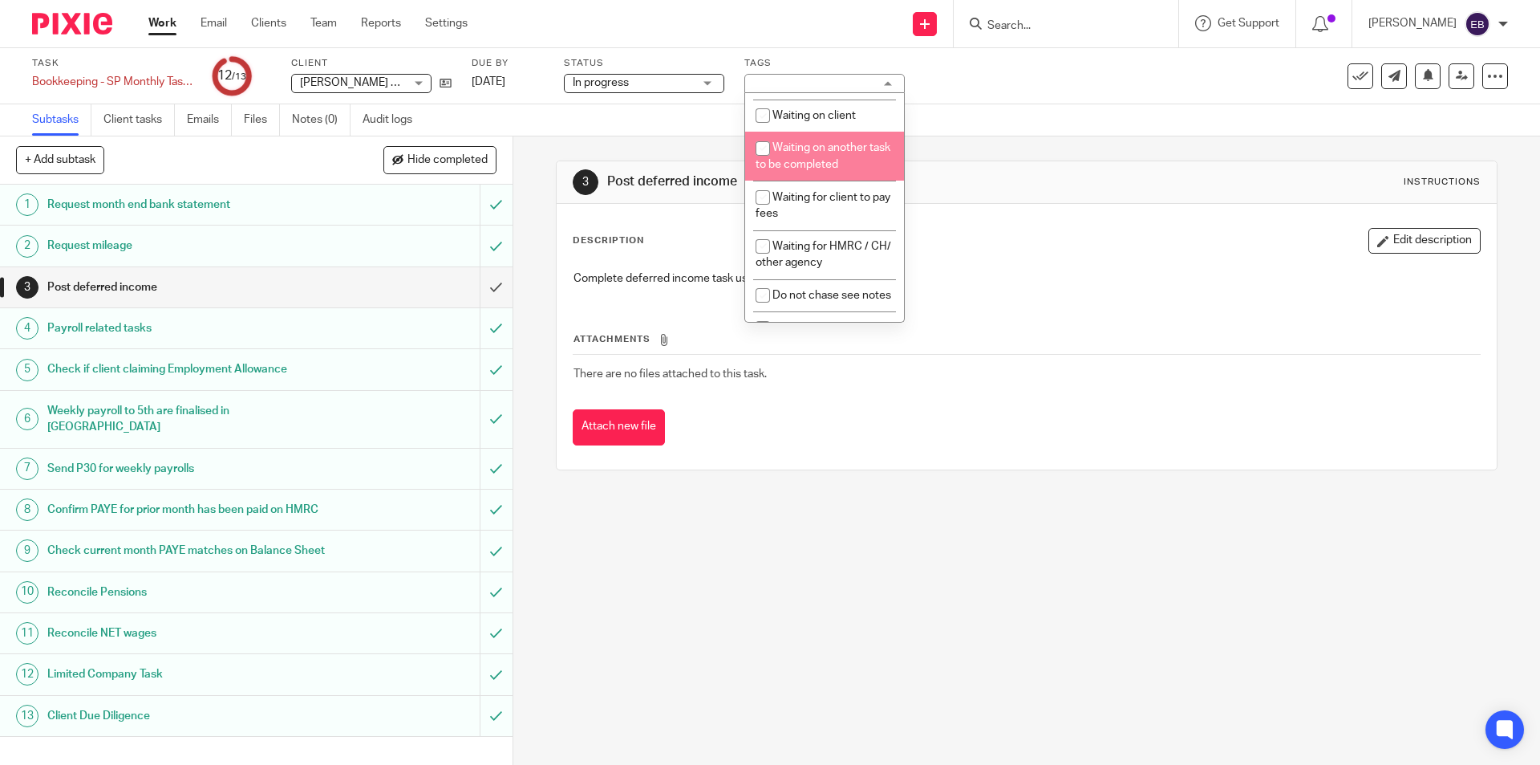
click at [829, 150] on span "Waiting on another task to be completed" at bounding box center [823, 156] width 135 height 28
checkbox input "true"
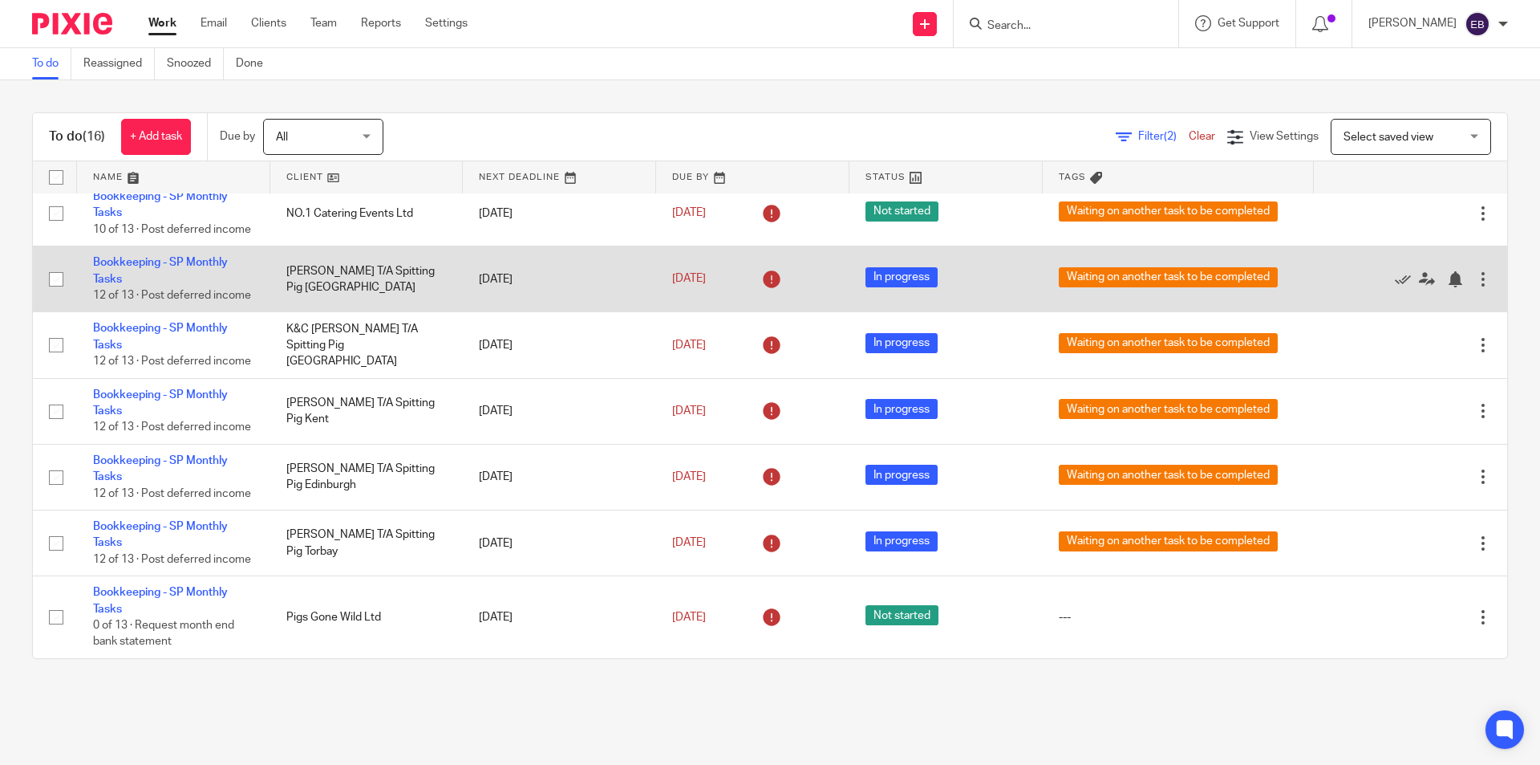
scroll to position [854, 0]
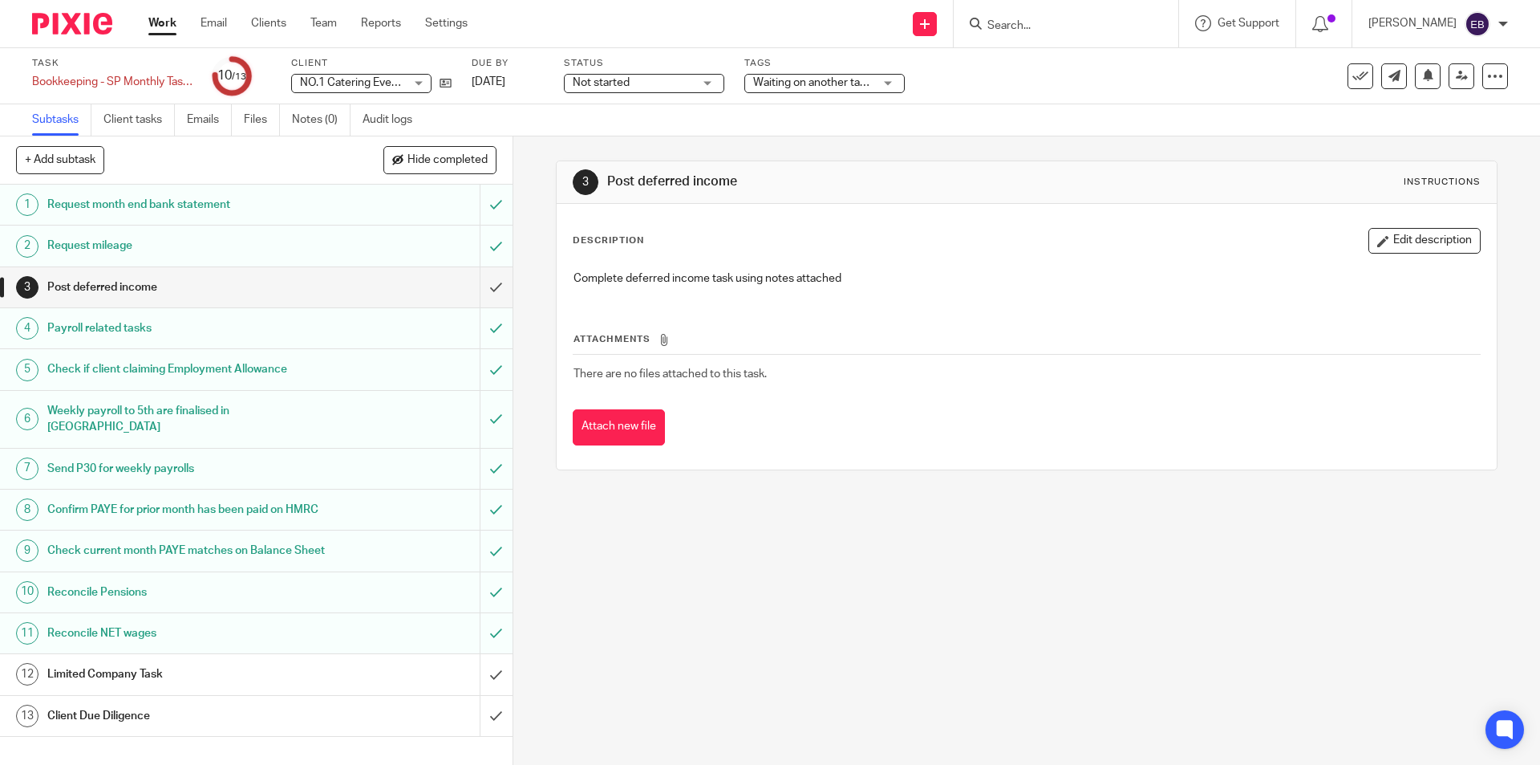
click at [637, 84] on span "Not started" at bounding box center [633, 83] width 120 height 17
click at [621, 142] on span "In progress" at bounding box center [603, 141] width 56 height 11
click at [162, 22] on link "Work" at bounding box center [162, 23] width 28 height 16
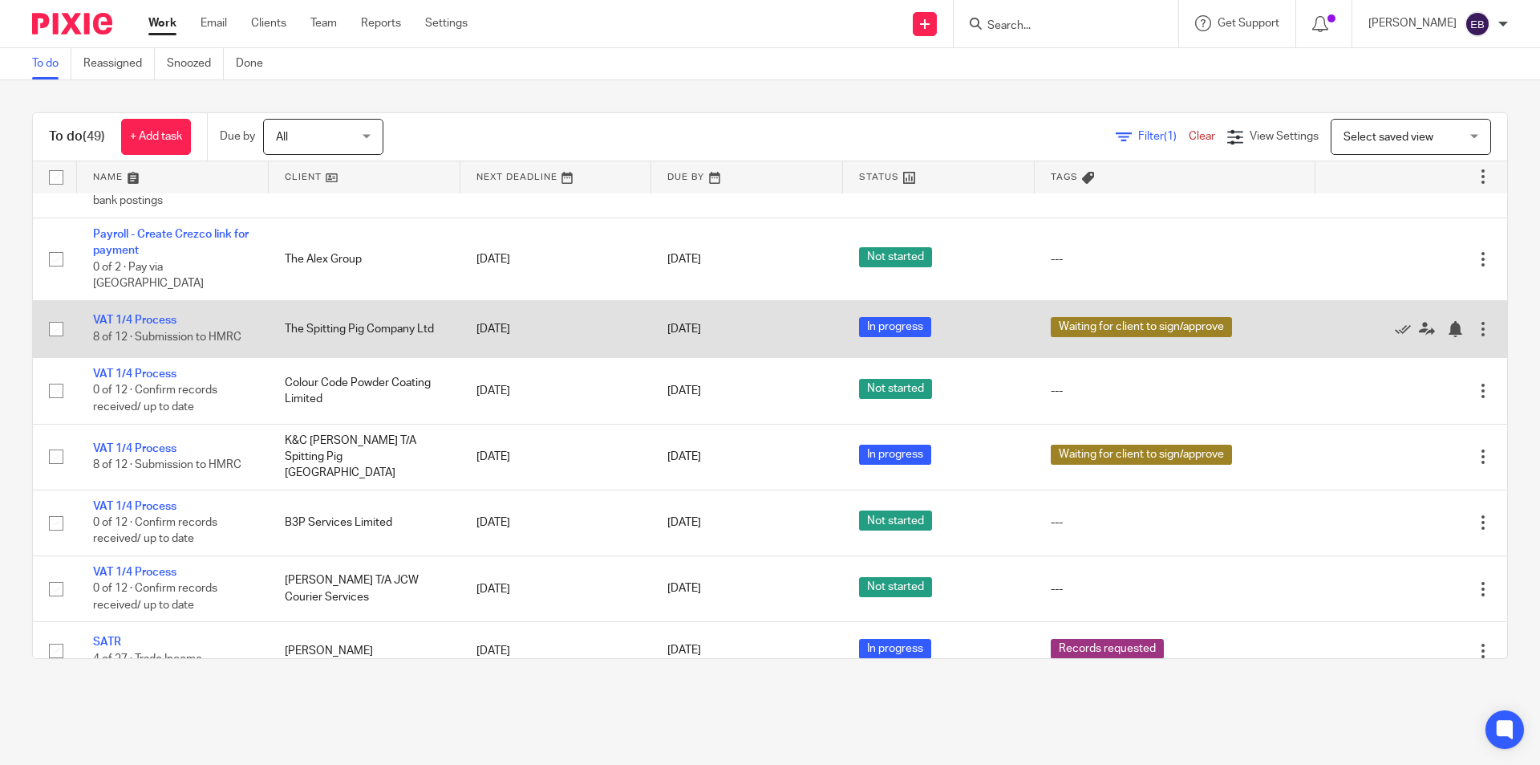
scroll to position [2808, 0]
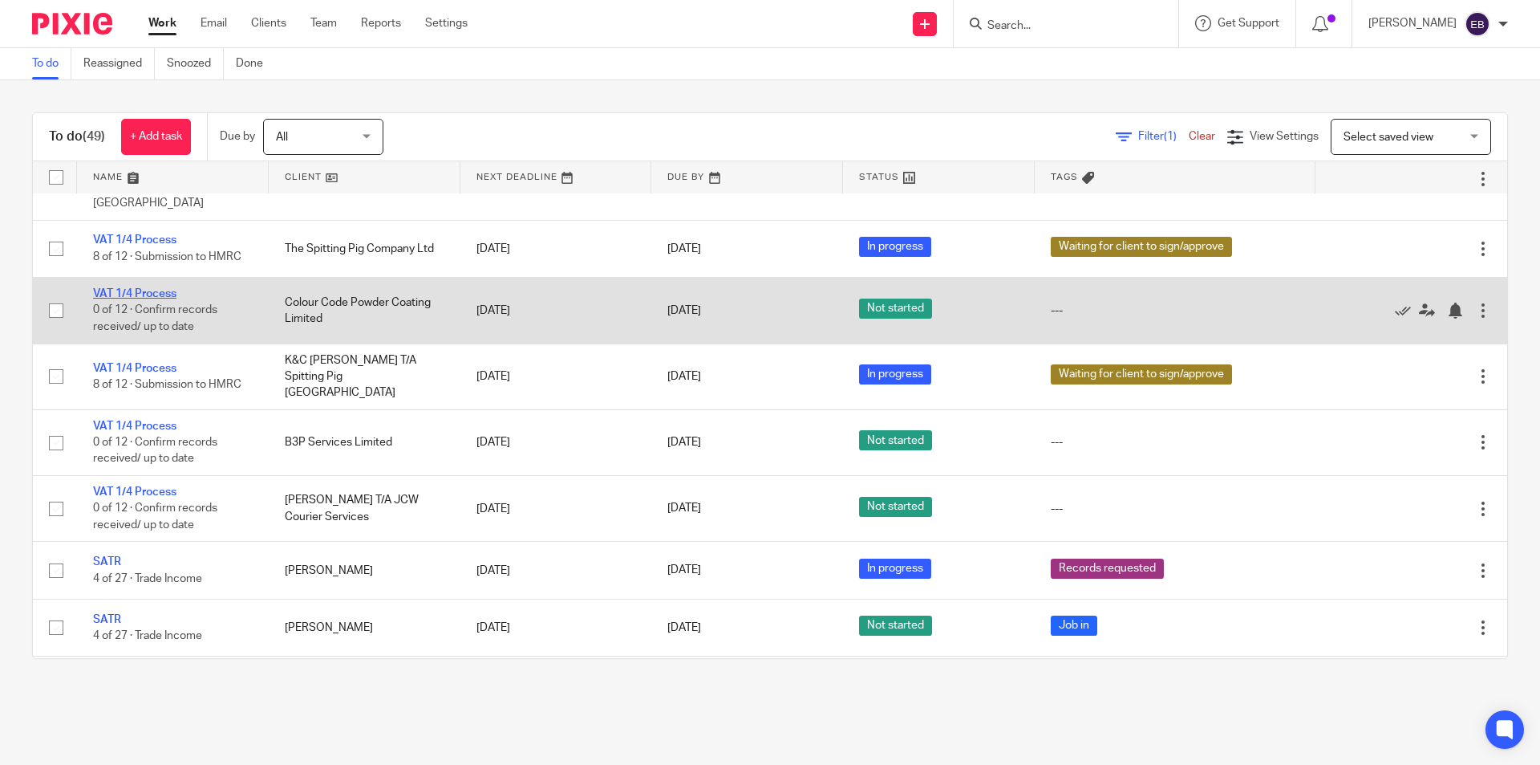
click at [116, 299] on link "VAT 1/4 Process" at bounding box center [134, 293] width 83 height 11
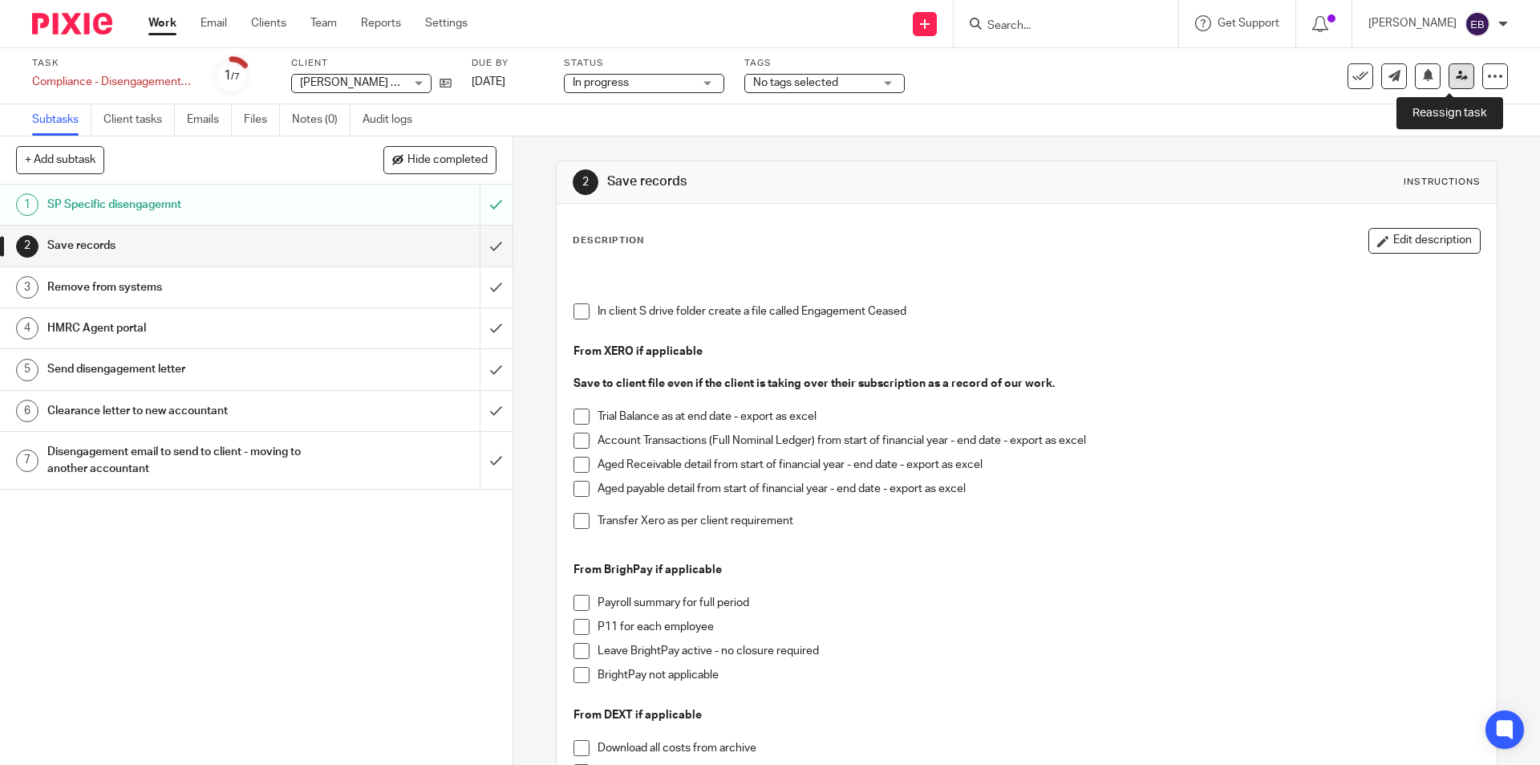
click at [1456, 74] on icon at bounding box center [1462, 76] width 12 height 12
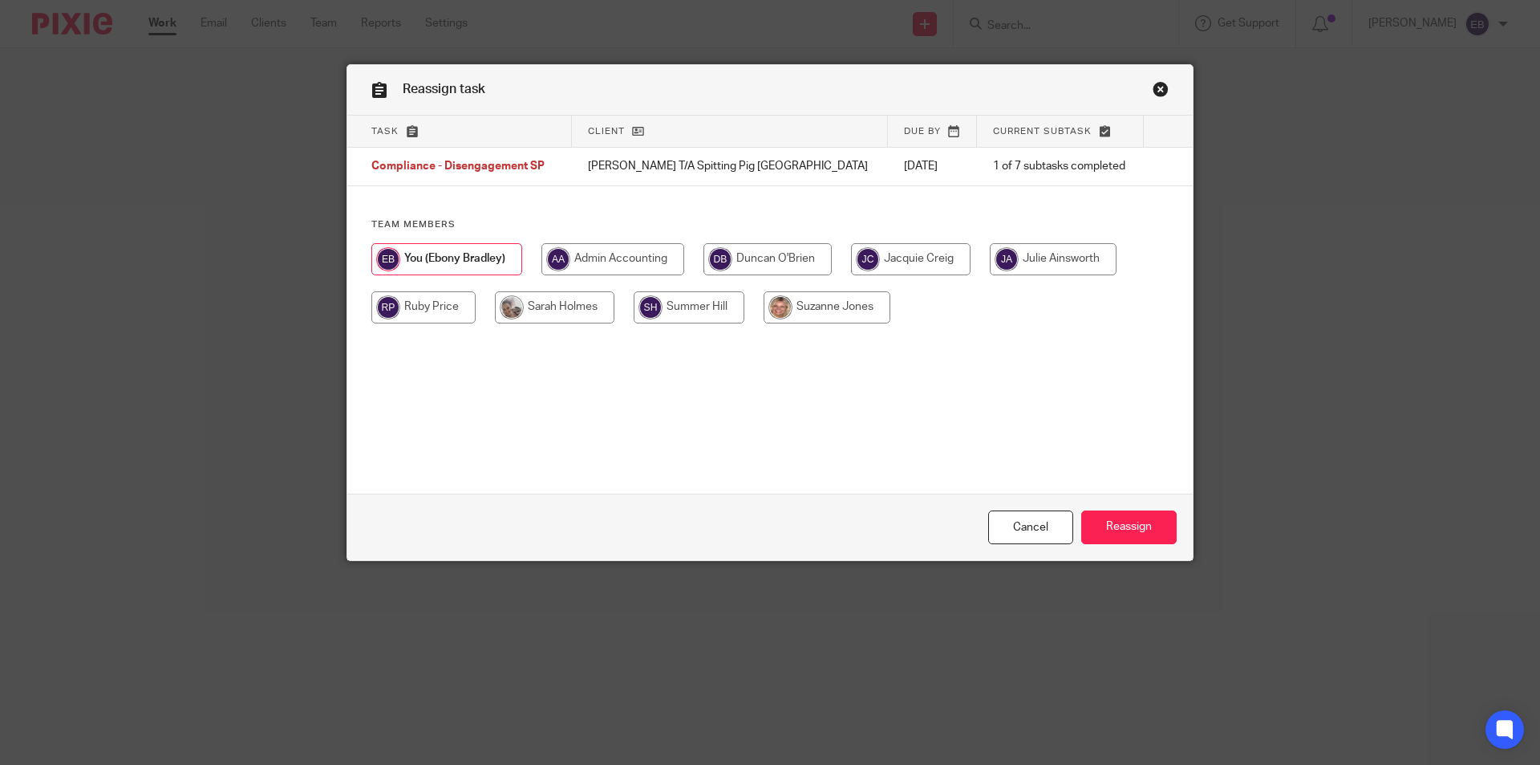
click at [581, 310] on input "radio" at bounding box center [555, 307] width 120 height 32
radio input "true"
click at [1107, 526] on input "Reassign" at bounding box center [1128, 527] width 95 height 34
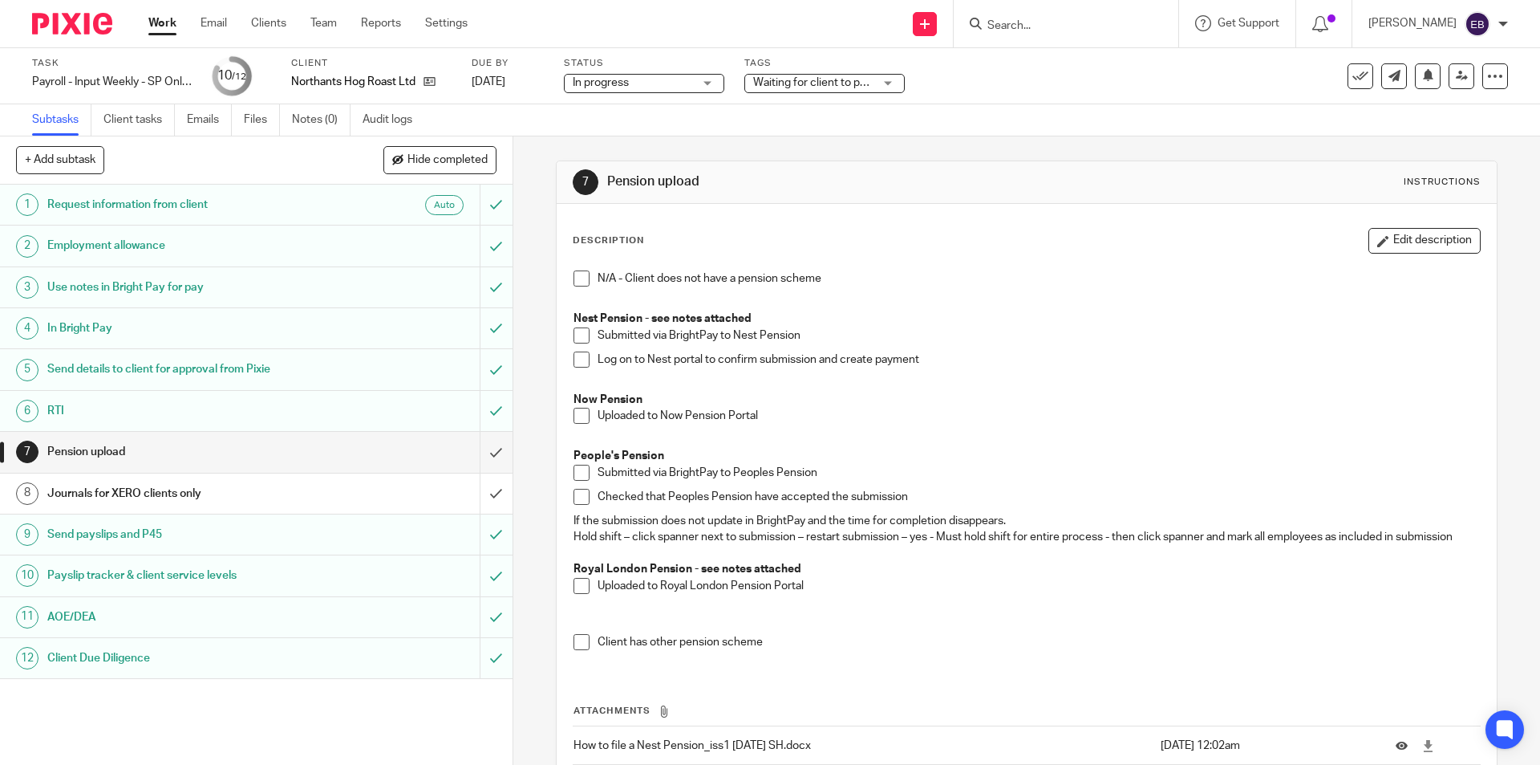
click at [577, 414] on span at bounding box center [582, 416] width 16 height 16
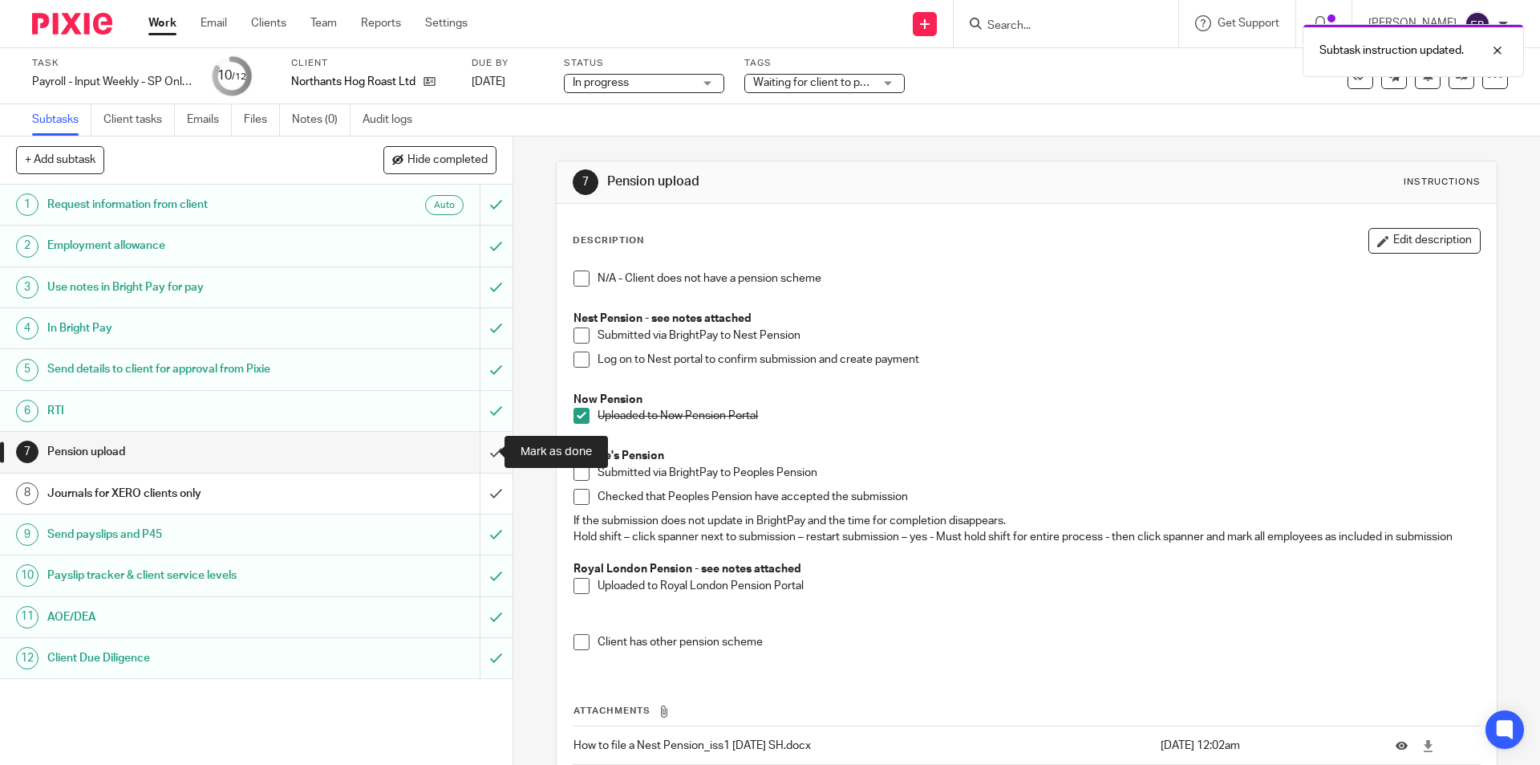
click at [470, 457] on input "submit" at bounding box center [256, 452] width 513 height 40
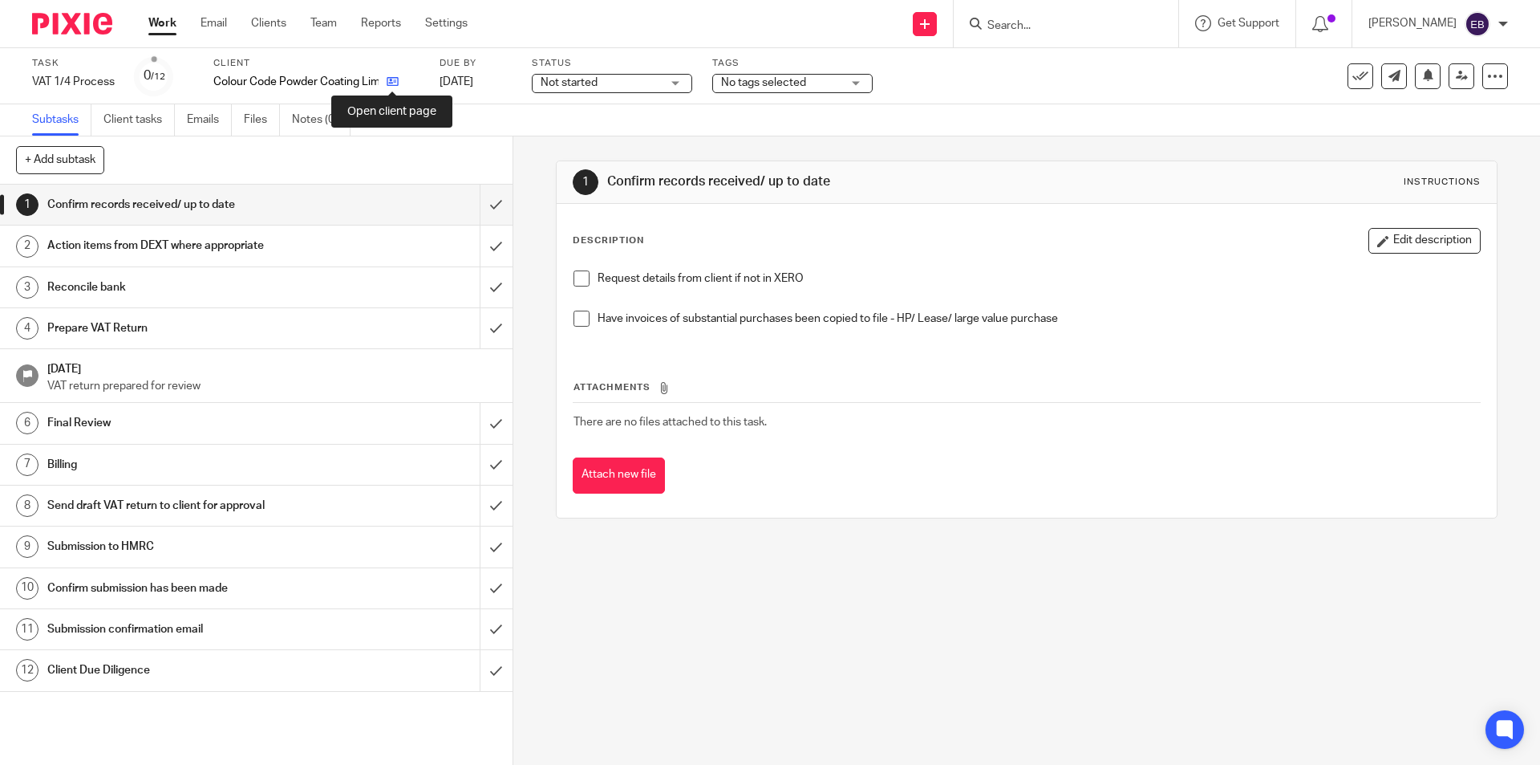
click at [392, 79] on icon at bounding box center [393, 81] width 12 height 12
click at [480, 193] on input "submit" at bounding box center [256, 205] width 513 height 40
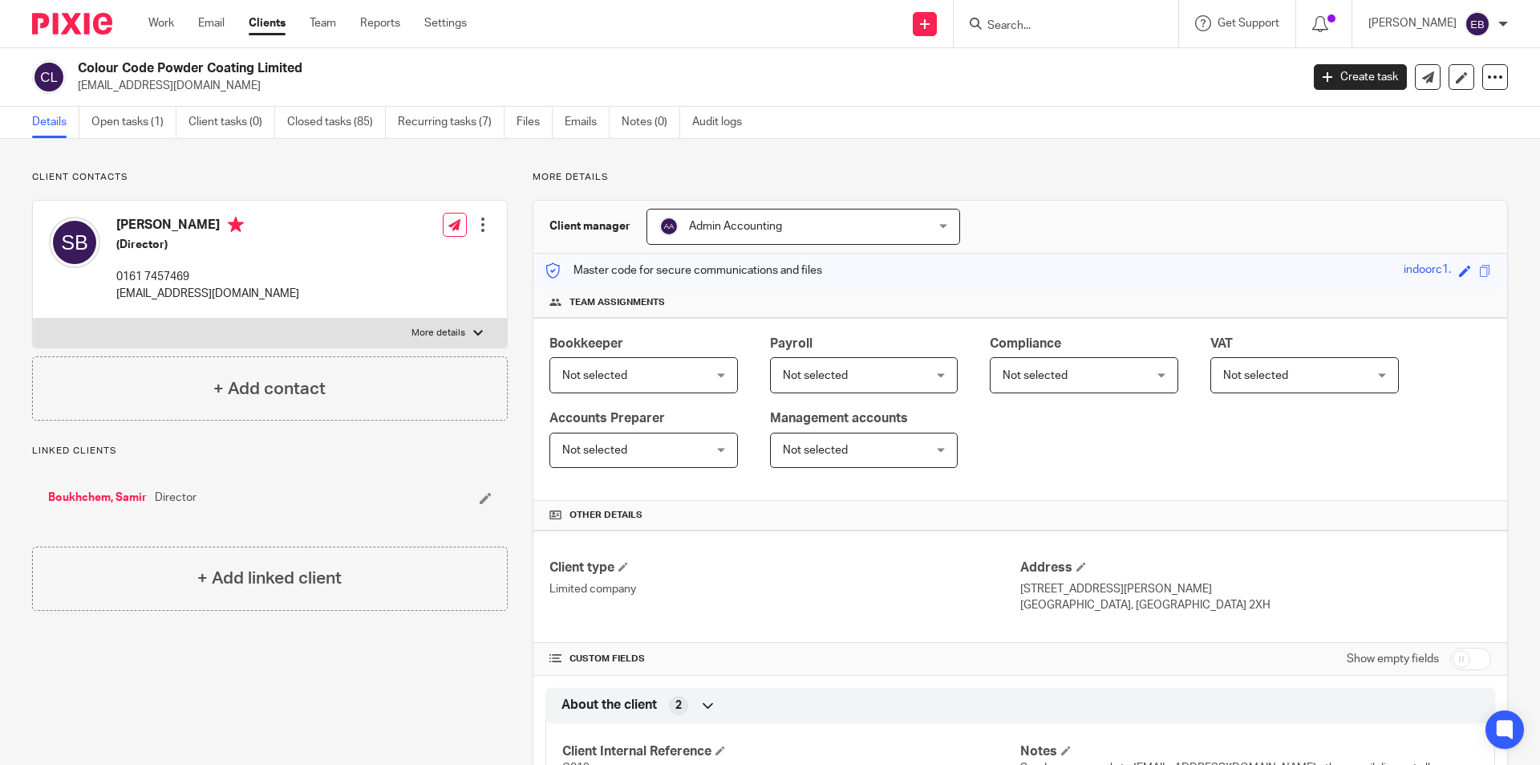
click at [451, 322] on label "More details" at bounding box center [270, 333] width 474 height 29
click at [33, 319] on input "More details" at bounding box center [32, 318] width 1 height 1
checkbox input "true"
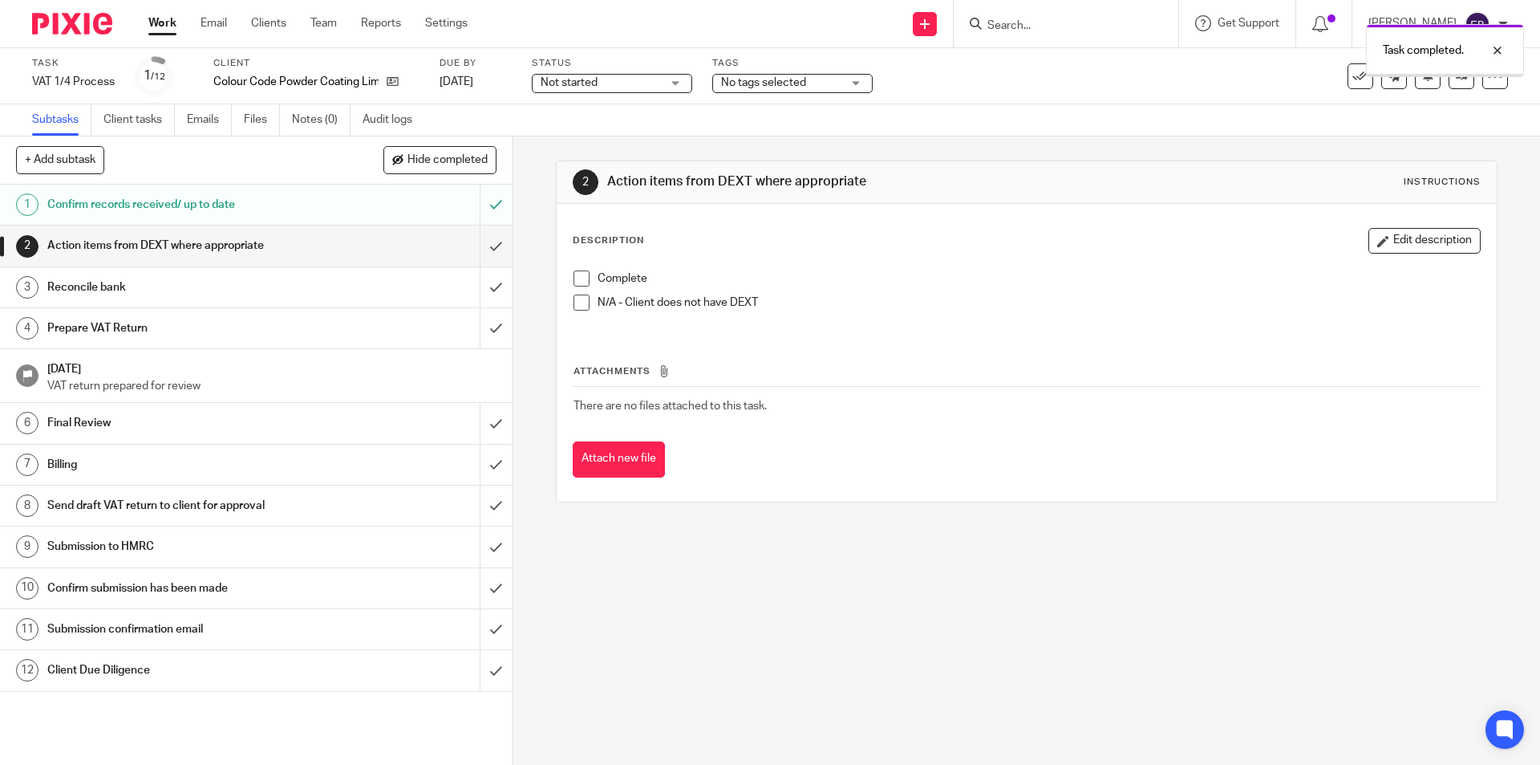
click at [574, 303] on span at bounding box center [582, 302] width 16 height 16
click at [580, 302] on span at bounding box center [582, 302] width 16 height 16
click at [576, 276] on span at bounding box center [582, 278] width 16 height 16
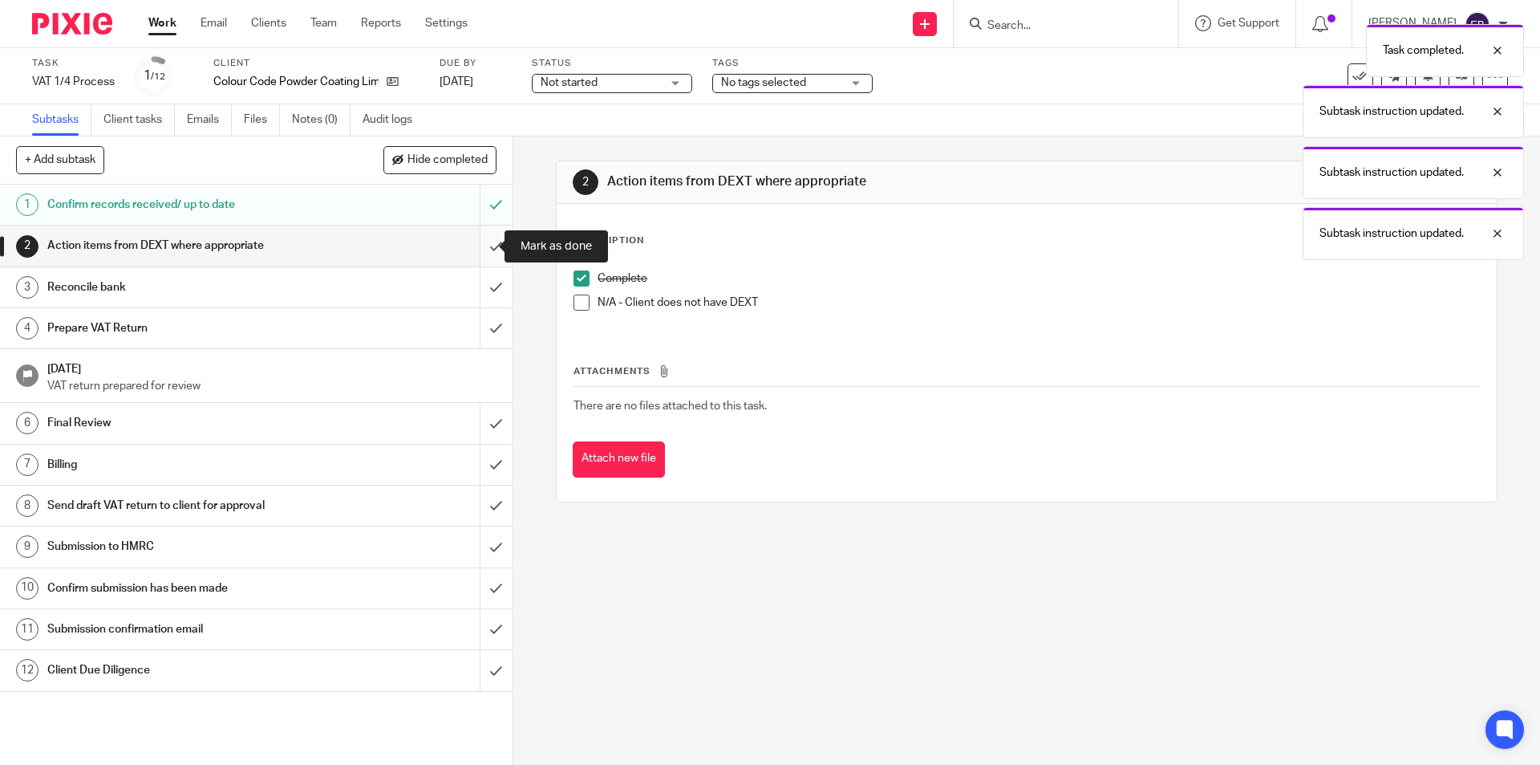
click at [490, 240] on input "submit" at bounding box center [256, 245] width 513 height 40
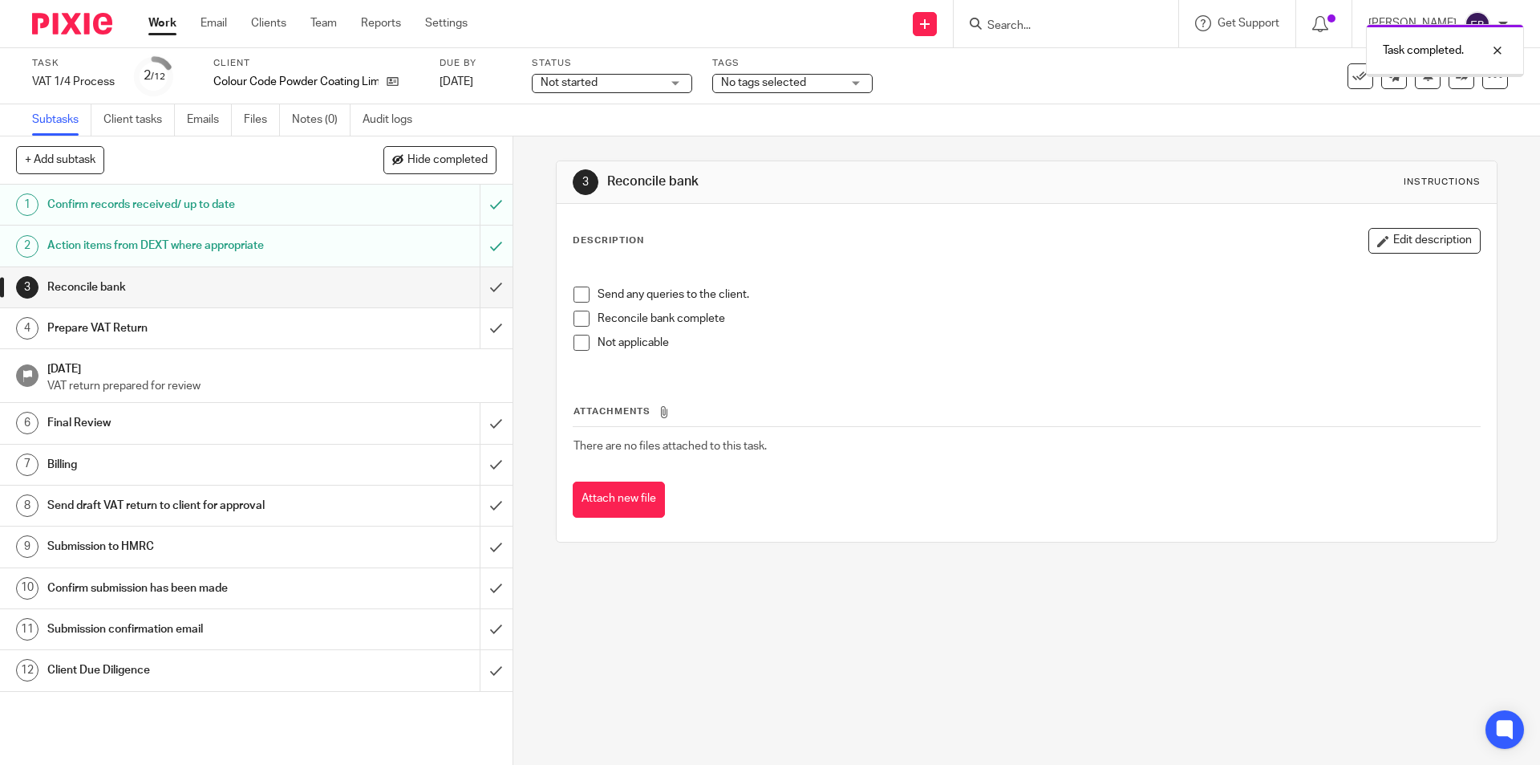
click at [576, 339] on span at bounding box center [582, 343] width 16 height 16
click at [488, 286] on input "submit" at bounding box center [256, 287] width 513 height 40
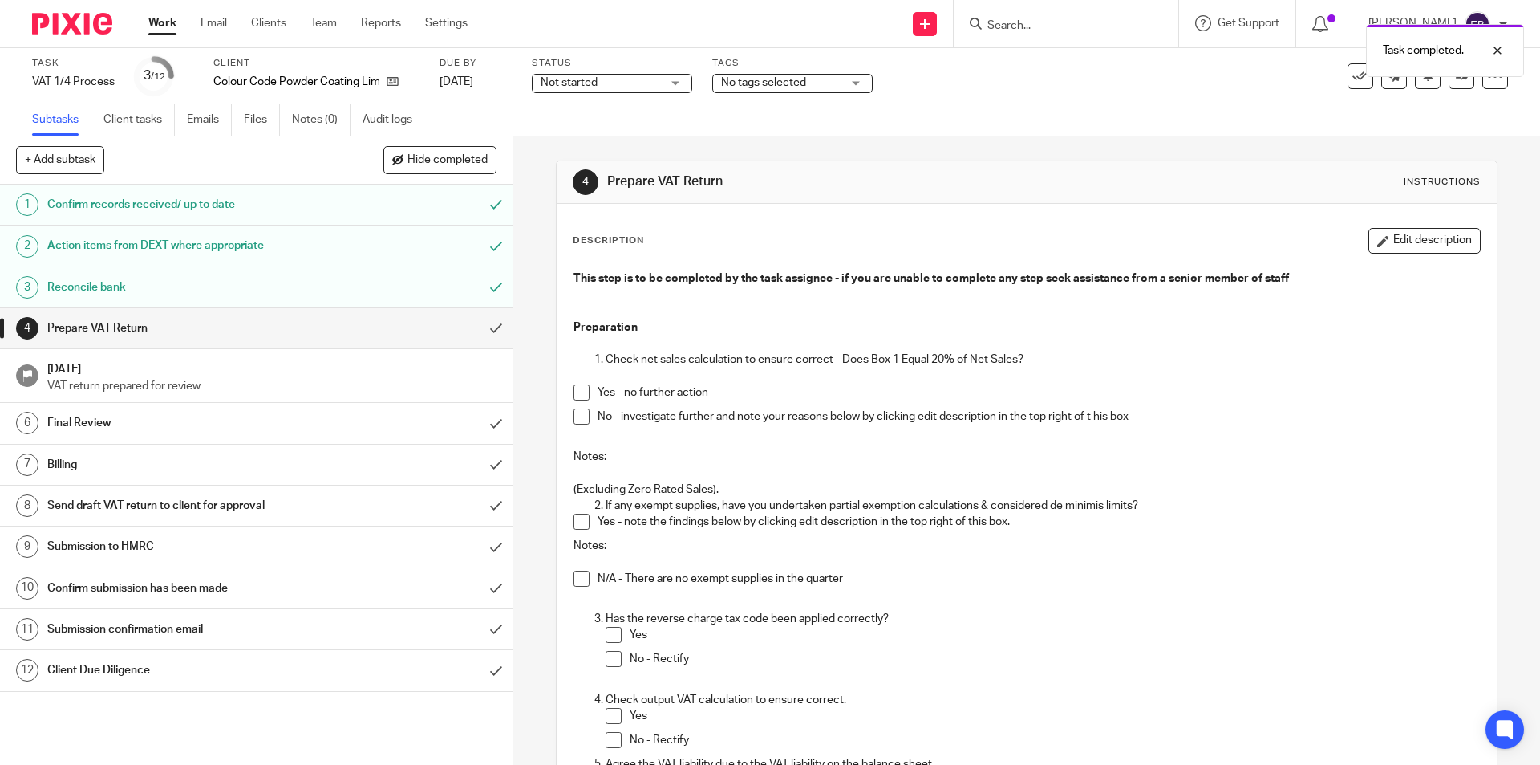
click at [581, 392] on span at bounding box center [582, 392] width 16 height 16
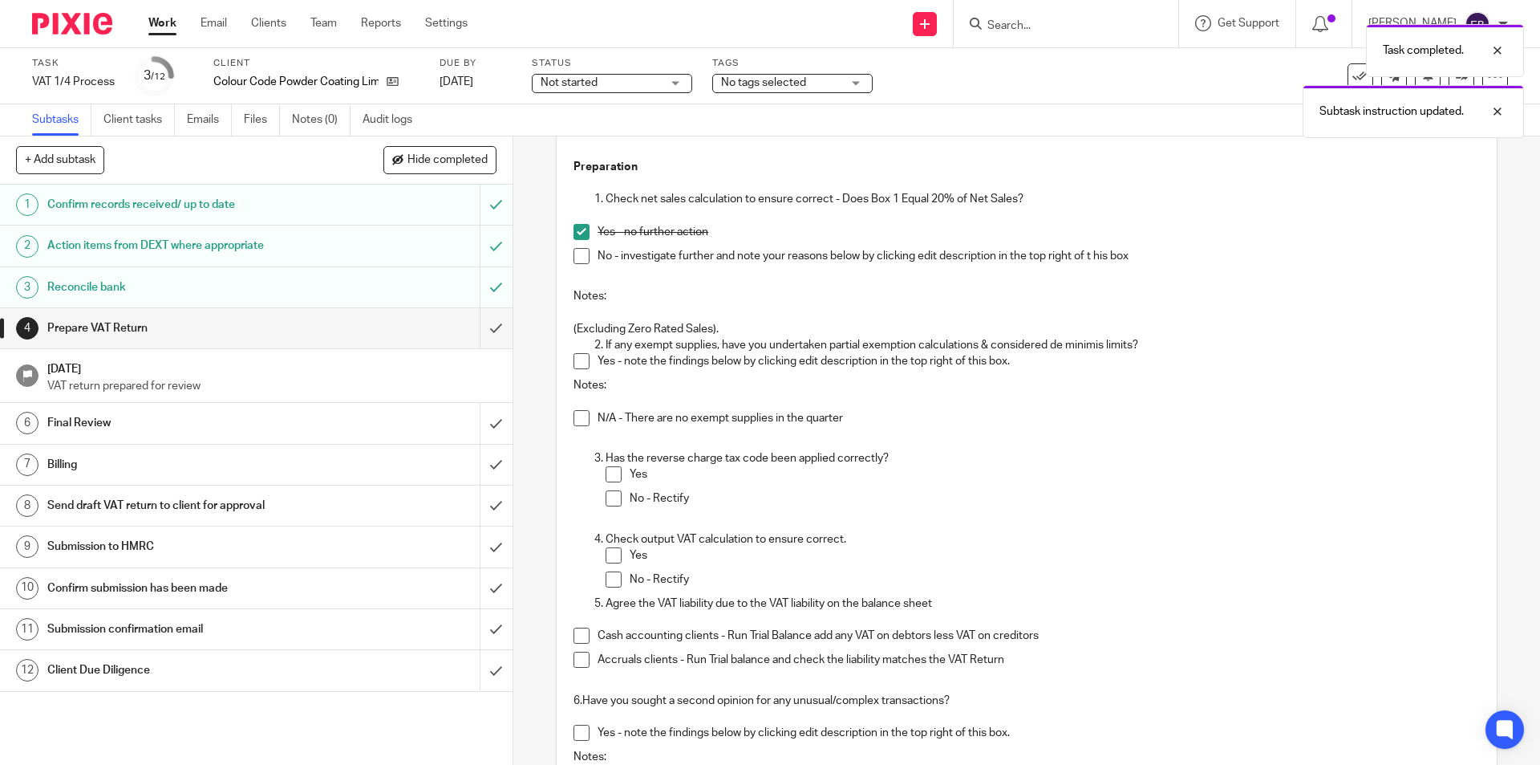
click at [575, 419] on span at bounding box center [582, 418] width 16 height 16
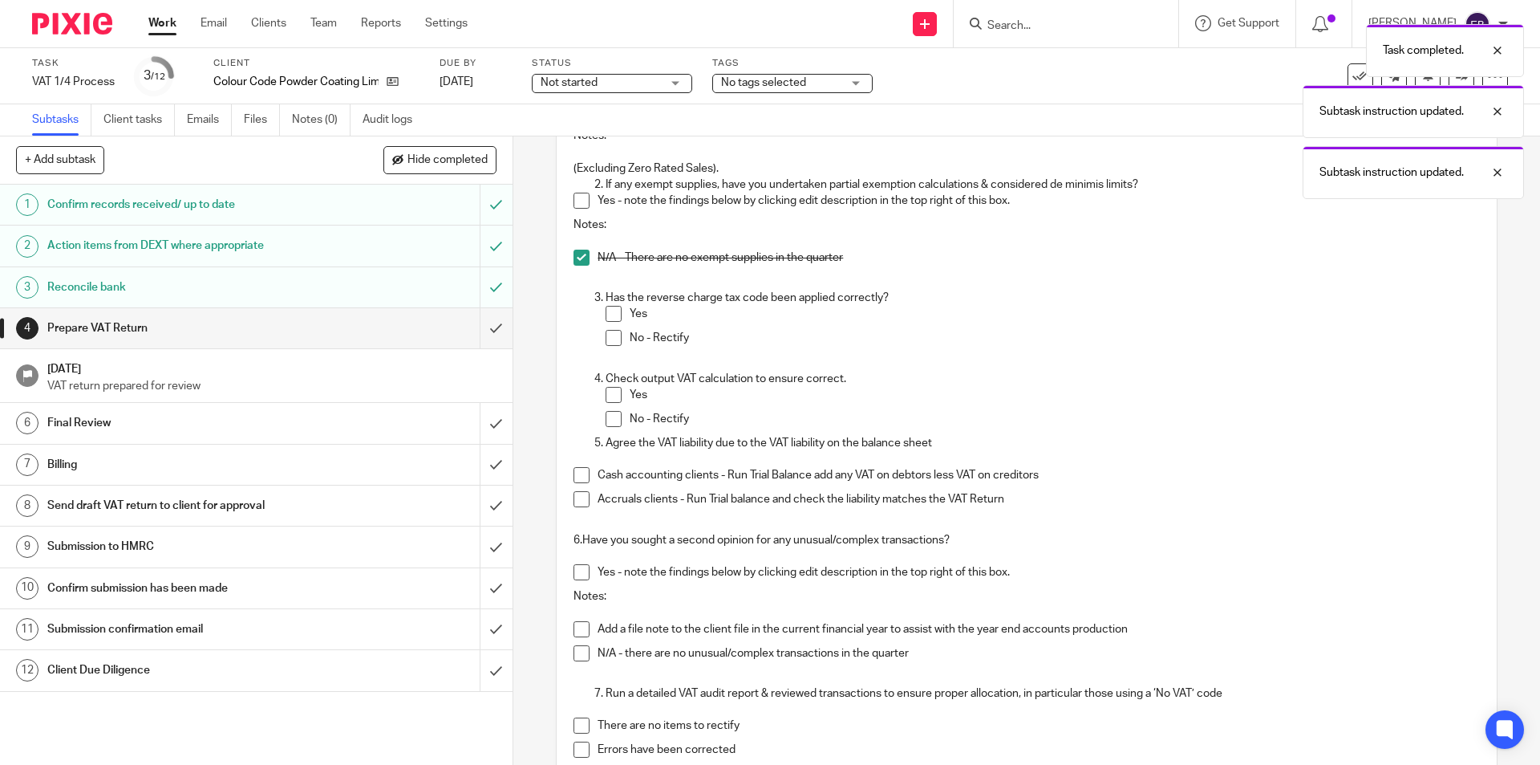
click at [579, 505] on span at bounding box center [582, 499] width 16 height 16
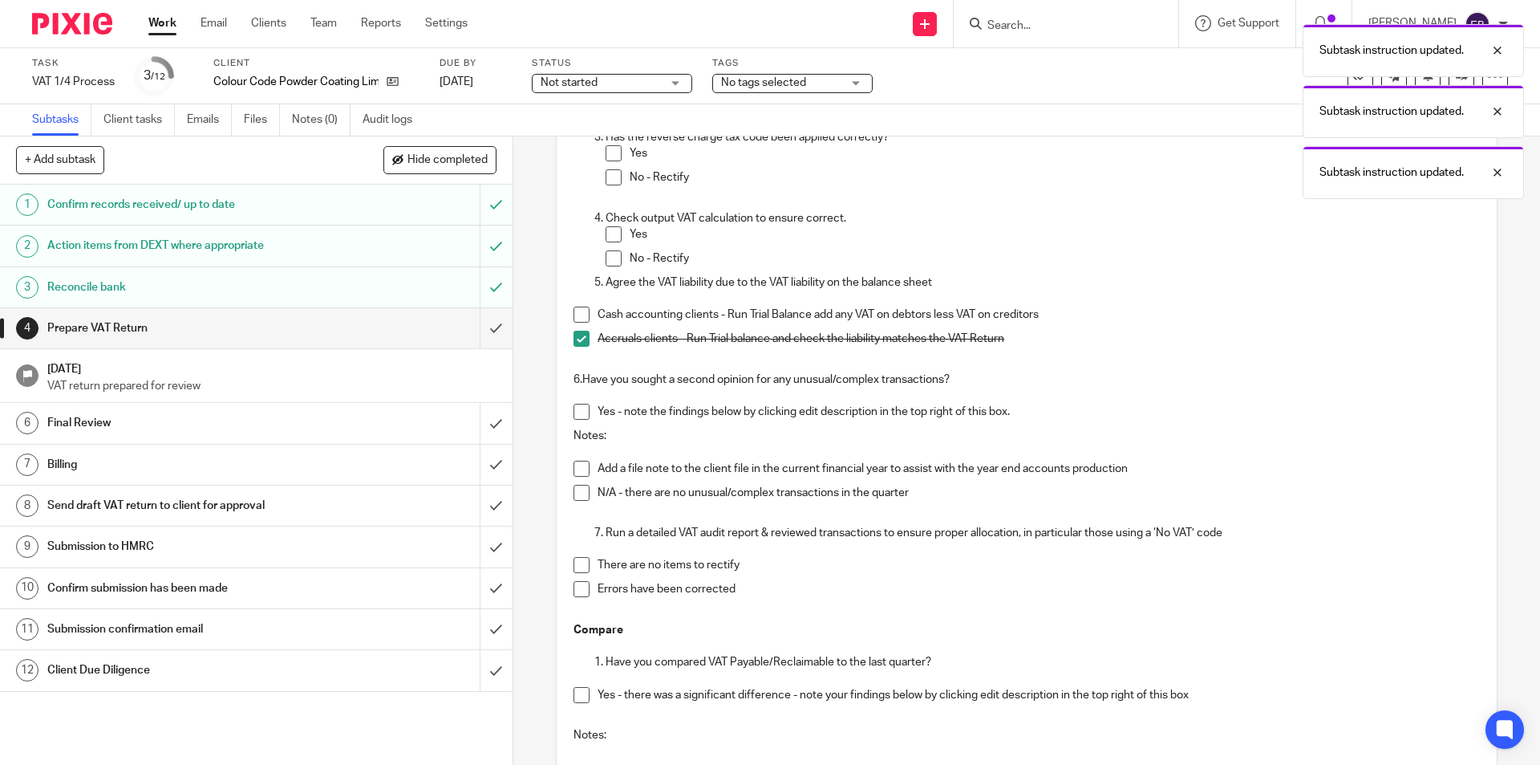
click at [576, 496] on span at bounding box center [582, 493] width 16 height 16
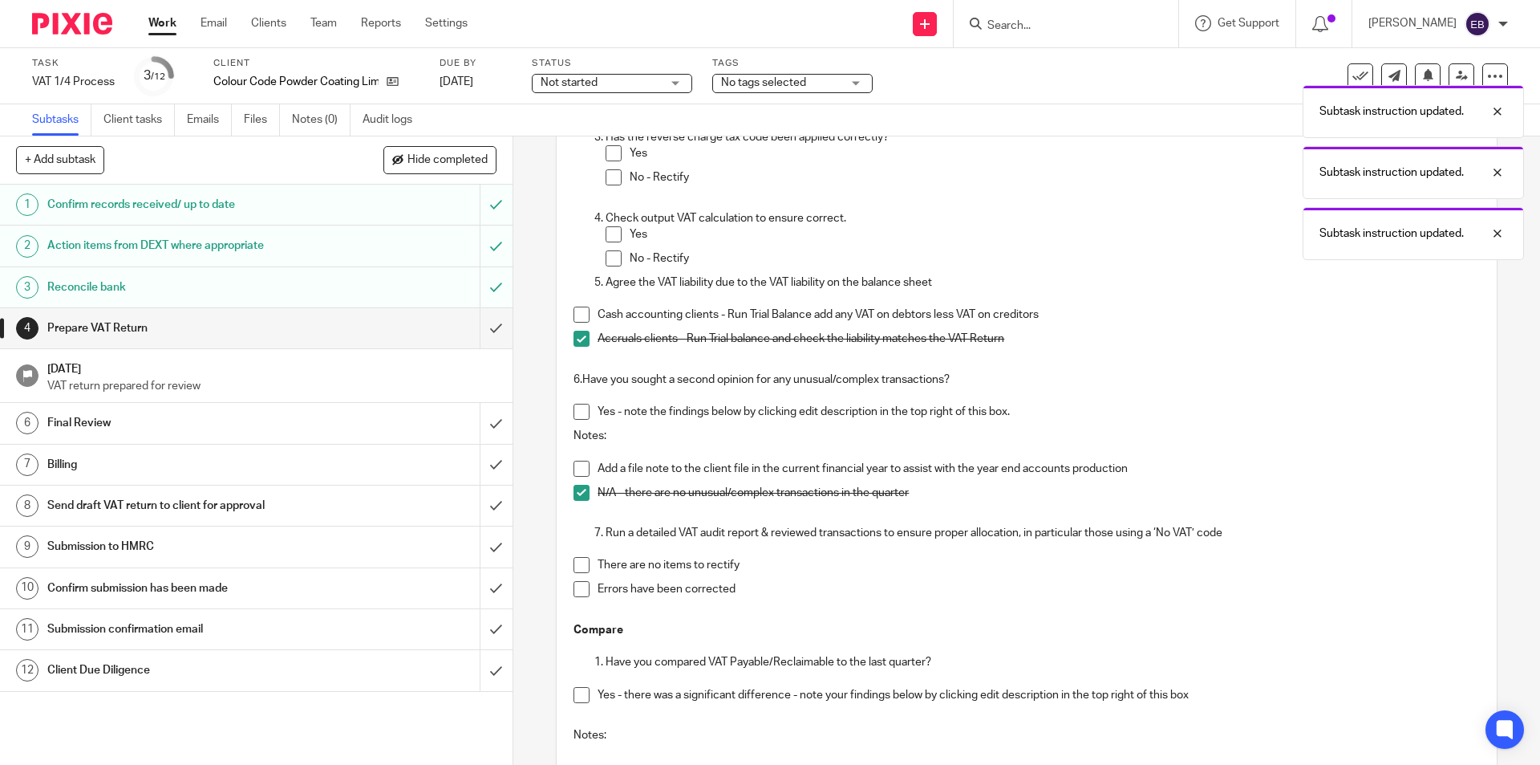
scroll to position [642, 0]
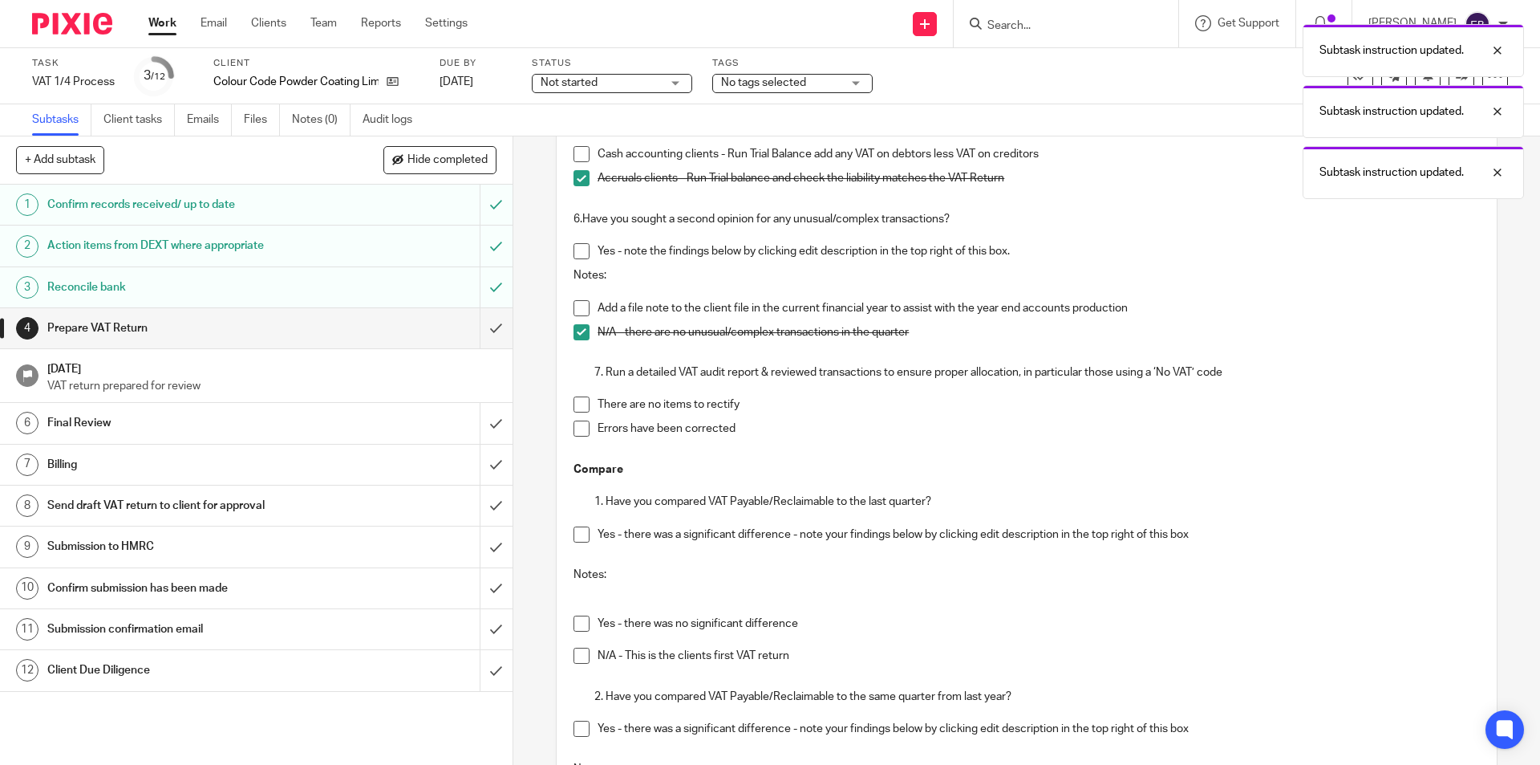
click at [574, 403] on span at bounding box center [582, 404] width 16 height 16
click at [574, 405] on span at bounding box center [582, 404] width 16 height 16
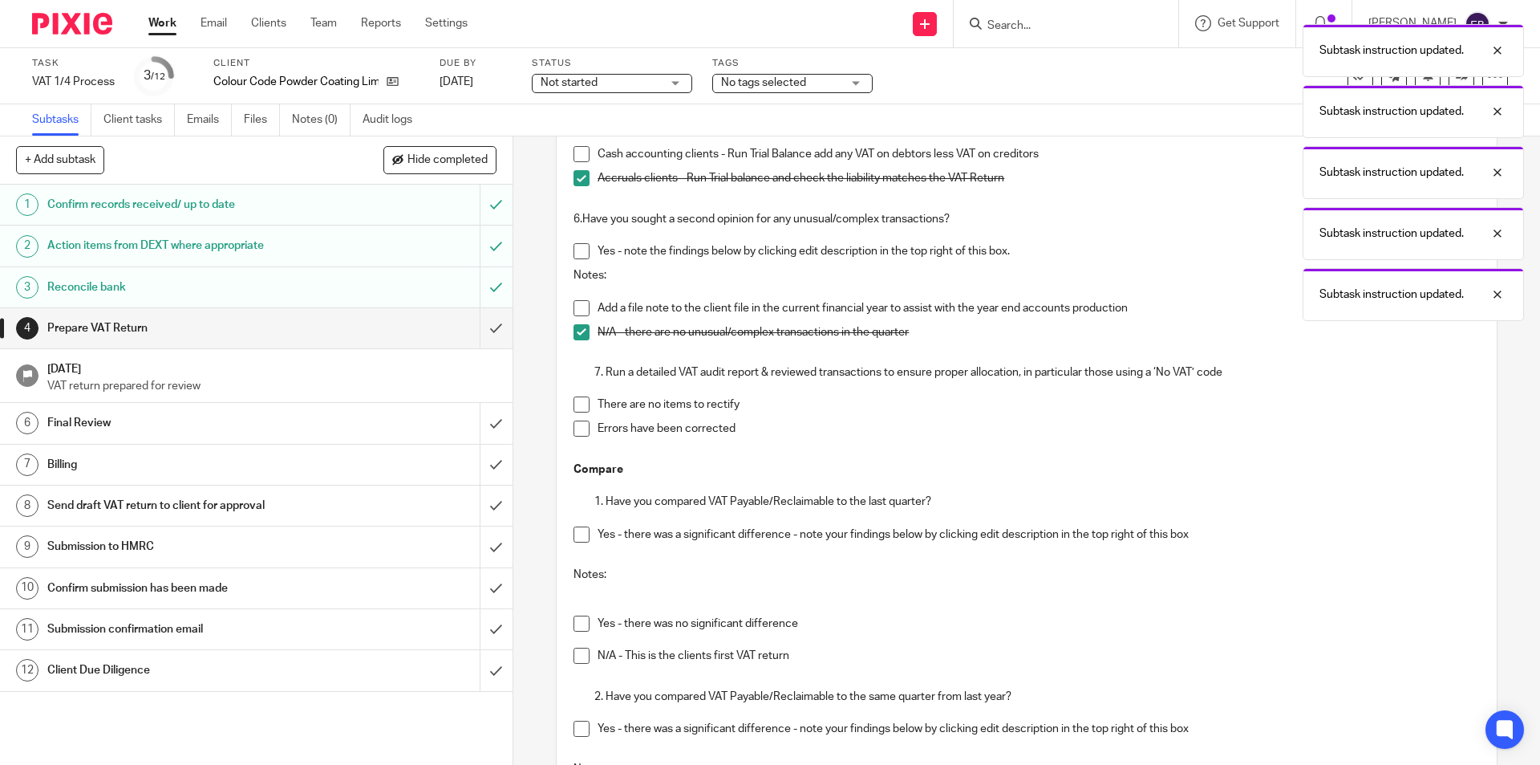
click at [574, 427] on span at bounding box center [582, 428] width 16 height 16
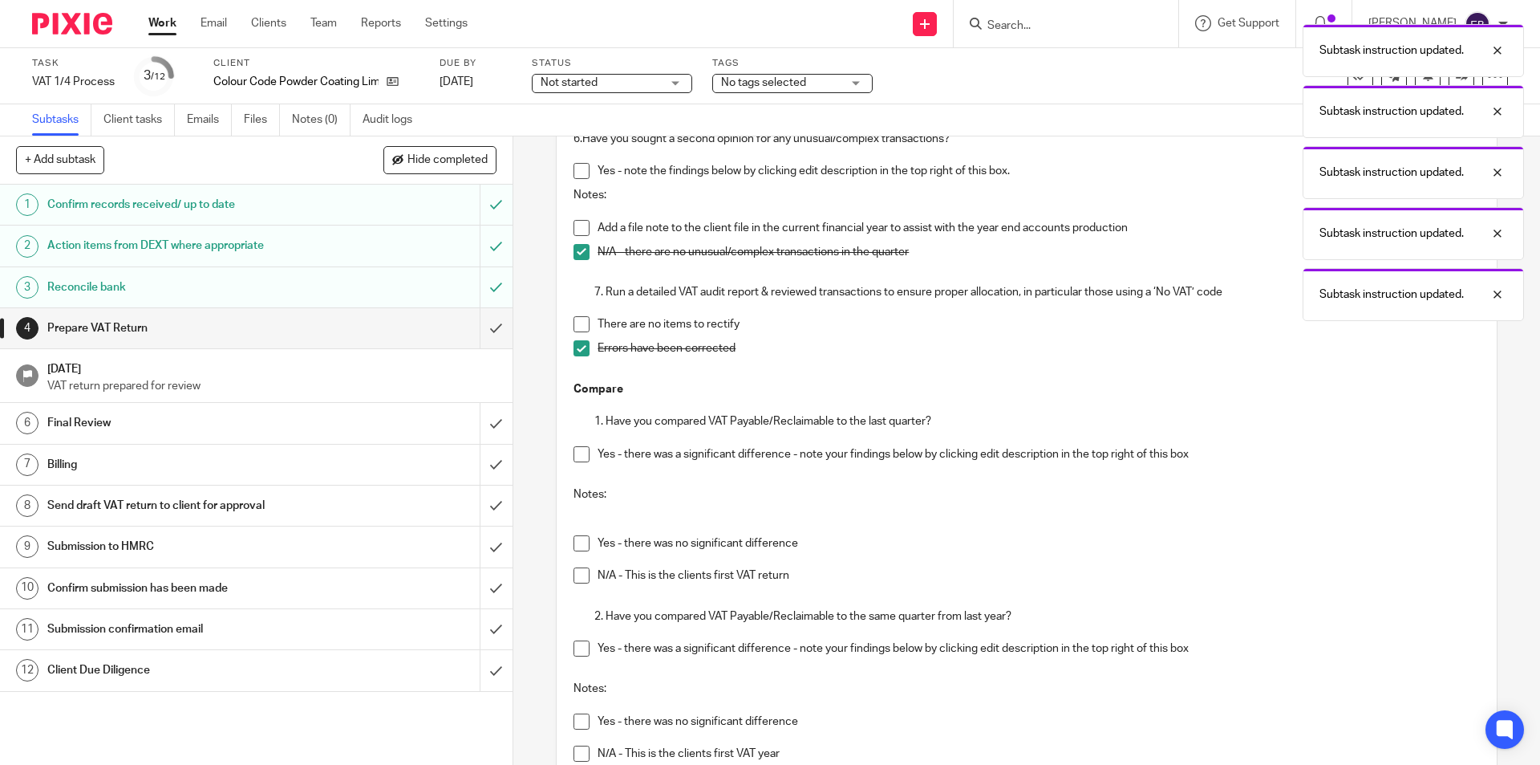
scroll to position [883, 0]
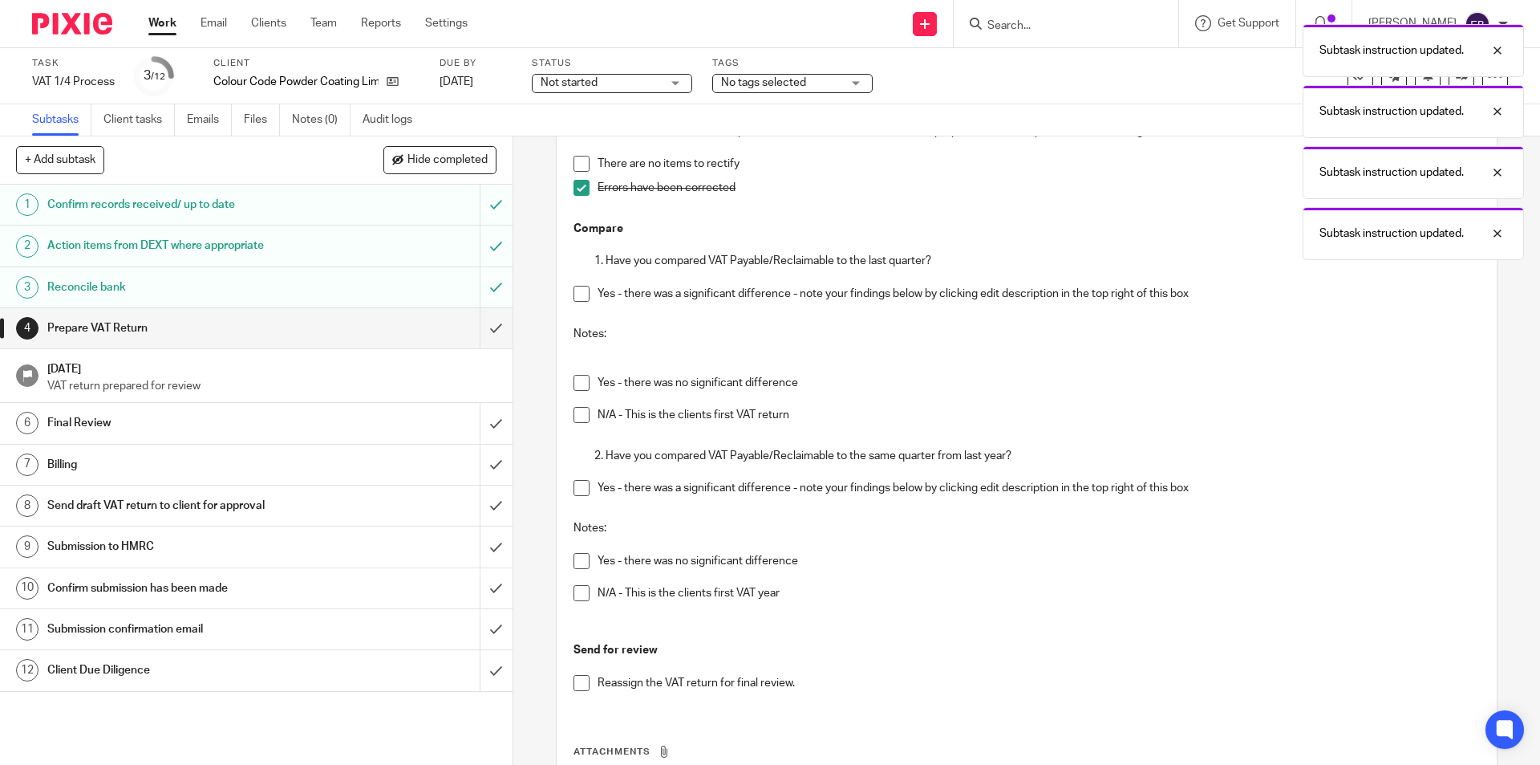
click at [576, 292] on span at bounding box center [582, 294] width 16 height 16
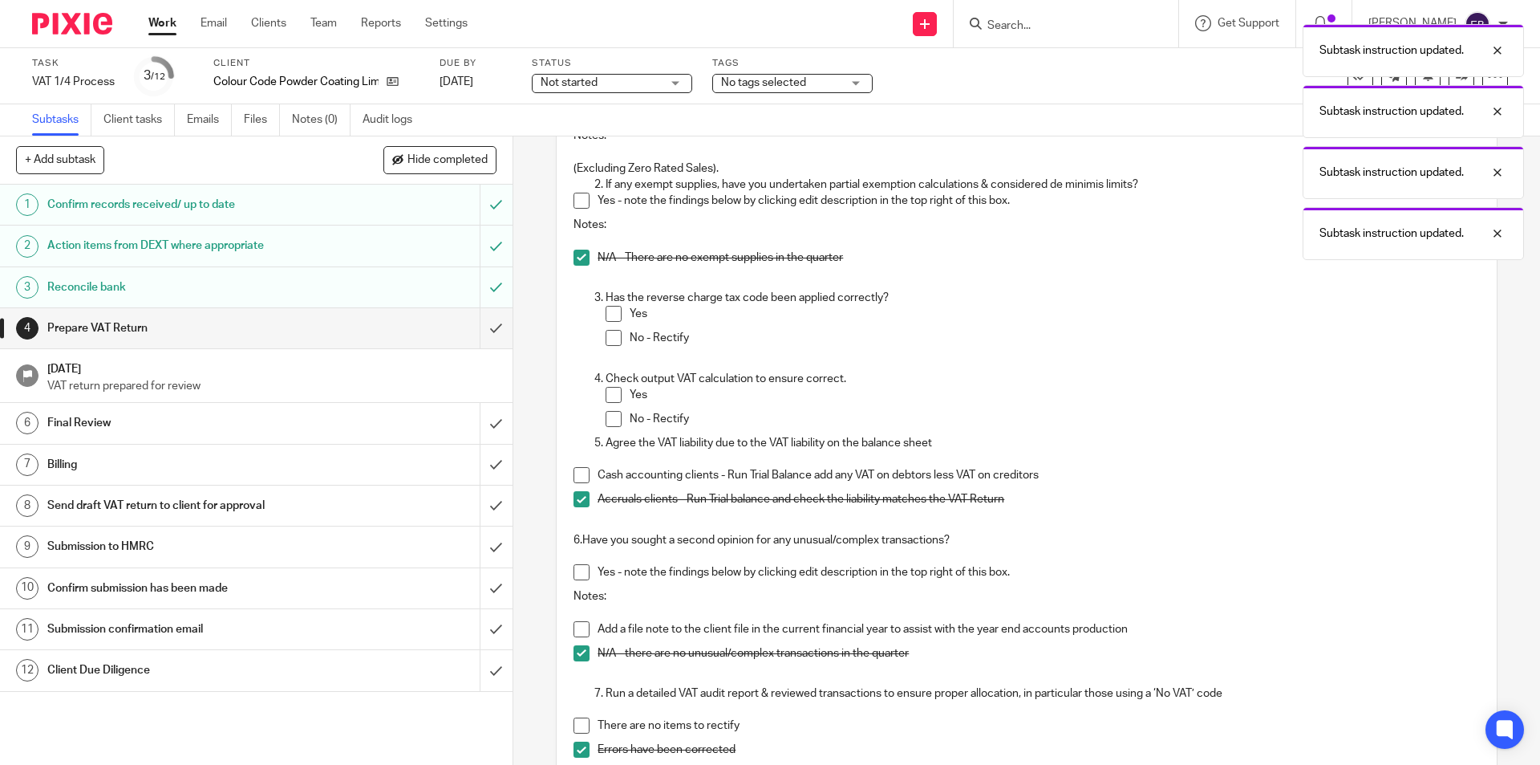
scroll to position [0, 0]
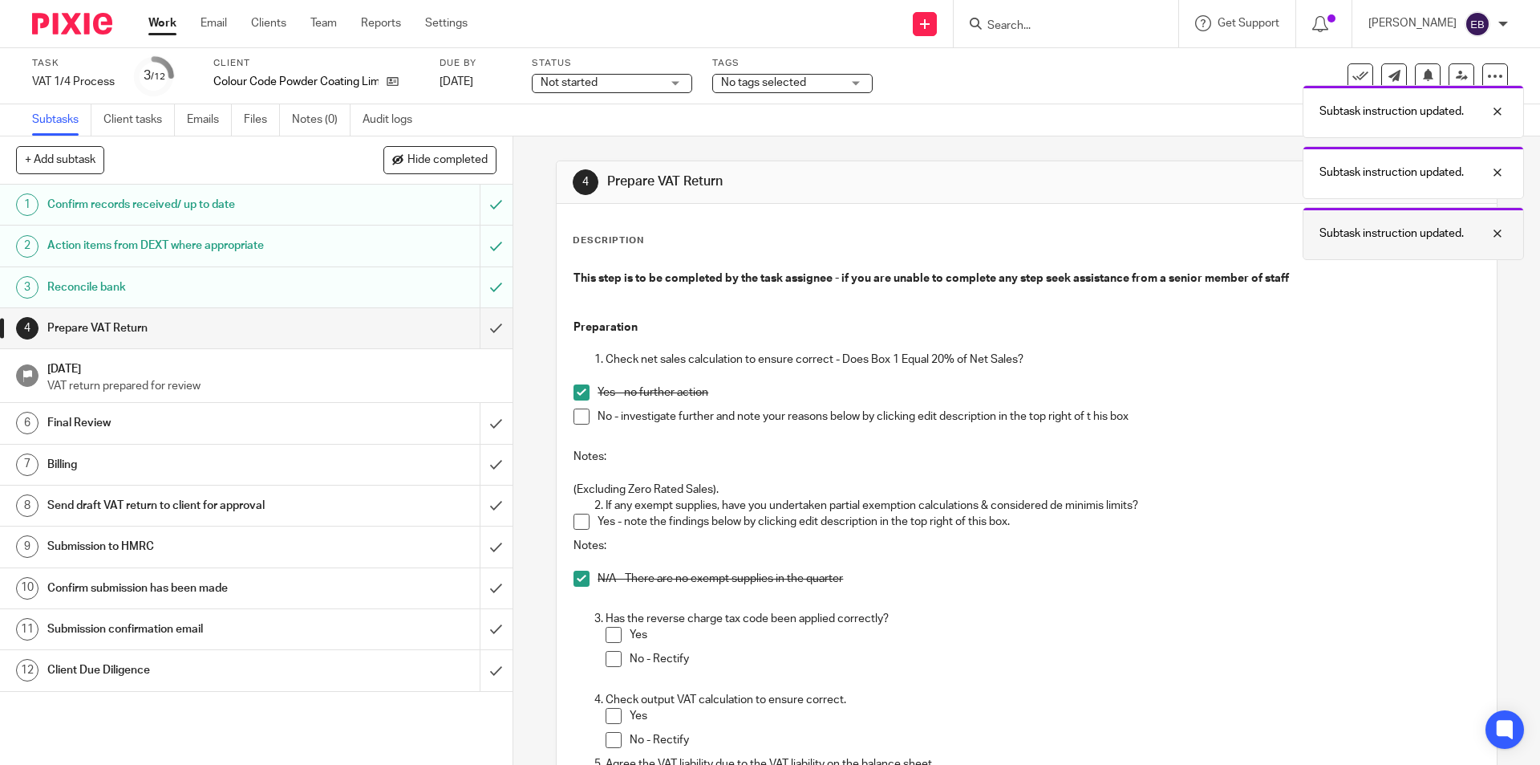
click at [1489, 229] on div at bounding box center [1485, 233] width 43 height 19
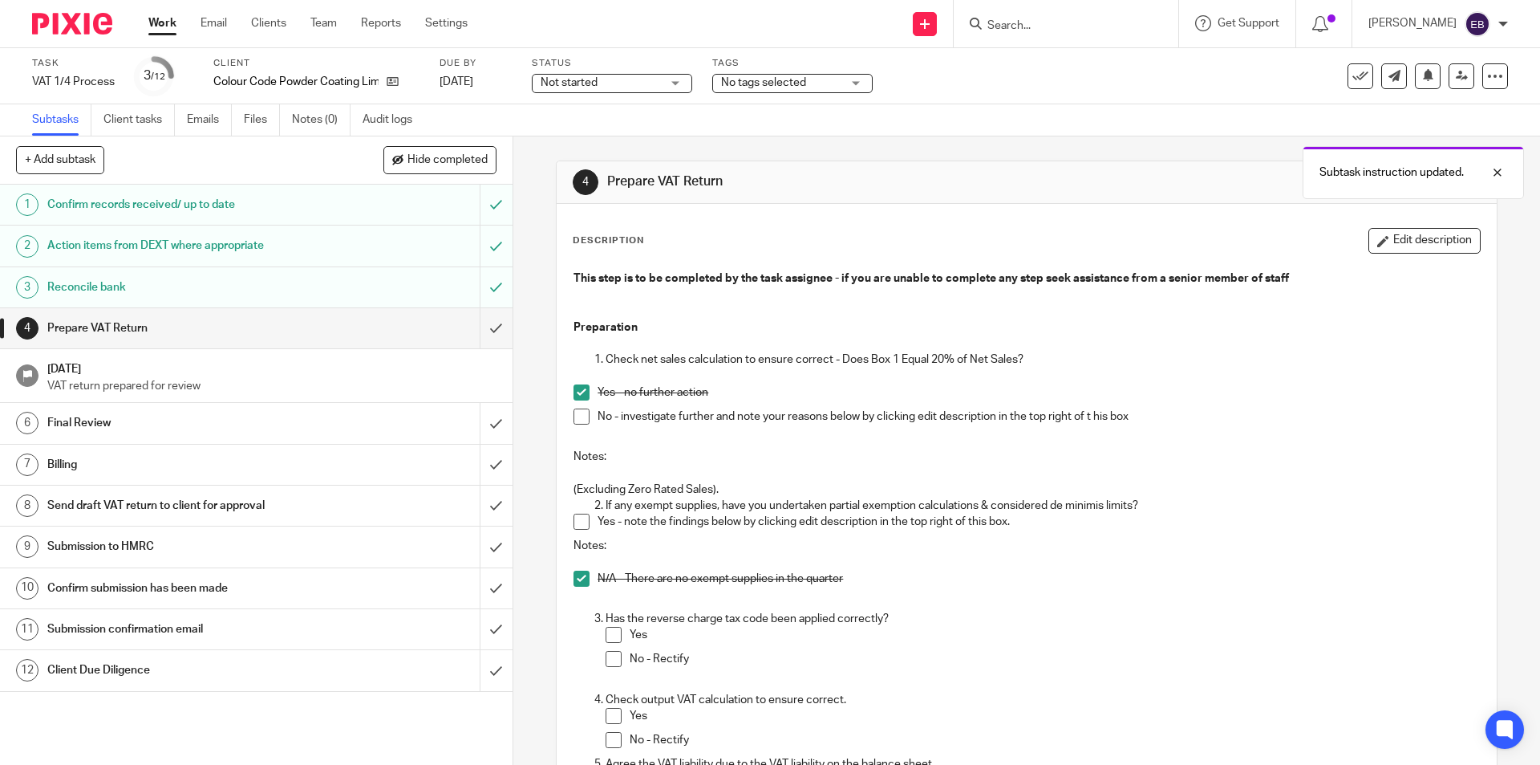
click at [1489, 225] on p "Subtask instruction updated." at bounding box center [1502, 233] width 144 height 16
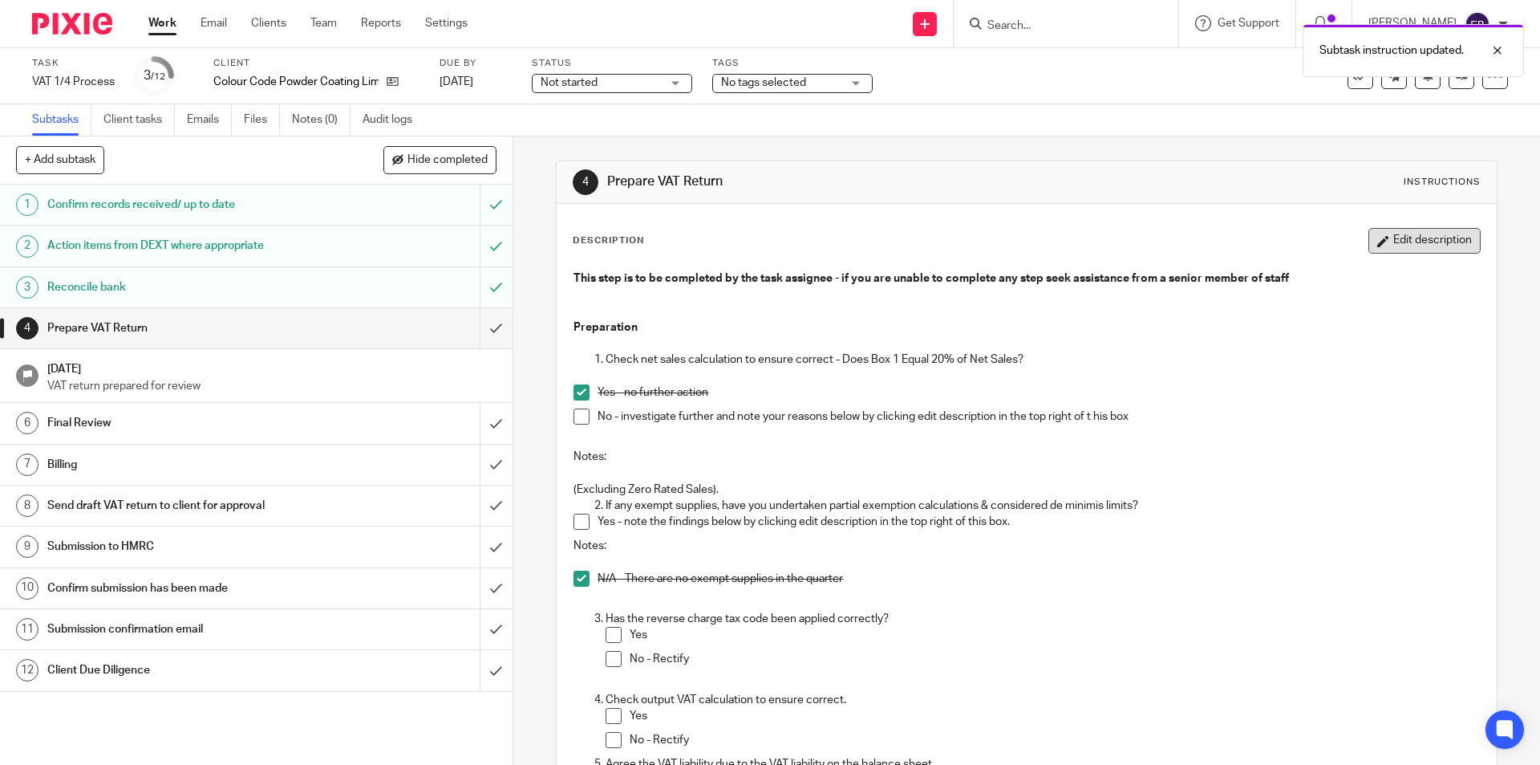
drag, startPoint x: 1383, startPoint y: 251, endPoint x: 1361, endPoint y: 263, distance: 24.8
click at [1382, 251] on button "Edit description" at bounding box center [1425, 241] width 112 height 26
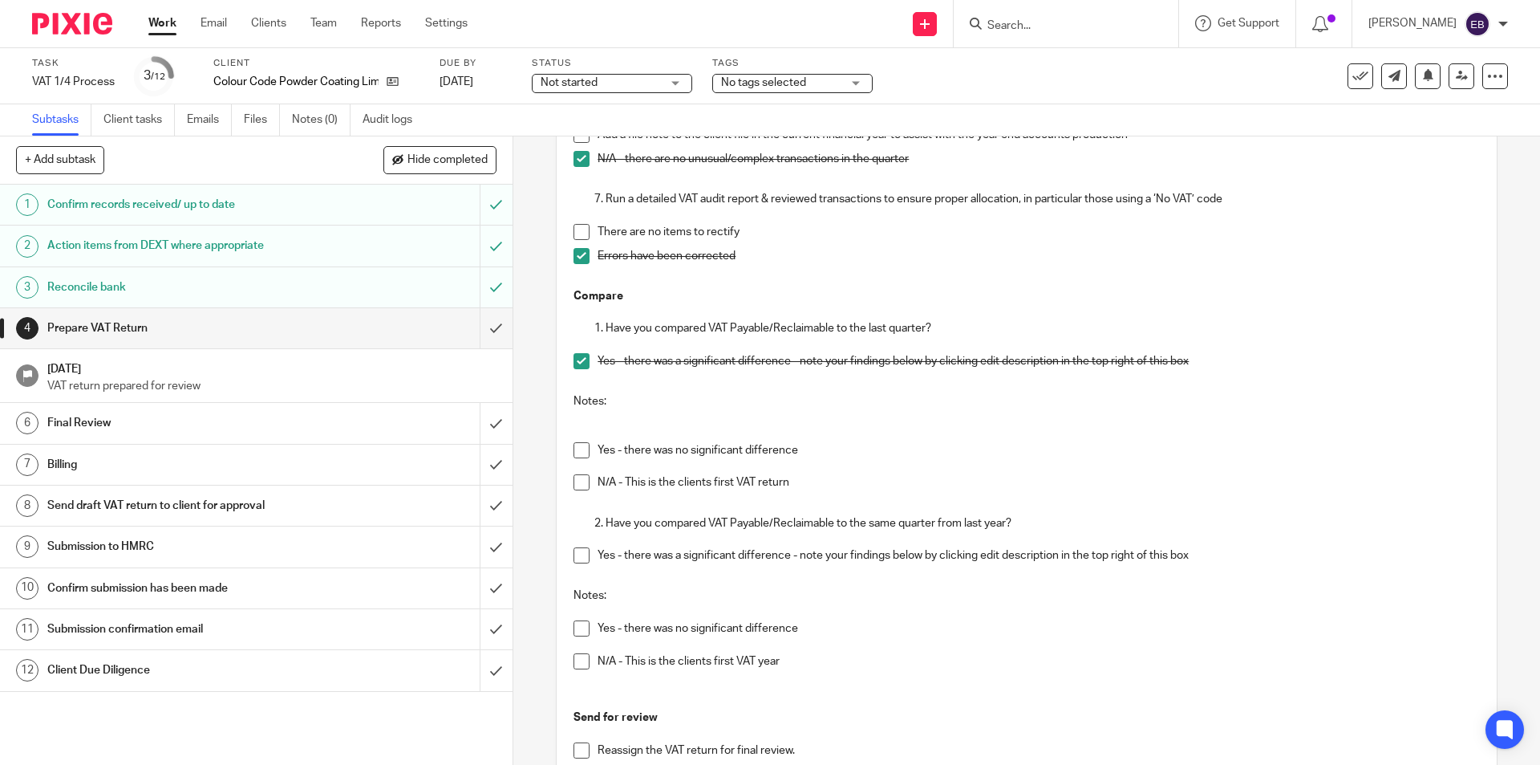
scroll to position [883, 0]
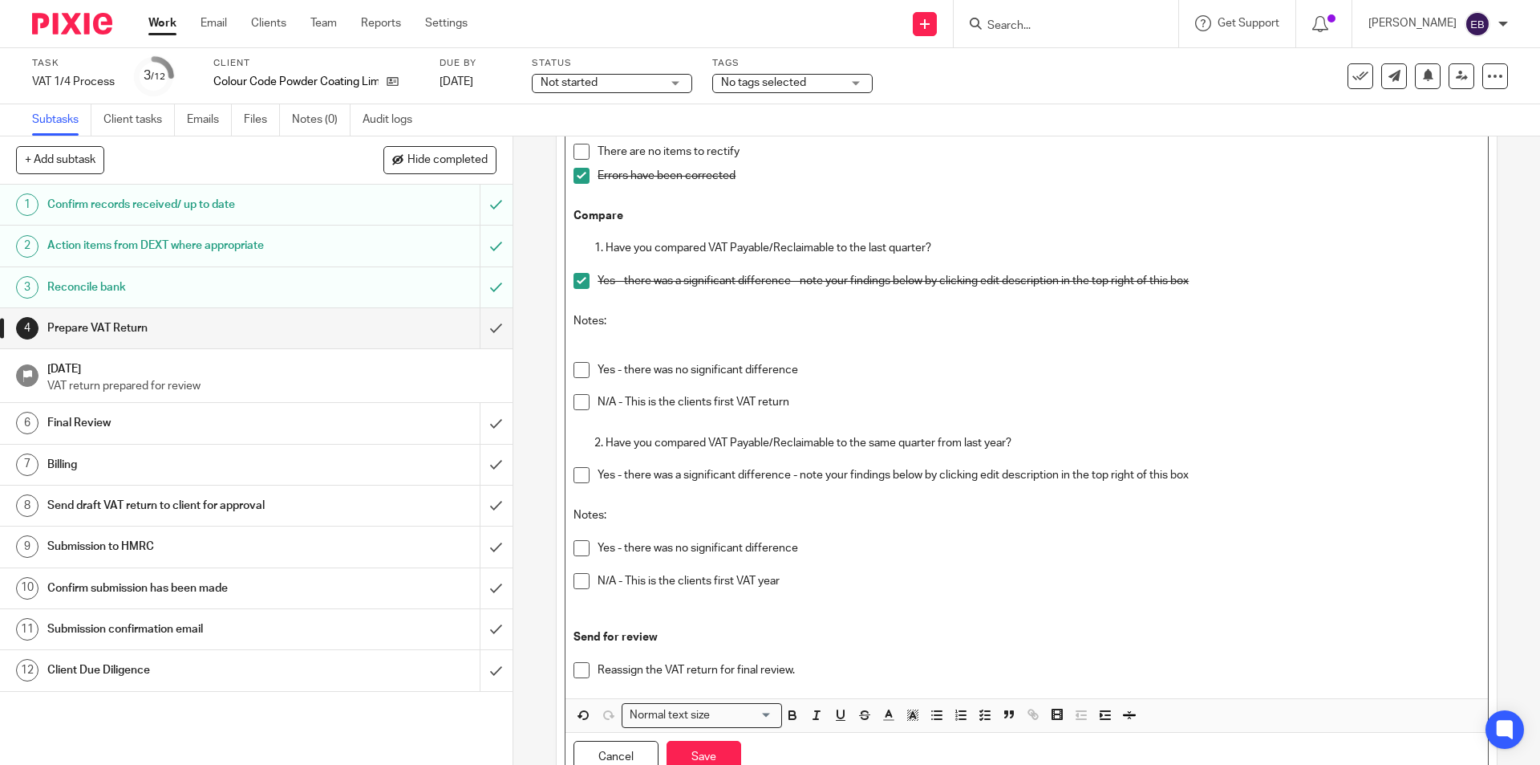
click at [629, 319] on p "Notes:" at bounding box center [1027, 321] width 906 height 16
click at [574, 547] on span at bounding box center [582, 548] width 16 height 16
click at [704, 759] on button "Save" at bounding box center [704, 758] width 75 height 34
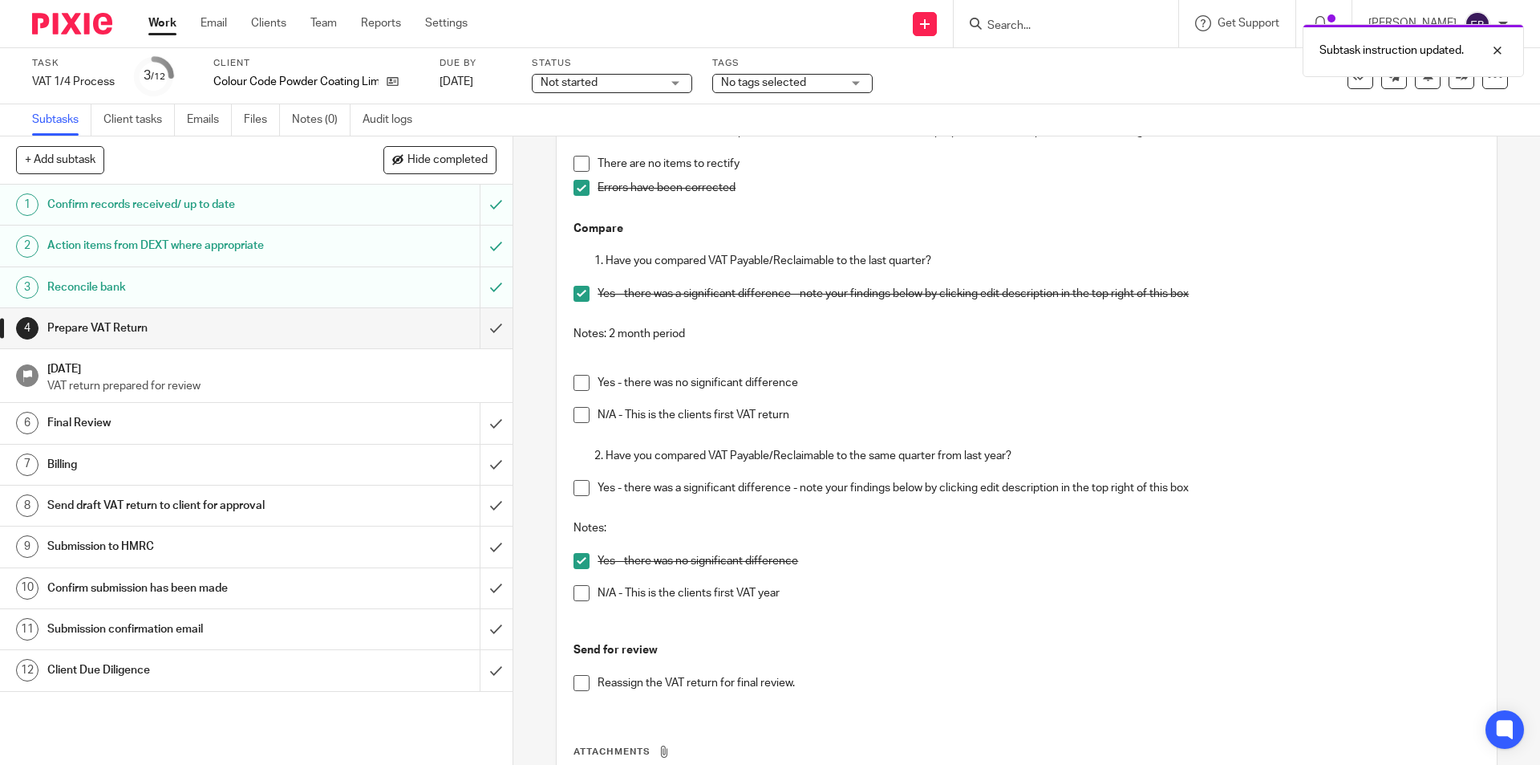
scroll to position [895, 0]
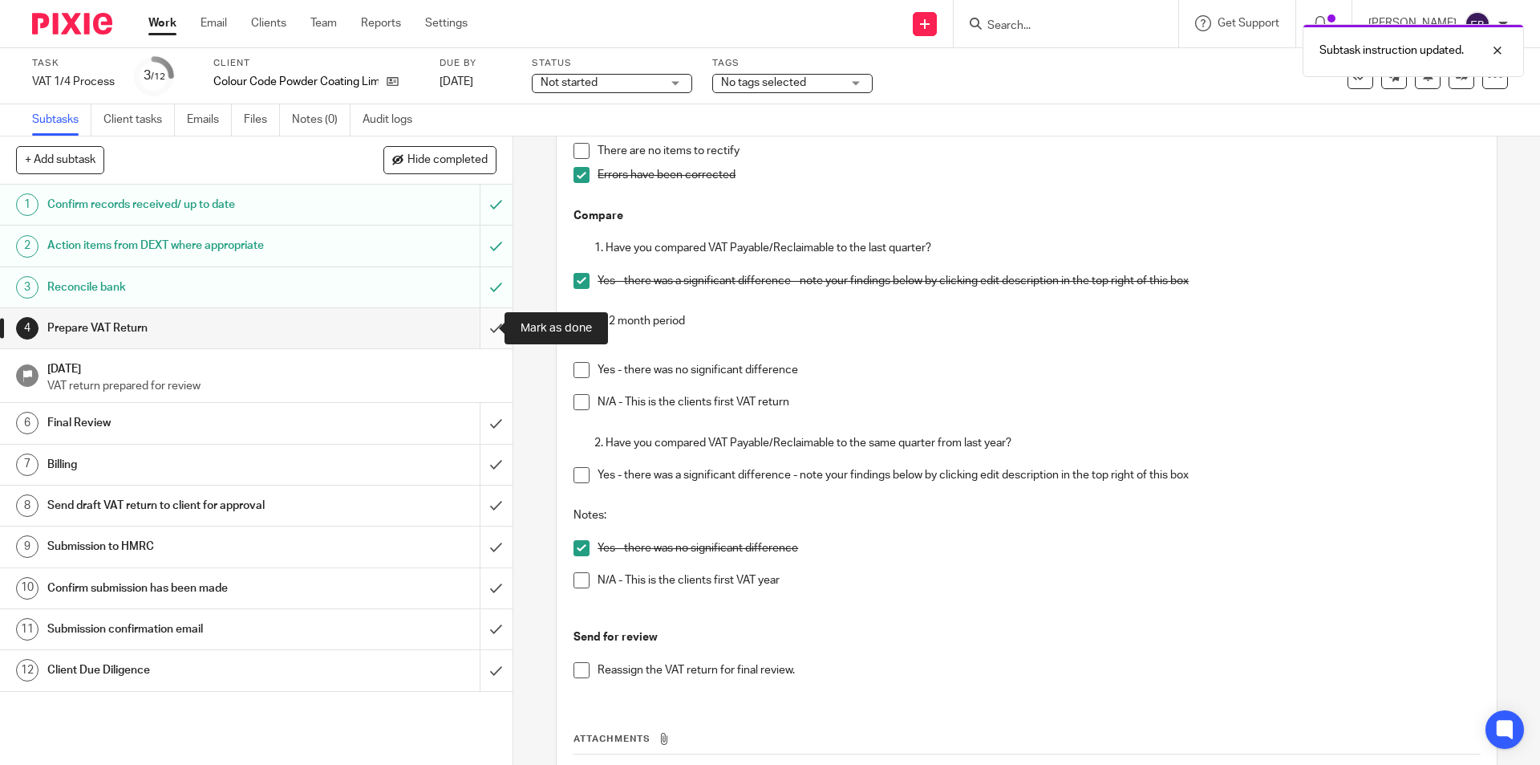
click at [471, 323] on input "submit" at bounding box center [256, 328] width 513 height 40
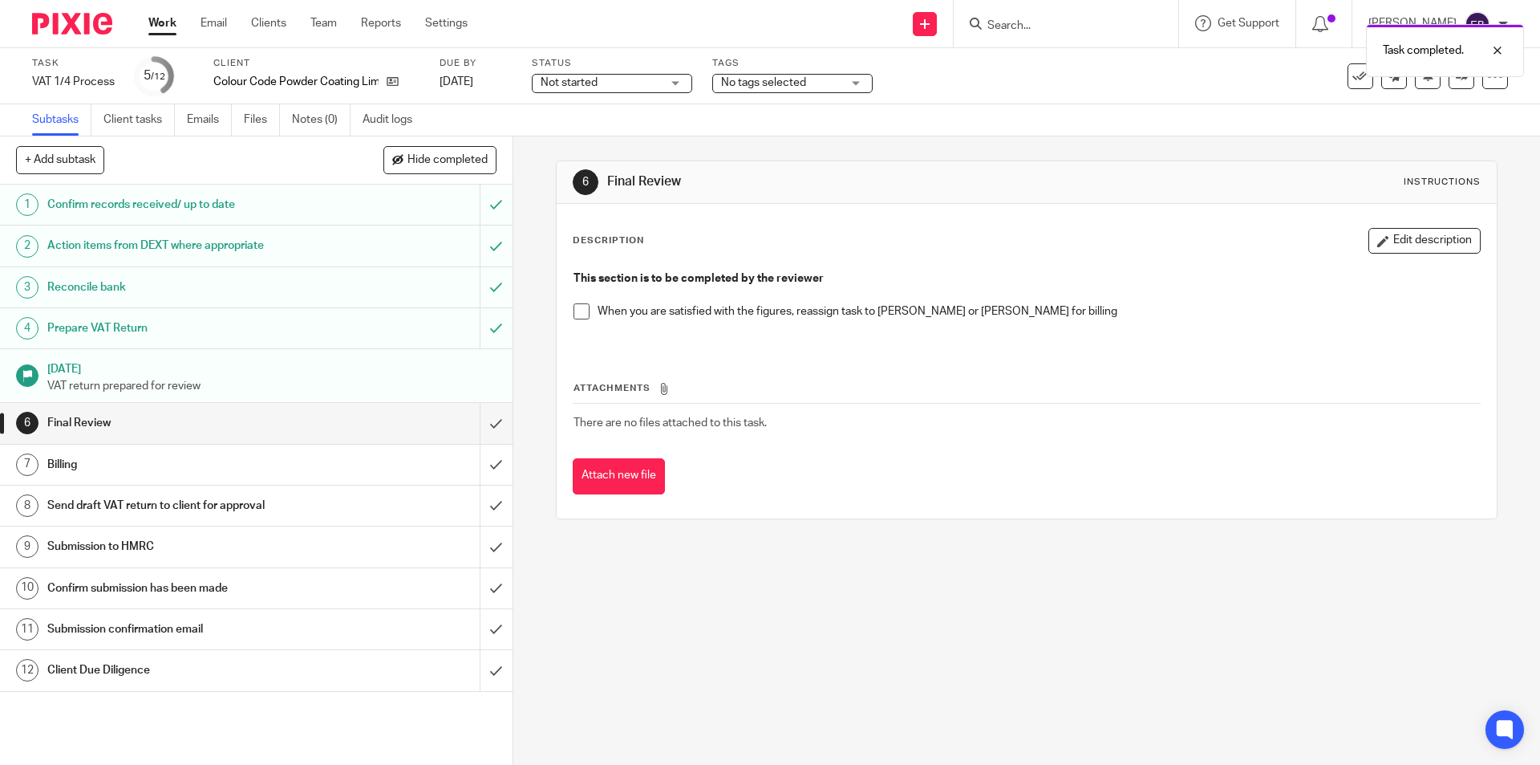
click at [250, 318] on h1 "Prepare VAT Return" at bounding box center [186, 328] width 278 height 24
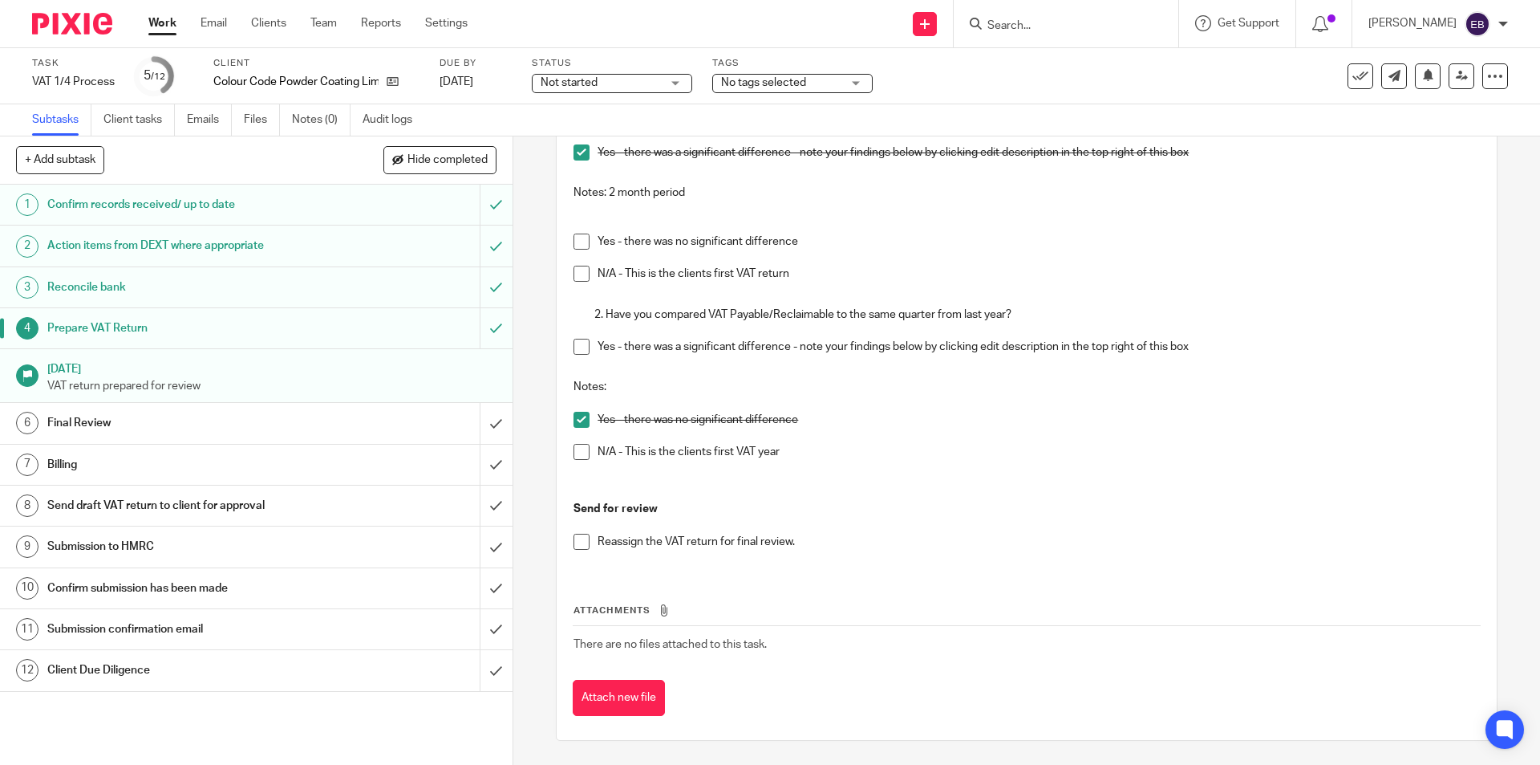
scroll to position [863, 0]
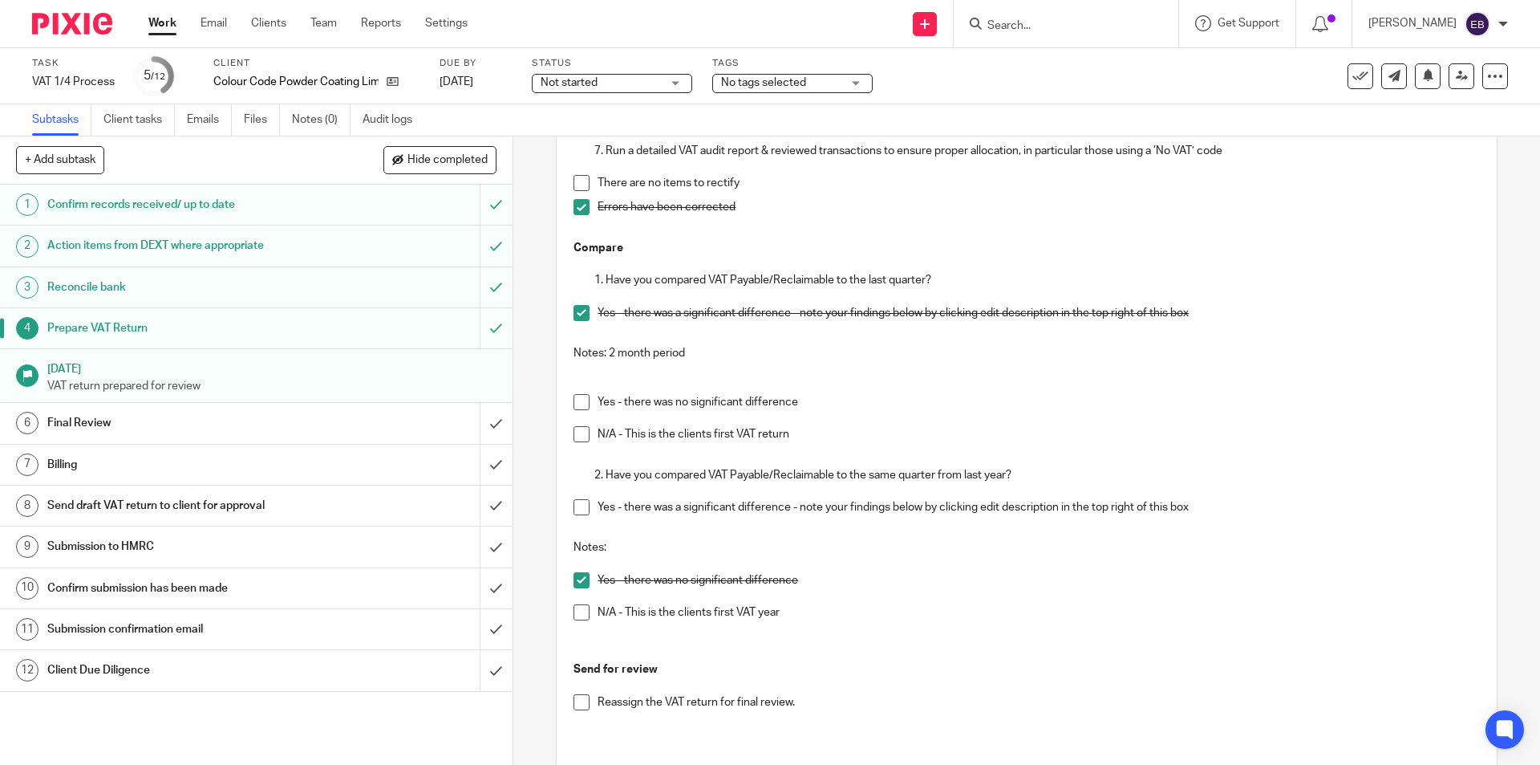
click at [106, 421] on h1 "Final Review" at bounding box center [186, 423] width 278 height 24
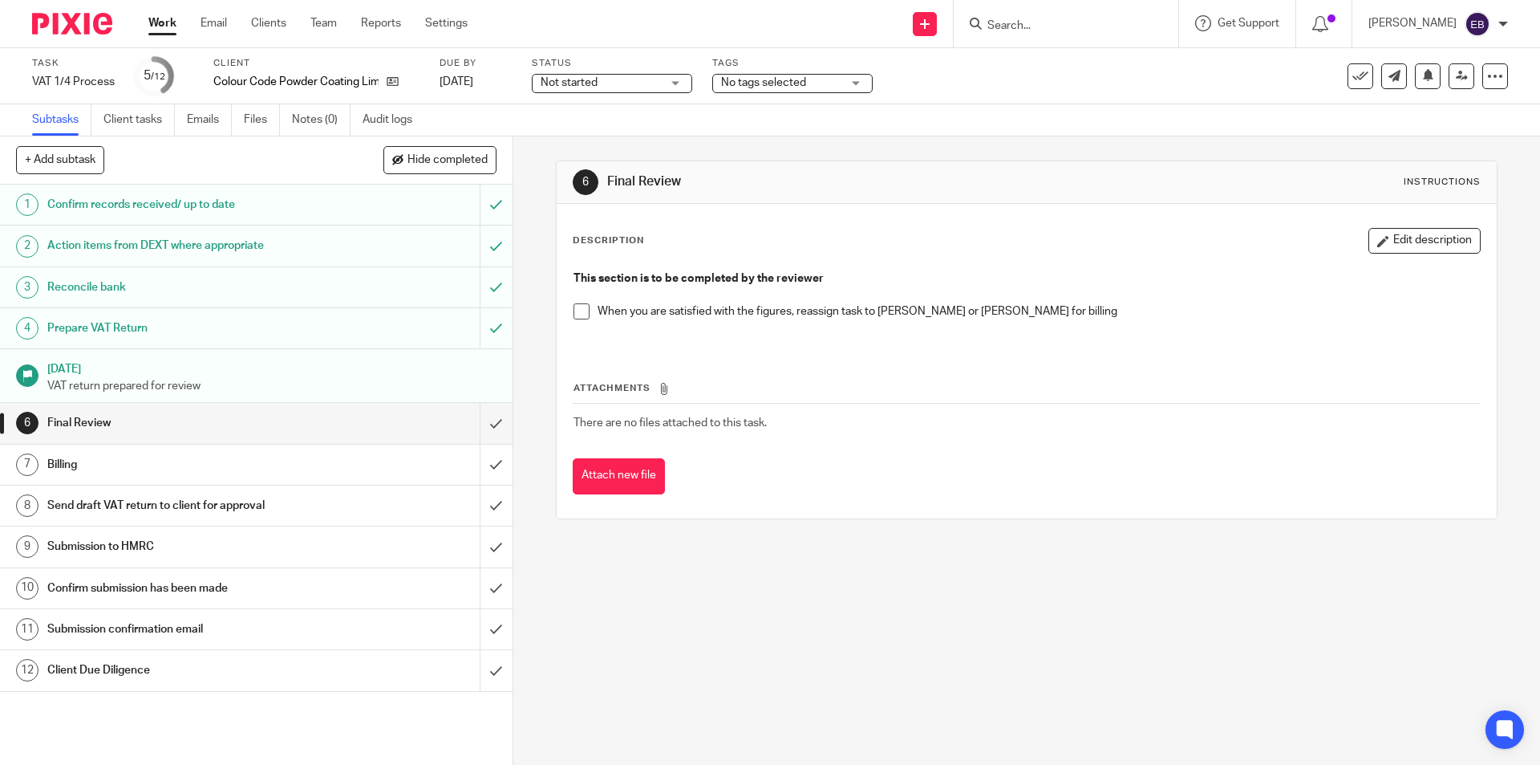
click at [578, 309] on span at bounding box center [582, 311] width 16 height 16
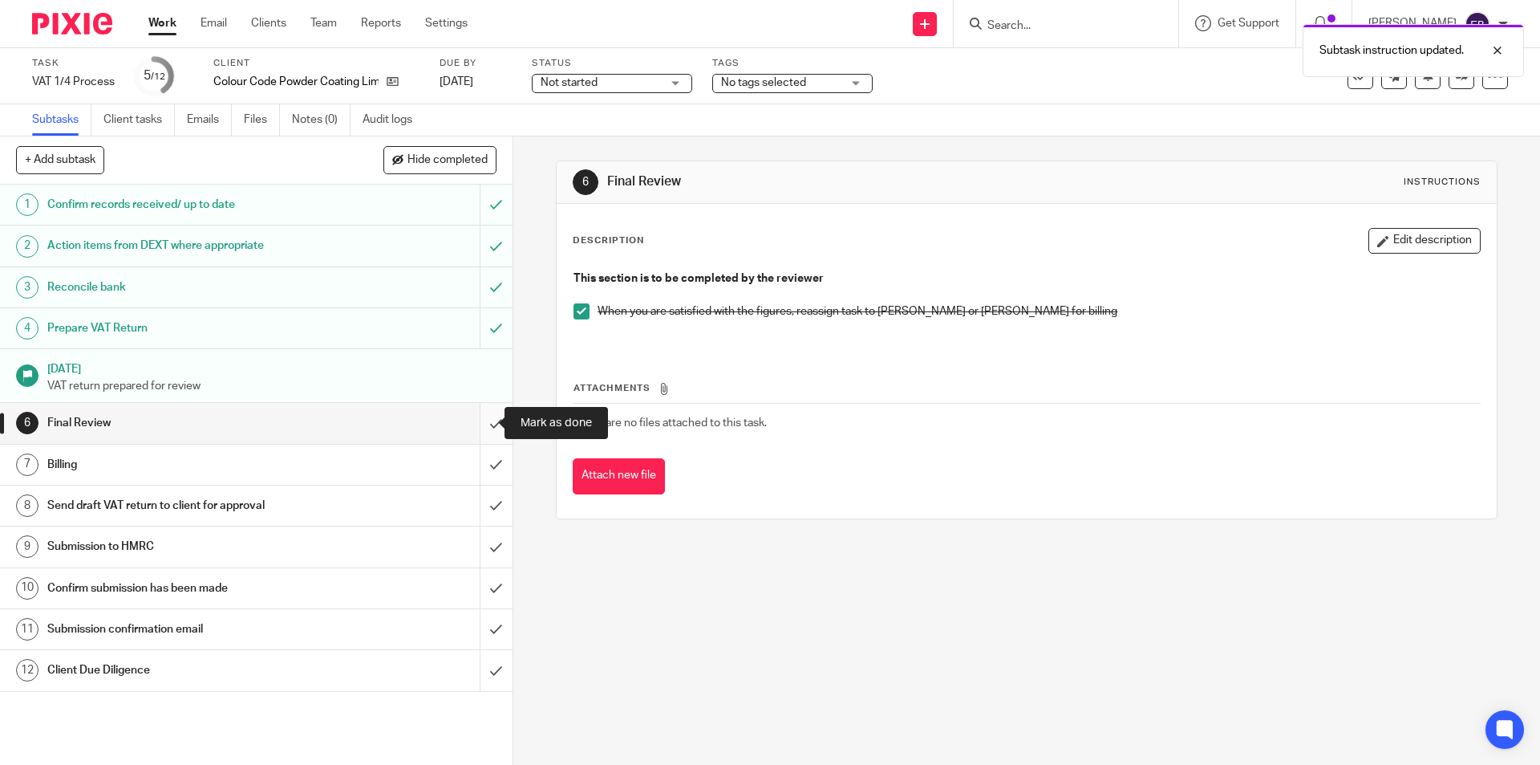
click at [471, 428] on input "submit" at bounding box center [256, 423] width 513 height 40
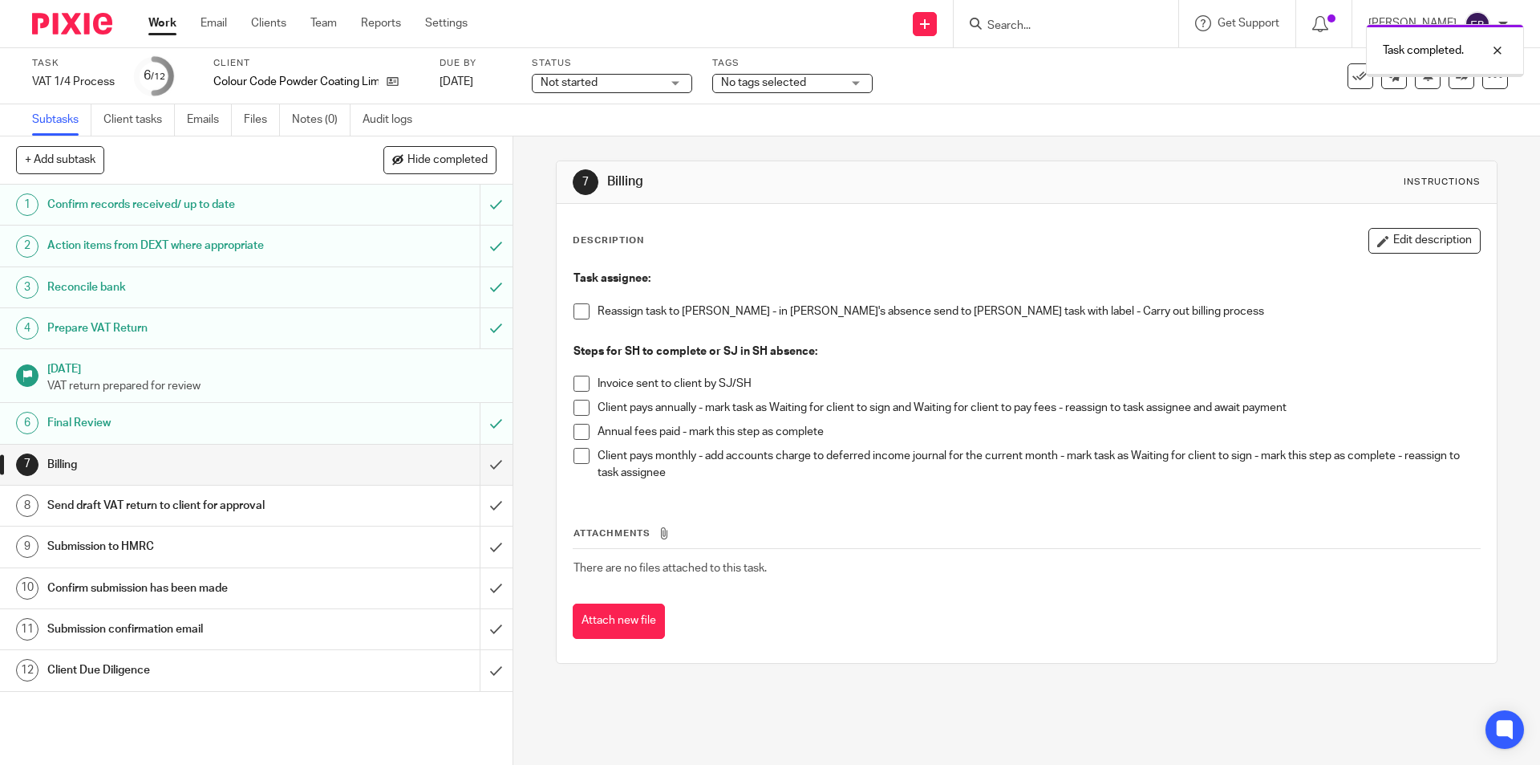
click at [590, 80] on span "Not started" at bounding box center [569, 82] width 57 height 11
click at [607, 136] on li "In progress" at bounding box center [613, 141] width 159 height 33
click at [793, 75] on div "Task completed." at bounding box center [1147, 46] width 754 height 61
click at [793, 80] on span "No tags selected" at bounding box center [763, 82] width 85 height 11
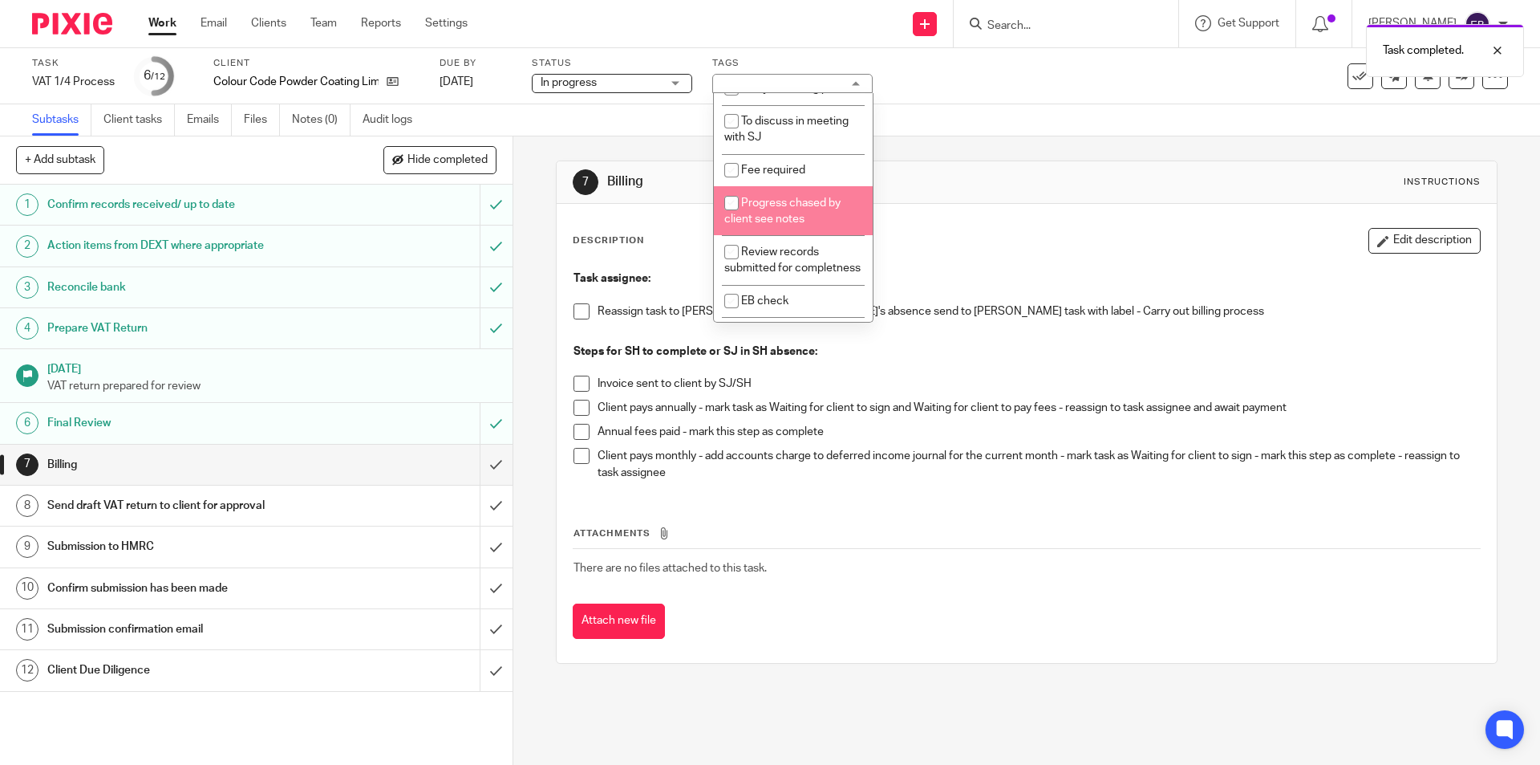
scroll to position [799, 0]
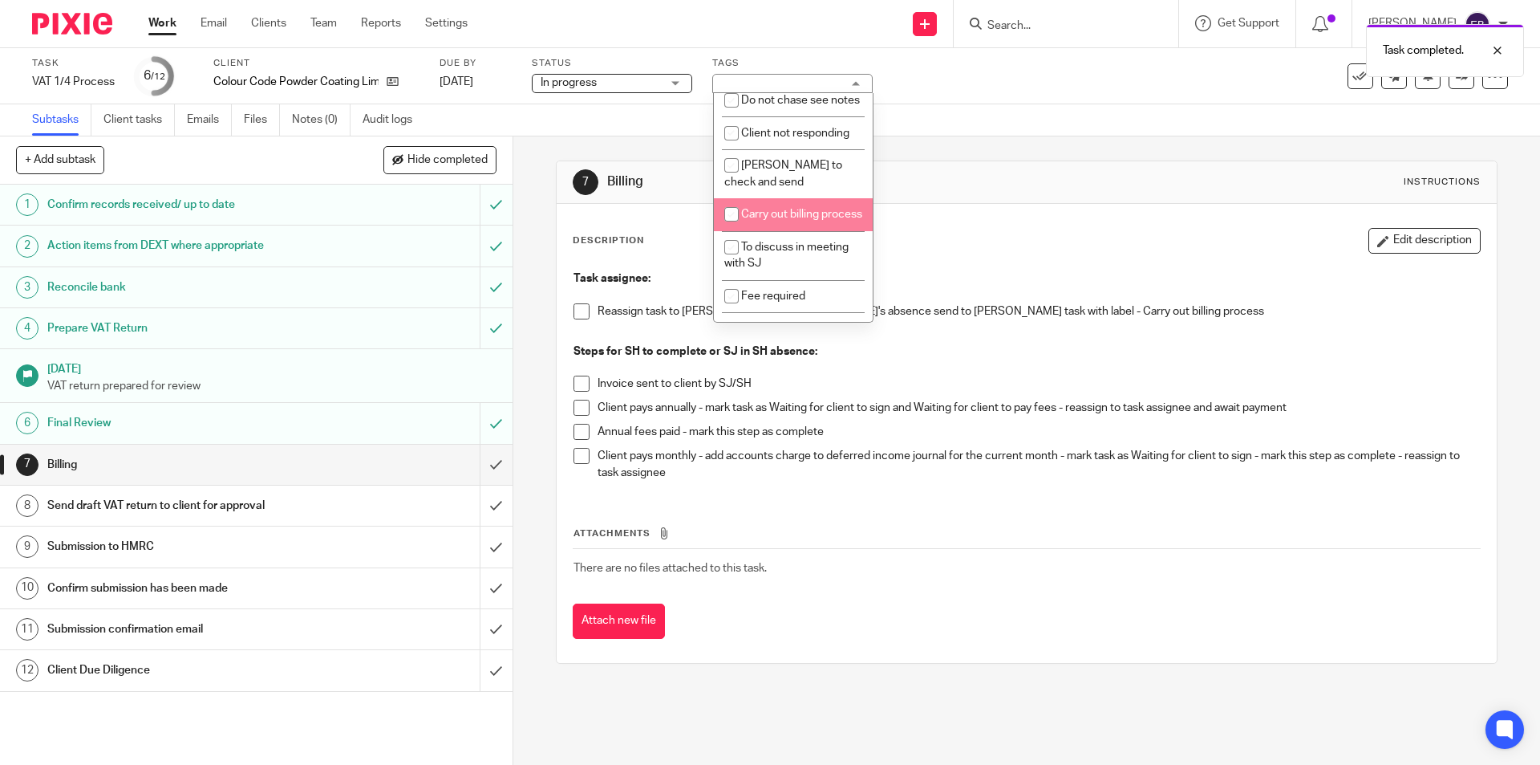
click at [793, 231] on li "Carry out billing process" at bounding box center [793, 214] width 159 height 33
checkbox input "true"
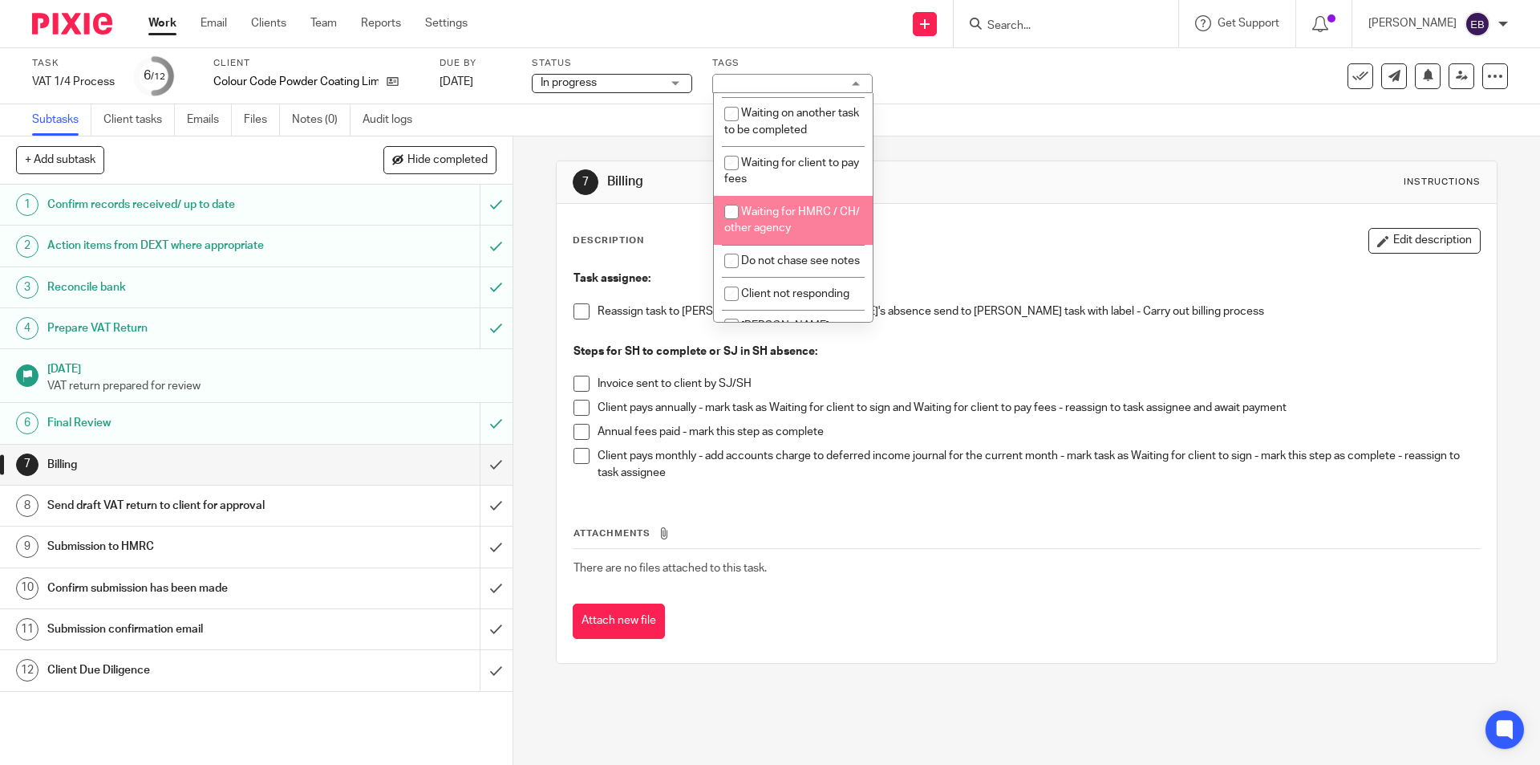
scroll to position [355, 0]
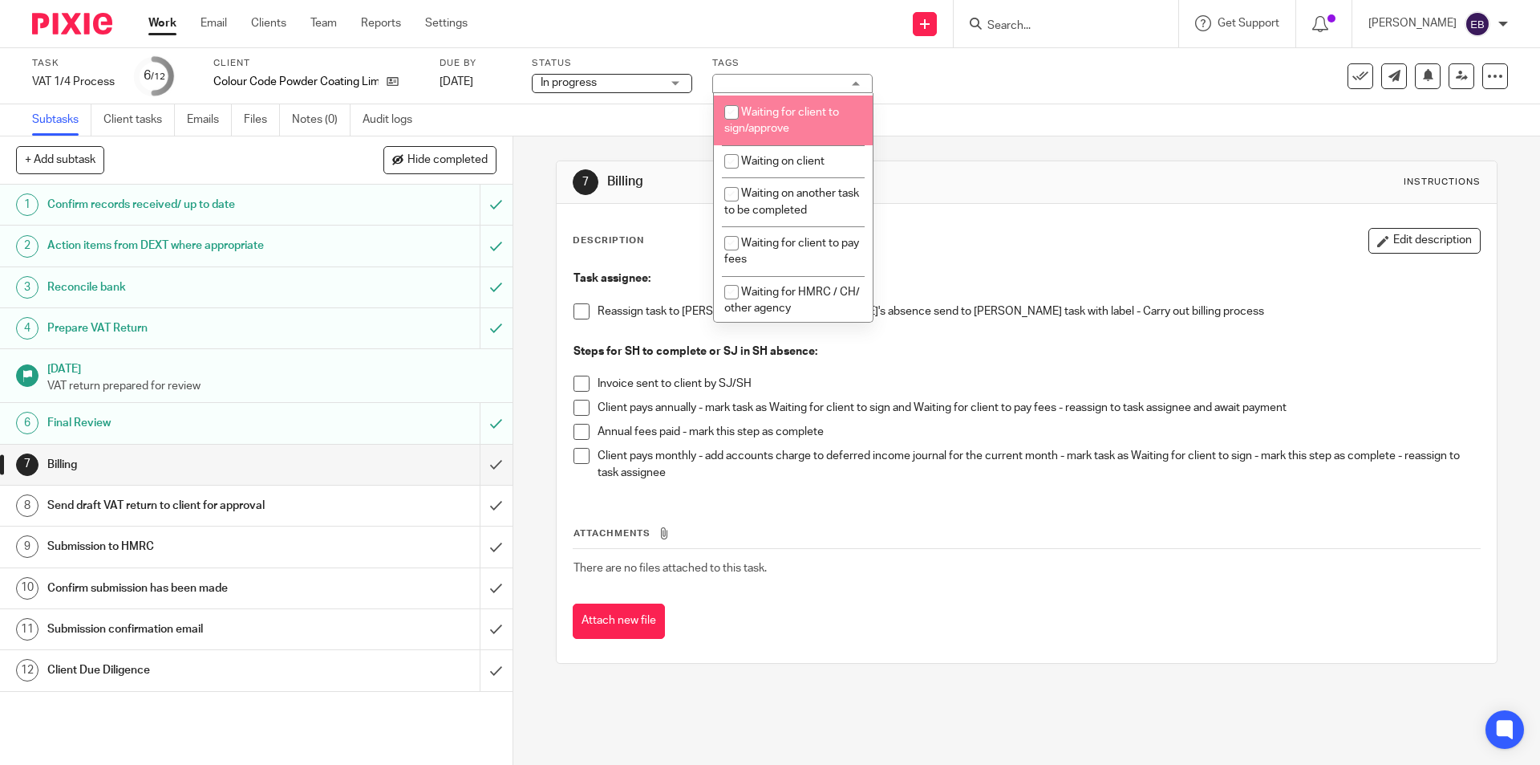
click at [786, 97] on li "Waiting for client to sign/approve" at bounding box center [793, 119] width 159 height 49
checkbox input "true"
click at [1036, 105] on div "Subtasks Client tasks Emails Files Notes (0) Audit logs" at bounding box center [770, 120] width 1540 height 32
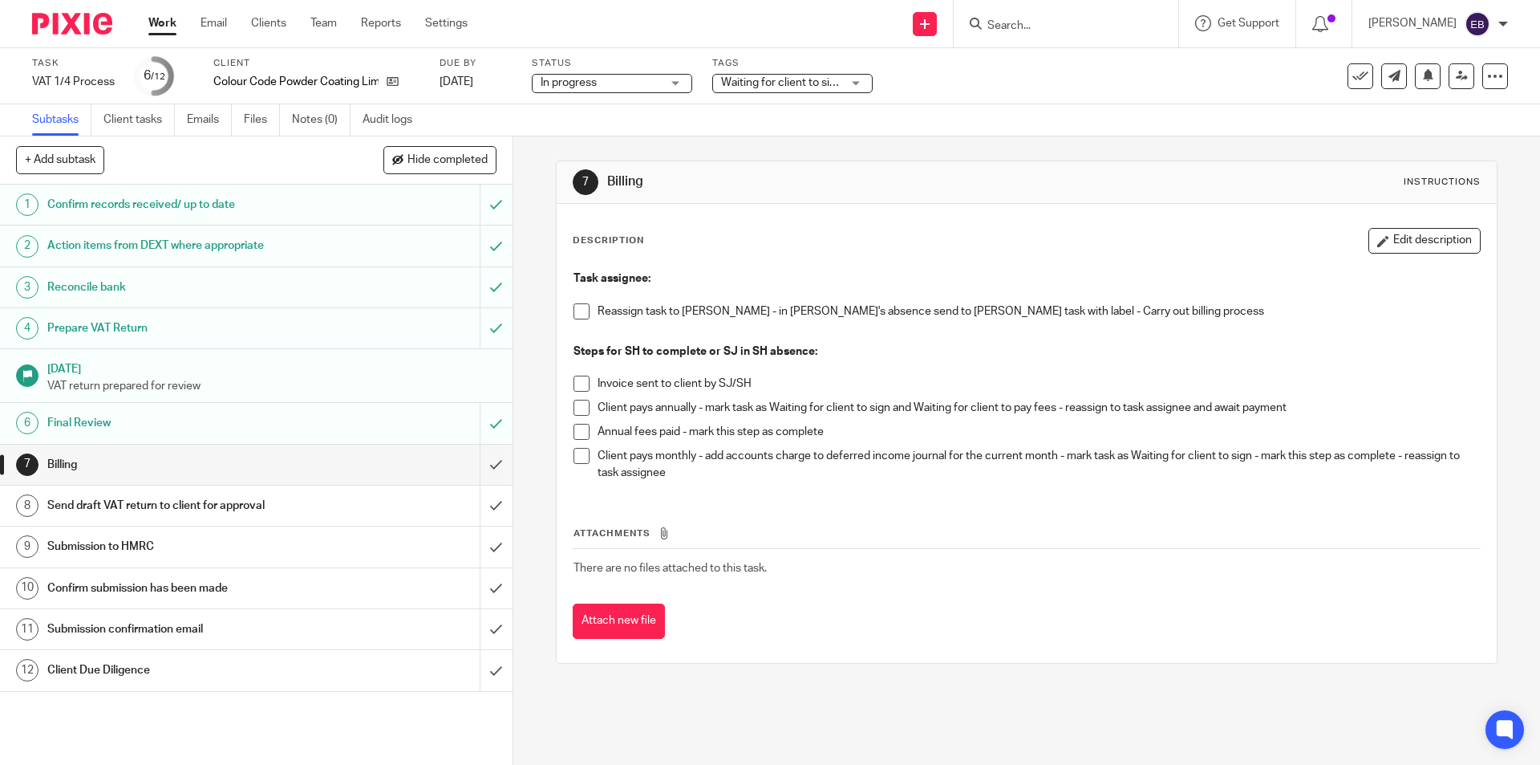
click at [92, 501] on h1 "Send draft VAT return to client for approval" at bounding box center [186, 505] width 278 height 24
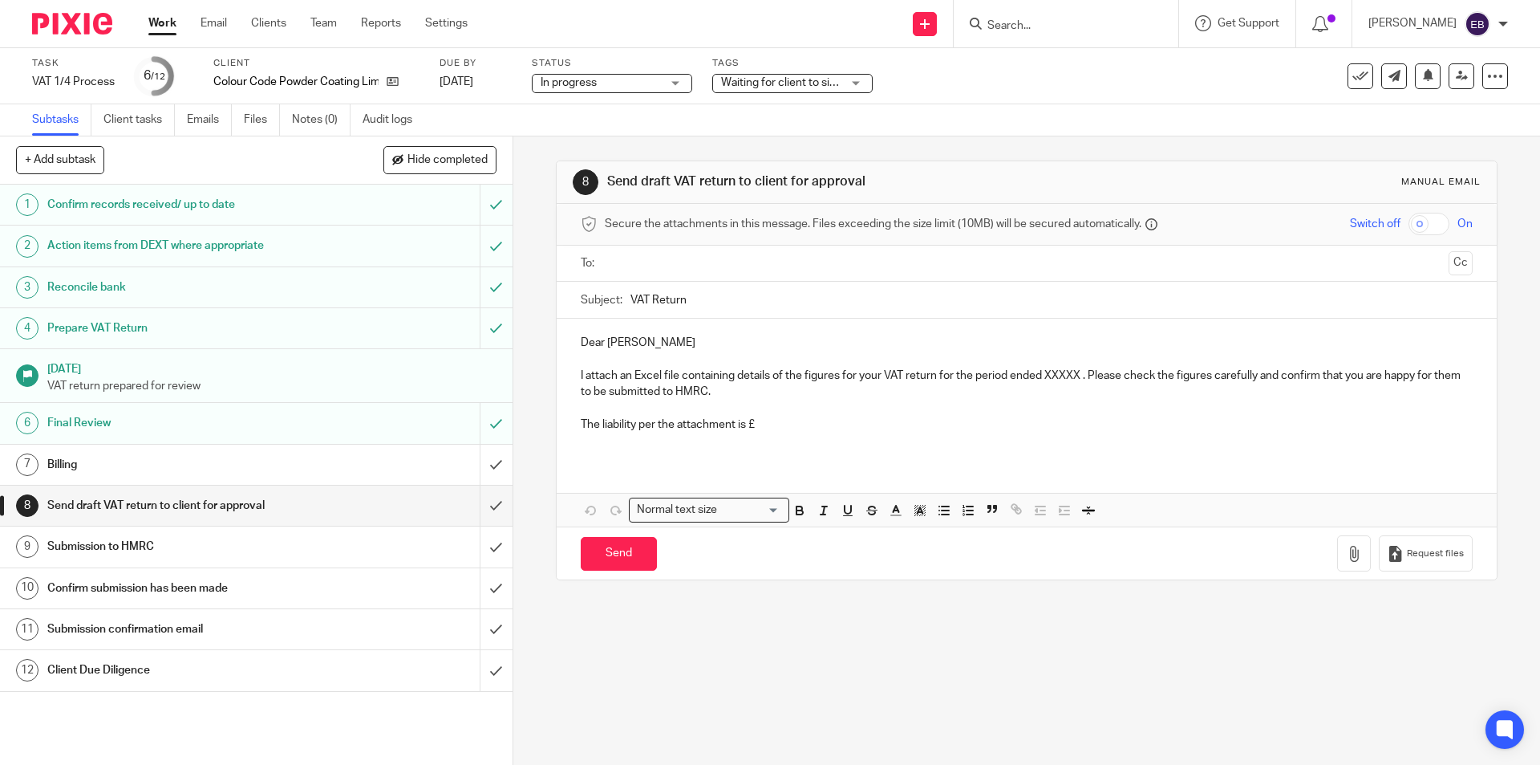
click at [643, 256] on input "text" at bounding box center [1026, 263] width 831 height 18
click at [586, 342] on p "Dear Samir" at bounding box center [1026, 346] width 891 height 16
click at [639, 349] on p "Hi Samir" at bounding box center [1026, 346] width 891 height 16
click at [773, 448] on p at bounding box center [1026, 444] width 891 height 16
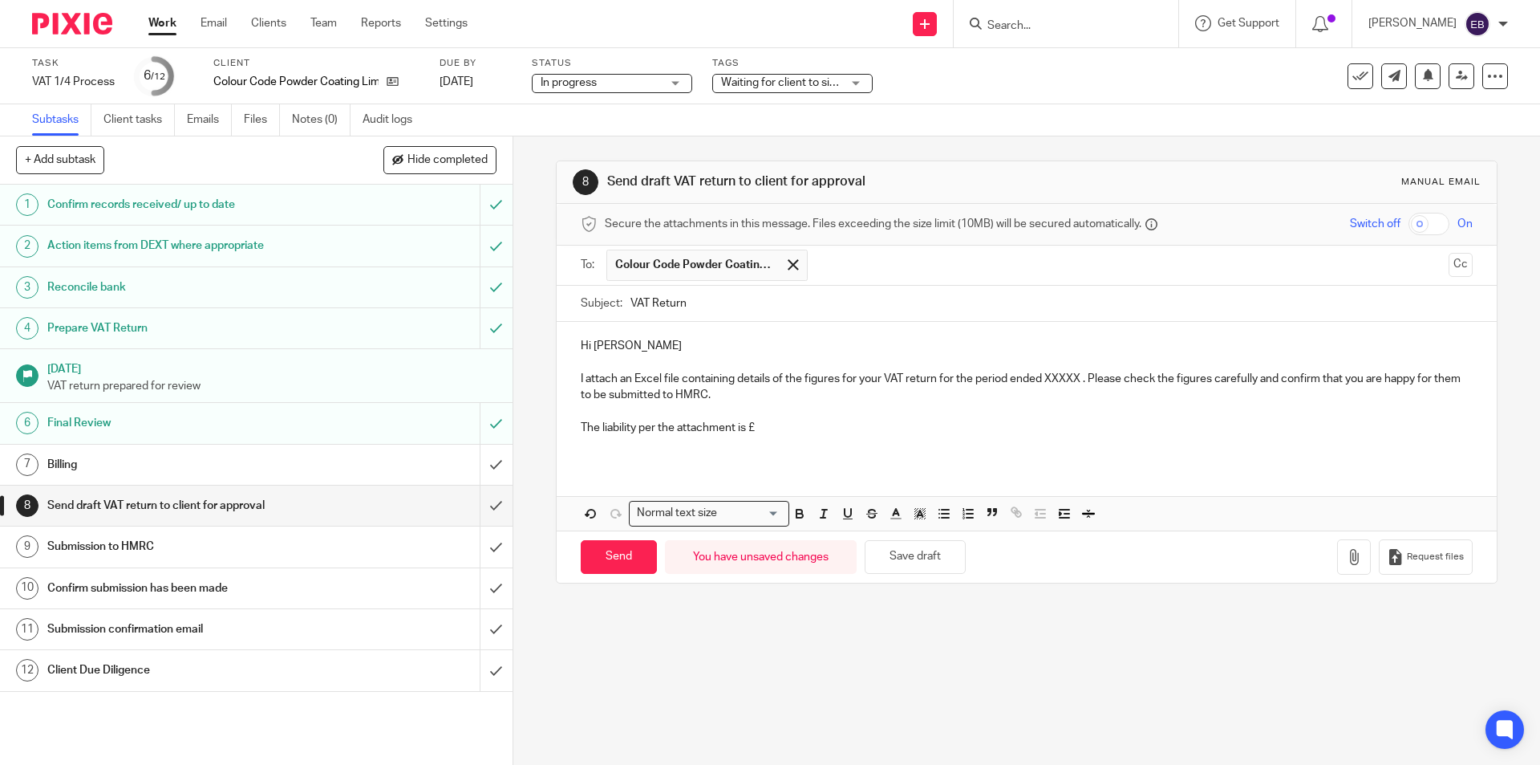
click at [777, 430] on p "The liability per the attachment is £" at bounding box center [1026, 428] width 891 height 16
click at [789, 424] on p "The liability per the attachment is £" at bounding box center [1026, 428] width 891 height 16
click at [764, 423] on p "The liability per the attachment is £" at bounding box center [1026, 428] width 891 height 16
click at [766, 427] on p "The liability per the attachment is £15409.58" at bounding box center [1026, 428] width 891 height 16
click at [1062, 382] on p "I attach an Excel file containing details of the figures for your VAT return fo…" at bounding box center [1026, 387] width 891 height 33
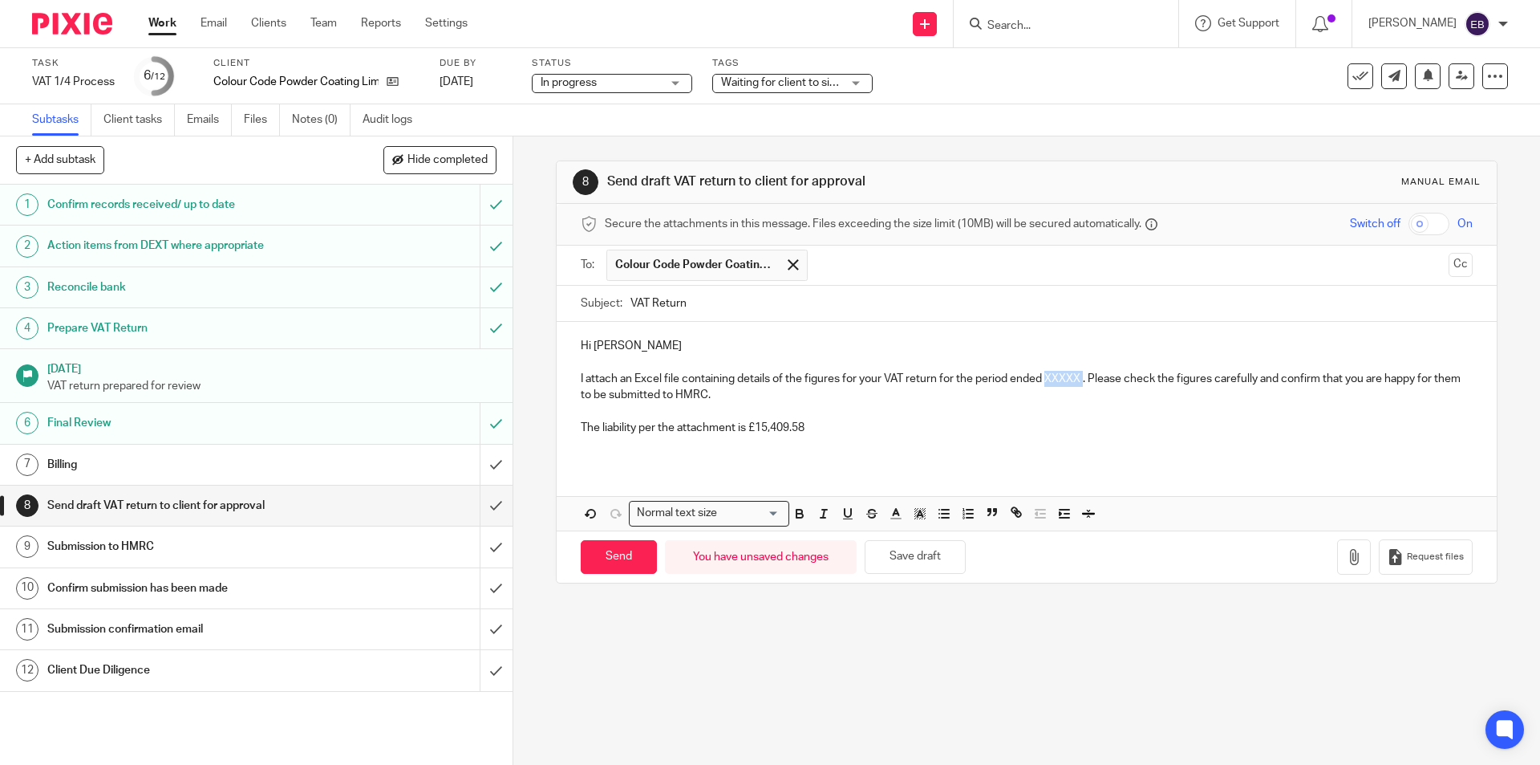
click at [1062, 382] on p "I attach an Excel file containing details of the figures for your VAT return fo…" at bounding box center [1026, 387] width 891 height 33
click at [1346, 552] on icon "button" at bounding box center [1354, 557] width 16 height 16
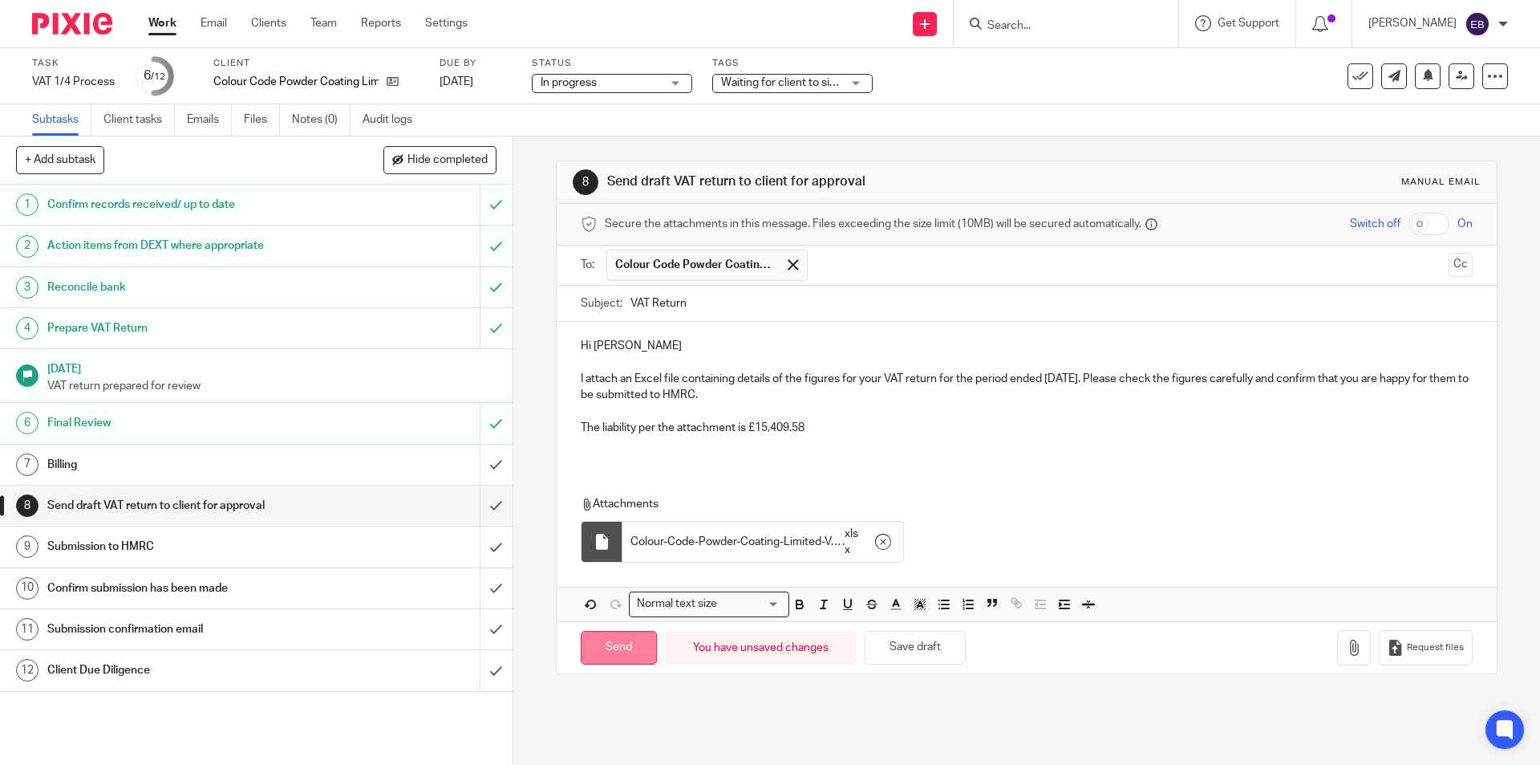
click at [619, 647] on input "Send" at bounding box center [619, 648] width 76 height 34
type input "Sent"
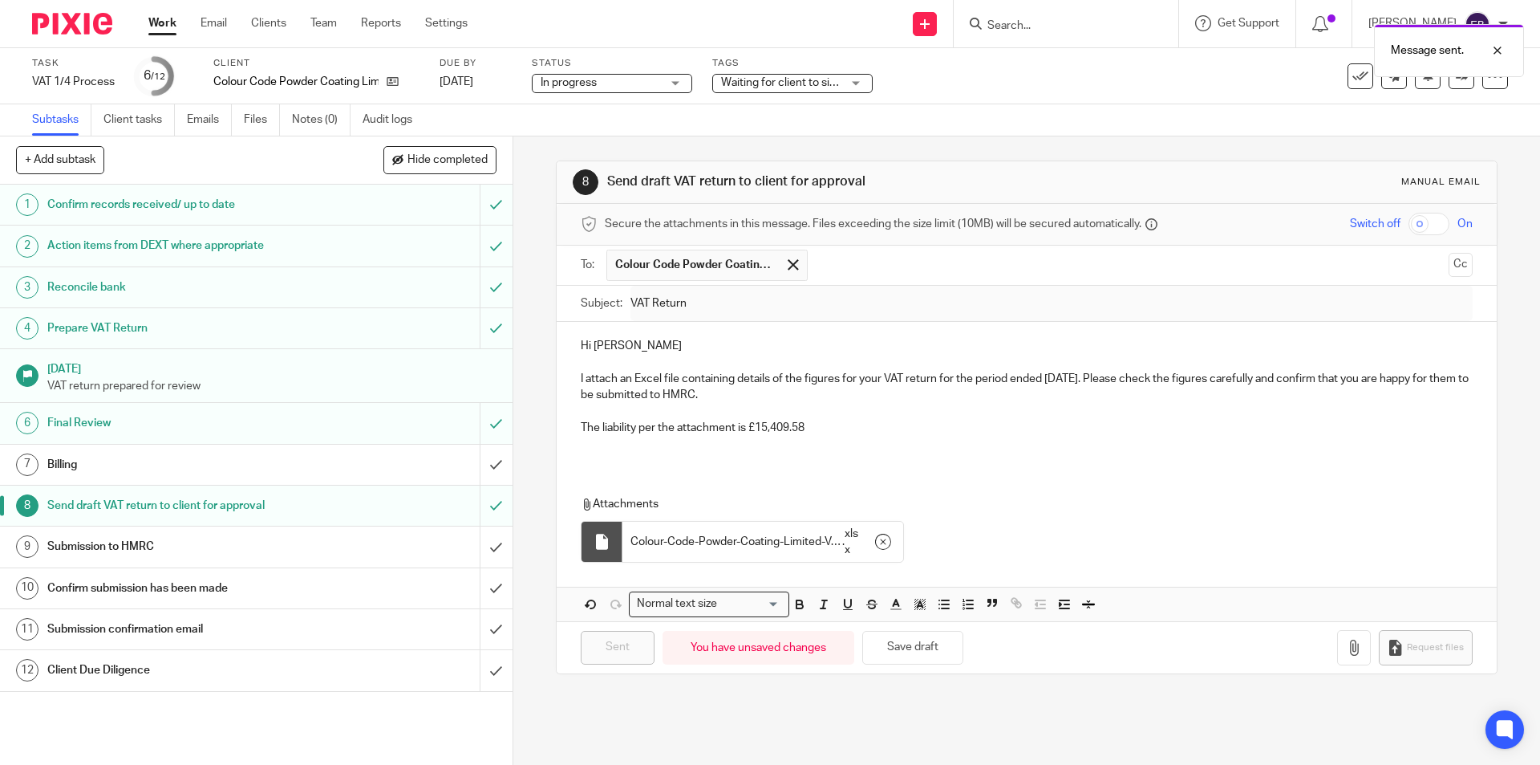
click at [285, 452] on h1 "Billing" at bounding box center [186, 464] width 278 height 24
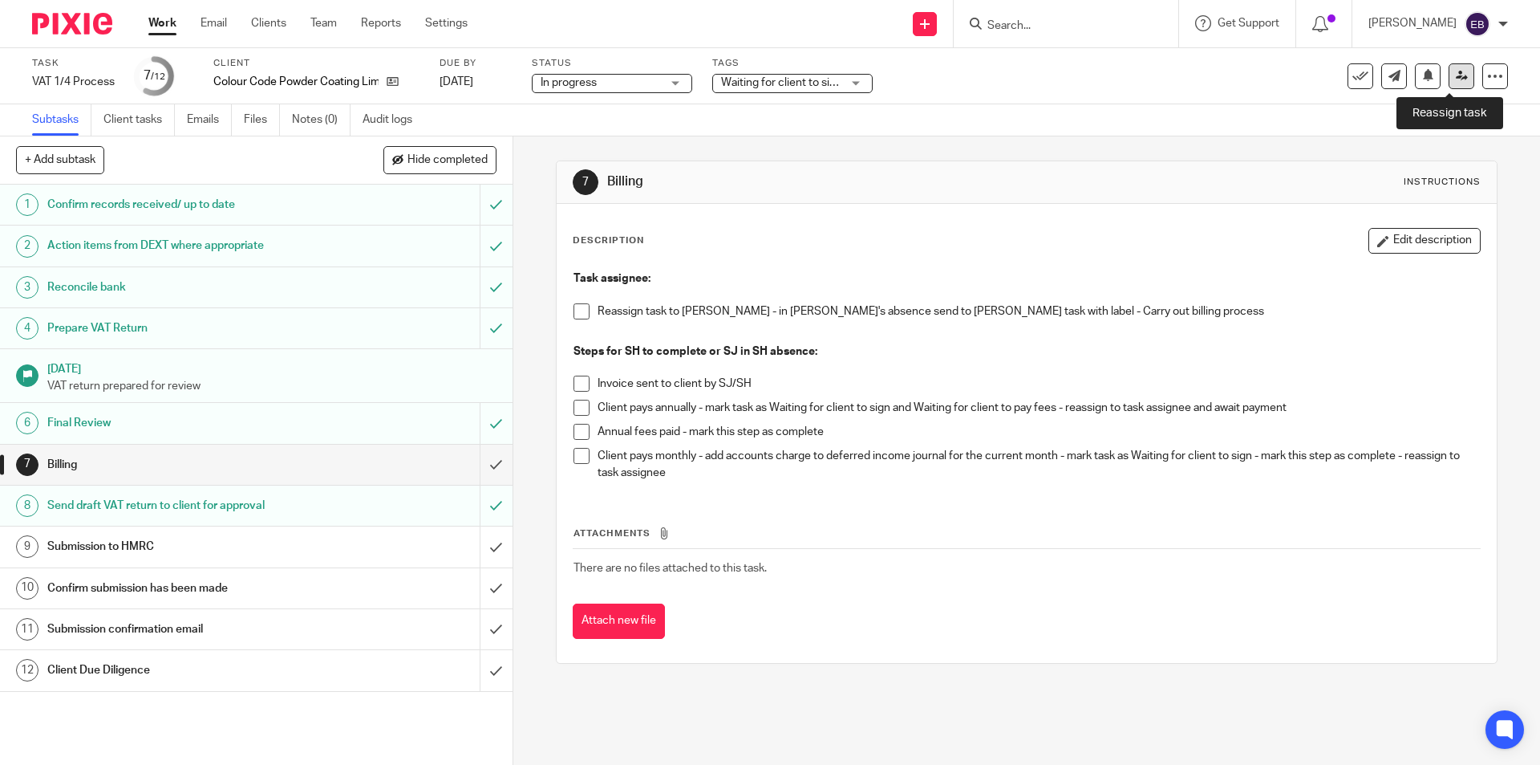
click at [1456, 78] on icon at bounding box center [1462, 76] width 12 height 12
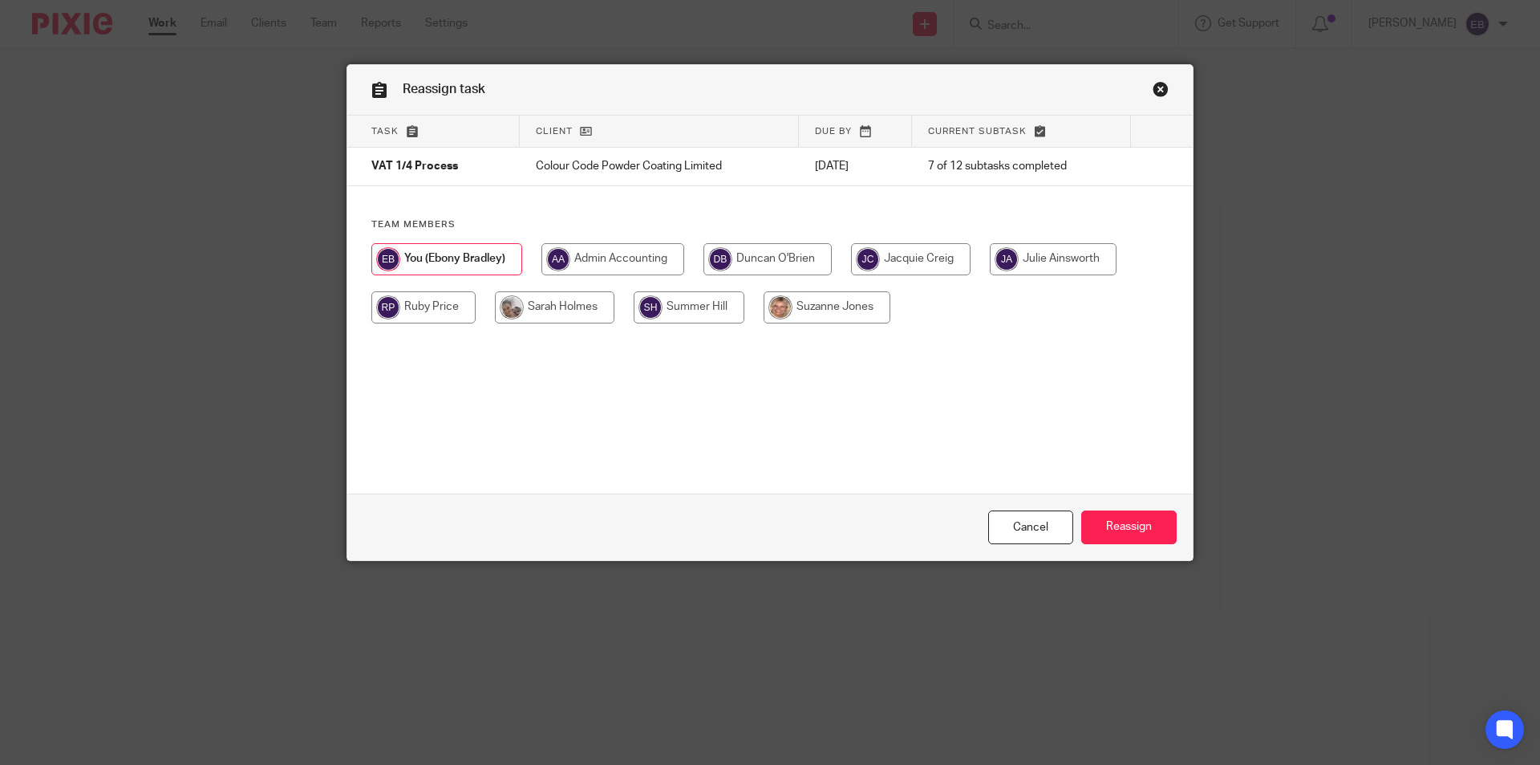
click at [1153, 86] on link "Close this dialog window" at bounding box center [1161, 92] width 16 height 22
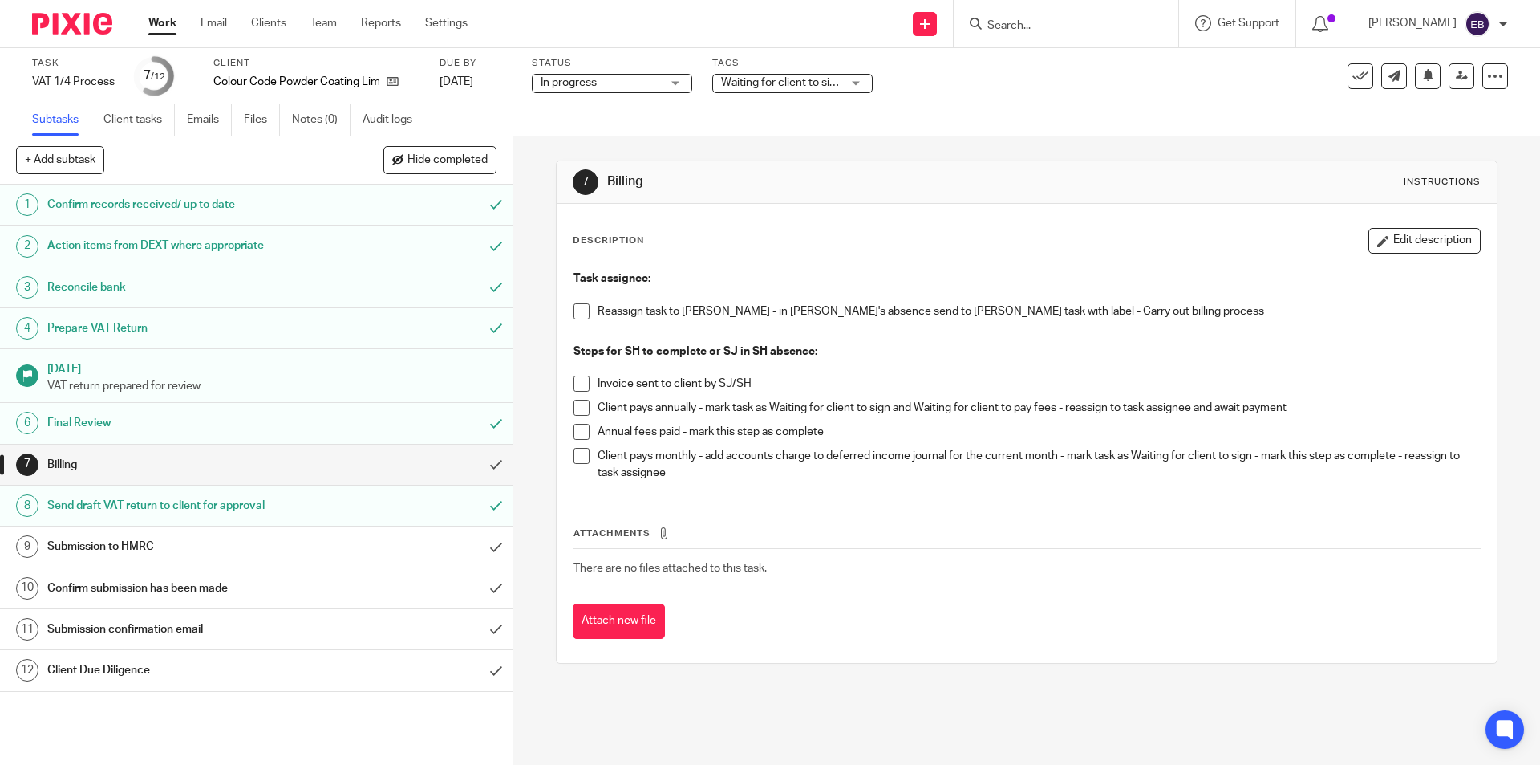
click at [574, 306] on span at bounding box center [582, 311] width 16 height 16
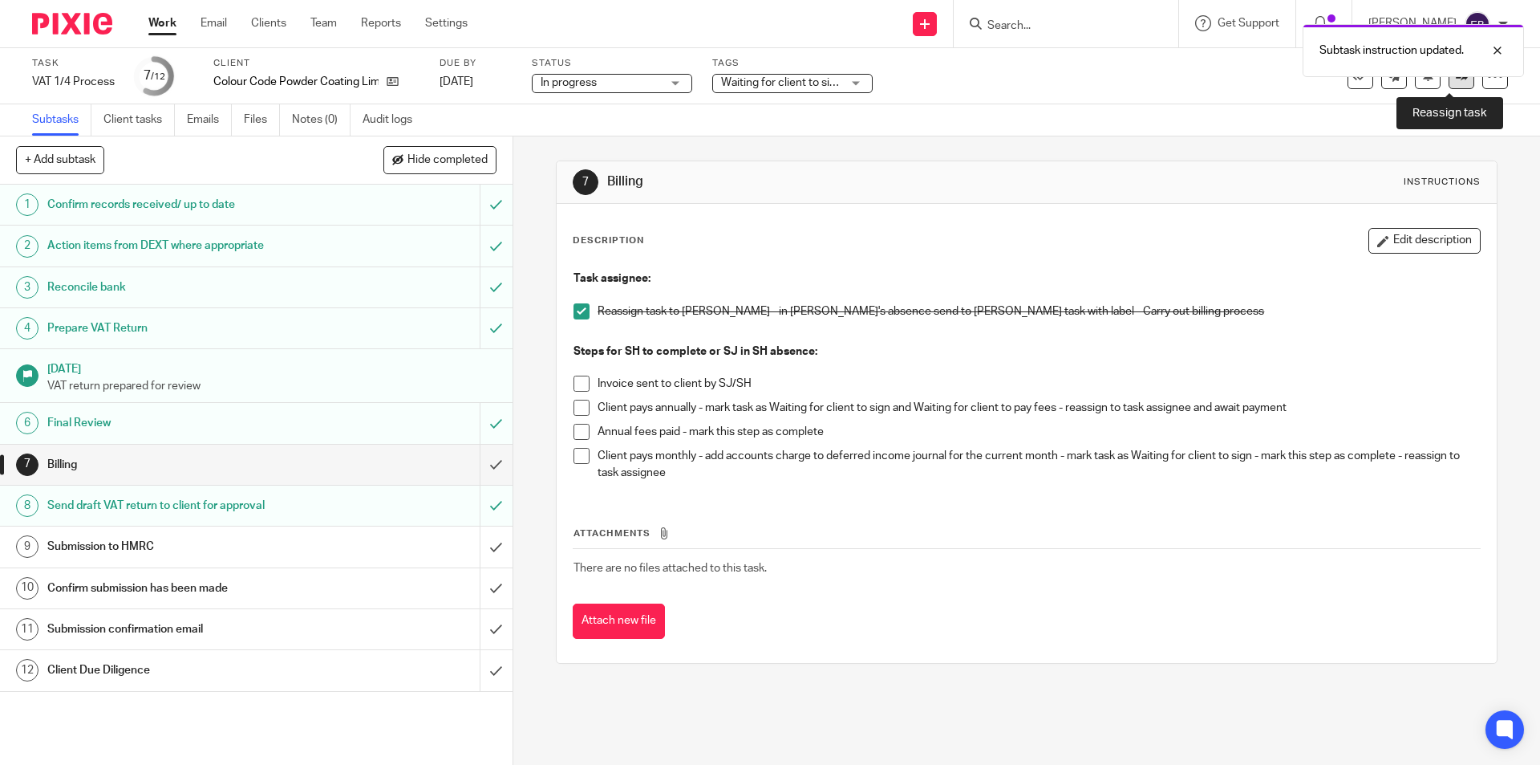
click at [1449, 82] on link at bounding box center [1462, 76] width 26 height 26
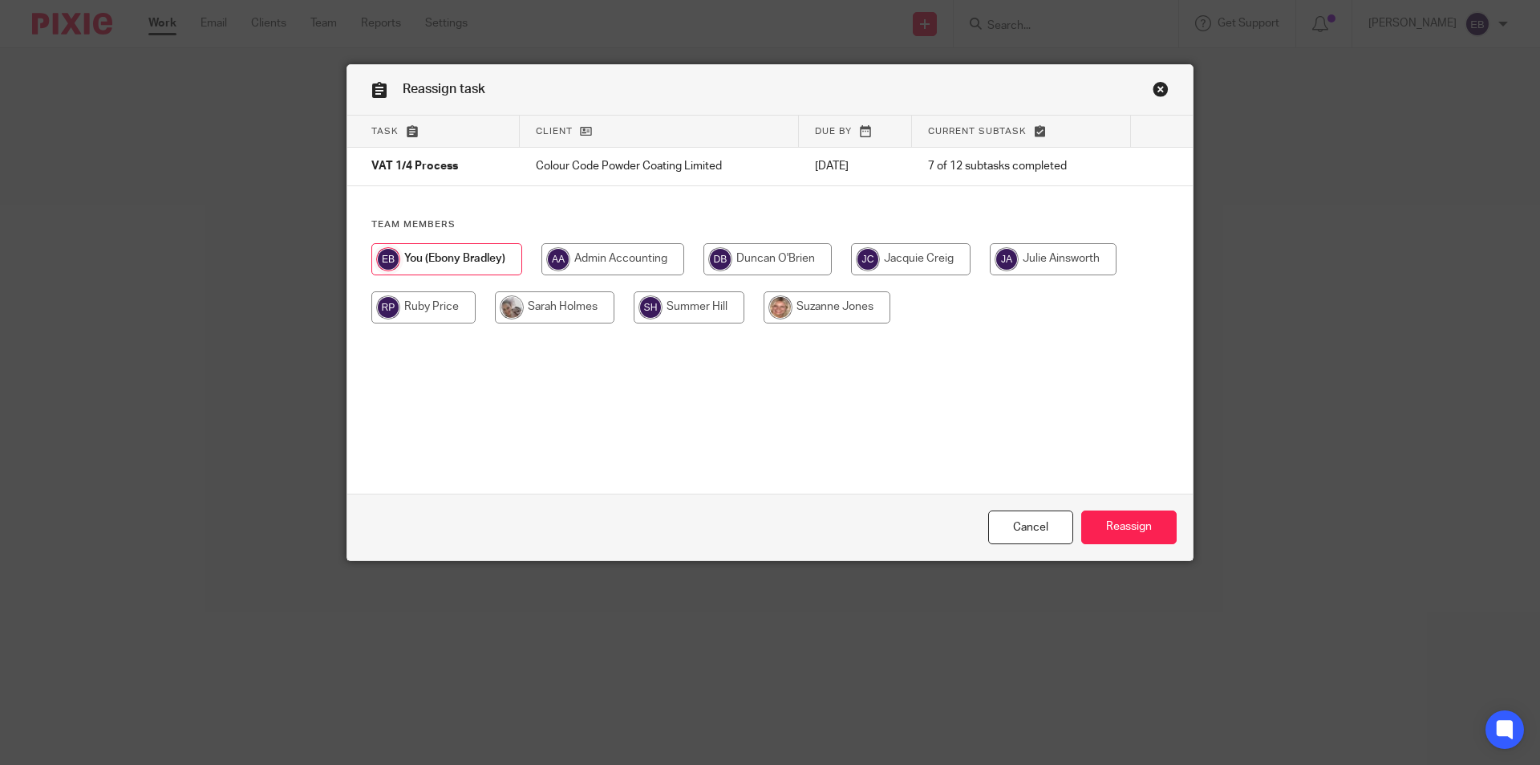
drag, startPoint x: 558, startPoint y: 313, endPoint x: 582, endPoint y: 319, distance: 25.7
click at [558, 312] on input "radio" at bounding box center [555, 307] width 120 height 32
radio input "true"
click at [1149, 521] on input "Reassign" at bounding box center [1128, 527] width 95 height 34
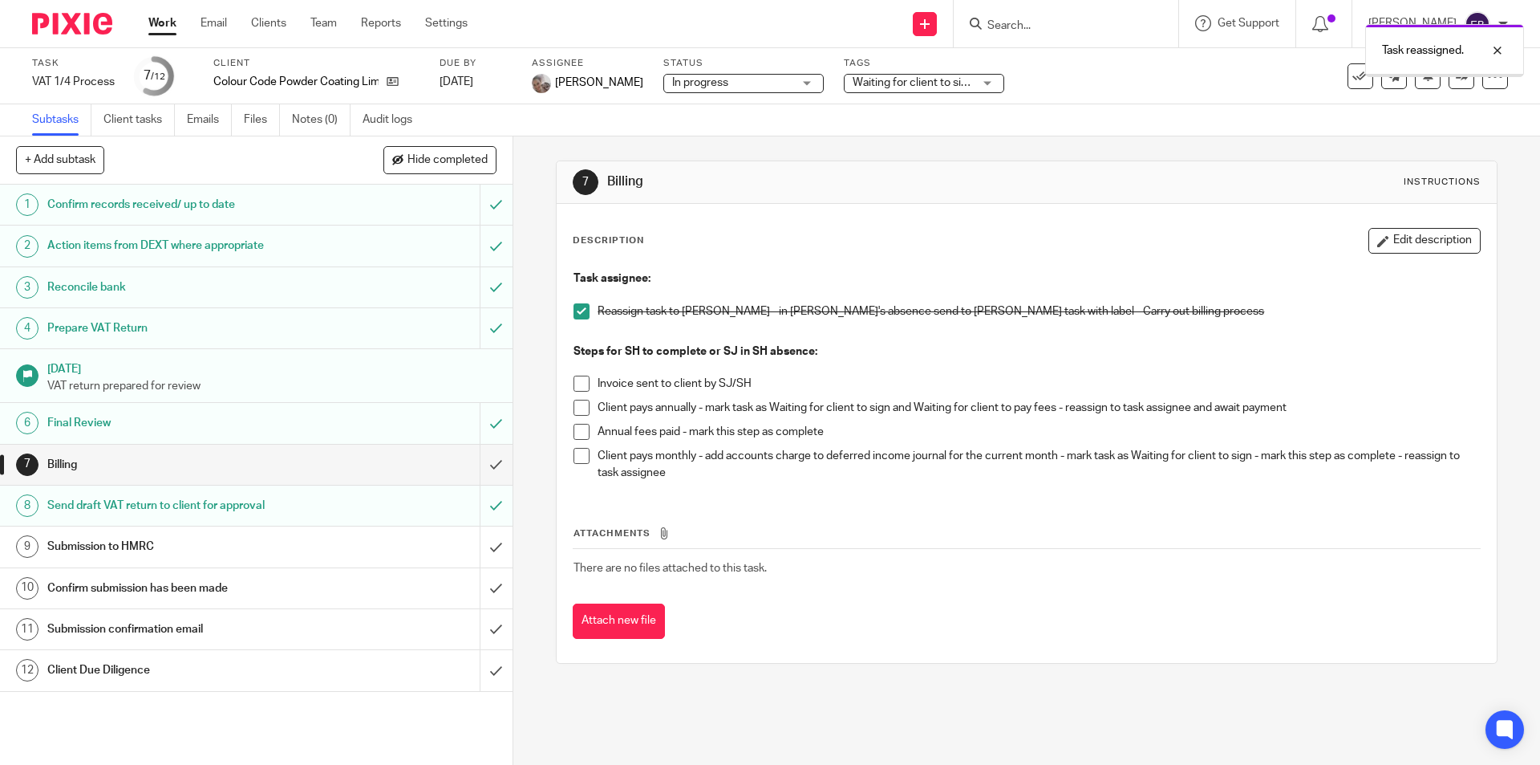
click at [160, 18] on link "Work" at bounding box center [162, 23] width 28 height 16
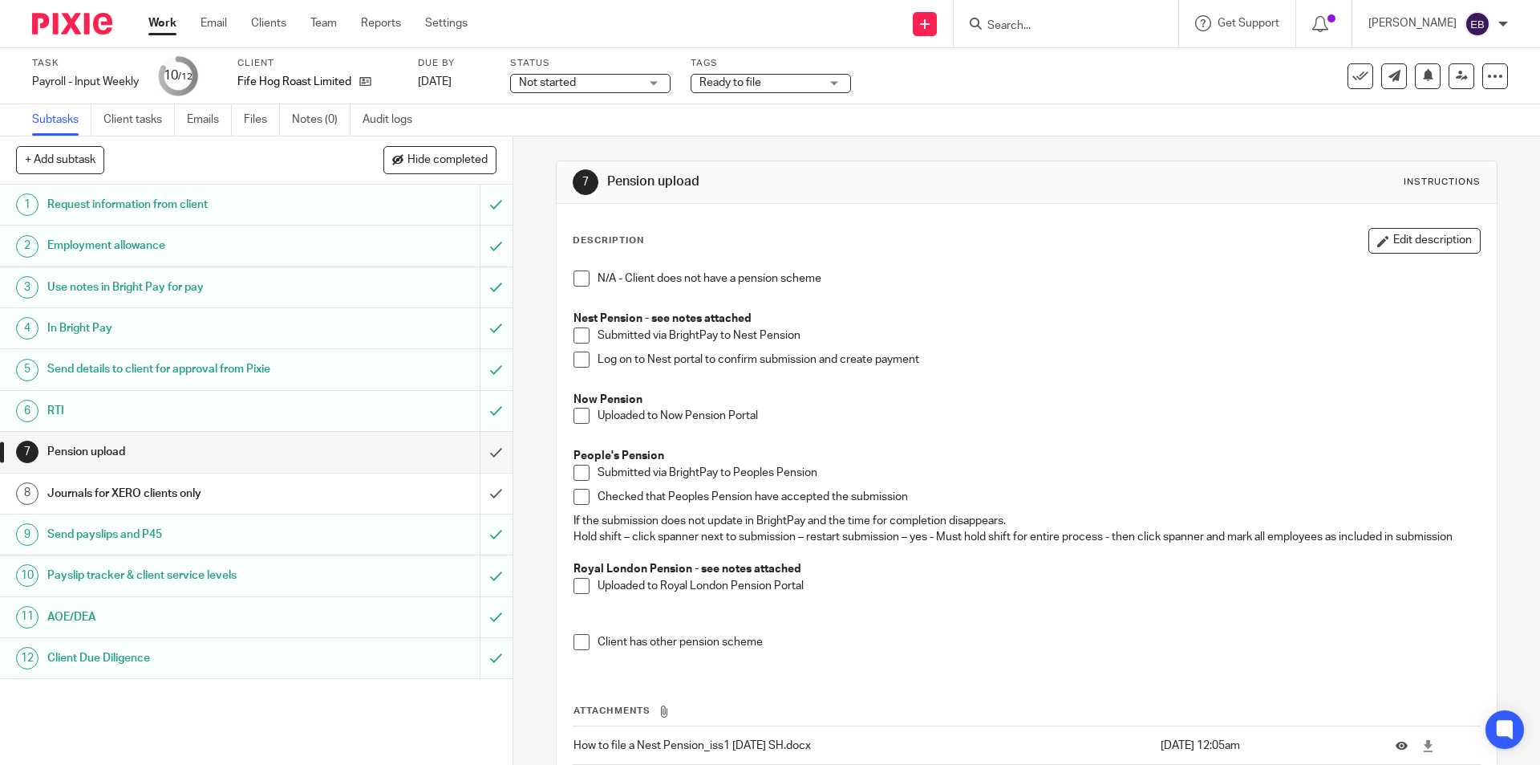
click at [186, 481] on h1 "Journals for XERO clients only" at bounding box center [186, 493] width 278 height 24
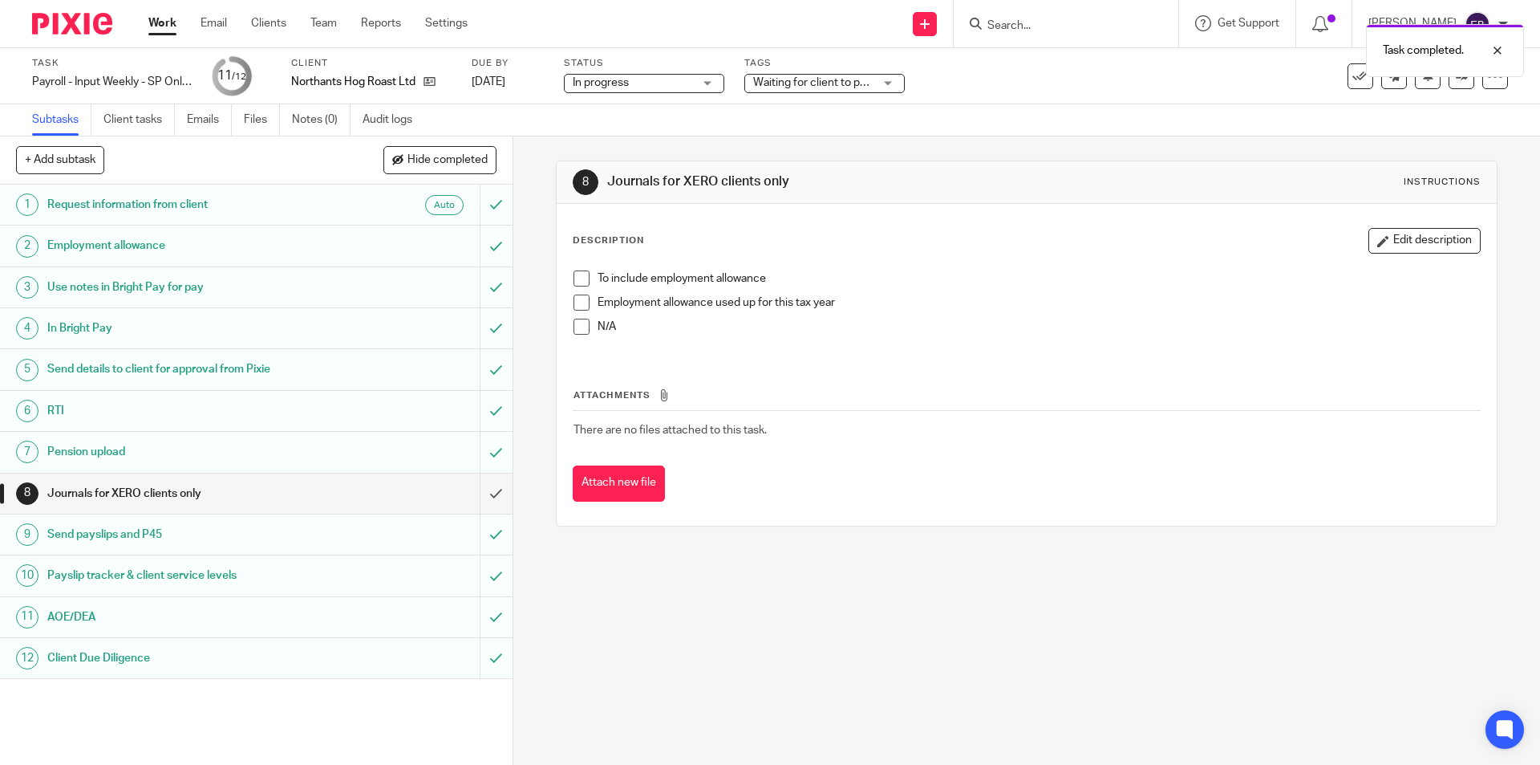
click at [575, 274] on span at bounding box center [582, 278] width 16 height 16
click at [472, 484] on input "submit" at bounding box center [256, 493] width 513 height 40
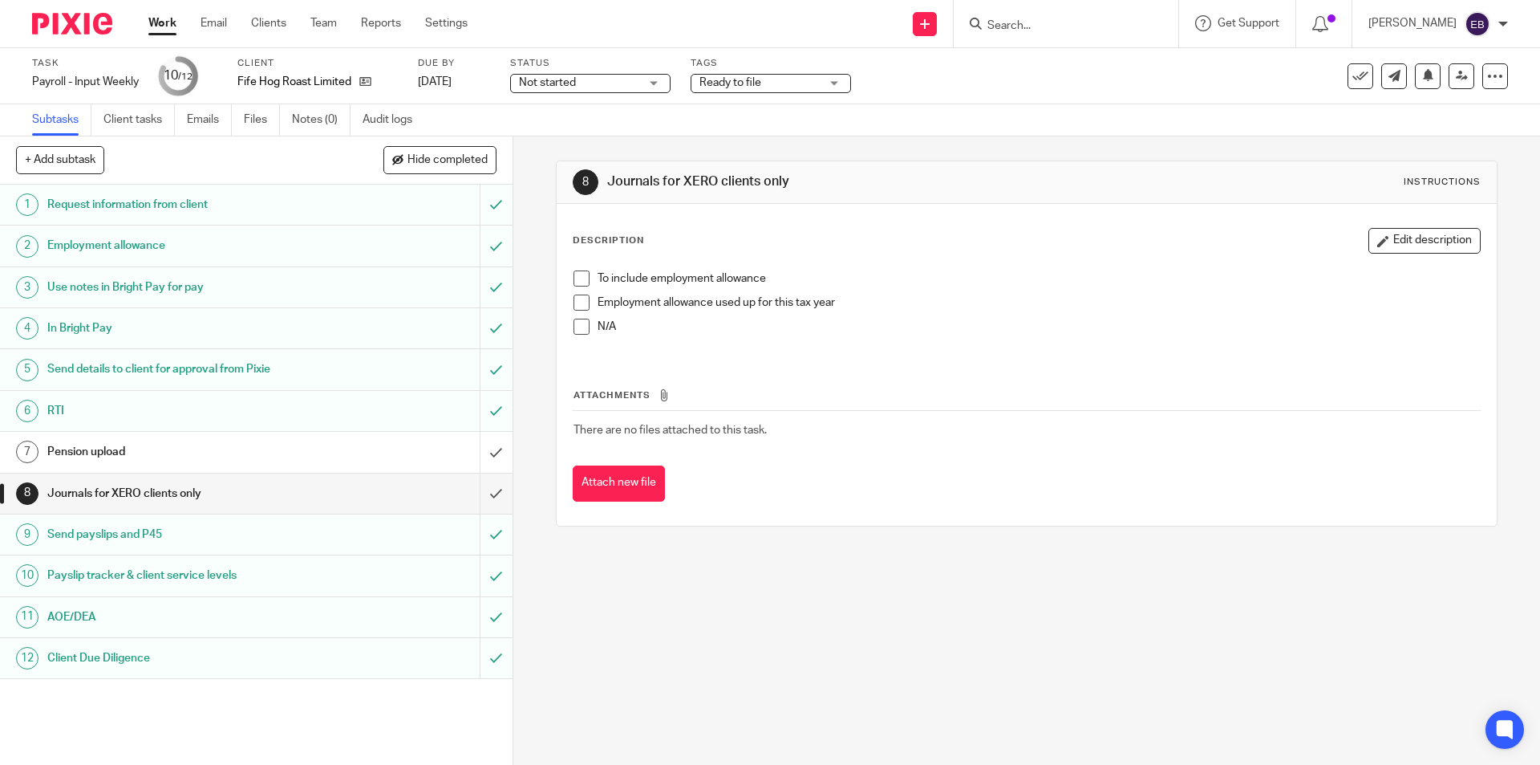
click at [575, 271] on span at bounding box center [582, 278] width 16 height 16
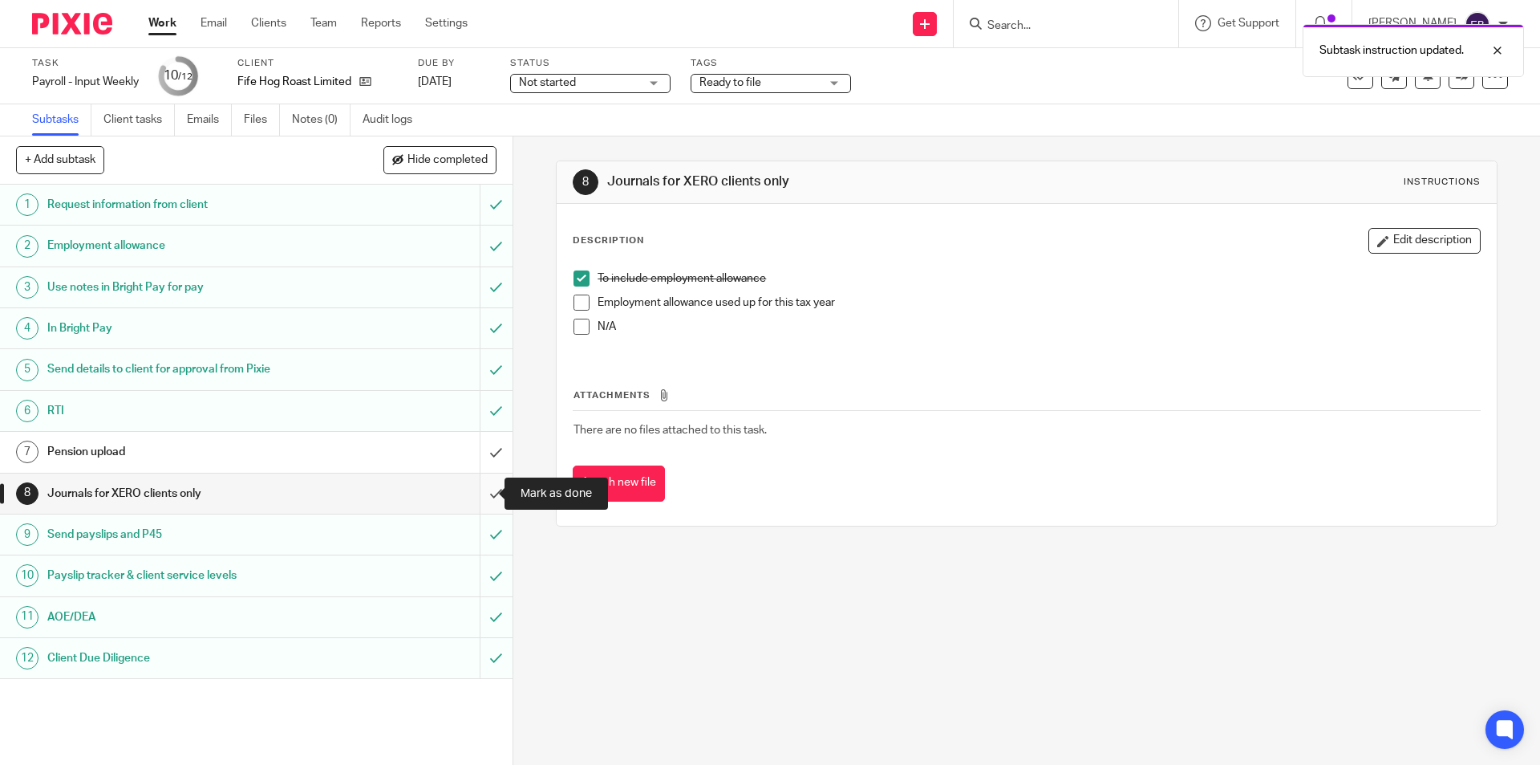
click at [477, 482] on input "submit" at bounding box center [256, 493] width 513 height 40
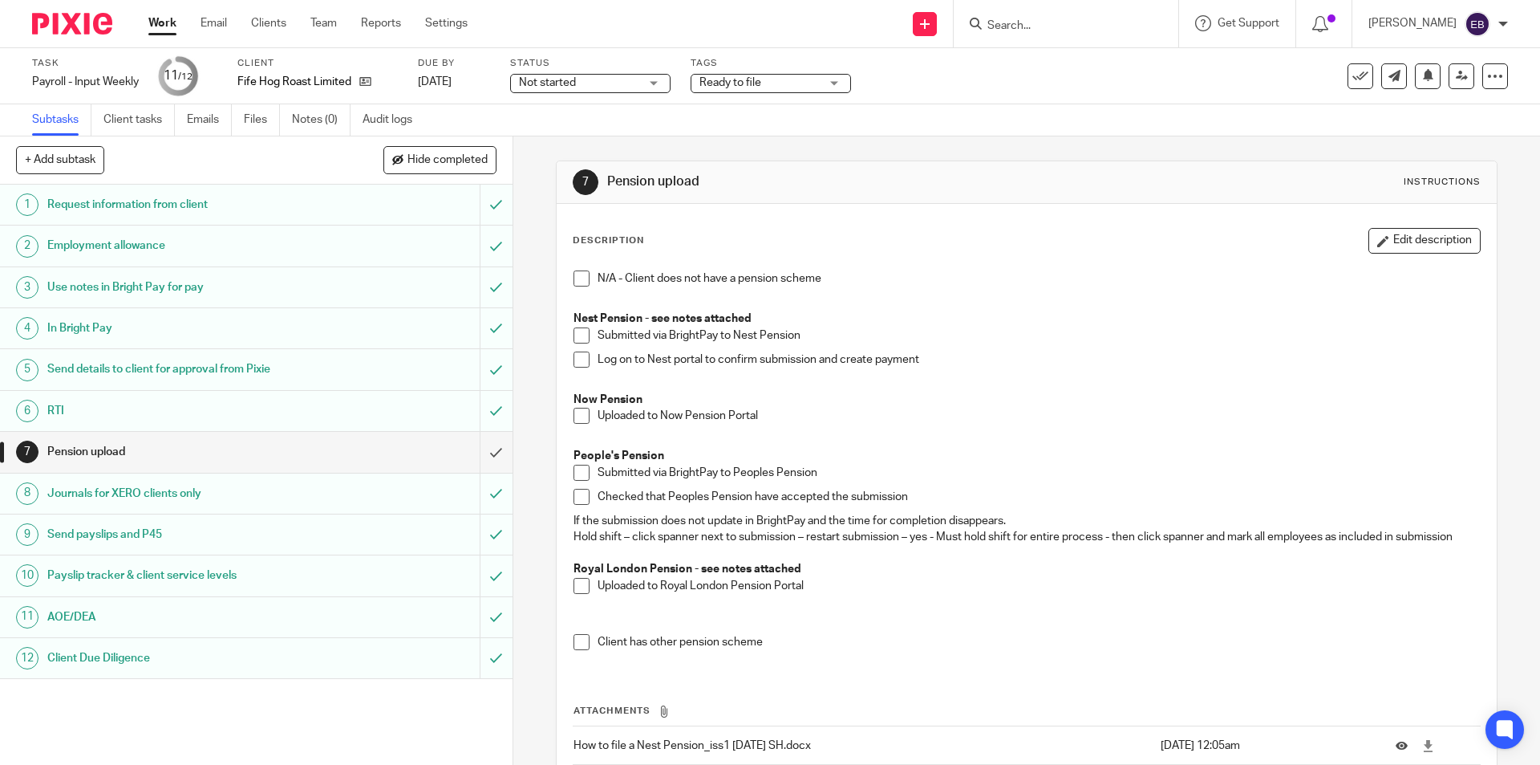
click at [1030, 22] on input "Search" at bounding box center [1058, 26] width 144 height 14
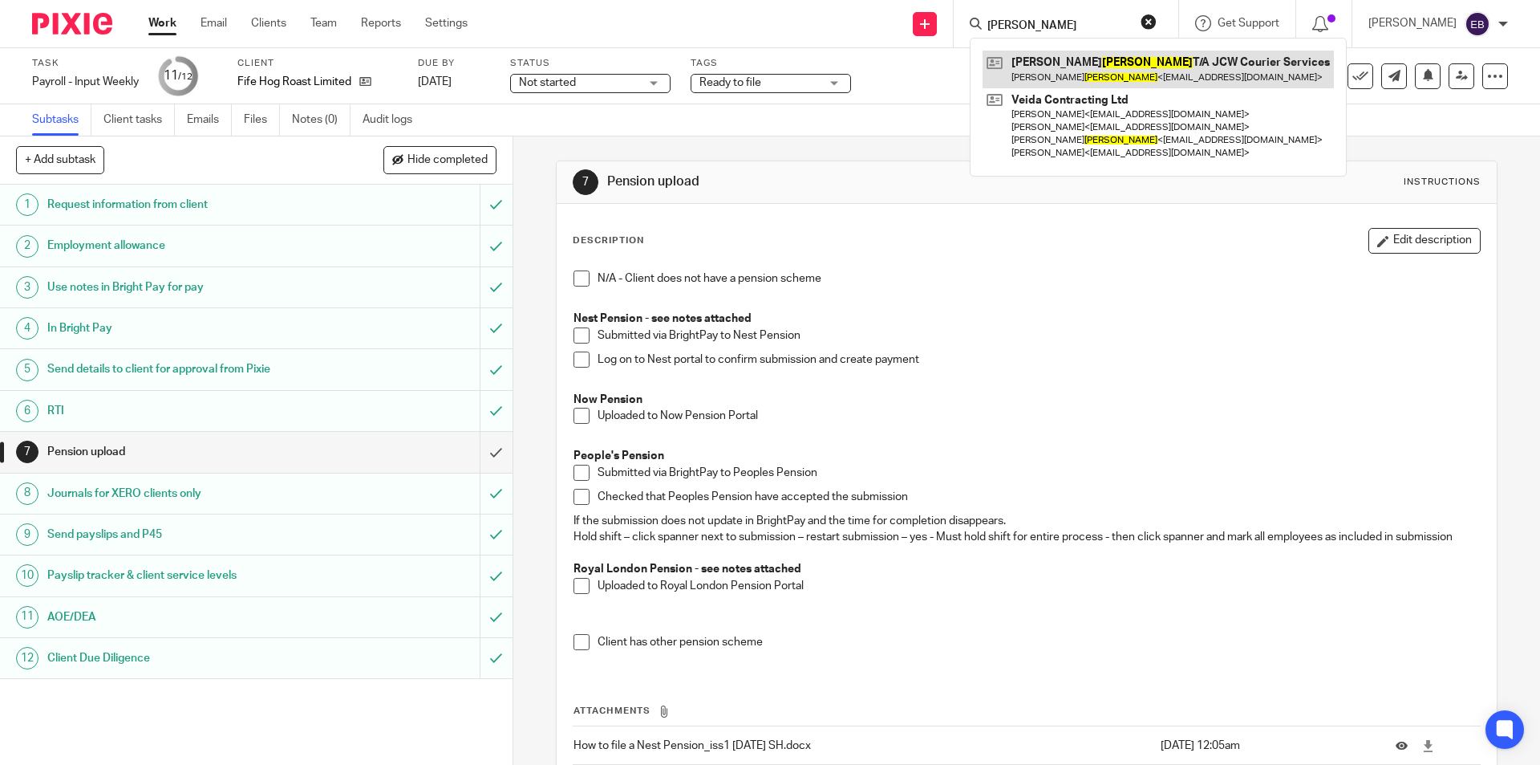
type input "wilson"
click at [1124, 71] on link at bounding box center [1158, 69] width 351 height 37
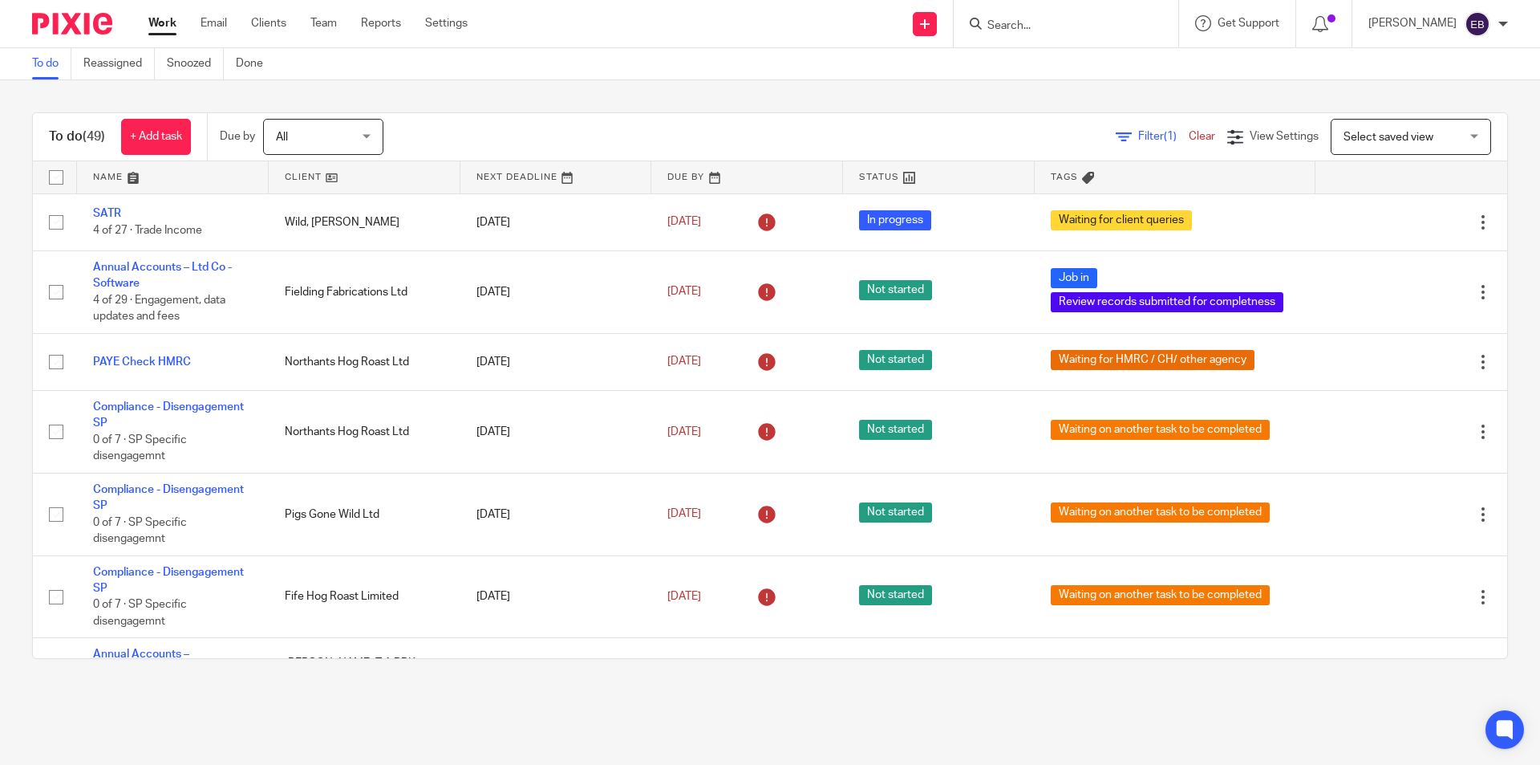
scroll to position [2808, 0]
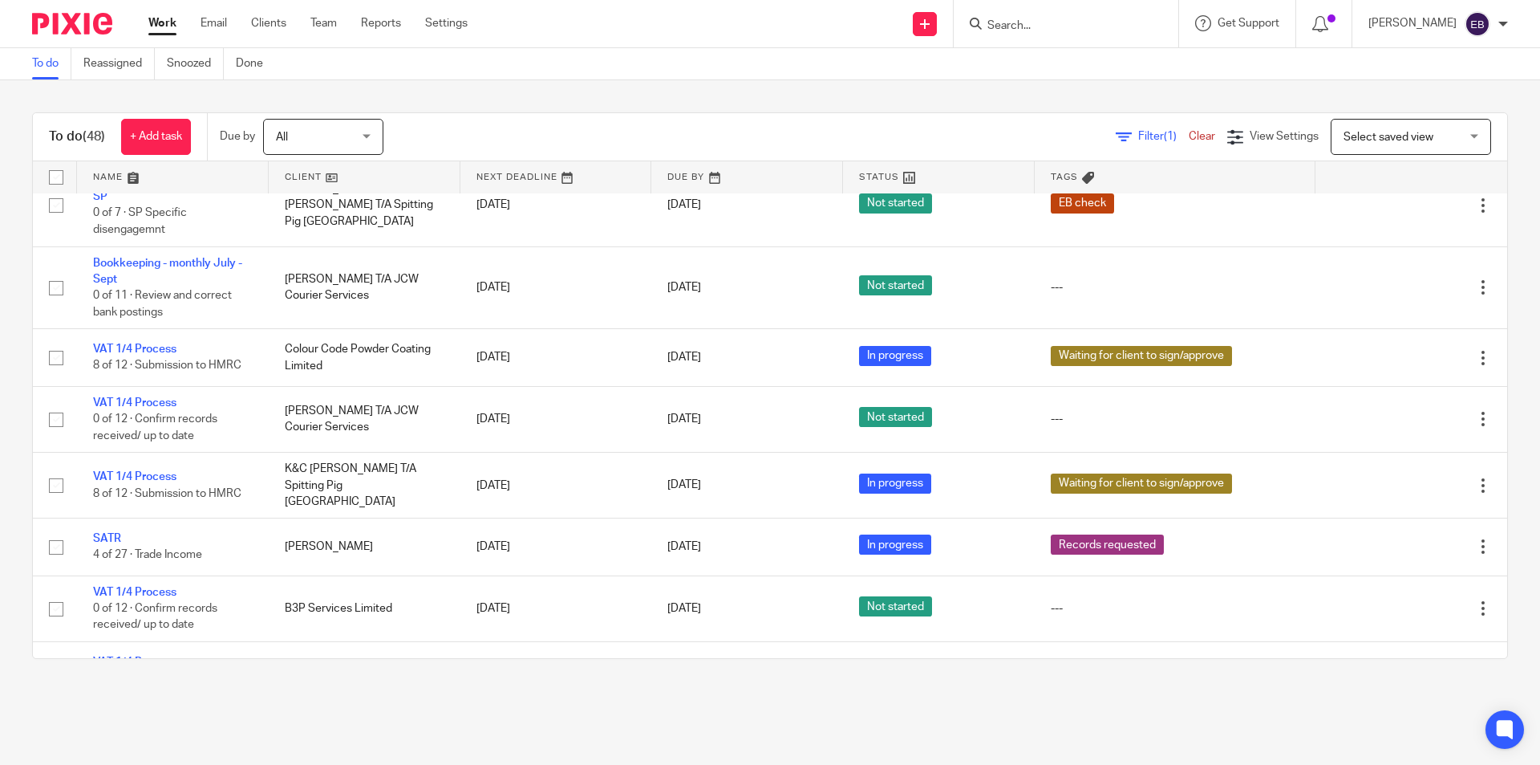
scroll to position [2648, 0]
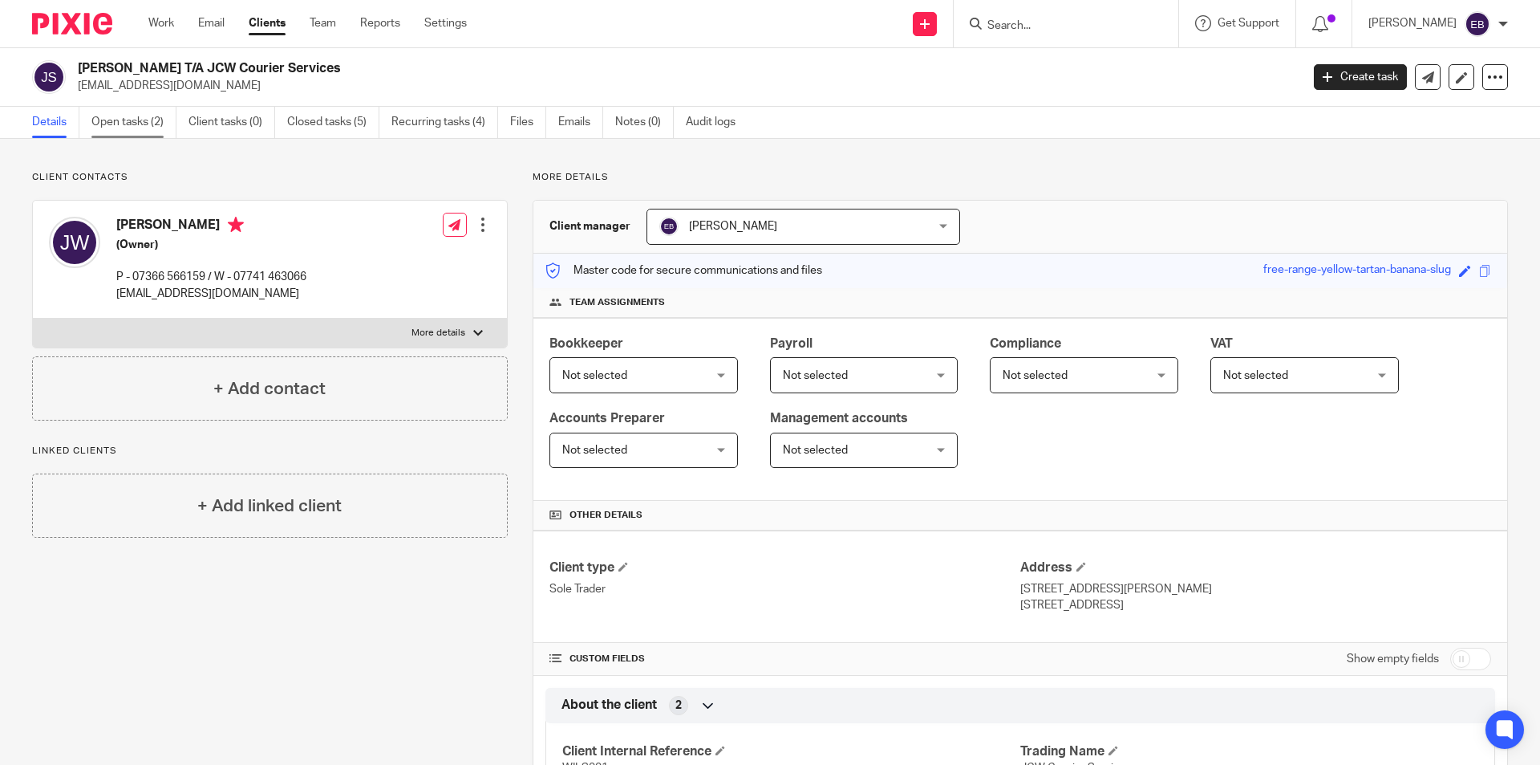
click at [134, 128] on link "Open tasks (2)" at bounding box center [133, 122] width 85 height 31
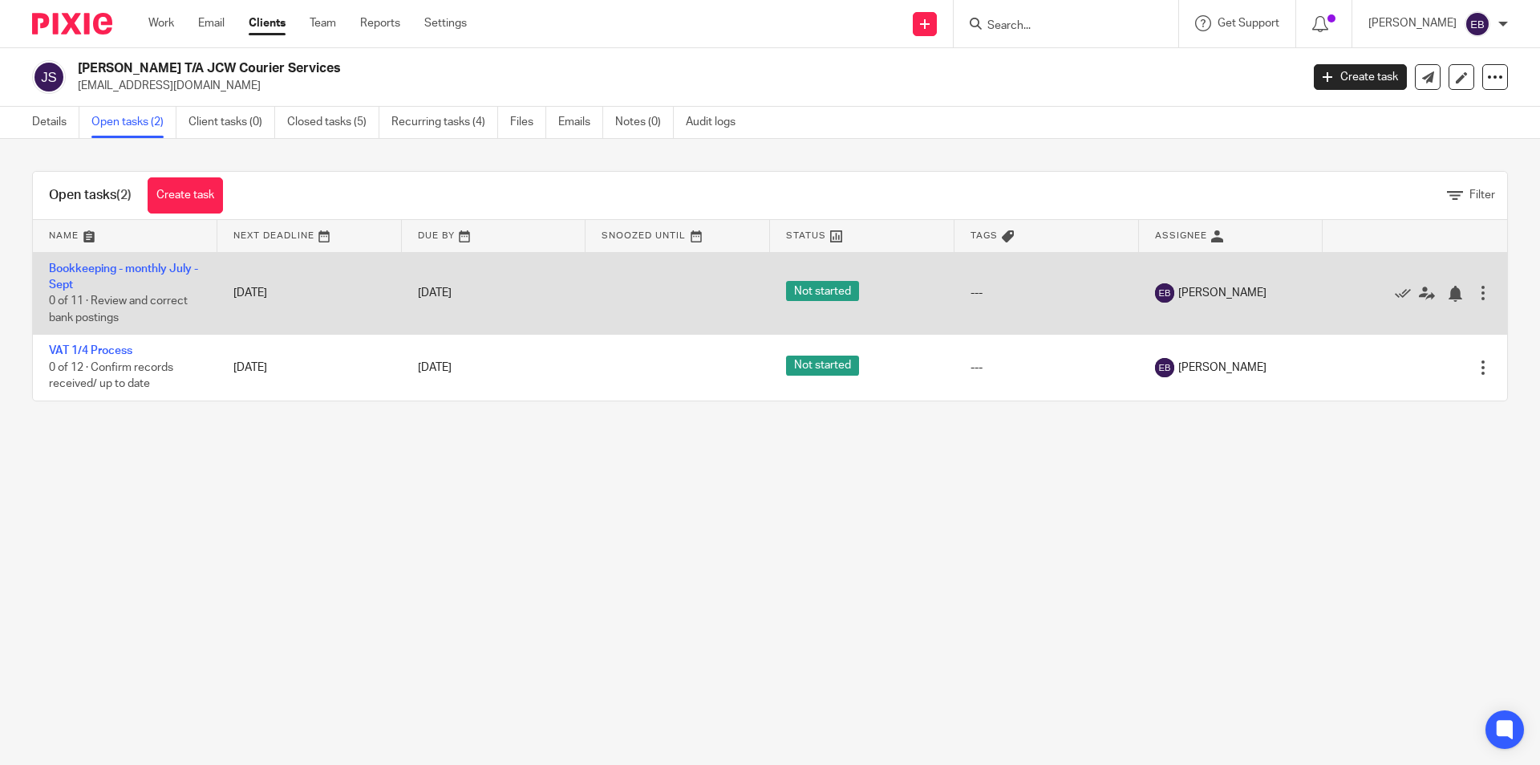
click at [99, 275] on td "Bookkeeping - monthly July - Sept 0 of 11 · Review and correct bank postings" at bounding box center [125, 293] width 185 height 83
click at [103, 266] on link "Bookkeeping - monthly July - Sept" at bounding box center [123, 276] width 149 height 27
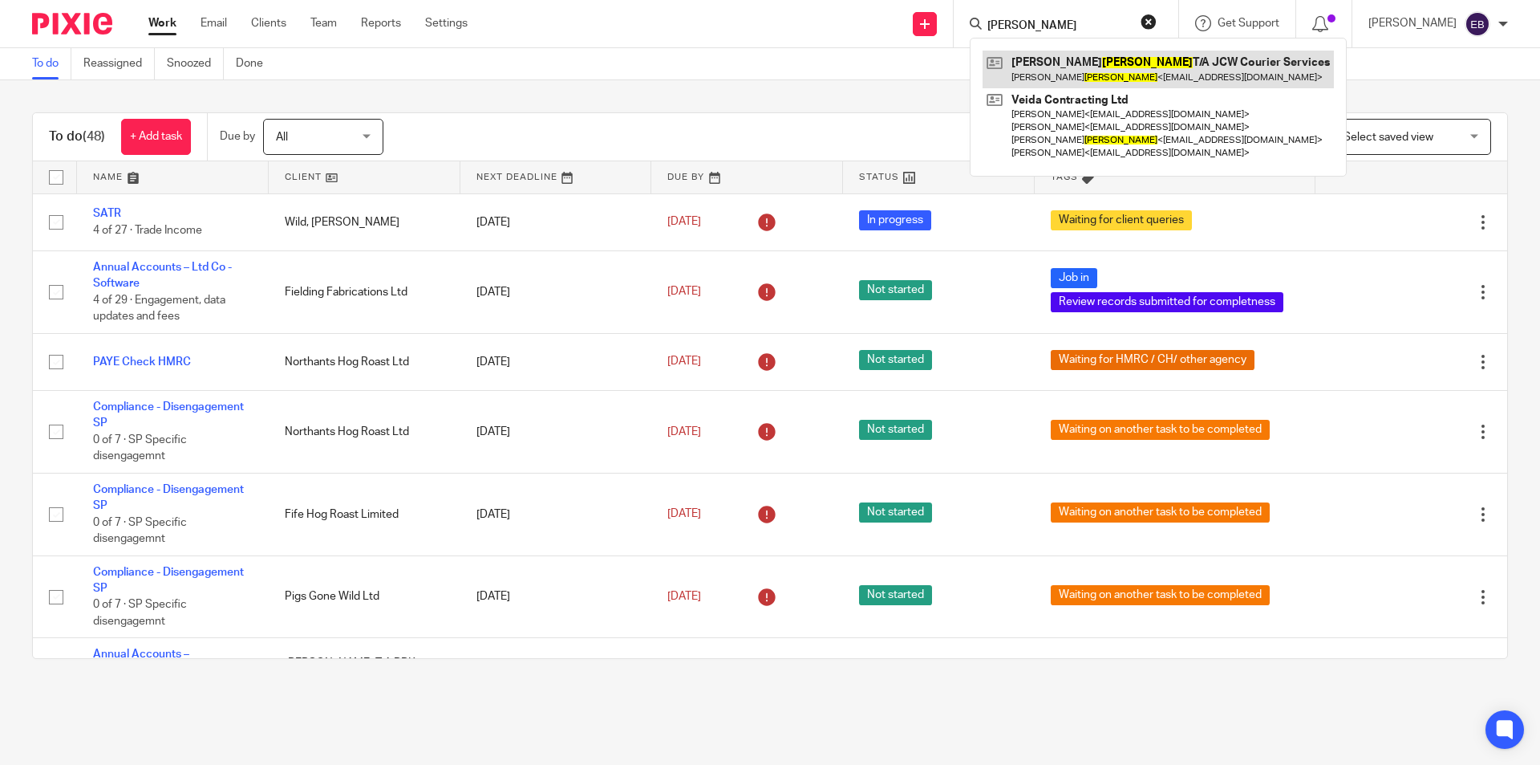
type input "[PERSON_NAME]"
click at [1097, 71] on link at bounding box center [1158, 69] width 351 height 37
